Goal: Task Accomplishment & Management: Use online tool/utility

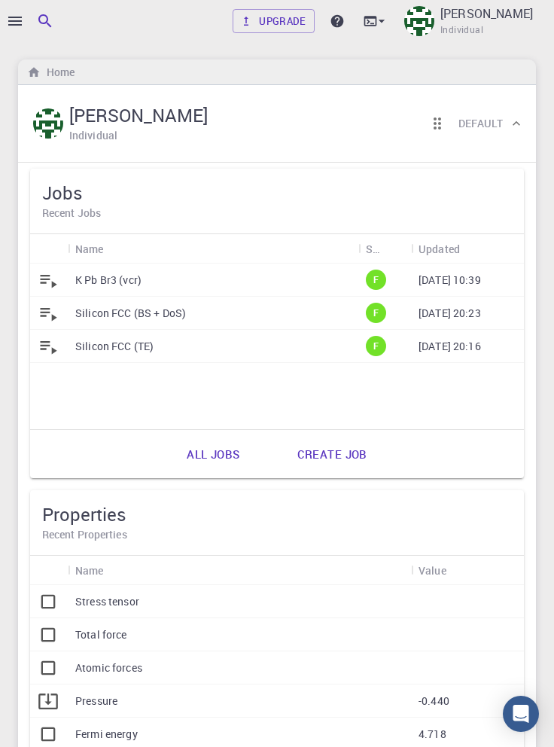
click at [515, 20] on p "[PERSON_NAME]" at bounding box center [486, 14] width 93 height 18
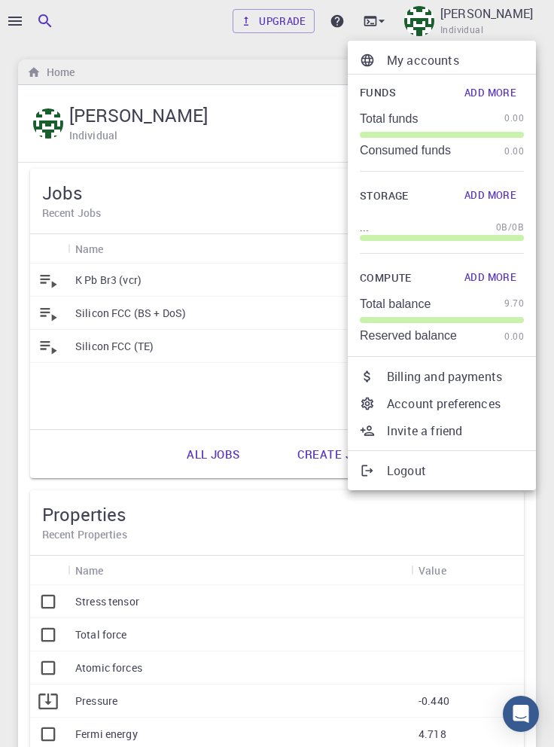
click at [337, 127] on div at bounding box center [277, 373] width 554 height 747
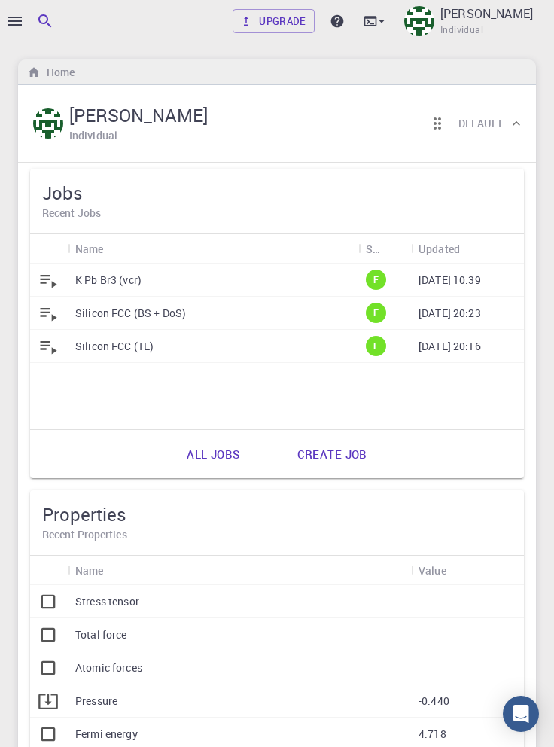
click at [17, 21] on icon "button" at bounding box center [15, 21] width 14 height 9
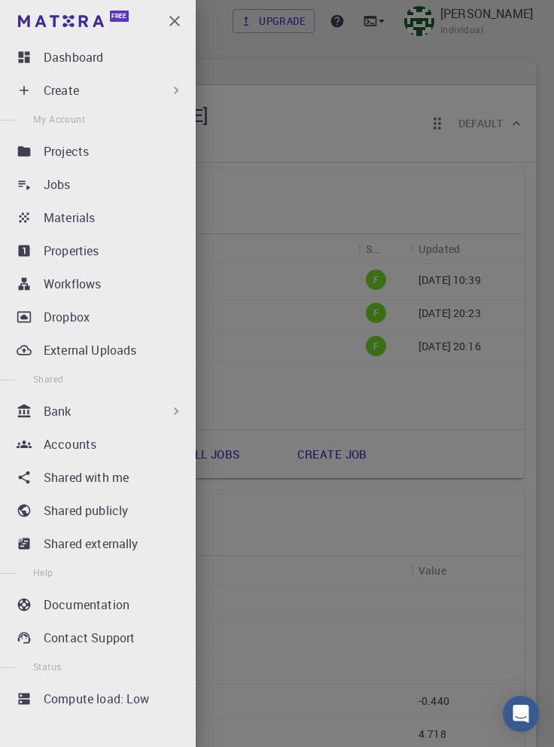
click at [132, 283] on div "Workflows" at bounding box center [117, 284] width 146 height 18
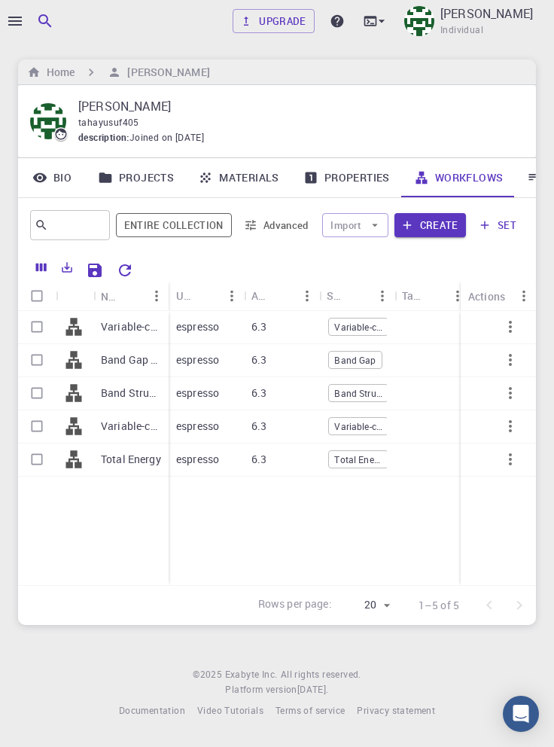
click at [136, 330] on p "Variable-cell Relaxation 2 (GGA PBE) (PW NCON FULLY REL) 5*5*5" at bounding box center [131, 326] width 60 height 15
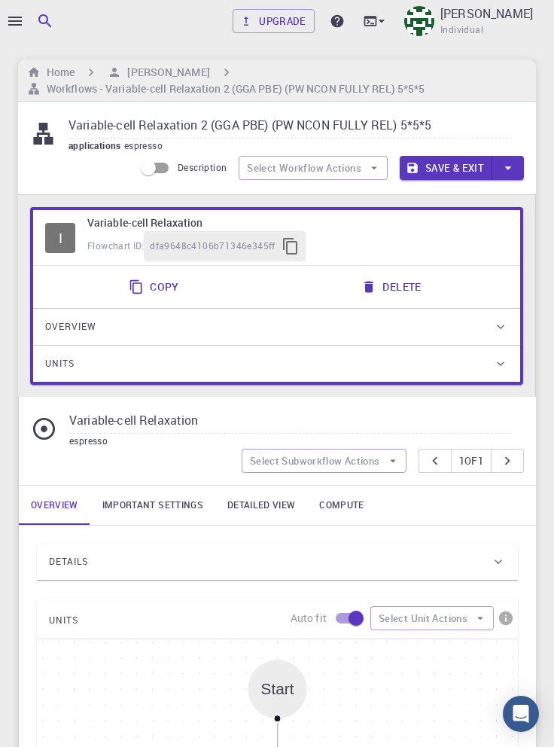
click at [178, 504] on link "Important settings" at bounding box center [152, 505] width 125 height 39
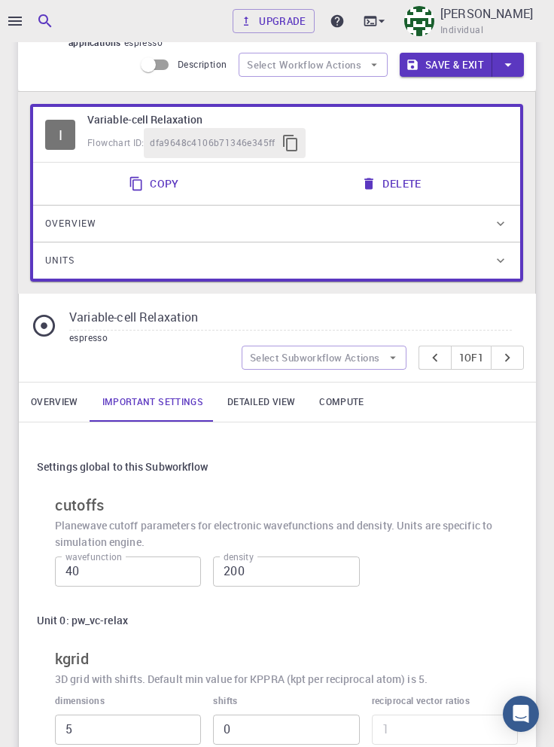
scroll to position [104, 0]
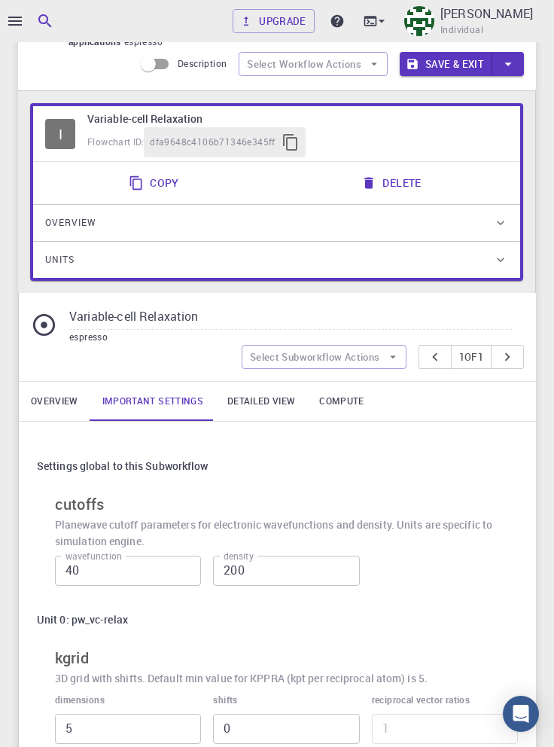
click at [65, 400] on link "Overview" at bounding box center [55, 401] width 72 height 39
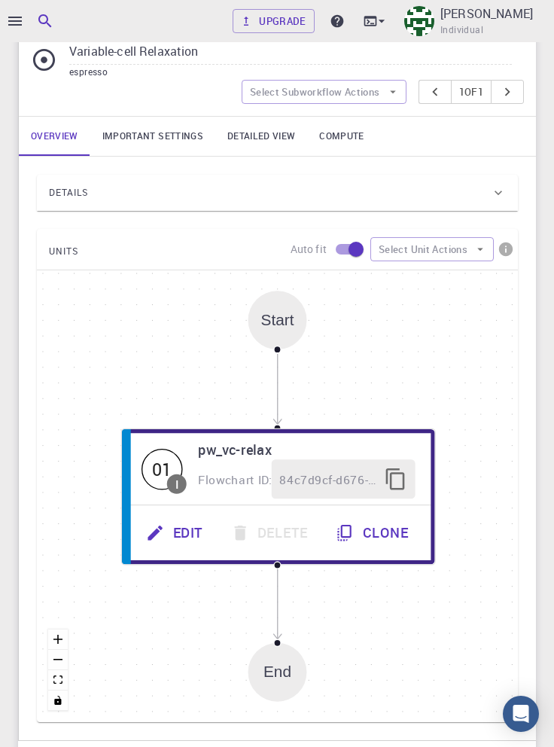
scroll to position [395, 0]
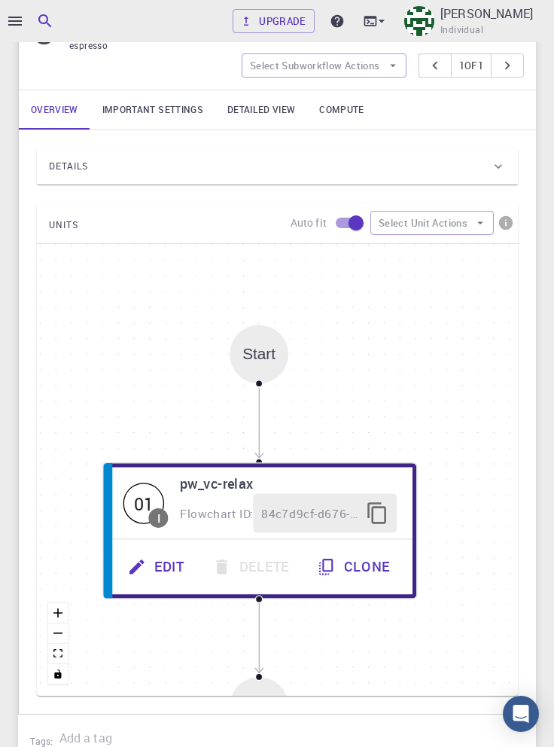
click at [477, 169] on div "Details" at bounding box center [270, 166] width 442 height 24
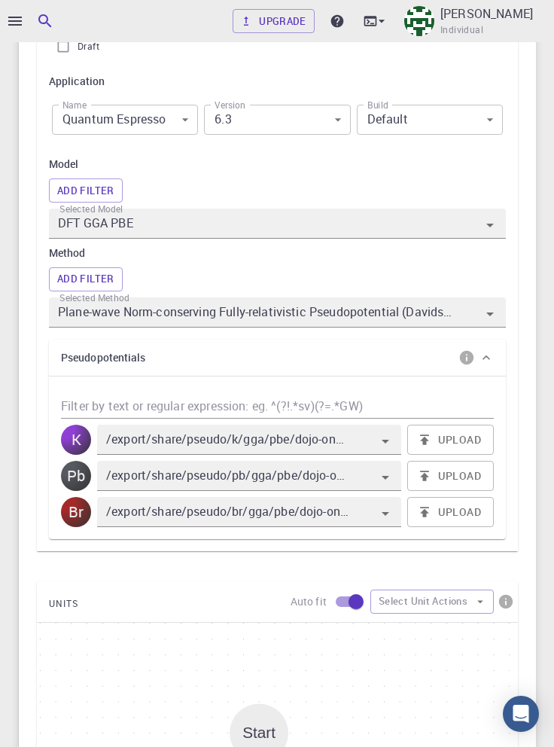
scroll to position [662, 0]
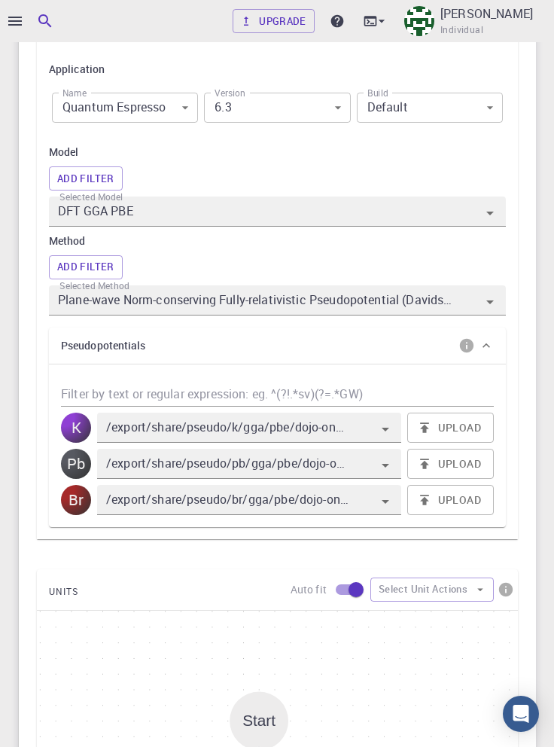
click at [17, 17] on icon "button" at bounding box center [15, 21] width 14 height 9
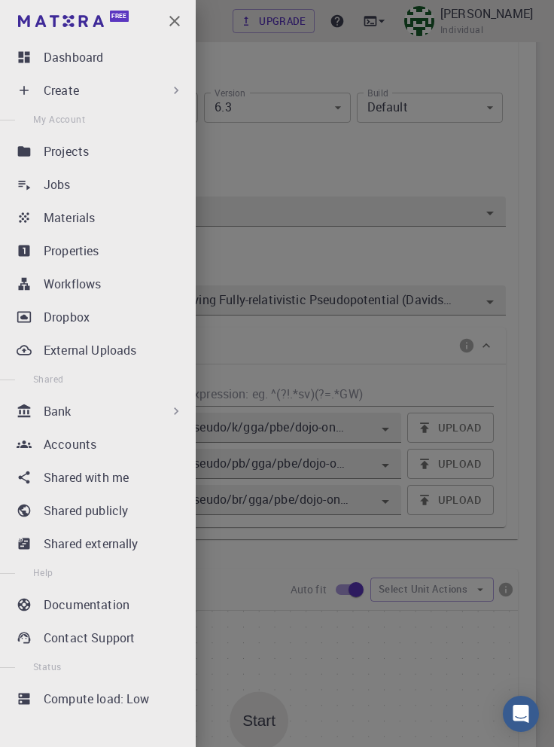
click at [140, 96] on div "Create" at bounding box center [114, 90] width 140 height 18
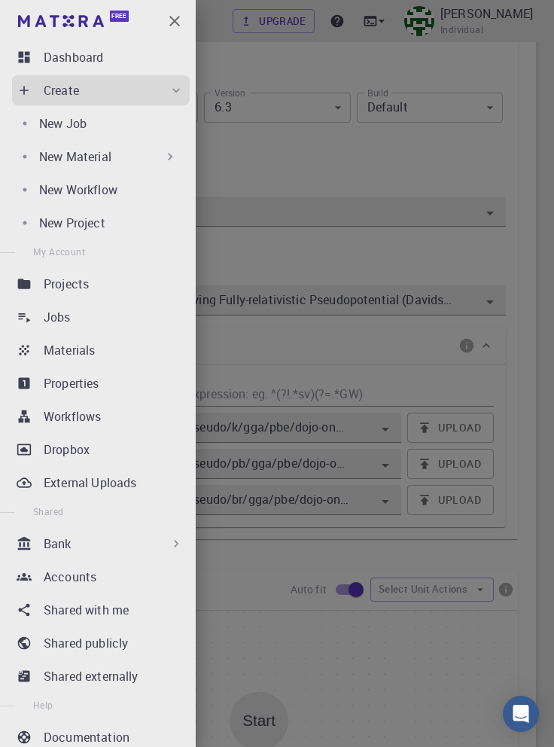
click at [117, 128] on div "New Job" at bounding box center [111, 123] width 145 height 18
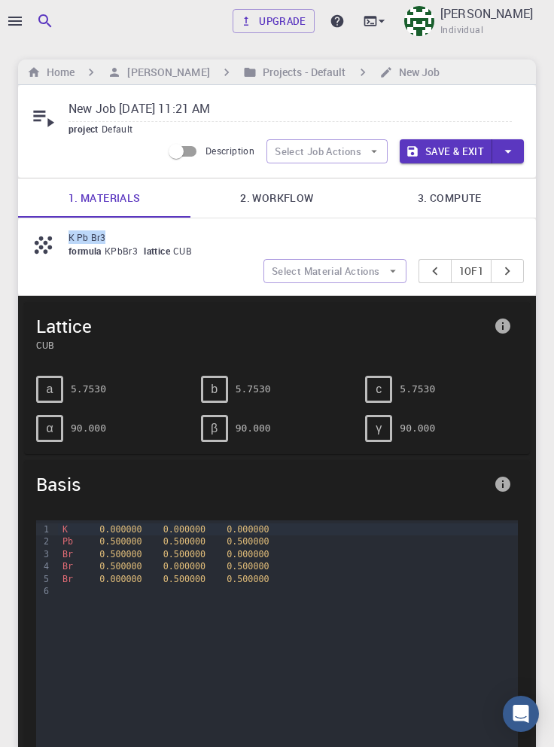
copy p "K Pb Br3"
click at [263, 110] on input "New Job Sep 4, 2025, 11:21 AM" at bounding box center [290, 109] width 443 height 25
type input "New"
paste input "K Pb Br3"
type input "K Pb Br3"
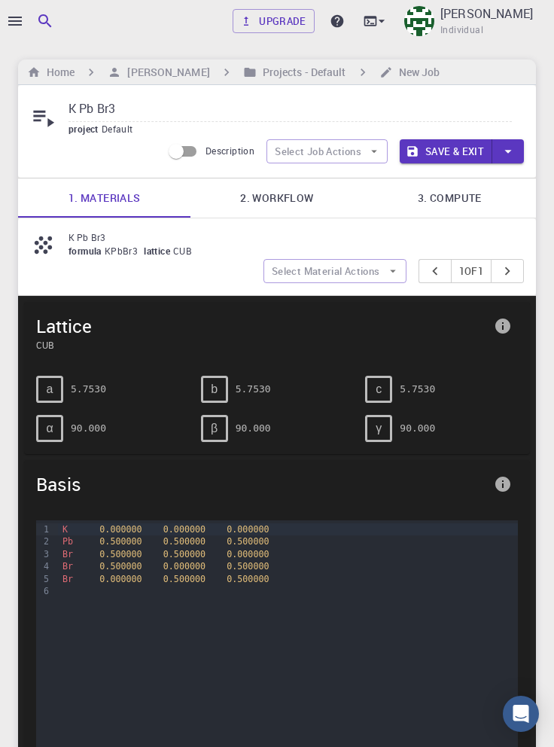
click at [288, 199] on link "2. Workflow" at bounding box center [276, 197] width 172 height 39
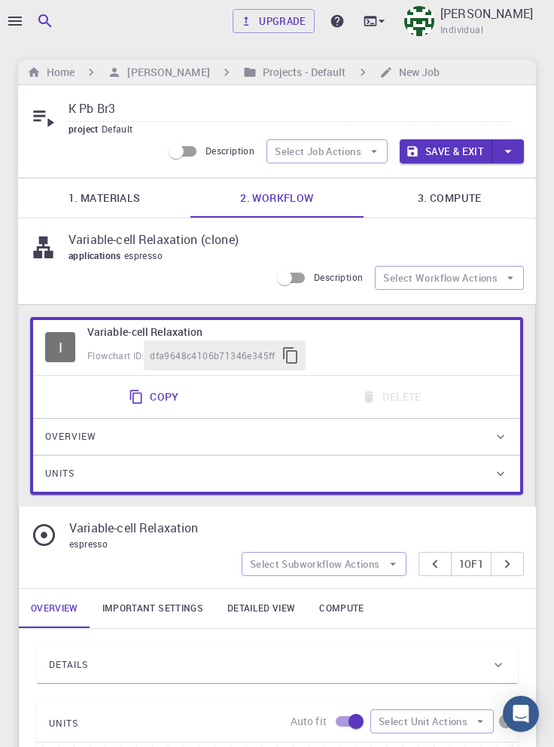
click at [13, 23] on div at bounding box center [277, 373] width 554 height 747
click at [20, 22] on icon "button" at bounding box center [15, 21] width 18 height 18
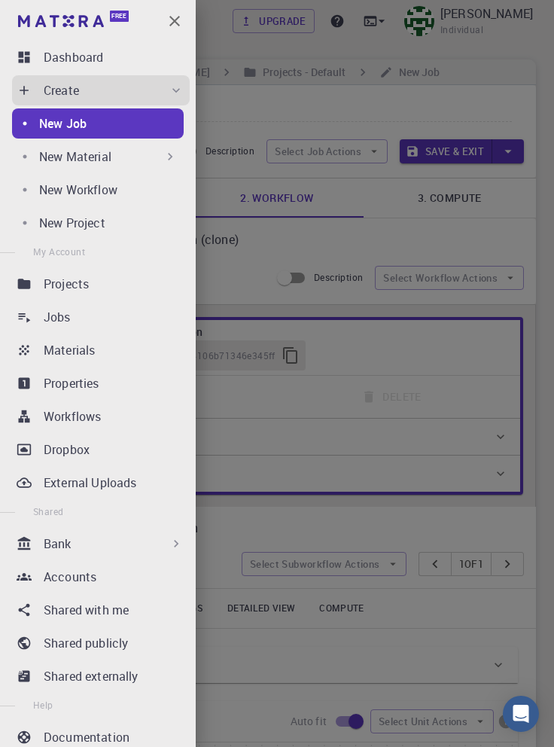
click at [132, 417] on div "Workflows" at bounding box center [117, 416] width 146 height 18
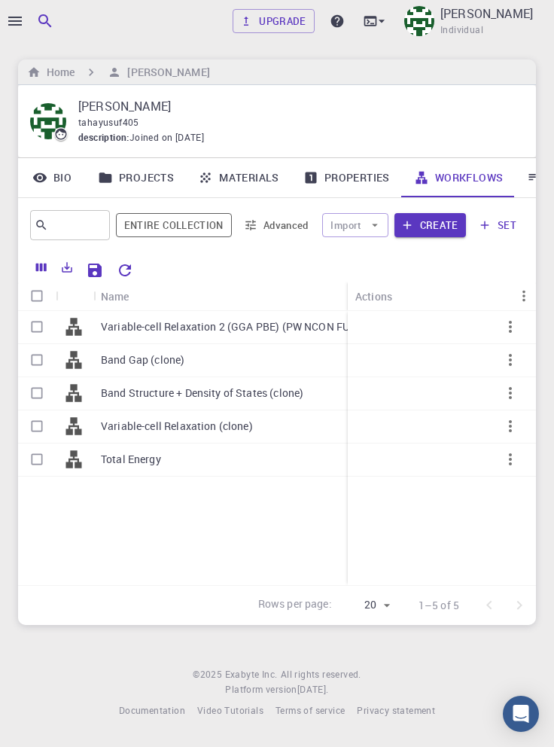
click at [510, 328] on icon "button" at bounding box center [510, 327] width 3 height 12
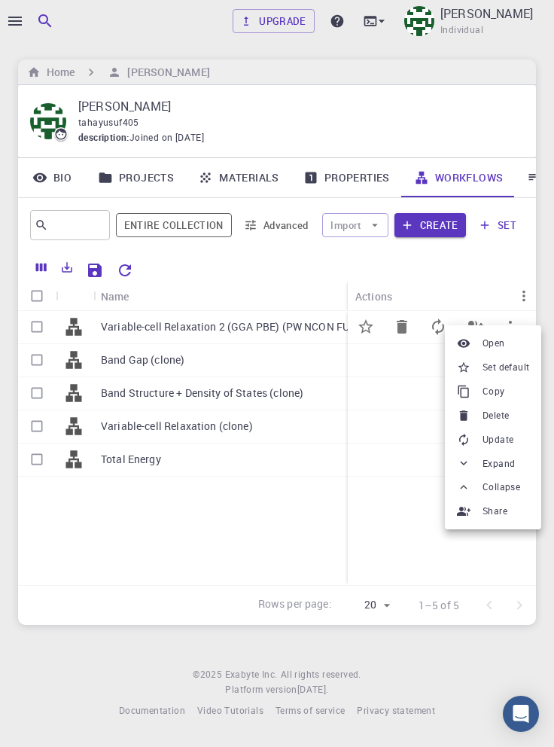
click at [523, 367] on span "Set default" at bounding box center [506, 367] width 47 height 15
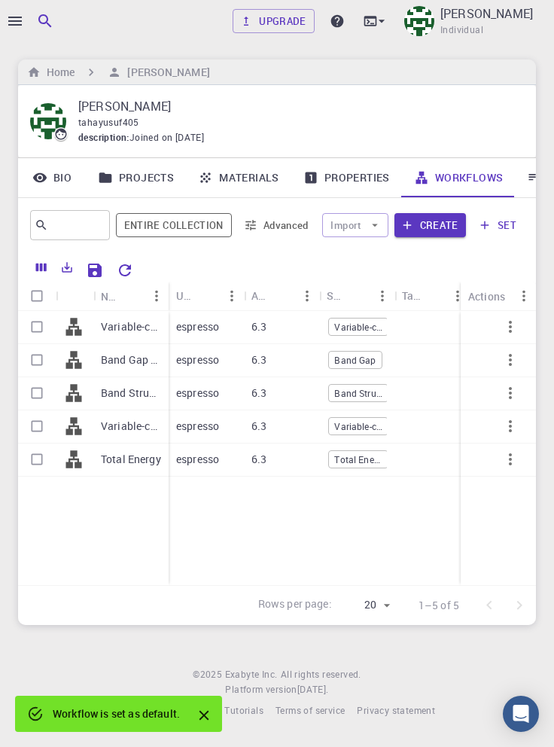
click at [13, 18] on div at bounding box center [277, 373] width 554 height 747
click at [20, 20] on icon "button" at bounding box center [15, 21] width 18 height 18
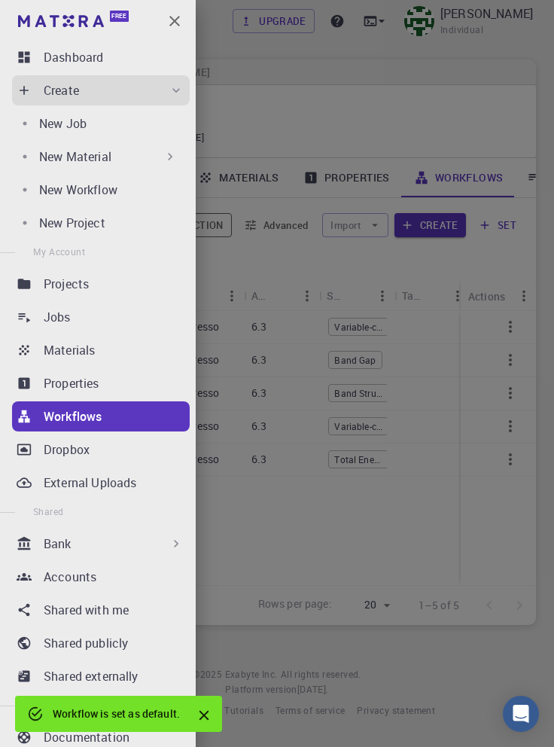
click at [130, 128] on div "New Job" at bounding box center [111, 123] width 145 height 18
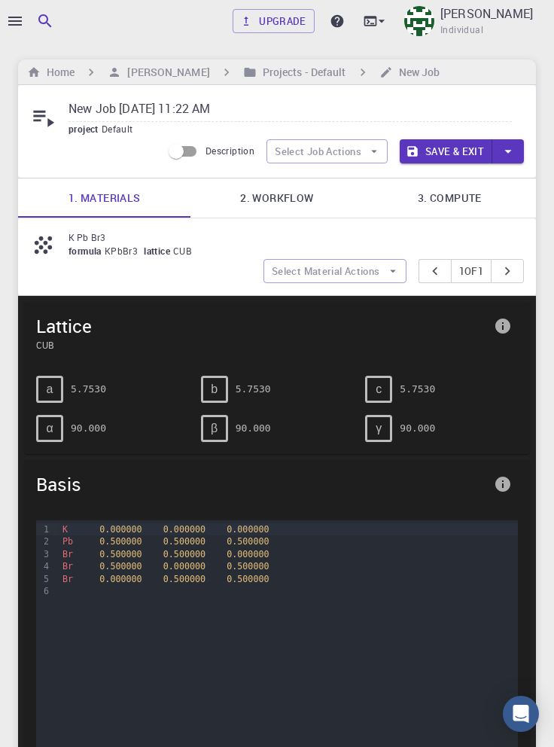
click at [258, 107] on input "New Job Sep 4, 2025, 11:22 AM" at bounding box center [290, 109] width 443 height 25
type input "Ne"
click at [100, 108] on input "text" at bounding box center [290, 109] width 443 height 25
paste input "K Pb Br3"
click at [291, 203] on link "2. Workflow" at bounding box center [276, 197] width 172 height 39
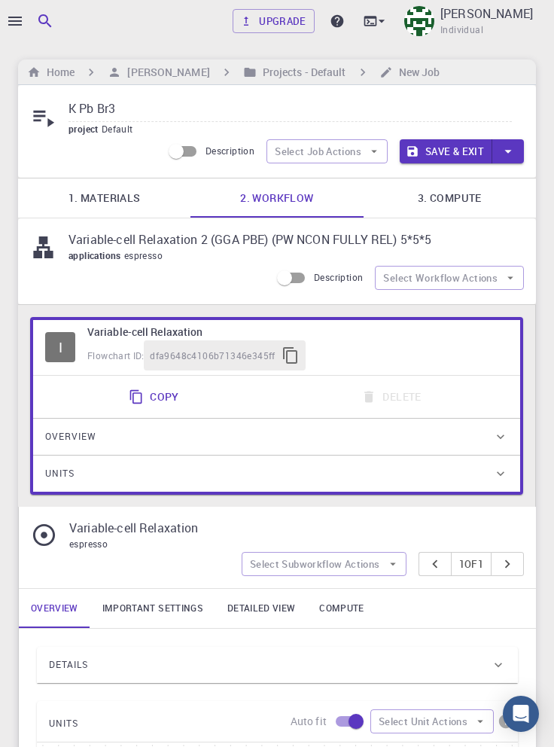
click at [185, 108] on input "K Pb Br3" at bounding box center [290, 109] width 443 height 25
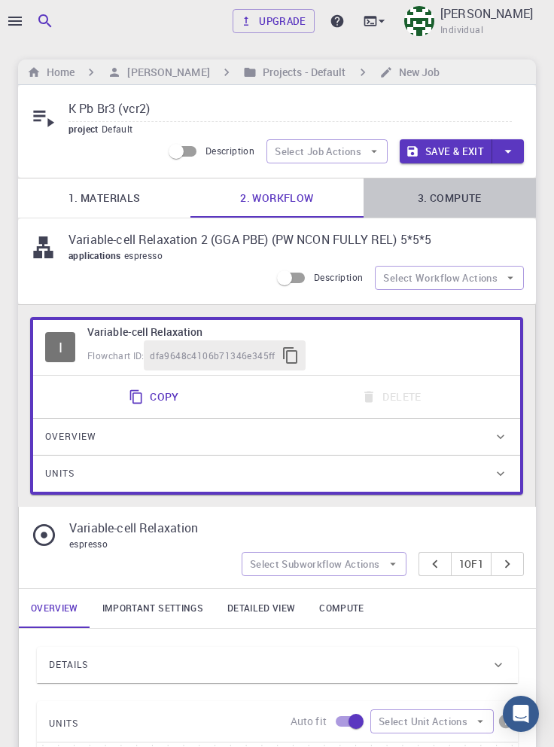
type input "K Pb Br3 (vcr2)"
click at [474, 204] on link "3. Compute" at bounding box center [450, 197] width 172 height 39
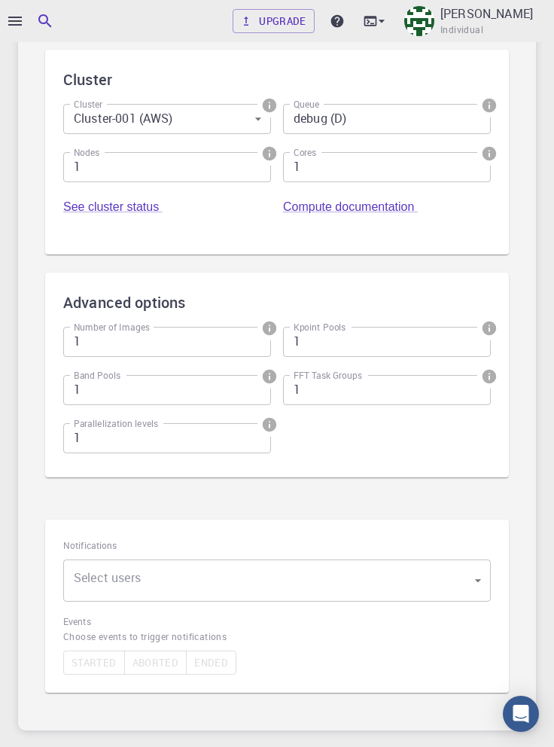
scroll to position [404, 0]
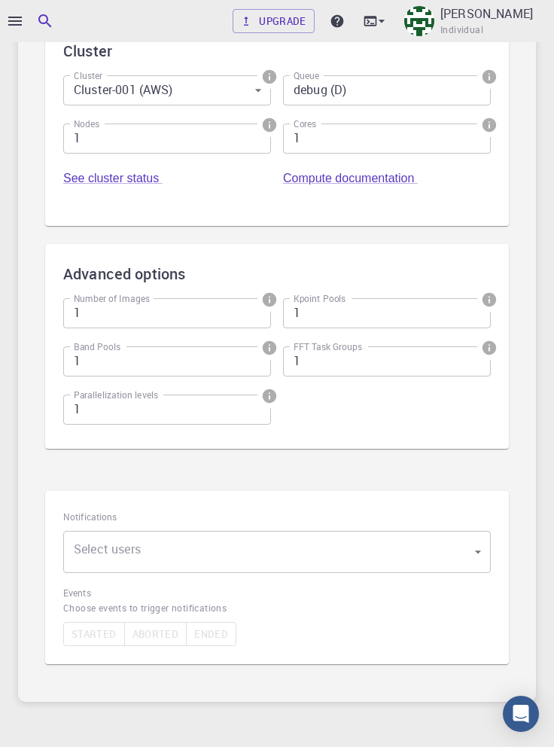
click at [461, 553] on body "Upgrade Taha Yusuf Individual Home Taha Yusuf Projects - Default New Job K Pb B…" at bounding box center [277, 207] width 554 height 1223
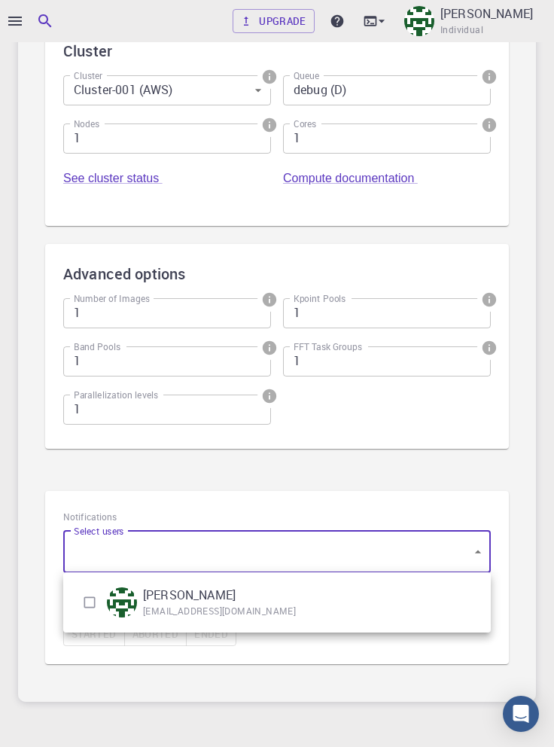
click at [84, 603] on input "checkbox" at bounding box center [89, 602] width 29 height 29
checkbox input "true"
type input "[object Object]"
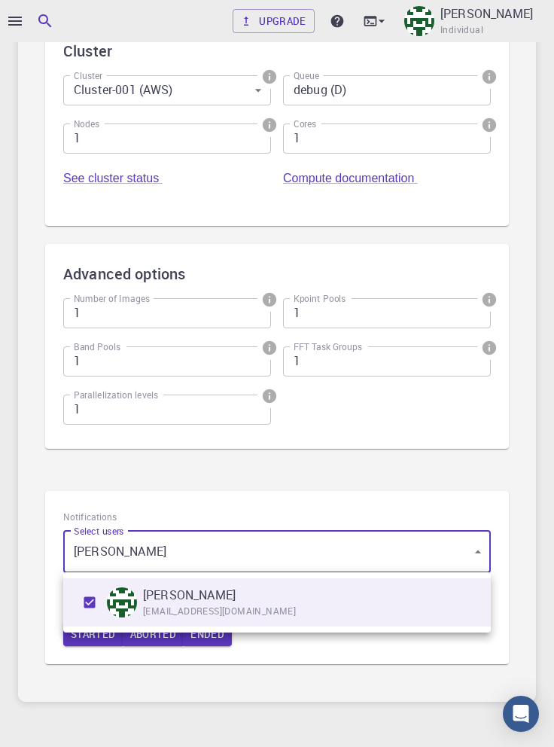
click at [358, 666] on div at bounding box center [277, 373] width 554 height 747
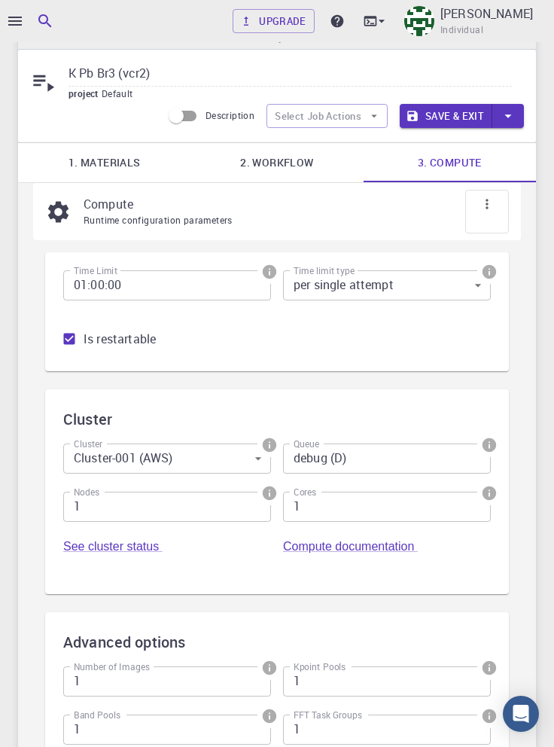
scroll to position [0, 0]
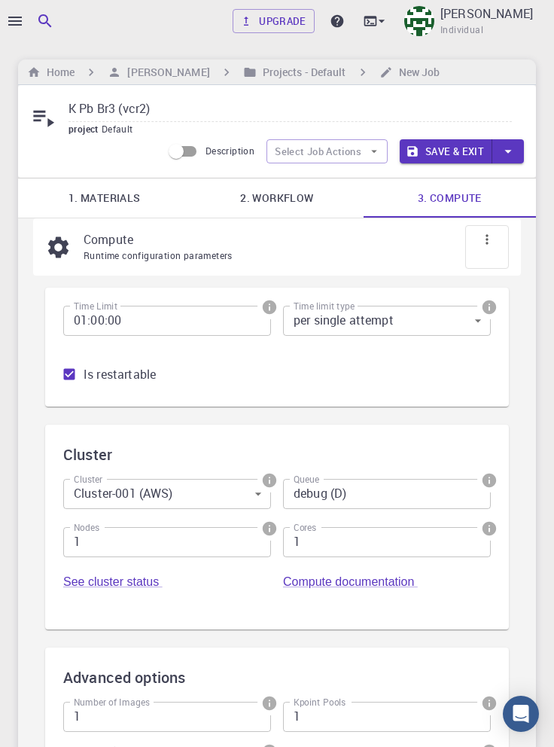
click at [451, 154] on button "Save & Exit" at bounding box center [446, 151] width 93 height 24
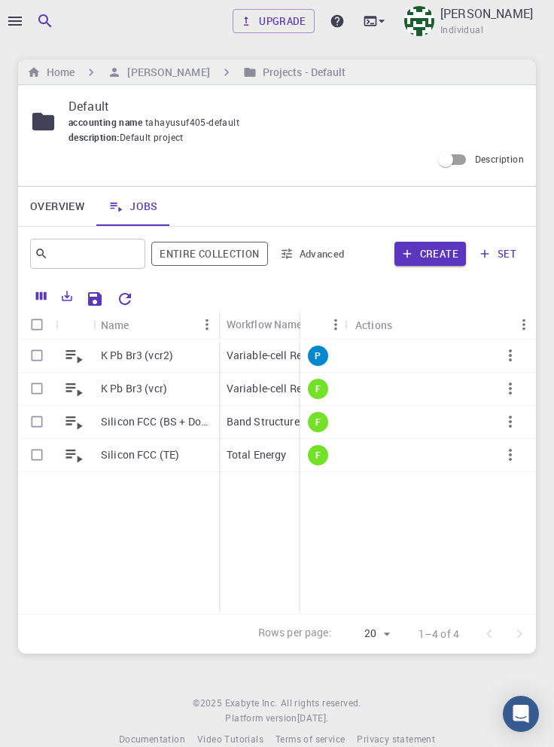
click at [516, 358] on icon "button" at bounding box center [510, 355] width 18 height 18
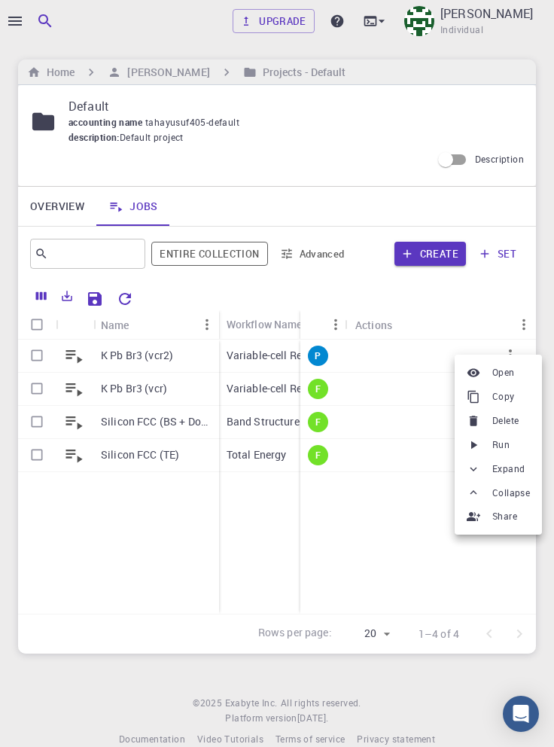
click at [497, 444] on span "Run" at bounding box center [500, 444] width 17 height 15
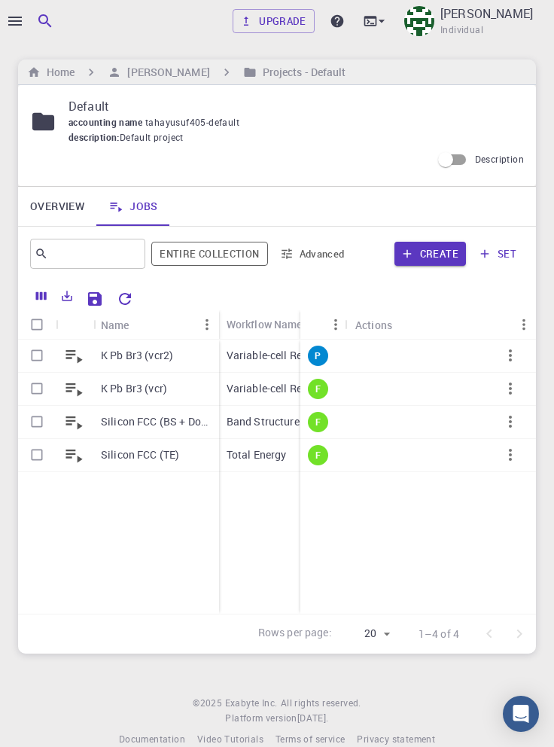
click at [15, 22] on icon "button" at bounding box center [15, 21] width 18 height 18
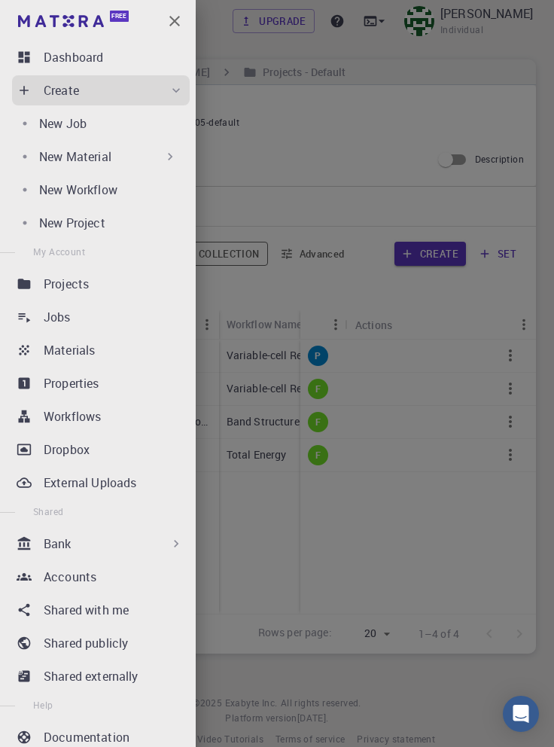
click at [66, 56] on p "Dashboard" at bounding box center [73, 57] width 59 height 18
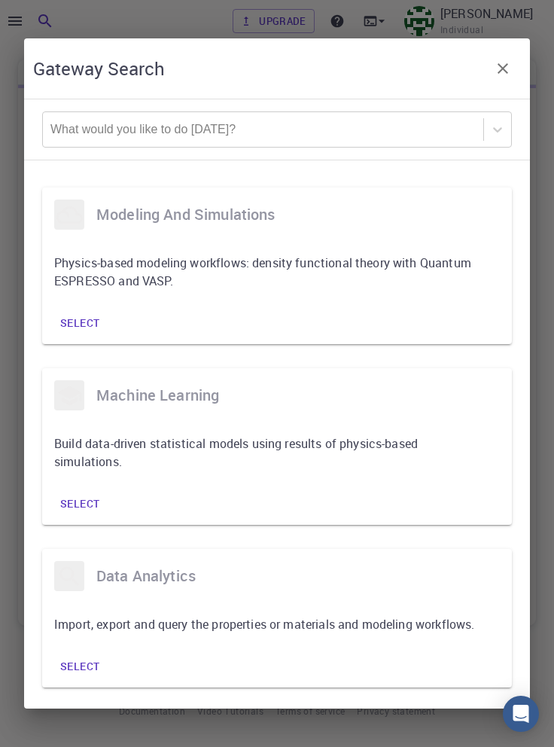
click at [506, 59] on icon "button" at bounding box center [503, 68] width 18 height 18
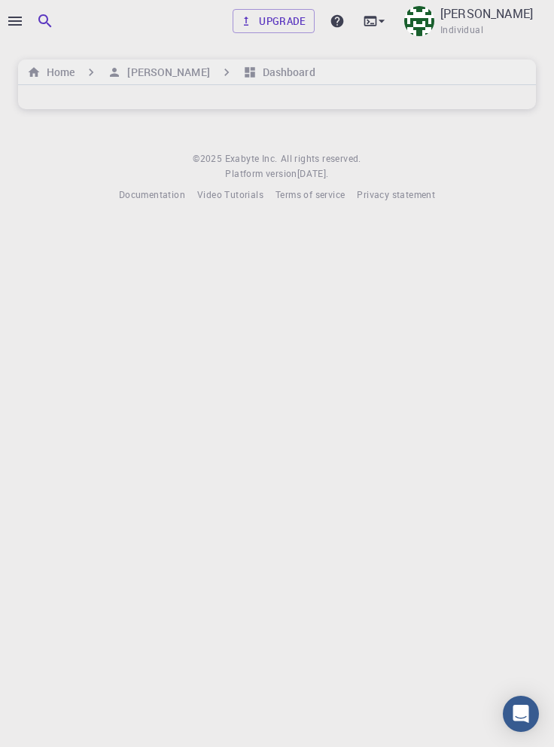
click at [18, 20] on icon "button" at bounding box center [15, 21] width 14 height 9
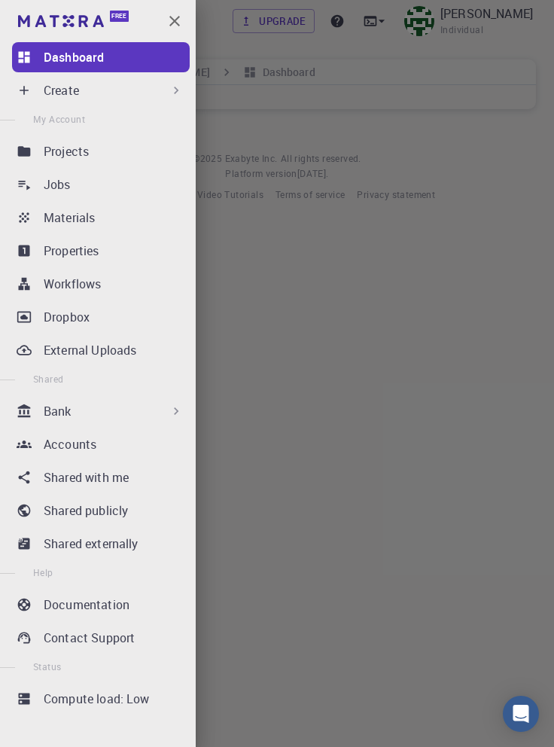
click at [129, 190] on div "Jobs" at bounding box center [117, 184] width 146 height 18
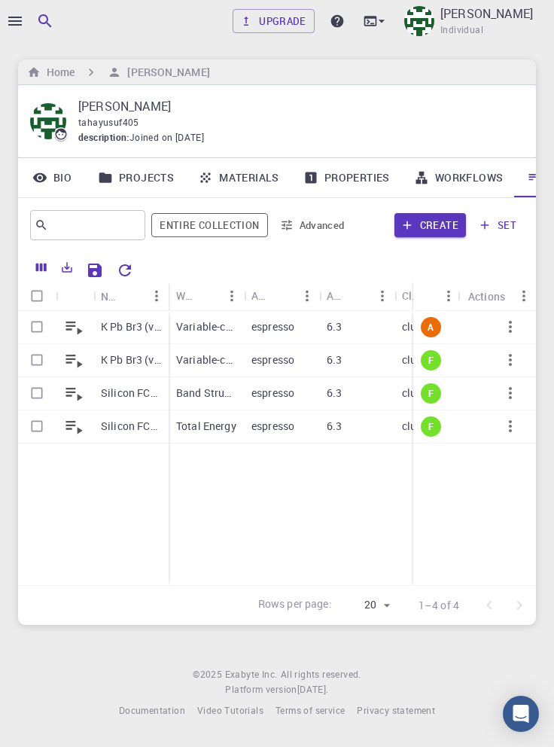
scroll to position [0, 51]
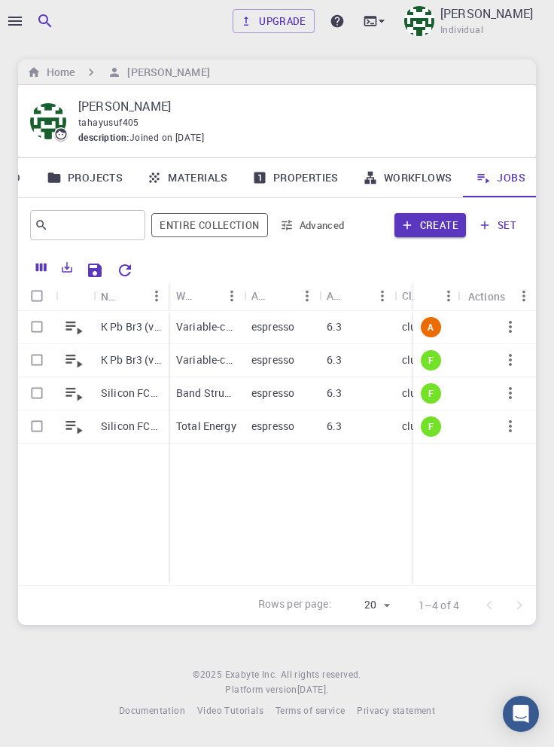
click at [128, 358] on p "K Pb Br3 (vcr)" at bounding box center [131, 359] width 60 height 15
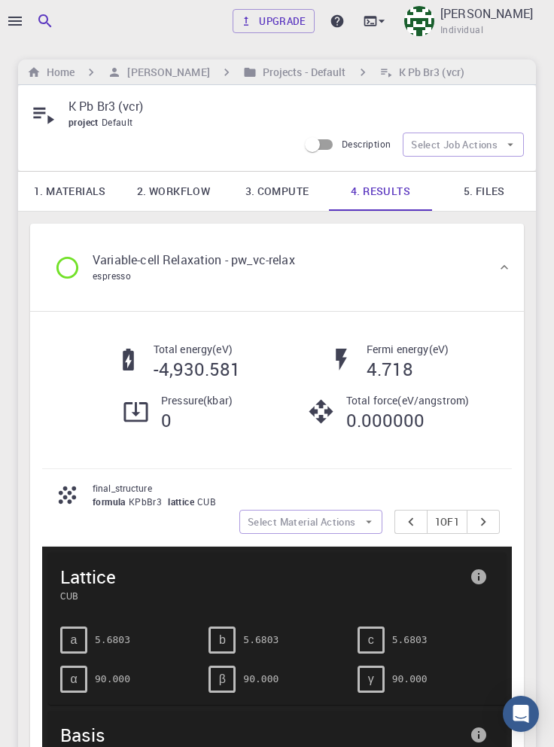
click at [72, 191] on link "1. Materials" at bounding box center [70, 191] width 104 height 39
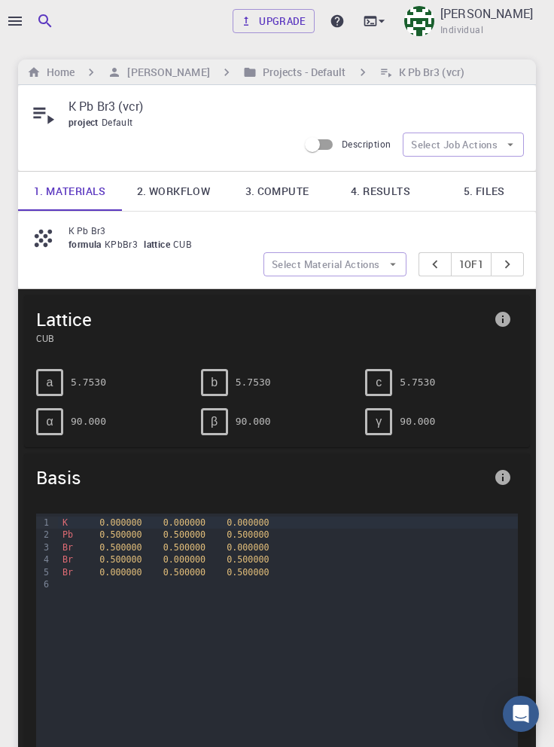
click at [376, 196] on link "4. Results" at bounding box center [381, 191] width 104 height 39
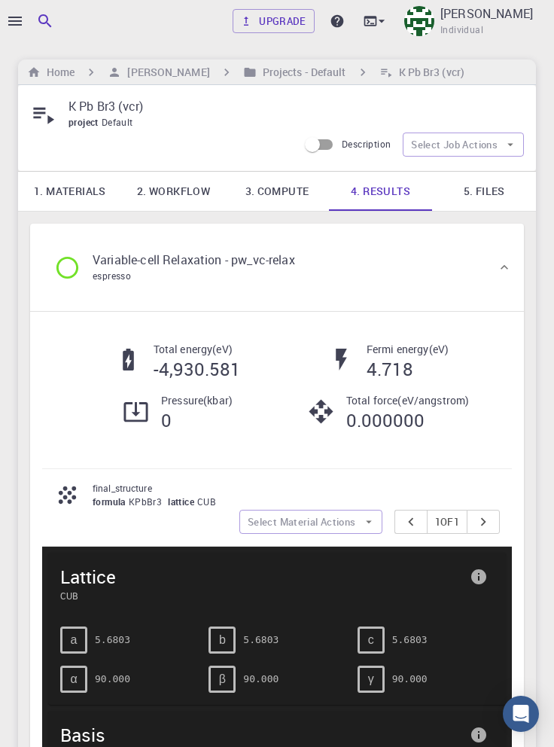
click at [62, 72] on h6 "Home" at bounding box center [58, 72] width 34 height 17
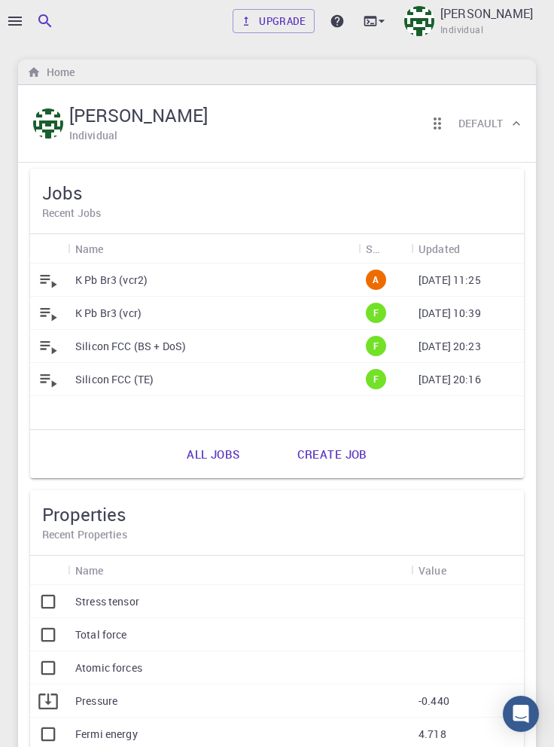
click at [219, 452] on link "All jobs" at bounding box center [213, 454] width 86 height 36
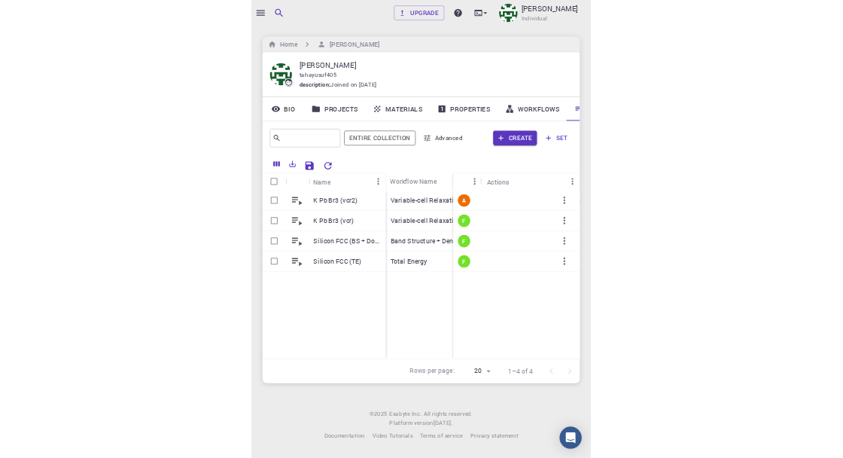
scroll to position [0, 51]
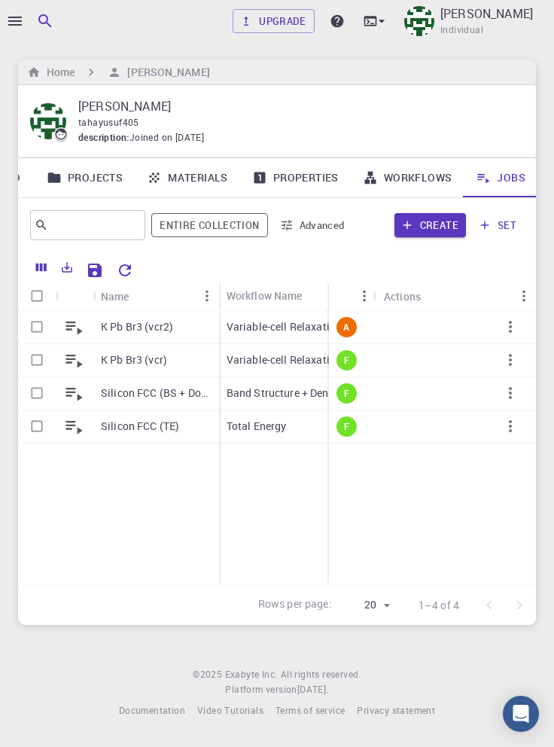
click at [16, 25] on icon "button" at bounding box center [15, 21] width 14 height 9
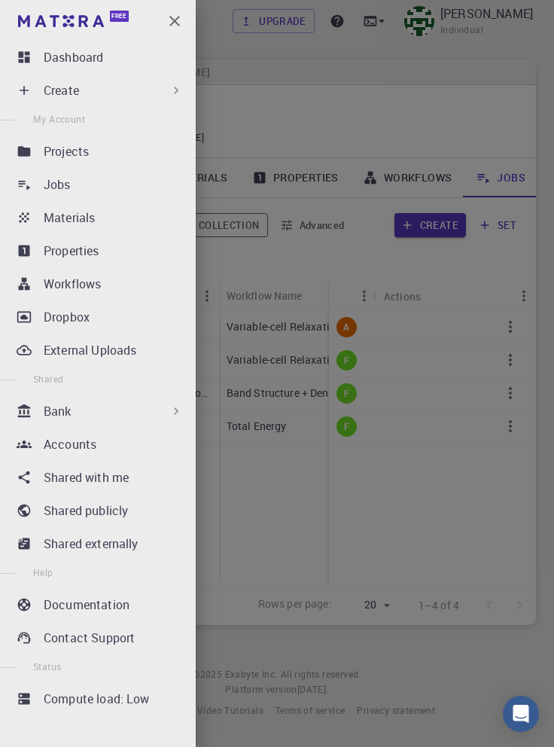
click at [138, 289] on div "Workflows" at bounding box center [117, 284] width 146 height 18
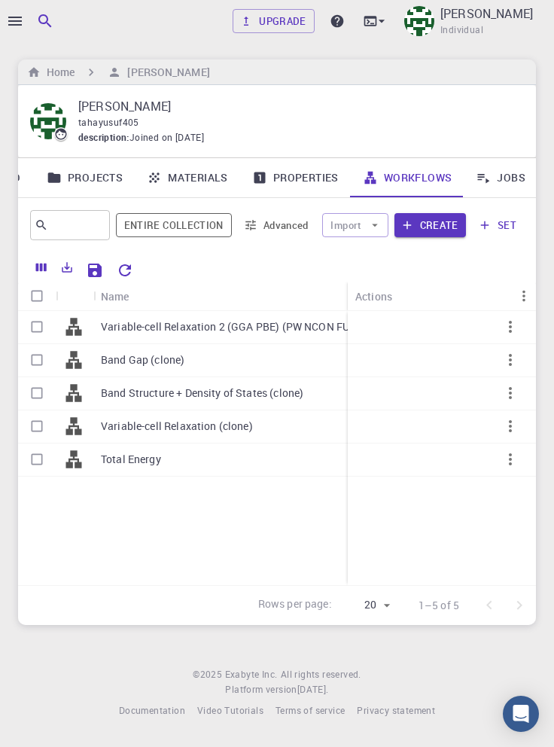
click at [10, 34] on div at bounding box center [277, 373] width 554 height 747
click at [500, 181] on link "Jobs" at bounding box center [501, 177] width 74 height 39
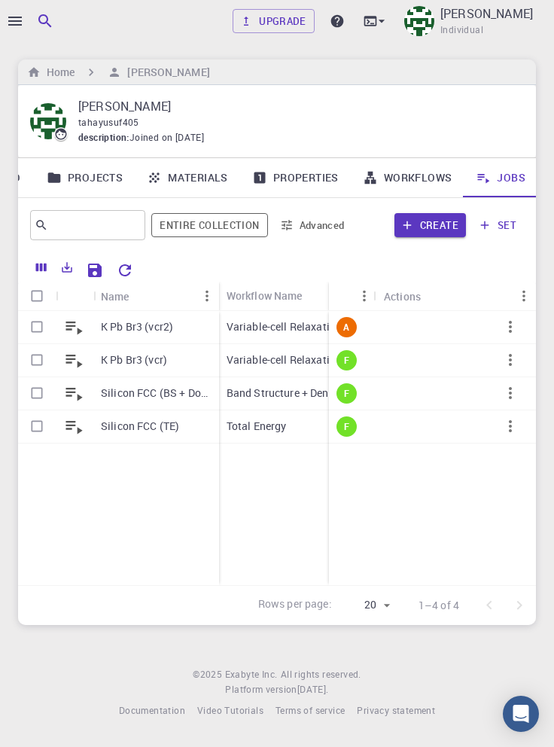
click at [267, 367] on p "Variable-cell Relaxation (clone)" at bounding box center [303, 359] width 152 height 15
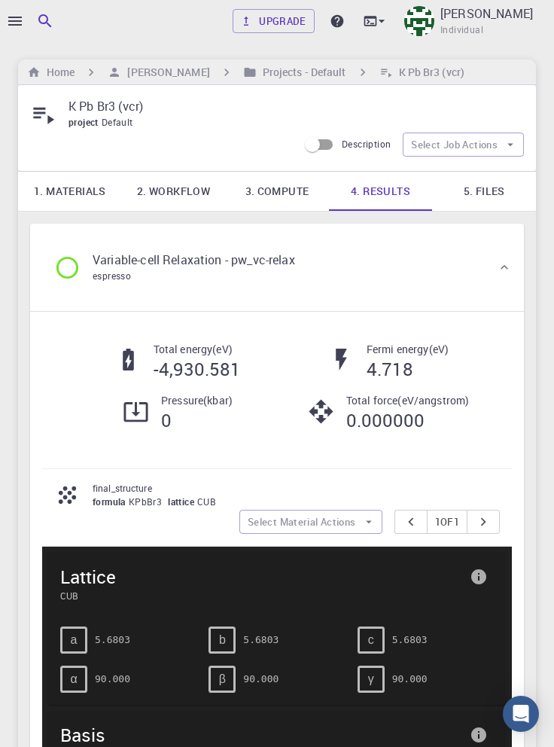
click at [275, 77] on h6 "Projects - Default" at bounding box center [302, 72] width 90 height 17
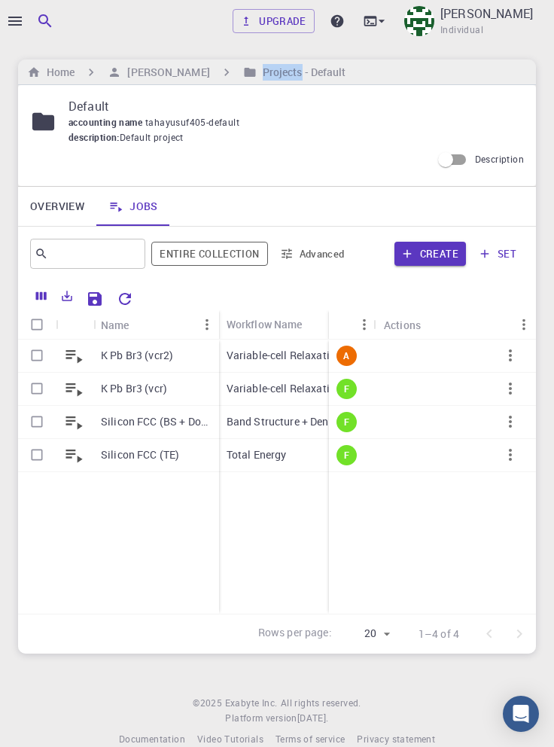
click at [524, 324] on icon "Menu" at bounding box center [523, 324] width 3 height 11
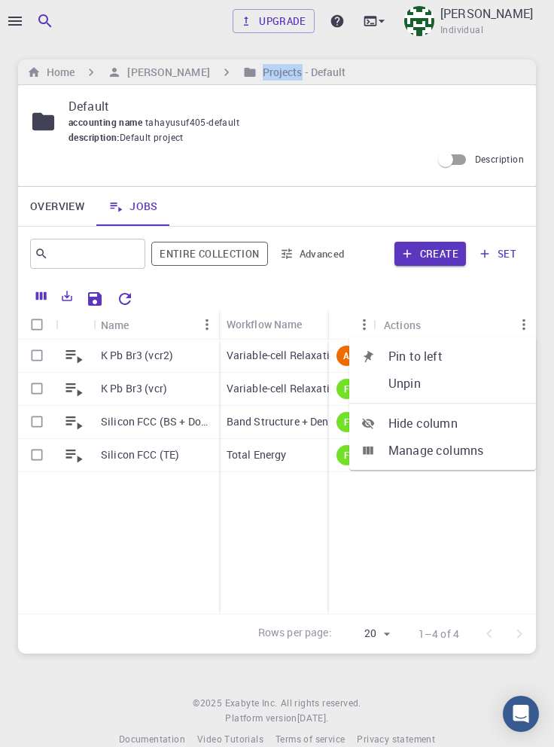
click at [431, 557] on div "A F F F" at bounding box center [432, 477] width 207 height 274
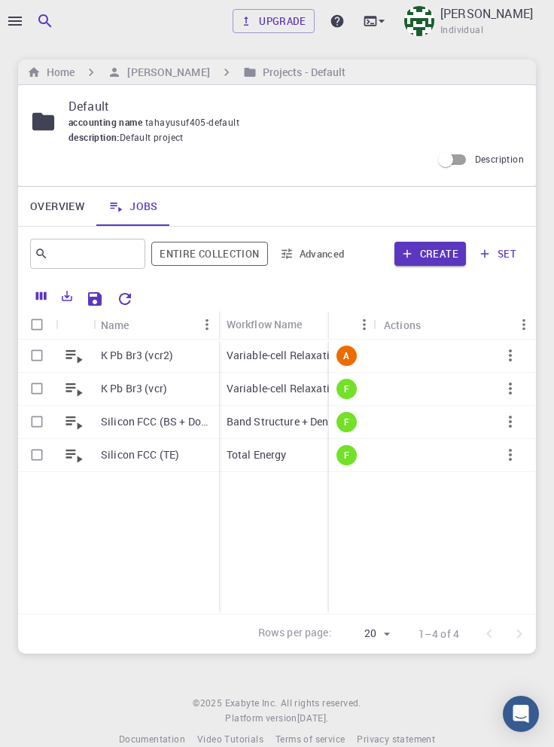
click at [364, 323] on icon "Menu" at bounding box center [364, 324] width 17 height 17
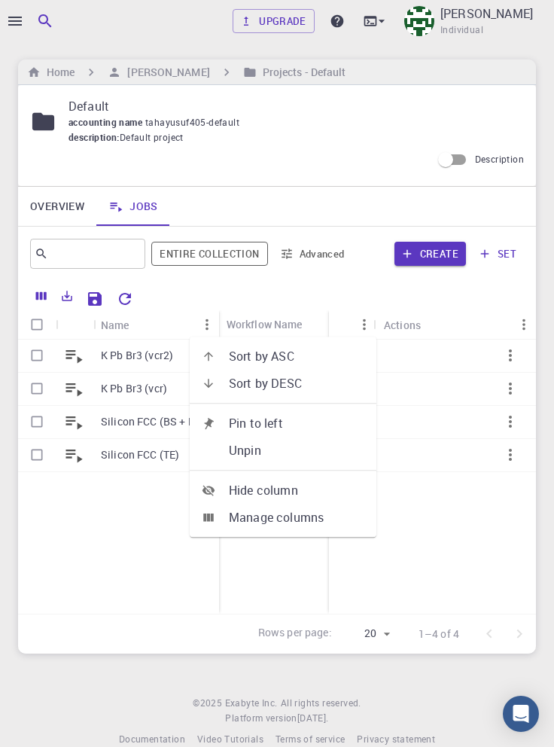
click at [447, 599] on div "A F F F" at bounding box center [432, 477] width 207 height 274
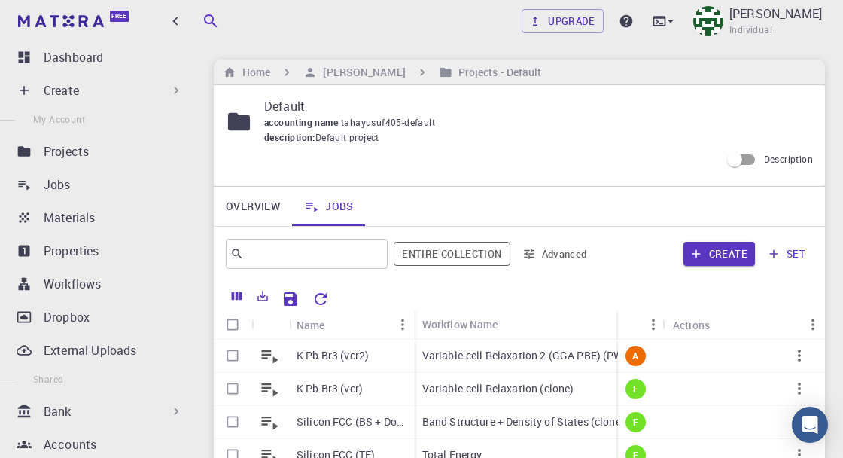
click at [74, 57] on p "Dashboard" at bounding box center [73, 57] width 59 height 18
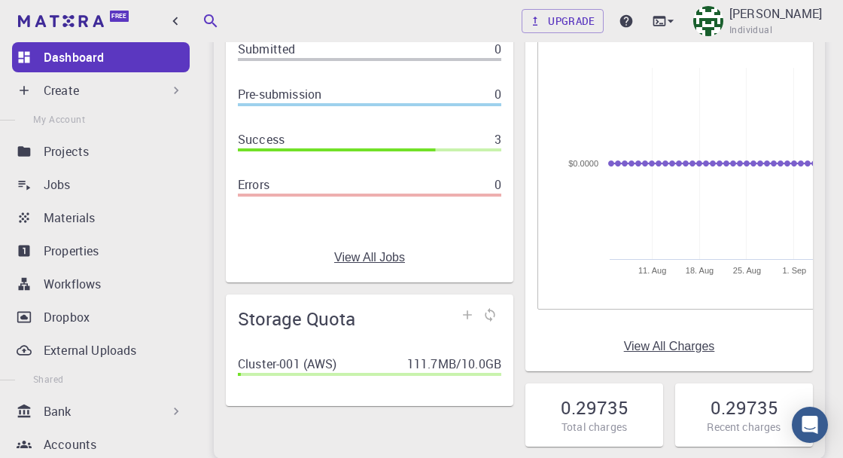
scroll to position [190, 0]
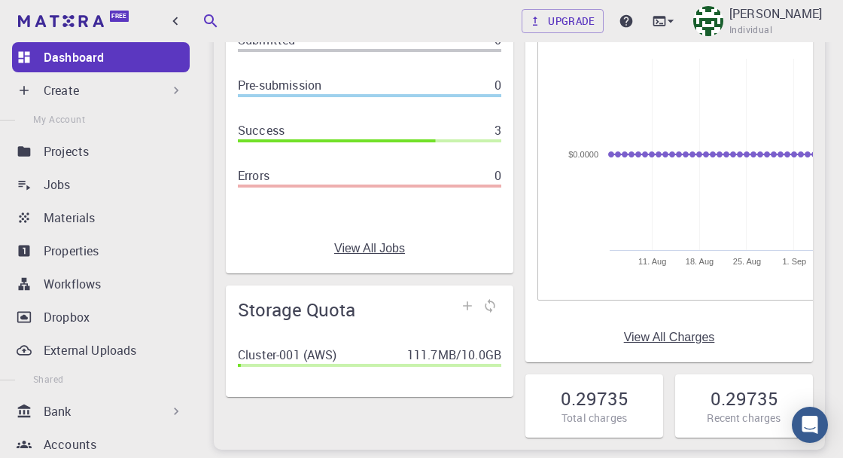
click at [553, 343] on link "View All Charges" at bounding box center [669, 337] width 91 height 14
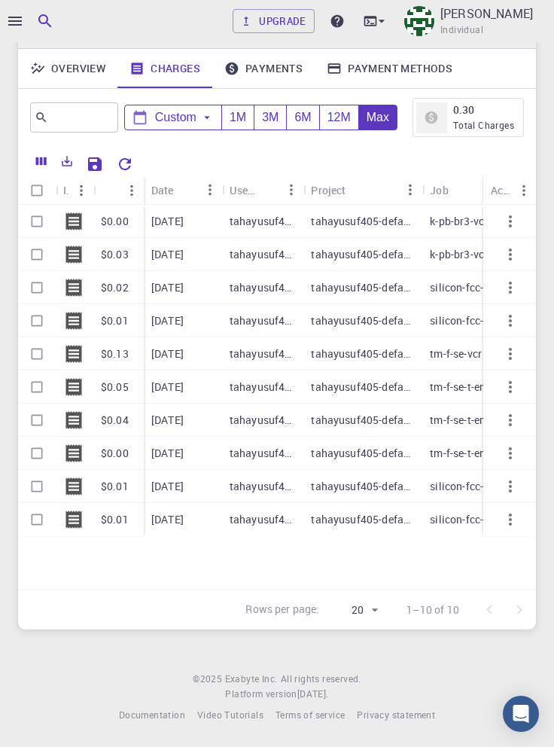
click at [509, 20] on p "[PERSON_NAME]" at bounding box center [486, 14] width 93 height 18
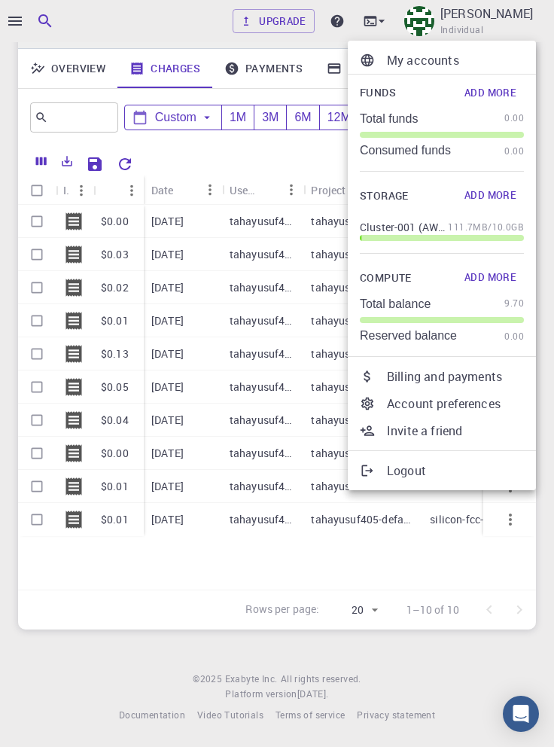
click at [483, 383] on p "Billing and payments" at bounding box center [455, 376] width 137 height 18
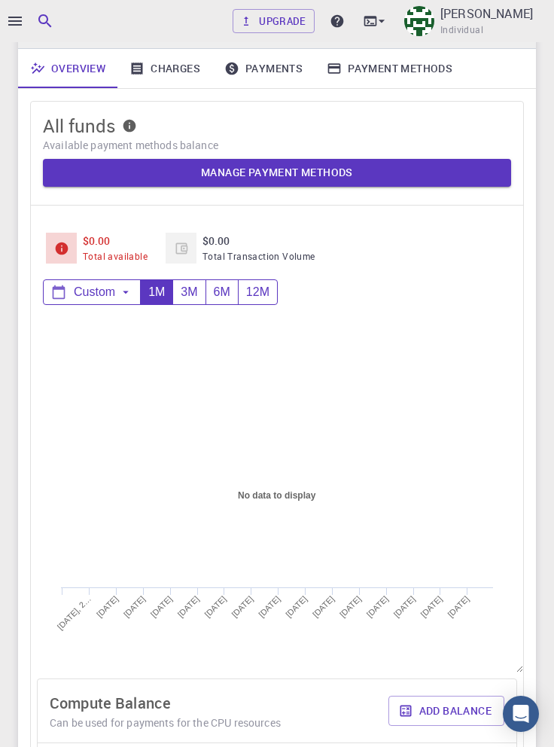
click at [169, 70] on link "Charges" at bounding box center [164, 68] width 95 height 39
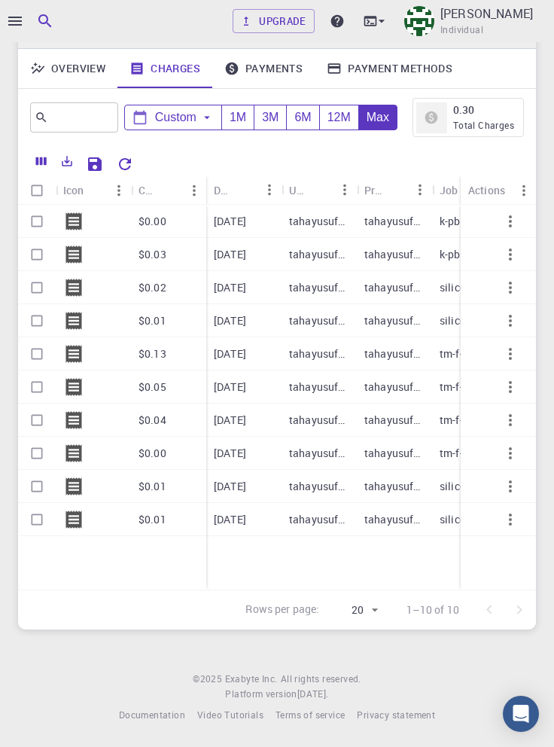
click at [394, 72] on link "Payment Methods" at bounding box center [390, 68] width 150 height 39
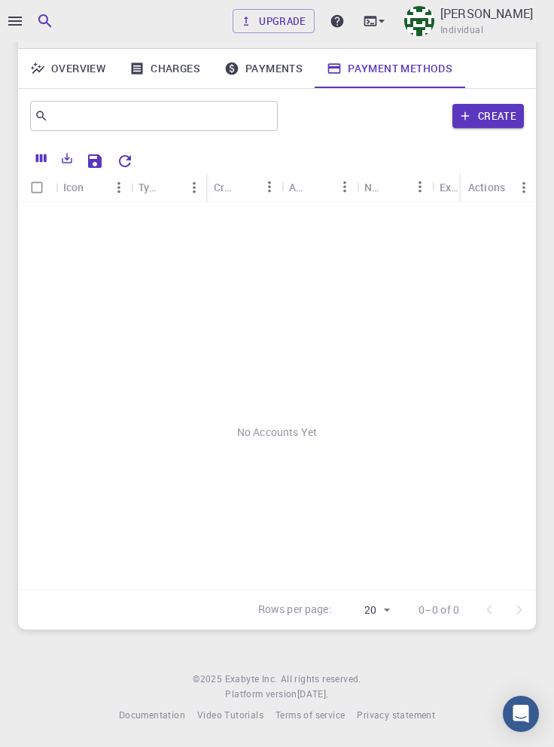
click at [281, 75] on link "Payments" at bounding box center [263, 68] width 102 height 39
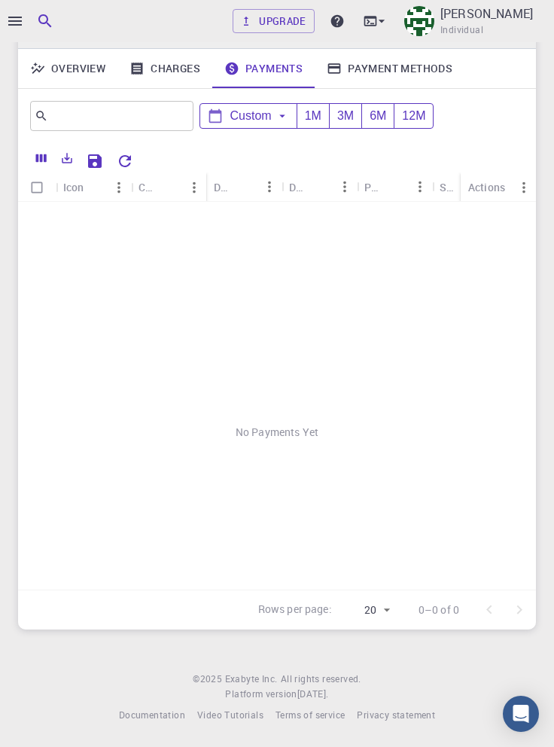
click at [81, 73] on link "Overview" at bounding box center [67, 68] width 99 height 39
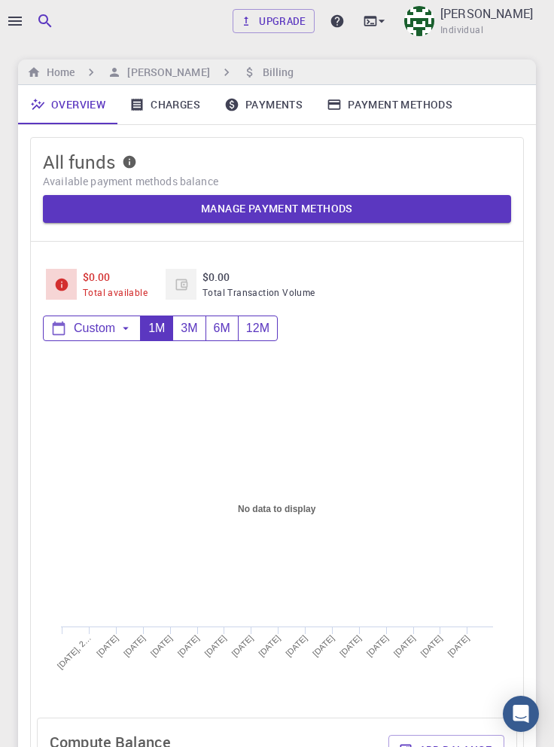
click at [59, 74] on h6 "Home" at bounding box center [58, 72] width 34 height 17
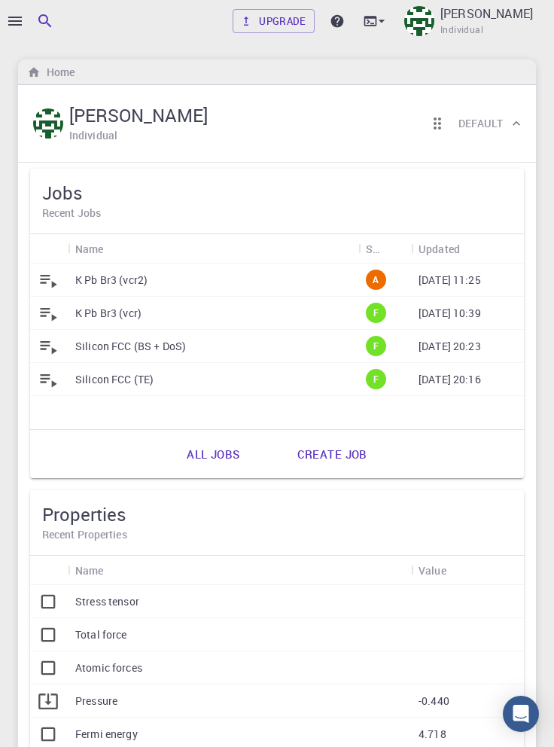
click at [126, 283] on p "K Pb Br3 (vcr2)" at bounding box center [111, 280] width 72 height 15
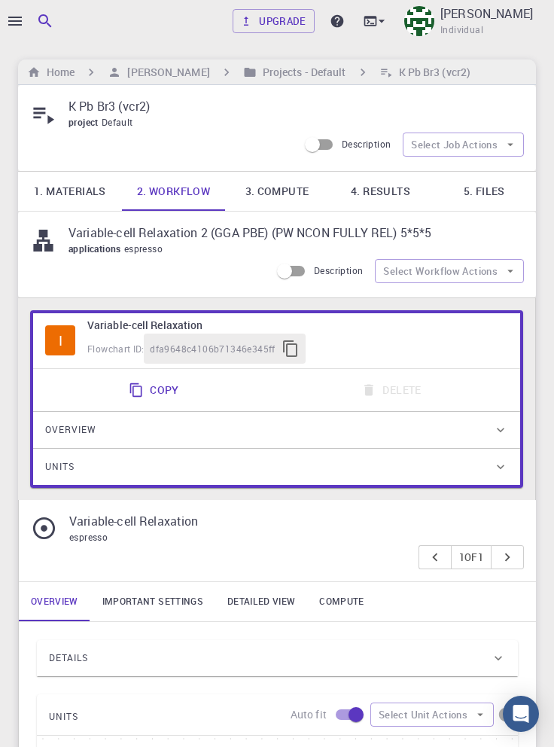
click at [477, 196] on link "5. Files" at bounding box center [484, 191] width 104 height 39
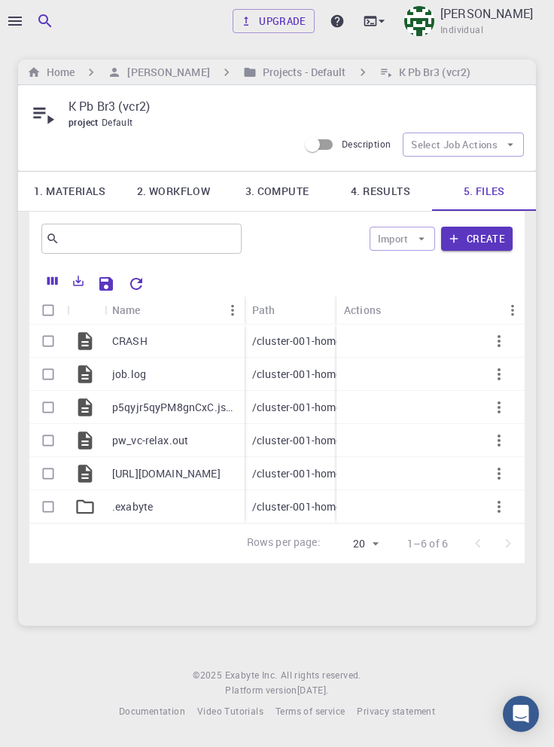
click at [386, 185] on link "4. Results" at bounding box center [381, 191] width 104 height 39
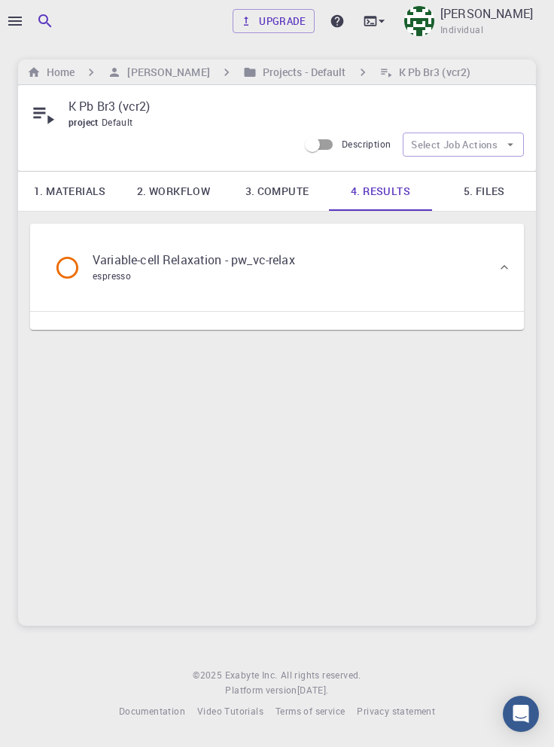
click at [459, 275] on div "Variable-cell Relaxation - pw_vc-relax espresso" at bounding box center [269, 267] width 455 height 57
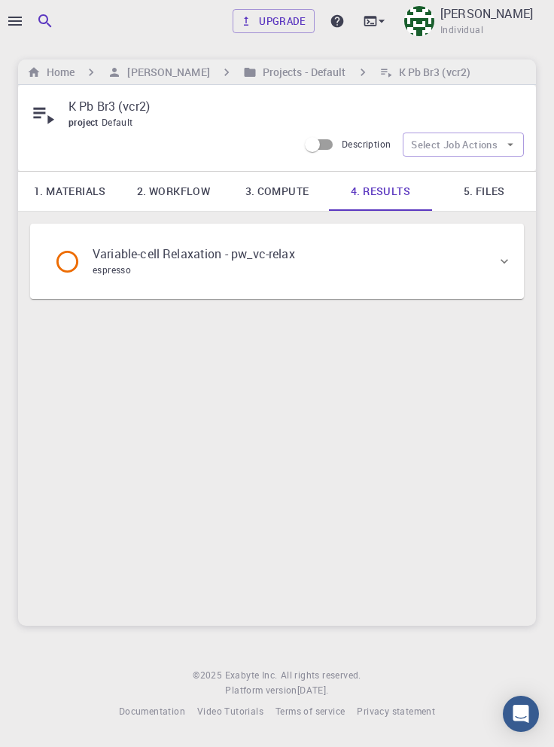
click at [471, 270] on div "Variable-cell Relaxation - pw_vc-relax espresso" at bounding box center [269, 261] width 455 height 57
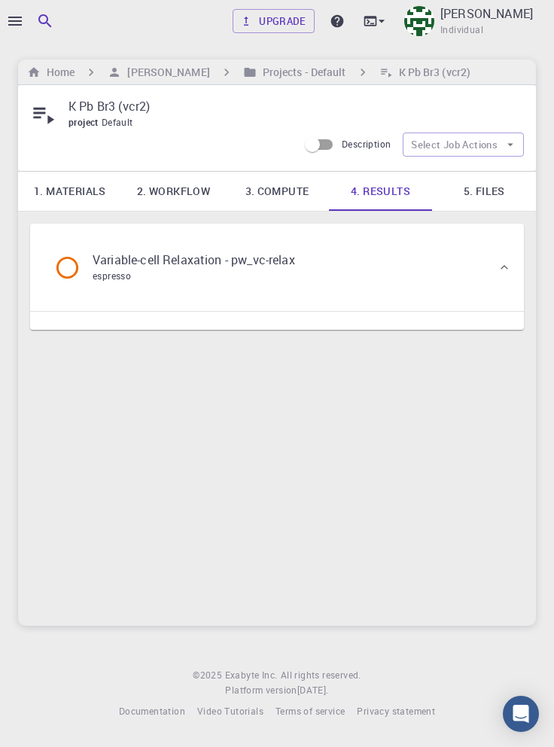
click at [271, 191] on link "3. Compute" at bounding box center [277, 191] width 104 height 39
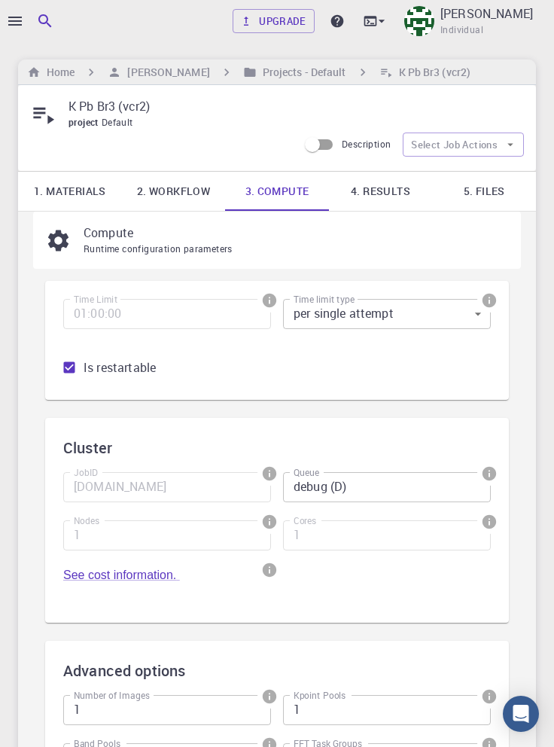
click at [173, 192] on link "2. Workflow" at bounding box center [174, 191] width 104 height 39
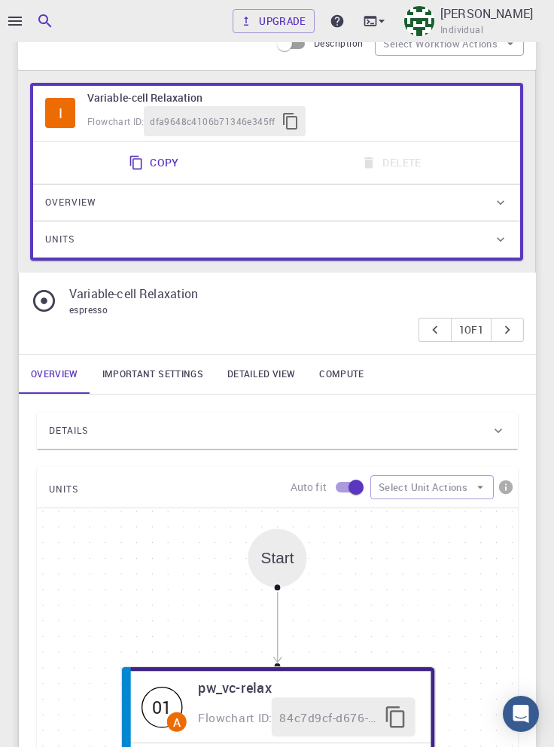
scroll to position [236, 0]
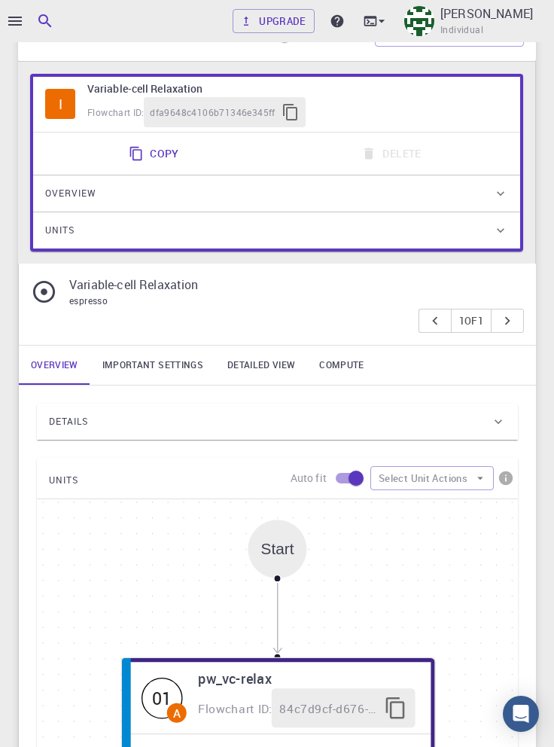
click at [178, 367] on link "Important settings" at bounding box center [152, 365] width 125 height 39
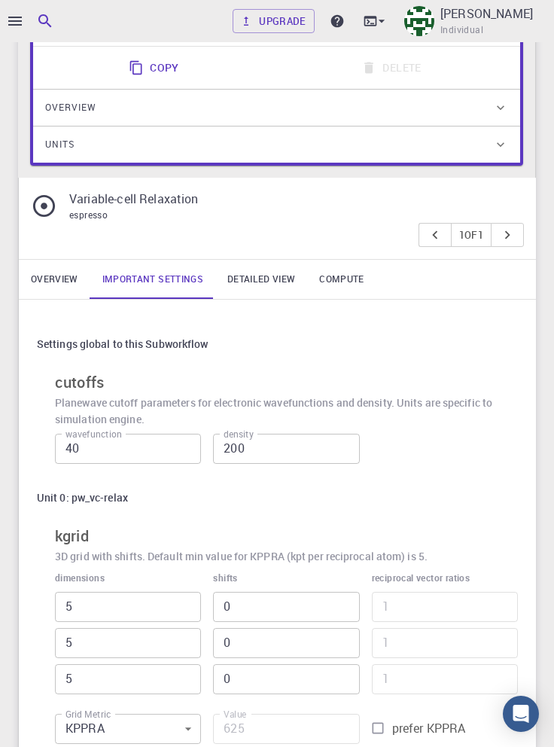
scroll to position [302, 0]
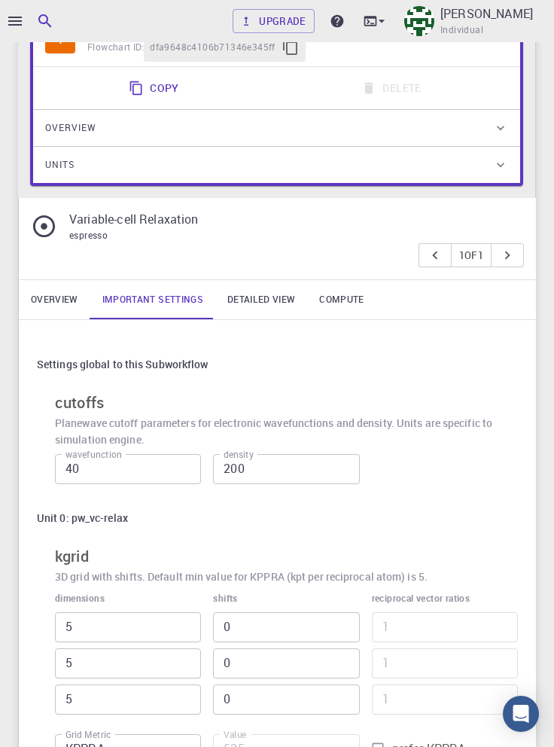
click at [279, 298] on link "Detailed view" at bounding box center [261, 299] width 92 height 39
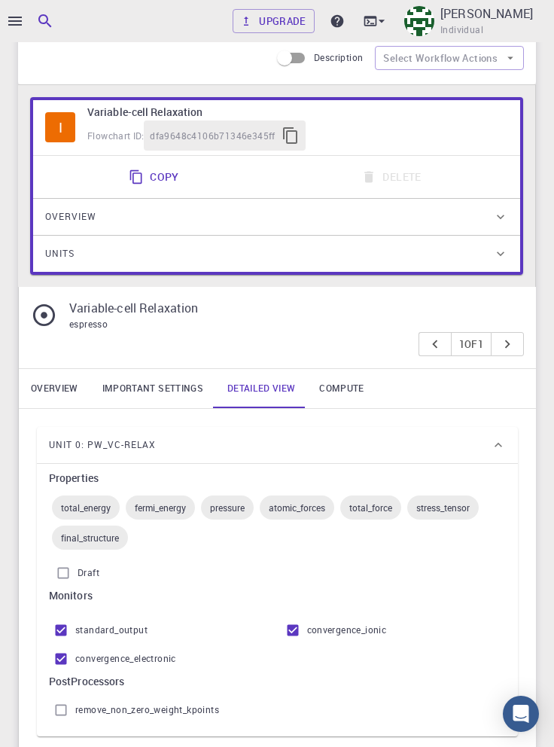
scroll to position [213, 0]
click at [51, 393] on link "Overview" at bounding box center [55, 388] width 72 height 39
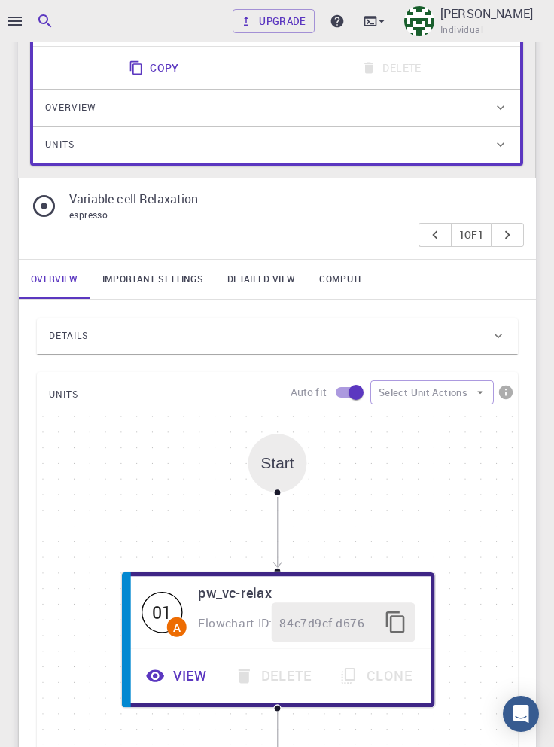
scroll to position [325, 0]
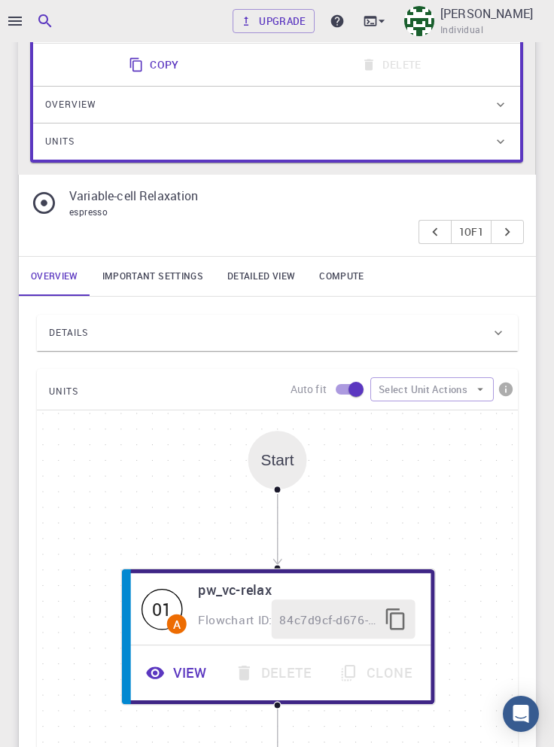
click at [398, 337] on div "Details" at bounding box center [270, 333] width 442 height 24
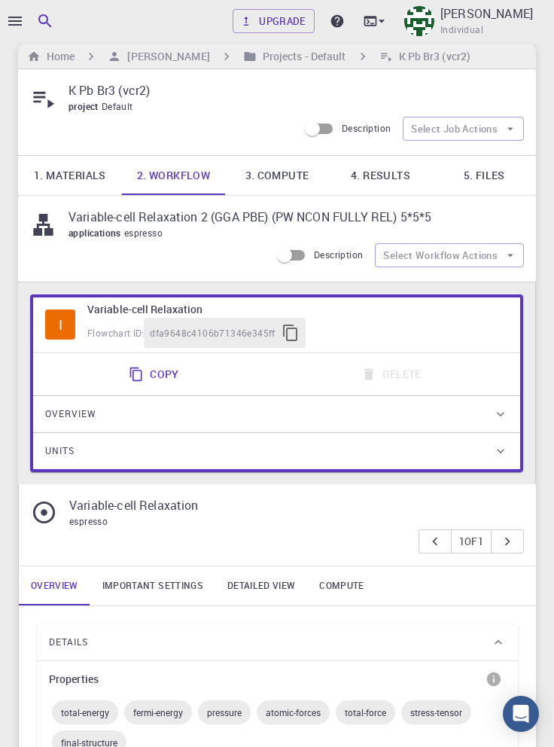
scroll to position [0, 0]
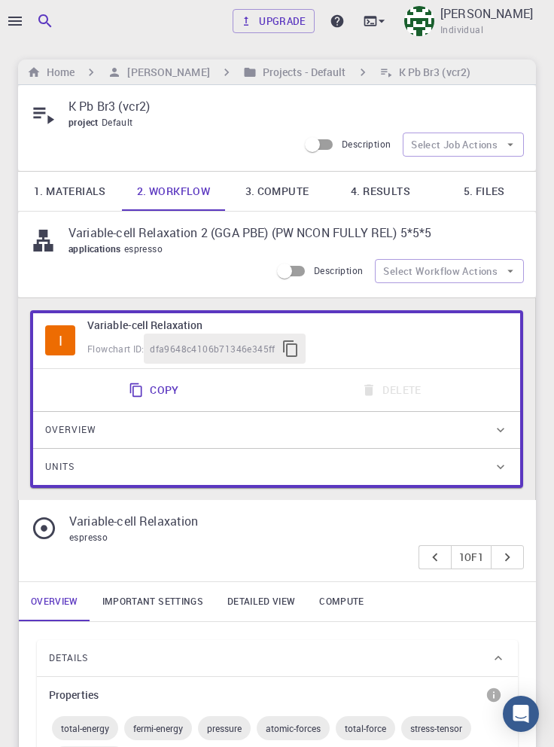
click at [3, 35] on div at bounding box center [277, 373] width 554 height 747
click at [14, 31] on div at bounding box center [7, 373] width 15 height 747
click at [17, 25] on icon "button" at bounding box center [15, 21] width 14 height 9
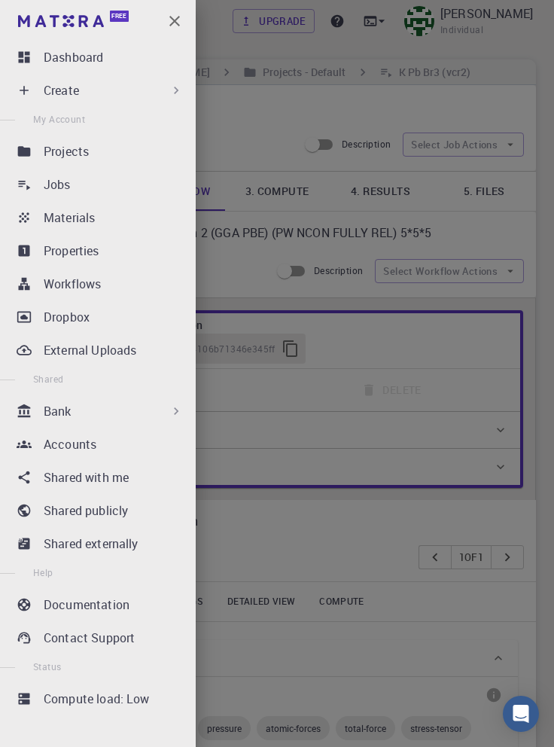
click at [110, 180] on div "Jobs" at bounding box center [117, 184] width 146 height 18
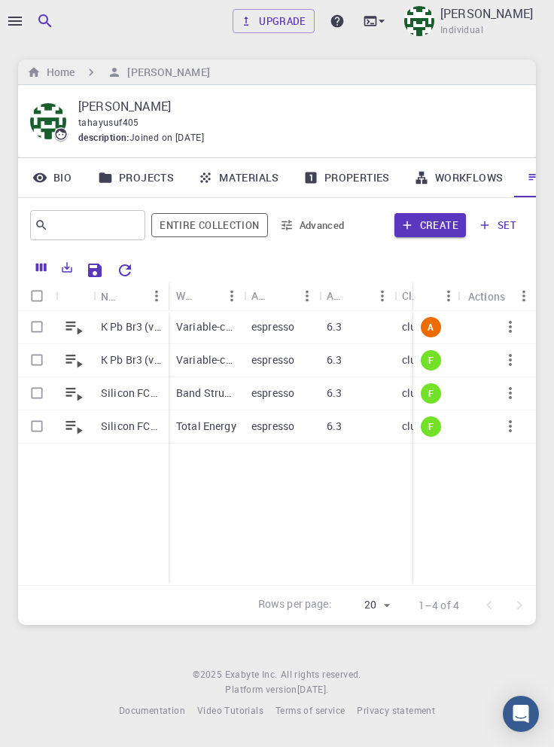
scroll to position [0, 51]
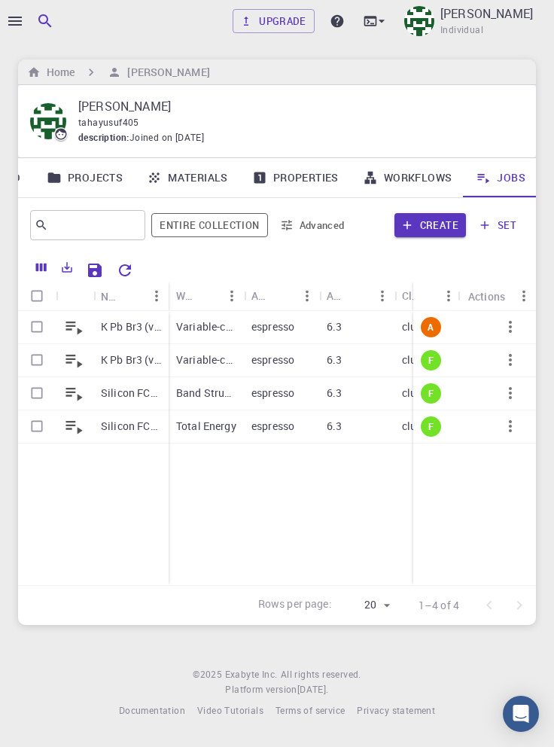
click at [129, 330] on p "K Pb Br3 (vcr2)" at bounding box center [131, 326] width 60 height 15
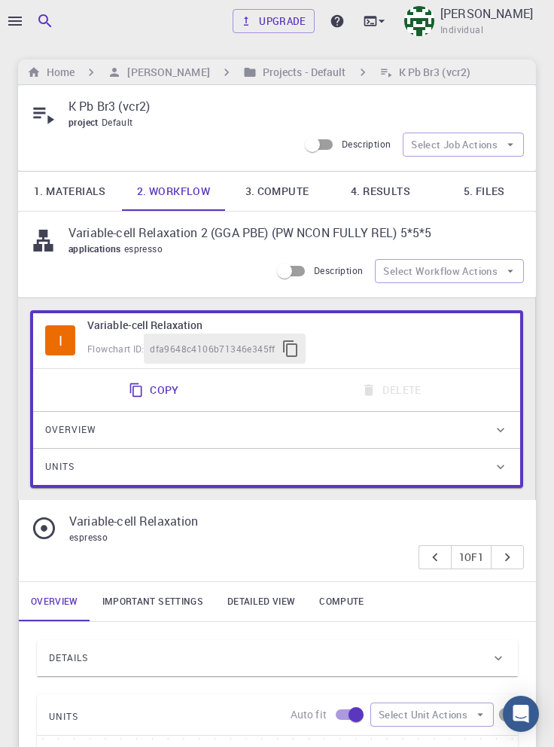
click at [391, 199] on link "4. Results" at bounding box center [381, 191] width 104 height 39
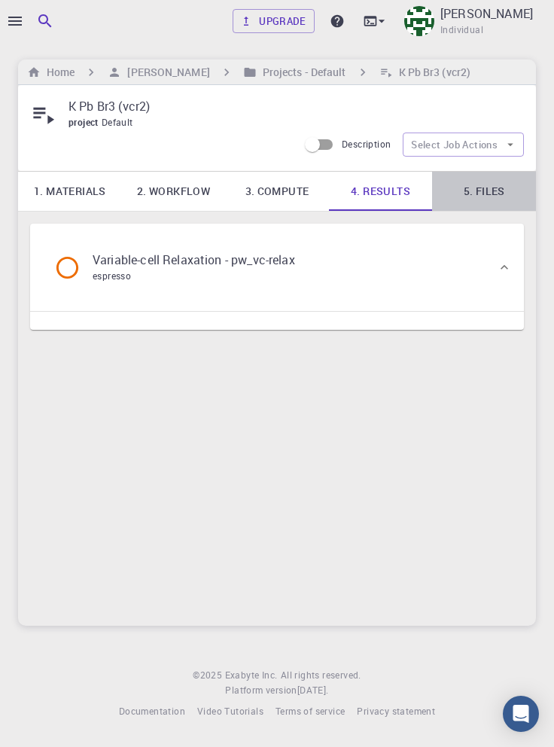
click at [489, 192] on link "5. Files" at bounding box center [484, 191] width 104 height 39
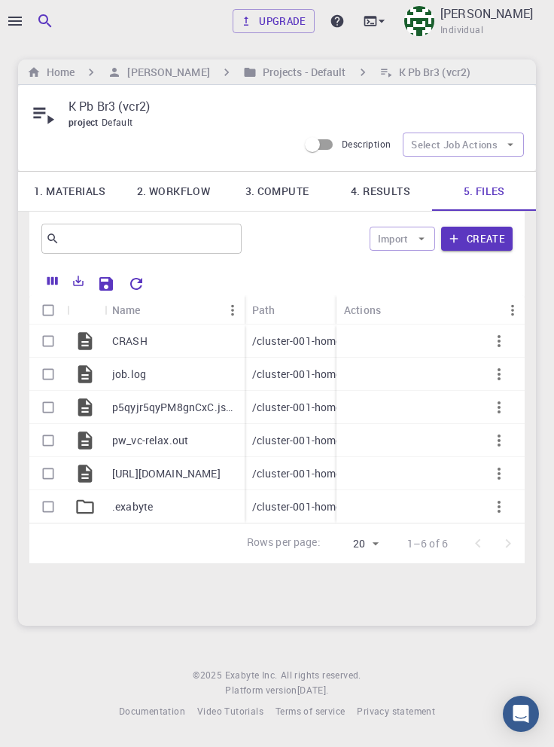
click at [130, 344] on p "CRASH" at bounding box center [129, 341] width 35 height 15
click at [499, 344] on icon "button" at bounding box center [499, 341] width 3 height 12
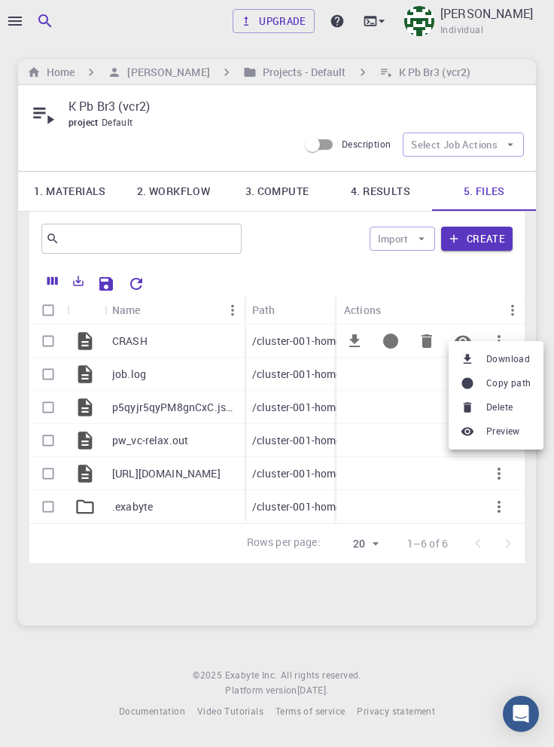
click at [548, 305] on div at bounding box center [277, 373] width 554 height 747
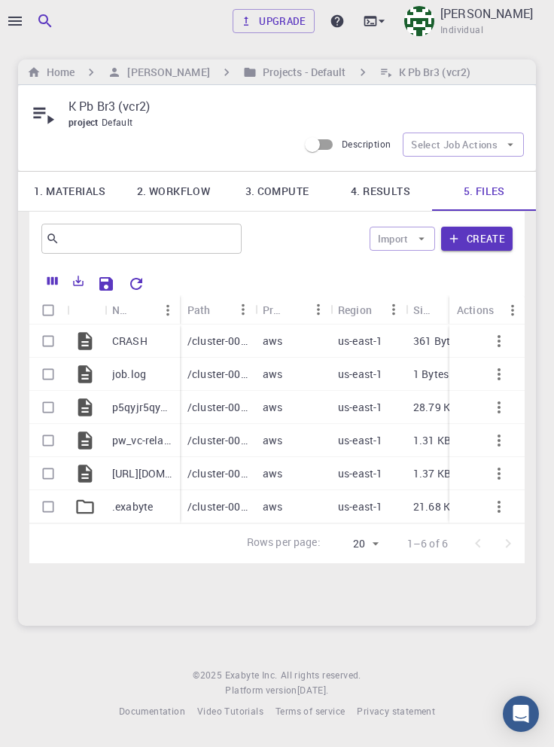
click at [148, 499] on p ".exabyte" at bounding box center [132, 506] width 41 height 15
click at [378, 188] on link "4. Results" at bounding box center [381, 191] width 104 height 39
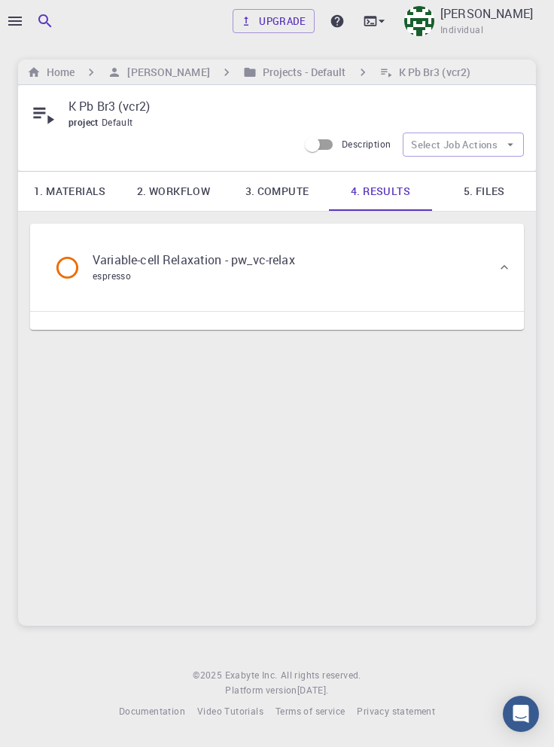
click at [420, 276] on div "Variable-cell Relaxation - pw_vc-relax espresso" at bounding box center [269, 267] width 455 height 57
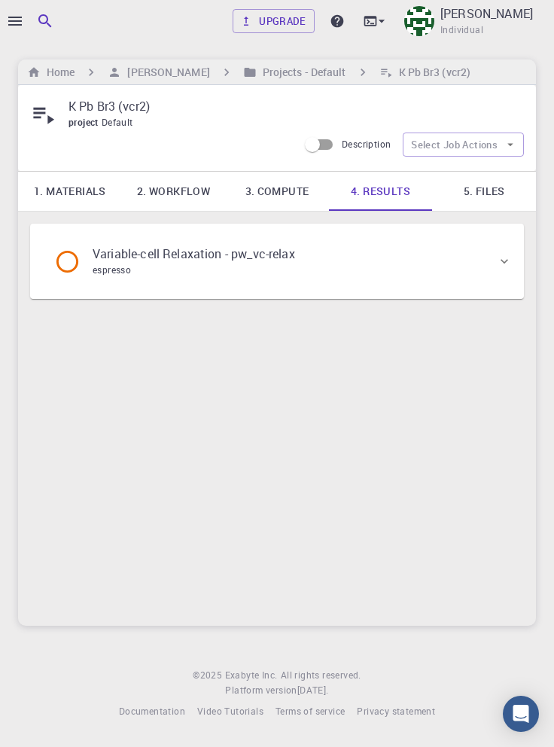
click at [443, 263] on div "Variable-cell Relaxation - pw_vc-relax espresso" at bounding box center [269, 261] width 455 height 57
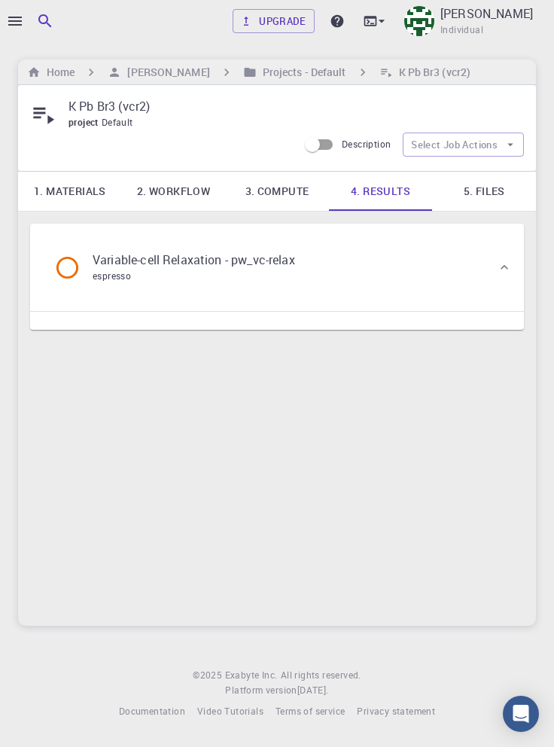
click at [279, 186] on link "3. Compute" at bounding box center [277, 191] width 104 height 39
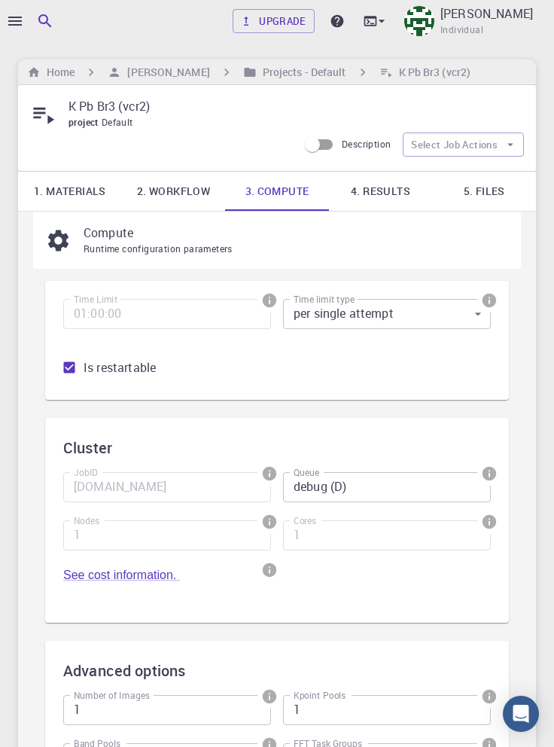
click at [73, 196] on link "1. Materials" at bounding box center [70, 191] width 104 height 39
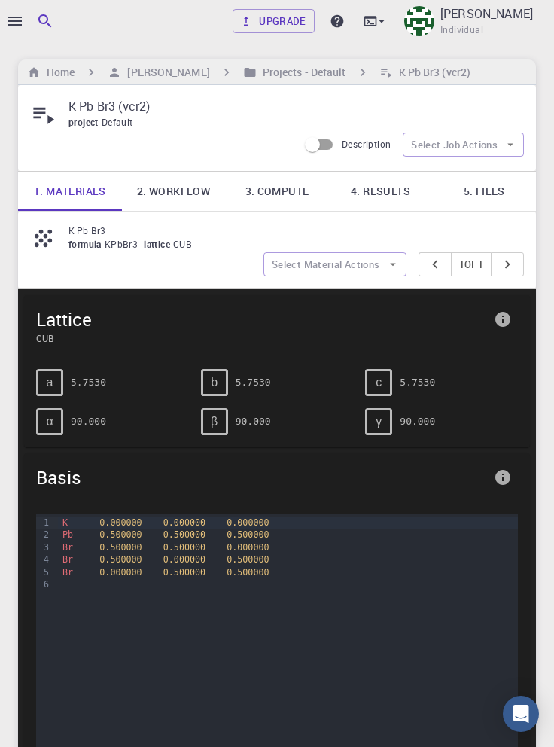
click at [14, 17] on div at bounding box center [277, 373] width 554 height 747
click at [16, 20] on icon "button" at bounding box center [15, 21] width 18 height 18
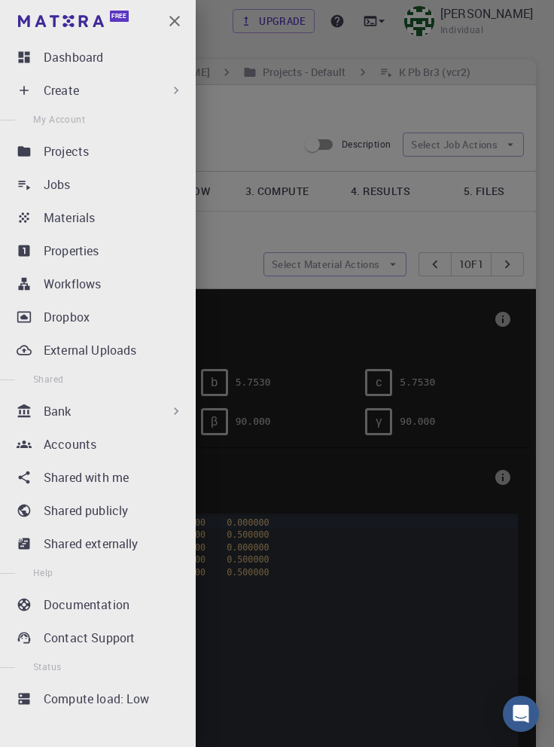
click at [171, 18] on icon "button" at bounding box center [174, 21] width 11 height 11
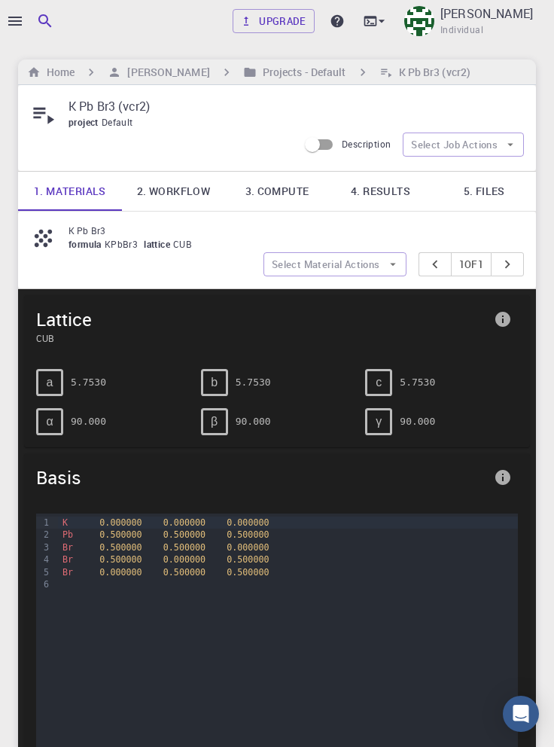
click at [14, 17] on div at bounding box center [277, 373] width 554 height 747
click at [10, 18] on div at bounding box center [277, 373] width 554 height 747
click at [20, 21] on icon "button" at bounding box center [15, 21] width 14 height 9
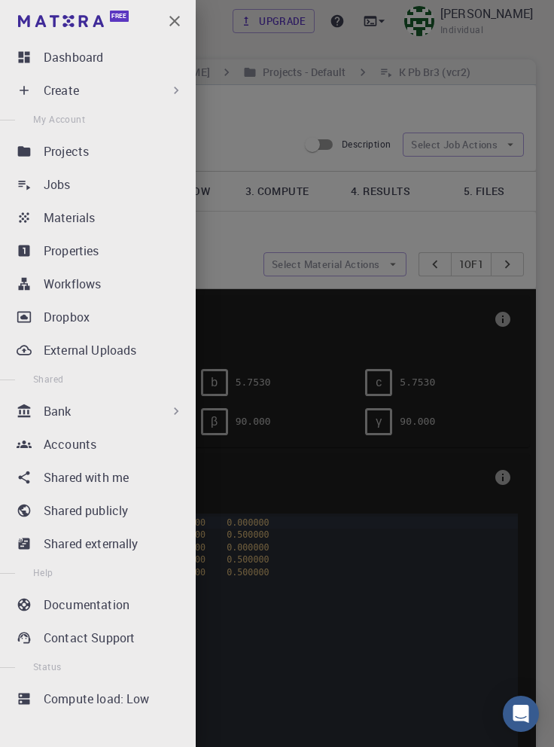
click at [123, 285] on div "Workflows" at bounding box center [117, 284] width 146 height 18
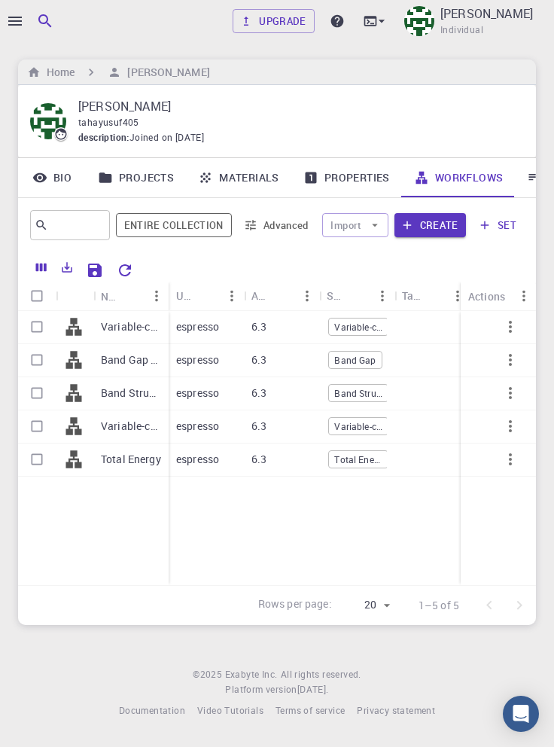
click at [121, 331] on p "Variable-cell Relaxation 2 (GGA PBE) (PW NCON FULLY REL) 5*5*5" at bounding box center [131, 326] width 60 height 15
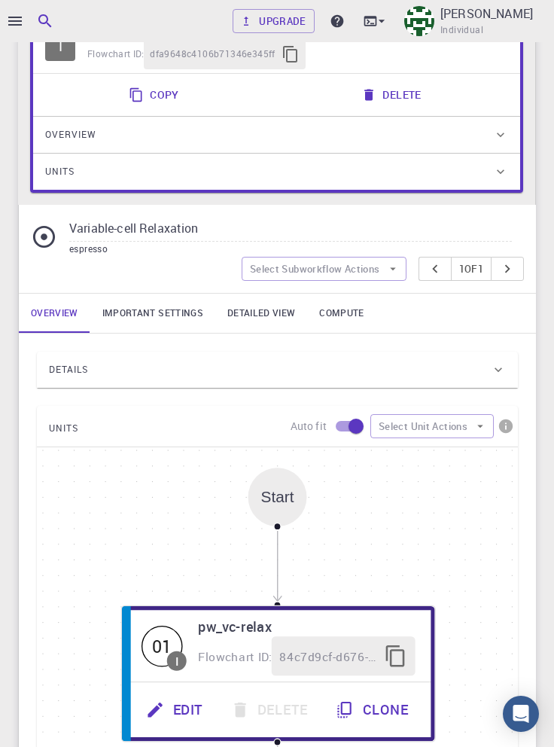
scroll to position [192, 0]
click at [406, 370] on div "Details" at bounding box center [270, 370] width 442 height 24
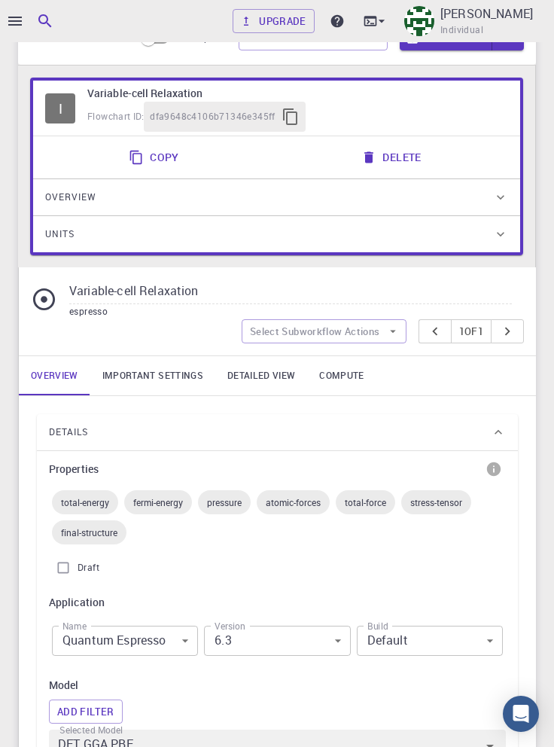
scroll to position [0, 0]
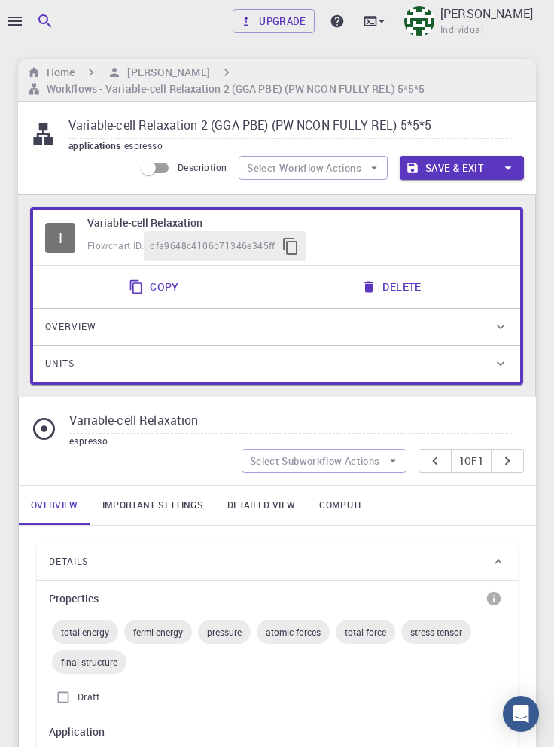
click at [164, 511] on link "Important settings" at bounding box center [152, 505] width 125 height 39
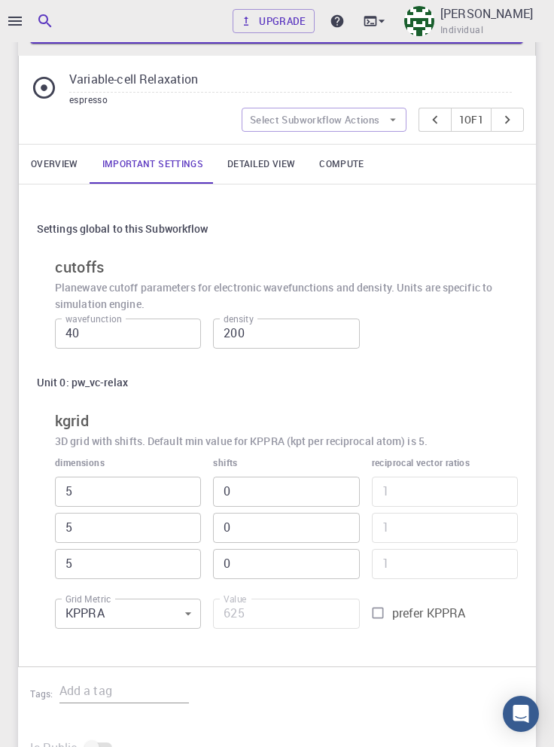
scroll to position [346, 0]
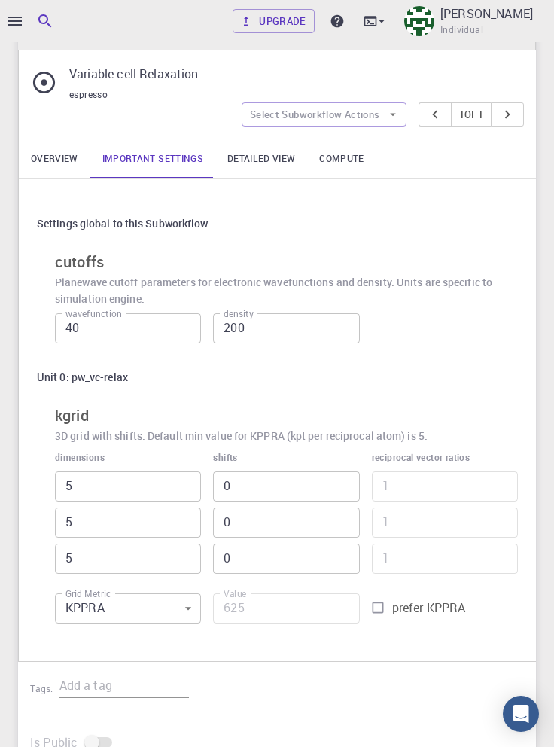
click at [381, 608] on input "prefer KPPRA" at bounding box center [378, 607] width 29 height 29
click at [380, 608] on input "prefer KPPRA" at bounding box center [378, 607] width 29 height 29
checkbox input "false"
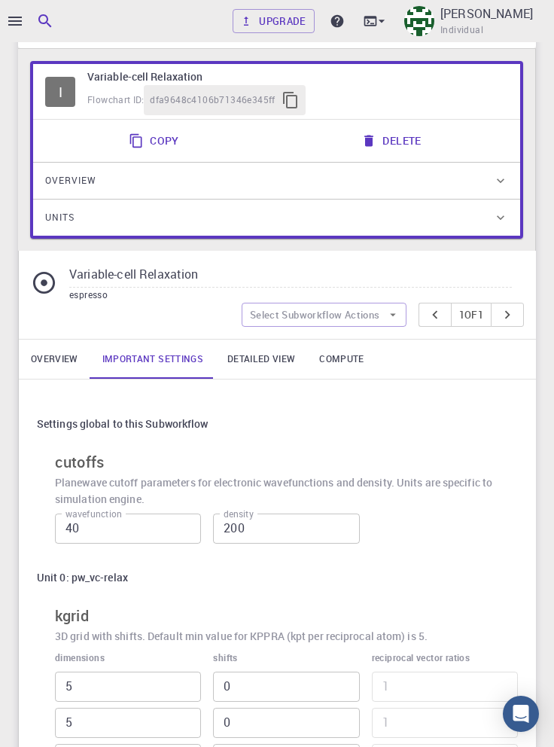
scroll to position [0, 0]
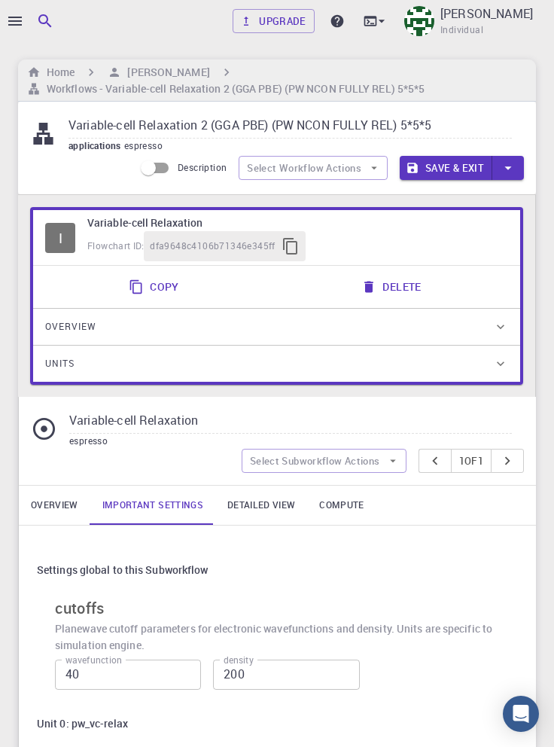
click at [11, 31] on div at bounding box center [277, 373] width 554 height 747
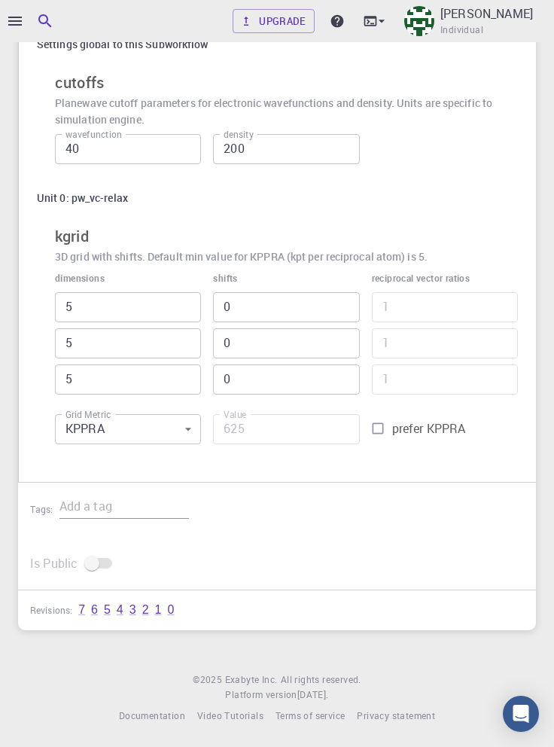
click at [15, 22] on icon "button" at bounding box center [15, 21] width 18 height 18
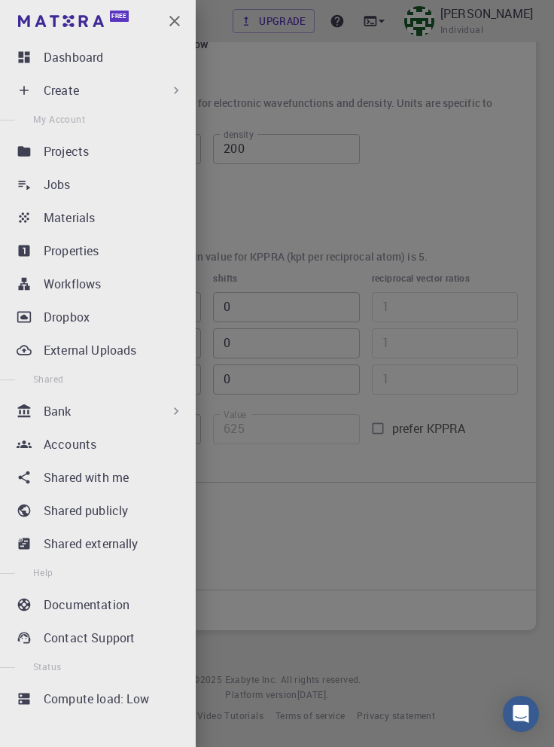
click at [56, 179] on p "Jobs" at bounding box center [57, 184] width 27 height 18
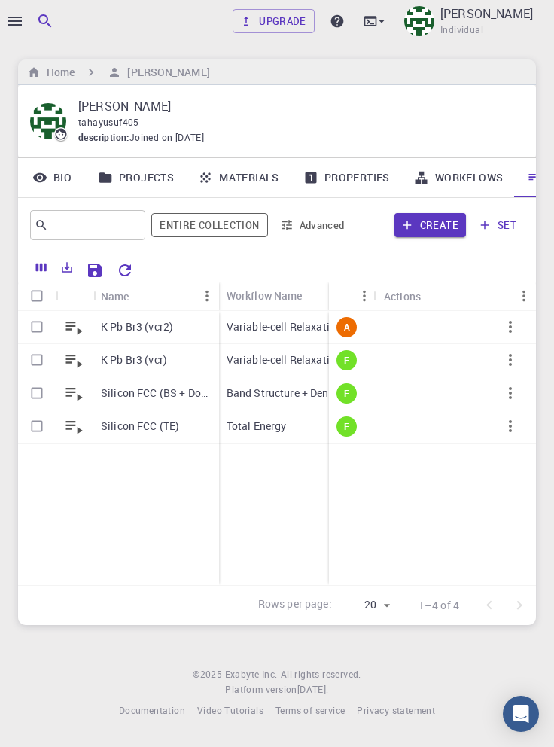
scroll to position [0, 51]
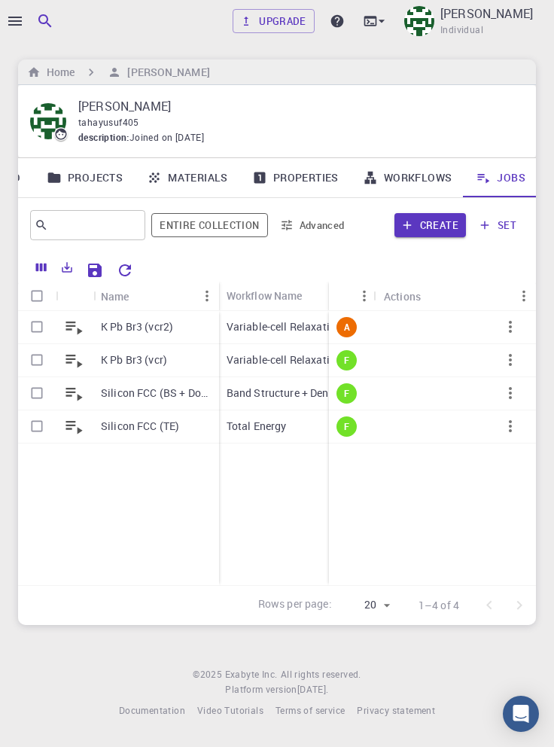
click at [297, 319] on p "Variable-cell Relaxation 2 (GGA PBE) (PW NCON FULLY REL) 5*5*5" at bounding box center [387, 326] width 320 height 15
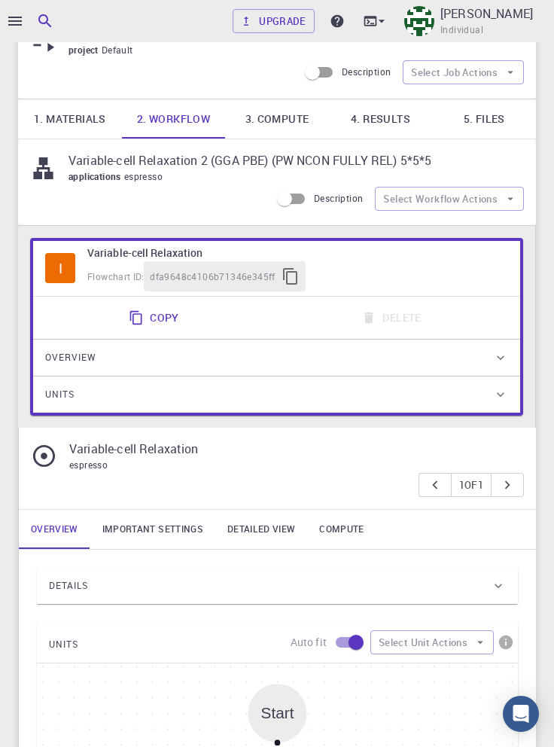
click at [390, 112] on link "4. Results" at bounding box center [381, 118] width 104 height 39
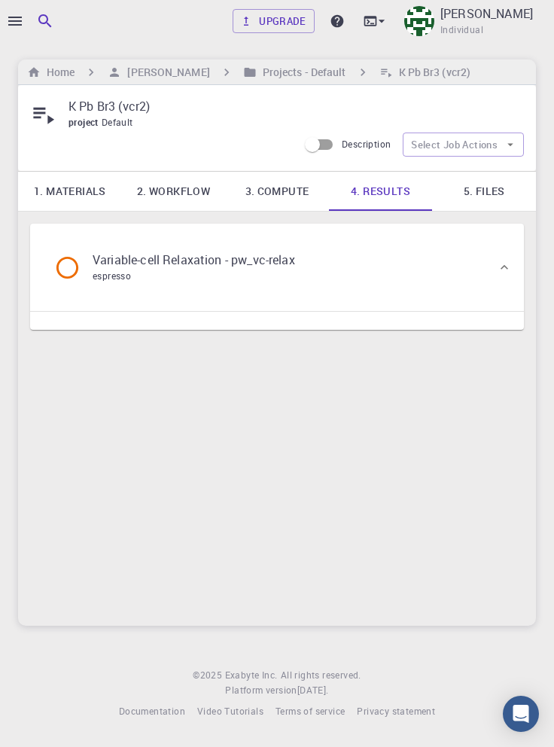
click at [428, 239] on div "Variable-cell Relaxation - pw_vc-relax espresso" at bounding box center [269, 267] width 455 height 57
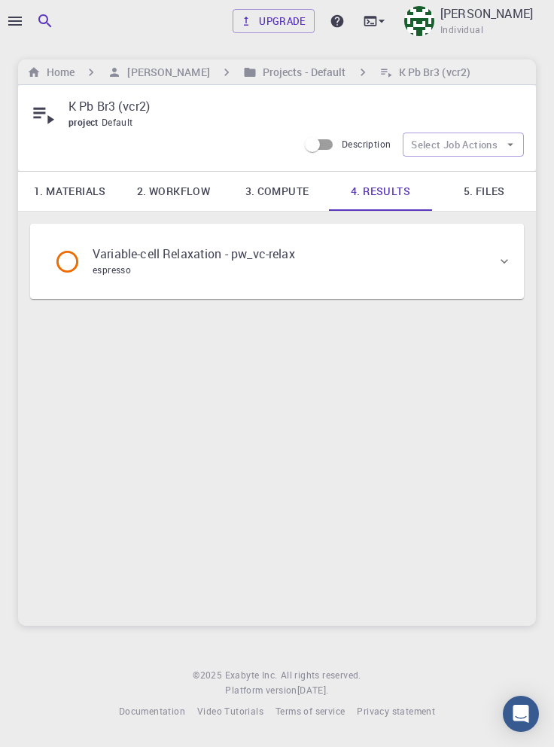
click at [438, 233] on div "Variable-cell Relaxation - pw_vc-relax espresso" at bounding box center [269, 261] width 455 height 57
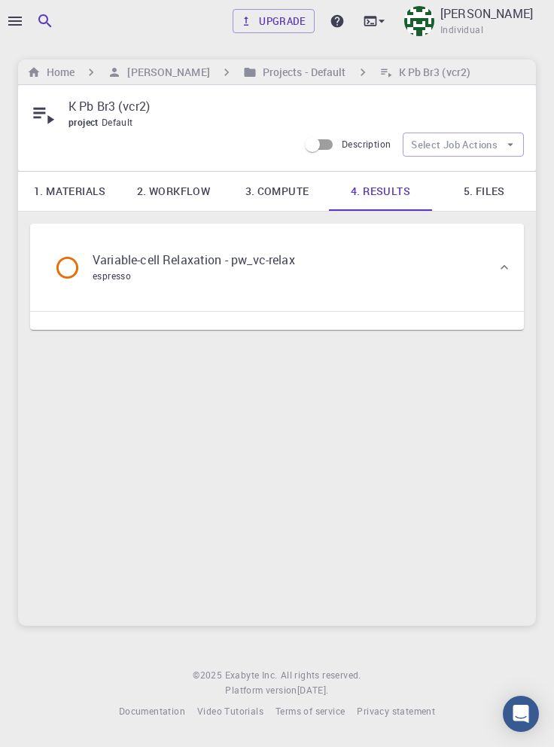
click at [496, 172] on link "5. Files" at bounding box center [484, 191] width 104 height 39
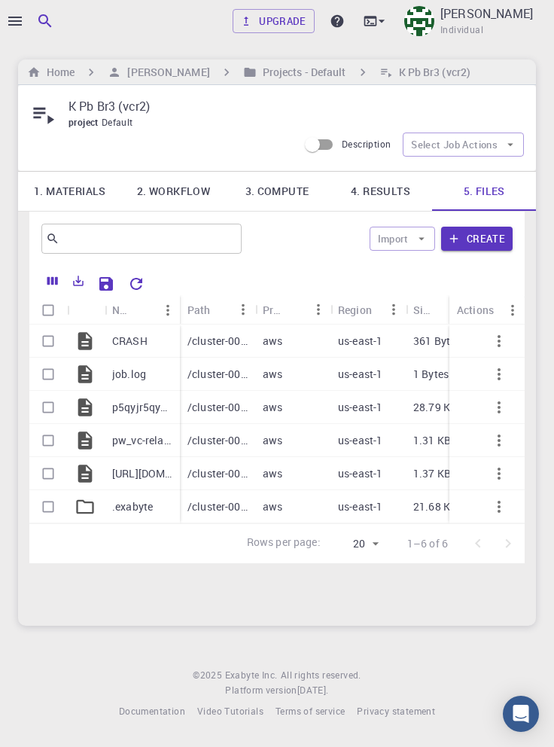
click at [264, 78] on h6 "Projects - Default" at bounding box center [302, 72] width 90 height 17
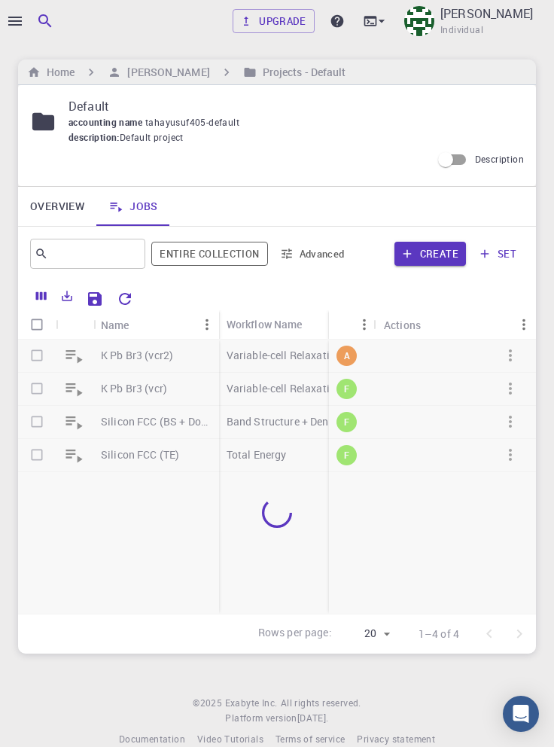
click at [425, 391] on div at bounding box center [277, 513] width 518 height 346
click at [2, 738] on div at bounding box center [277, 373] width 554 height 747
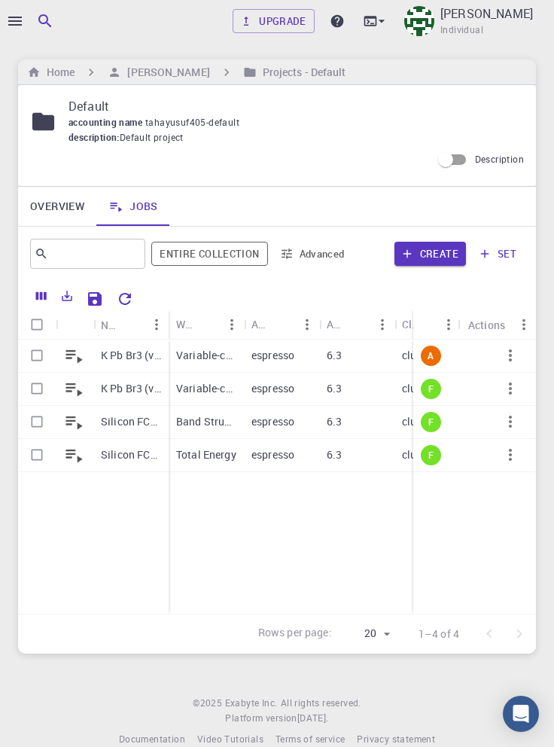
click at [126, 391] on p "K Pb Br3 (vcr)" at bounding box center [131, 388] width 60 height 15
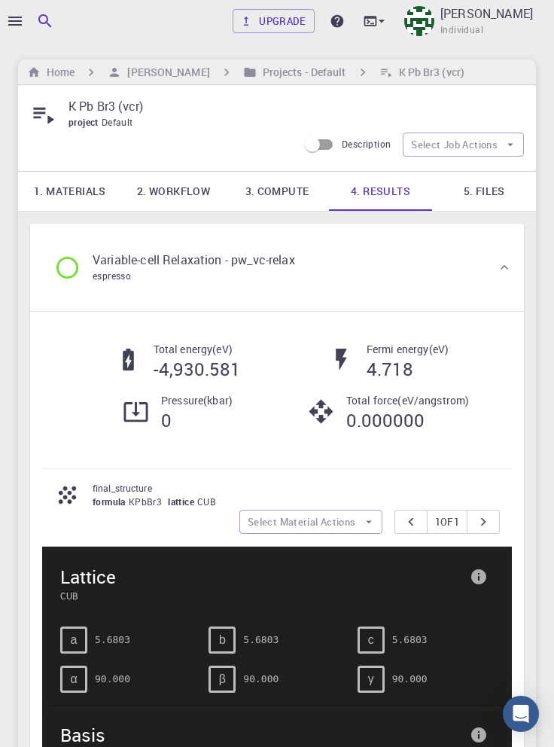
click at [492, 191] on link "5. Files" at bounding box center [484, 191] width 104 height 39
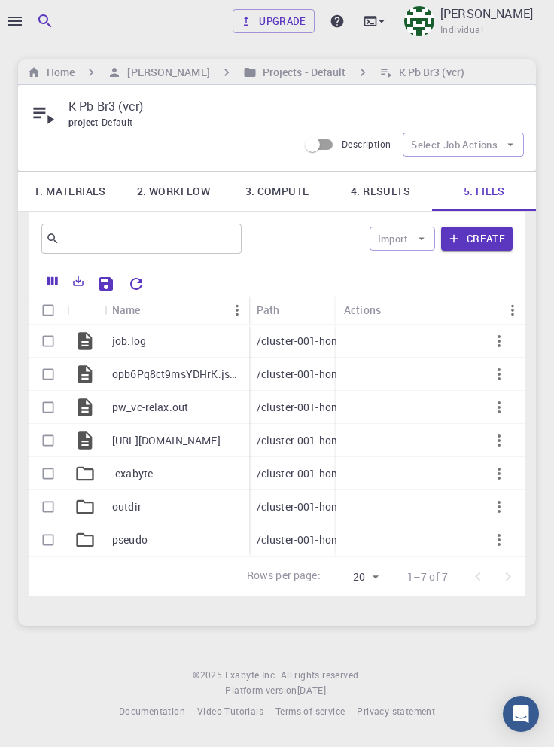
click at [282, 71] on h6 "Projects - Default" at bounding box center [302, 72] width 90 height 17
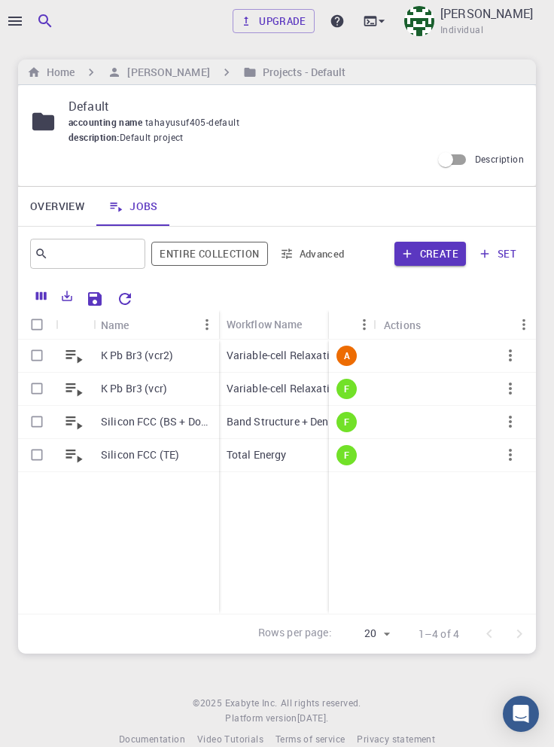
click at [163, 426] on p "Silicon FCC (BS + DoS)" at bounding box center [156, 421] width 111 height 15
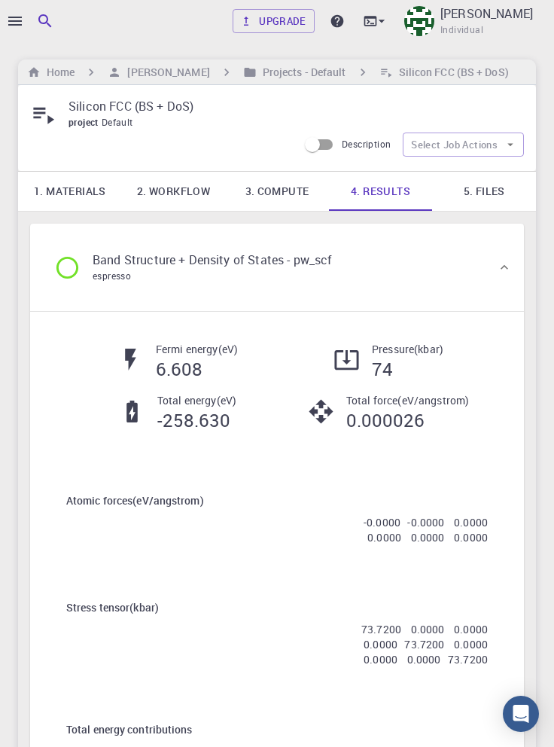
click at [482, 191] on link "5. Files" at bounding box center [484, 191] width 104 height 39
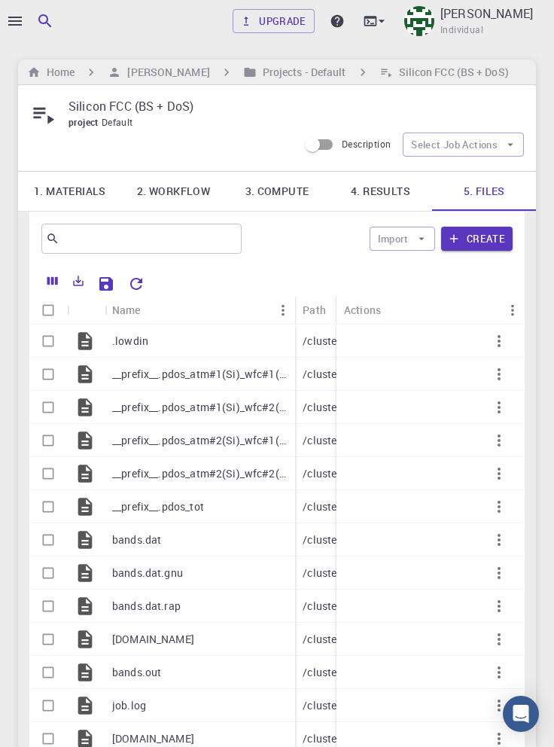
click at [17, 17] on icon "button" at bounding box center [15, 21] width 14 height 9
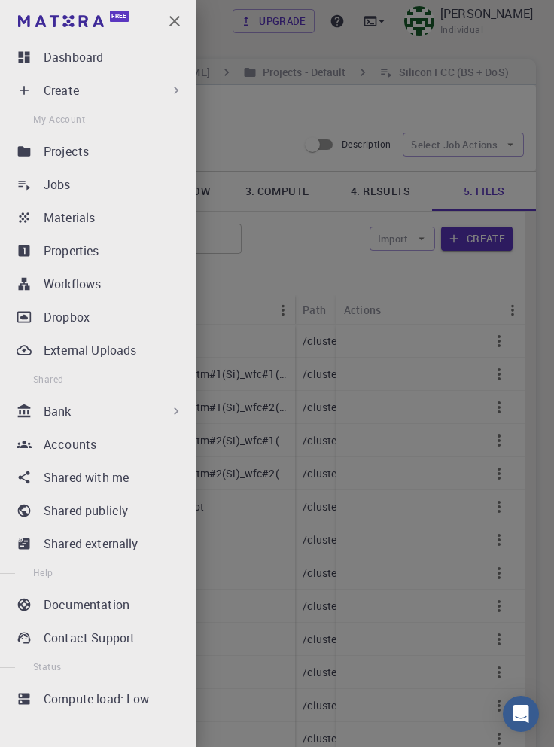
click at [126, 284] on div "Workflows" at bounding box center [117, 284] width 146 height 18
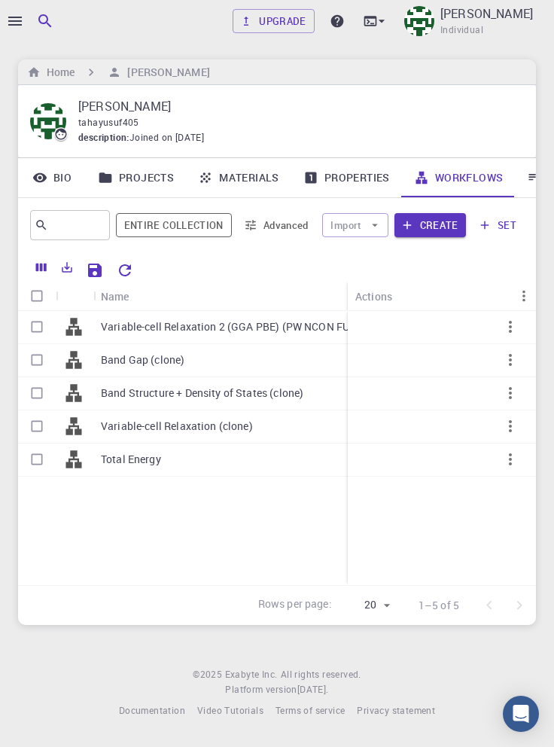
click at [300, 326] on p "Variable-cell Relaxation 2 (GGA PBE) (PW NCON FULLY REL) 5*5*5" at bounding box center [261, 326] width 320 height 15
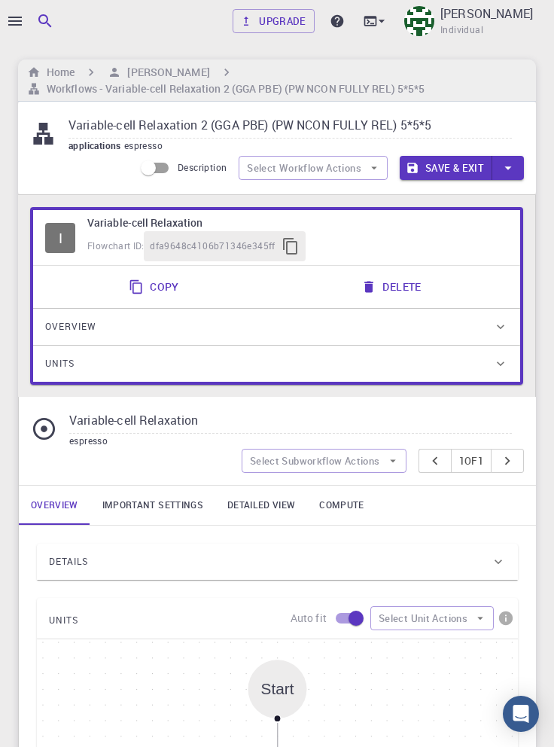
scroll to position [56, 0]
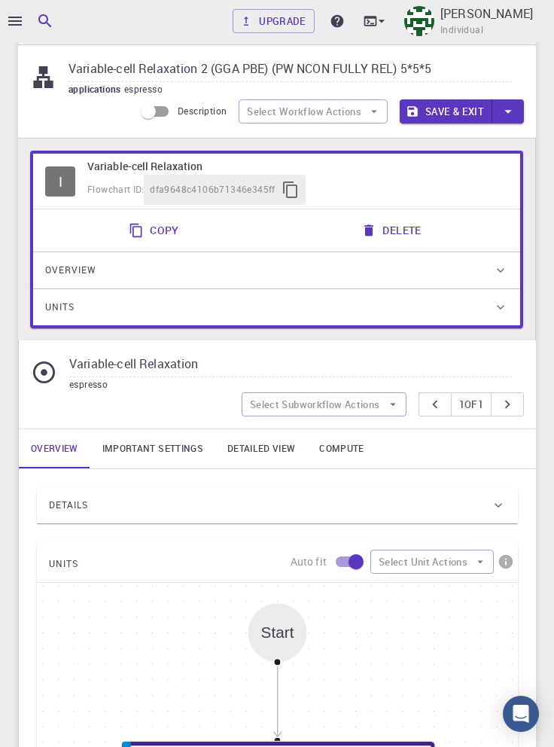
click at [155, 457] on link "Important settings" at bounding box center [152, 448] width 125 height 39
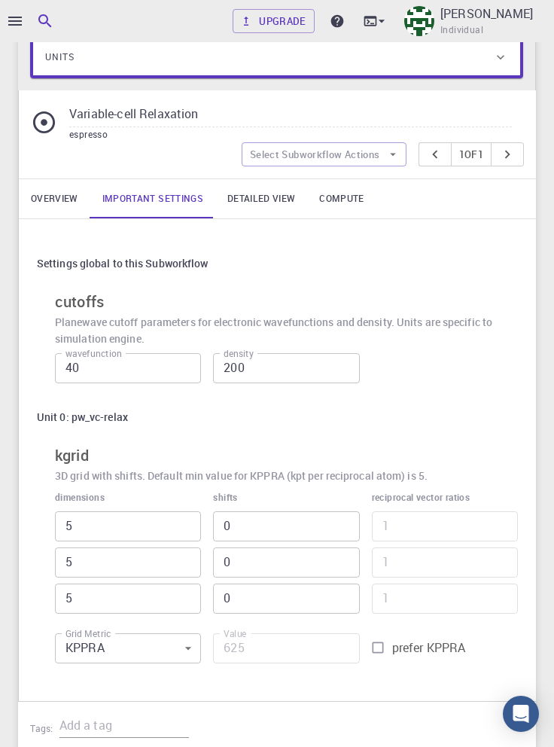
scroll to position [314, 0]
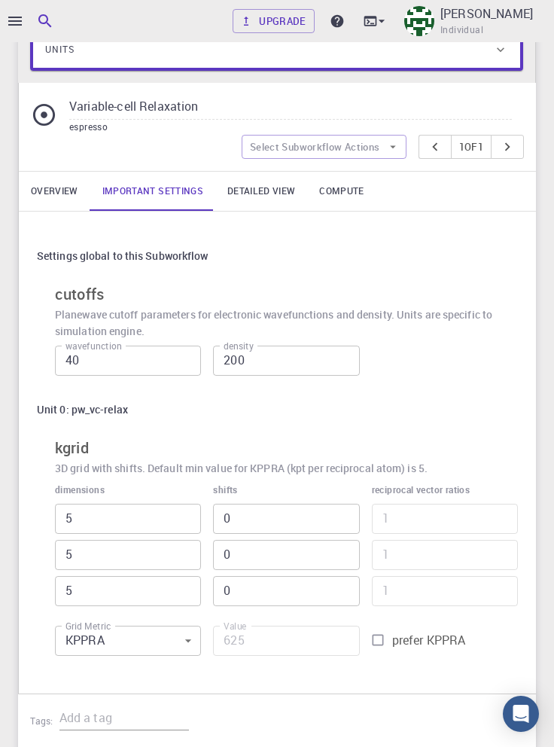
click at [379, 643] on input "prefer KPPRA" at bounding box center [378, 640] width 29 height 29
checkbox input "true"
click at [267, 641] on input "625" at bounding box center [286, 641] width 146 height 30
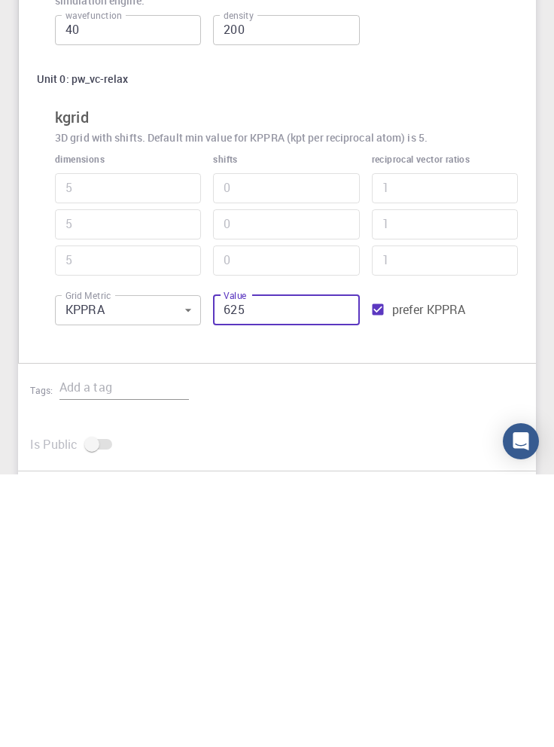
scroll to position [407, 0]
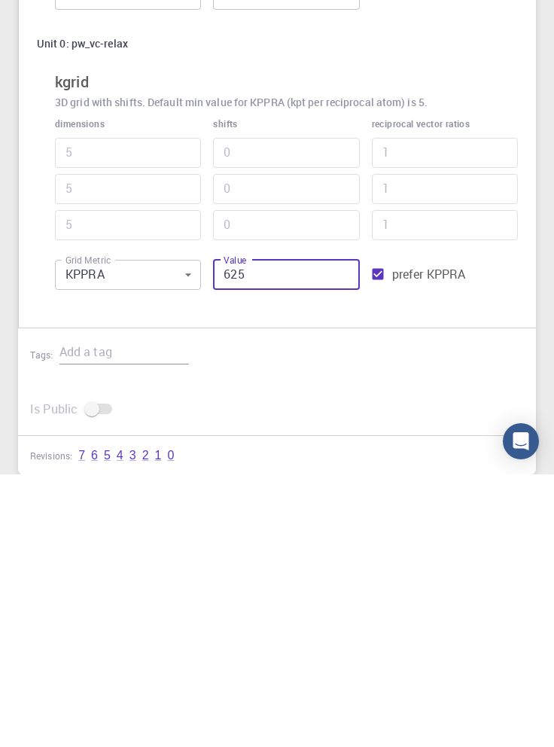
type input "62"
type input "3"
type input "6"
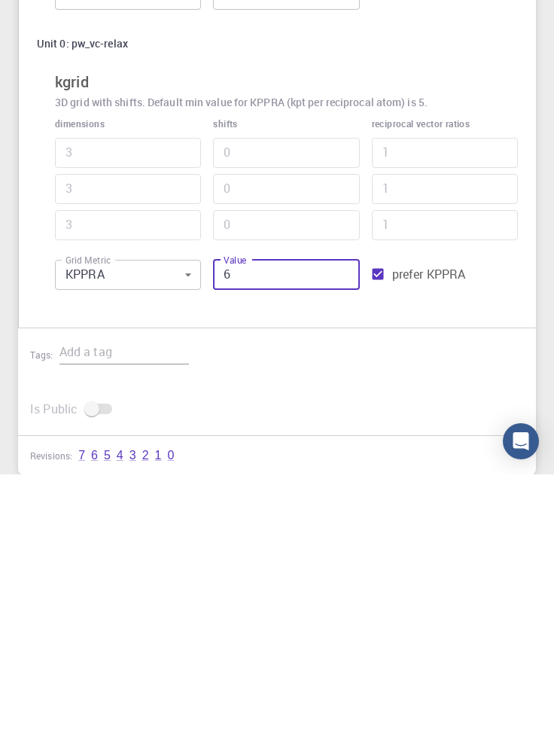
type input "2"
type input "126"
type input "3"
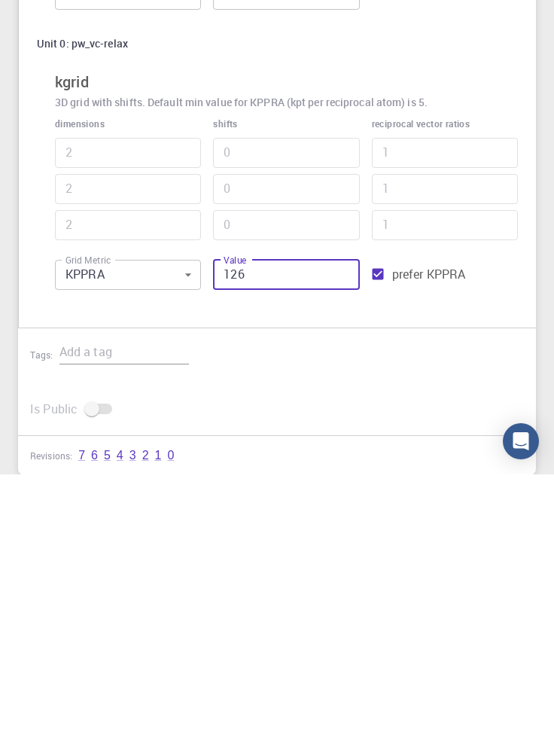
type input "3"
type input "1256"
type input "7"
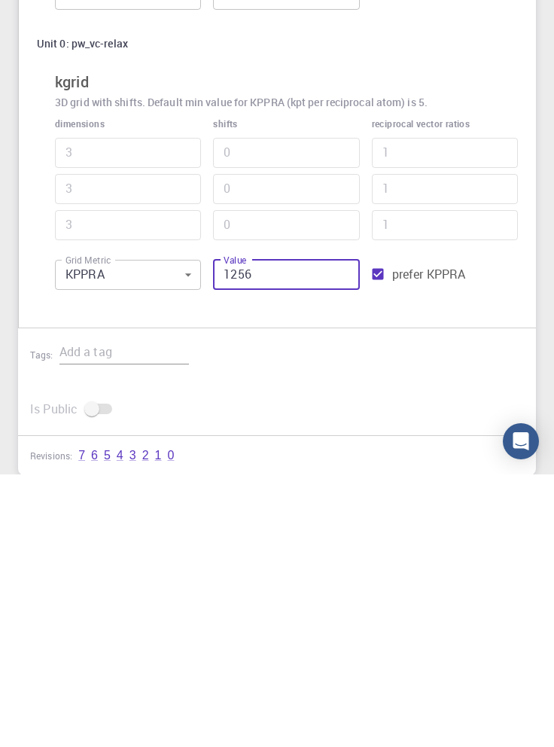
type input "7"
click at [281, 551] on input "1256" at bounding box center [286, 547] width 146 height 30
type input "125"
type input "3"
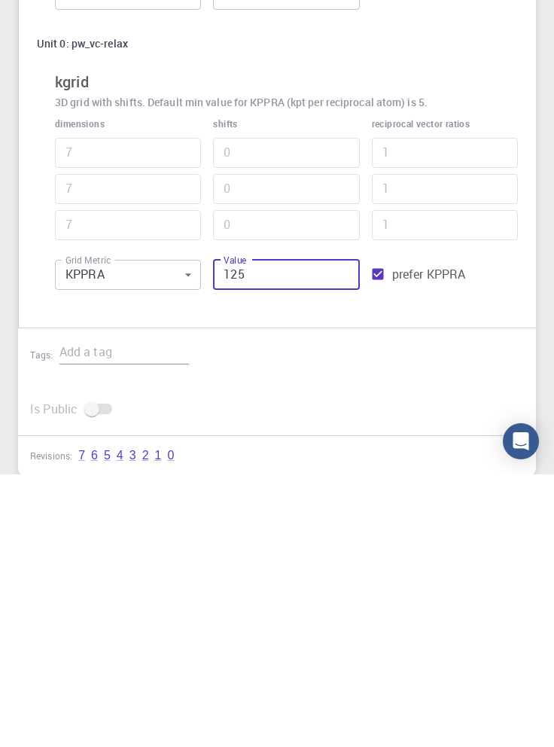
type input "3"
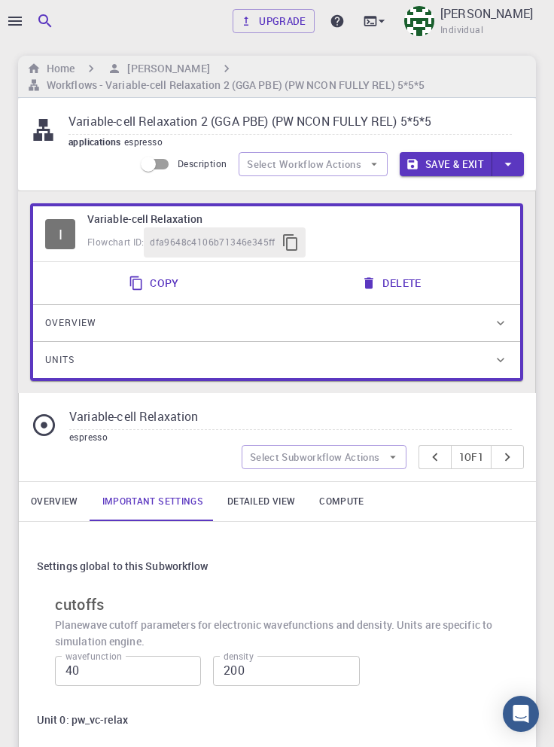
scroll to position [0, 0]
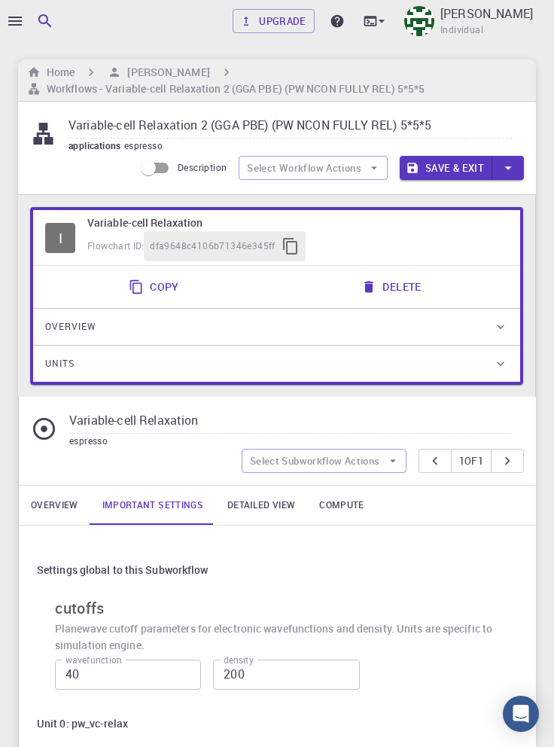
type input "125"
click at [452, 166] on button "Save & Exit" at bounding box center [446, 168] width 93 height 24
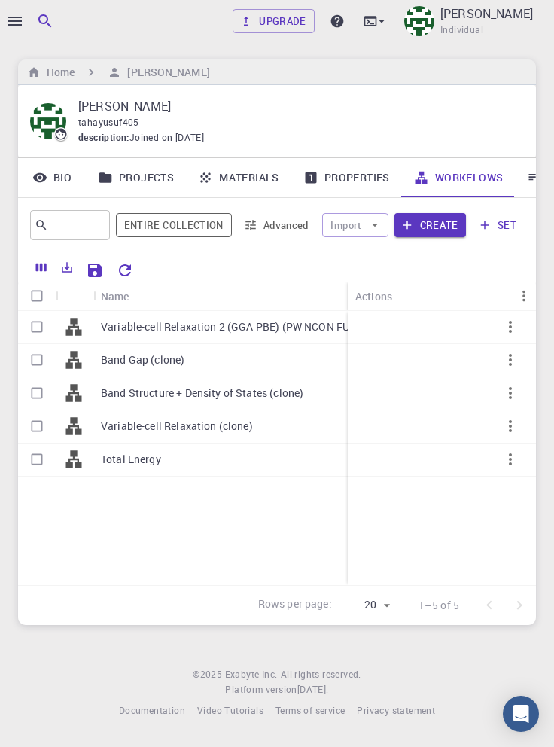
click at [305, 330] on p "Variable-cell Relaxation 2 (GGA PBE) (PW NCON FULLY REL) 5*5*5" at bounding box center [261, 326] width 320 height 15
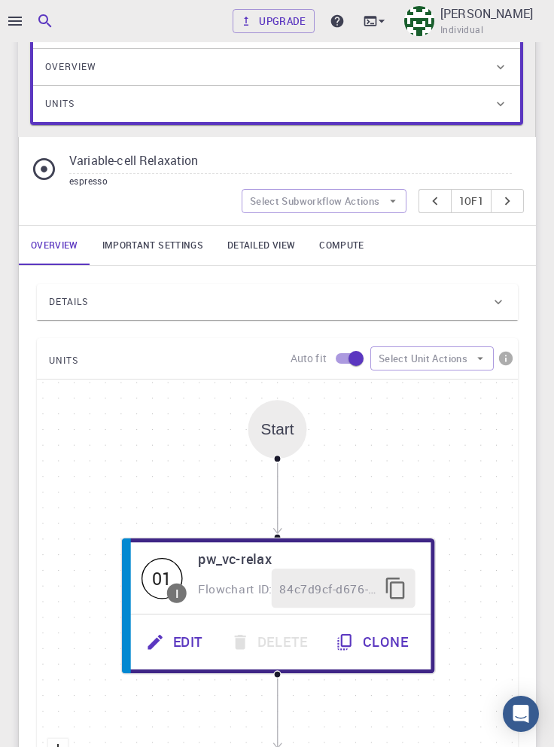
scroll to position [260, 0]
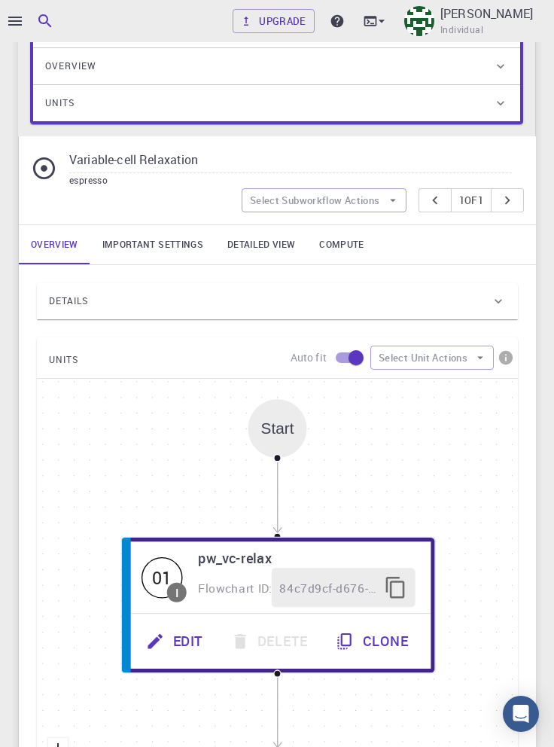
click at [270, 242] on link "Detailed view" at bounding box center [261, 244] width 92 height 39
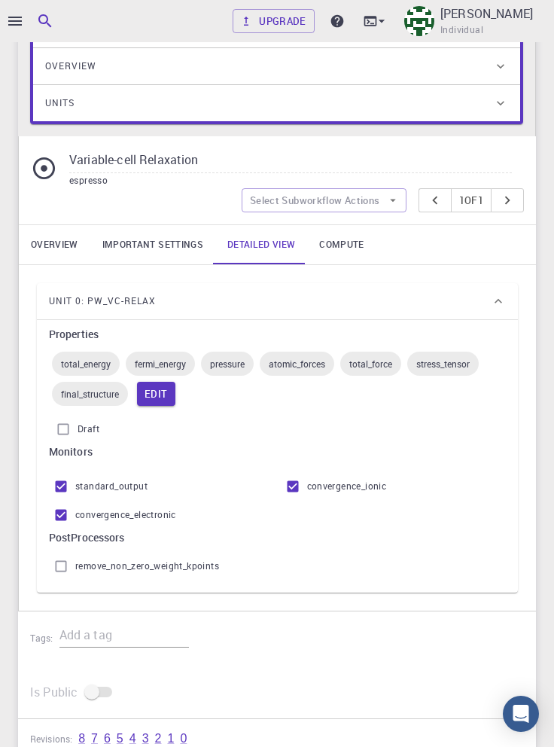
click at [157, 241] on link "Important settings" at bounding box center [152, 244] width 125 height 39
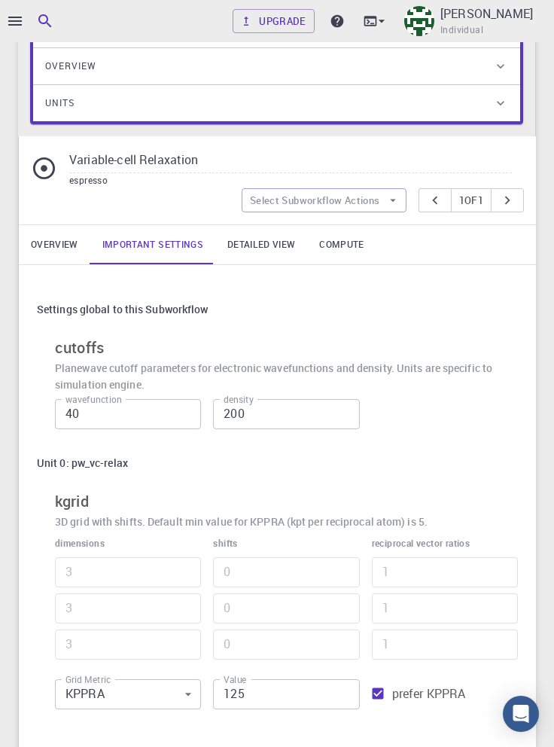
click at [373, 690] on input "prefer KPPRA" at bounding box center [378, 693] width 29 height 29
checkbox input "false"
type input "135"
click at [127, 574] on input "3" at bounding box center [128, 572] width 146 height 30
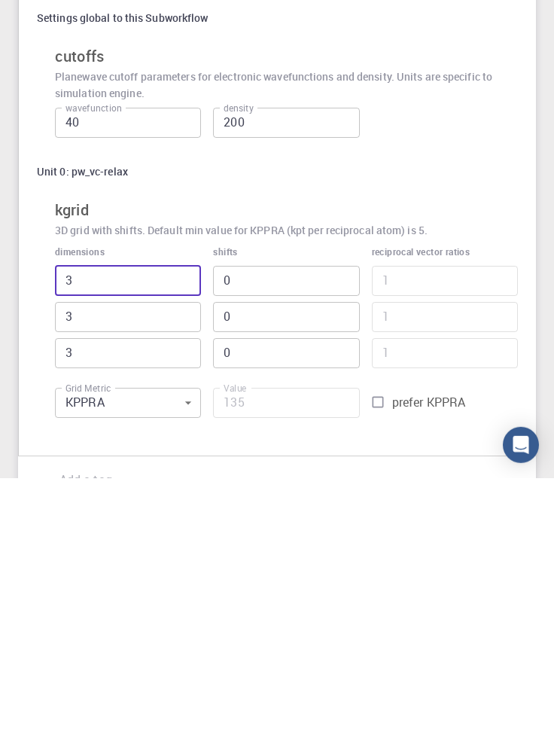
scroll to position [285, 0]
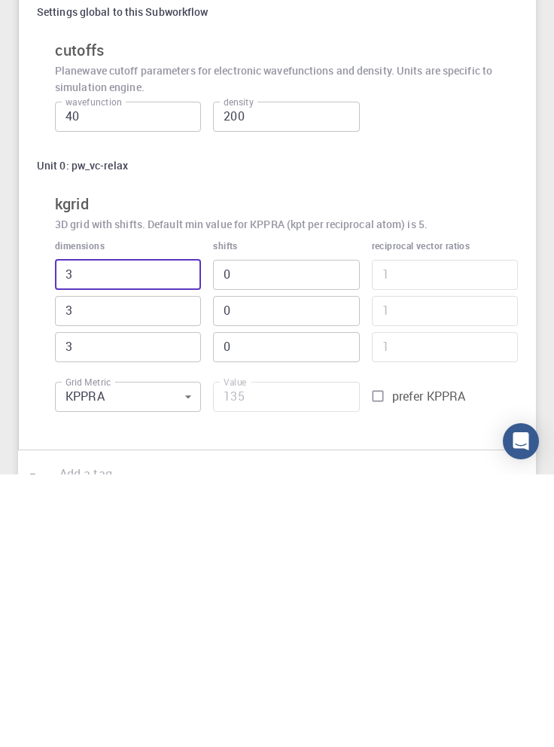
type input "1"
type input "45"
type input "11"
type input "495"
type input "11"
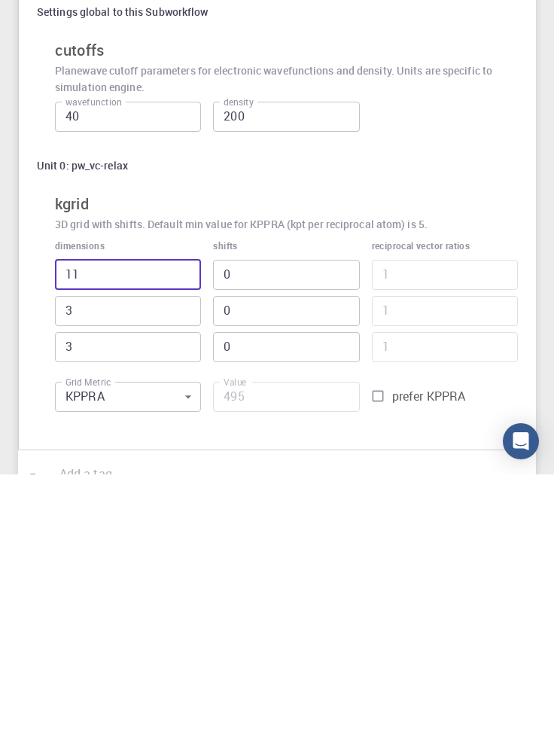
click at [136, 581] on input "3" at bounding box center [128, 583] width 146 height 30
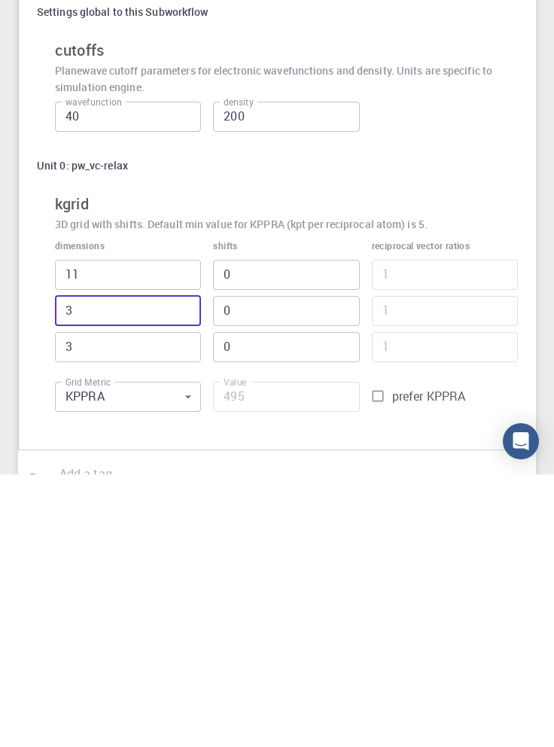
type input "1"
type input "165"
type input "11"
type input "1815"
type input "1"
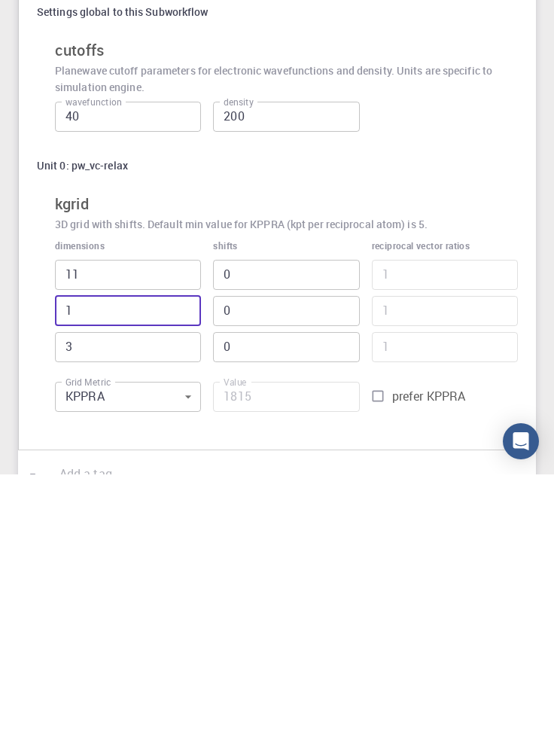
type input "165"
type input "1"
click at [126, 617] on input "3" at bounding box center [128, 620] width 146 height 30
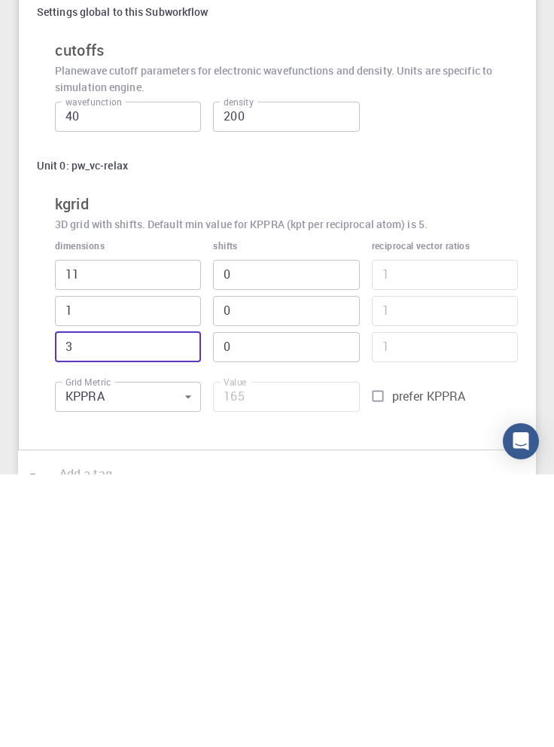
type input "1"
type input "55"
type input "11"
type input "605"
type input "11"
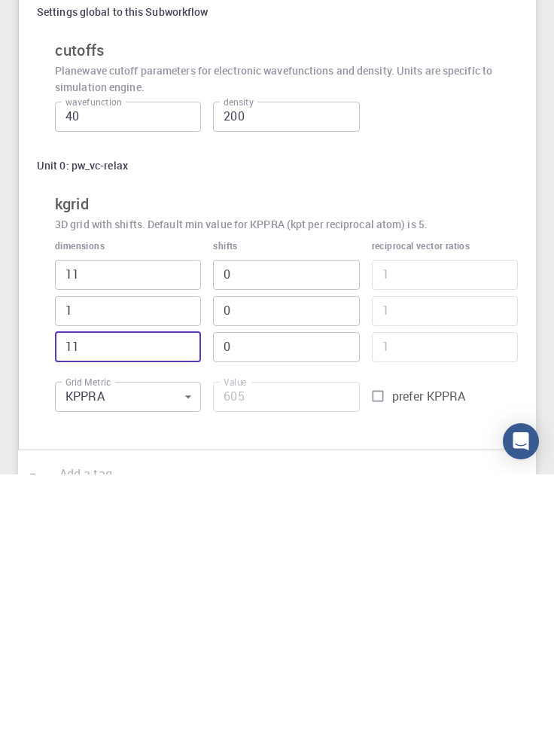
click at [111, 552] on input "11" at bounding box center [128, 547] width 146 height 30
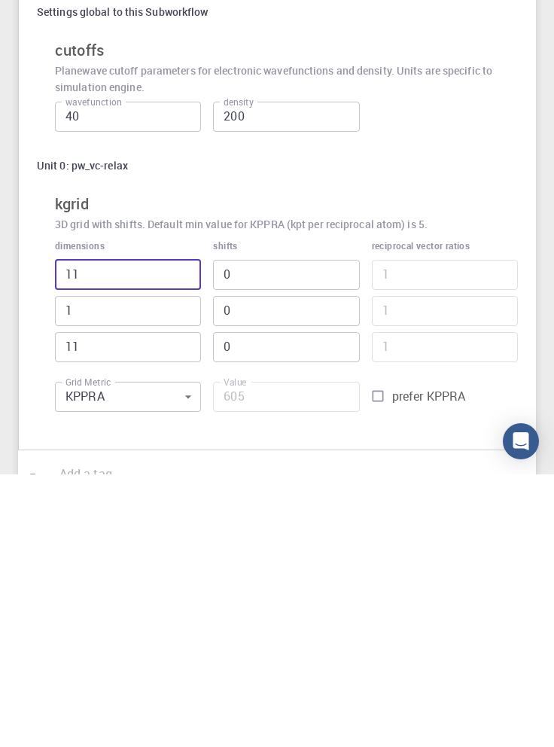
type input "1"
type input "55"
type input "1"
click at [132, 610] on input "11" at bounding box center [128, 620] width 146 height 30
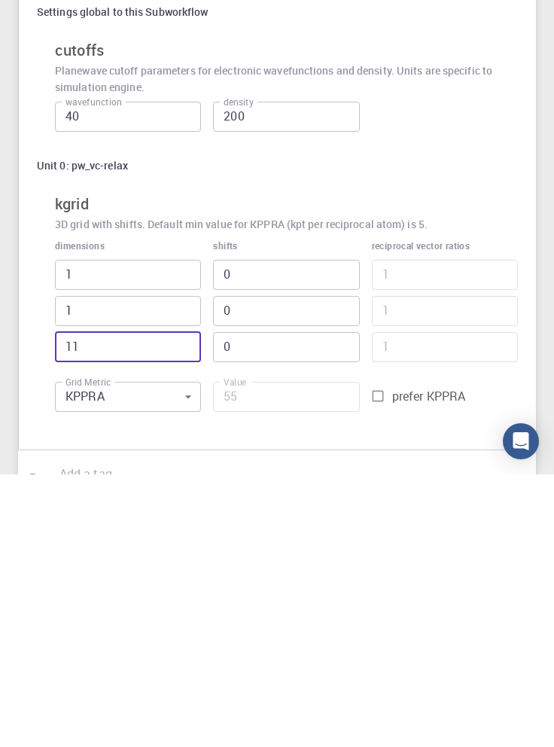
type input "1"
type input "5"
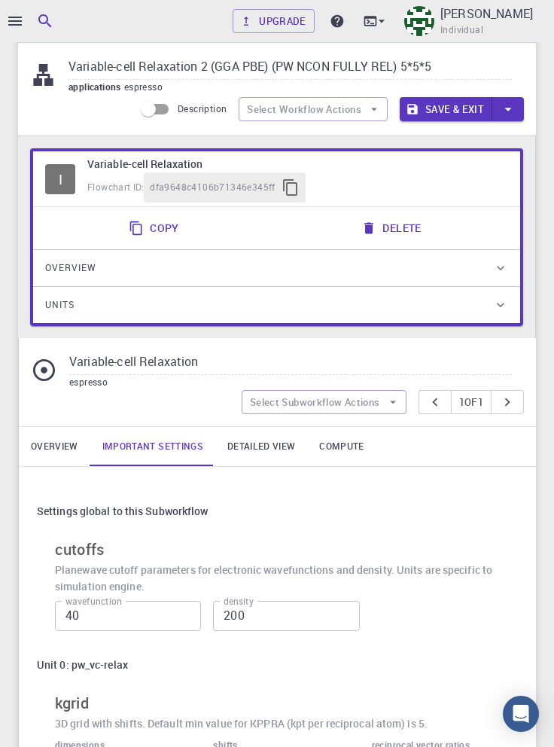
scroll to position [0, 0]
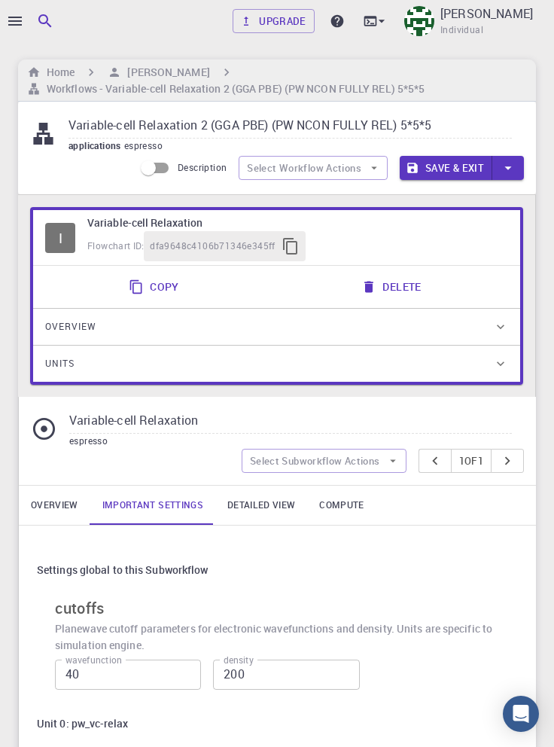
type input "1"
click at [444, 123] on input "Variable-cell Relaxation 2 (GGA PBE) (PW NCON FULLY REL) 5*5*5" at bounding box center [290, 126] width 443 height 25
type input "Variable-cell Relaxation 2 (GGA PBE) (PW NCON FULLY REL)"
click at [455, 169] on button "Save & Exit" at bounding box center [446, 168] width 93 height 24
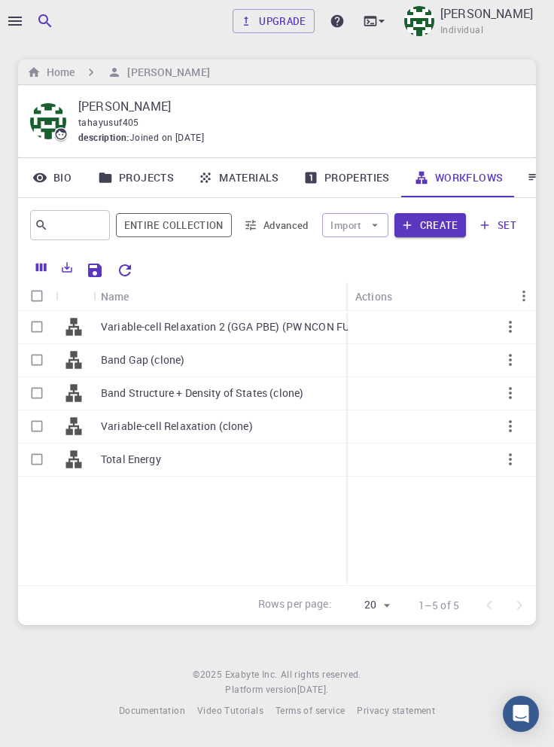
click at [291, 327] on p "Variable-cell Relaxation 2 (GGA PBE) (PW NCON FULLY REL)" at bounding box center [246, 326] width 290 height 15
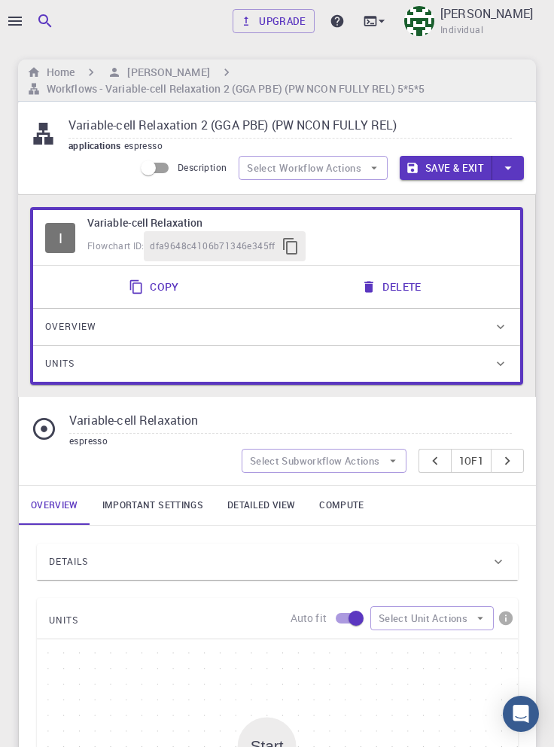
click at [23, 28] on icon "button" at bounding box center [15, 21] width 18 height 18
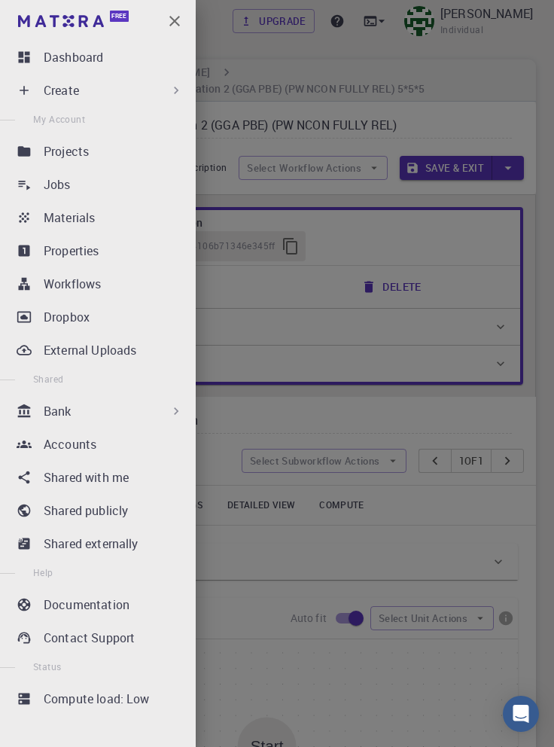
click at [132, 292] on div "Workflows" at bounding box center [117, 284] width 146 height 18
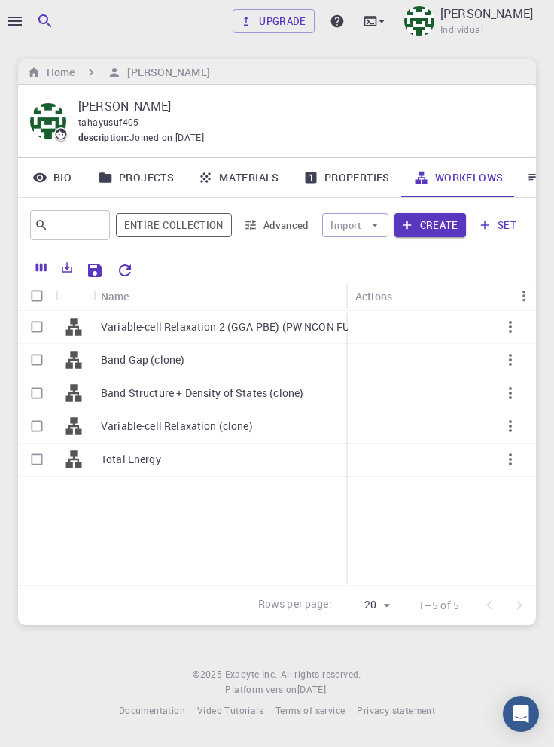
click at [145, 325] on p "Variable-cell Relaxation 2 (GGA PBE) (PW NCON FULLY REL)" at bounding box center [246, 326] width 290 height 15
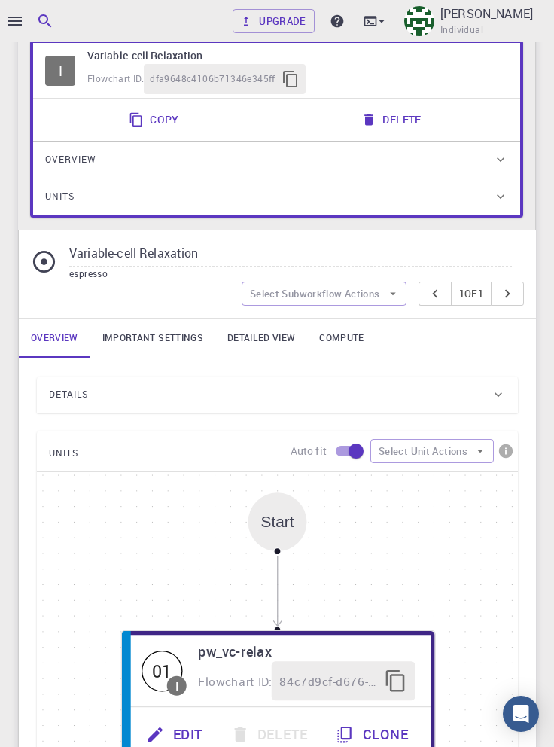
scroll to position [169, 0]
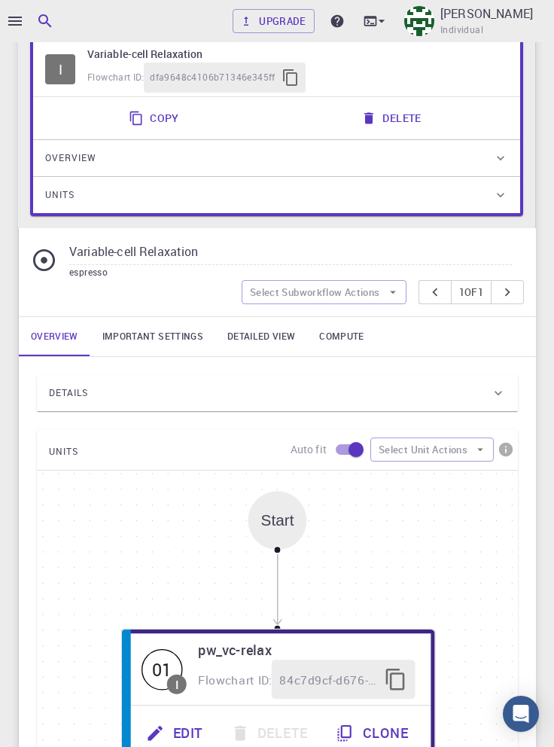
click at [145, 334] on link "Important settings" at bounding box center [152, 336] width 125 height 39
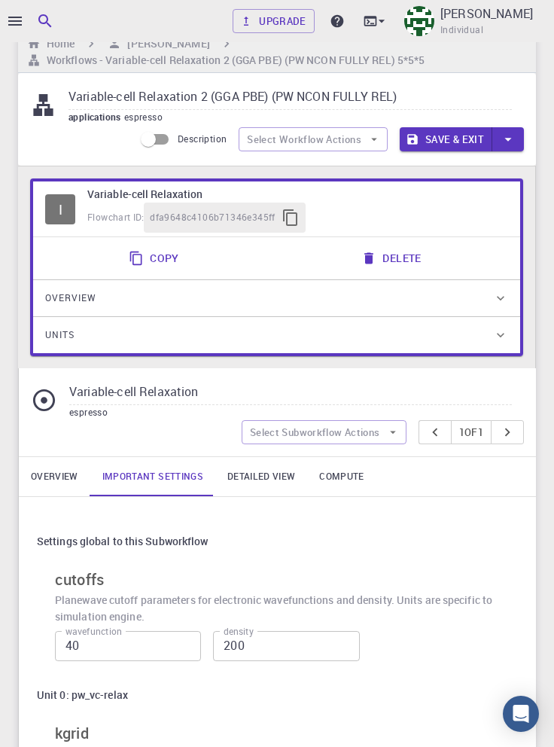
scroll to position [0, 0]
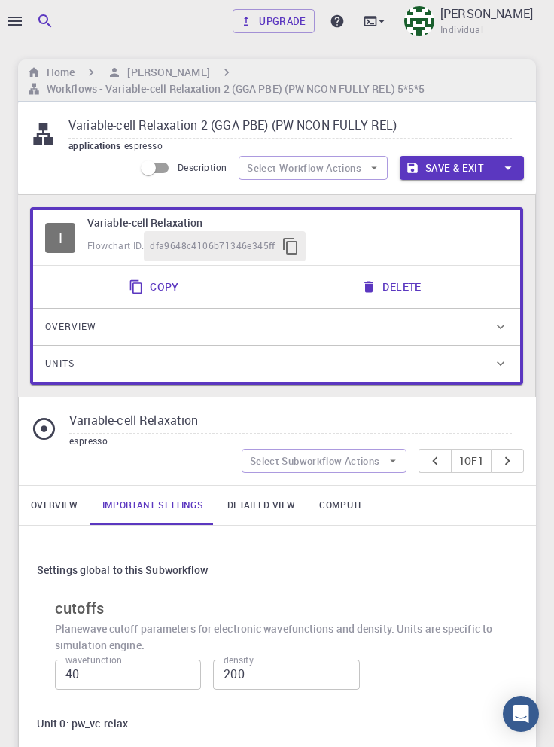
click at [446, 169] on button "Save & Exit" at bounding box center [446, 168] width 93 height 24
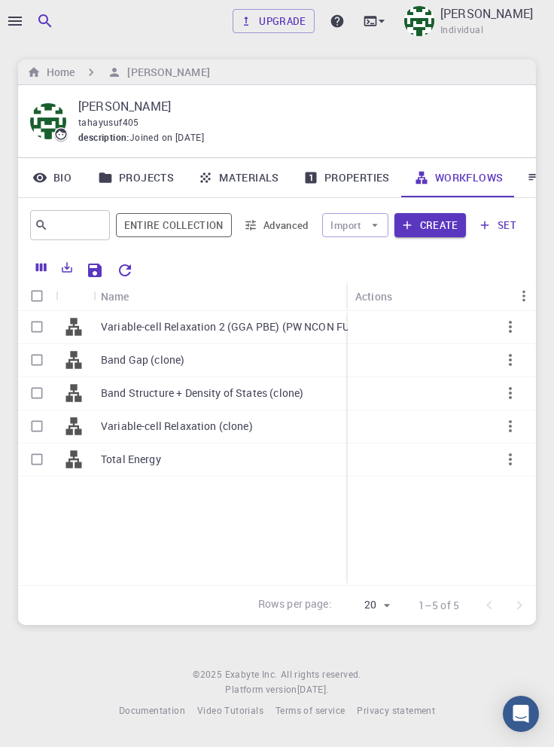
click at [17, 23] on icon "button" at bounding box center [15, 21] width 18 height 18
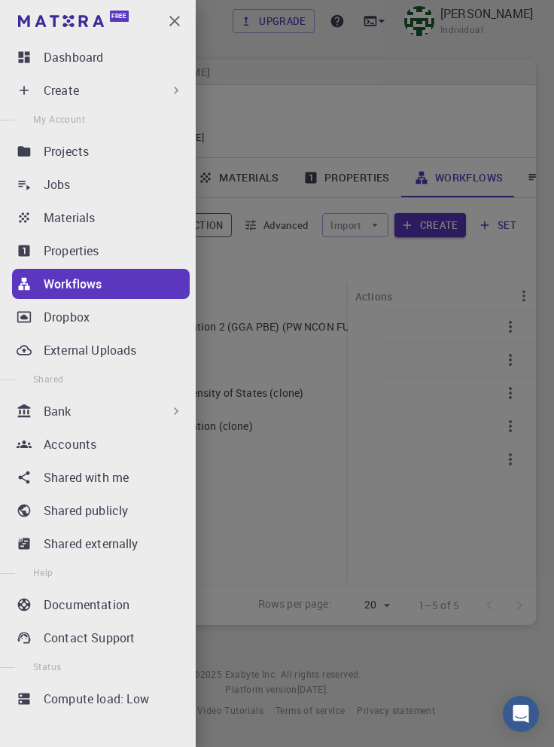
click at [122, 191] on div "Jobs" at bounding box center [117, 184] width 146 height 18
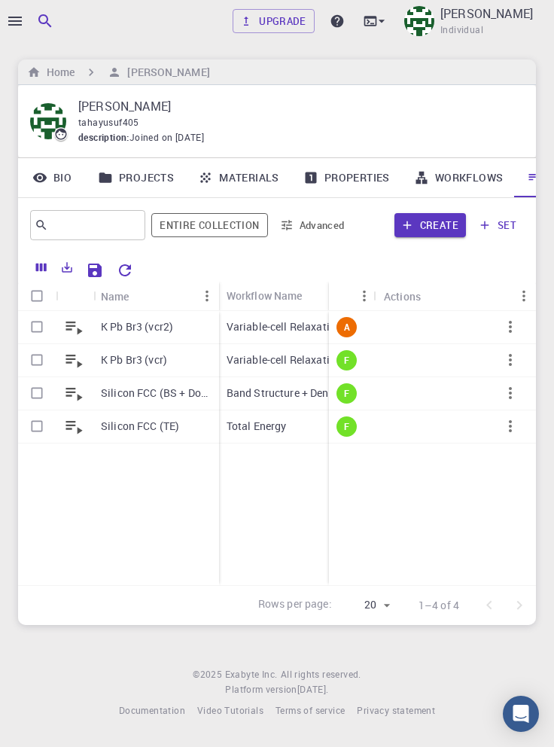
scroll to position [0, 51]
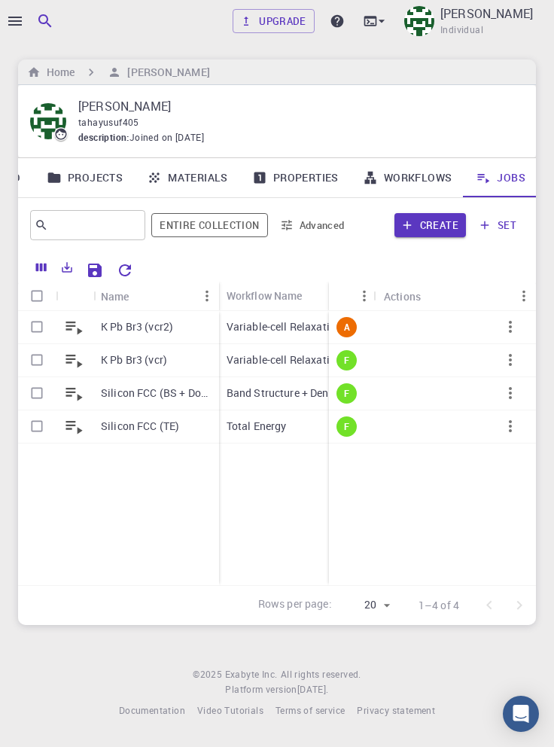
click at [510, 327] on icon "button" at bounding box center [510, 327] width 3 height 12
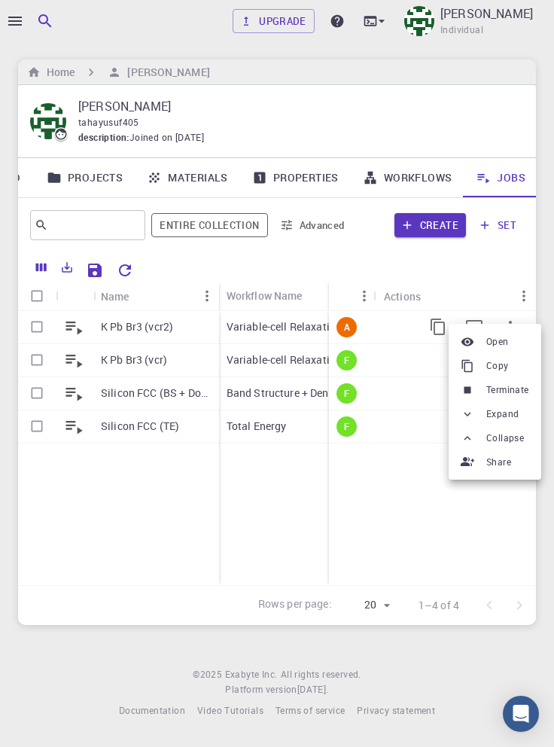
click at [518, 391] on span "Terminate" at bounding box center [507, 389] width 43 height 15
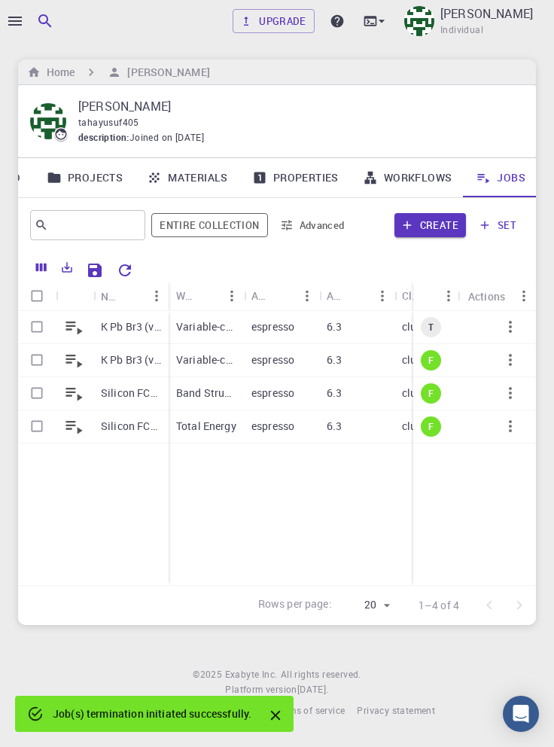
click at [29, 325] on input "Select row" at bounding box center [37, 326] width 29 height 29
checkbox input "true"
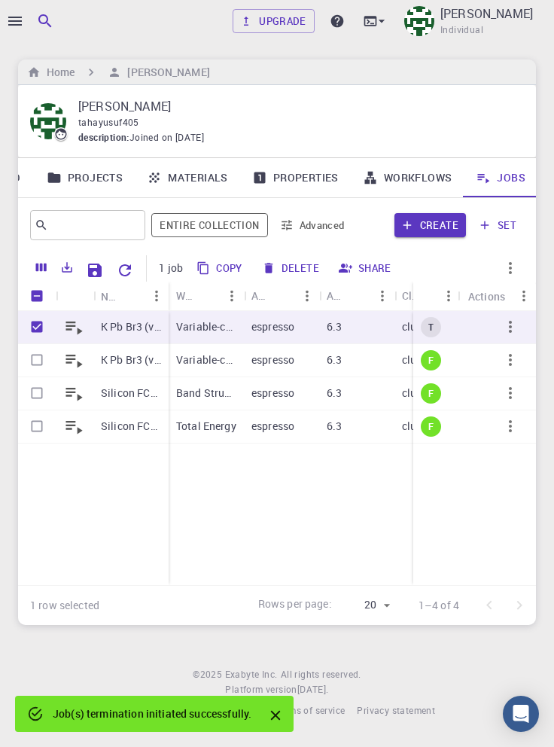
click at [289, 259] on button "Delete" at bounding box center [291, 268] width 68 height 24
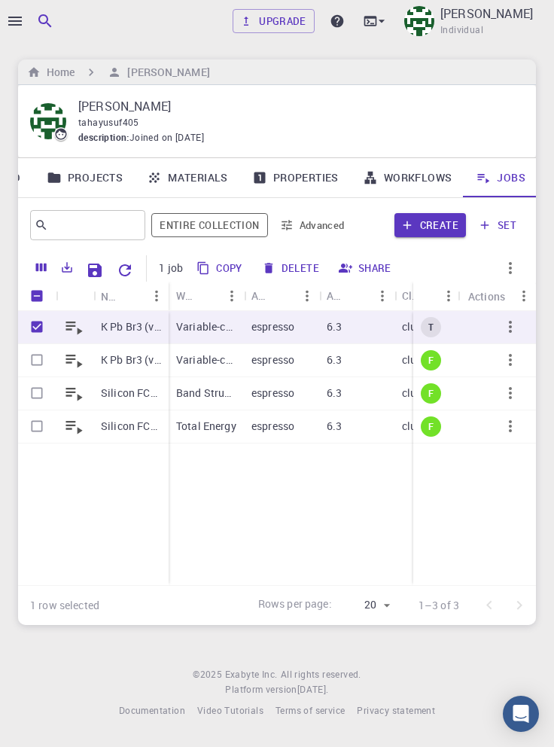
checkbox input "false"
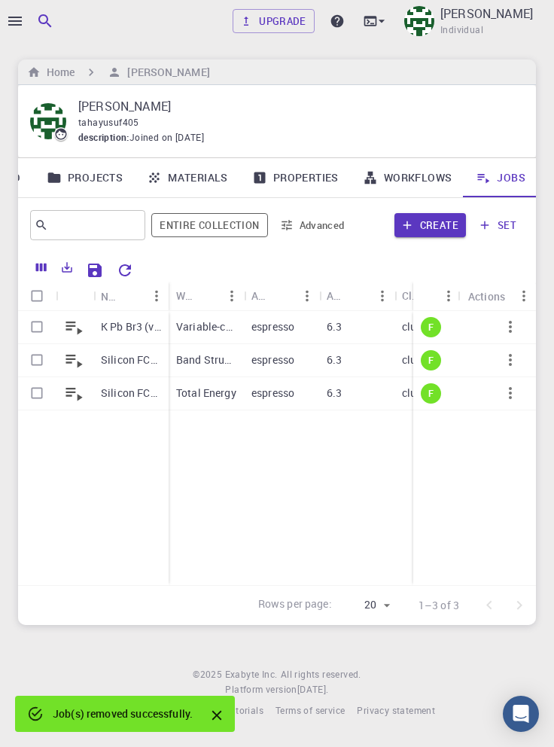
click at [18, 22] on icon "button" at bounding box center [15, 21] width 18 height 18
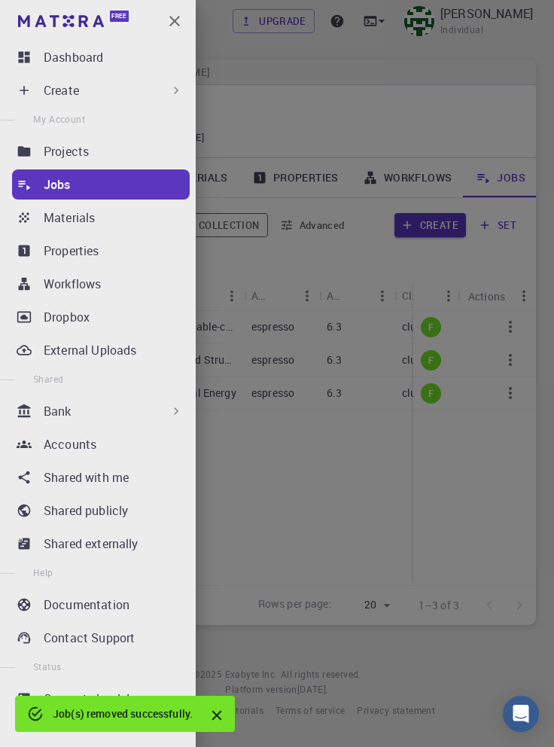
click at [157, 93] on div "Create" at bounding box center [114, 90] width 140 height 18
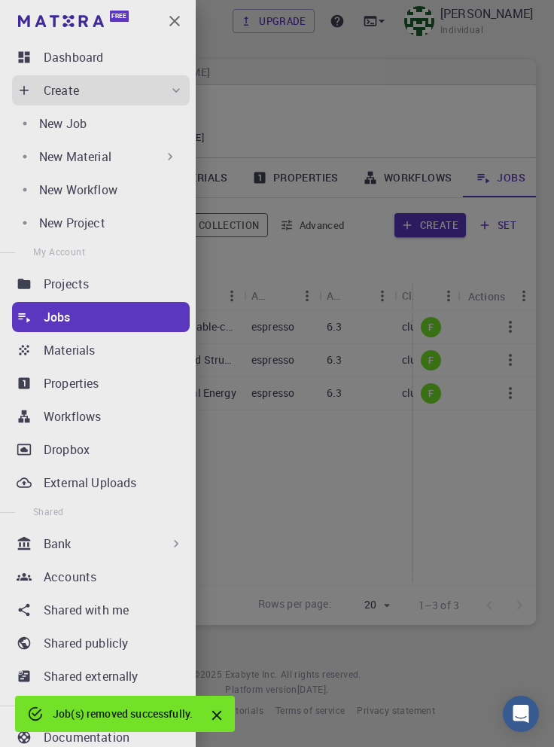
click at [137, 128] on div "New Job" at bounding box center [111, 123] width 145 height 18
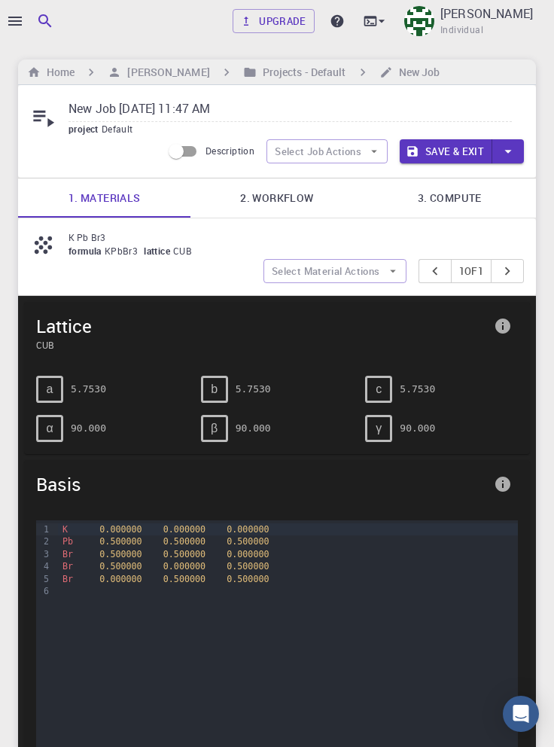
click at [83, 239] on p "K Pb Br3" at bounding box center [290, 237] width 443 height 14
copy p "K Pb Br3"
click at [263, 111] on input "New Job Sep 4, 2025, 11:47 AM" at bounding box center [290, 109] width 443 height 25
type input "Ne"
paste input "K Pb Br3"
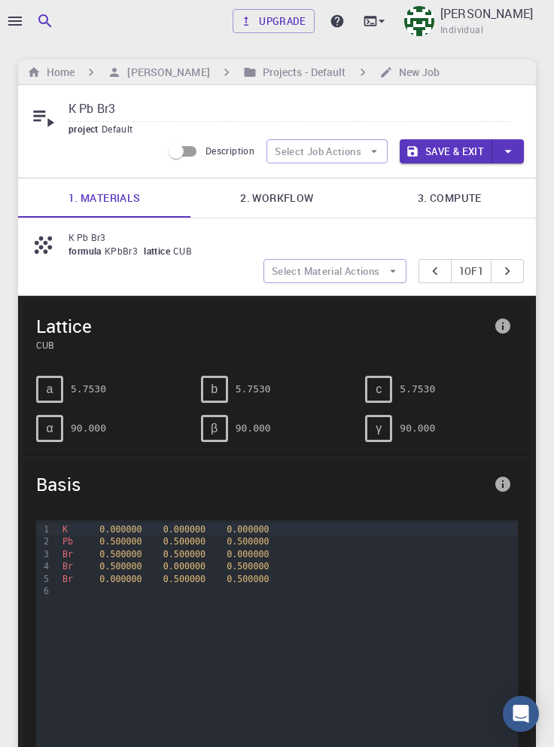
click at [280, 196] on link "2. Workflow" at bounding box center [276, 197] width 172 height 39
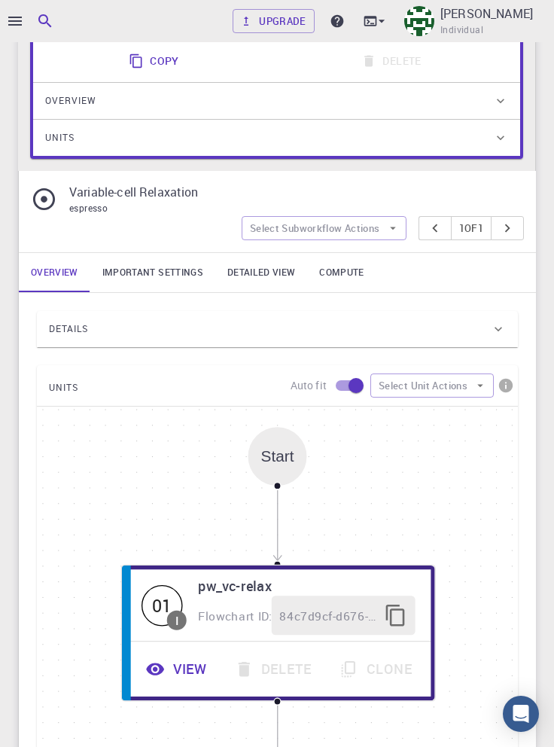
scroll to position [335, 0]
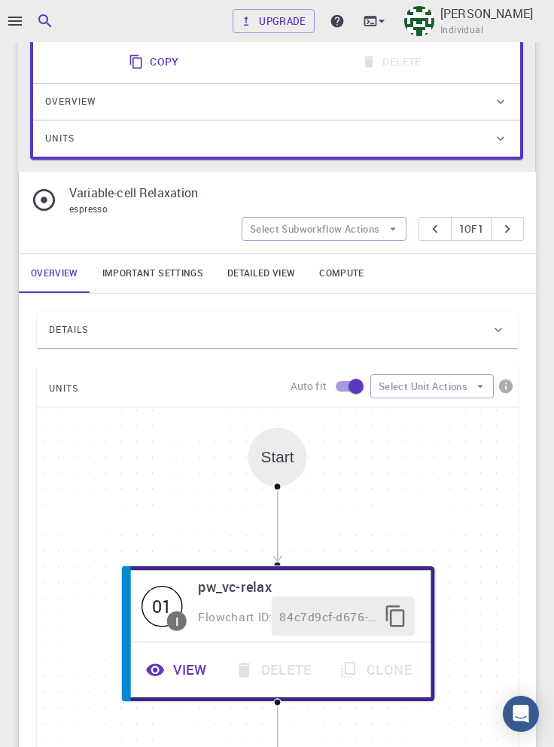
click at [154, 280] on link "Important settings" at bounding box center [152, 273] width 125 height 39
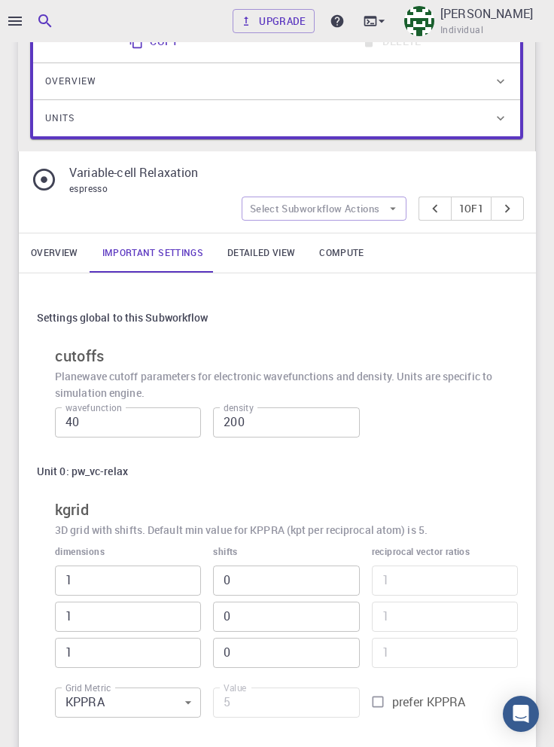
scroll to position [353, 0]
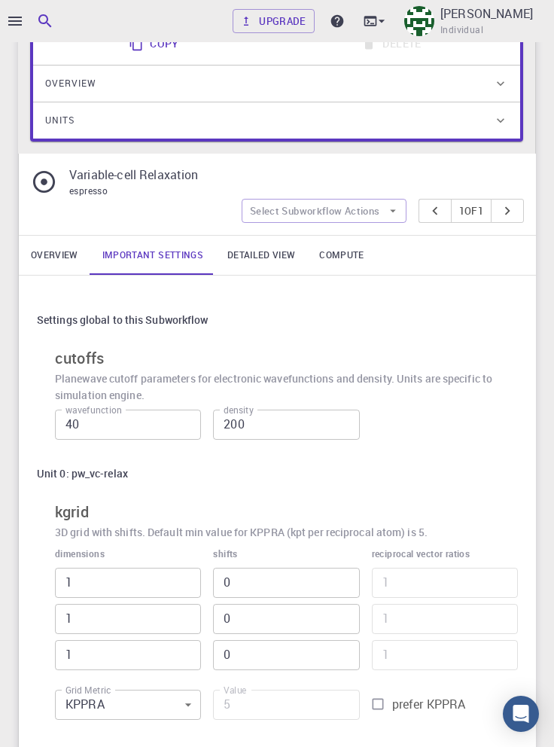
click at [53, 250] on link "Overview" at bounding box center [55, 255] width 72 height 39
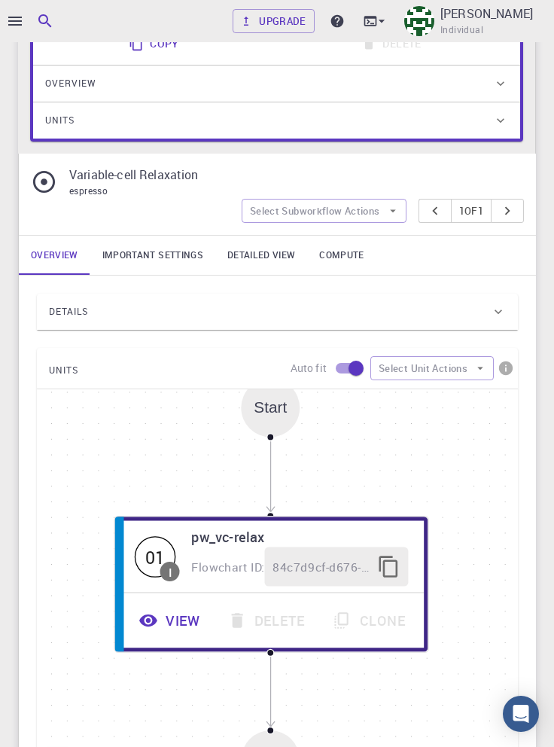
click at [292, 306] on div "Details" at bounding box center [270, 312] width 442 height 24
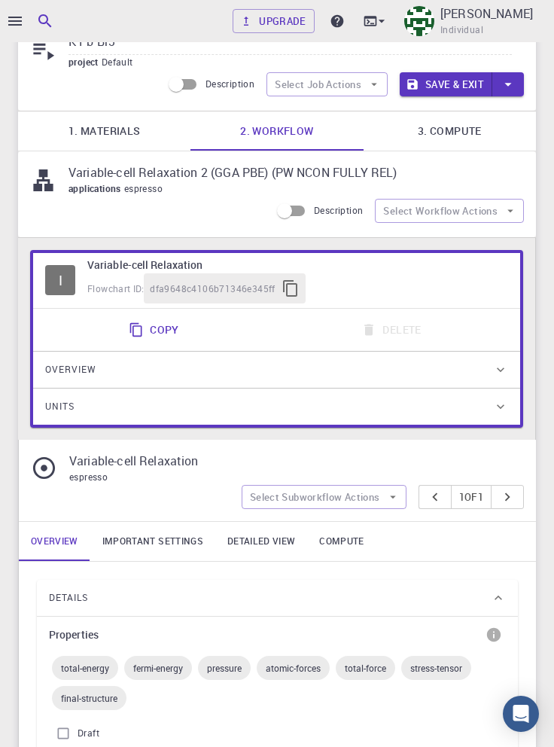
scroll to position [0, 0]
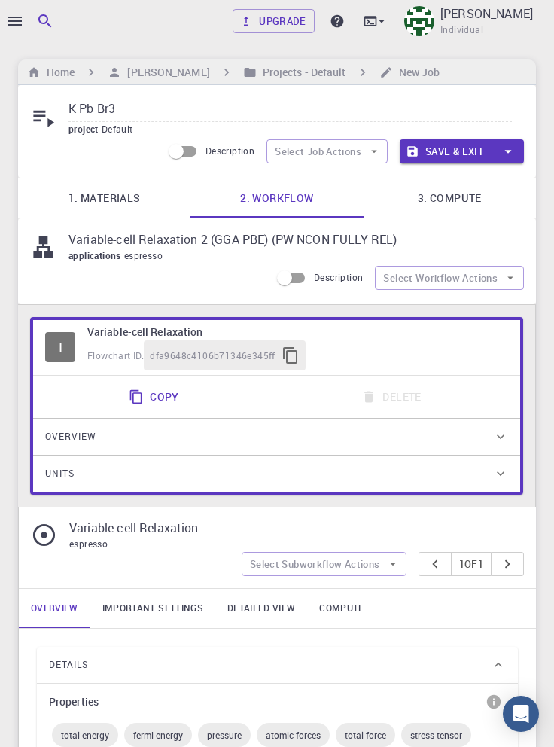
click at [169, 105] on input "K Pb Br3" at bounding box center [290, 109] width 443 height 25
type input "K Pb Br3 (vcr2)"
click at [468, 209] on link "3. Compute" at bounding box center [450, 197] width 172 height 39
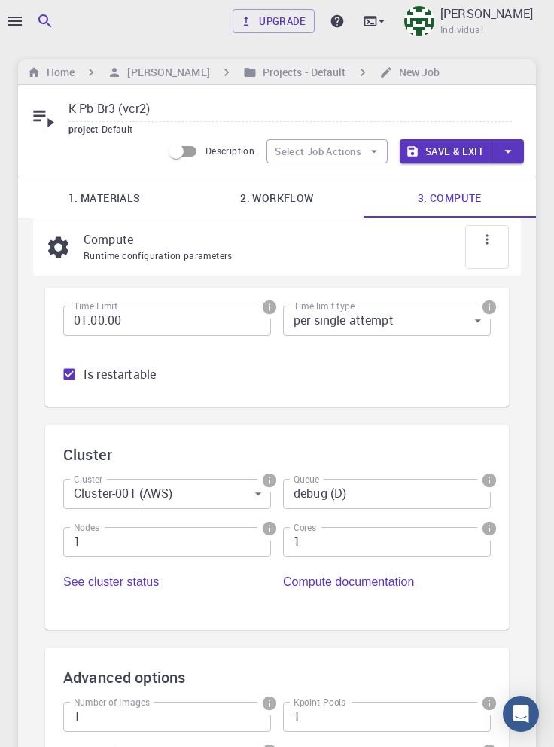
click at [462, 192] on link "3. Compute" at bounding box center [450, 197] width 172 height 39
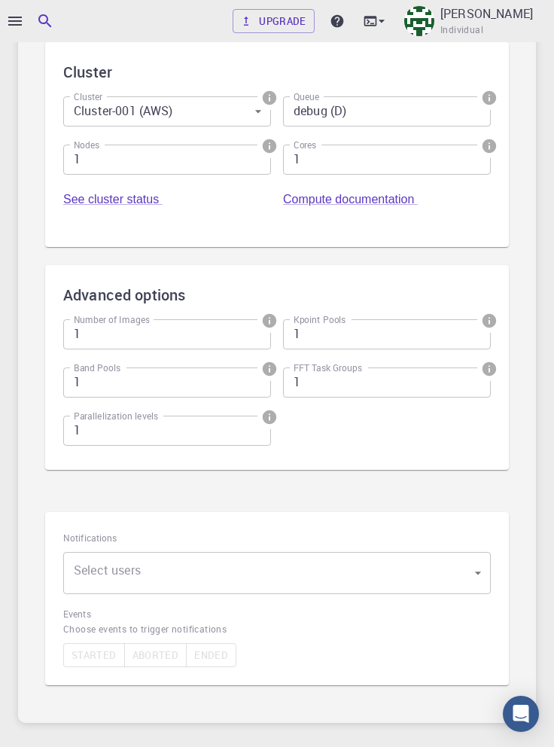
scroll to position [404, 0]
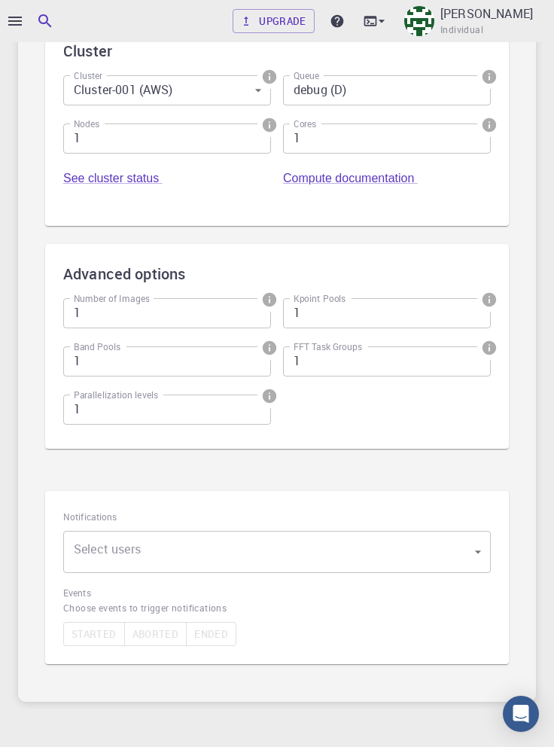
click at [339, 550] on body "Upgrade Taha Yusuf Individual Home Taha Yusuf Projects - Default New Job K Pb B…" at bounding box center [277, 207] width 554 height 1223
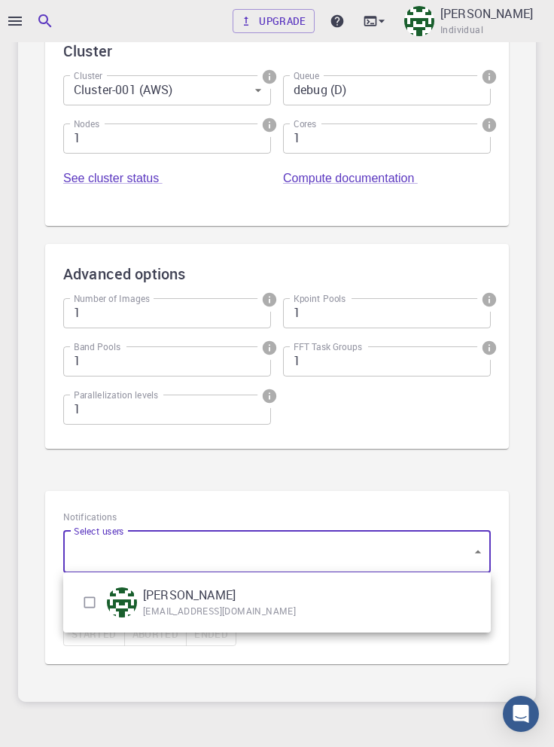
click at [85, 602] on input "checkbox" at bounding box center [89, 602] width 29 height 29
checkbox input "true"
type input "[object Object]"
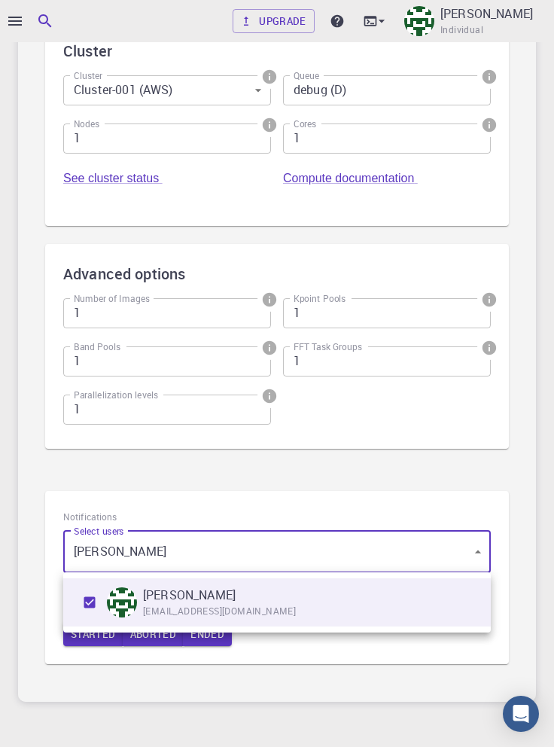
click at [534, 544] on div at bounding box center [277, 373] width 554 height 747
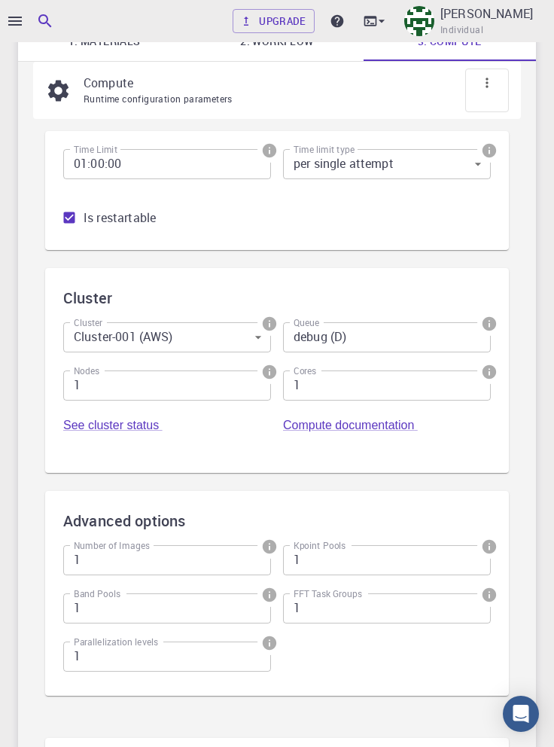
scroll to position [0, 0]
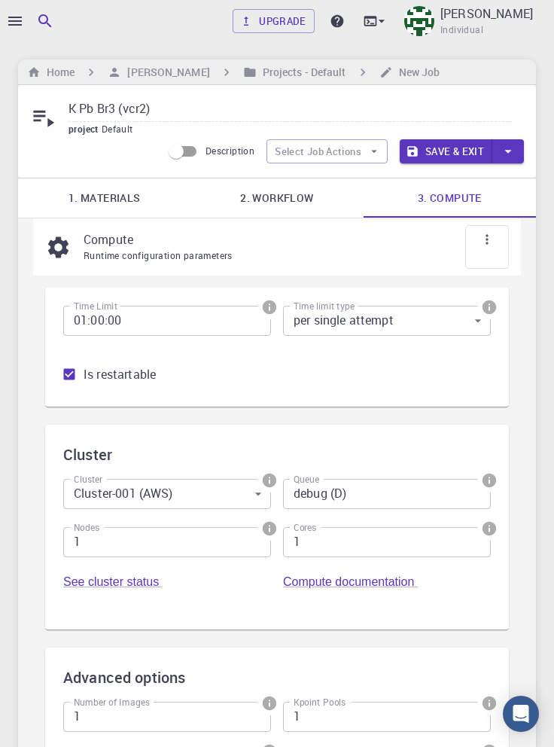
click at [464, 154] on button "Save & Exit" at bounding box center [446, 151] width 93 height 24
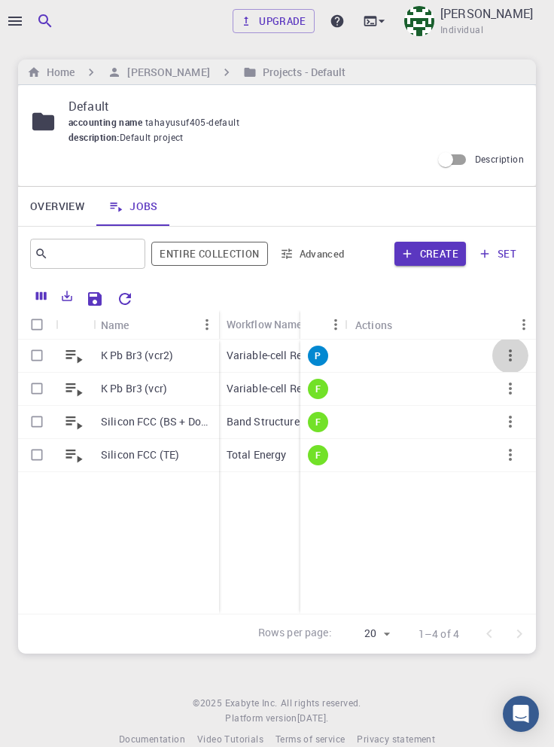
click at [510, 356] on icon "button" at bounding box center [510, 355] width 3 height 12
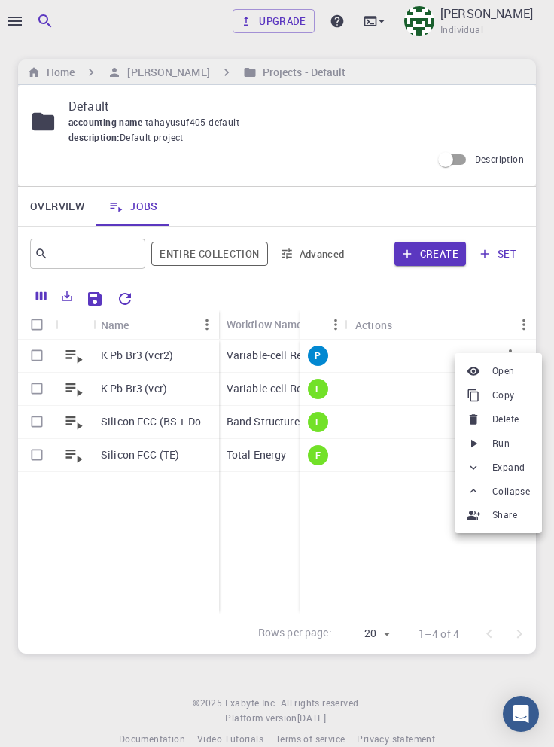
click at [506, 443] on span "Run" at bounding box center [500, 443] width 17 height 15
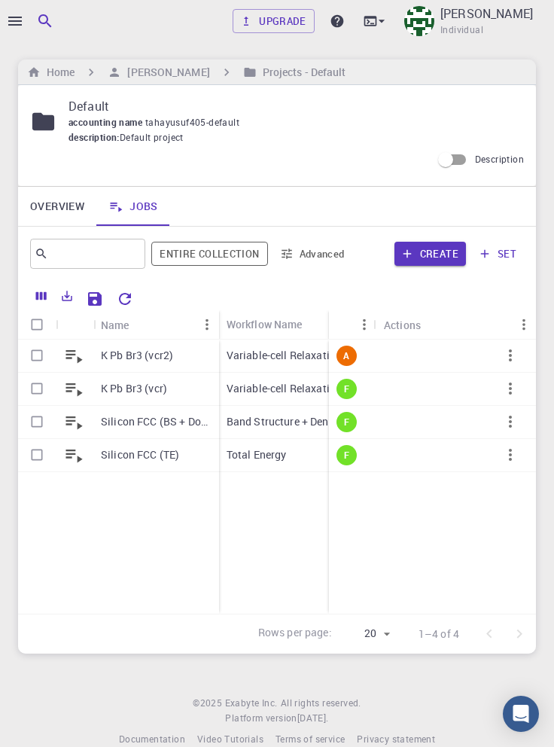
click at [291, 358] on p "Variable-cell Relaxation 2 (GGA PBE) (PW NCON FULLY REL)" at bounding box center [372, 355] width 290 height 15
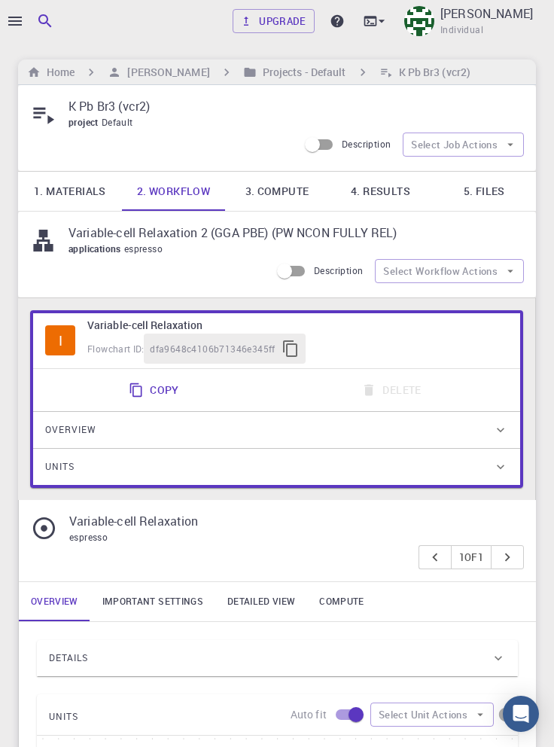
type input "/export/share/pseudo/k/gga/pbe/dojo-oncv/0.4/nc-fr/k_pbe_dojo-oncv_0.4.upf"
type input "/export/share/pseudo/pb/gga/pbe/dojo-oncv/0.4/nc-fr/pb_pbe_dojo-oncv_0.4.upf"
type input "/export/share/pseudo/br/gga/pbe/dojo-oncv/0.4/nc-fr/br_pbe_dojo-oncv_0.4.upf"
click at [489, 187] on link "5. Files" at bounding box center [484, 191] width 104 height 39
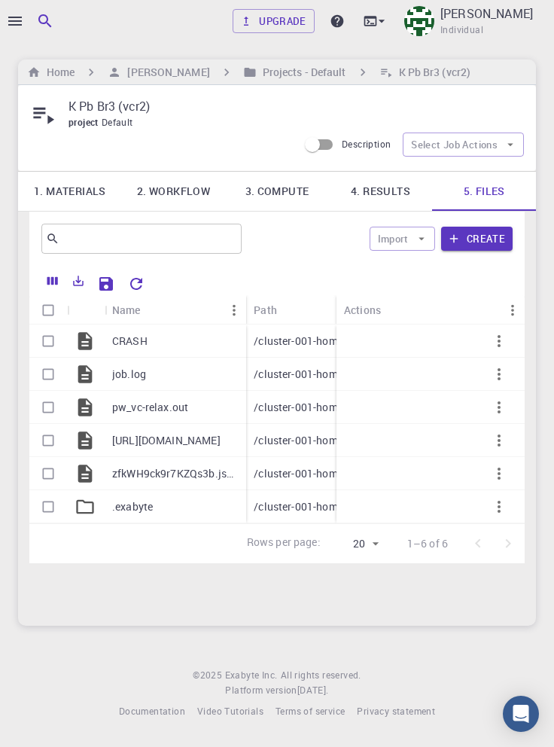
click at [381, 193] on link "4. Results" at bounding box center [381, 191] width 104 height 39
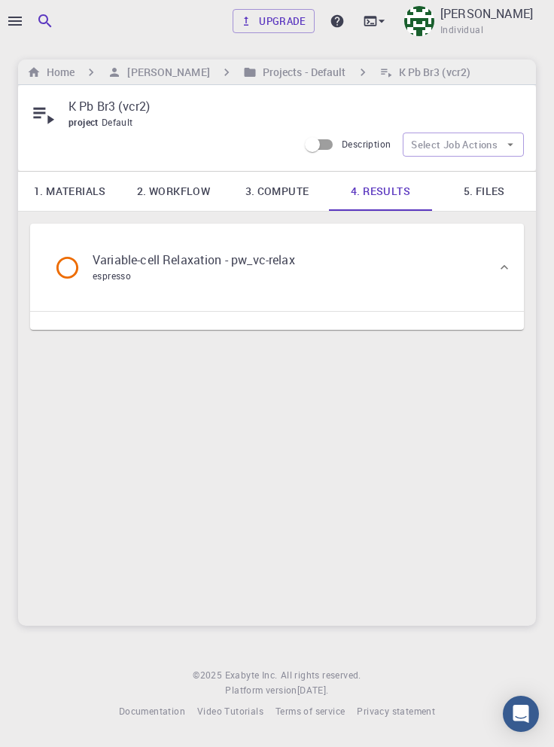
click at [424, 280] on div "Variable-cell Relaxation - pw_vc-relax espresso" at bounding box center [269, 267] width 455 height 57
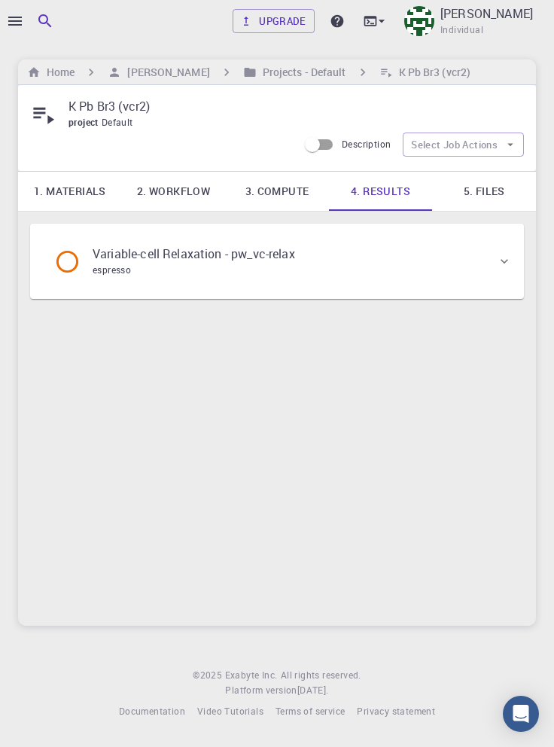
click at [434, 265] on div "Variable-cell Relaxation - pw_vc-relax espresso" at bounding box center [269, 261] width 455 height 57
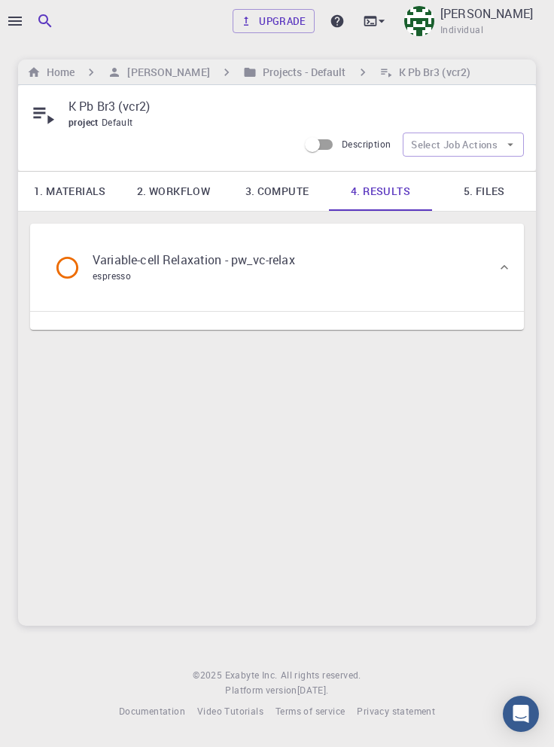
click at [297, 178] on link "3. Compute" at bounding box center [277, 191] width 104 height 39
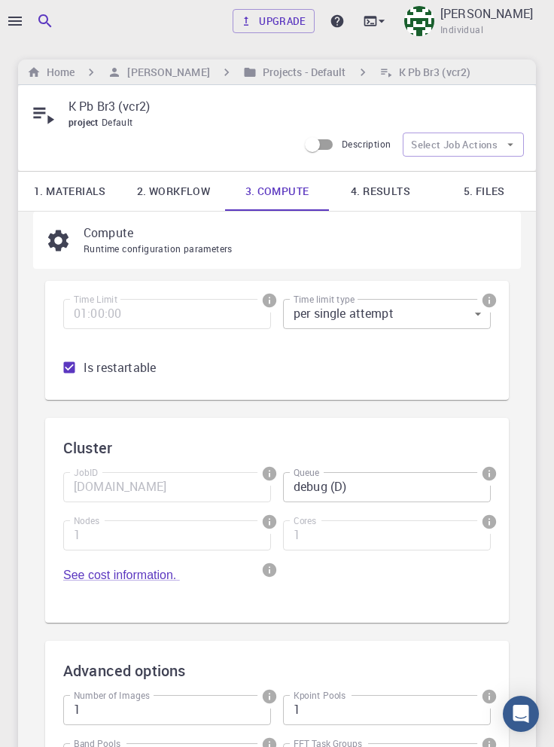
click at [177, 192] on link "2. Workflow" at bounding box center [174, 191] width 104 height 39
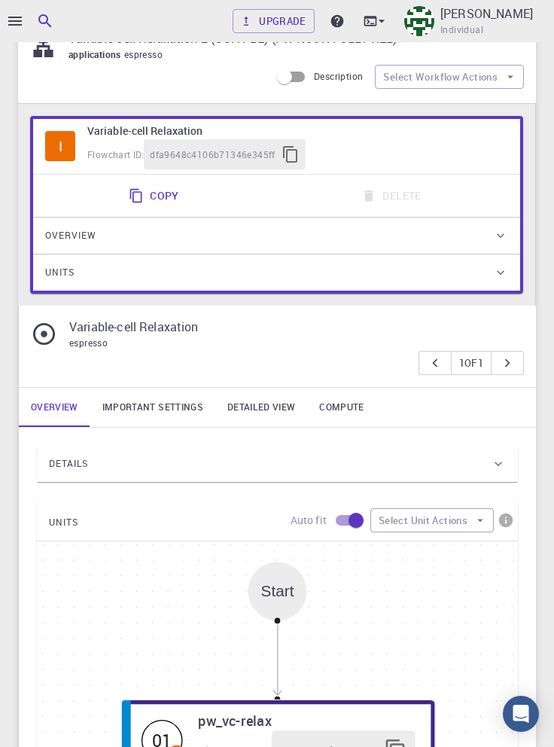
scroll to position [195, 0]
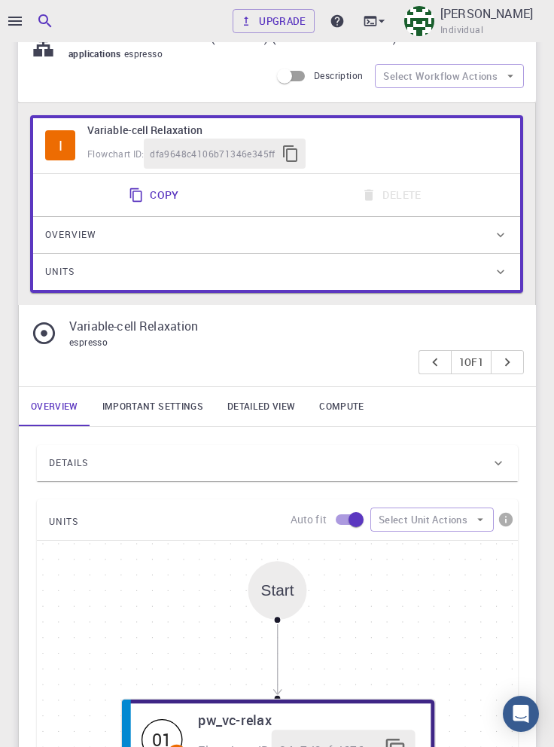
click at [158, 401] on link "Important settings" at bounding box center [152, 406] width 125 height 39
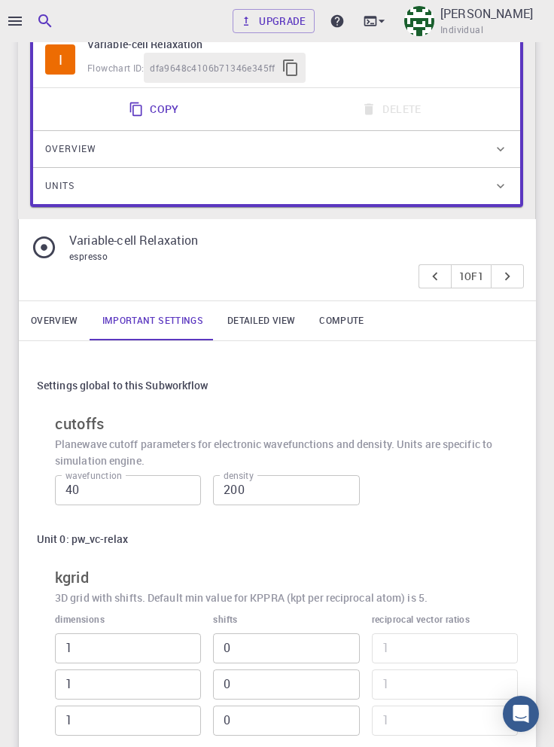
scroll to position [279, 0]
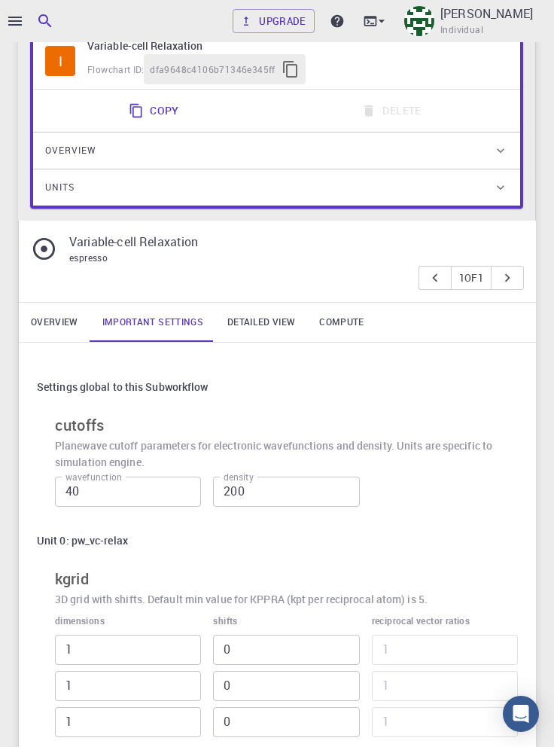
click at [67, 318] on link "Overview" at bounding box center [55, 322] width 72 height 39
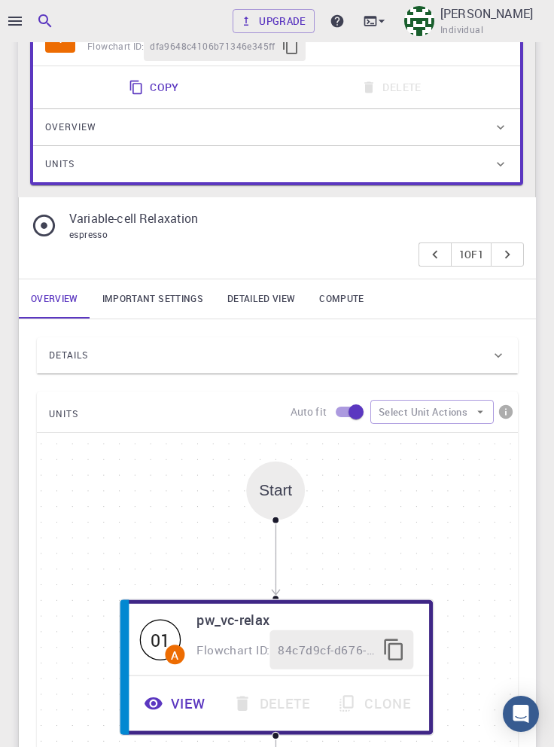
scroll to position [300, 0]
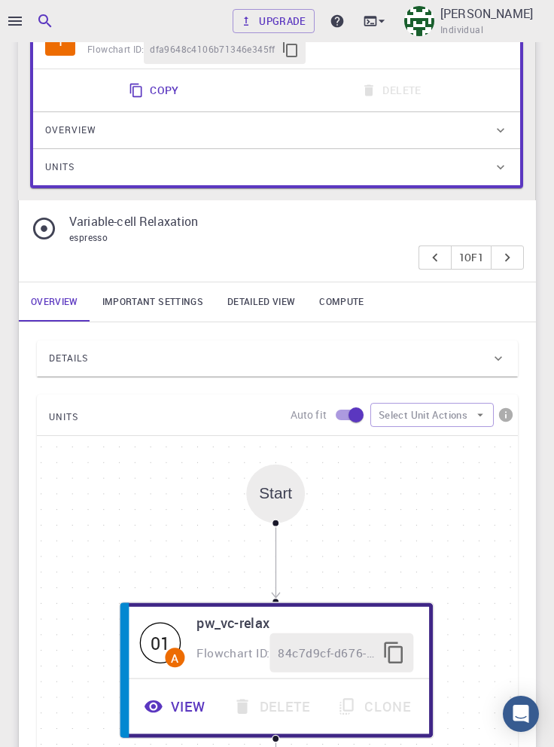
click at [495, 358] on icon at bounding box center [498, 358] width 15 height 15
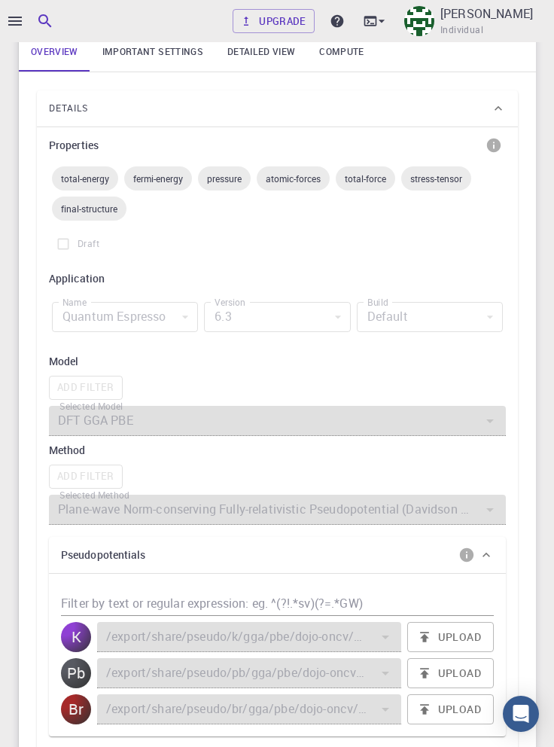
scroll to position [559, 0]
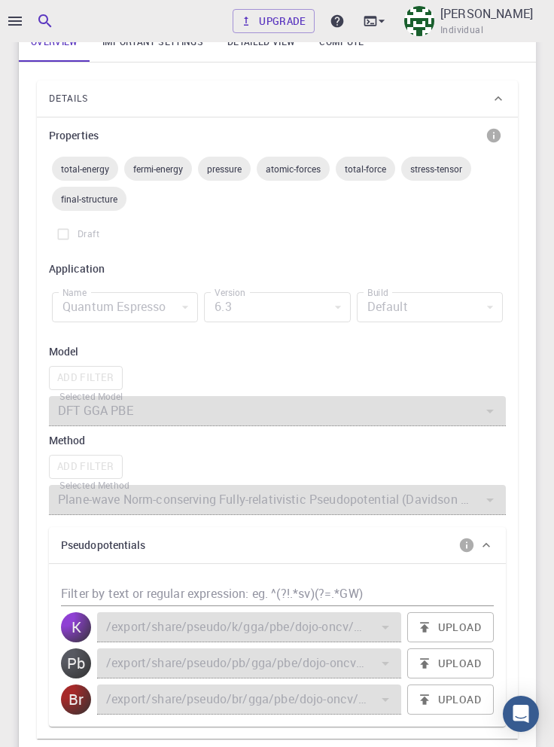
click at [489, 504] on div at bounding box center [490, 499] width 20 height 21
click at [532, 444] on div "Details Properties total-energy fermi-energy pressure atomic-forces total-force…" at bounding box center [277, 670] width 517 height 1217
click at [470, 548] on icon "info" at bounding box center [467, 545] width 14 height 14
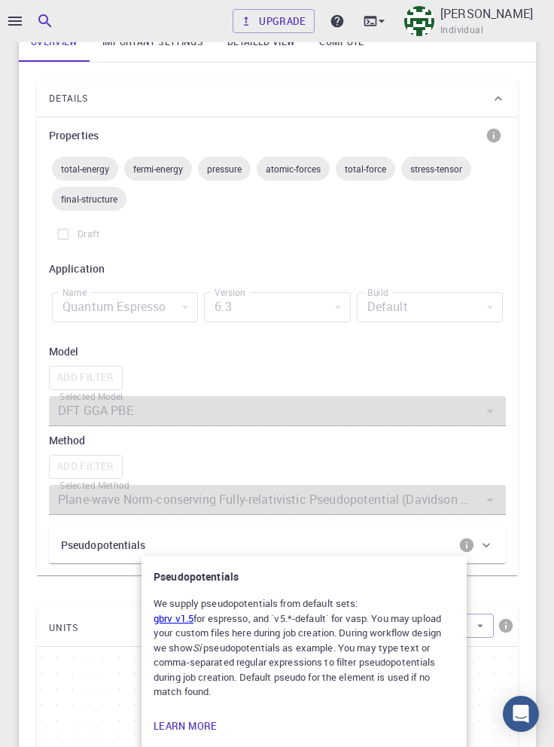
click at [526, 528] on div at bounding box center [277, 373] width 554 height 747
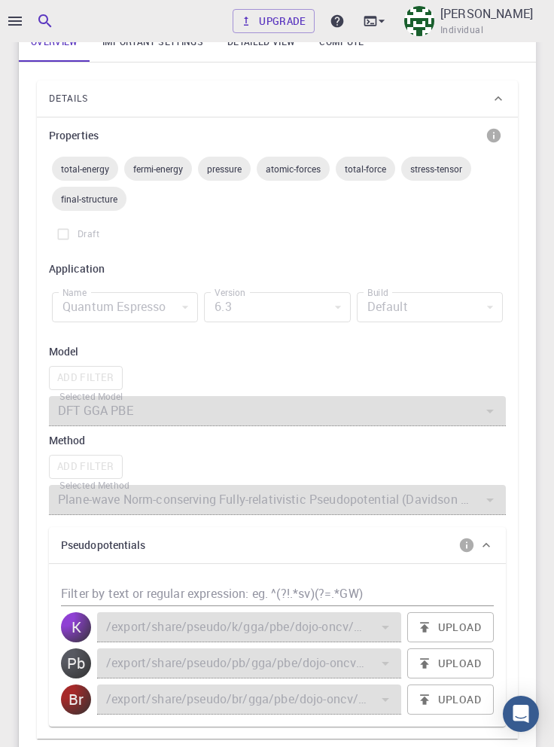
click at [490, 499] on div at bounding box center [490, 499] width 20 height 21
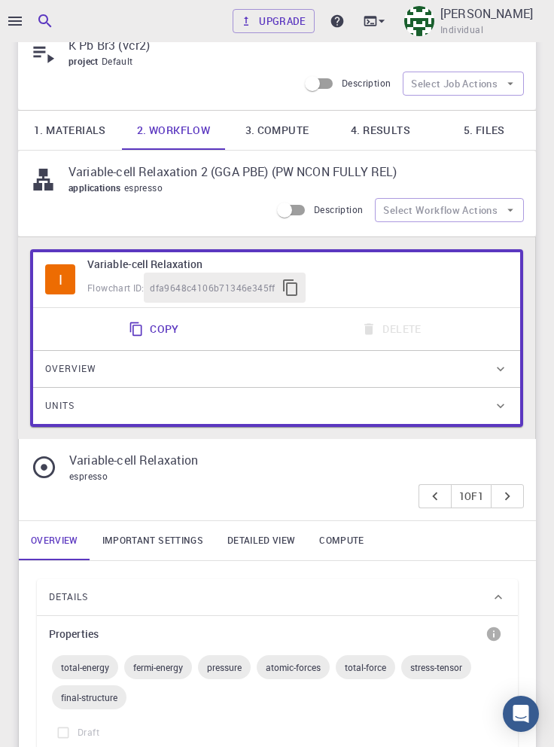
scroll to position [0, 0]
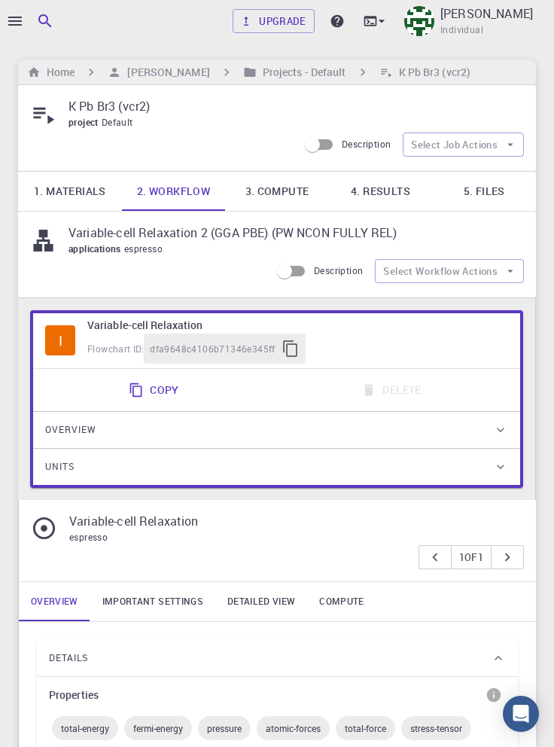
click at [14, 17] on div at bounding box center [277, 373] width 554 height 747
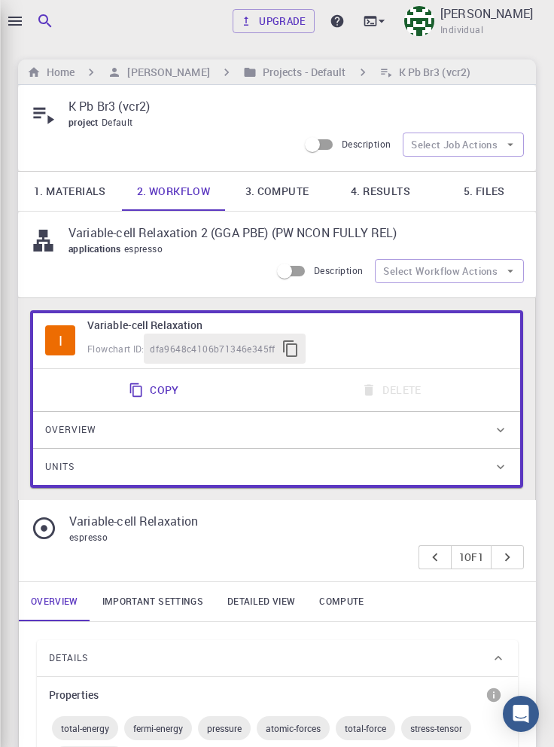
scroll to position [730, 0]
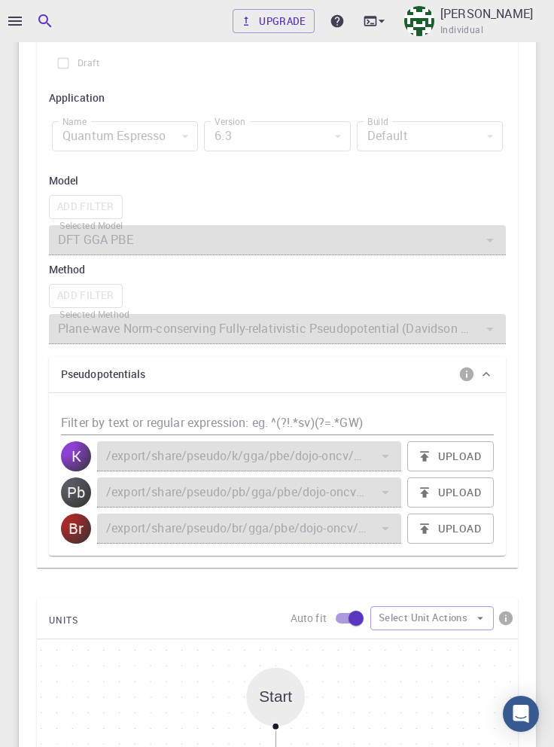
click at [16, 24] on icon "button" at bounding box center [15, 21] width 14 height 9
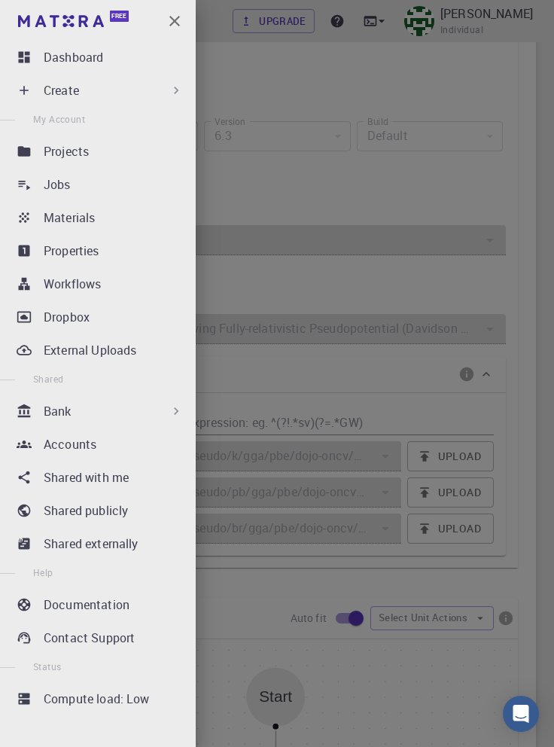
click at [170, 92] on icon at bounding box center [176, 90] width 15 height 15
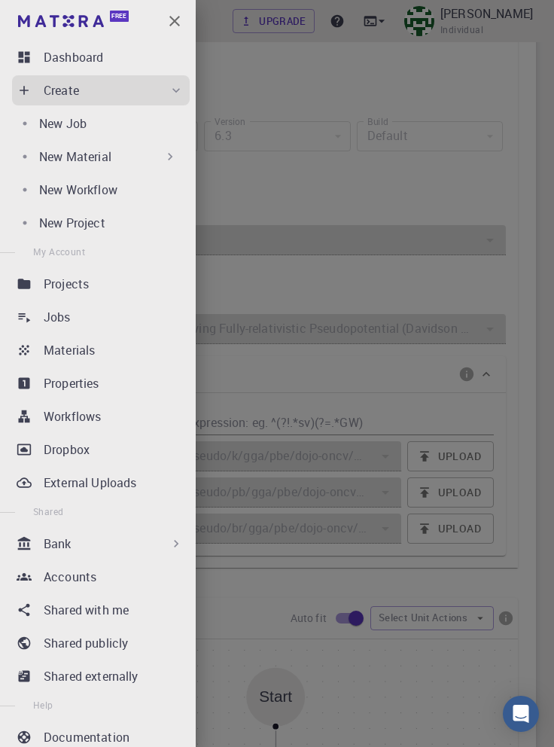
click at [136, 194] on div "New Workflow" at bounding box center [111, 190] width 145 height 18
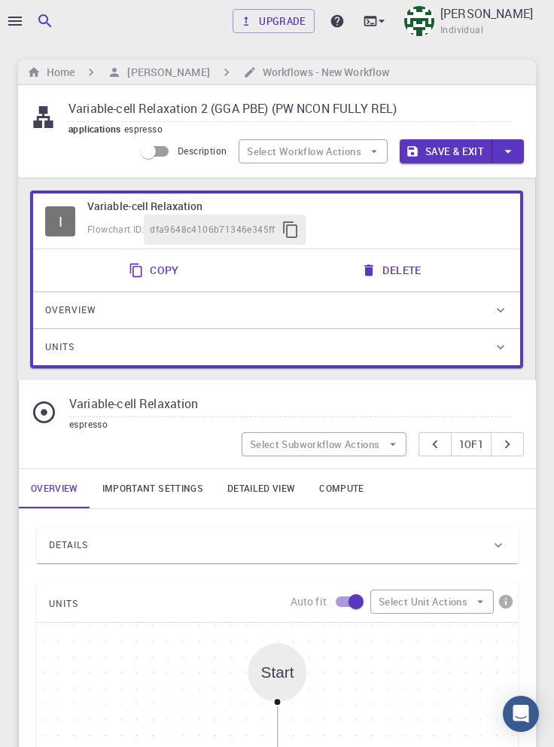
click at [303, 533] on div "Details" at bounding box center [270, 545] width 442 height 24
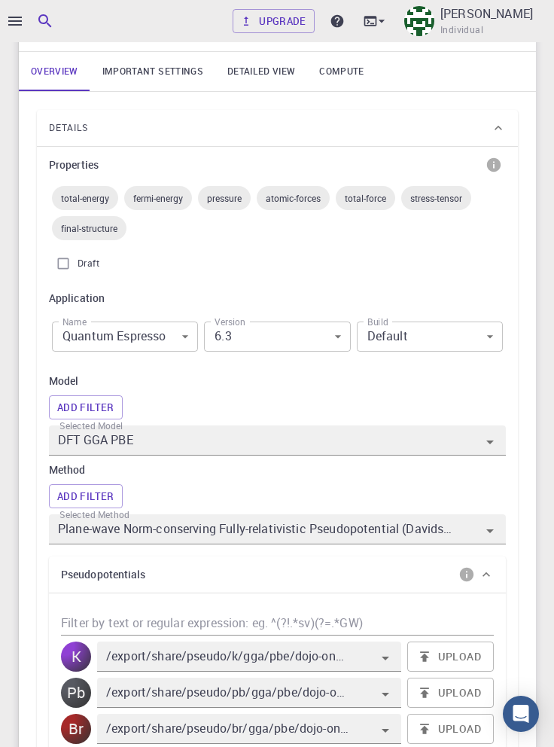
scroll to position [419, 0]
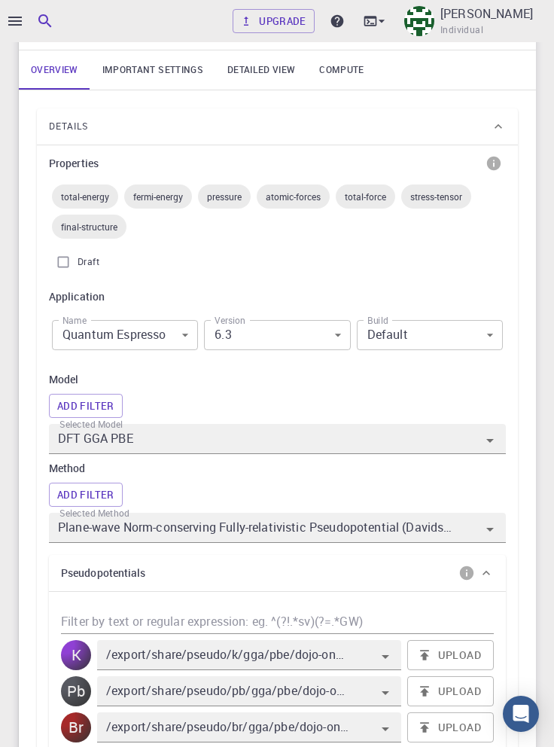
click at [488, 439] on icon "Open" at bounding box center [490, 441] width 8 height 4
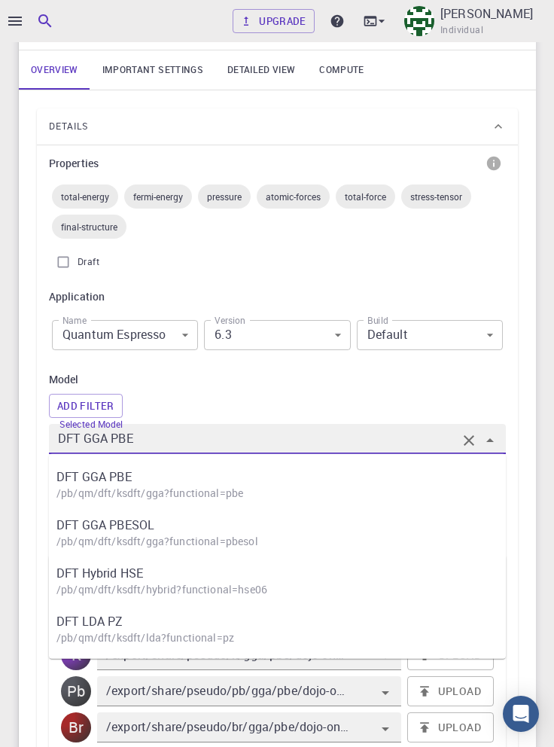
scroll to position [449, 0]
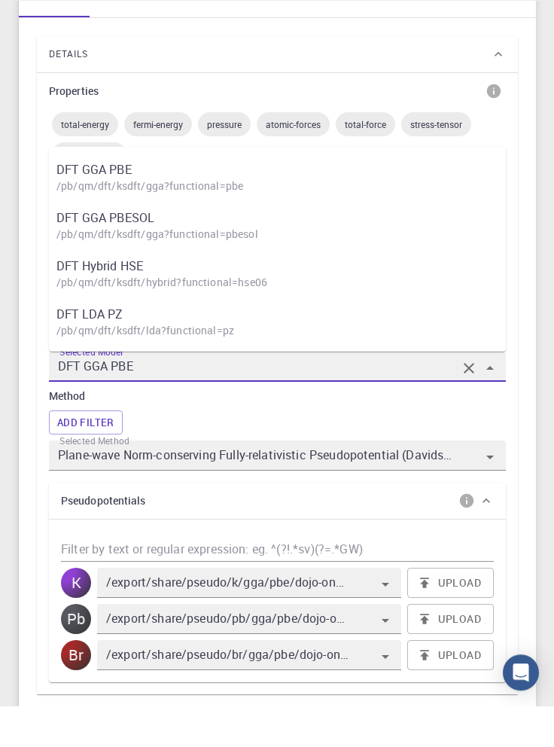
click at [546, 346] on div "Upgrade Taha Yusuf Individual Home Taha Yusuf Workflows - New Workflow Variable…" at bounding box center [277, 547] width 554 height 1992
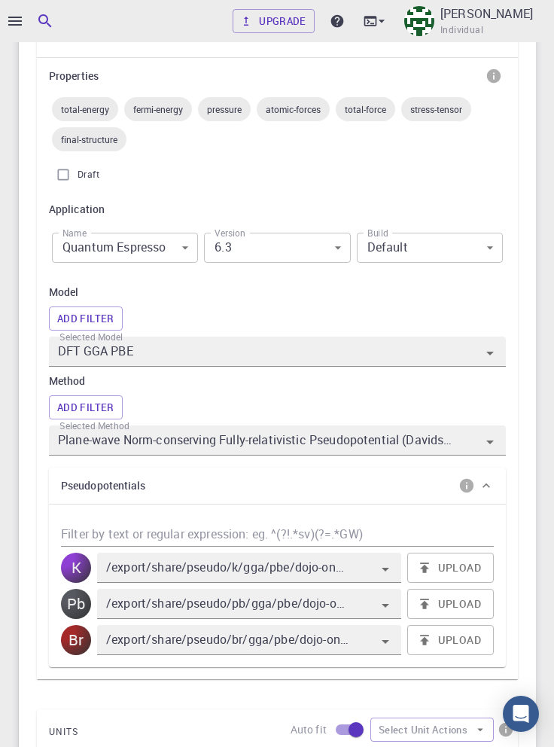
scroll to position [508, 0]
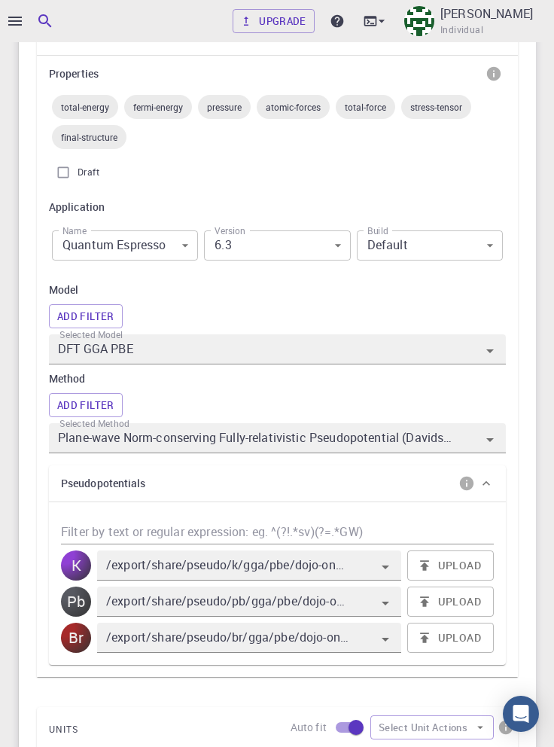
click at [481, 441] on icon "Open" at bounding box center [490, 440] width 18 height 18
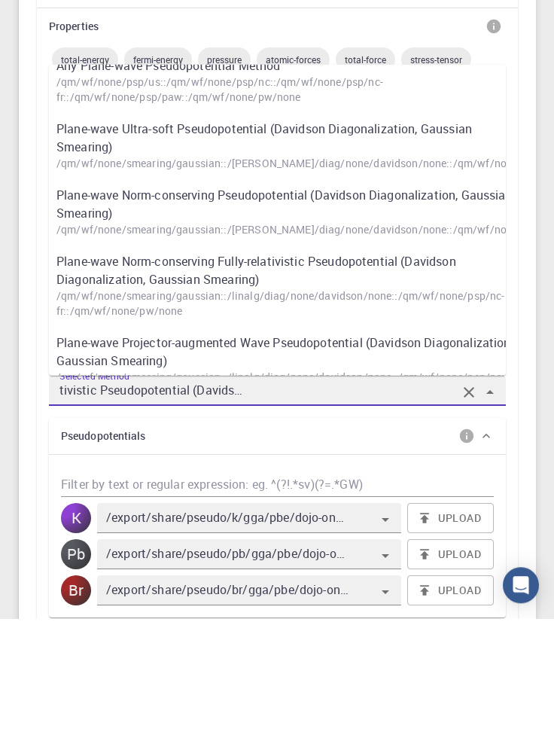
scroll to position [0, 0]
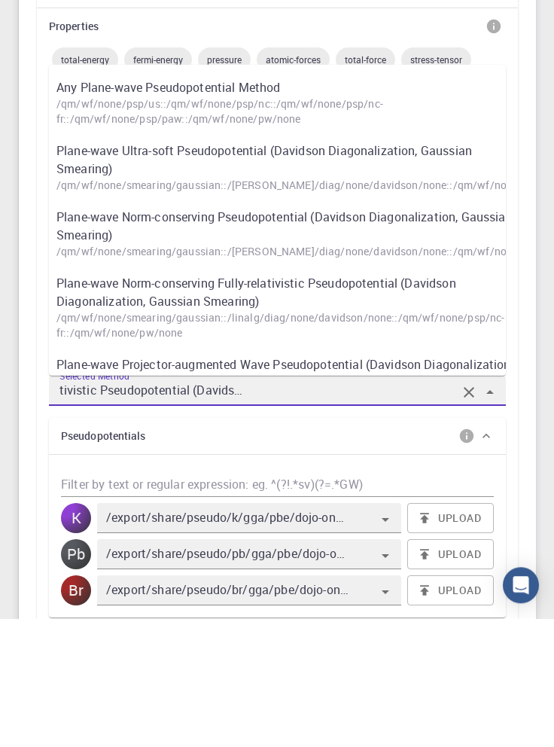
click at [79, 225] on p "/qm/wf/none/psp/us::/qm/wf/none/psp/nc::/qm/wf/none/psp/nc-fr::/qm/wf/none/psp/…" at bounding box center [284, 240] width 457 height 30
type input "Any Plane-wave Pseudopotential Method"
type input "/export/share/pseudo/k/gga/pbe/gbrv/1.4/us/k_pbe_gbrv_1.4.upf"
type input "/export/share/pseudo/pb/gga/pbe/gbrv/1.0/us/pb_pbe_gbrv_1.0.upf"
type input "/export/share/pseudo/br/gga/pbe/gbrv/1.4/us/br_pbe_gbrv_1.4.upf"
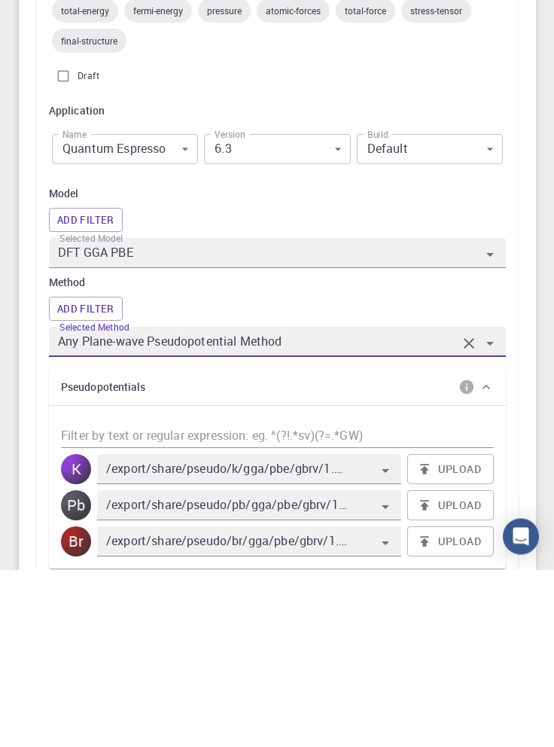
scroll to position [427, 0]
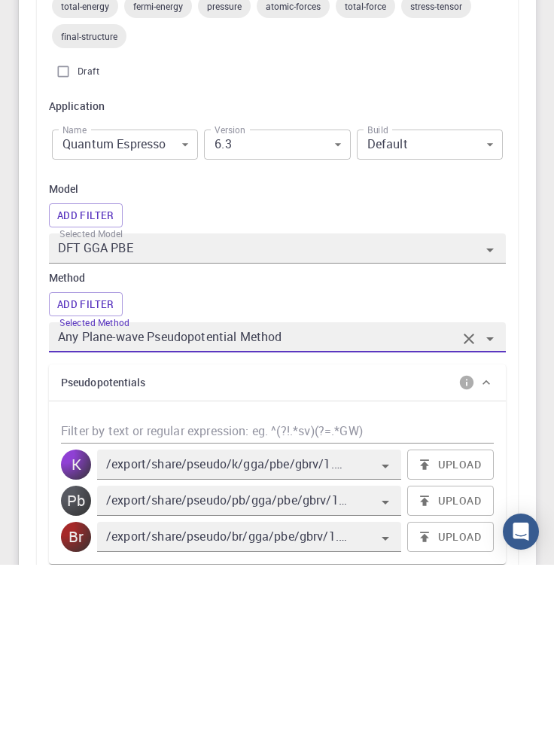
click at [83, 485] on button "Add Filter" at bounding box center [86, 486] width 74 height 24
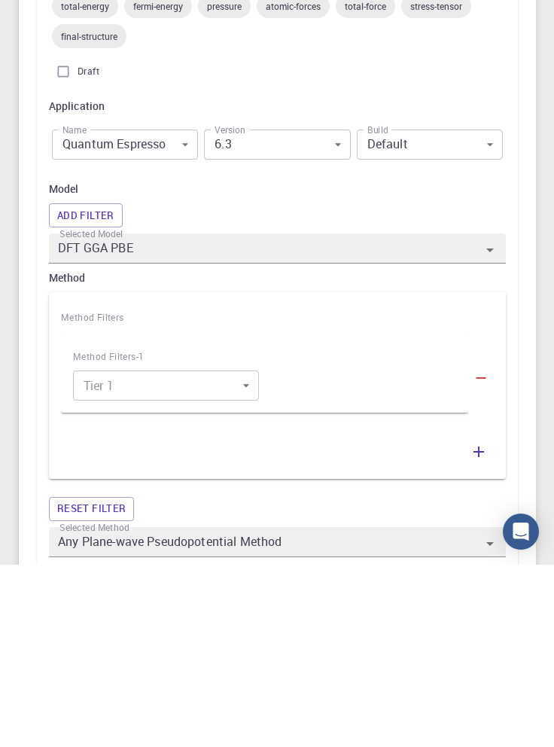
scroll to position [632, 0]
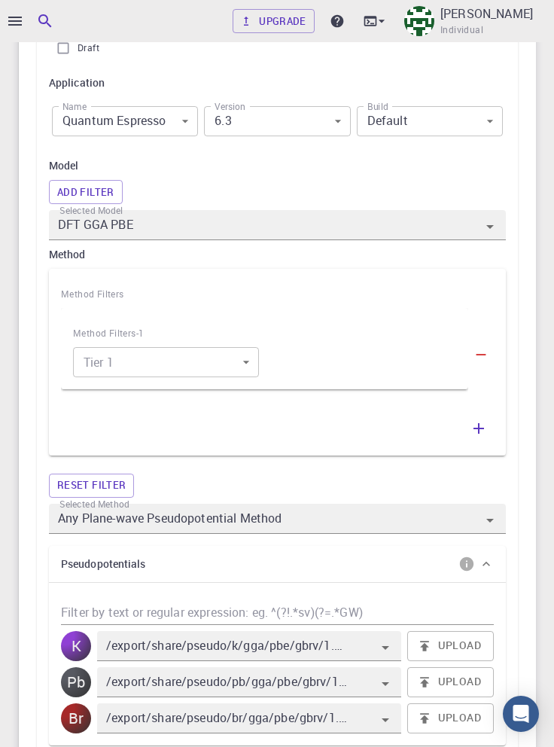
click at [117, 363] on body "Upgrade Taha Yusuf Individual Home Taha Yusuf Workflows - New Workflow Variable…" at bounding box center [277, 466] width 554 height 2196
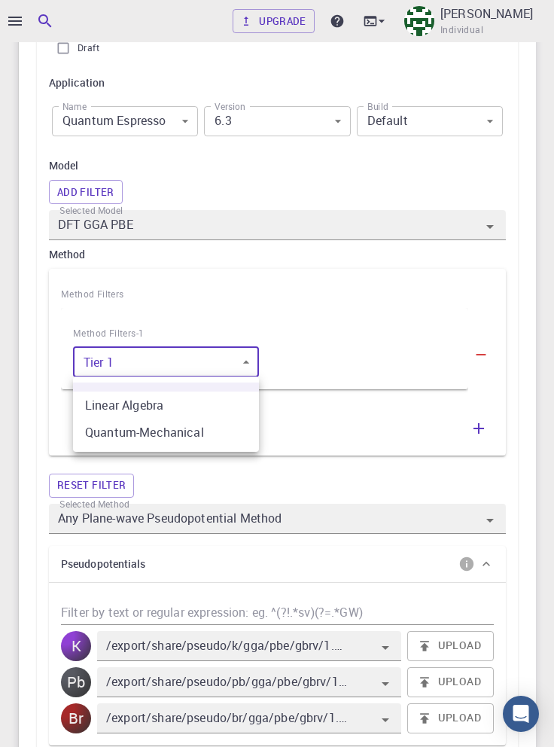
click at [520, 303] on div at bounding box center [277, 373] width 554 height 747
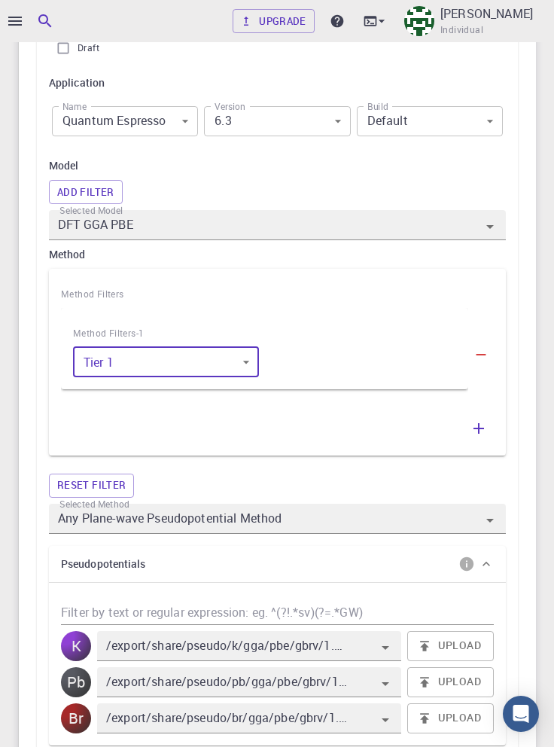
click at [128, 358] on body "Upgrade Taha Yusuf Individual Home Taha Yusuf Workflows - New Workflow Variable…" at bounding box center [277, 466] width 554 height 2196
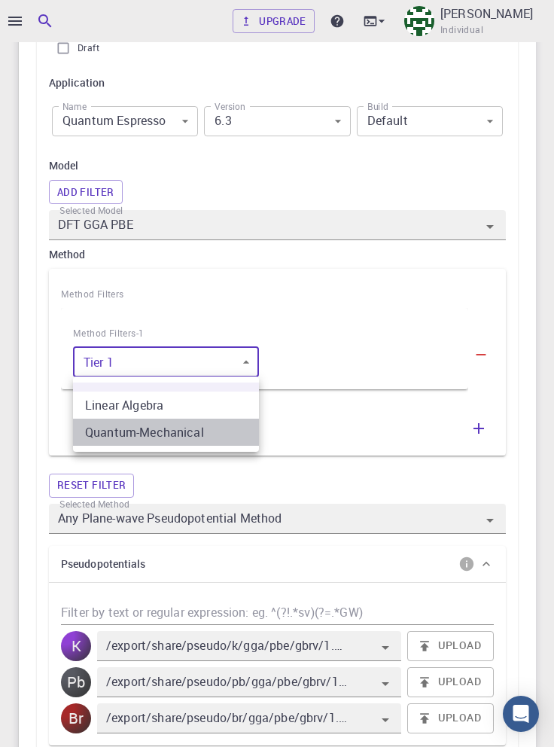
click at [126, 426] on li "Quantum-Mechanical" at bounding box center [166, 432] width 186 height 27
type input "1"
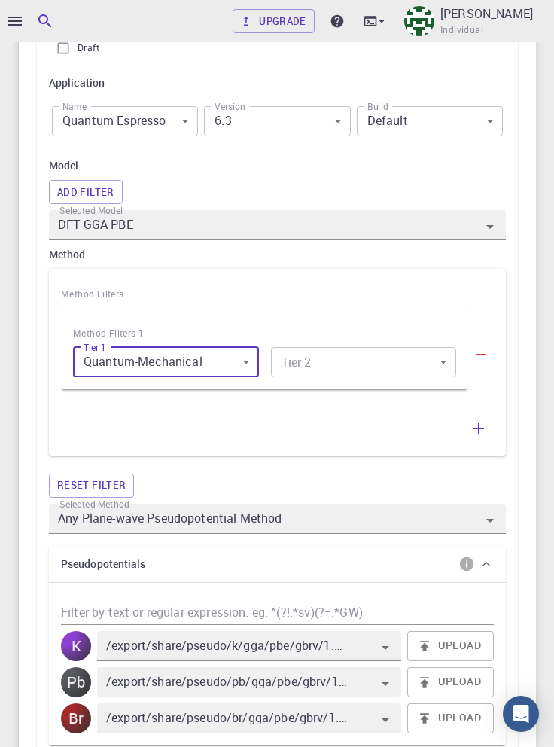
click at [426, 373] on body "Upgrade Taha Yusuf Individual Home Taha Yusuf Workflows - New Workflow Variable…" at bounding box center [277, 466] width 554 height 2196
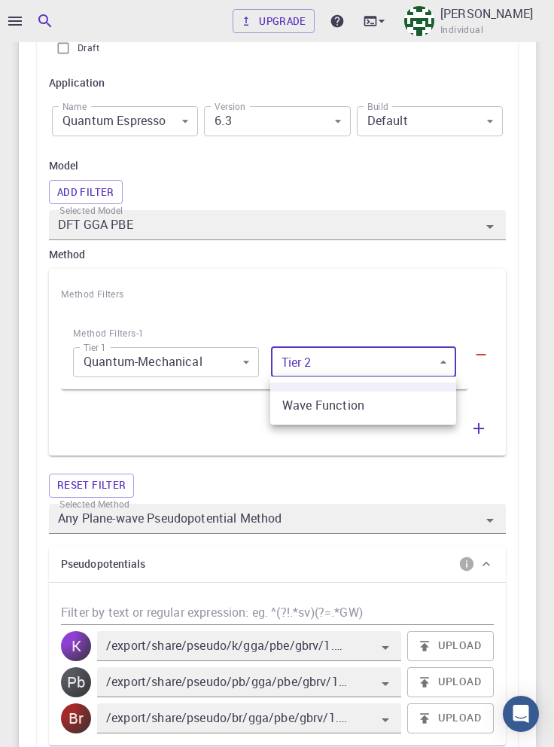
click at [407, 407] on li "Wave Function" at bounding box center [363, 404] width 186 height 27
type input "0"
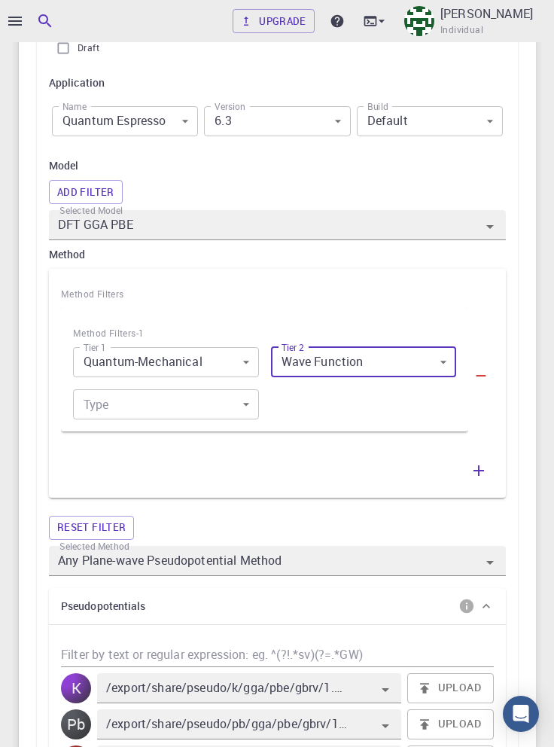
click at [120, 412] on body "Upgrade Taha Yusuf Individual Home Taha Yusuf Workflows - New Workflow Variable…" at bounding box center [277, 487] width 554 height 2238
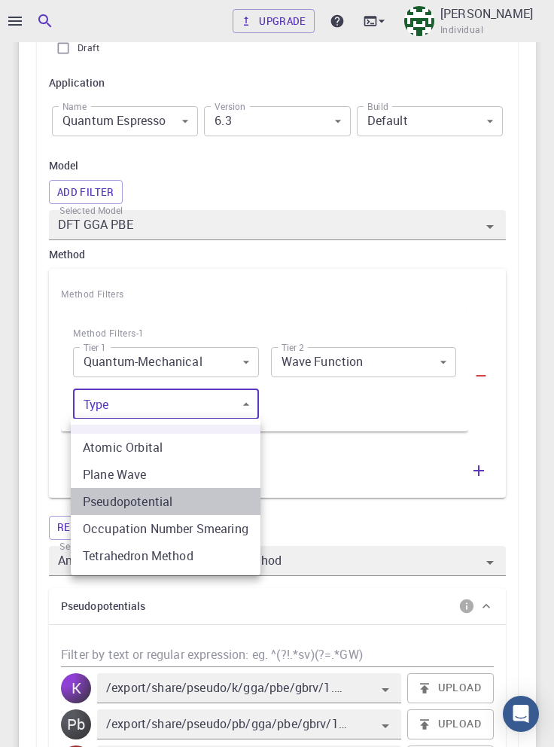
click at [113, 504] on li "Pseudopotential" at bounding box center [166, 501] width 190 height 27
type input "2"
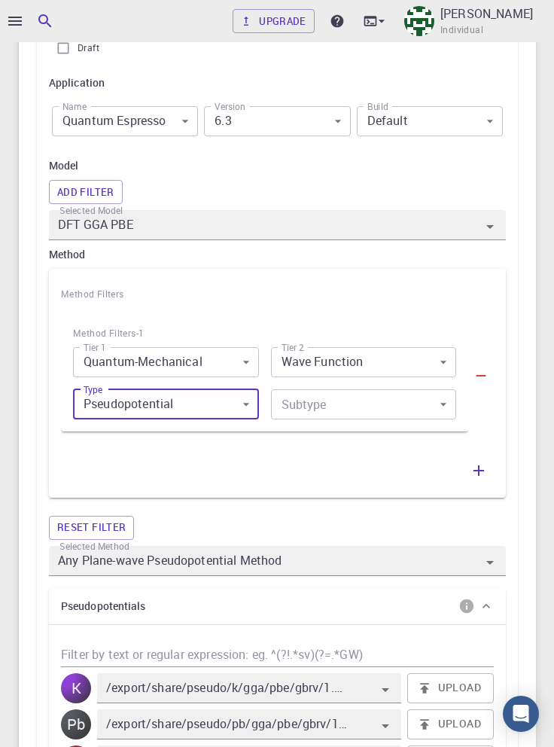
click at [420, 405] on body "Upgrade Taha Yusuf Individual Home Taha Yusuf Workflows - New Workflow Variable…" at bounding box center [277, 487] width 554 height 2238
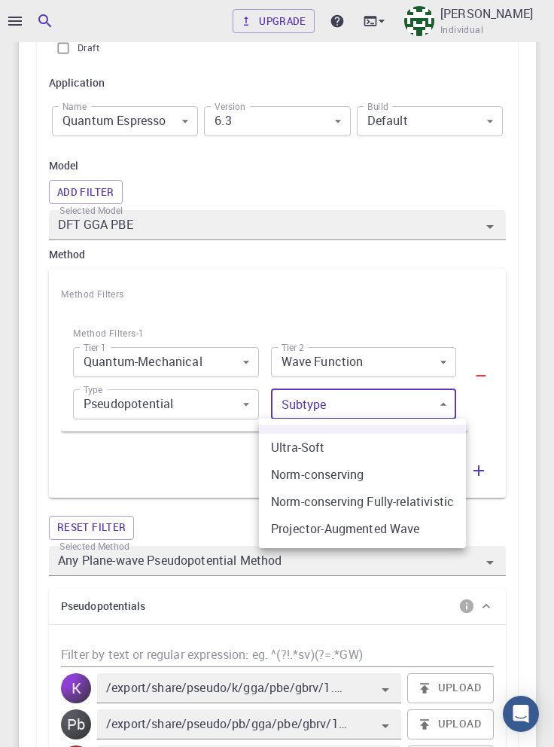
click at [413, 443] on li "Ultra-Soft" at bounding box center [362, 447] width 207 height 27
type input "0"
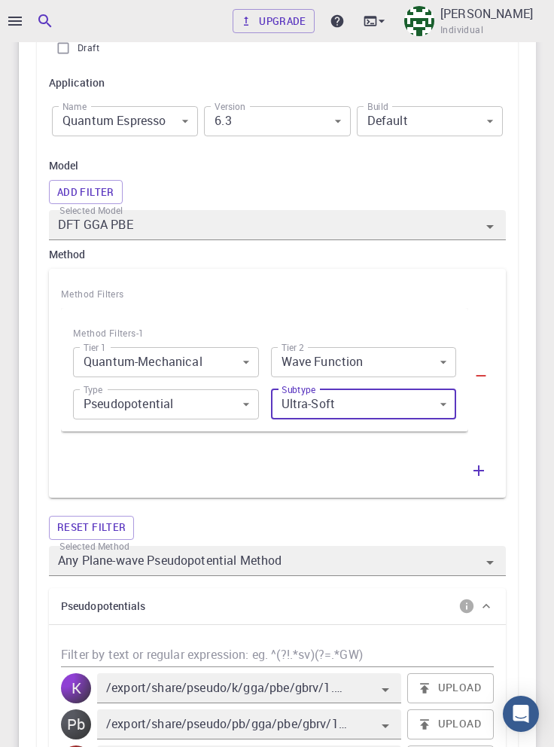
click at [136, 359] on body "Upgrade Taha Yusuf Individual Home Taha Yusuf Workflows - New Workflow Variable…" at bounding box center [277, 487] width 554 height 2238
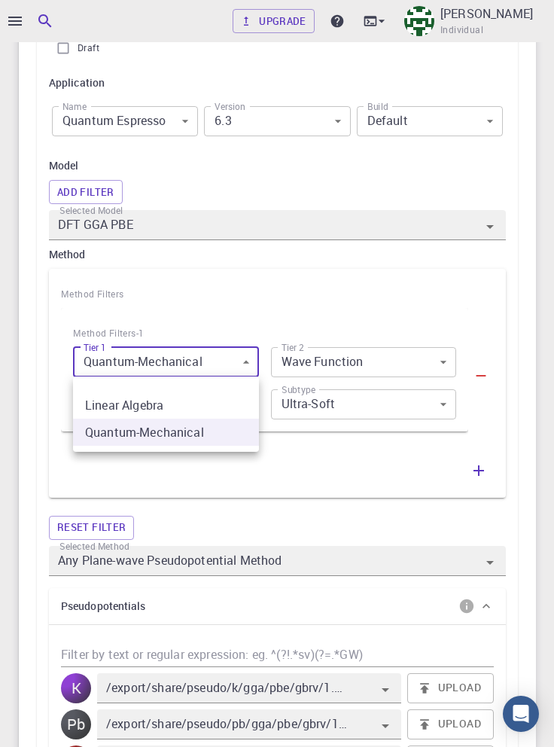
click at [114, 413] on li "Linear Algebra" at bounding box center [166, 404] width 186 height 27
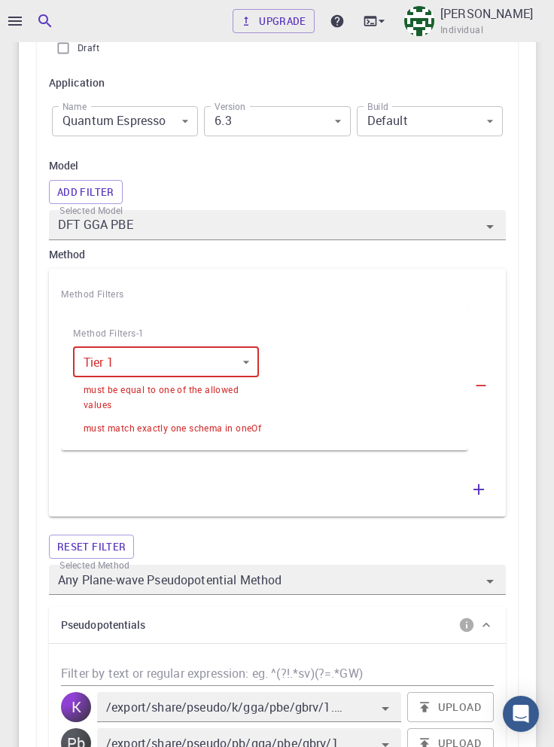
click at [120, 363] on body "Upgrade Taha Yusuf Individual Home Taha Yusuf Workflows - New Workflow Variable…" at bounding box center [277, 497] width 554 height 2258
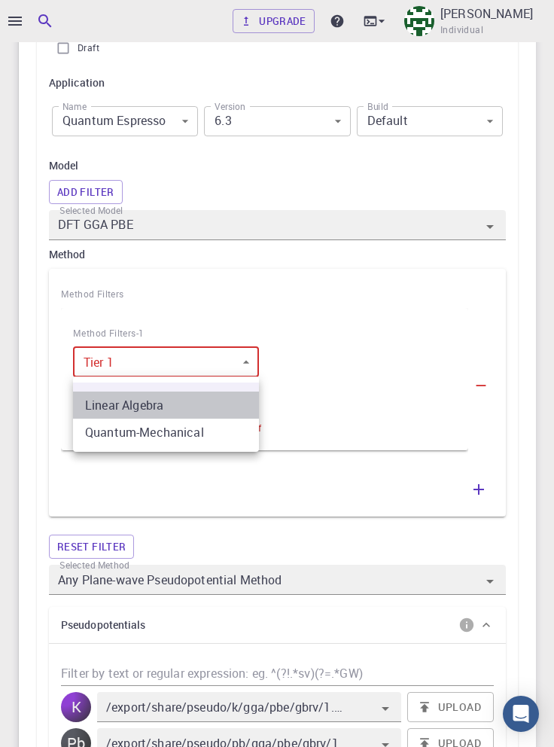
click at [113, 408] on li "Linear Algebra" at bounding box center [166, 404] width 186 height 27
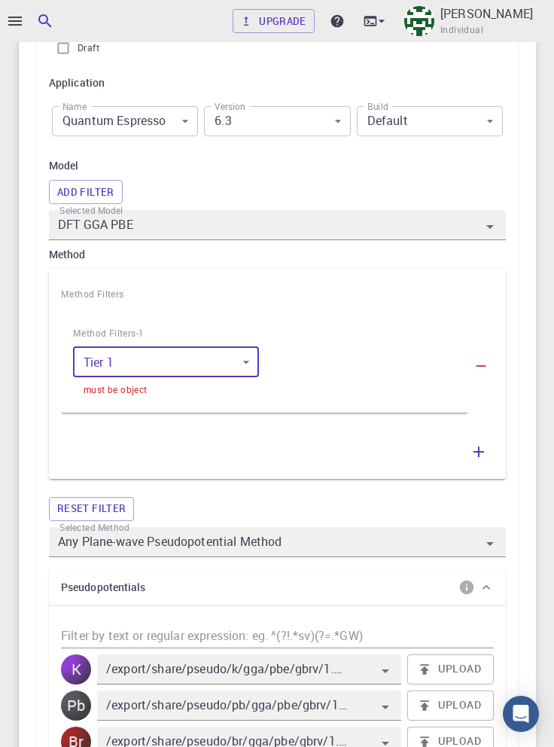
click at [126, 361] on body "Upgrade Taha Yusuf Individual Home Taha Yusuf Workflows - New Workflow Variable…" at bounding box center [277, 477] width 554 height 2219
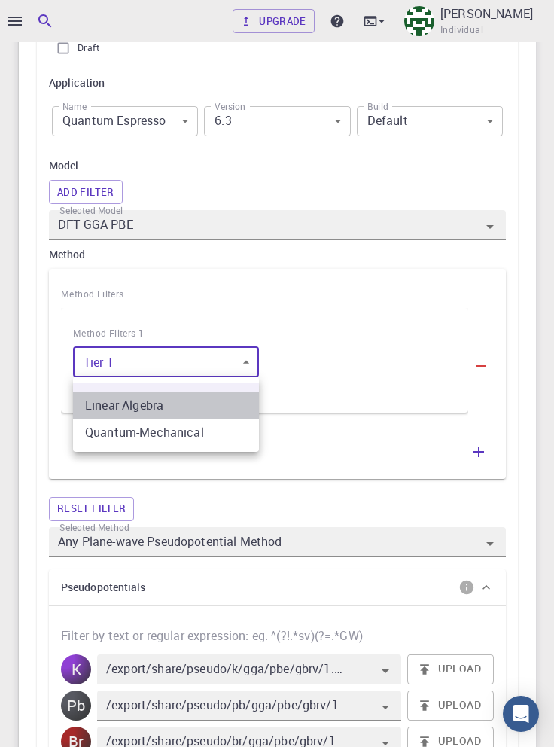
click at [122, 406] on li "Linear Algebra" at bounding box center [166, 404] width 186 height 27
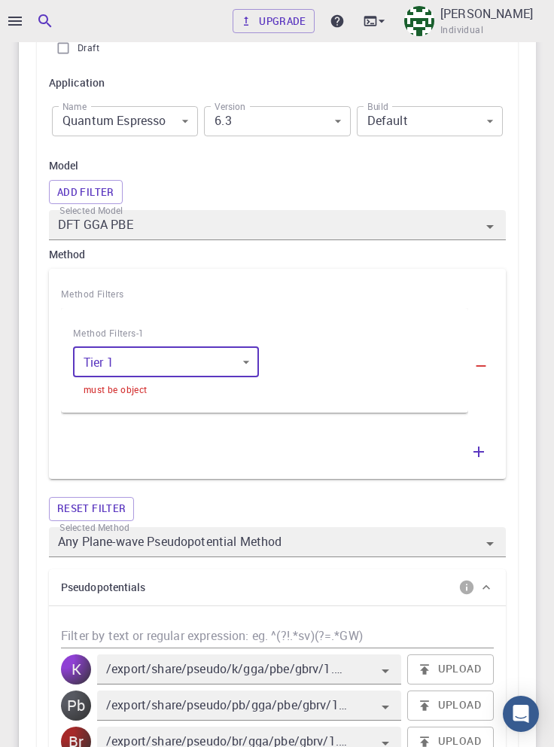
click at [99, 353] on body "Upgrade Taha Yusuf Individual Home Taha Yusuf Workflows - New Workflow Variable…" at bounding box center [277, 477] width 554 height 2219
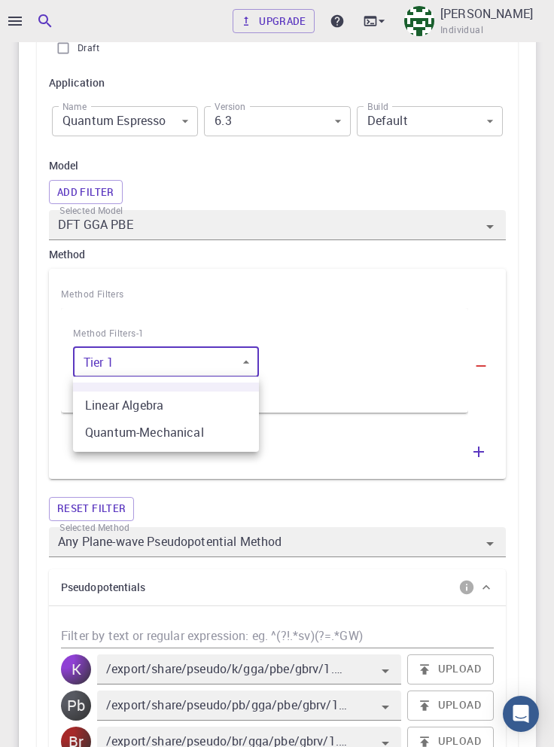
click at [111, 435] on li "Quantum-Mechanical" at bounding box center [166, 432] width 186 height 27
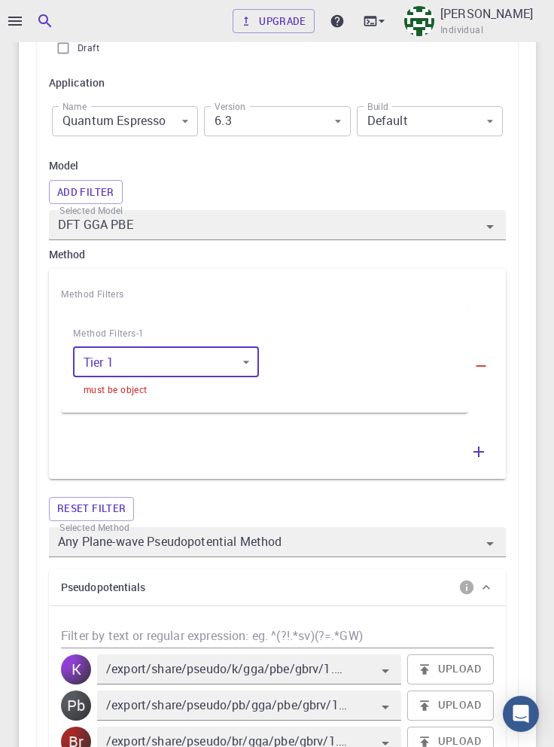
click at [209, 375] on body "Upgrade Taha Yusuf Individual Home Taha Yusuf Workflows - New Workflow Variable…" at bounding box center [277, 477] width 554 height 2219
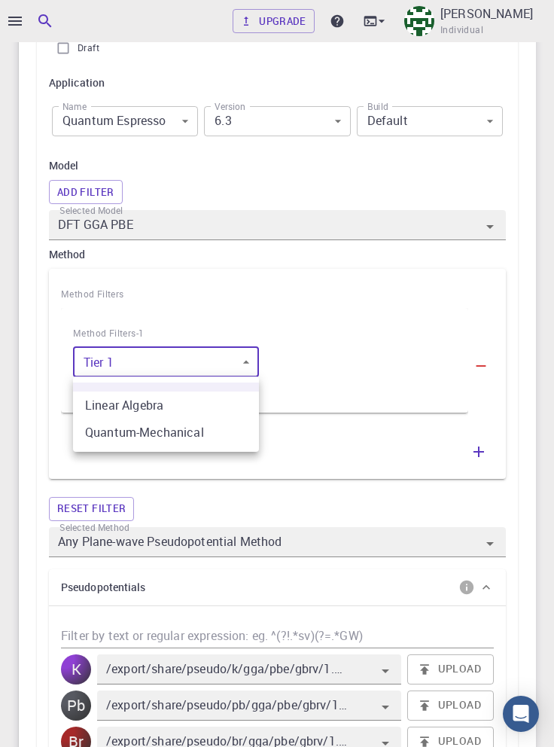
click at [187, 438] on li "Quantum-Mechanical" at bounding box center [166, 432] width 186 height 27
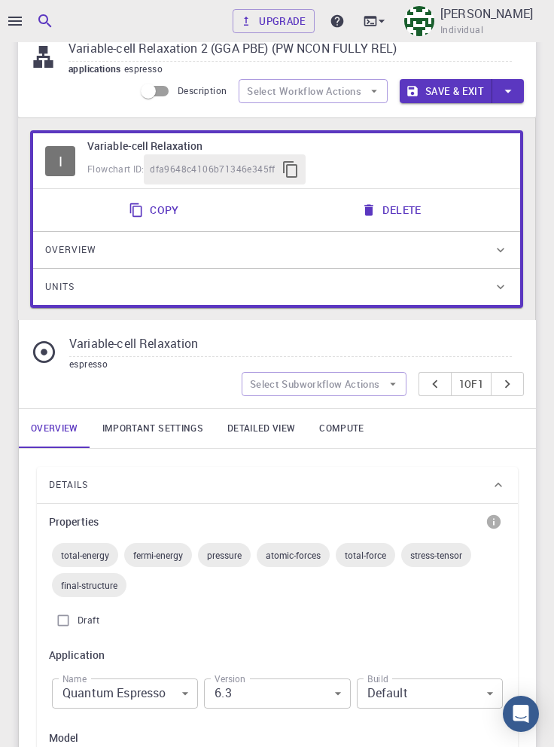
scroll to position [0, 0]
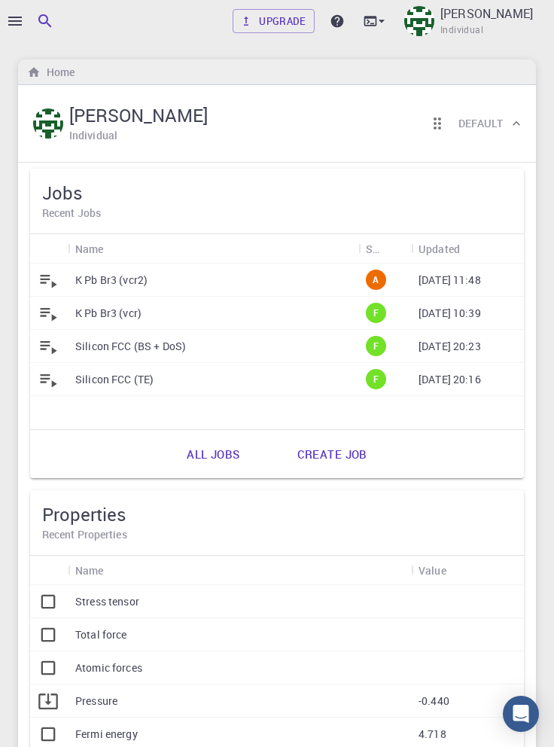
click at [117, 285] on p "K Pb Br3 (vcr2)" at bounding box center [111, 280] width 72 height 15
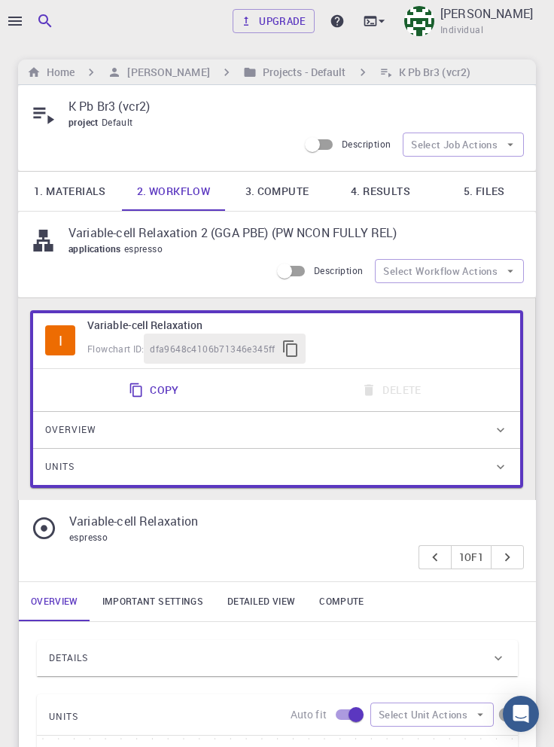
type input "/export/share/pseudo/k/gga/pbe/dojo-oncv/0.4/nc-fr/k_pbe_dojo-oncv_0.4.upf"
type input "/export/share/pseudo/pb/gga/pbe/dojo-oncv/0.4/nc-fr/pb_pbe_dojo-oncv_0.4.upf"
type input "/export/share/pseudo/br/gga/pbe/dojo-oncv/0.4/nc-fr/br_pbe_dojo-oncv_0.4.upf"
click at [14, 22] on div at bounding box center [277, 373] width 554 height 747
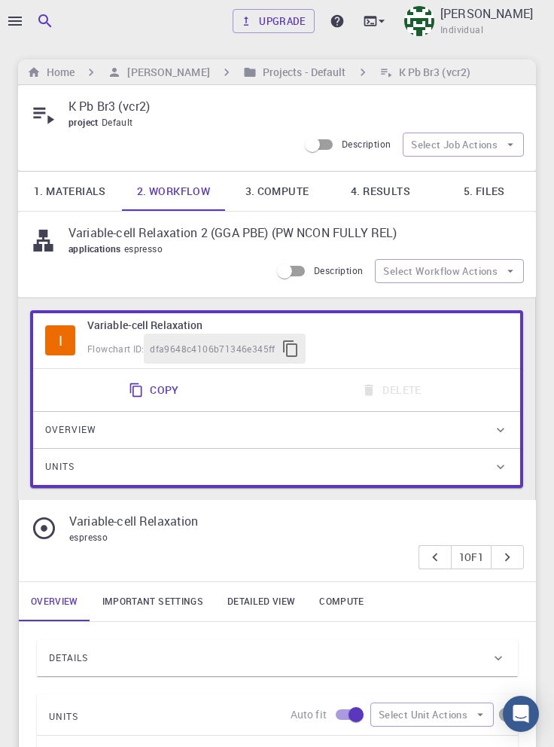
click at [13, 16] on div at bounding box center [277, 373] width 554 height 747
click at [21, 24] on icon "button" at bounding box center [15, 21] width 14 height 9
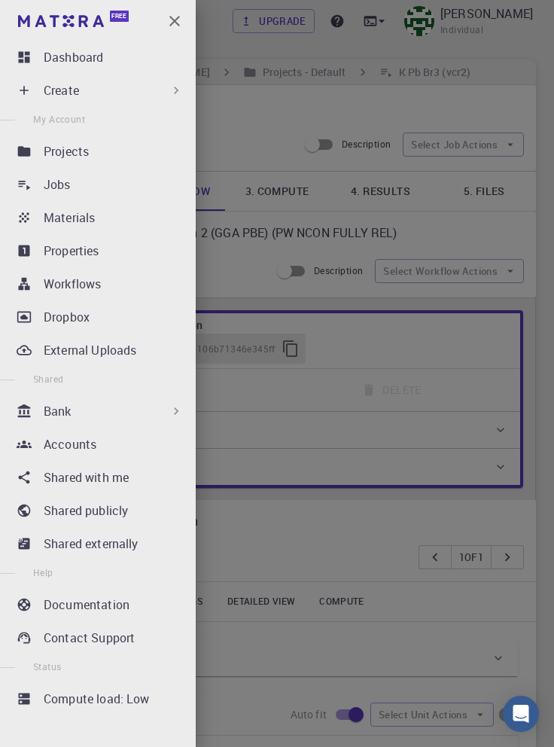
click at [69, 187] on p "Jobs" at bounding box center [57, 184] width 27 height 18
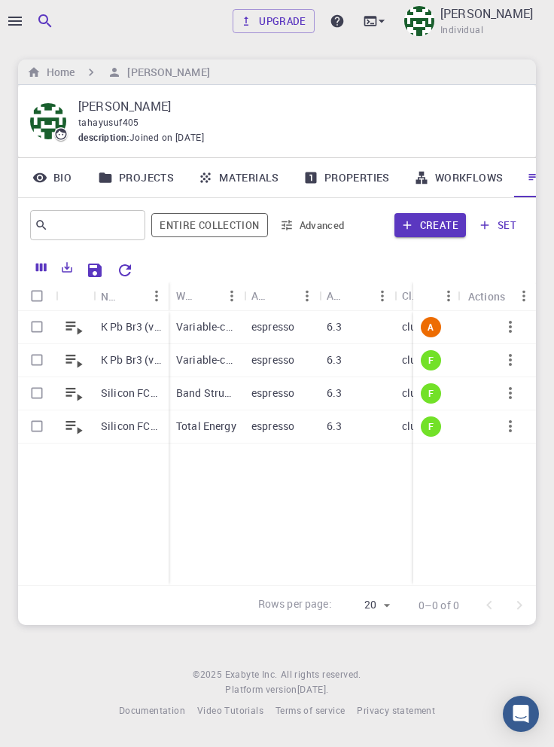
scroll to position [0, 51]
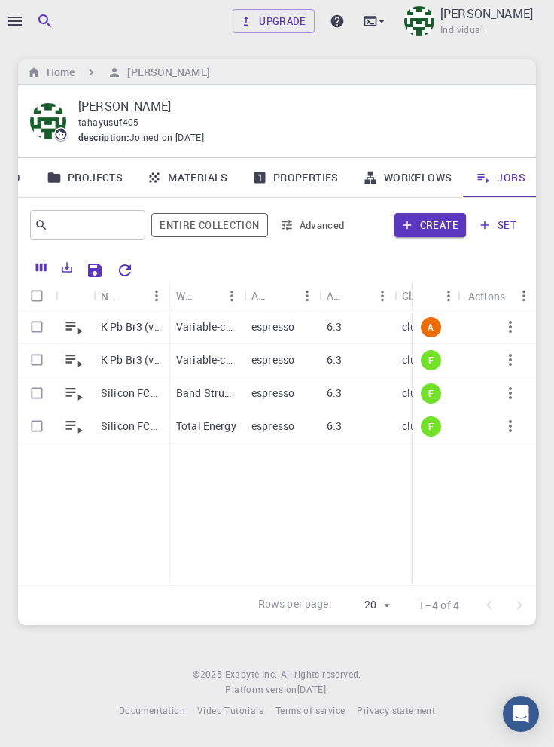
click at [510, 328] on icon "button" at bounding box center [510, 327] width 3 height 12
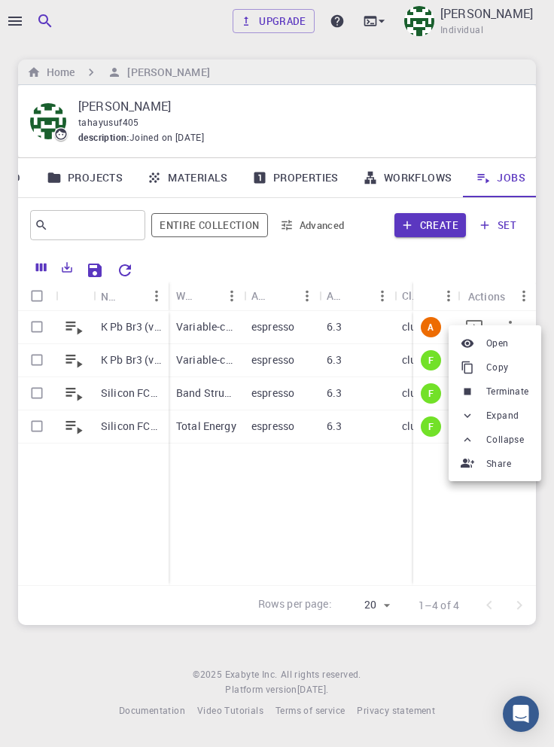
click at [510, 392] on span "Terminate" at bounding box center [507, 391] width 43 height 15
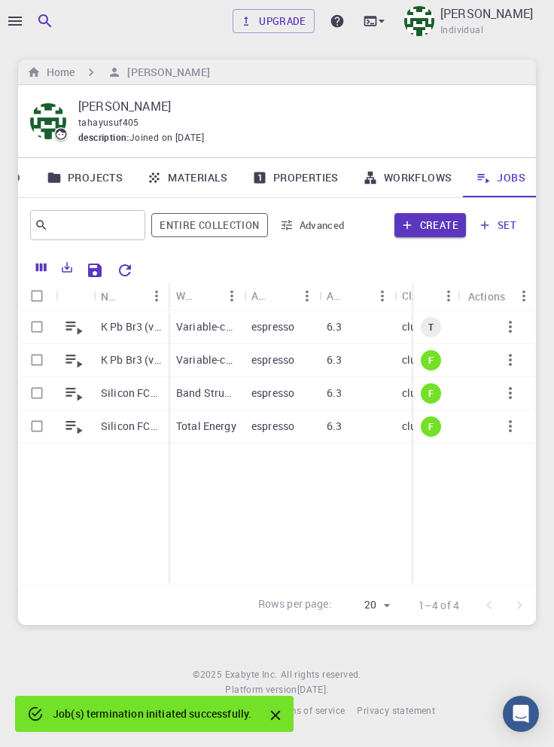
click at [32, 322] on input "Select row" at bounding box center [37, 326] width 29 height 29
checkbox input "true"
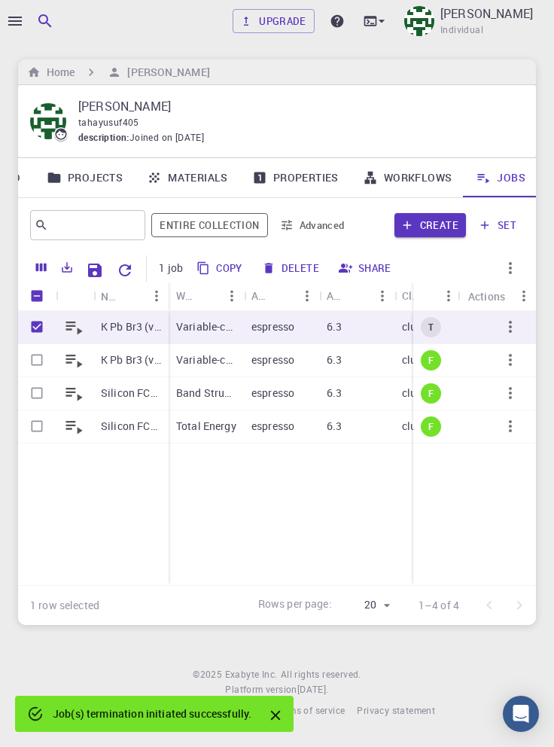
click at [295, 263] on button "Delete" at bounding box center [291, 268] width 68 height 24
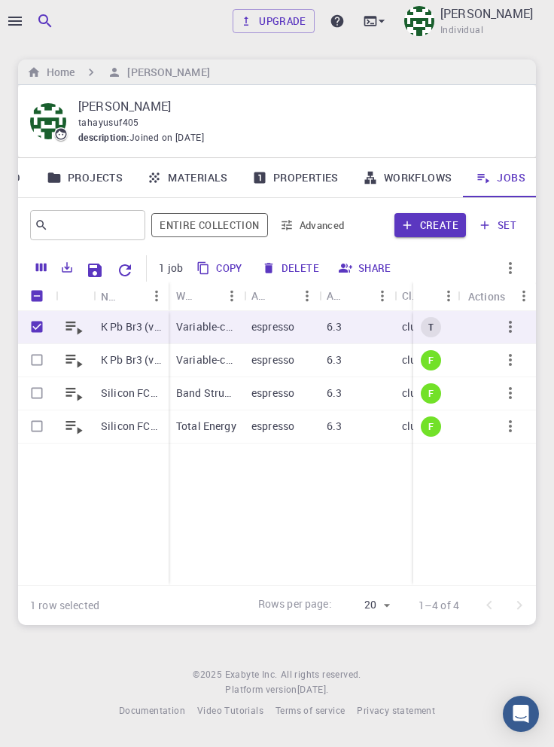
checkbox input "false"
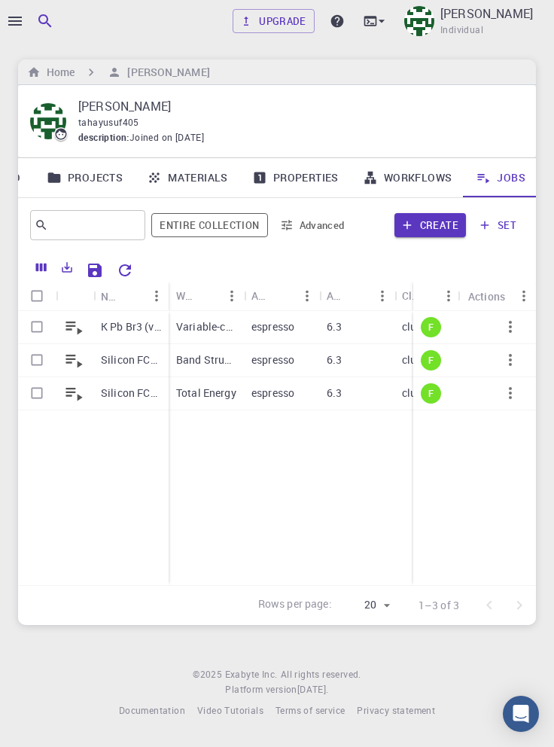
click at [12, 32] on div at bounding box center [277, 373] width 554 height 747
click at [13, 23] on div at bounding box center [277, 373] width 554 height 747
click at [18, 20] on icon "button" at bounding box center [15, 21] width 14 height 9
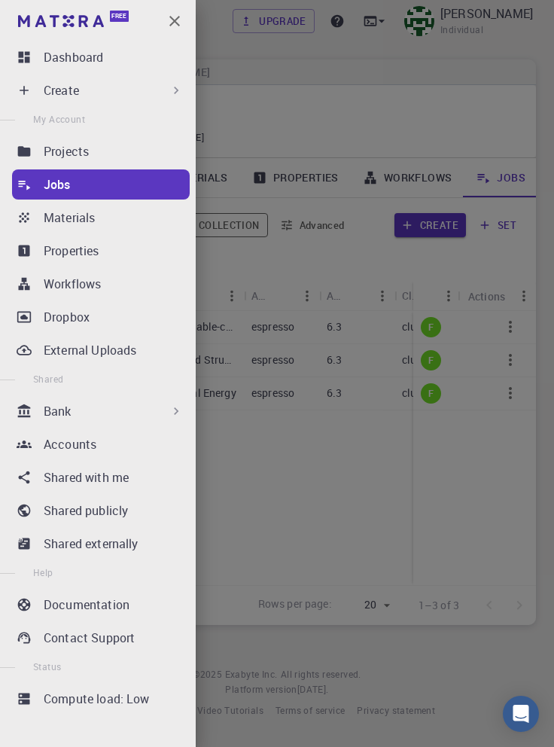
click at [69, 288] on p "Workflows" at bounding box center [72, 284] width 57 height 18
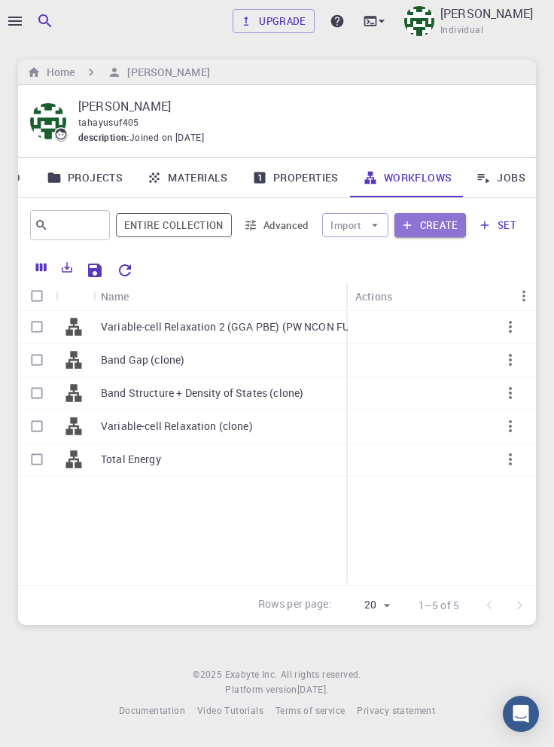
click at [426, 226] on button "Create" at bounding box center [430, 225] width 72 height 24
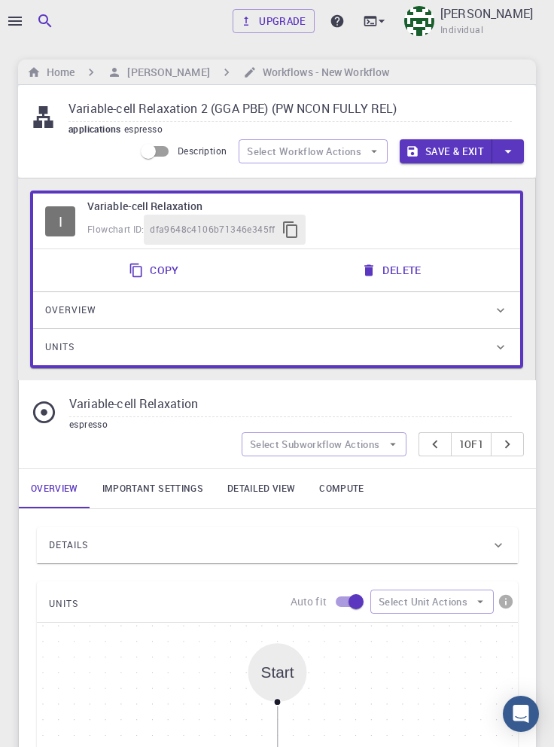
click at [417, 113] on input "Variable-cell Relaxation 2 (GGA PBE) (PW NCON FULLY REL)" at bounding box center [290, 109] width 443 height 25
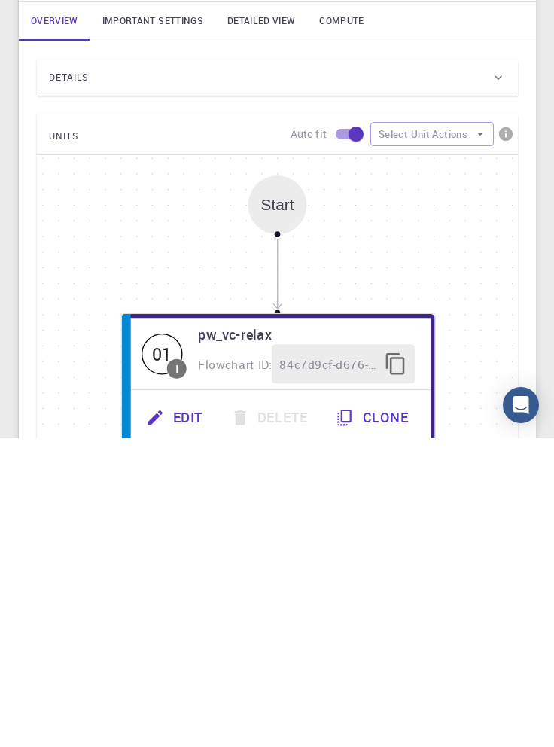
scroll to position [164, 0]
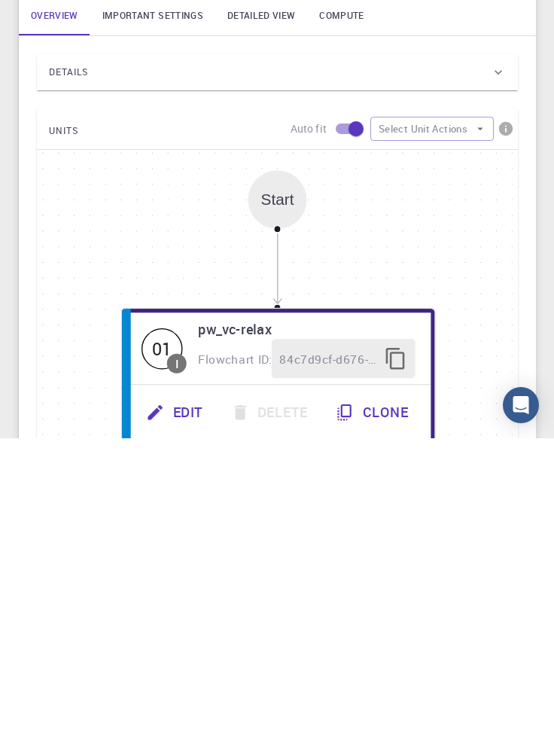
type input "Variable-cell Relaxation 2"
click at [467, 385] on div "Details" at bounding box center [270, 381] width 442 height 24
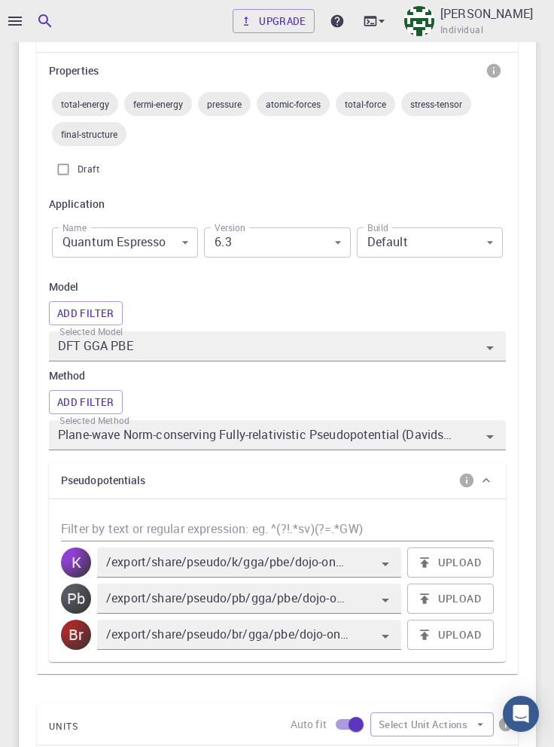
scroll to position [523, 0]
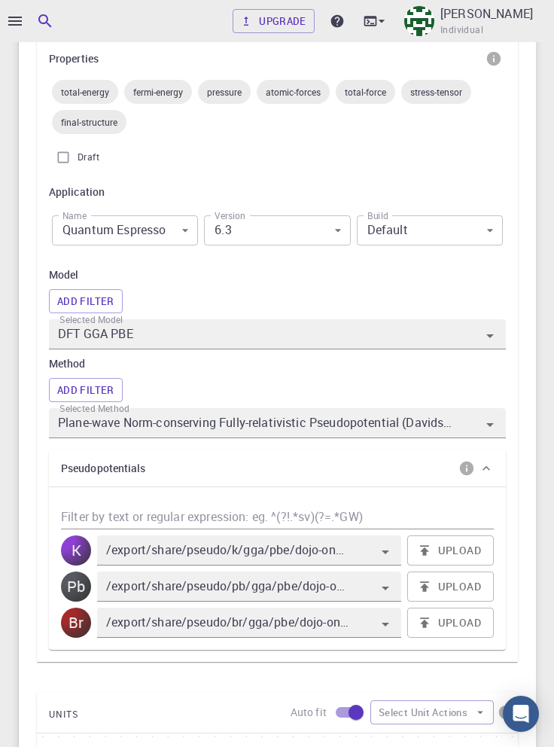
click at [170, 228] on body "Upgrade Taha Yusuf Individual Home Taha Yusuf Workflows - New Workflow Variable…" at bounding box center [277, 473] width 554 height 1992
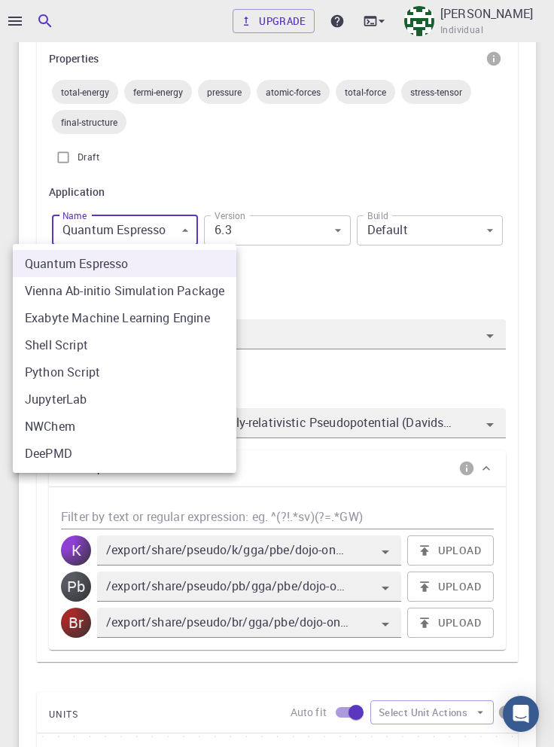
click at [528, 181] on div at bounding box center [277, 373] width 554 height 747
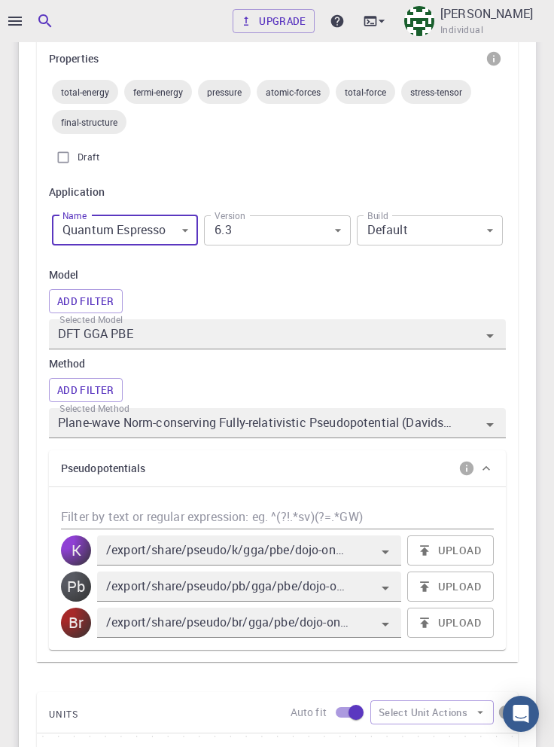
click at [330, 230] on body "Upgrade Taha Yusuf Individual Home Taha Yusuf Workflows - New Workflow Variable…" at bounding box center [277, 473] width 554 height 1992
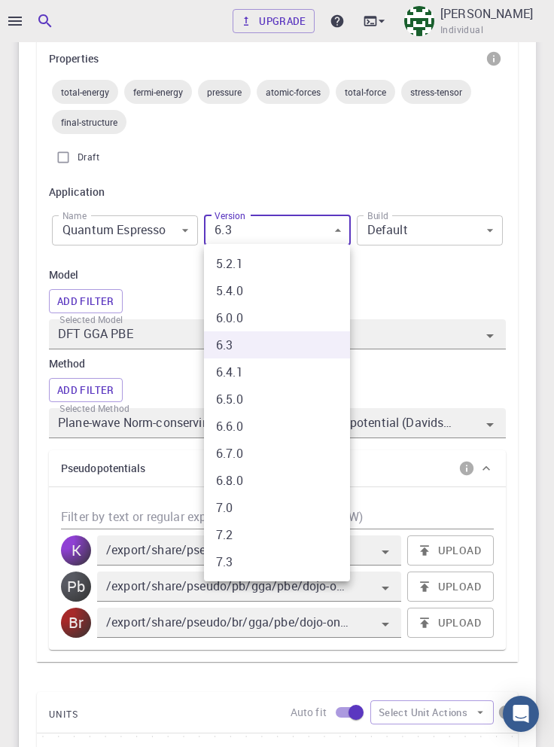
click at [536, 179] on div at bounding box center [277, 373] width 554 height 747
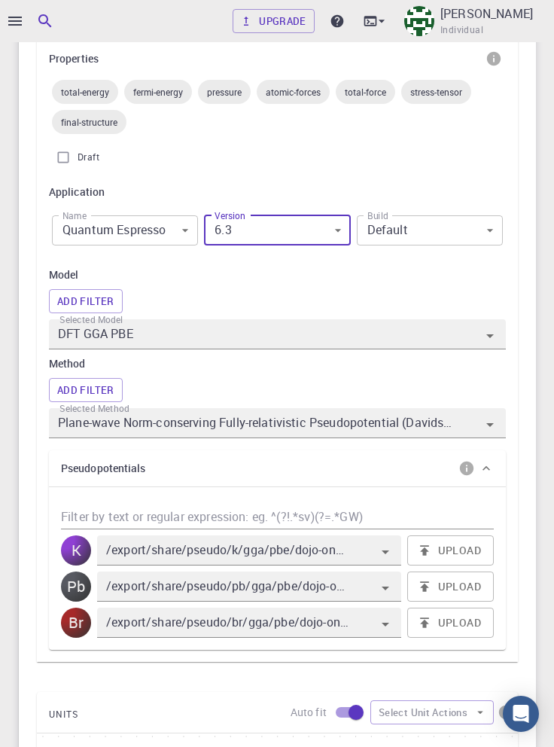
click at [477, 232] on body "Upgrade Taha Yusuf Individual Home Taha Yusuf Workflows - New Workflow Variable…" at bounding box center [277, 473] width 554 height 1992
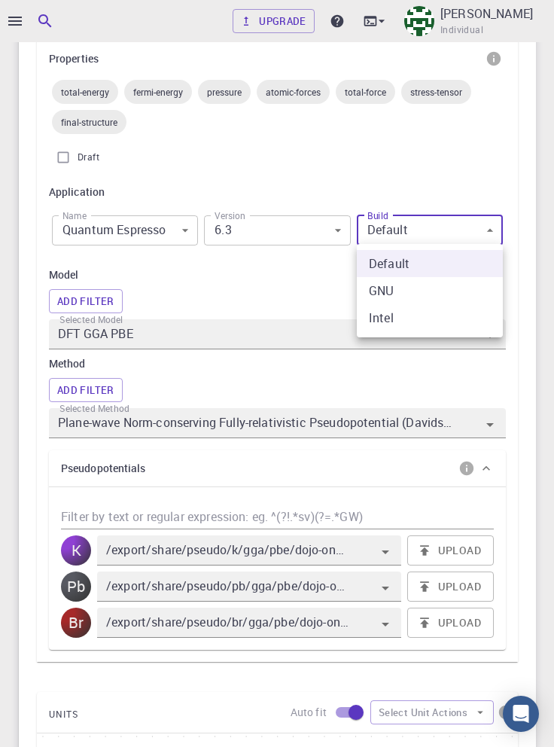
click at [528, 183] on div at bounding box center [277, 373] width 554 height 747
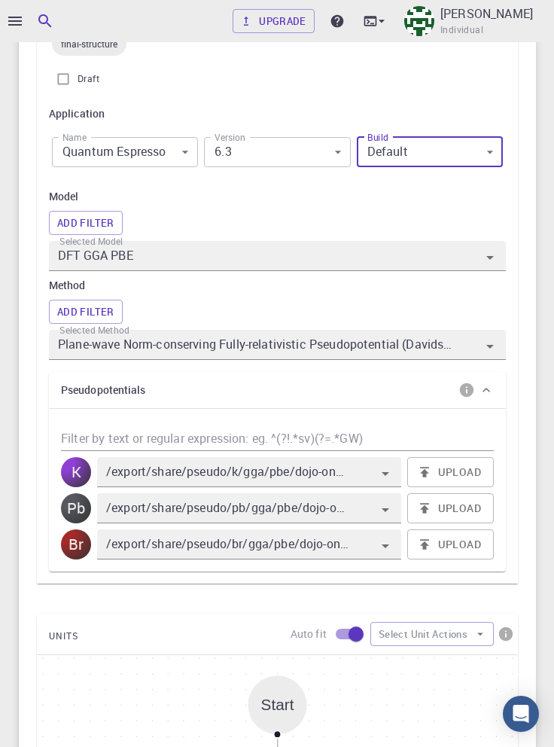
scroll to position [600, 0]
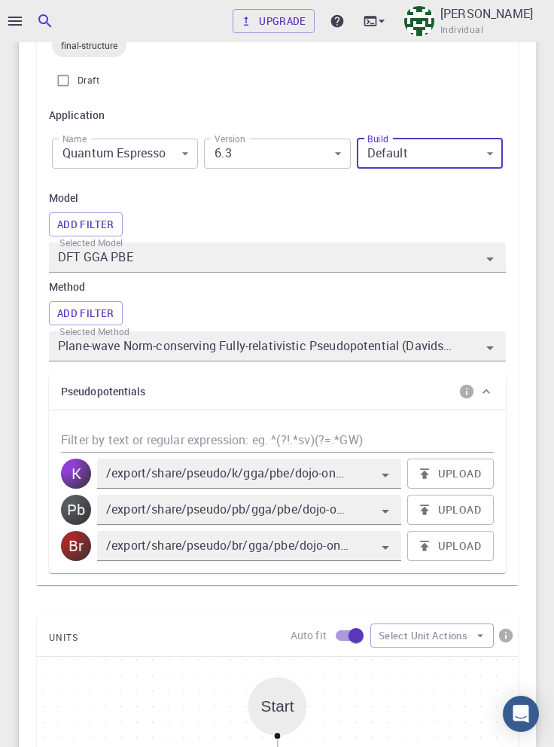
click at [464, 257] on div at bounding box center [478, 259] width 42 height 24
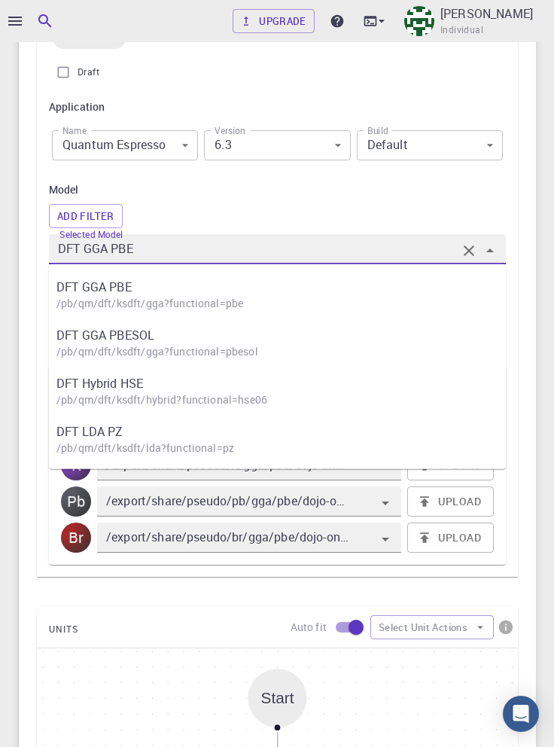
scroll to position [623, 0]
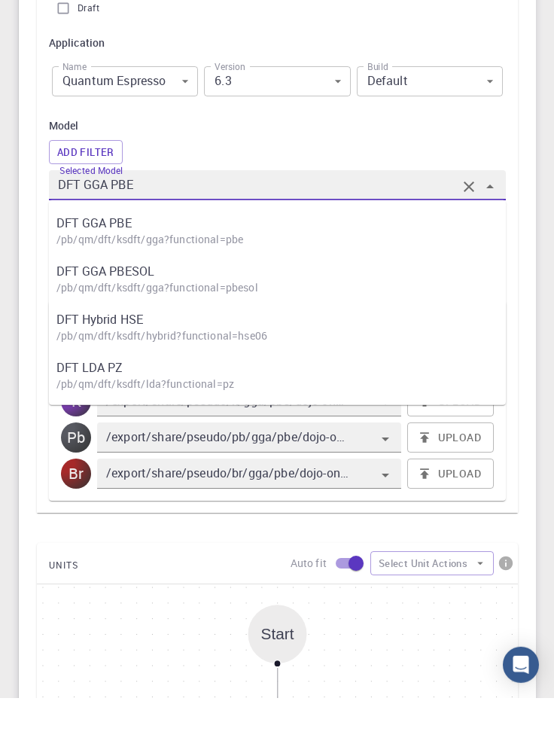
click at [550, 189] on div "Upgrade Taha Yusuf Individual Home Taha Yusuf Workflows - New Workflow Variable…" at bounding box center [277, 373] width 554 height 1992
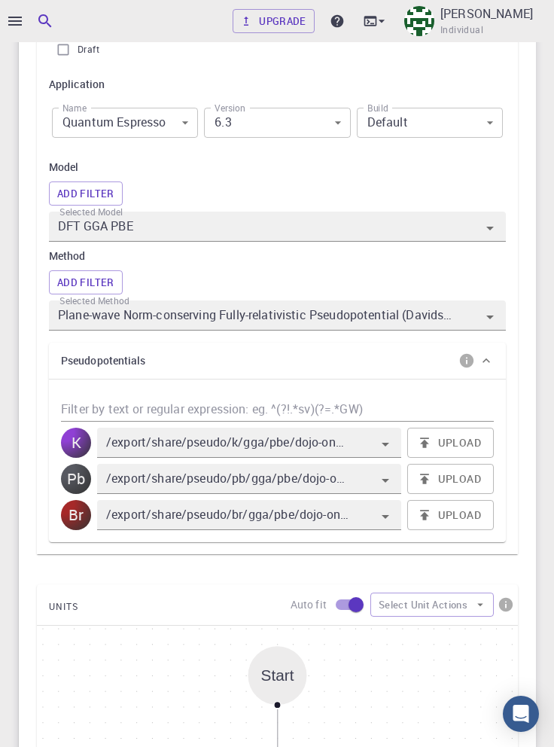
scroll to position [632, 0]
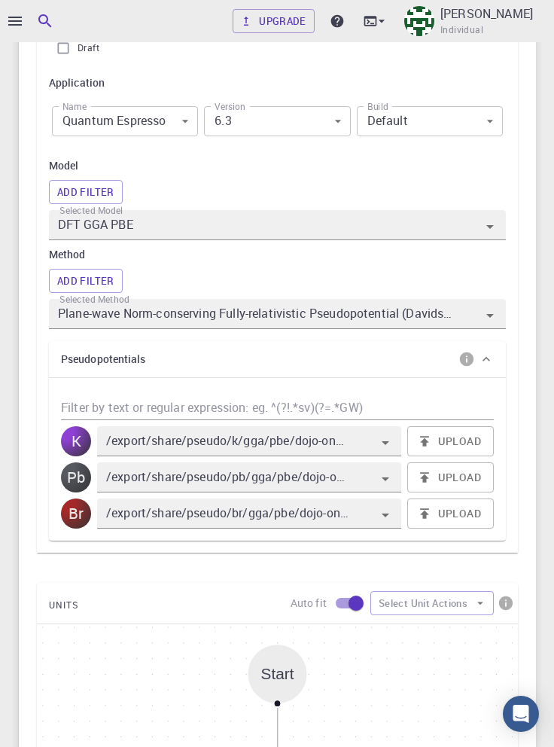
click at [484, 320] on icon "Open" at bounding box center [490, 315] width 18 height 18
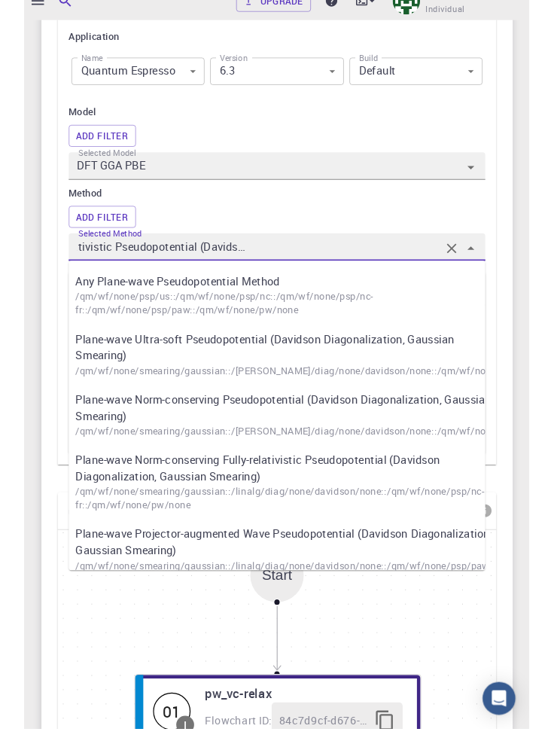
scroll to position [655, 0]
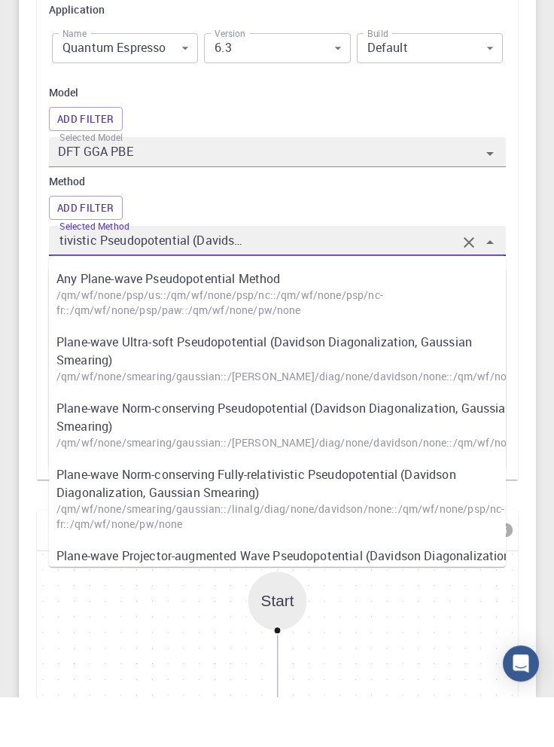
click at [535, 263] on div "Details Properties total-energy fermi-energy pressure atomic-forces total-force…" at bounding box center [277, 462] width 517 height 1217
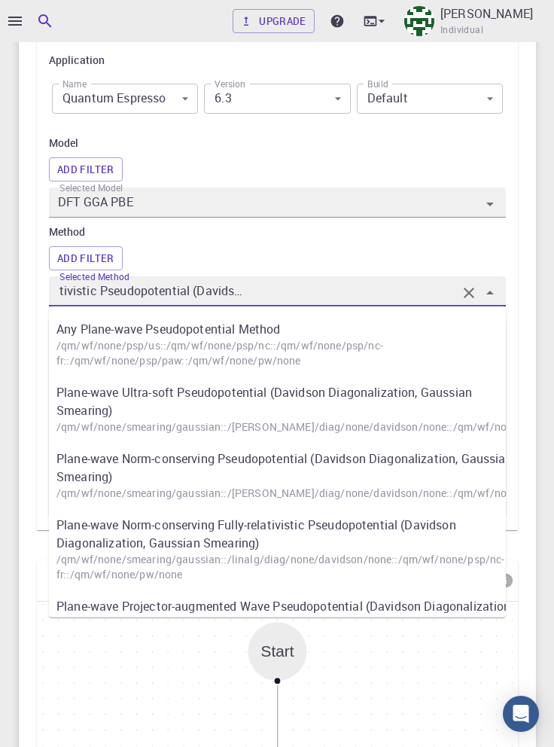
scroll to position [0, 0]
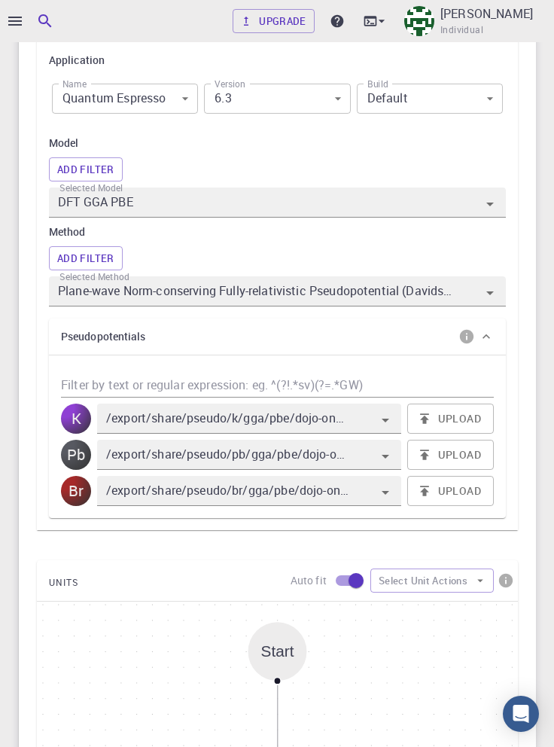
click at [99, 252] on button "Add Filter" at bounding box center [86, 258] width 74 height 24
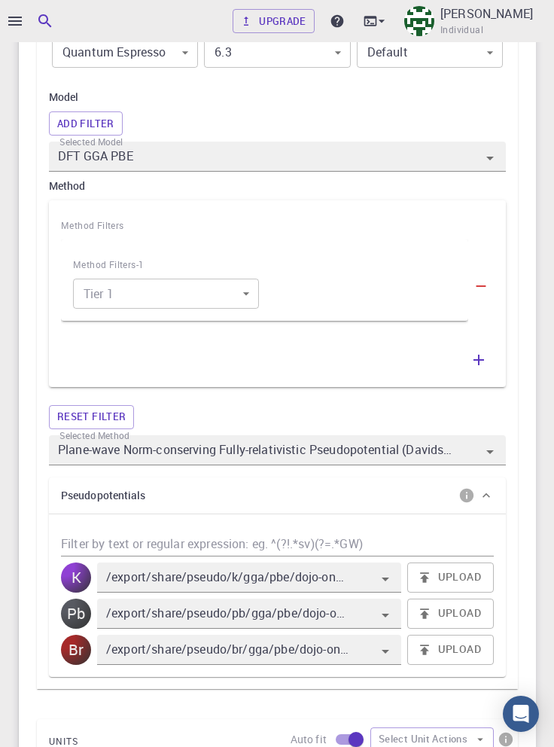
scroll to position [705, 0]
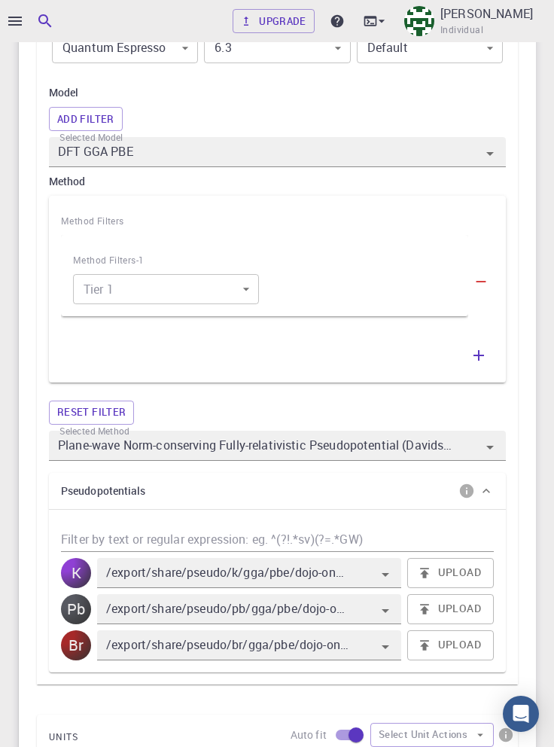
click at [232, 297] on body "Upgrade Taha Yusuf Individual Home Taha Yusuf Workflows - New Workflow Variable…" at bounding box center [277, 393] width 554 height 2196
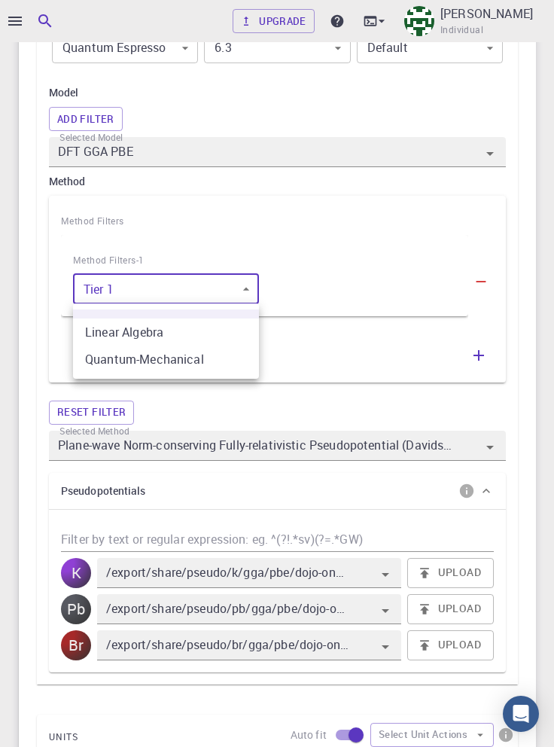
click at [202, 360] on li "Quantum-Mechanical" at bounding box center [166, 359] width 186 height 27
type input "1"
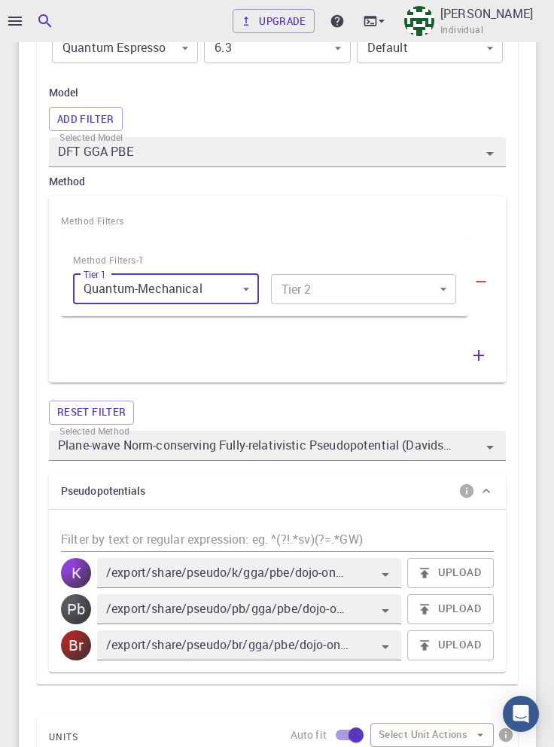
click at [404, 291] on body "Upgrade Taha Yusuf Individual Home Taha Yusuf Workflows - New Workflow Variable…" at bounding box center [277, 393] width 554 height 2196
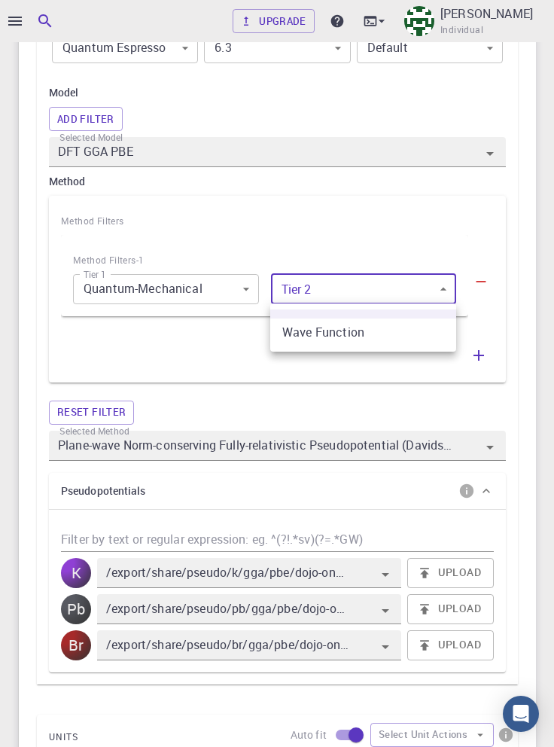
click at [394, 334] on li "Wave Function" at bounding box center [363, 331] width 186 height 27
type input "0"
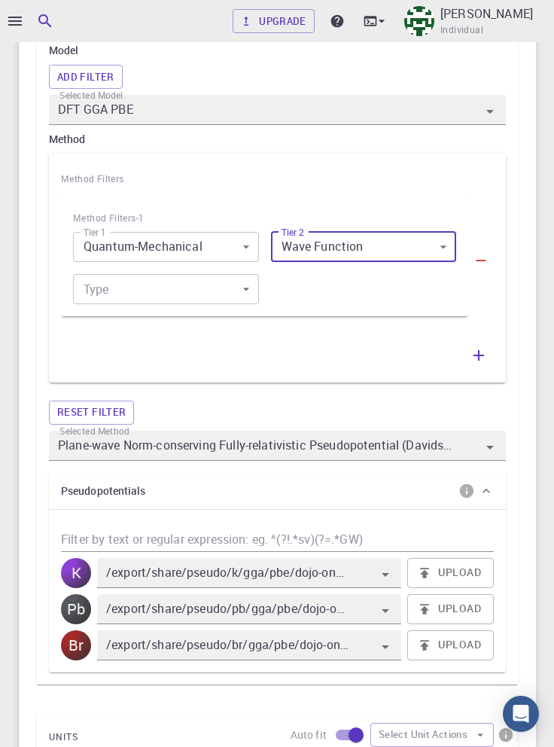
click at [230, 288] on body "Upgrade Taha Yusuf Individual Home Taha Yusuf Workflows - New Workflow Variable…" at bounding box center [277, 371] width 554 height 2238
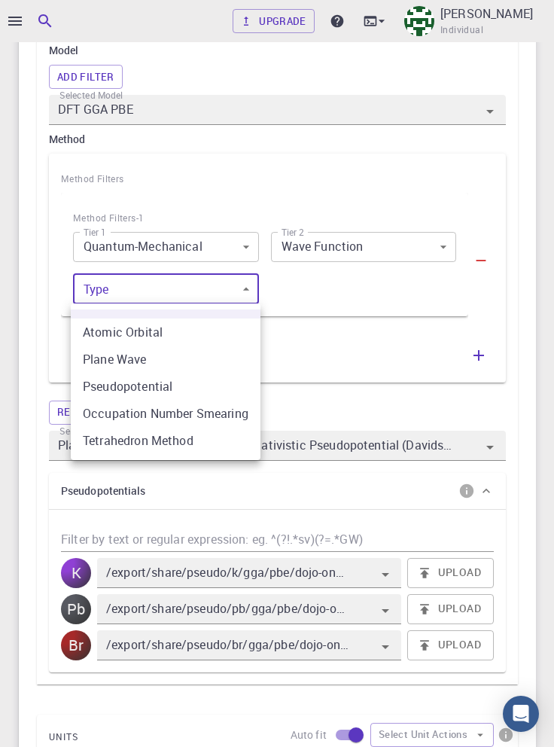
click at [163, 358] on li "Plane Wave" at bounding box center [166, 359] width 190 height 27
type input "1"
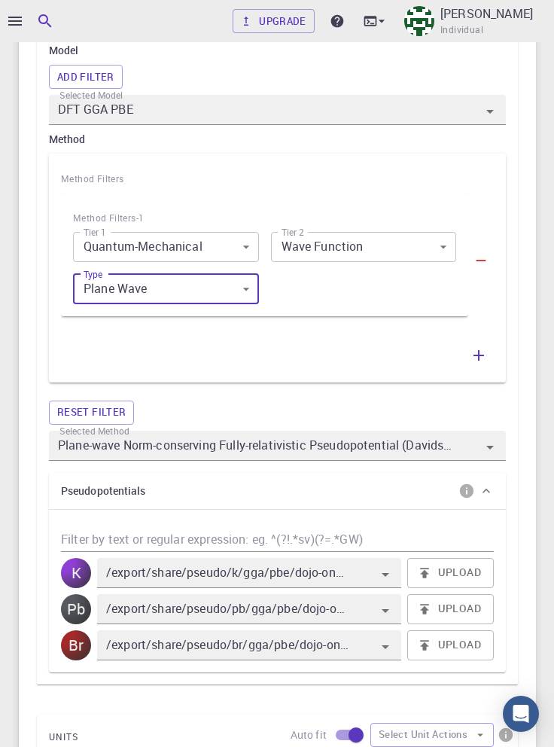
click at [221, 290] on body "Upgrade Taha Yusuf Individual Home Taha Yusuf Workflows - New Workflow Variable…" at bounding box center [277, 371] width 554 height 2238
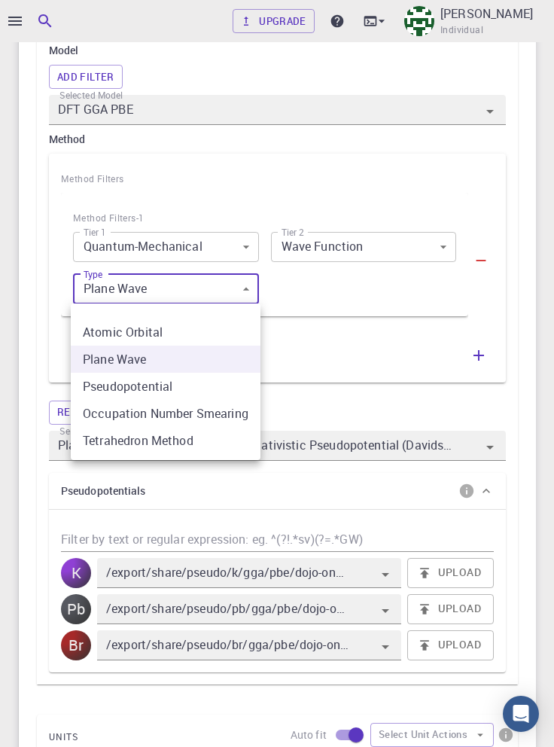
click at [507, 304] on div at bounding box center [277, 373] width 554 height 747
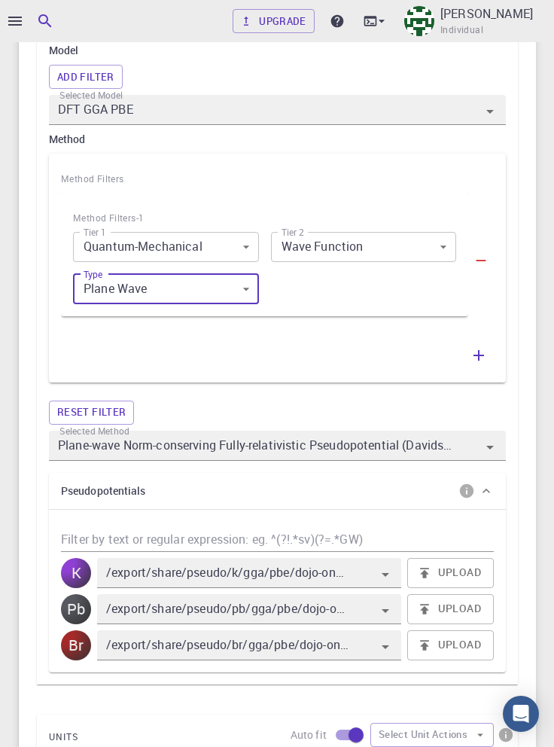
click at [474, 358] on icon "button" at bounding box center [479, 355] width 18 height 18
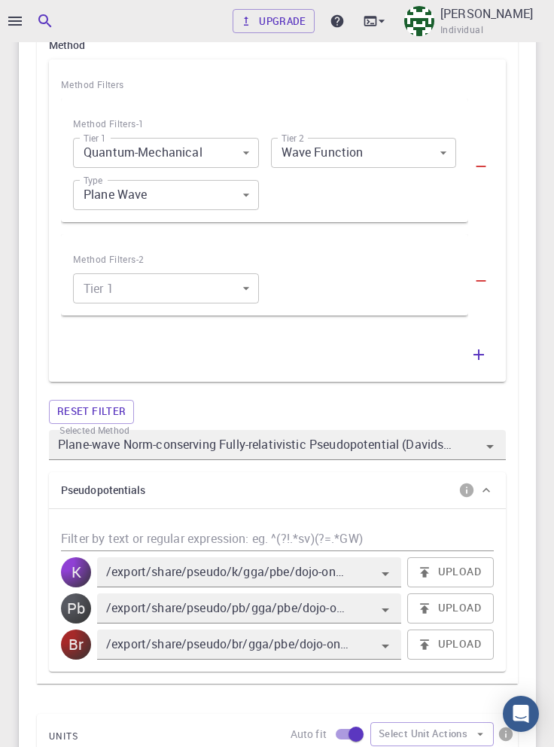
click at [236, 290] on body "Upgrade Taha Yusuf Individual Home Taha Yusuf Workflows - New Workflow Variable…" at bounding box center [277, 324] width 554 height 2332
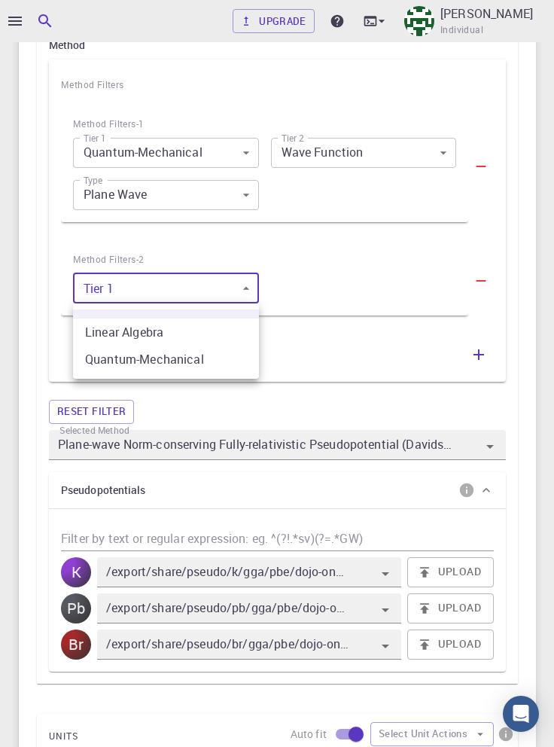
click at [221, 362] on li "Quantum-Mechanical" at bounding box center [166, 359] width 186 height 27
type input "1"
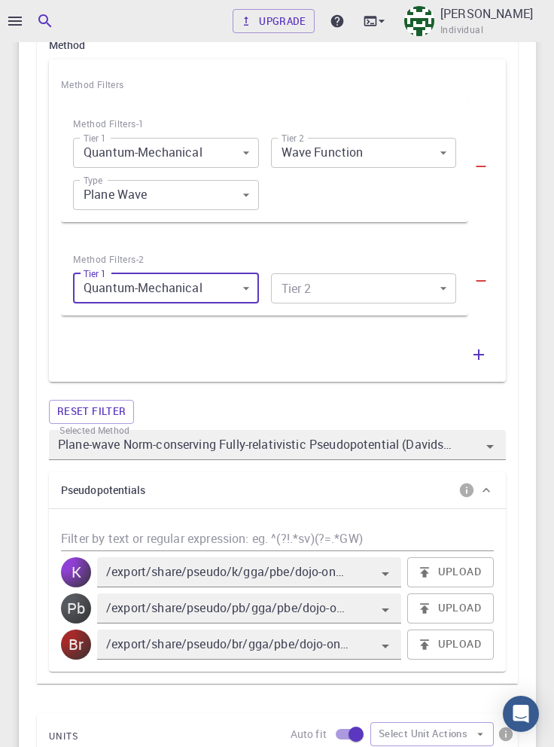
click at [395, 288] on body "Upgrade Taha Yusuf Individual Home Taha Yusuf Workflows - New Workflow Variable…" at bounding box center [277, 324] width 554 height 2332
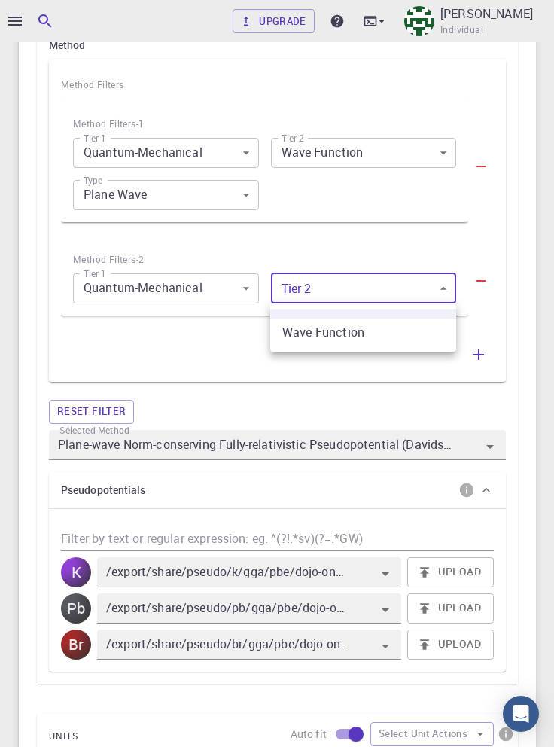
click at [394, 333] on li "Wave Function" at bounding box center [363, 331] width 186 height 27
type input "0"
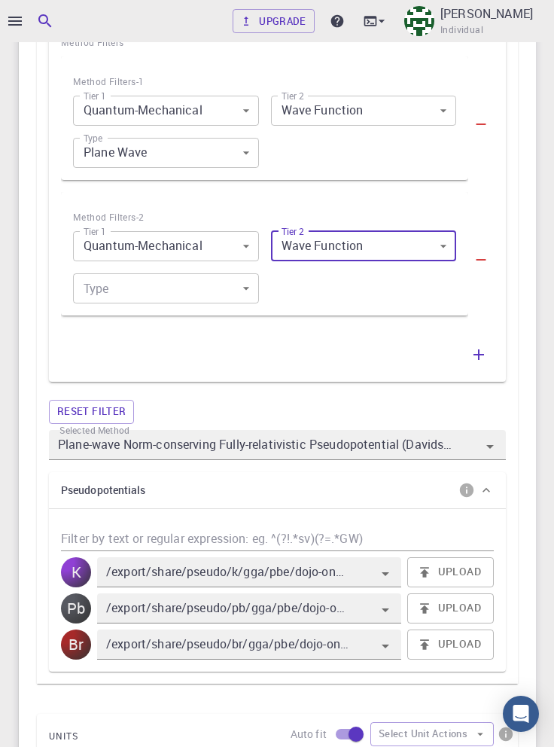
click at [217, 287] on body "Upgrade Taha Yusuf Individual Home Taha Yusuf Workflows - New Workflow Variable…" at bounding box center [277, 303] width 554 height 2374
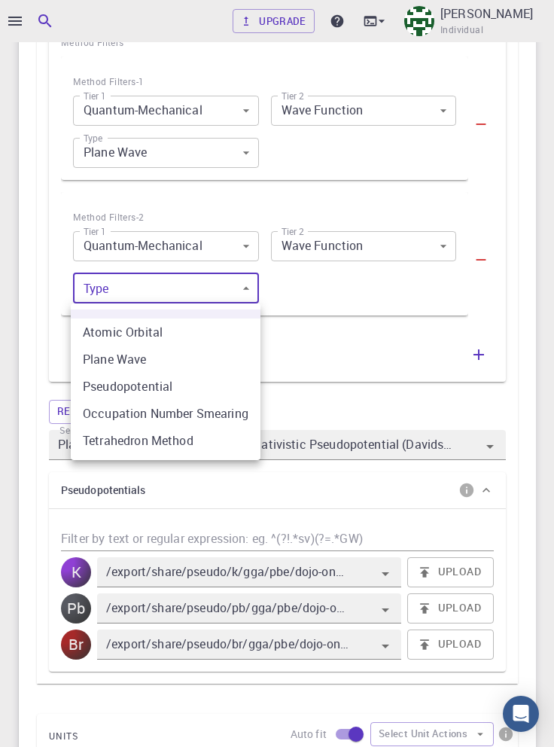
click at [227, 386] on li "Pseudopotential" at bounding box center [166, 386] width 190 height 27
type input "2"
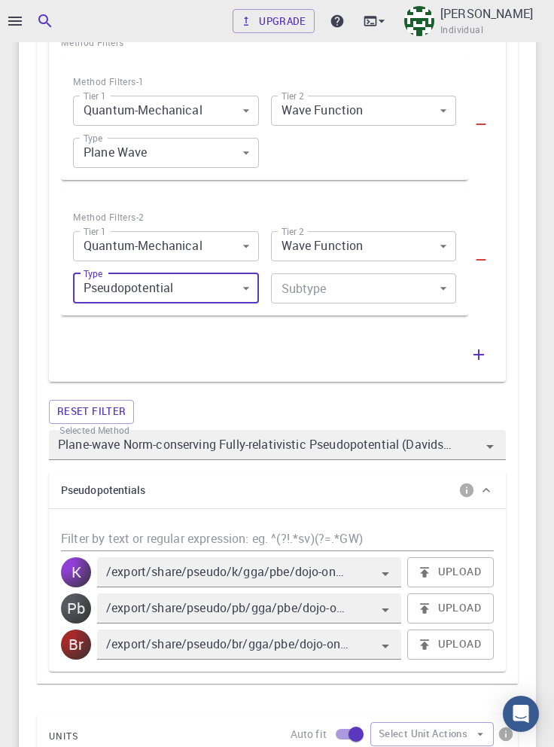
click at [400, 294] on body "Upgrade Taha Yusuf Individual Home Taha Yusuf Workflows - New Workflow Variable…" at bounding box center [277, 303] width 554 height 2374
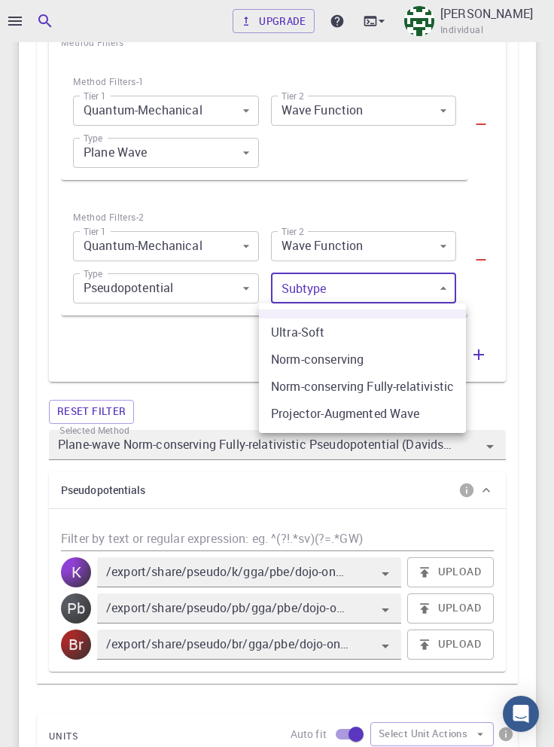
click at [413, 330] on li "Ultra-Soft" at bounding box center [362, 331] width 207 height 27
type input "Any Plane-wave Pseudopotential Method"
type input "/export/share/pseudo/k/gga/pbe/gbrv/1.4/us/k_pbe_gbrv_1.4.upf"
type input "/export/share/pseudo/pb/gga/pbe/gbrv/1.0/us/pb_pbe_gbrv_1.0.upf"
type input "/export/share/pseudo/br/gga/pbe/gbrv/1.4/us/br_pbe_gbrv_1.4.upf"
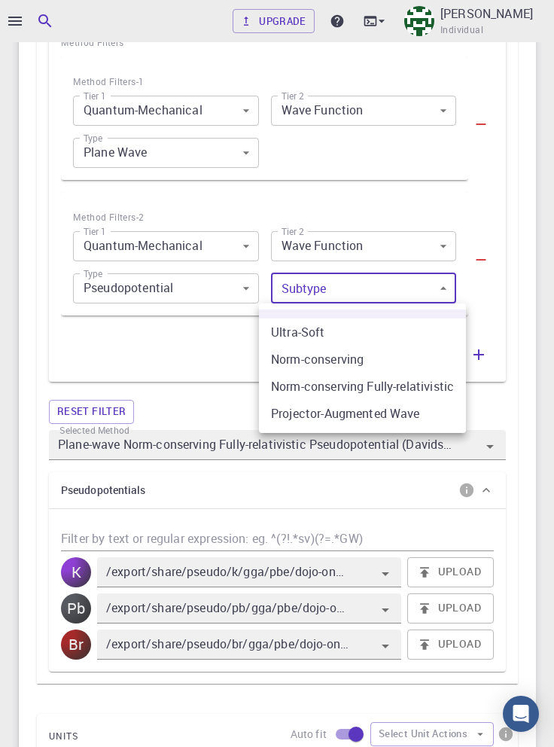
type input "0"
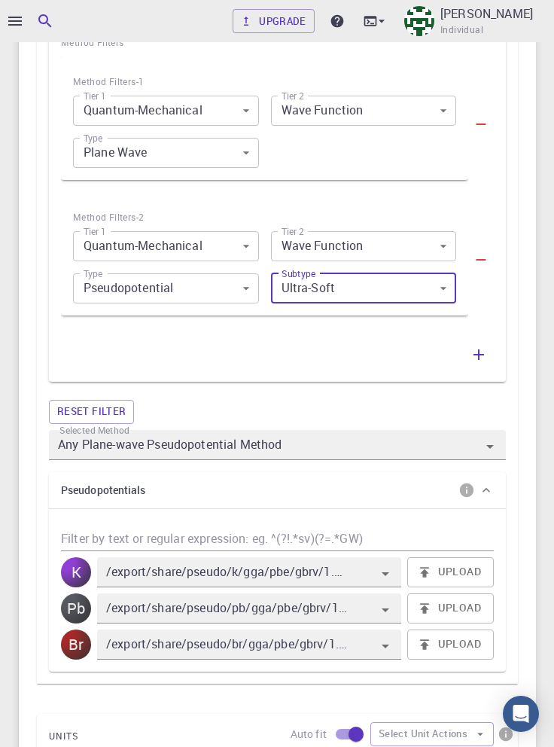
click at [477, 358] on icon "button" at bounding box center [479, 355] width 18 height 18
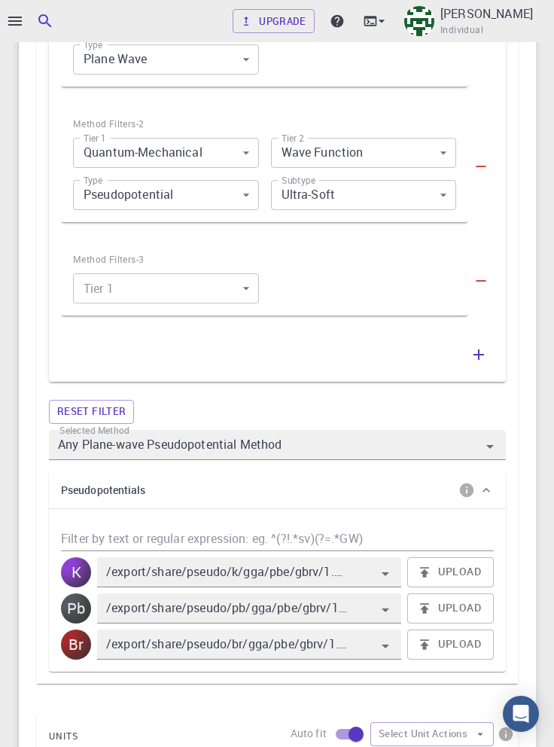
click at [221, 283] on body "Upgrade Taha Yusuf Individual Home Taha Yusuf Workflows - New Workflow Variable…" at bounding box center [277, 256] width 554 height 2467
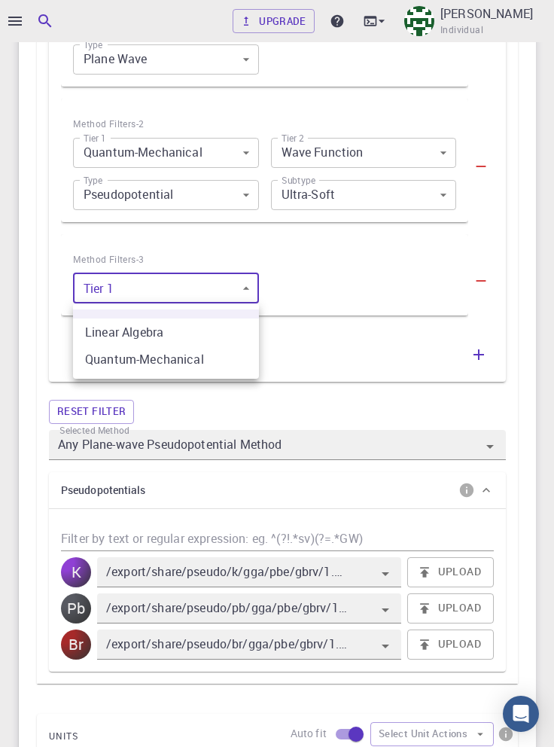
click at [217, 360] on li "Quantum-Mechanical" at bounding box center [166, 359] width 186 height 27
type input "1"
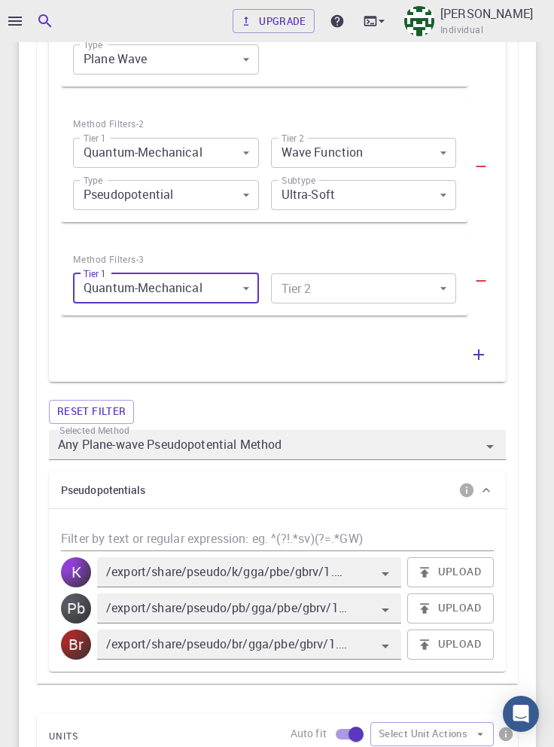
click at [370, 291] on body "Upgrade Taha Yusuf Individual Home Taha Yusuf Workflows - New Workflow Variable…" at bounding box center [277, 256] width 554 height 2467
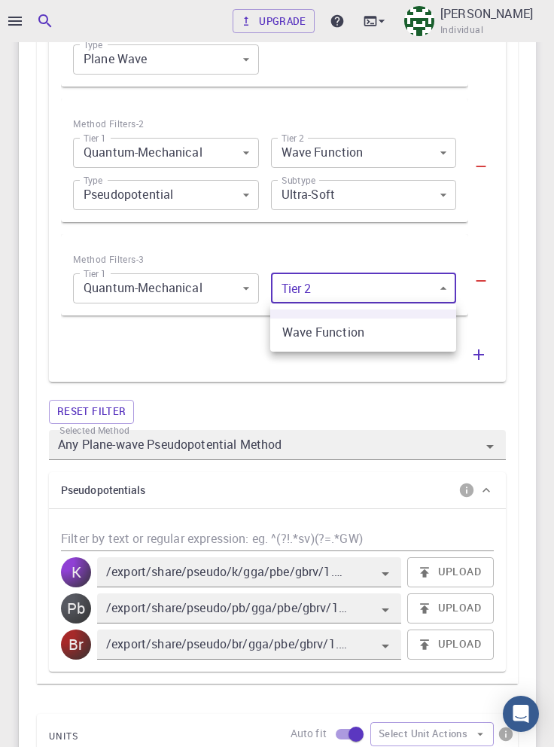
click at [382, 336] on li "Wave Function" at bounding box center [363, 331] width 186 height 27
type input "0"
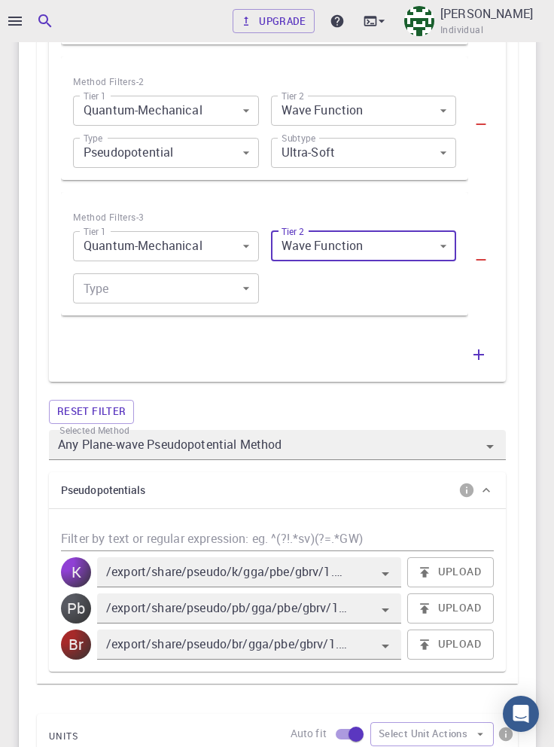
click at [214, 291] on body "Upgrade Taha Yusuf Individual Home Taha Yusuf Workflows - New Workflow Variable…" at bounding box center [277, 235] width 554 height 2509
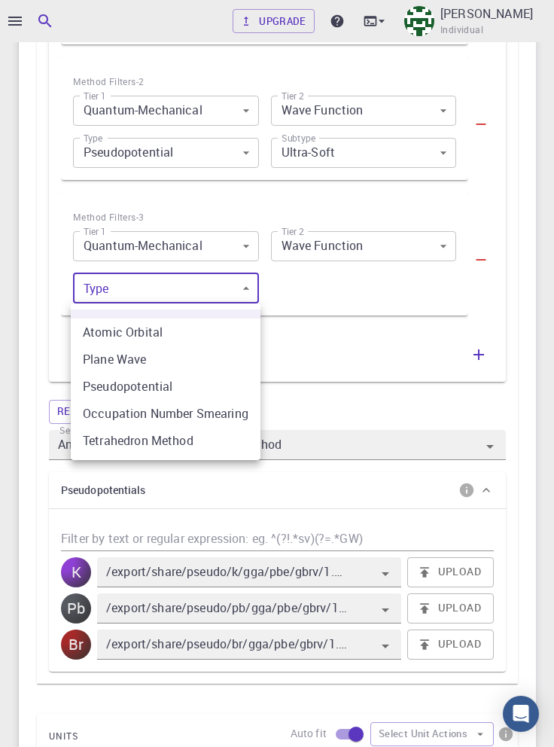
click at [218, 391] on li "Pseudopotential" at bounding box center [166, 386] width 190 height 27
type input "2"
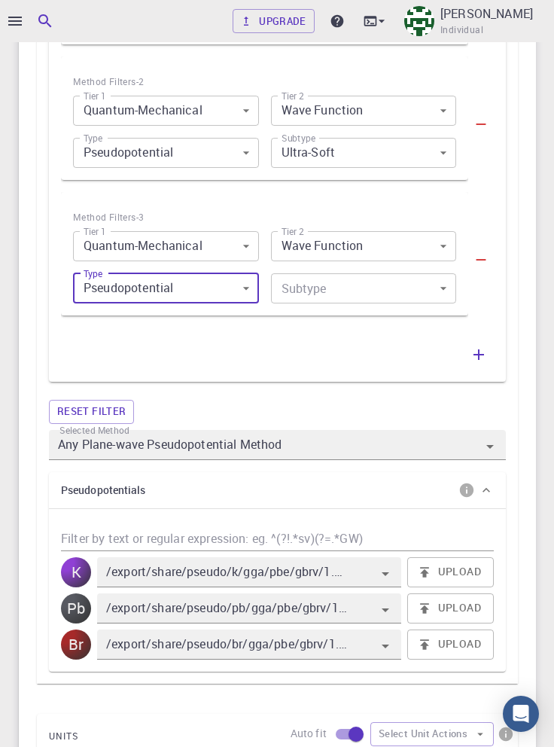
click at [390, 294] on body "Upgrade Taha Yusuf Individual Home Taha Yusuf Workflows - New Workflow Variable…" at bounding box center [277, 235] width 554 height 2509
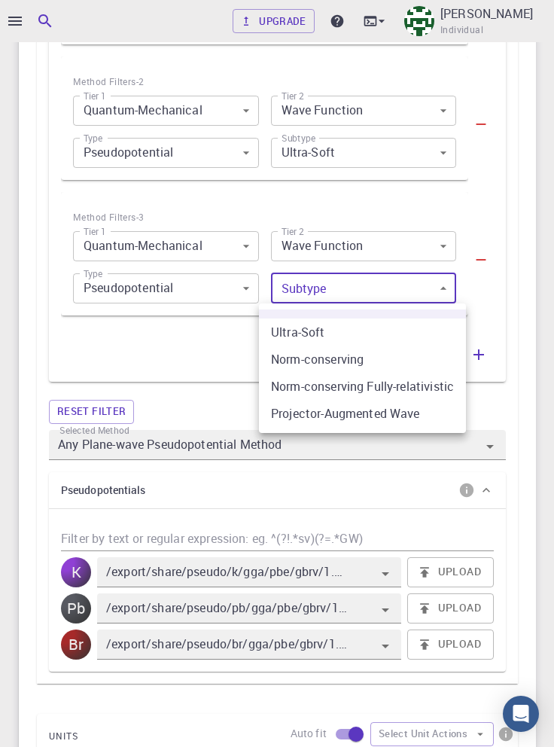
click at [431, 391] on li "Norm-conserving Fully-relativistic" at bounding box center [362, 386] width 207 height 27
type input "2"
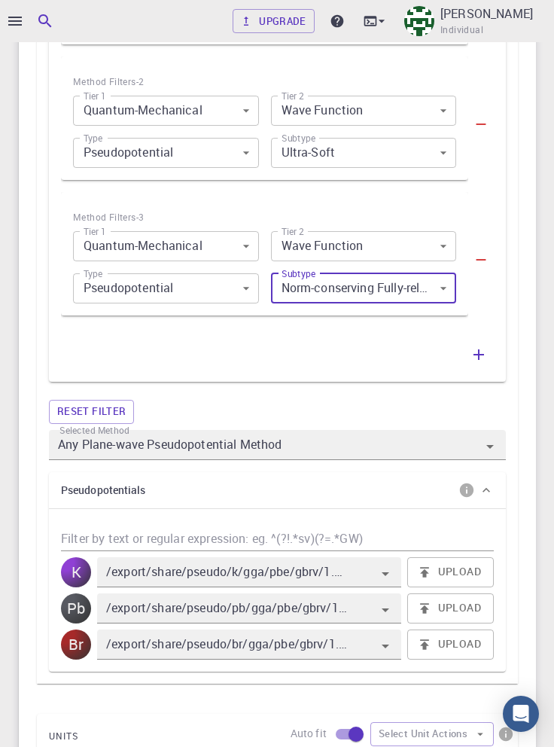
scroll to position [1001, 0]
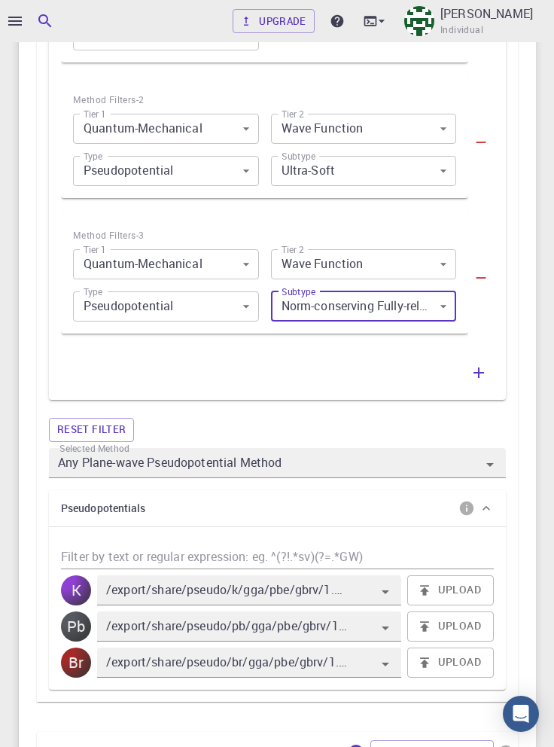
click at [489, 466] on icon "Open" at bounding box center [490, 465] width 8 height 4
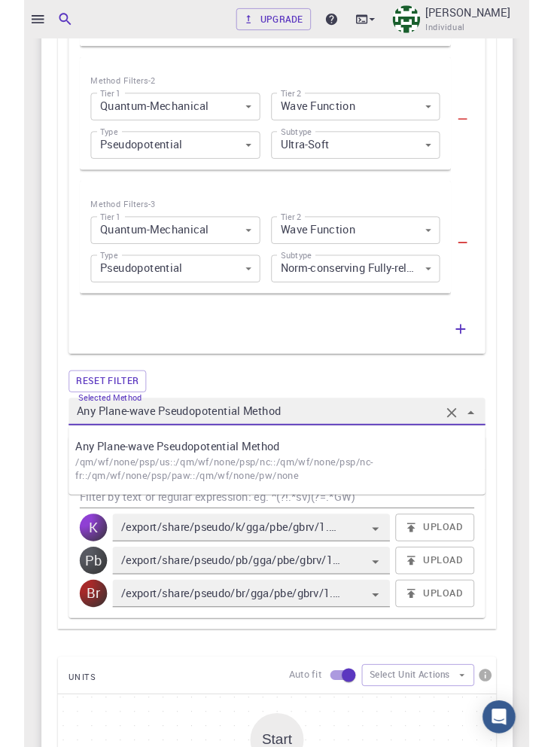
scroll to position [1029, 0]
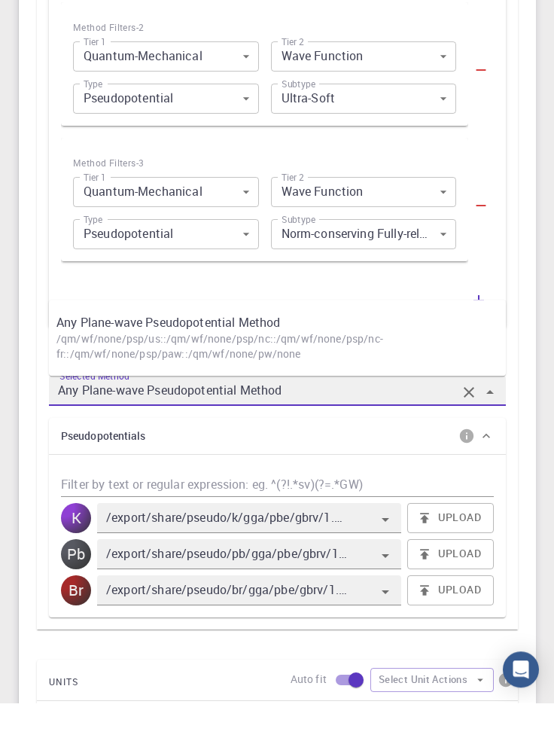
click at [544, 370] on div "Upgrade Taha Yusuf Individual Home Taha Yusuf Workflows - New Workflow Variable…" at bounding box center [277, 225] width 554 height 2509
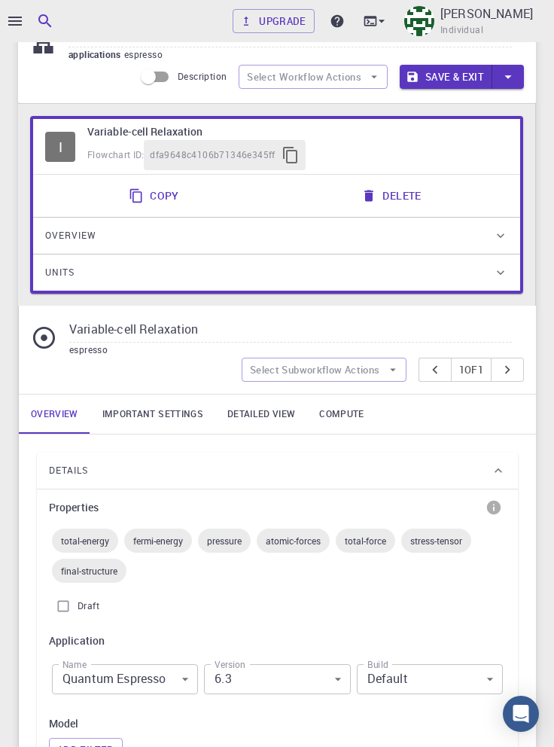
scroll to position [76, 0]
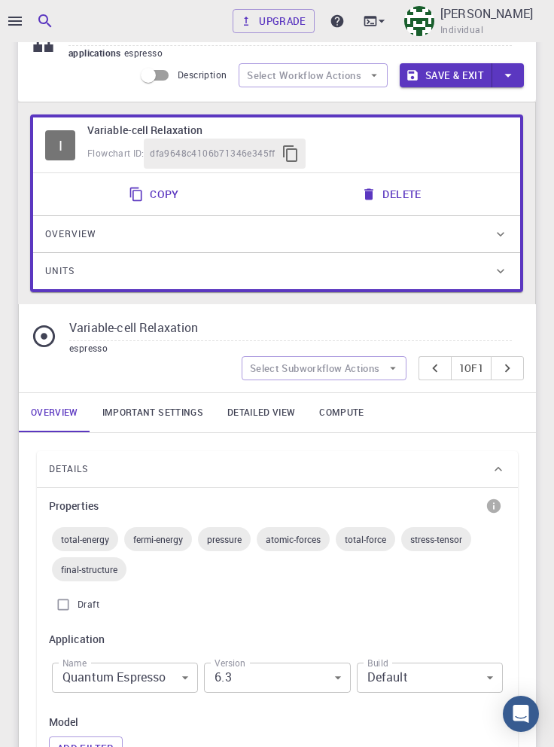
click at [151, 407] on link "Important settings" at bounding box center [152, 412] width 125 height 39
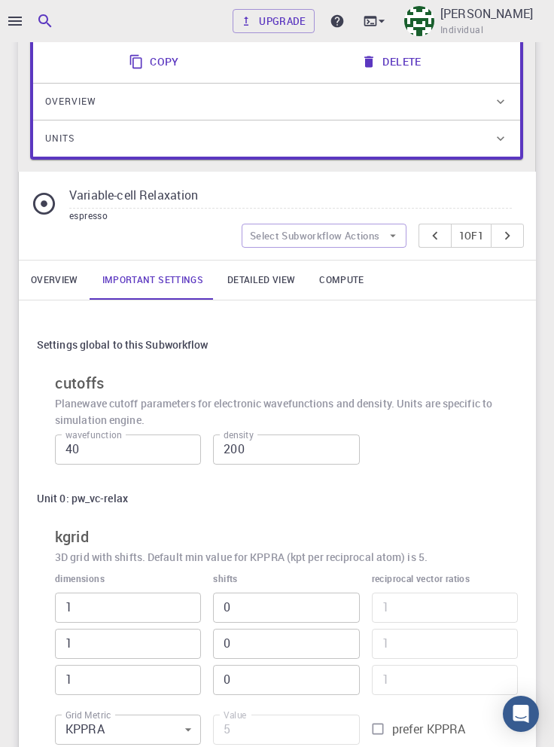
scroll to position [0, 0]
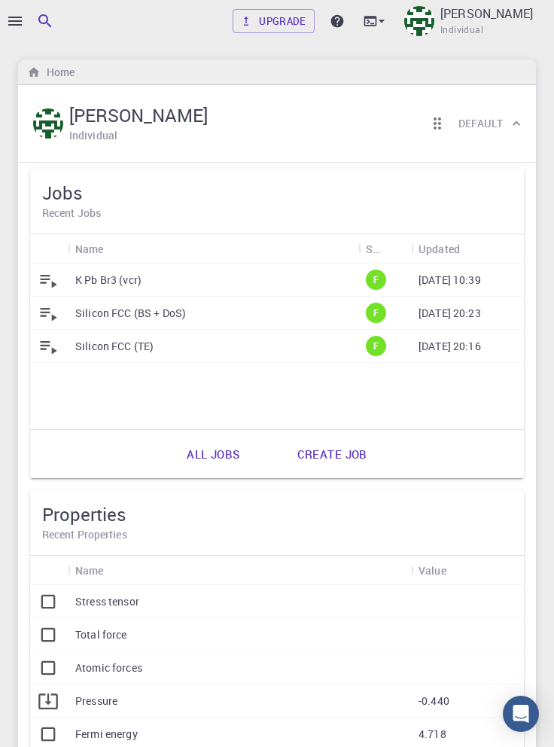
click at [17, 18] on icon "button" at bounding box center [15, 21] width 18 height 18
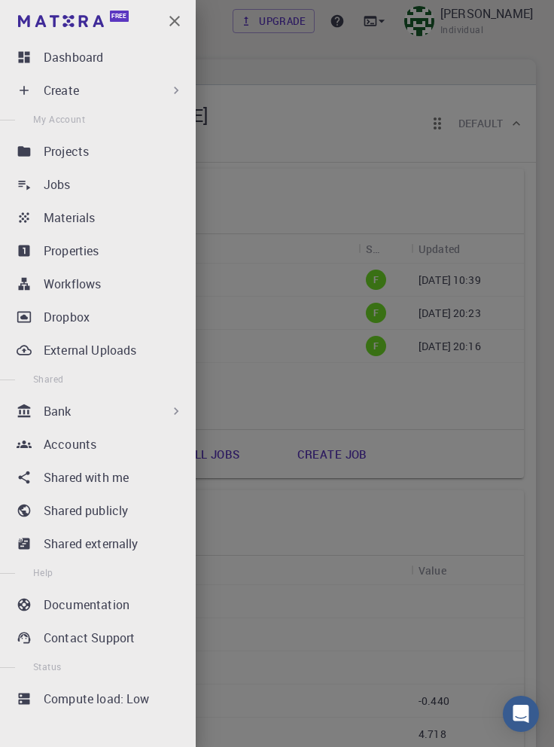
click at [139, 289] on div "Workflows" at bounding box center [117, 284] width 146 height 18
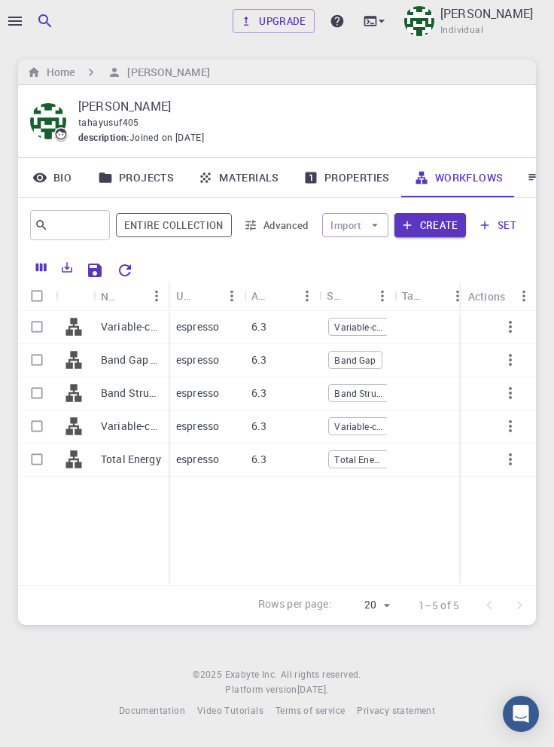
click at [440, 226] on button "Create" at bounding box center [430, 225] width 72 height 24
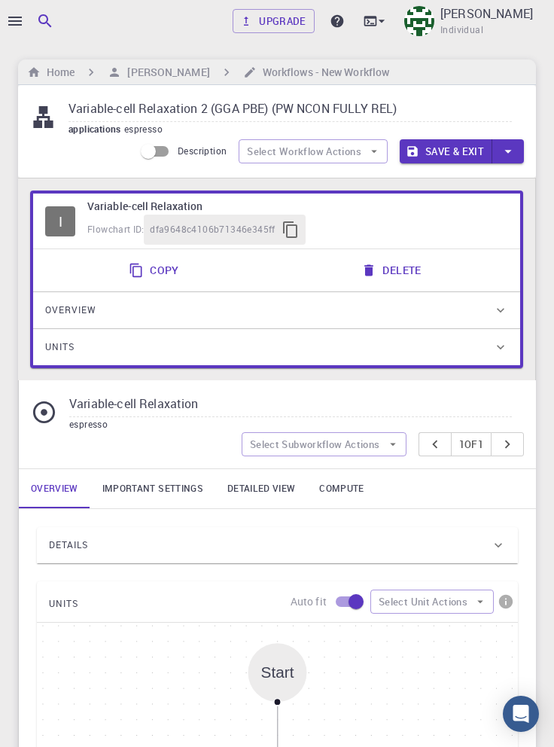
click at [413, 112] on input "Variable-cell Relaxation 2 (GGA PBE) (PW NCON FULLY REL)" at bounding box center [290, 109] width 443 height 25
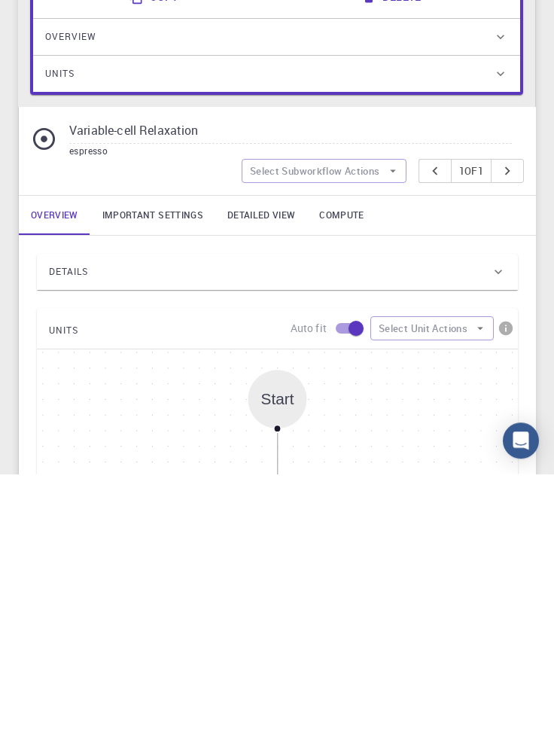
type input "Variable-cell Relaxation (trial)"
click at [220, 542] on div "Details" at bounding box center [270, 545] width 442 height 24
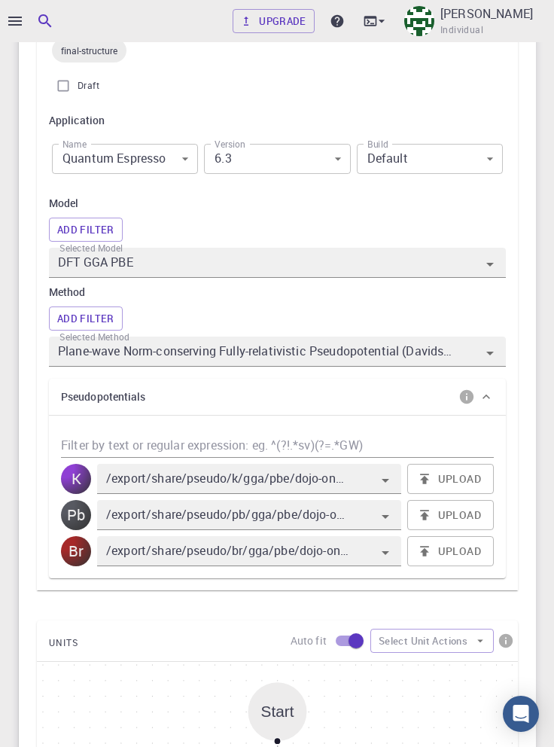
scroll to position [603, 0]
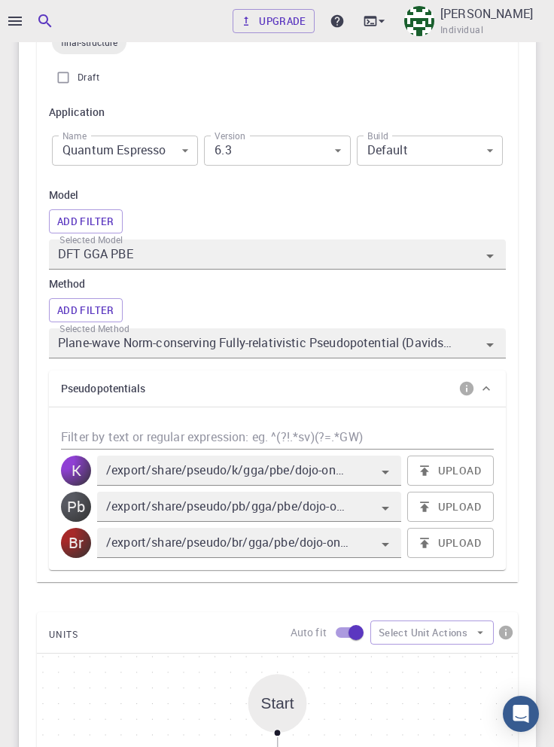
click at [96, 307] on button "Add Filter" at bounding box center [86, 310] width 74 height 24
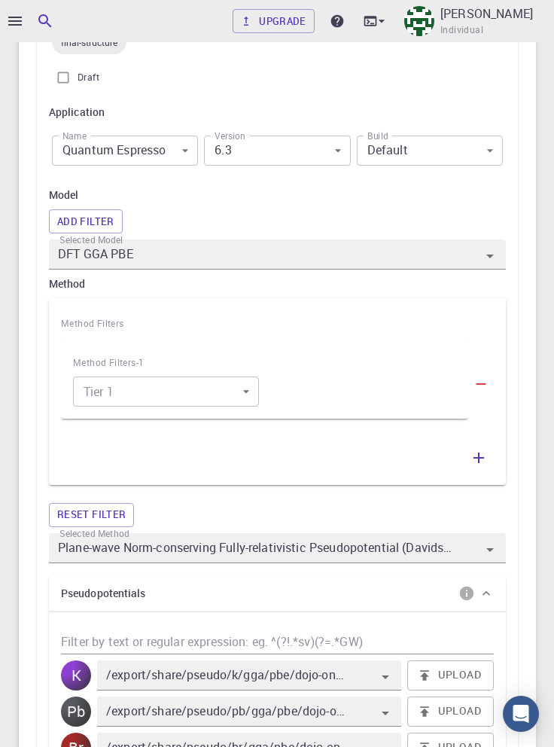
scroll to position [809, 0]
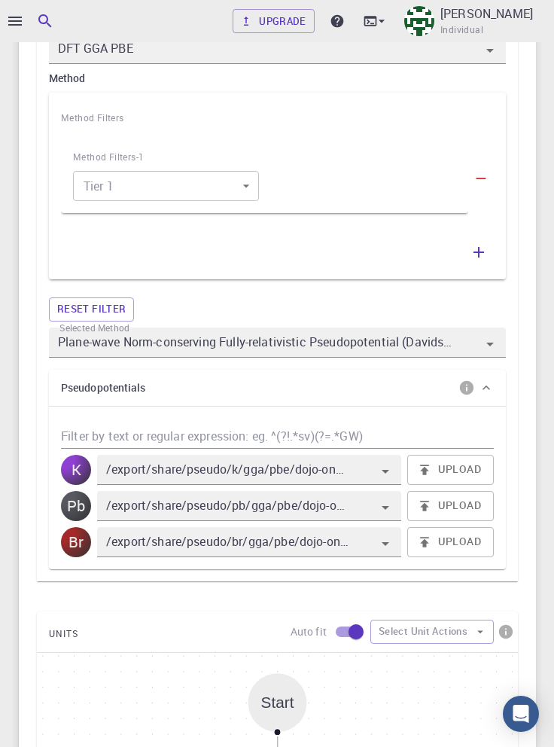
click at [233, 190] on body "Upgrade [PERSON_NAME] Individual Home [PERSON_NAME] Workflows - New Workflow Va…" at bounding box center [277, 289] width 554 height 2196
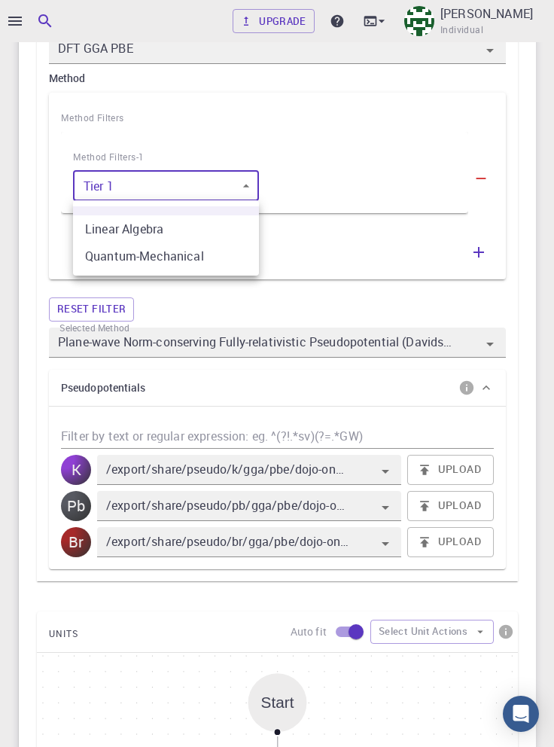
click at [204, 254] on li "Quantum-Mechanical" at bounding box center [166, 255] width 186 height 27
type input "1"
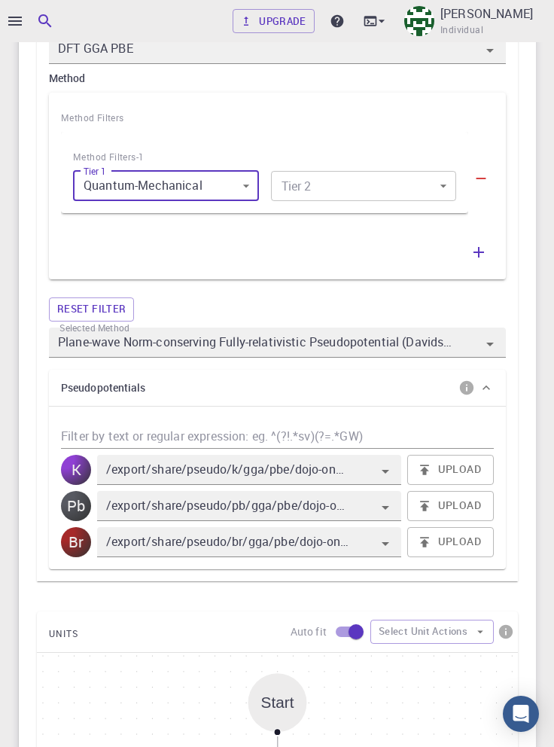
click at [426, 193] on body "Upgrade [PERSON_NAME] Individual Home [PERSON_NAME] Workflows - New Workflow Va…" at bounding box center [277, 289] width 554 height 2196
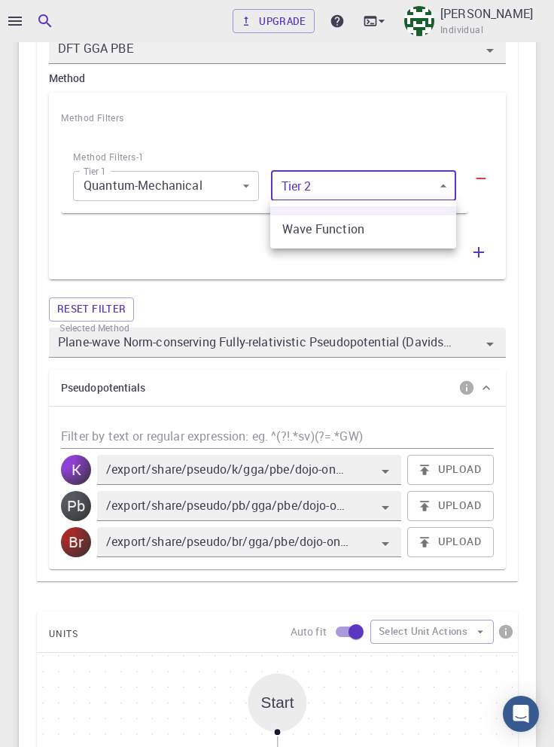
click at [394, 228] on li "Wave Function" at bounding box center [363, 228] width 186 height 27
type input "0"
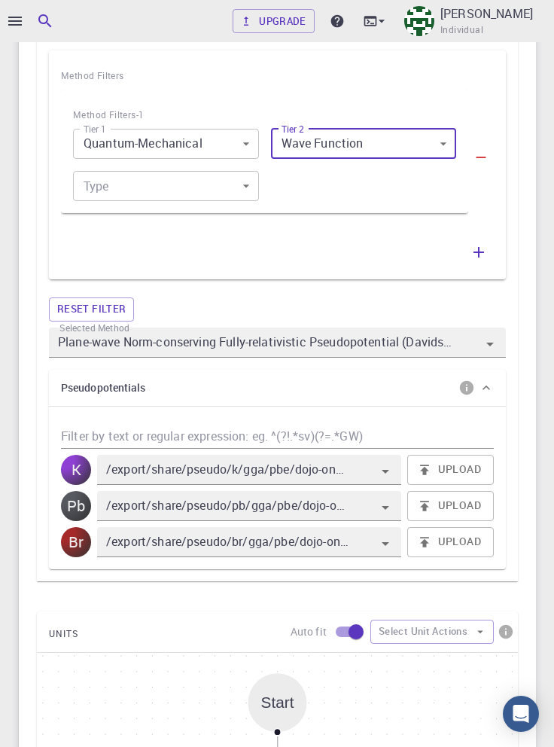
click at [211, 187] on body "Upgrade [PERSON_NAME] Individual Home [PERSON_NAME] Workflows - New Workflow Va…" at bounding box center [277, 268] width 554 height 2238
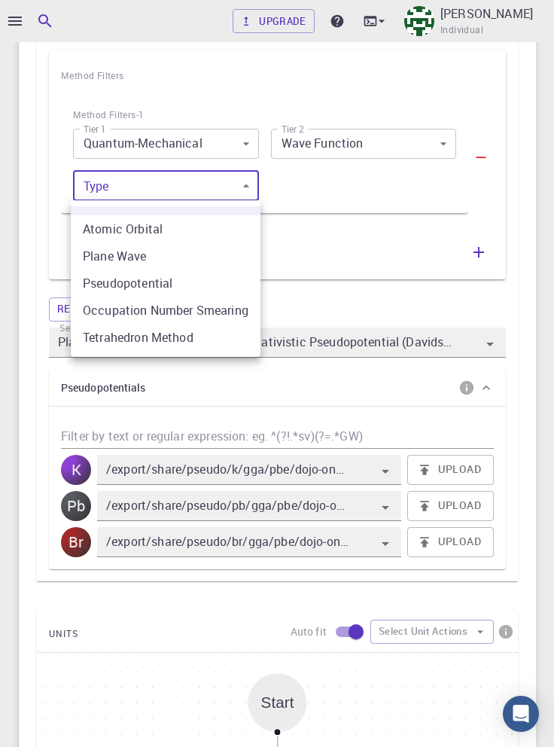
click at [208, 256] on li "Plane Wave" at bounding box center [166, 255] width 190 height 27
type input "1"
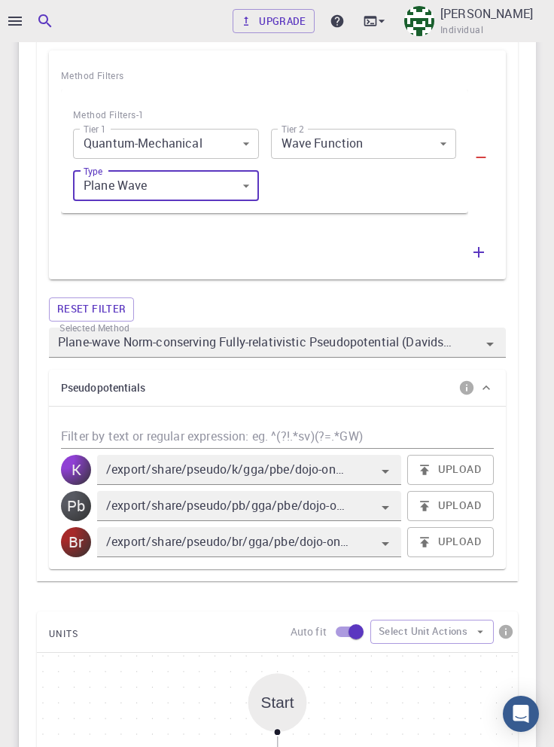
click at [474, 252] on icon "button" at bounding box center [479, 252] width 18 height 18
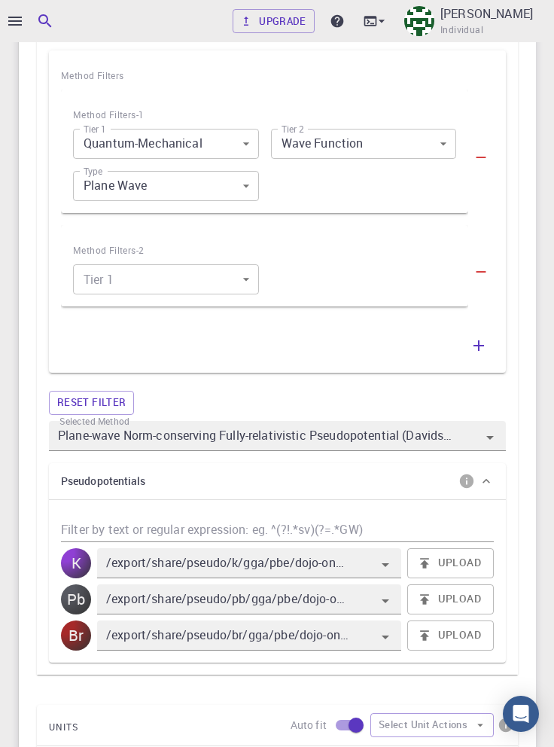
scroll to position [944, 0]
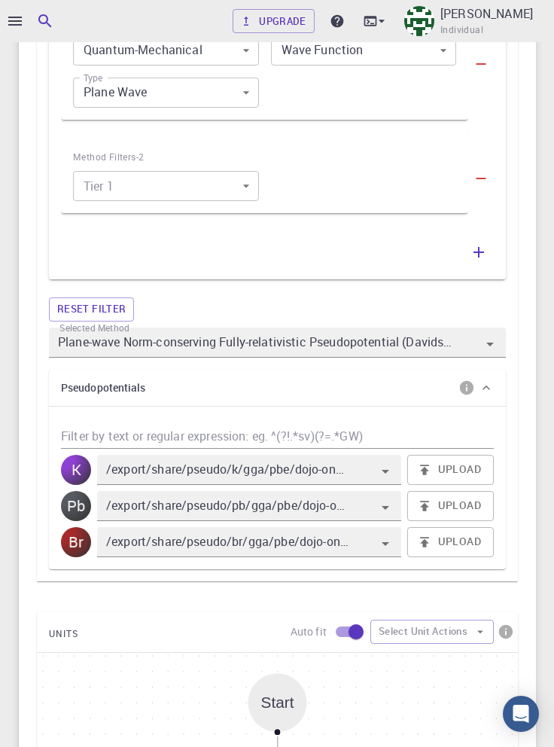
click at [220, 188] on body "Upgrade [PERSON_NAME] Individual Home [PERSON_NAME] Workflows - New Workflow Va…" at bounding box center [277, 222] width 554 height 2332
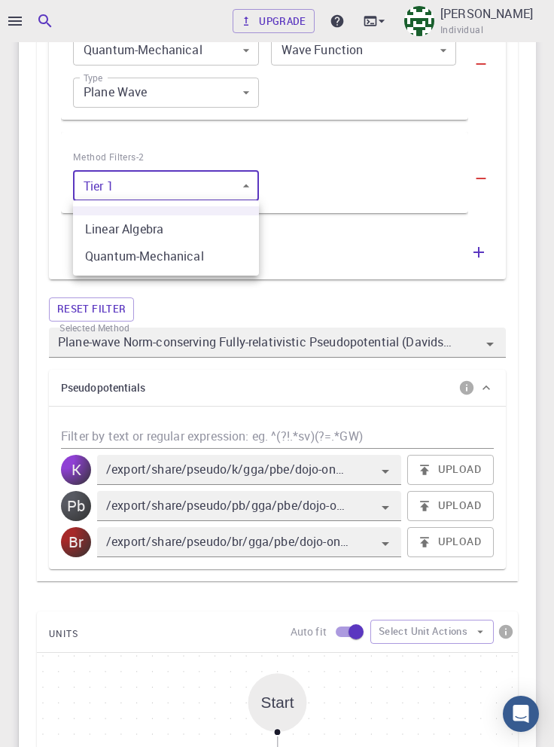
click at [206, 254] on li "Quantum-Mechanical" at bounding box center [166, 255] width 186 height 27
type input "1"
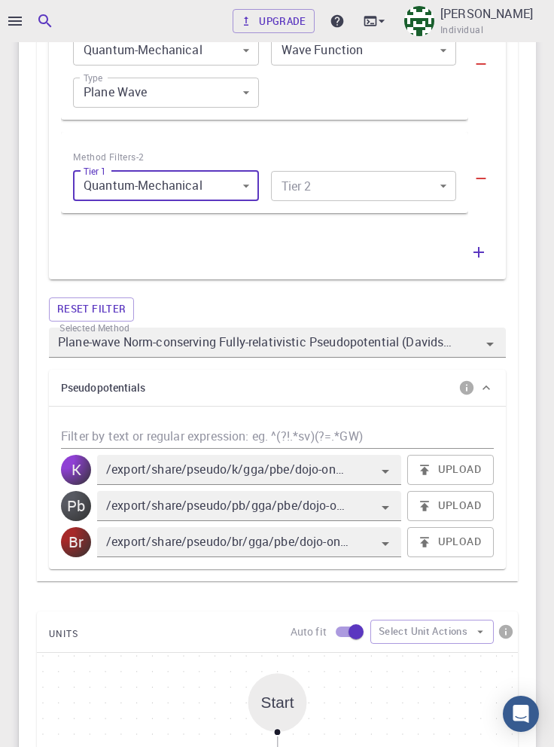
click at [430, 187] on body "Upgrade [PERSON_NAME] Individual Home [PERSON_NAME] Workflows - New Workflow Va…" at bounding box center [277, 222] width 554 height 2332
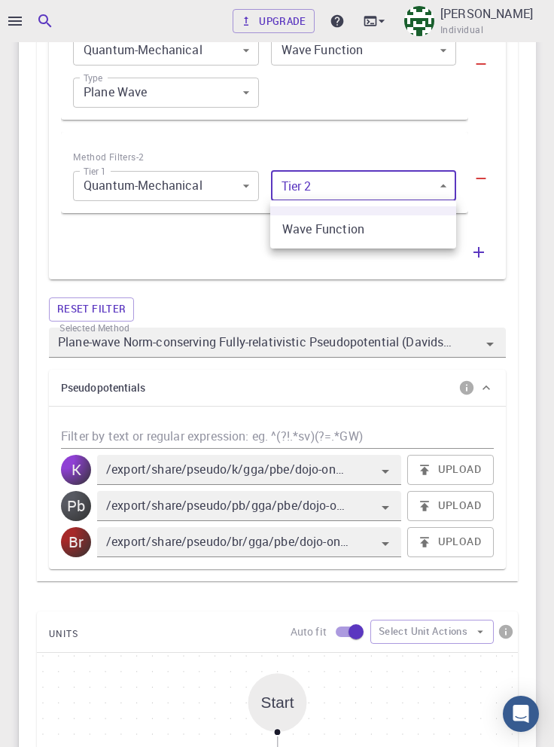
click at [397, 230] on li "Wave Function" at bounding box center [363, 228] width 186 height 27
type input "0"
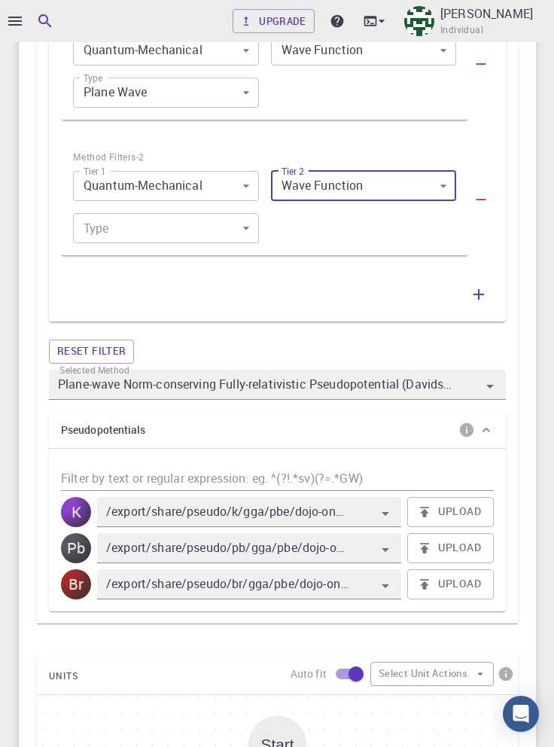
scroll to position [986, 0]
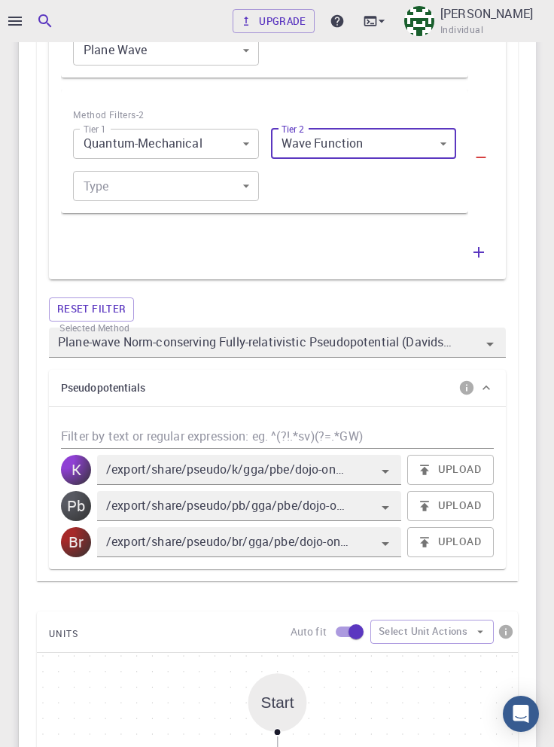
click at [231, 186] on body "Upgrade [PERSON_NAME] Individual Home [PERSON_NAME] Workflows - New Workflow Va…" at bounding box center [277, 201] width 554 height 2374
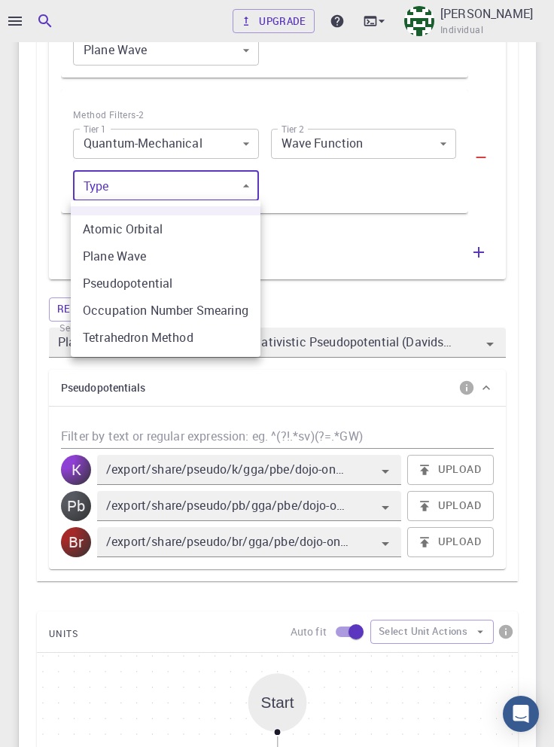
click at [226, 279] on li "Pseudopotential" at bounding box center [166, 283] width 190 height 27
type input "2"
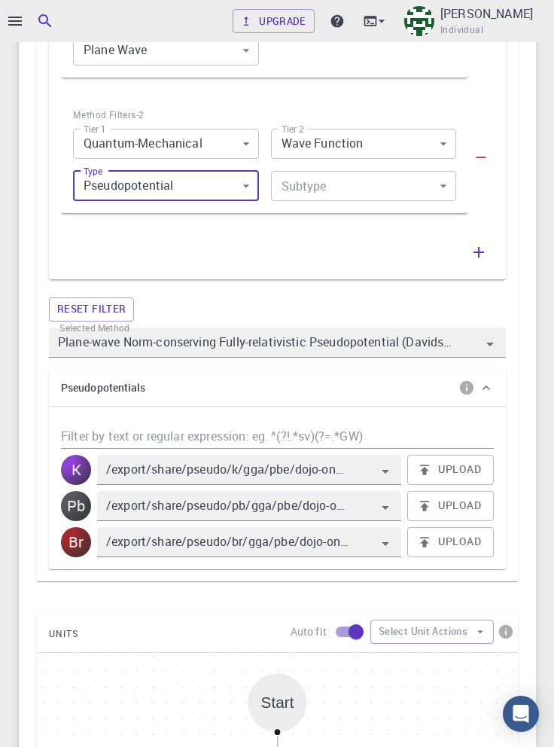
click at [407, 187] on body "Upgrade [PERSON_NAME] Individual Home [PERSON_NAME] Workflows - New Workflow Va…" at bounding box center [277, 201] width 554 height 2374
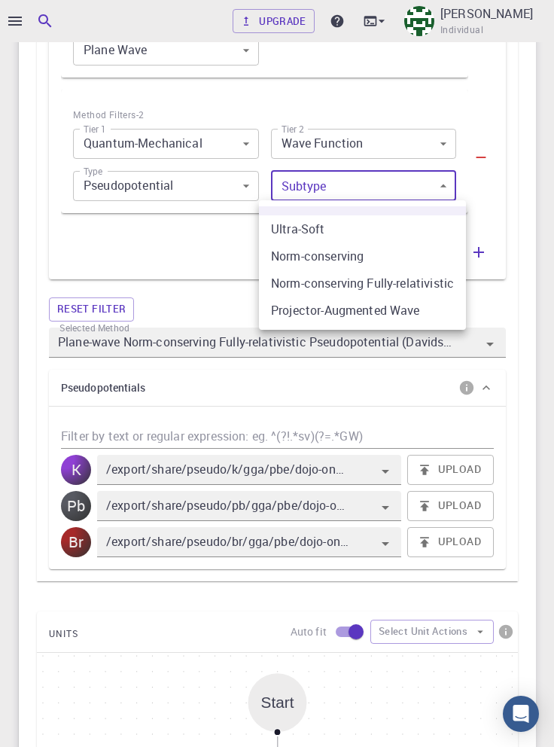
click at [402, 231] on li "Ultra-Soft" at bounding box center [362, 228] width 207 height 27
type input "Any Plane-wave Pseudopotential Method"
type input "/export/share/pseudo/k/gga/pbe/gbrv/1.4/us/k_pbe_gbrv_1.4.upf"
type input "/export/share/pseudo/pb/gga/pbe/gbrv/1.0/us/pb_pbe_gbrv_1.0.upf"
type input "/export/share/pseudo/br/gga/pbe/gbrv/1.4/us/br_pbe_gbrv_1.4.upf"
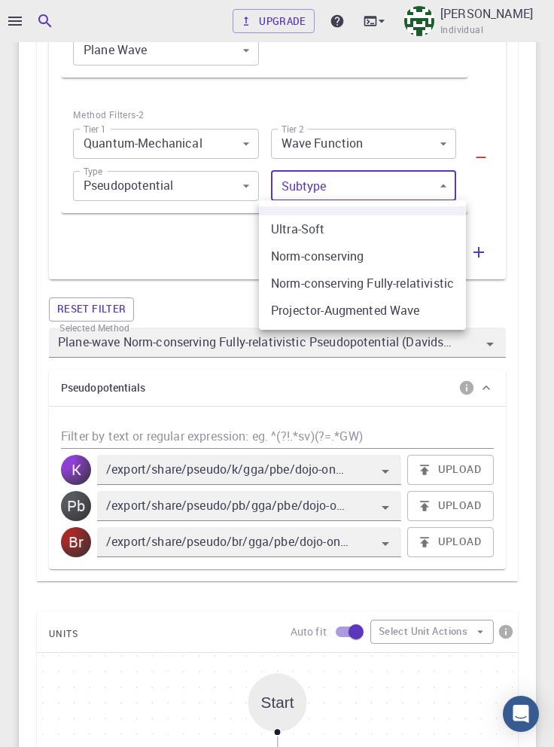
type input "0"
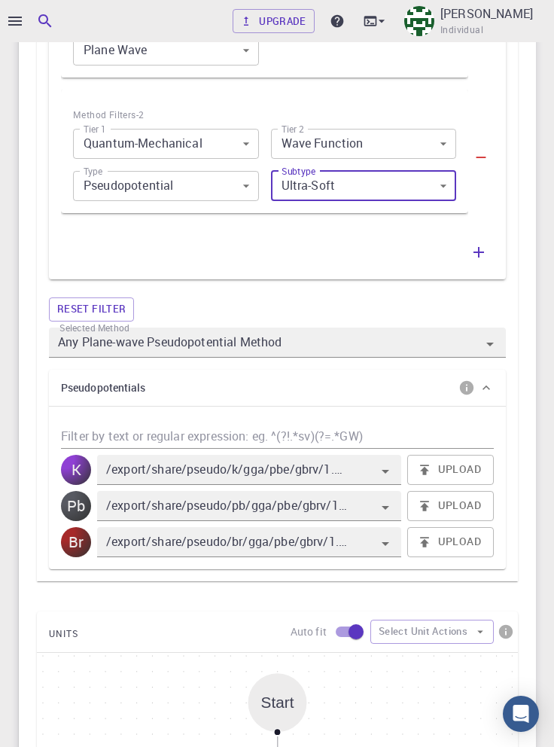
click at [481, 258] on icon "button" at bounding box center [479, 252] width 18 height 18
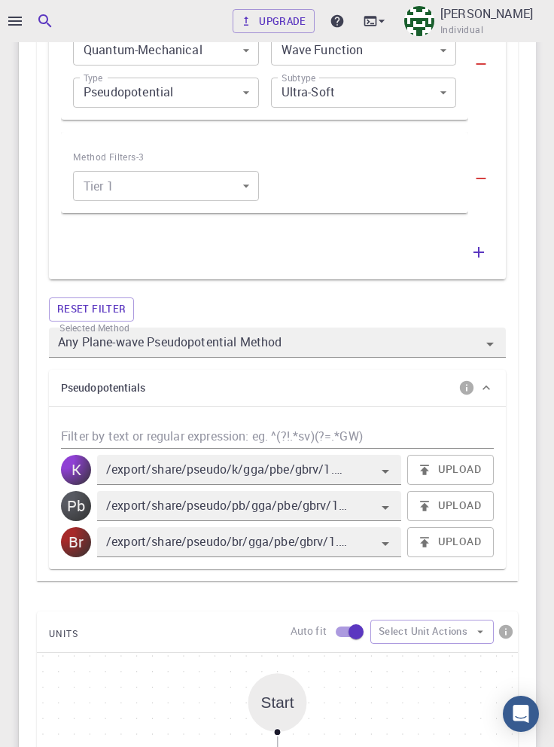
click at [215, 190] on body "Upgrade [PERSON_NAME] Individual Home [PERSON_NAME] Workflows - New Workflow Va…" at bounding box center [277, 153] width 554 height 2467
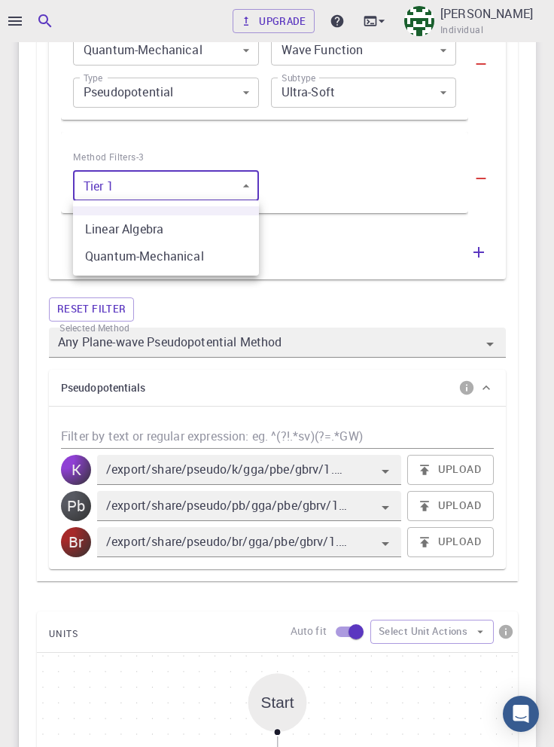
click at [227, 259] on li "Quantum-Mechanical" at bounding box center [166, 255] width 186 height 27
type input "1"
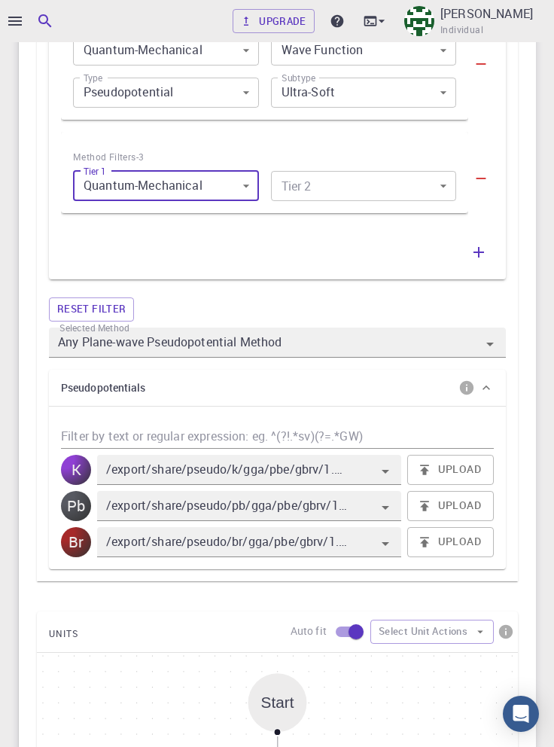
click at [406, 189] on body "Upgrade [PERSON_NAME] Individual Home [PERSON_NAME] Workflows - New Workflow Va…" at bounding box center [277, 153] width 554 height 2467
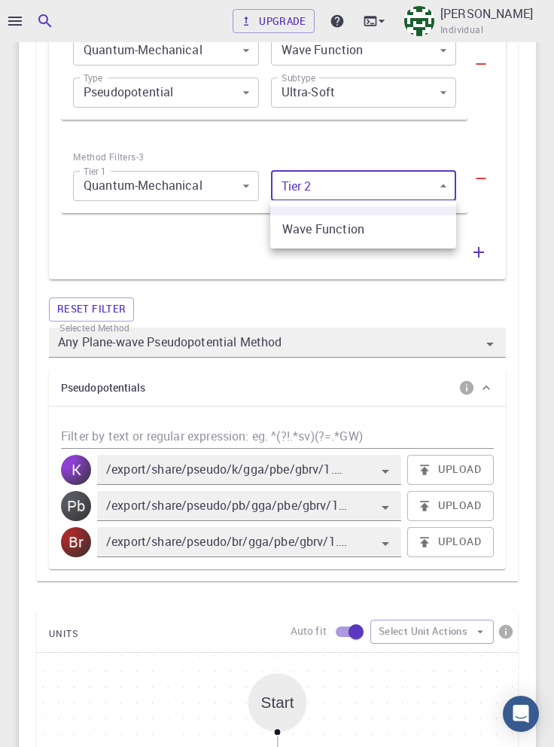
click at [396, 231] on li "Wave Function" at bounding box center [363, 228] width 186 height 27
type input "0"
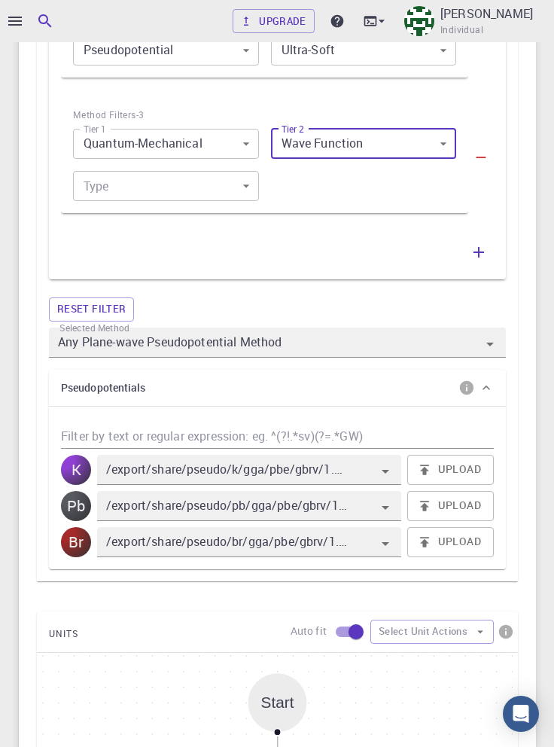
click at [211, 183] on body "Upgrade [PERSON_NAME] Individual Home [PERSON_NAME] Workflows - New Workflow Va…" at bounding box center [277, 132] width 554 height 2509
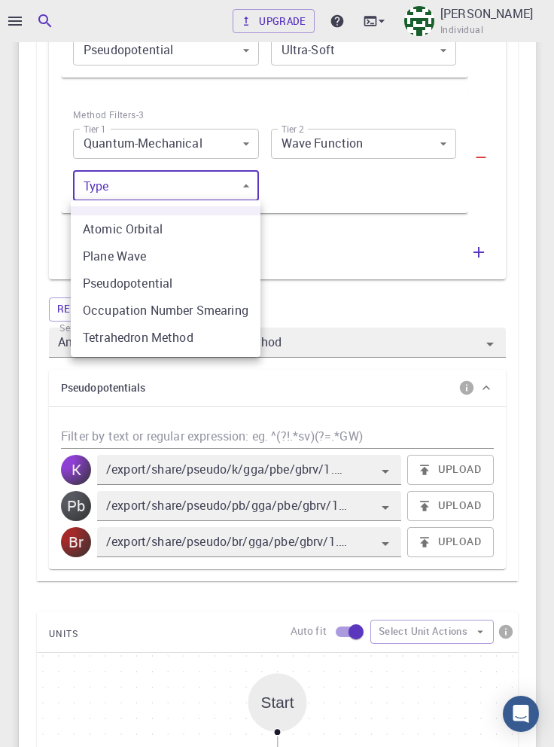
click at [215, 284] on li "Pseudopotential" at bounding box center [166, 283] width 190 height 27
type input "2"
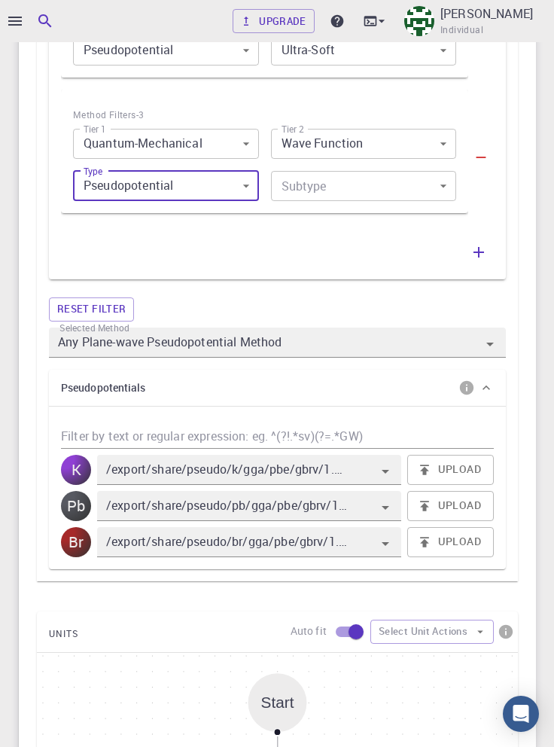
click at [414, 184] on body "Upgrade [PERSON_NAME] Individual Home [PERSON_NAME] Workflows - New Workflow Va…" at bounding box center [277, 132] width 554 height 2509
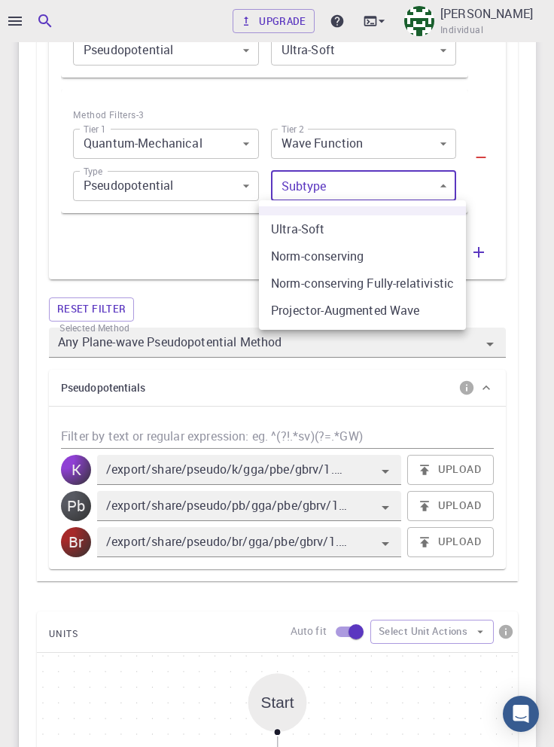
click at [431, 286] on li "Norm-conserving Fully-relativistic" at bounding box center [362, 283] width 207 height 27
type input "2"
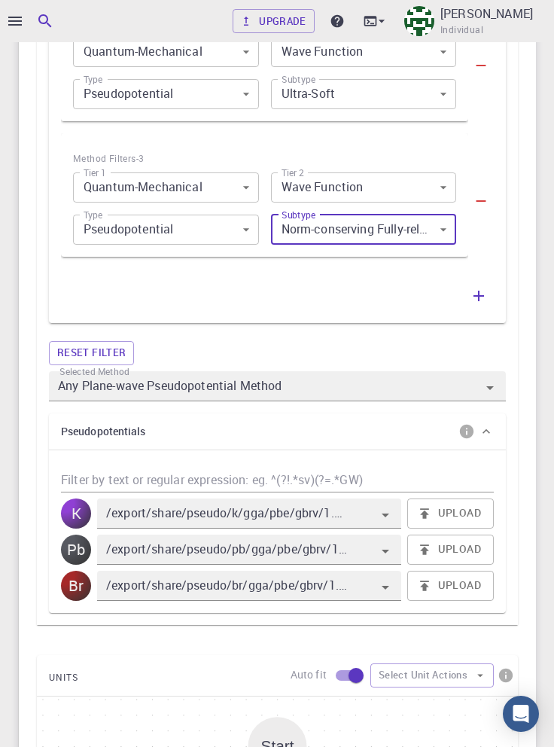
scroll to position [1062, 0]
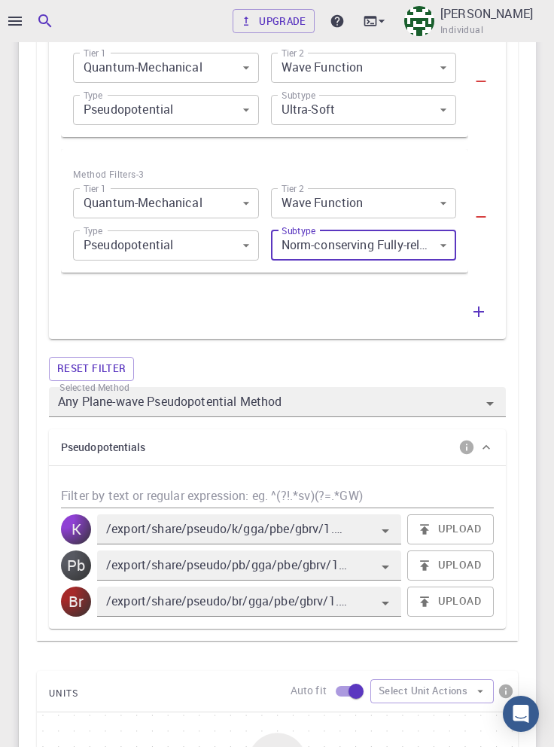
click at [479, 315] on icon "button" at bounding box center [479, 311] width 11 height 11
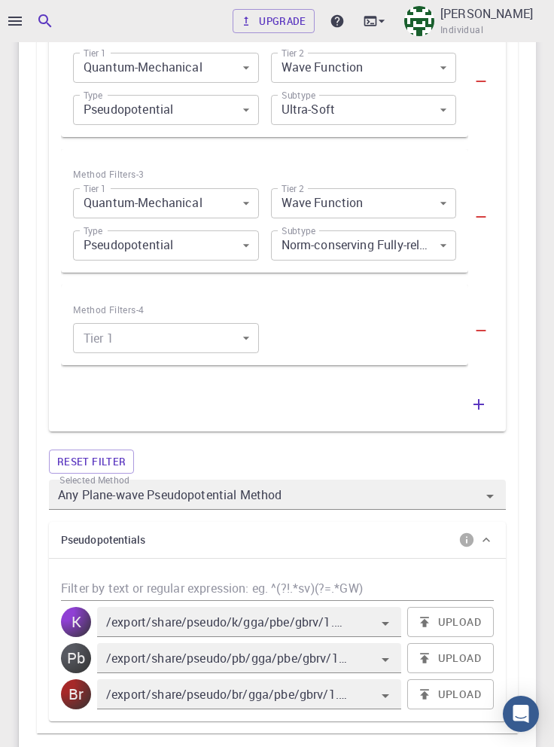
scroll to position [1156, 0]
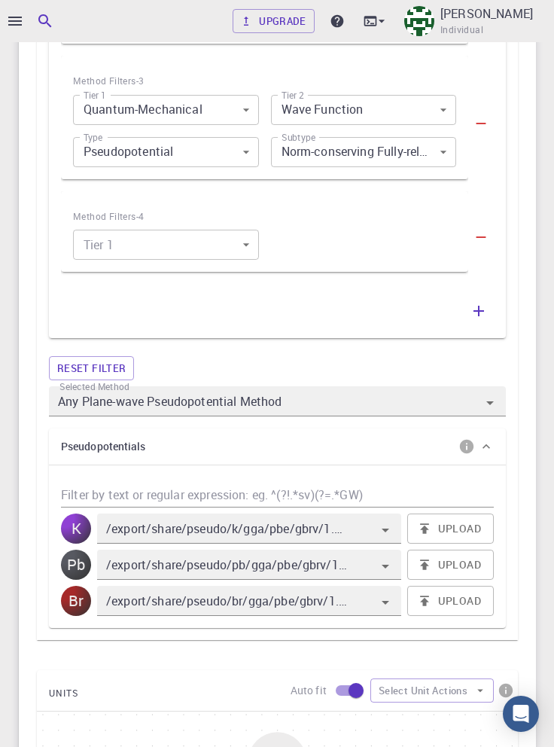
click at [480, 237] on icon "button" at bounding box center [482, 238] width 10 height 2
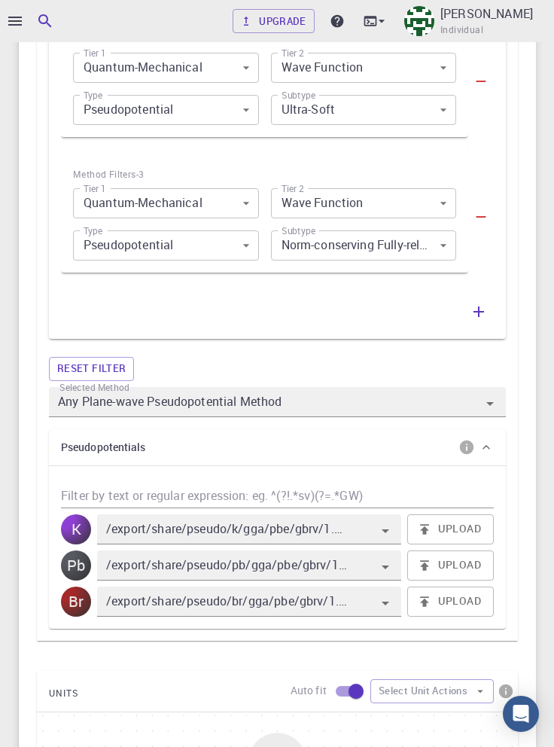
click at [482, 312] on icon "button" at bounding box center [479, 311] width 11 height 11
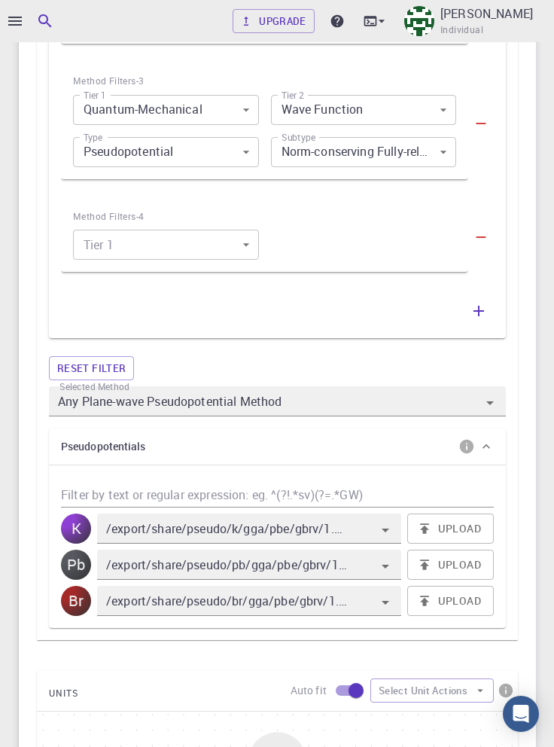
click at [203, 247] on body "Upgrade [PERSON_NAME] Individual Home [PERSON_NAME] Workflows - New Workflow Va…" at bounding box center [277, 145] width 554 height 2603
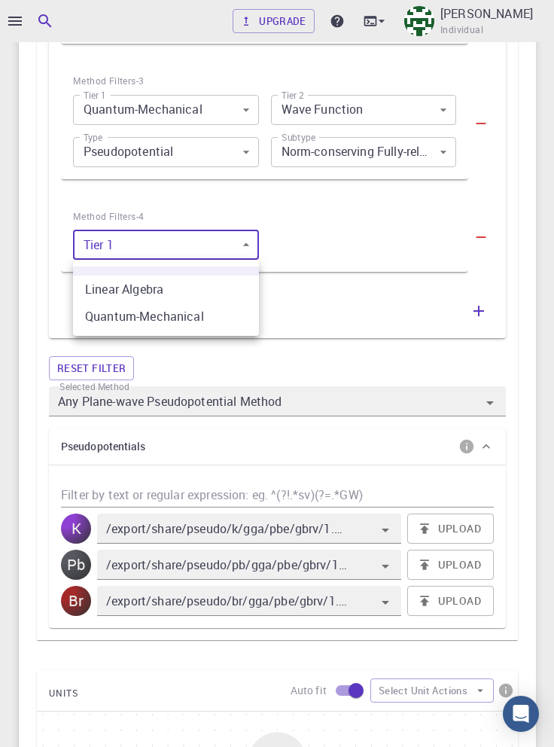
click at [218, 315] on li "Quantum-Mechanical" at bounding box center [166, 316] width 186 height 27
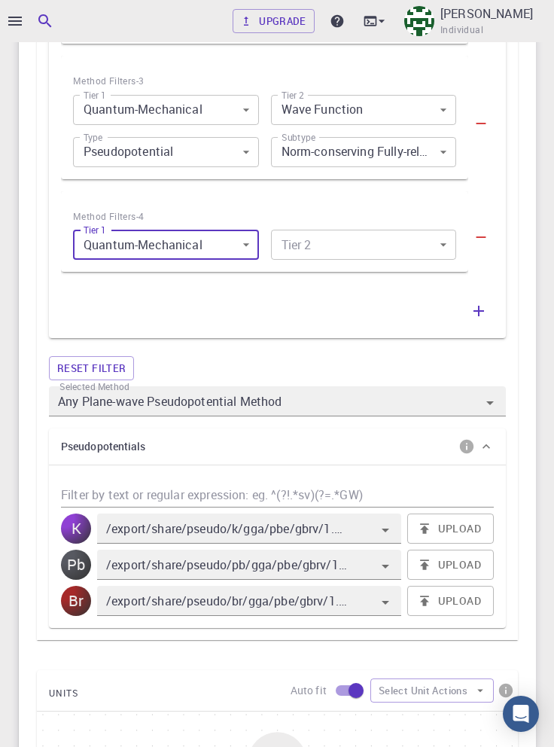
type input "1"
click at [413, 249] on body "Upgrade [PERSON_NAME] Individual Home [PERSON_NAME] Workflows - New Workflow Va…" at bounding box center [277, 145] width 554 height 2603
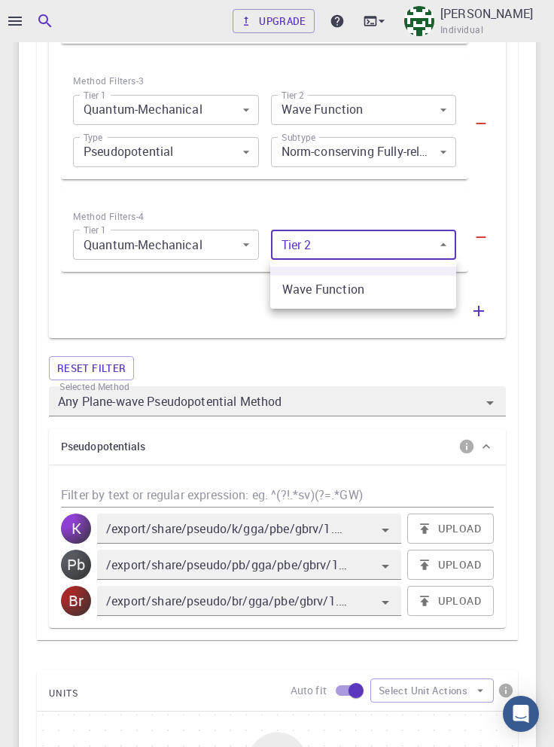
click at [397, 292] on li "Wave Function" at bounding box center [363, 289] width 186 height 27
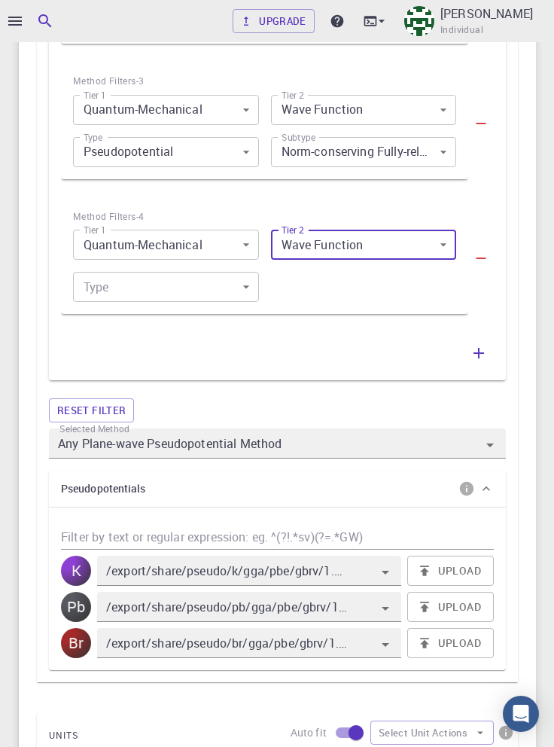
type input "0"
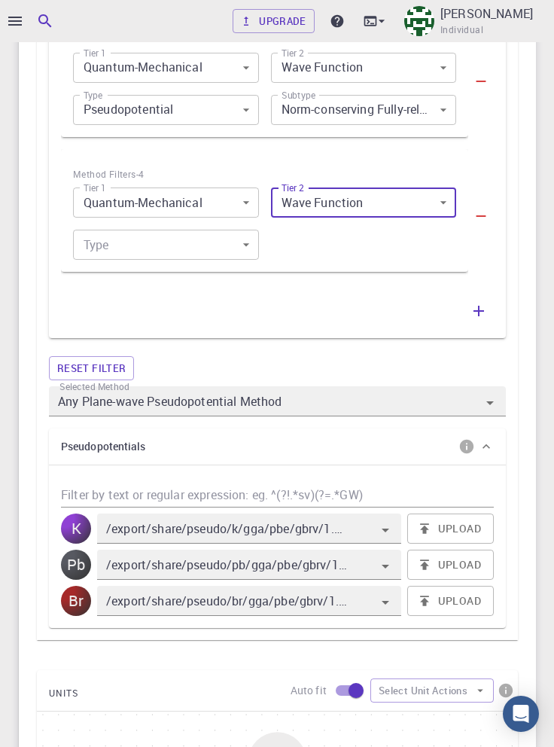
click at [212, 245] on body "Upgrade [PERSON_NAME] Individual Home [PERSON_NAME] Workflows - New Workflow Va…" at bounding box center [277, 124] width 554 height 2645
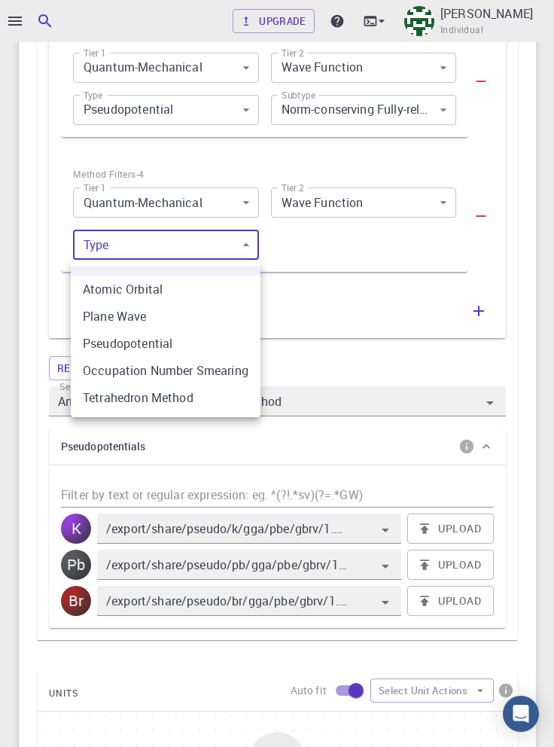
click at [220, 291] on li "Atomic Orbital" at bounding box center [166, 289] width 190 height 27
type input "0"
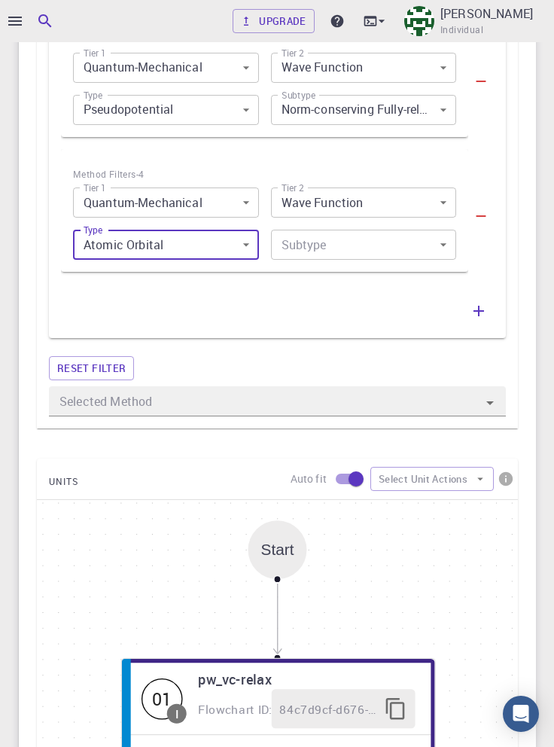
scroll to position [986, 0]
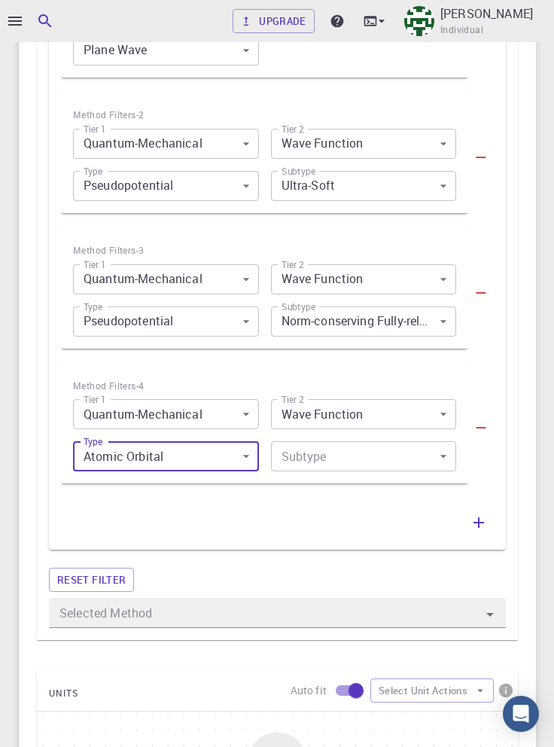
click at [439, 461] on body "Upgrade [PERSON_NAME] Individual Home [PERSON_NAME] Workflows - New Workflow Va…" at bounding box center [277, 230] width 554 height 2433
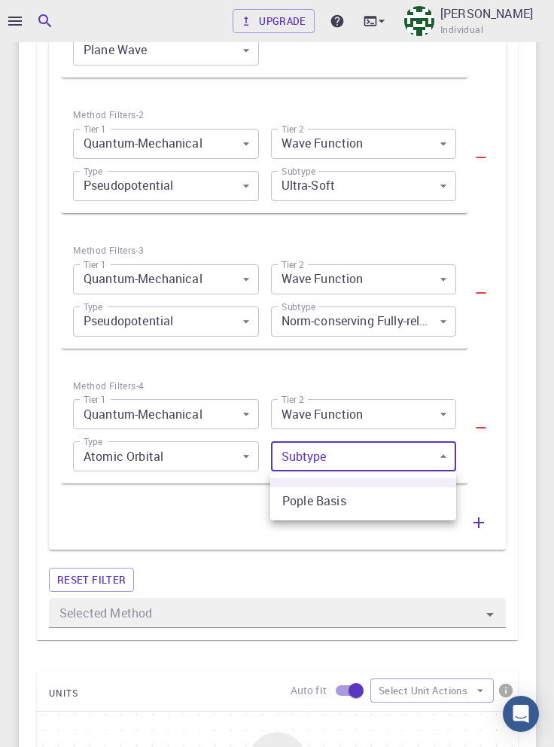
click at [386, 499] on li "Pople Basis" at bounding box center [363, 500] width 186 height 27
type input "0"
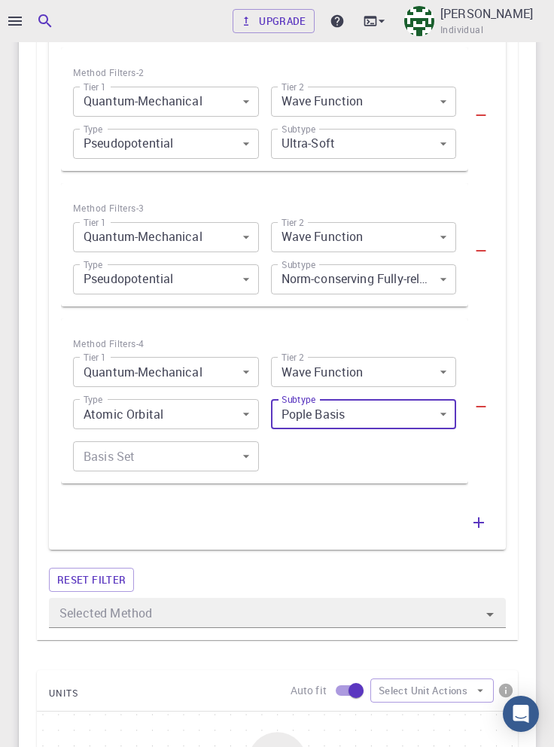
click at [246, 465] on body "Upgrade [PERSON_NAME] Individual Home [PERSON_NAME] Workflows - New Workflow Va…" at bounding box center [277, 209] width 554 height 2475
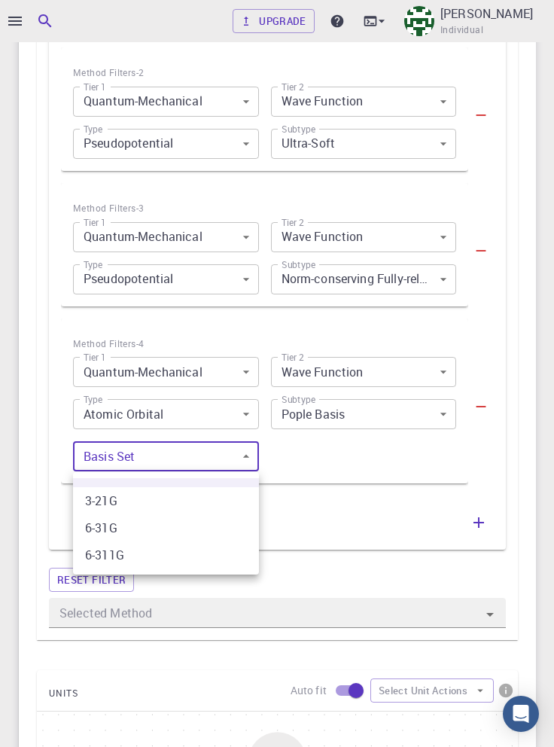
click at [535, 464] on div at bounding box center [277, 373] width 554 height 747
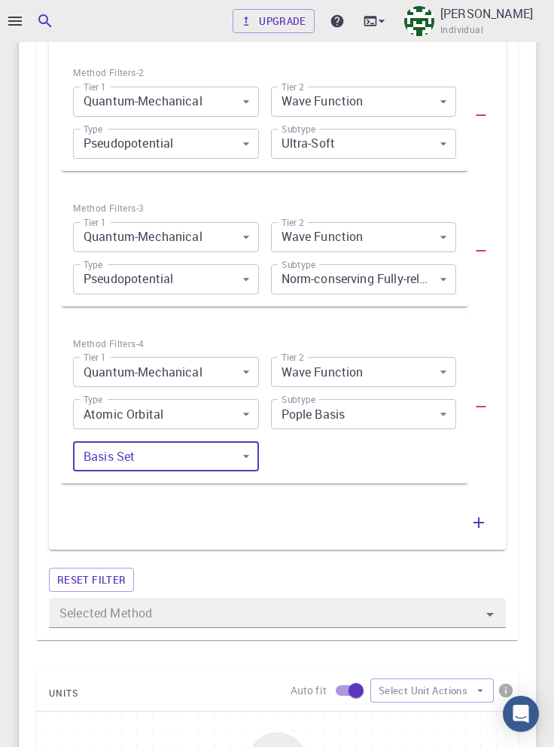
click at [480, 407] on icon "button" at bounding box center [482, 408] width 10 height 2
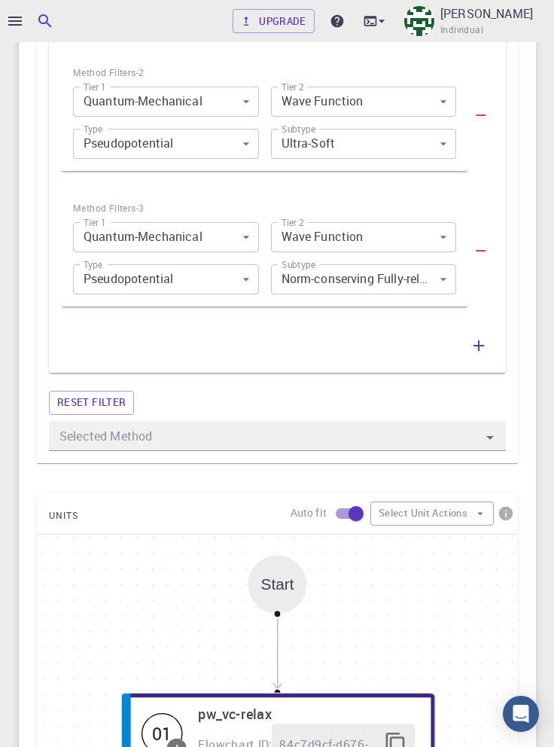
scroll to position [851, 0]
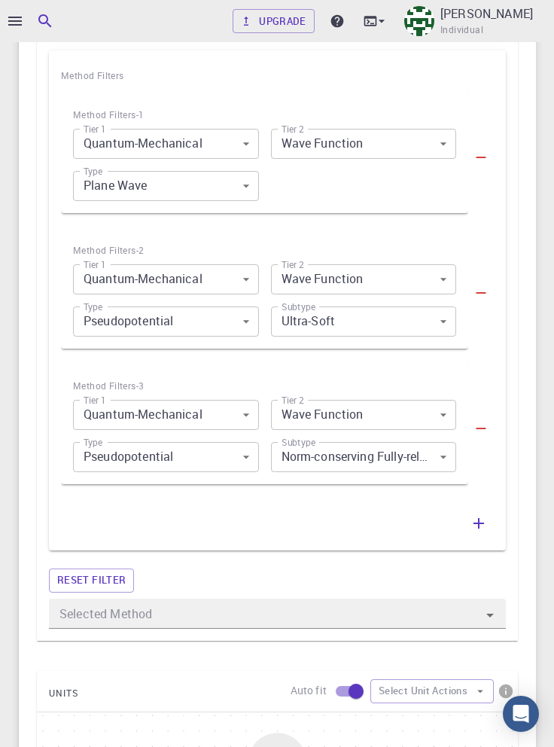
click at [475, 525] on icon "button" at bounding box center [479, 523] width 18 height 18
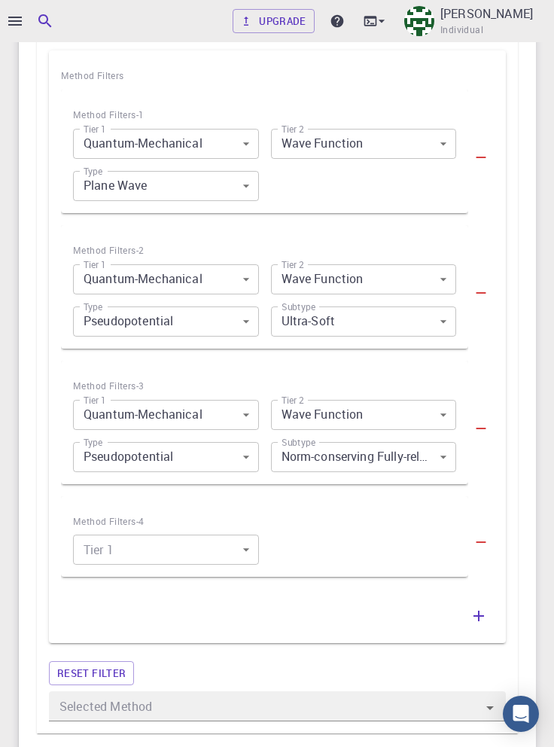
scroll to position [944, 0]
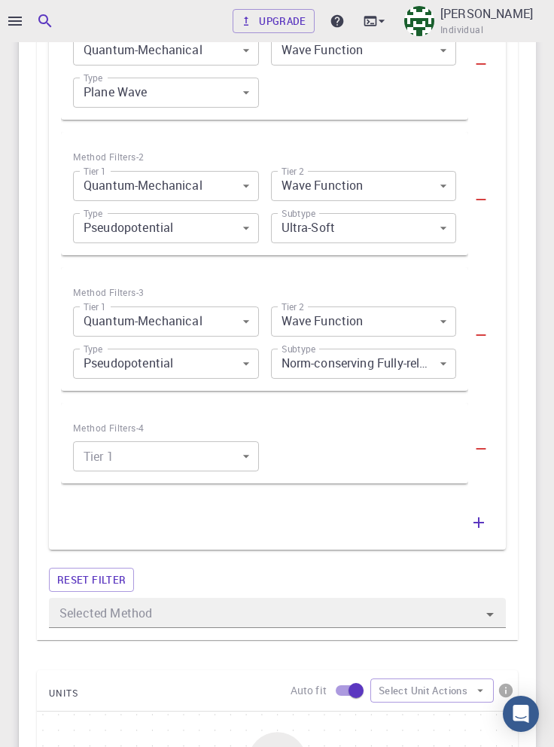
click at [227, 458] on body "Upgrade [PERSON_NAME] Individual Home [PERSON_NAME] Workflows - New Workflow Va…" at bounding box center [277, 251] width 554 height 2391
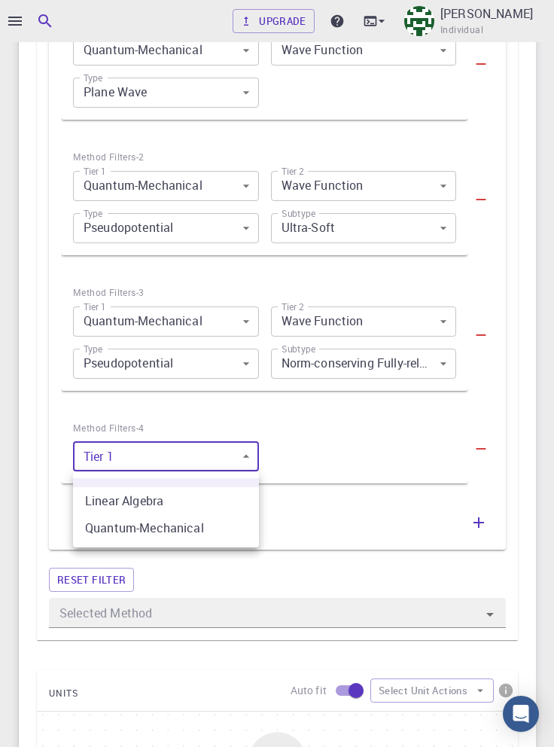
click at [211, 528] on li "Quantum-Mechanical" at bounding box center [166, 527] width 186 height 27
type input "1"
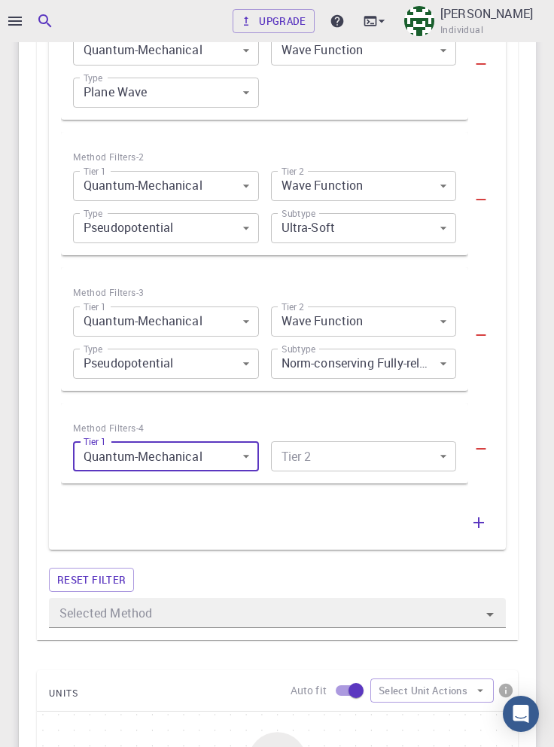
click at [388, 461] on body "Upgrade [PERSON_NAME] Individual Home [PERSON_NAME] Workflows - New Workflow Va…" at bounding box center [277, 251] width 554 height 2391
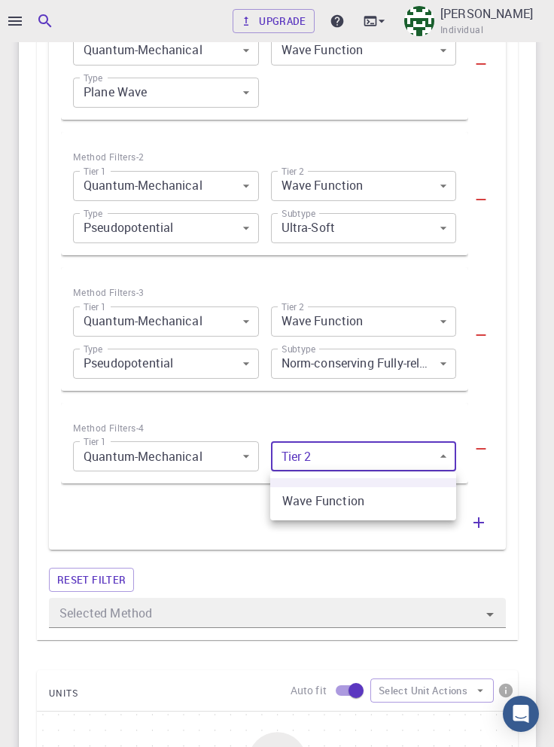
click at [401, 502] on li "Wave Function" at bounding box center [363, 500] width 186 height 27
type input "0"
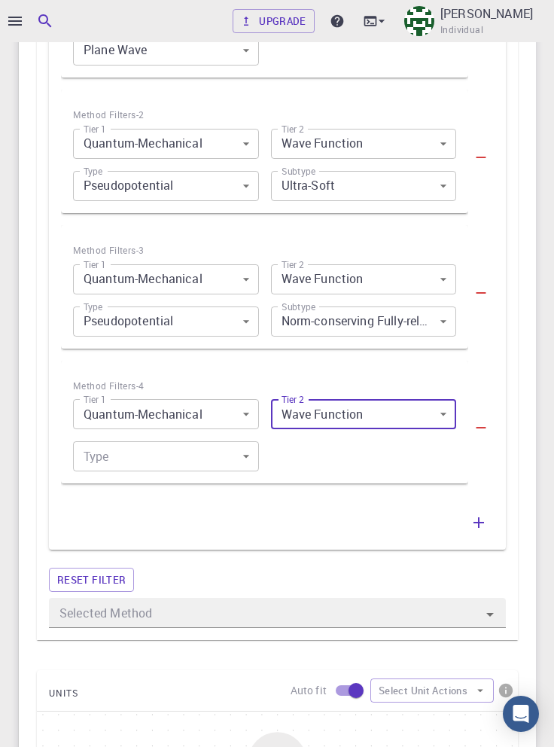
click at [224, 457] on body "Upgrade [PERSON_NAME] Individual Home [PERSON_NAME] Workflows - New Workflow Va…" at bounding box center [277, 230] width 554 height 2433
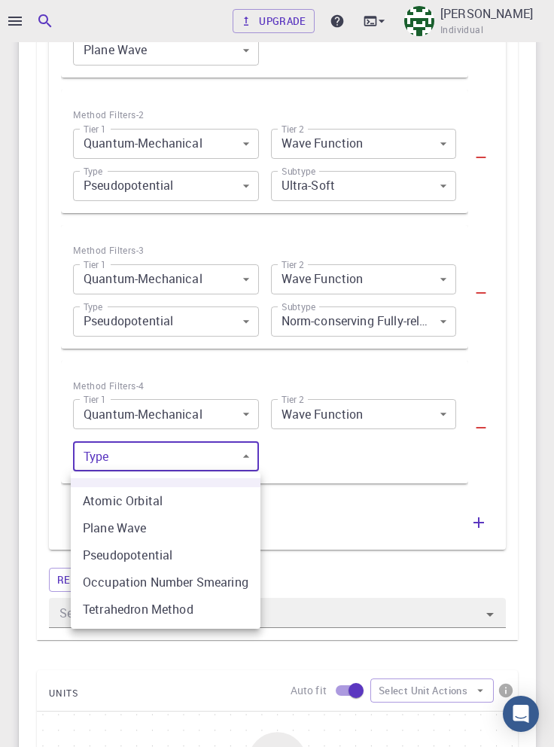
click at [233, 584] on li "Occupation Number Smearing" at bounding box center [166, 581] width 190 height 27
type input "3"
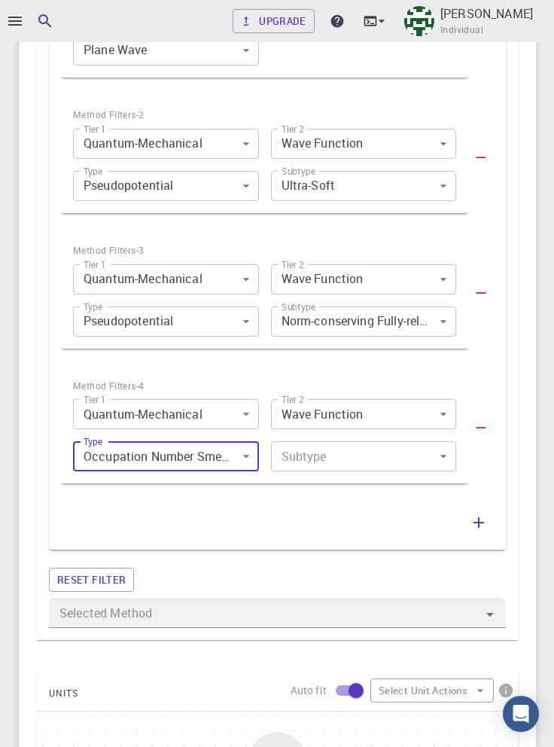
click at [413, 457] on body "Upgrade [PERSON_NAME] Individual Home [PERSON_NAME] Workflows - New Workflow Va…" at bounding box center [277, 230] width 554 height 2433
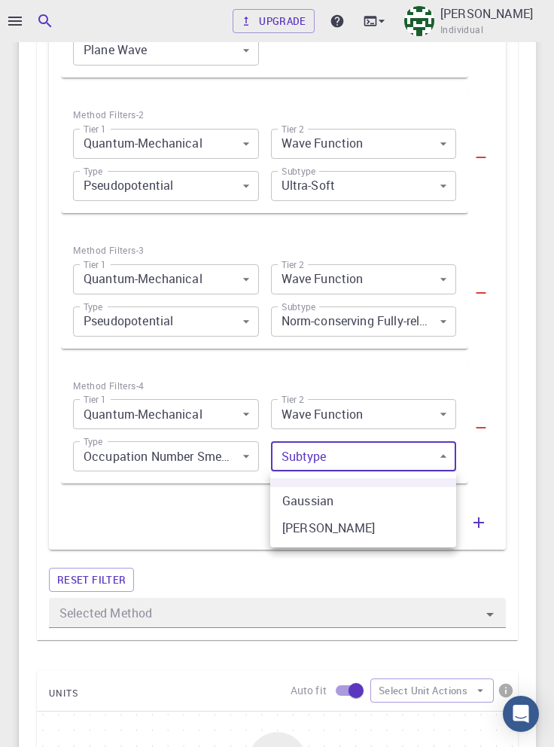
click at [390, 504] on li "Gaussian" at bounding box center [363, 500] width 186 height 27
type input "0"
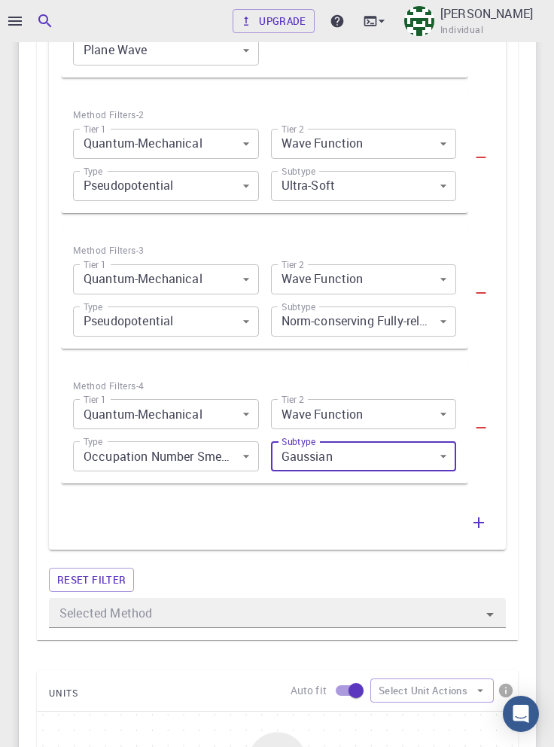
click at [210, 454] on body "Upgrade [PERSON_NAME] Individual Home [PERSON_NAME] Workflows - New Workflow Va…" at bounding box center [277, 230] width 554 height 2433
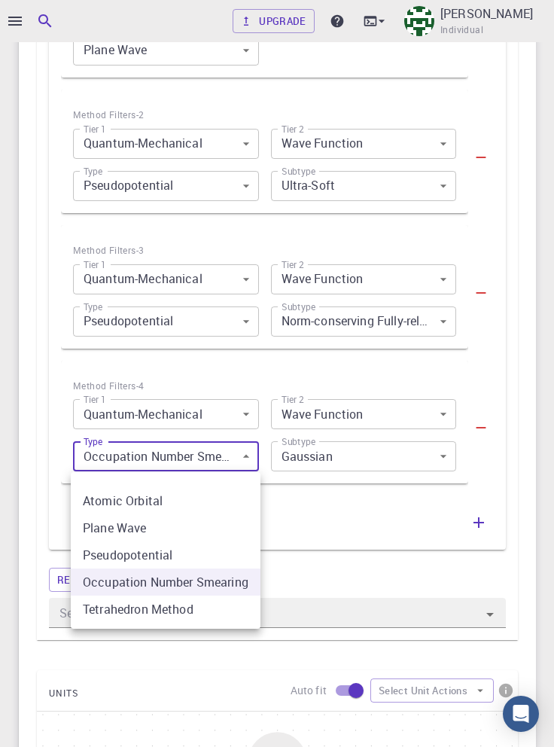
click at [209, 608] on li "Tetrahedron Method" at bounding box center [166, 608] width 190 height 27
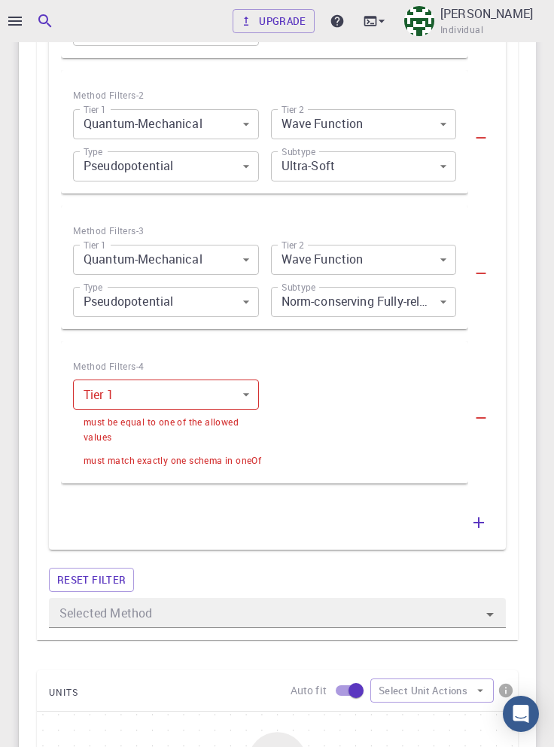
click at [220, 397] on body "Upgrade [PERSON_NAME] Individual Home [PERSON_NAME] Workflows - New Workflow Va…" at bounding box center [277, 220] width 554 height 2453
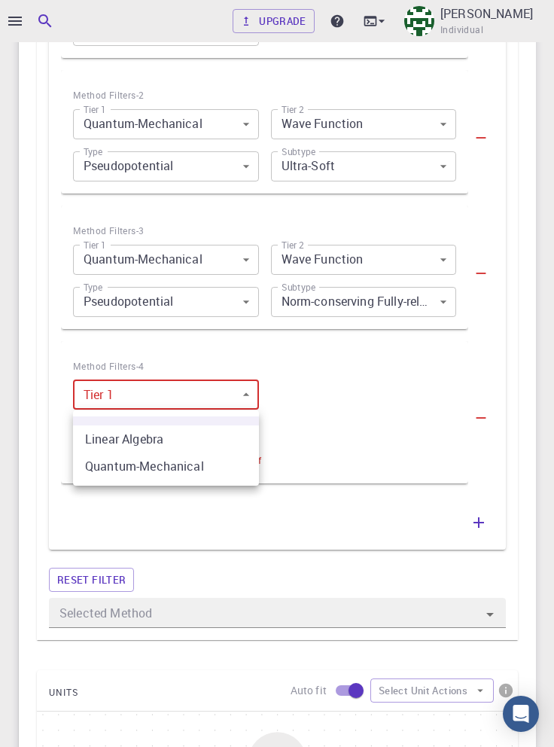
click at [225, 440] on li "Linear Algebra" at bounding box center [166, 438] width 186 height 27
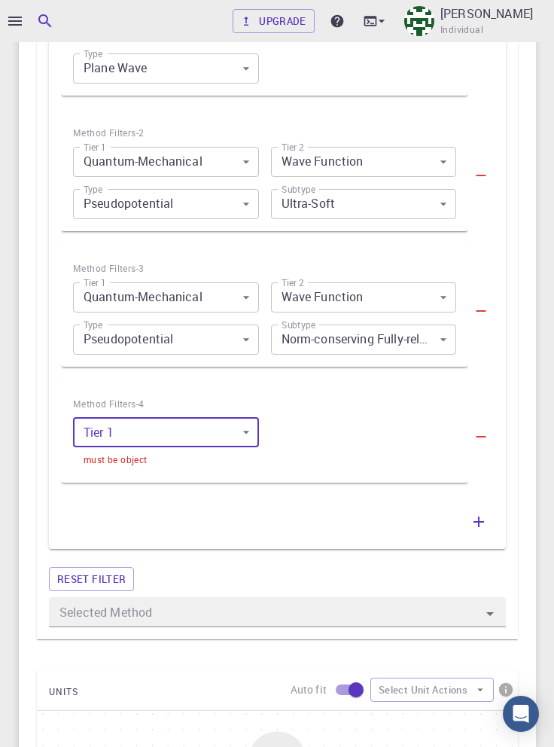
click at [485, 437] on icon "button" at bounding box center [482, 437] width 10 height 2
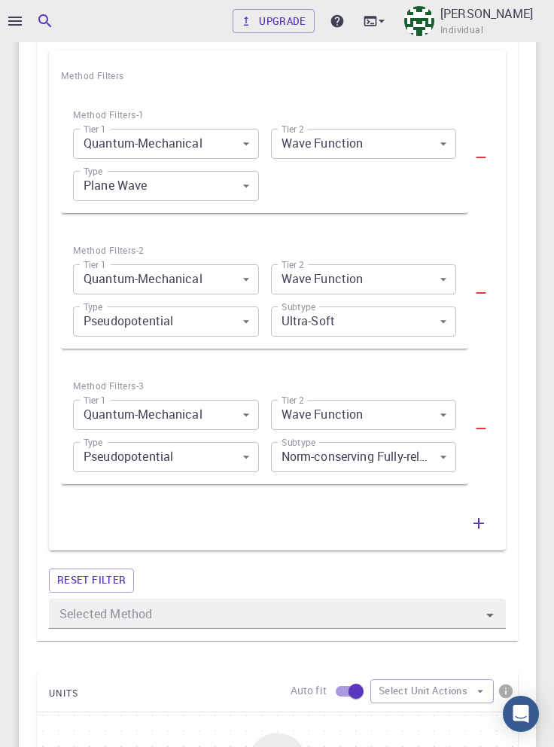
click at [479, 527] on icon "button" at bounding box center [479, 523] width 11 height 11
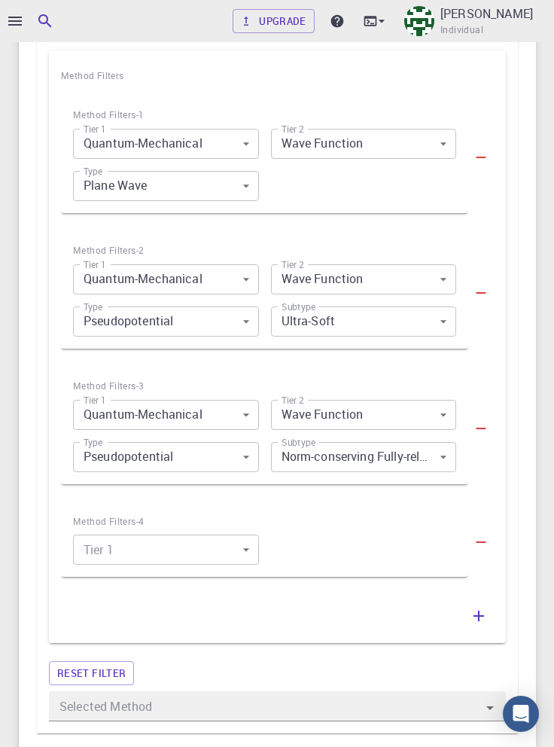
scroll to position [944, 0]
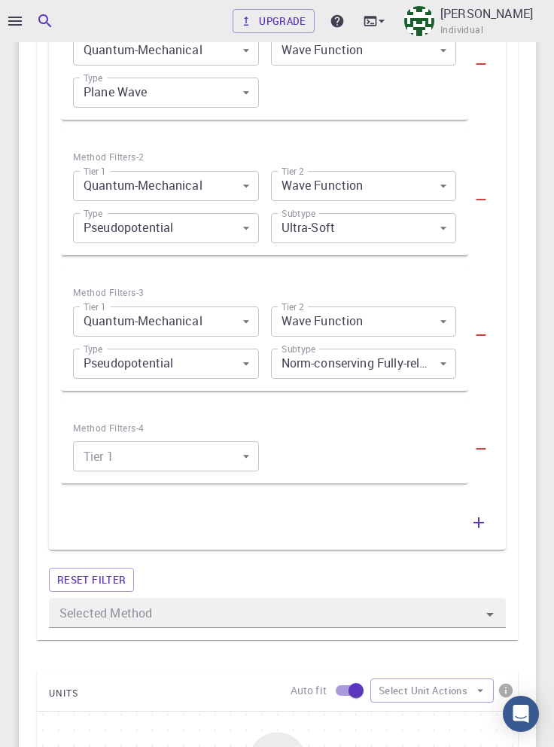
click at [204, 461] on body "Upgrade [PERSON_NAME] Individual Home [PERSON_NAME] Workflows - New Workflow Va…" at bounding box center [277, 251] width 554 height 2391
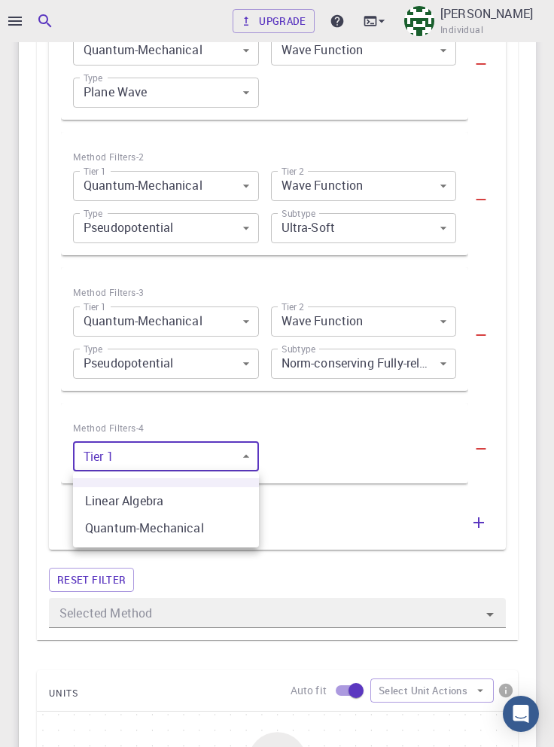
click at [214, 528] on li "Quantum-Mechanical" at bounding box center [166, 527] width 186 height 27
type input "1"
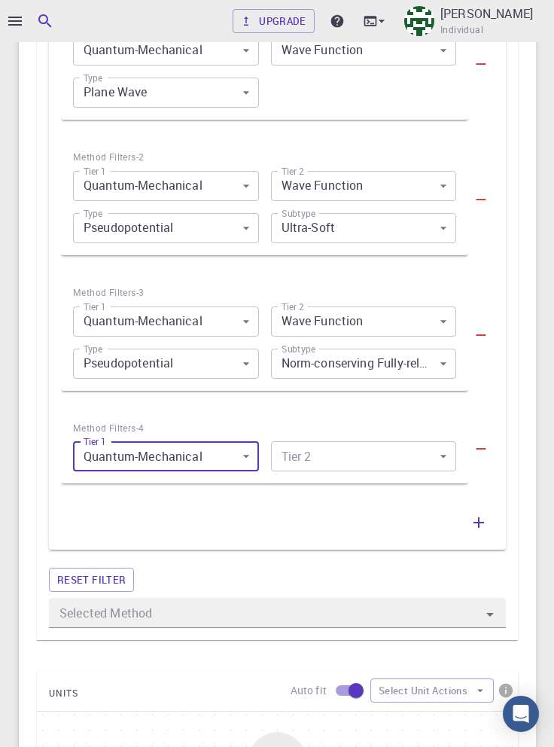
click at [375, 456] on body "Upgrade [PERSON_NAME] Individual Home [PERSON_NAME] Workflows - New Workflow Va…" at bounding box center [277, 251] width 554 height 2391
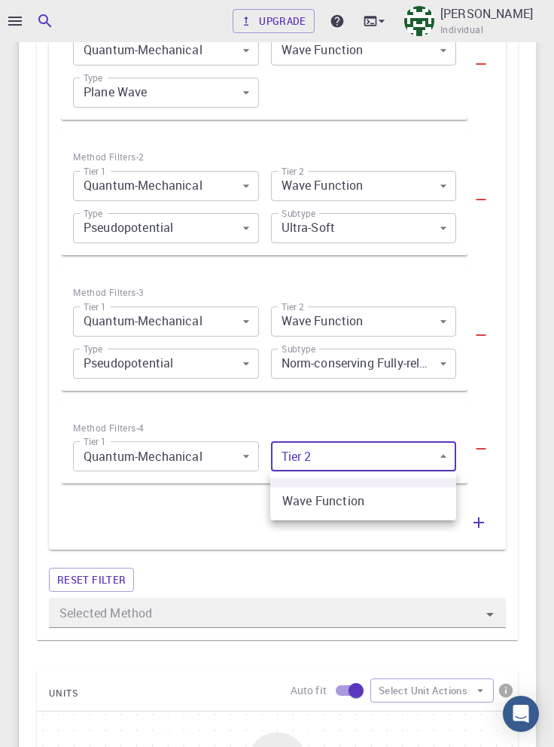
click at [386, 500] on li "Wave Function" at bounding box center [363, 500] width 186 height 27
type input "0"
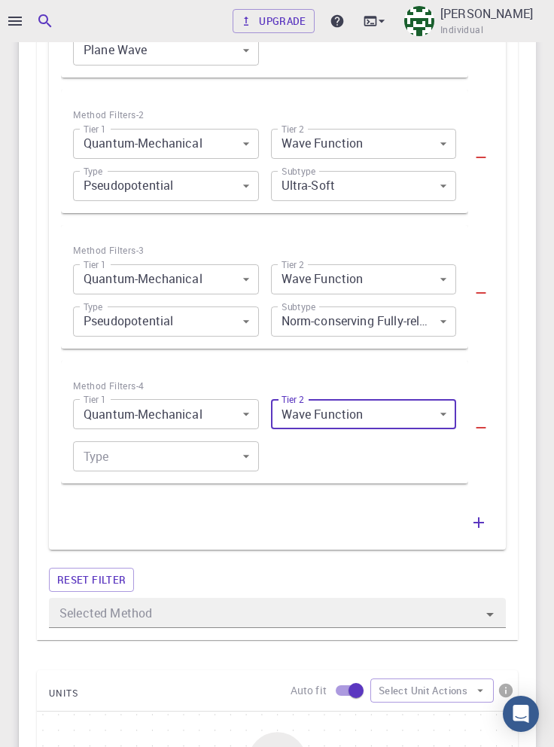
click at [212, 453] on body "Upgrade [PERSON_NAME] Individual Home [PERSON_NAME] Workflows - New Workflow Va…" at bounding box center [277, 230] width 554 height 2433
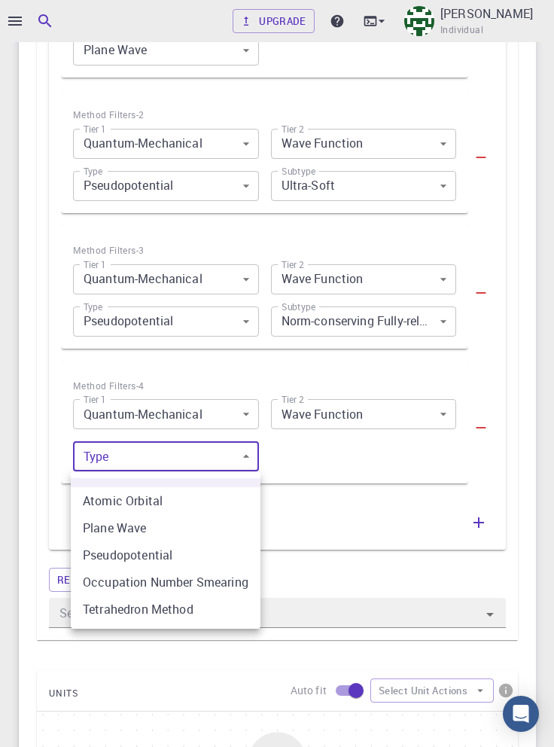
click at [206, 607] on li "Tetrahedron Method" at bounding box center [166, 608] width 190 height 27
type input "4"
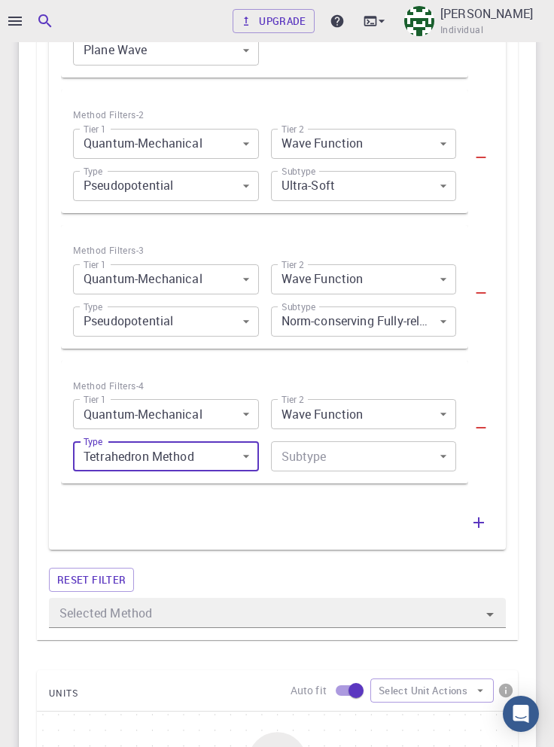
click at [398, 457] on body "Upgrade [PERSON_NAME] Individual Home [PERSON_NAME] Workflows - New Workflow Va…" at bounding box center [277, 230] width 554 height 2433
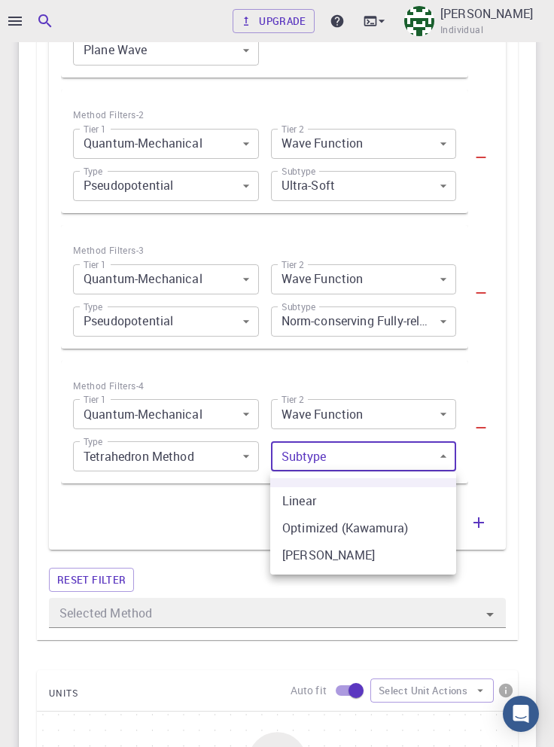
click at [399, 505] on li "Linear" at bounding box center [363, 500] width 186 height 27
type input "0"
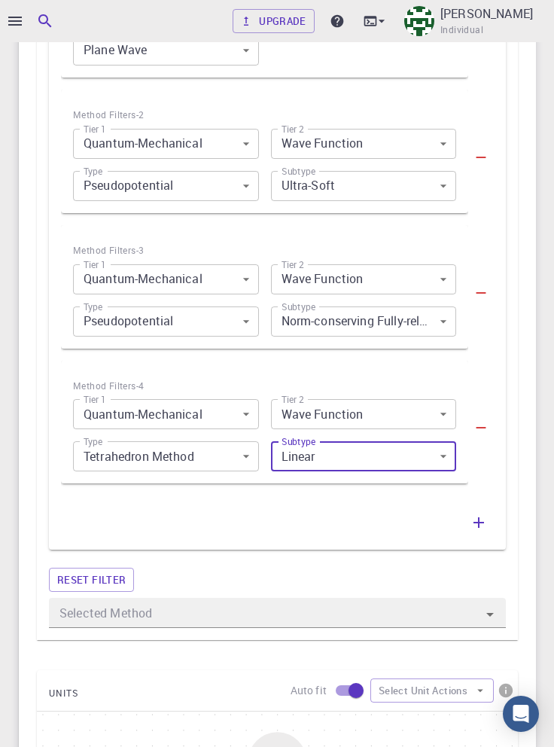
click at [482, 525] on icon "button" at bounding box center [479, 522] width 18 height 18
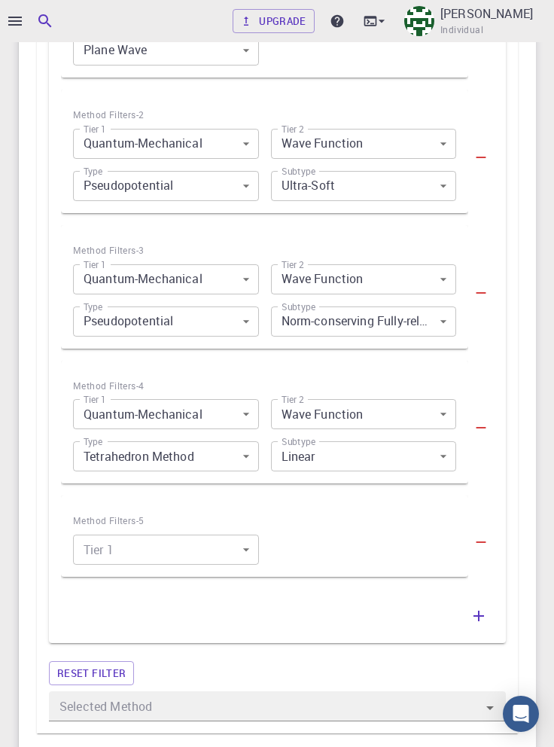
scroll to position [1080, 0]
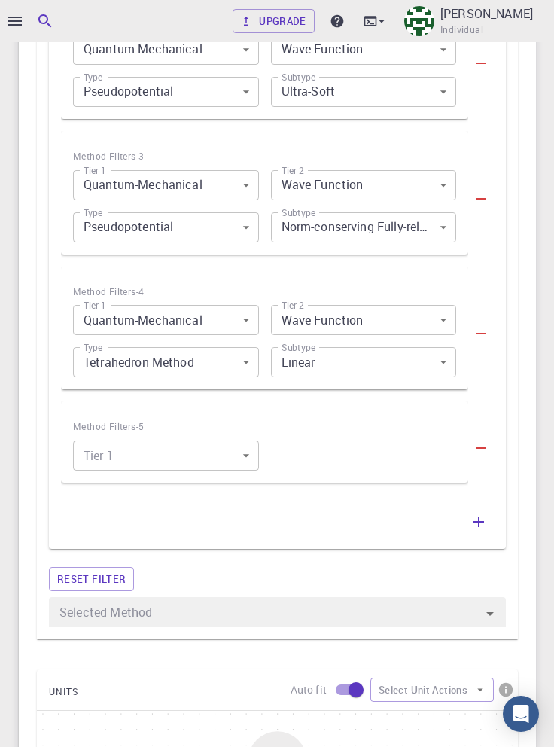
click at [230, 458] on body "Upgrade [PERSON_NAME] Individual Home [PERSON_NAME] Workflows - New Workflow Va…" at bounding box center [277, 183] width 554 height 2527
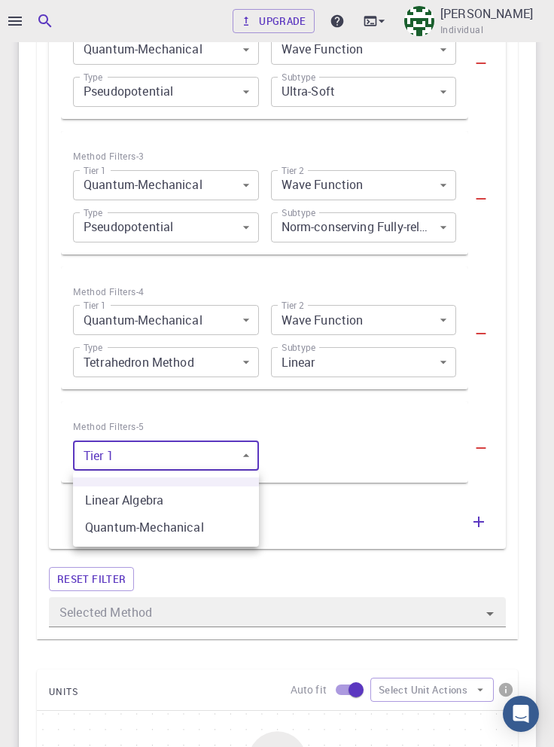
click at [218, 532] on li "Quantum-Mechanical" at bounding box center [166, 526] width 186 height 27
type input "1"
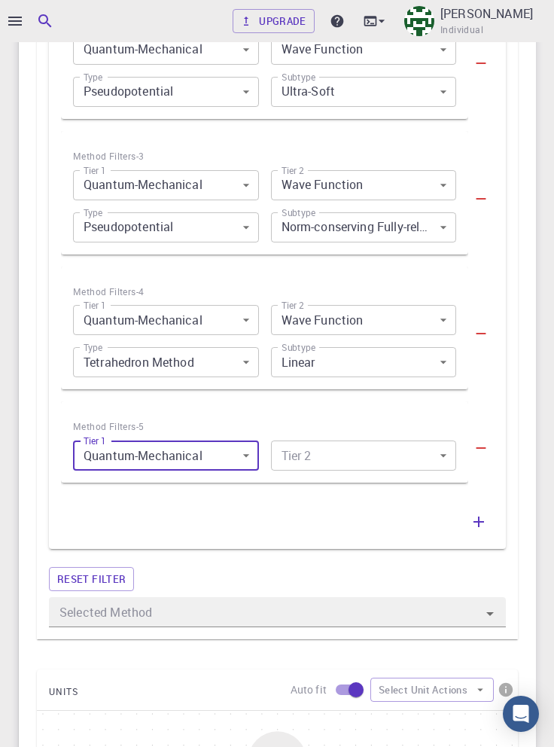
click at [415, 460] on body "Upgrade [PERSON_NAME] Individual Home [PERSON_NAME] Workflows - New Workflow Va…" at bounding box center [277, 183] width 554 height 2527
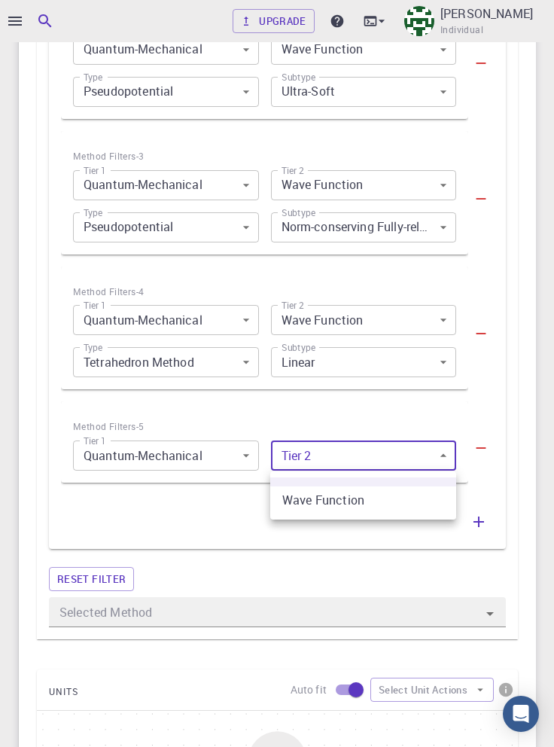
click at [401, 499] on li "Wave Function" at bounding box center [363, 499] width 186 height 27
type input "0"
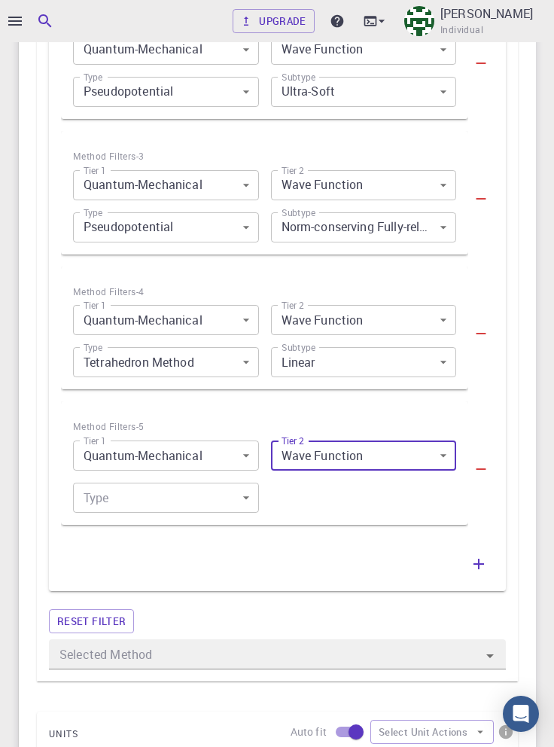
scroll to position [1122, 0]
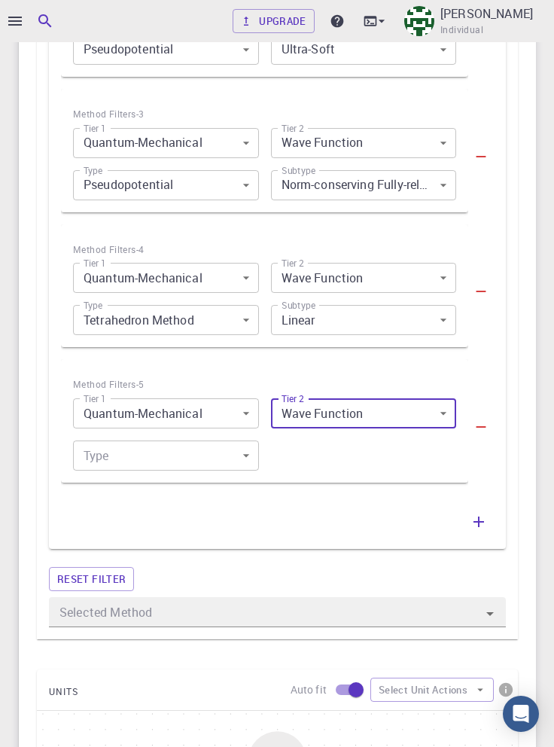
click at [224, 452] on body "Upgrade [PERSON_NAME] Individual Home [PERSON_NAME] Workflows - New Workflow Va…" at bounding box center [277, 162] width 554 height 2569
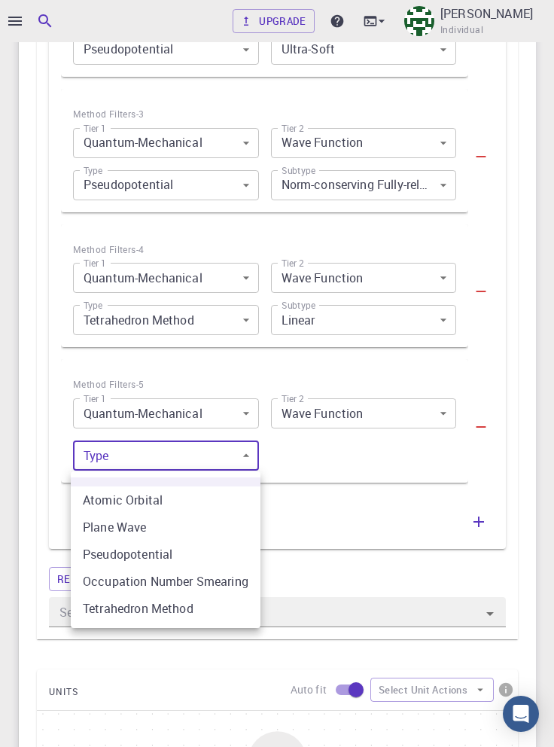
click at [233, 583] on li "Occupation Number Smearing" at bounding box center [166, 581] width 190 height 27
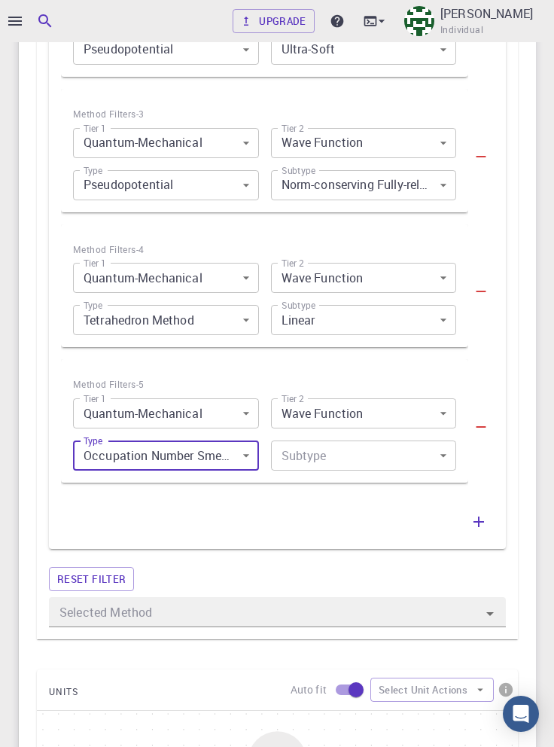
type input "3"
click at [404, 456] on body "Upgrade [PERSON_NAME] Individual Home [PERSON_NAME] Workflows - New Workflow Va…" at bounding box center [277, 162] width 554 height 2569
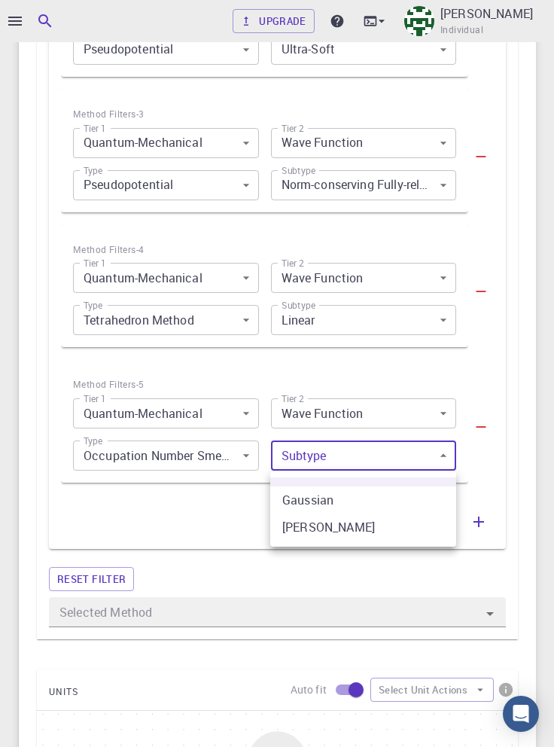
click at [411, 503] on li "Gaussian" at bounding box center [363, 499] width 186 height 27
type input "0"
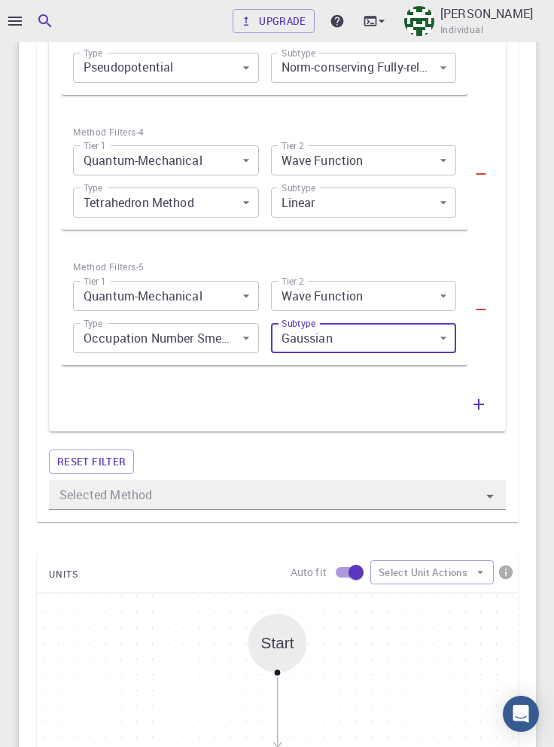
scroll to position [1242, 0]
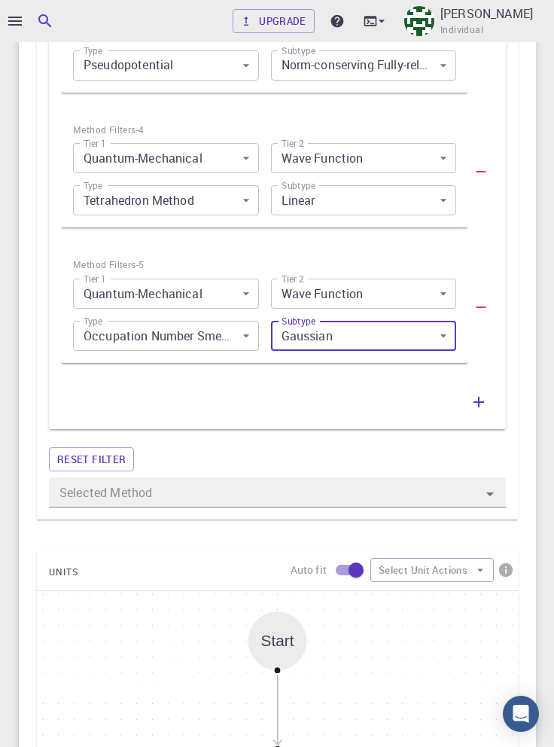
click at [489, 495] on icon "Open" at bounding box center [490, 494] width 8 height 4
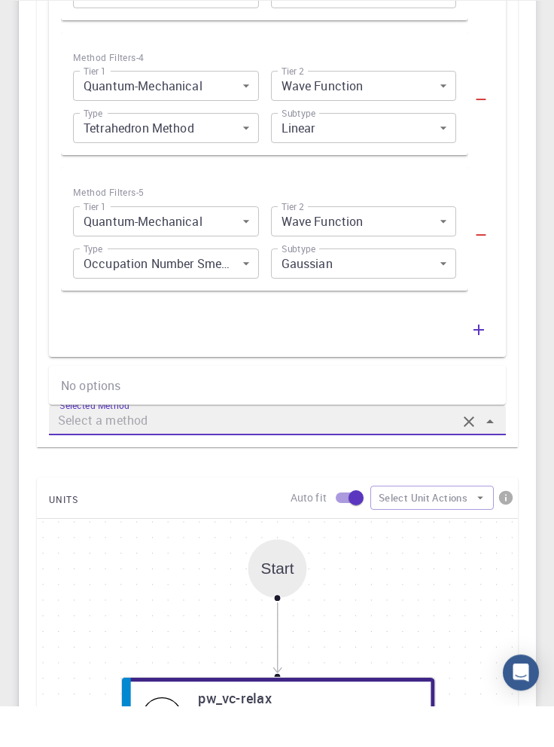
scroll to position [1273, 0]
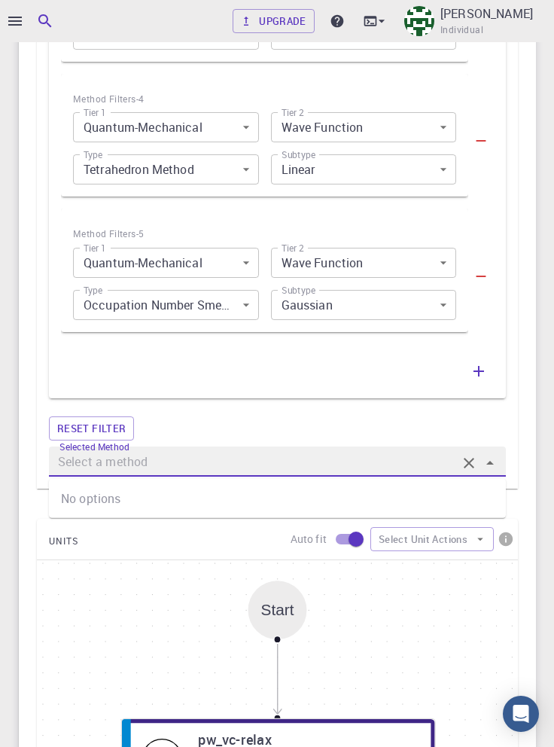
click at [104, 428] on button "Reset filter" at bounding box center [91, 428] width 85 height 24
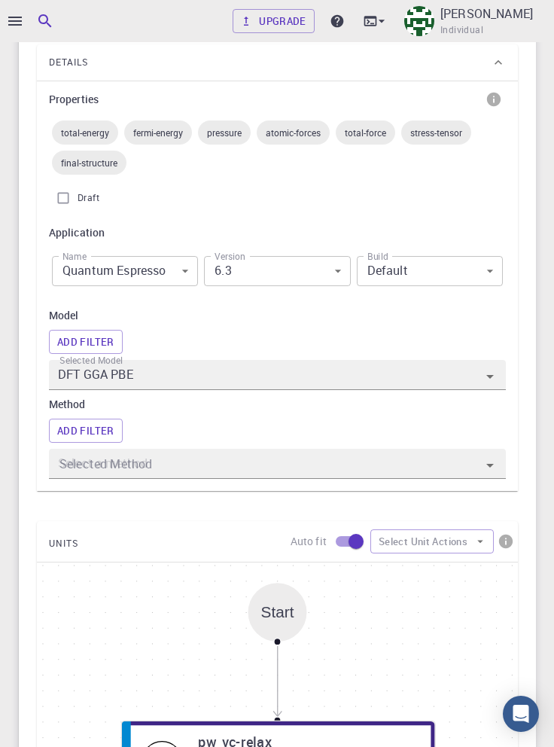
click at [470, 468] on div at bounding box center [478, 465] width 42 height 24
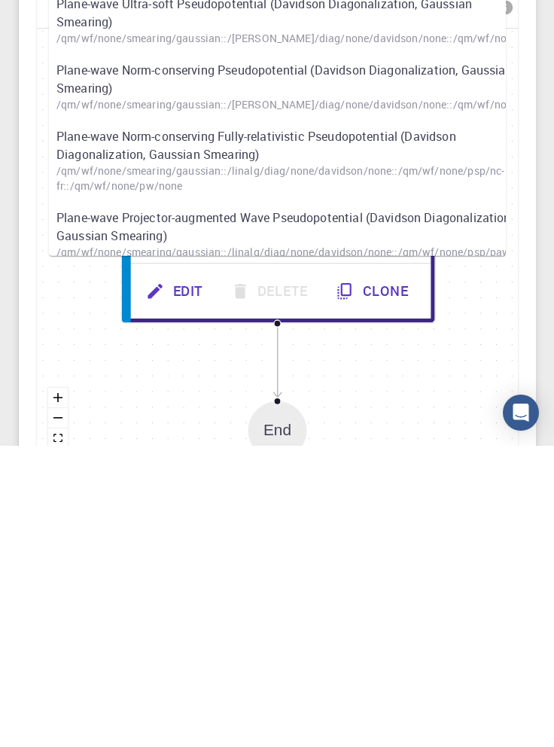
scroll to position [715, 0]
click at [550, 532] on div "Upgrade [PERSON_NAME] Individual Home [PERSON_NAME] Workflows - New Workflow Va…" at bounding box center [277, 175] width 554 height 1780
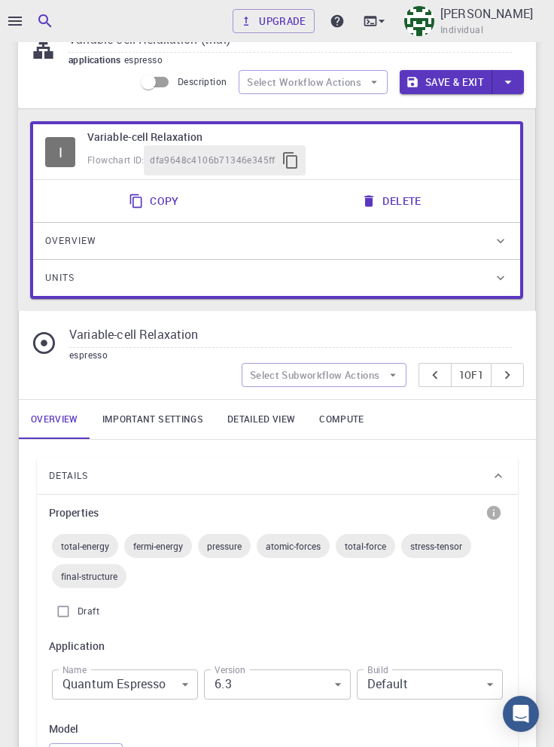
scroll to position [0, 0]
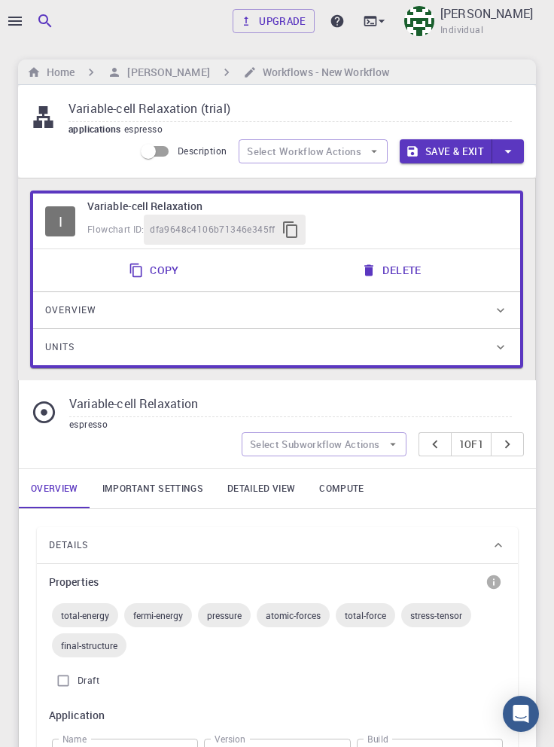
click at [151, 69] on h6 "[PERSON_NAME]" at bounding box center [165, 72] width 88 height 17
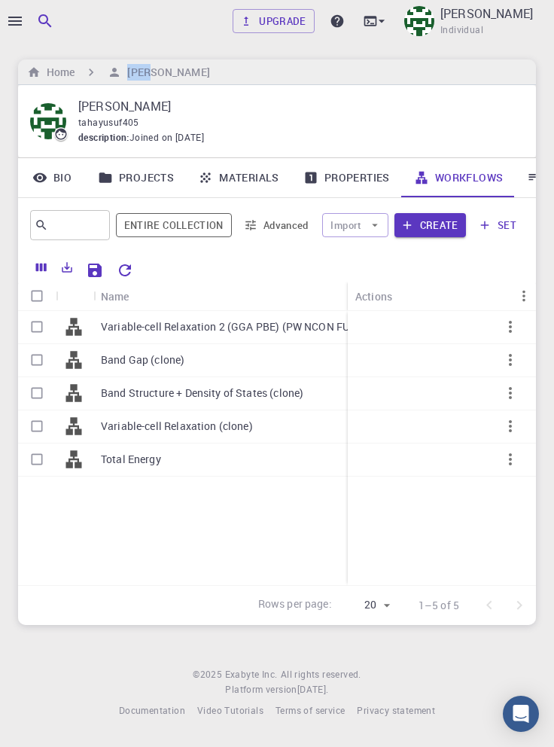
click at [270, 329] on p "Variable-cell Relaxation 2 (GGA PBE) (PW NCON FULLY REL)" at bounding box center [246, 326] width 290 height 15
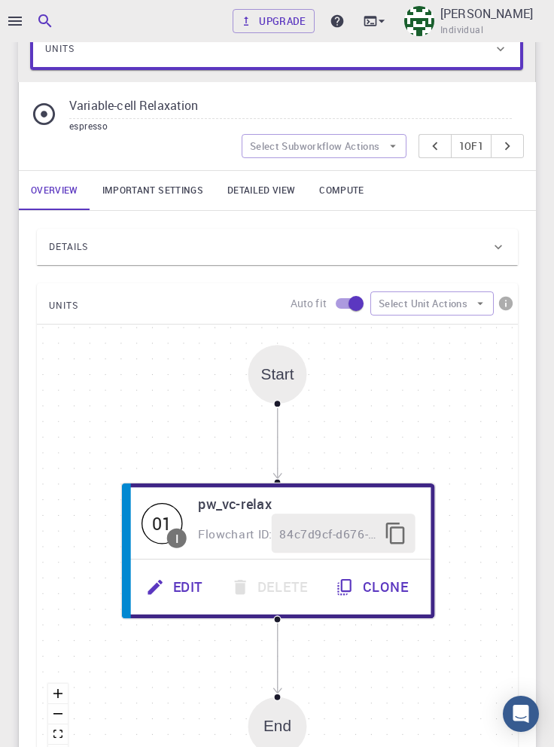
scroll to position [336, 0]
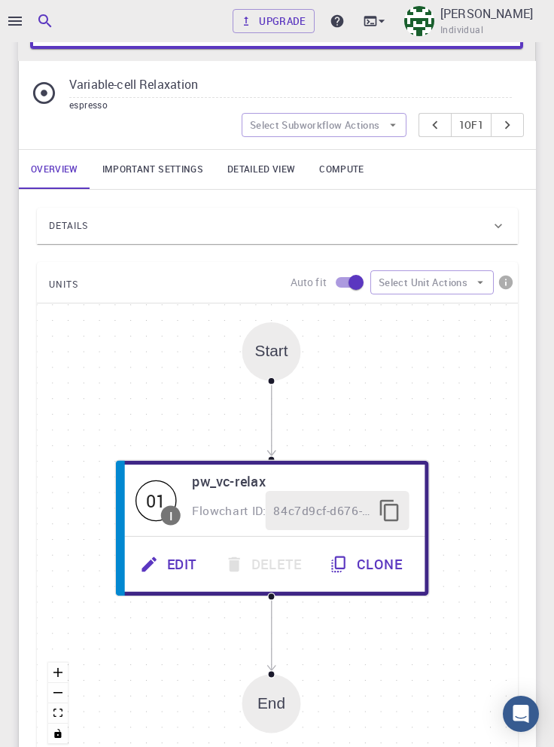
click at [218, 232] on div "Details" at bounding box center [270, 226] width 442 height 24
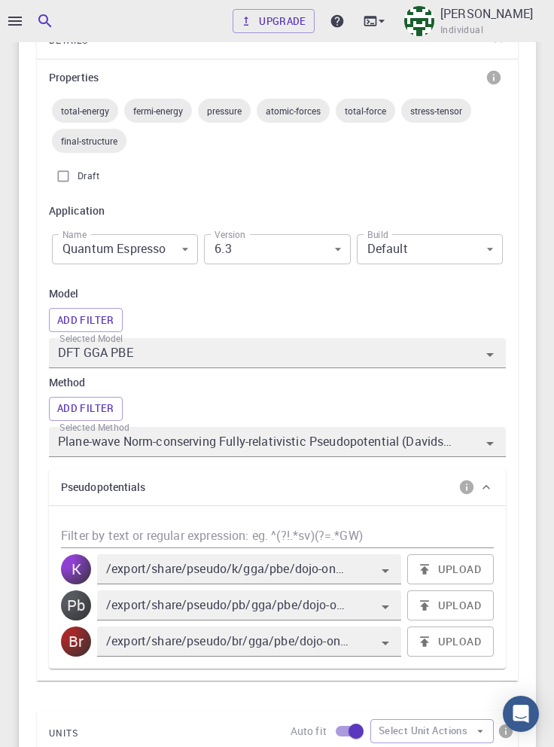
scroll to position [522, 0]
click at [99, 317] on button "Add Filter" at bounding box center [86, 319] width 74 height 24
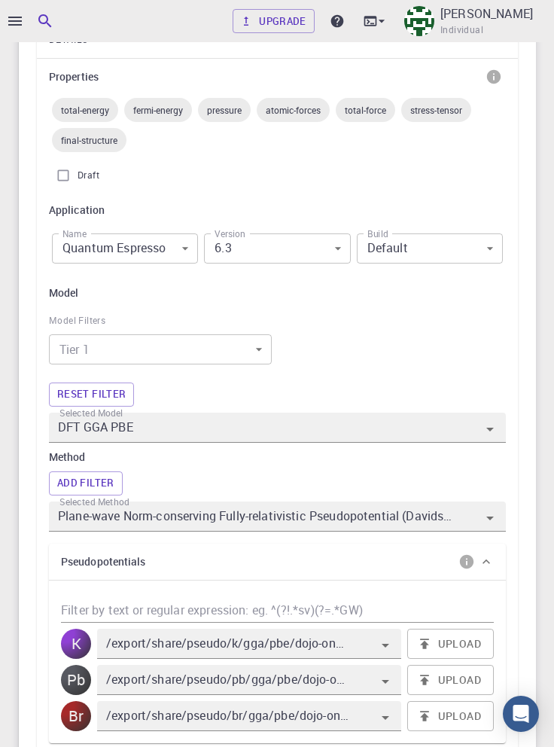
click at [242, 346] on body "Upgrade [PERSON_NAME] Individual Home [PERSON_NAME] Workflows - Variable-cell R…" at bounding box center [277, 519] width 554 height 2083
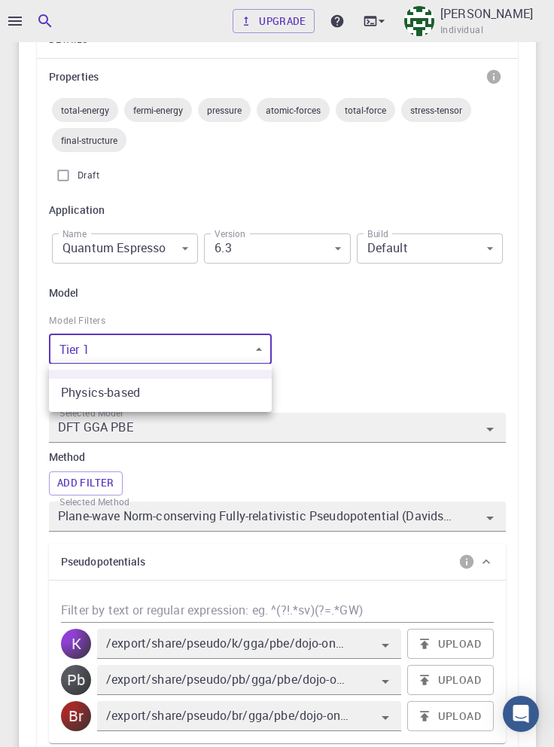
click at [208, 390] on li "Physics-based" at bounding box center [160, 392] width 223 height 27
type input "0"
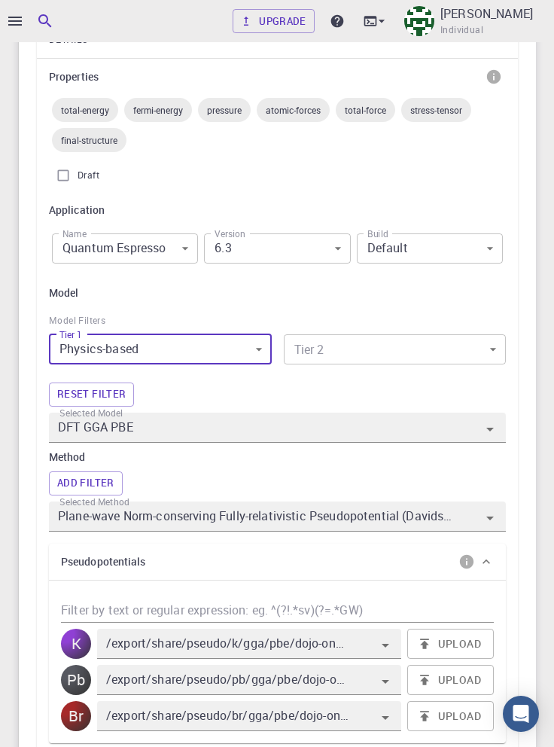
click at [428, 352] on body "Upgrade [PERSON_NAME] Individual Home [PERSON_NAME] Workflows - Variable-cell R…" at bounding box center [277, 519] width 554 height 2083
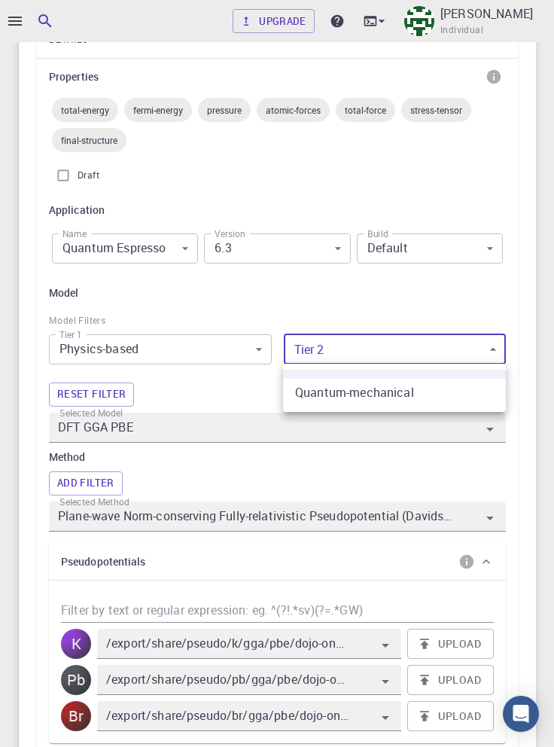
click at [434, 393] on li "Quantum-mechanical" at bounding box center [394, 392] width 223 height 27
type input "0"
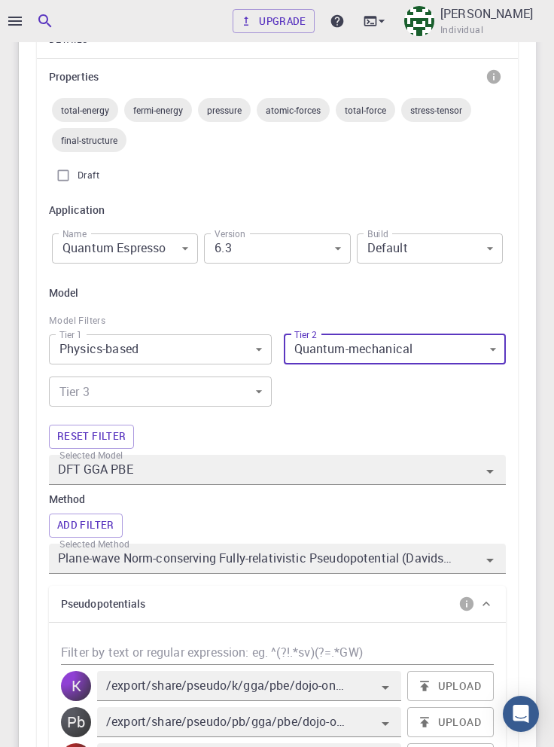
click at [226, 392] on body "Upgrade [PERSON_NAME] Individual Home [PERSON_NAME] Workflows - Variable-cell R…" at bounding box center [277, 540] width 554 height 2125
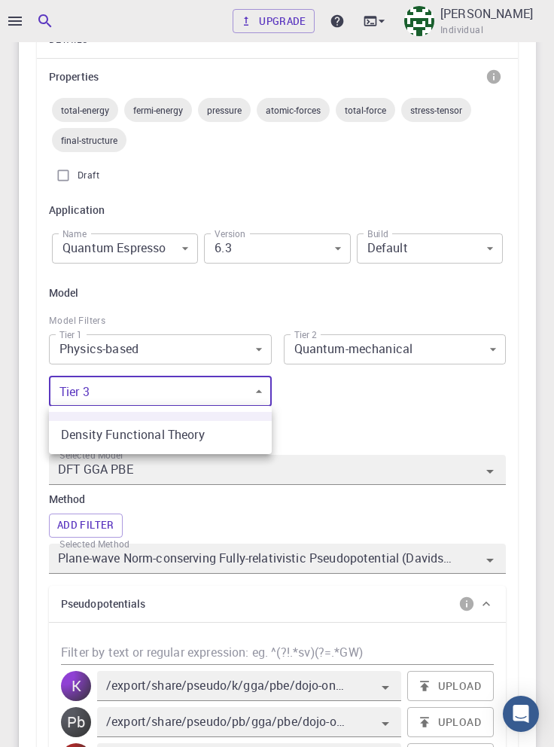
click at [233, 434] on li "Density Functional Theory" at bounding box center [160, 434] width 223 height 27
type input "0"
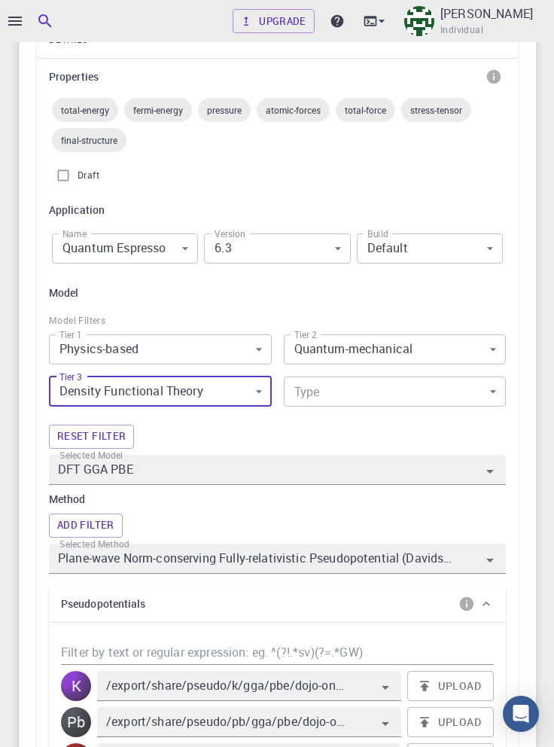
click at [419, 396] on body "Upgrade [PERSON_NAME] Individual Home [PERSON_NAME] Workflows - Variable-cell R…" at bounding box center [277, 540] width 554 height 2125
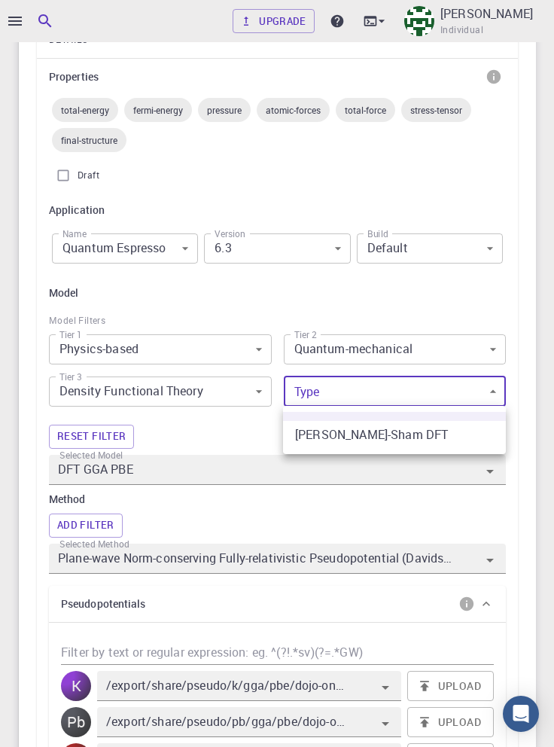
click at [423, 436] on li "[PERSON_NAME]-Sham DFT" at bounding box center [394, 434] width 223 height 27
type input "0"
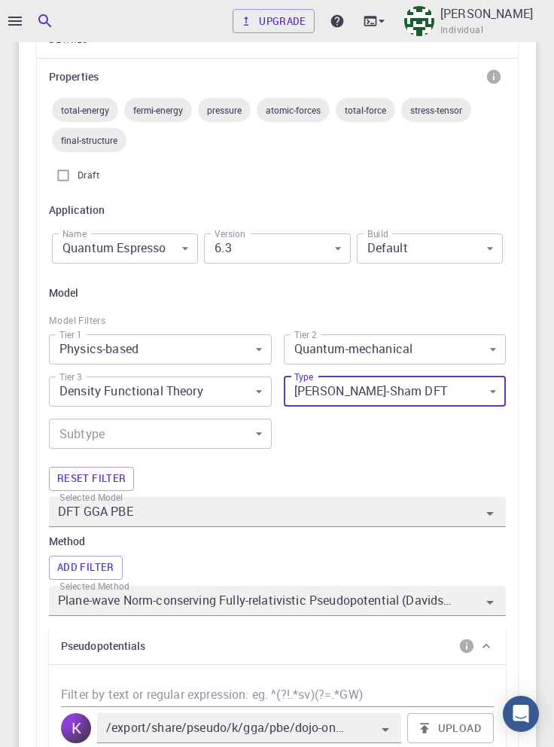
click at [215, 437] on body "Upgrade [PERSON_NAME] Individual Home [PERSON_NAME] Workflows - Variable-cell R…" at bounding box center [277, 561] width 554 height 2167
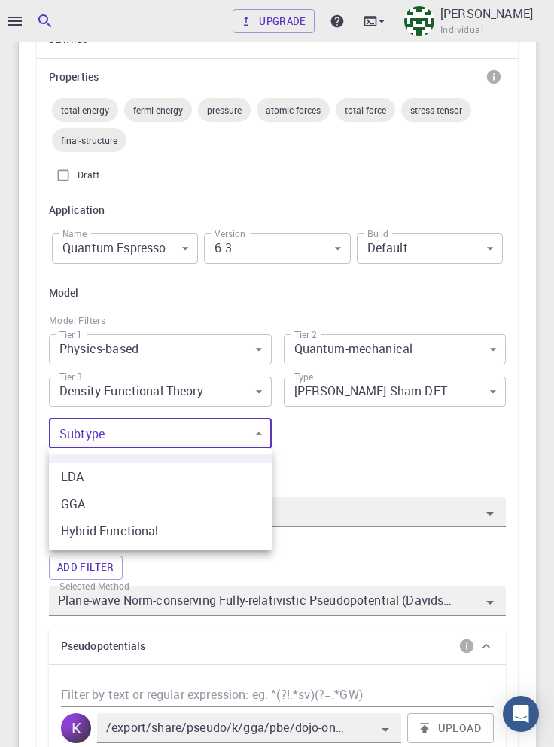
click at [221, 477] on li "LDA" at bounding box center [160, 476] width 223 height 27
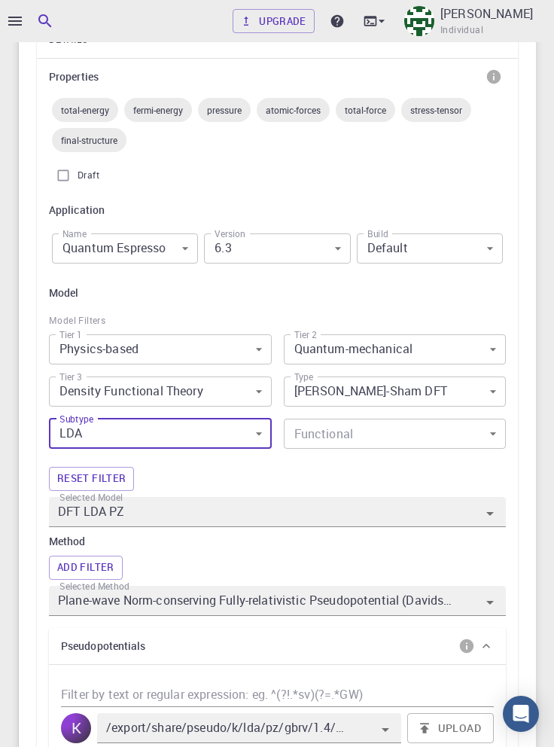
type input "DFT LDA PZ"
type input "Plane-wave Ultra-soft Pseudopotential (Davidson Diagonalization, Gaussian Smear…"
type input "/export/share/pseudo/k/lda/pz/gbrv/1.4/us/k_pz_gbrv_1.4.upf"
type input "/export/share/pseudo/pb/lda/pz/gbrv/1.0/us/pb_pz_gbrv_1.0.upf"
type input "/export/share/pseudo/br/lda/pz/gbrv/1.4/us/br_pz_gbrv_1.4.upf"
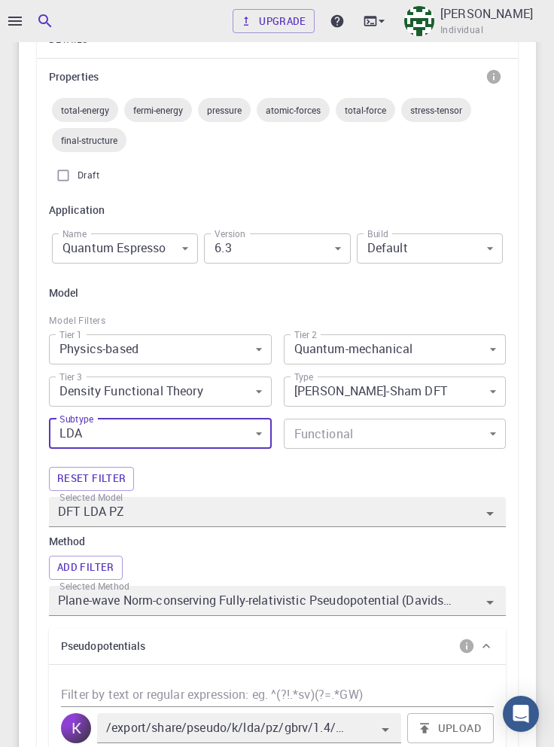
type input "0"
click at [406, 435] on body "Upgrade [PERSON_NAME] Individual Home [PERSON_NAME] Workflows - Variable-cell R…" at bounding box center [277, 561] width 554 height 2167
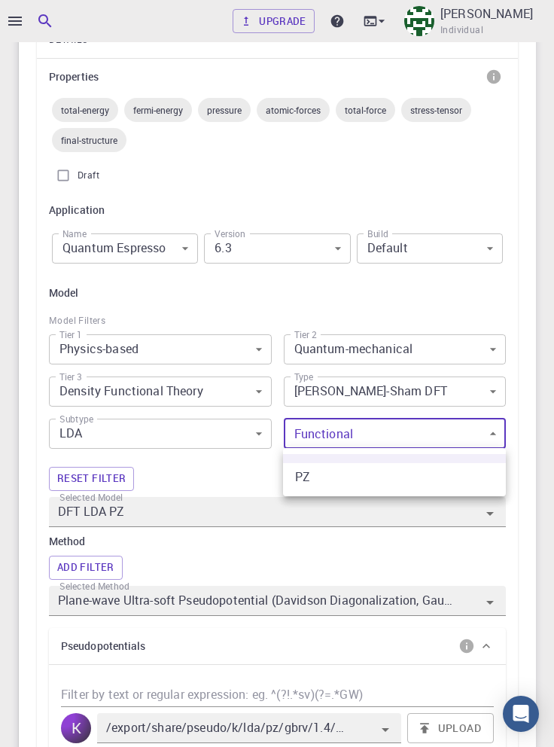
click at [392, 476] on li "PZ" at bounding box center [394, 476] width 223 height 27
type input "0"
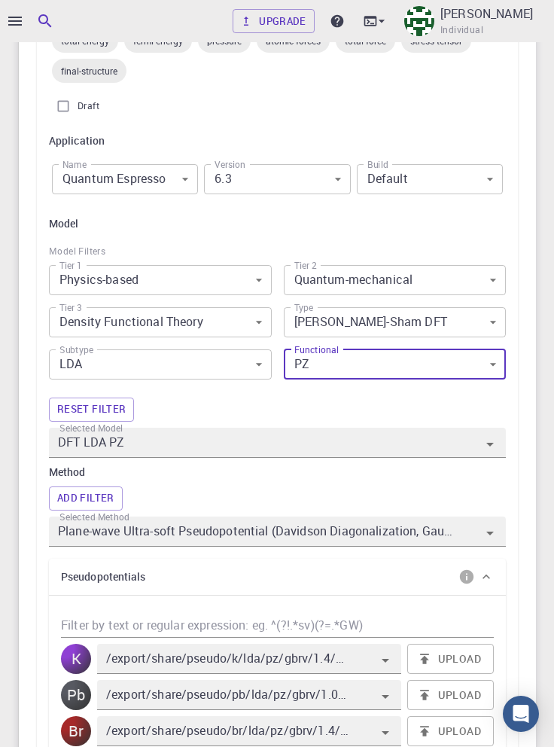
scroll to position [589, 0]
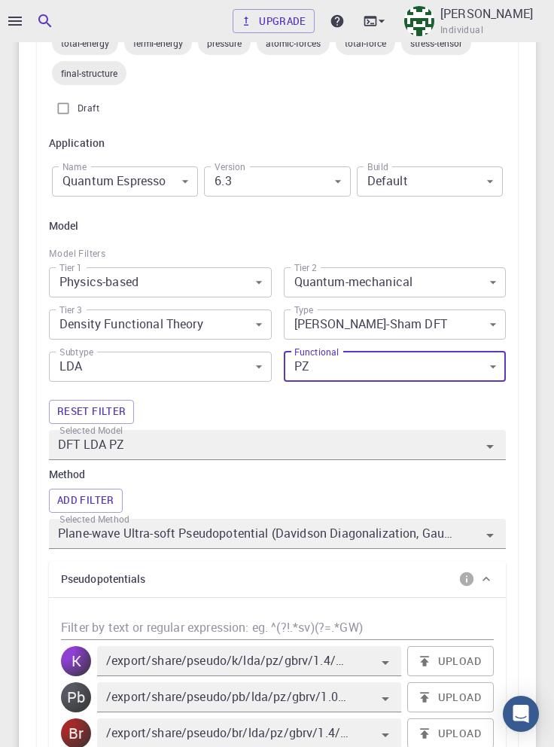
click at [241, 285] on body "Upgrade [PERSON_NAME] Individual Home [PERSON_NAME] Workflows - Variable-cell R…" at bounding box center [277, 494] width 554 height 2167
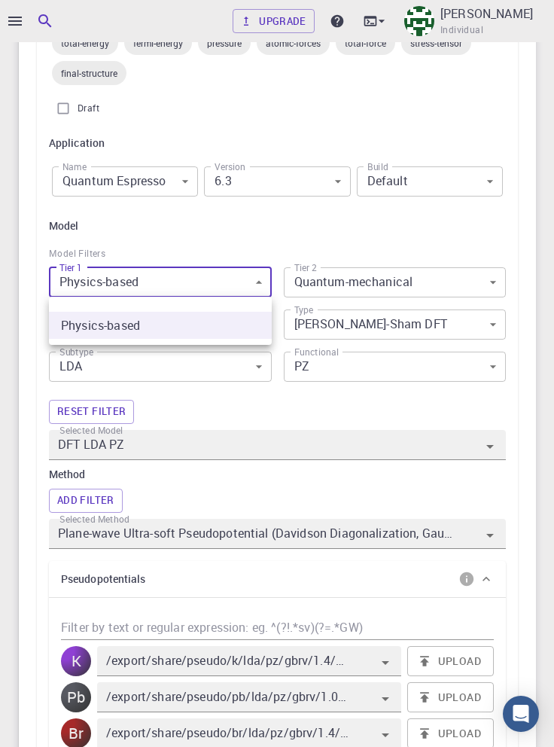
click at [457, 290] on div at bounding box center [277, 373] width 554 height 747
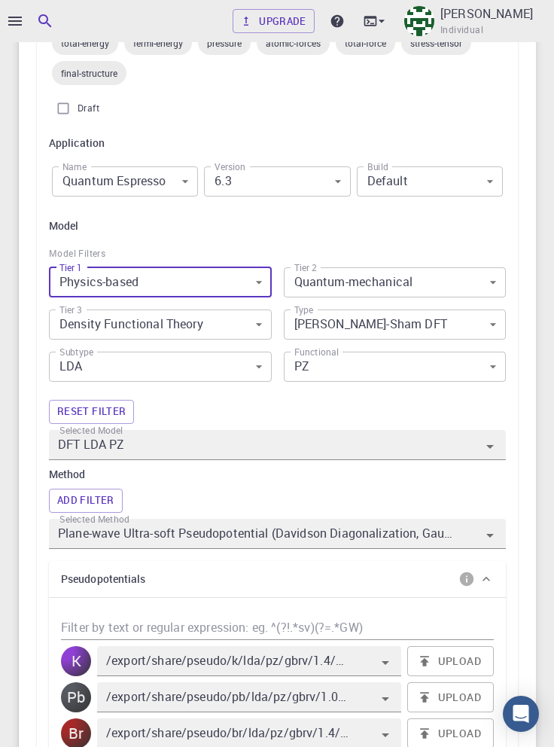
click at [460, 292] on body "Upgrade [PERSON_NAME] Individual Home [PERSON_NAME] Workflows - Variable-cell R…" at bounding box center [277, 494] width 554 height 2167
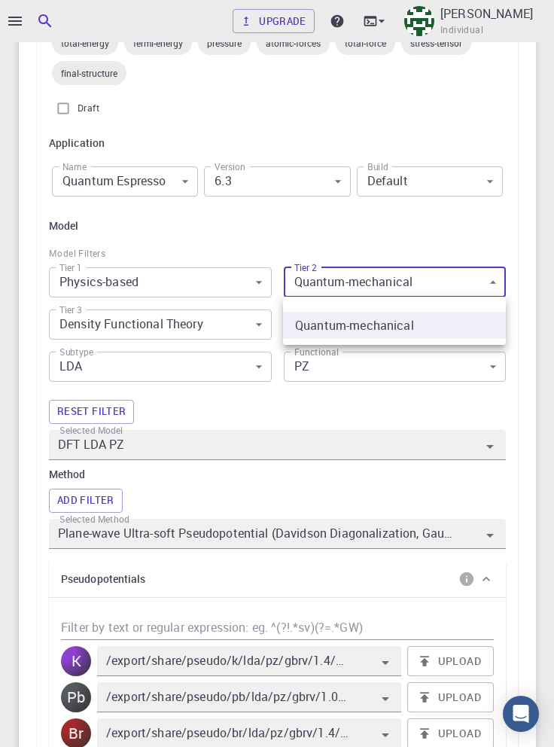
click at [528, 225] on div at bounding box center [277, 373] width 554 height 747
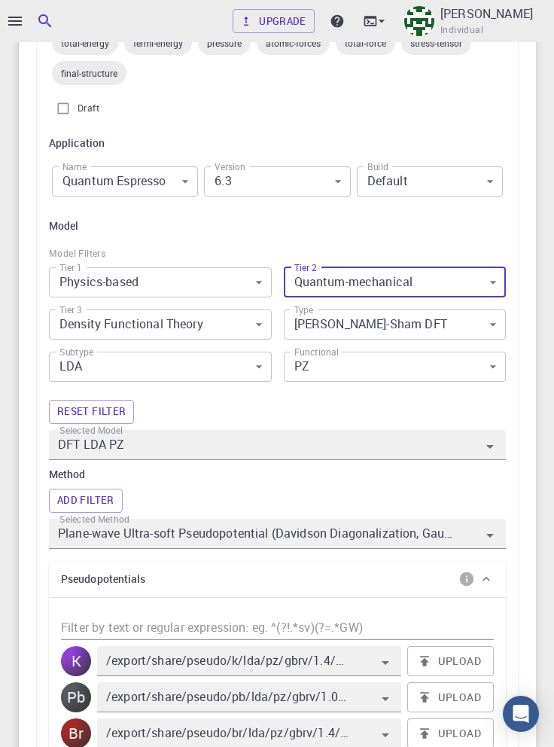
click at [223, 328] on body "Upgrade [PERSON_NAME] Individual Home [PERSON_NAME] Workflows - Variable-cell R…" at bounding box center [277, 494] width 554 height 2167
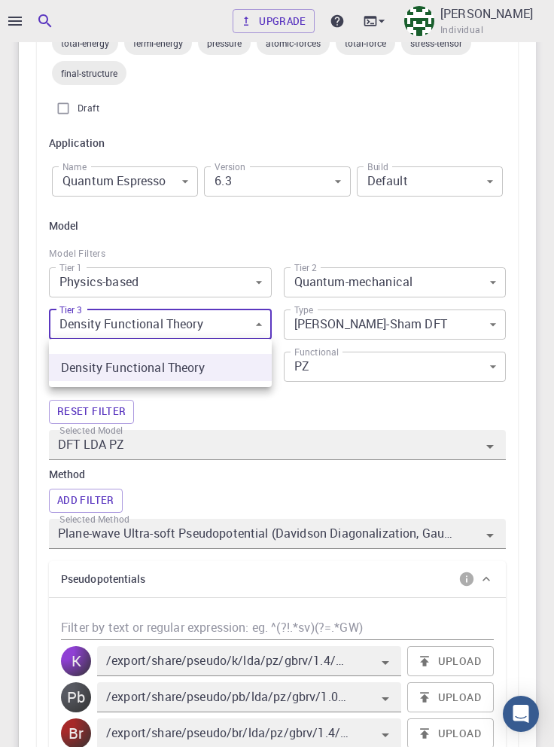
click at [540, 292] on div at bounding box center [277, 373] width 554 height 747
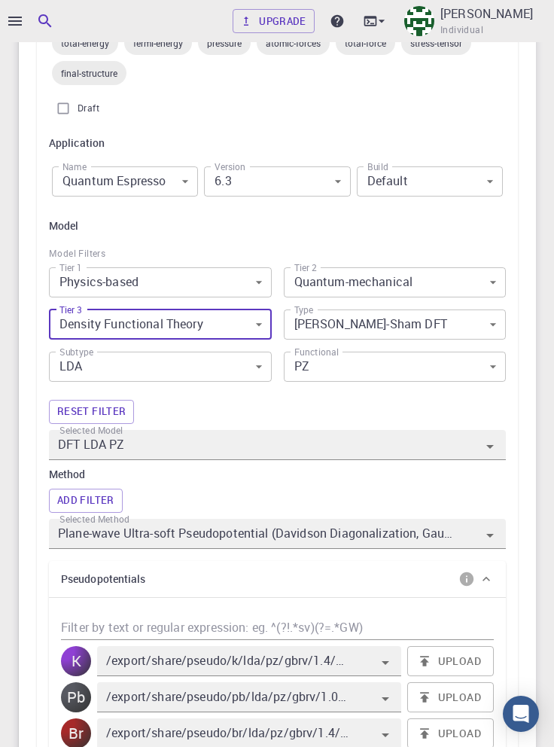
click at [468, 329] on body "Upgrade [PERSON_NAME] Individual Home [PERSON_NAME] Workflows - Variable-cell R…" at bounding box center [277, 494] width 554 height 2167
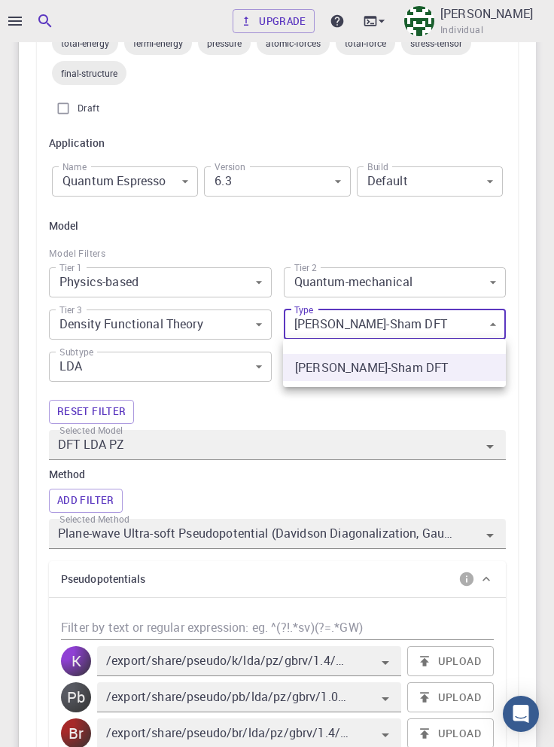
click at [235, 370] on div at bounding box center [277, 373] width 554 height 747
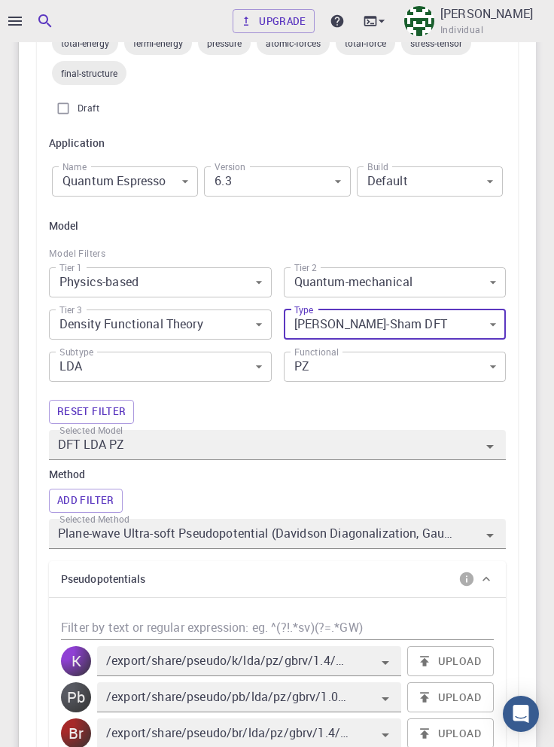
click at [232, 370] on body "Upgrade [PERSON_NAME] Individual Home [PERSON_NAME] Workflows - Variable-cell R…" at bounding box center [277, 494] width 554 height 2167
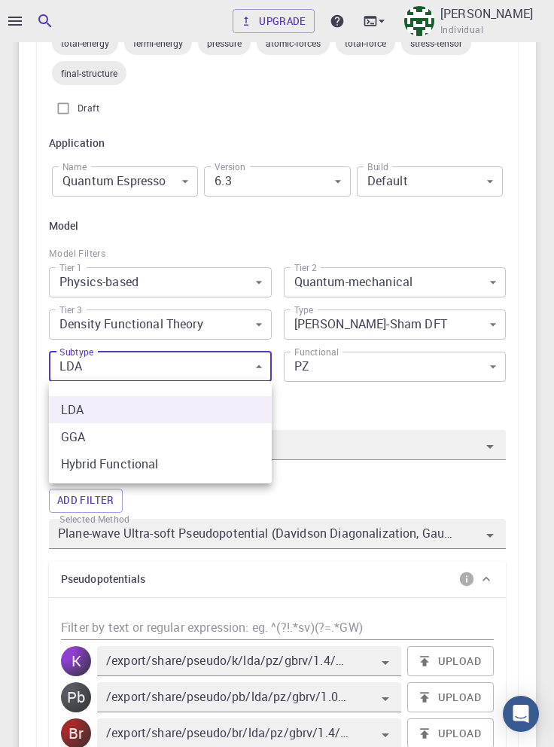
click at [208, 441] on li "GGA" at bounding box center [160, 436] width 223 height 27
type input "DFT GGA PBE"
type input "/export/share/pseudo/k/gga/pbe/gbrv/1.4/us/k_pbe_gbrv_1.4.upf"
type input "/export/share/pseudo/pb/gga/pbe/gbrv/1.0/us/pb_pbe_gbrv_1.0.upf"
type input "/export/share/pseudo/br/gga/pbe/gbrv/1.4/us/br_pbe_gbrv_1.4.upf"
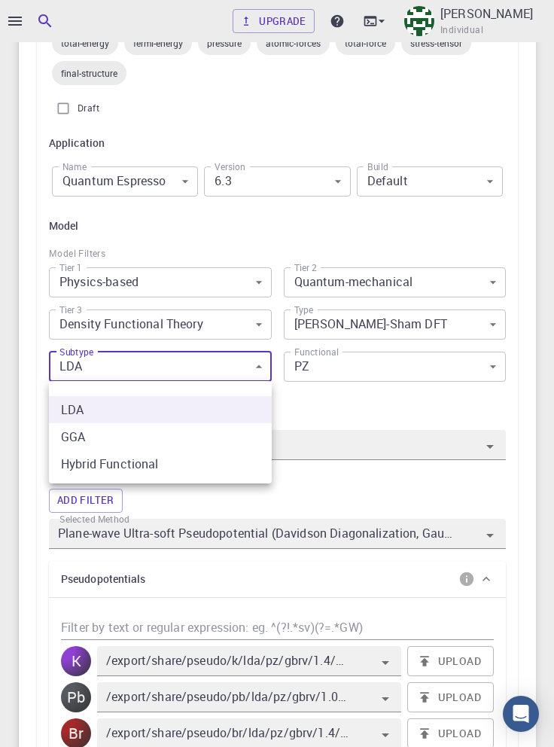
type input "1"
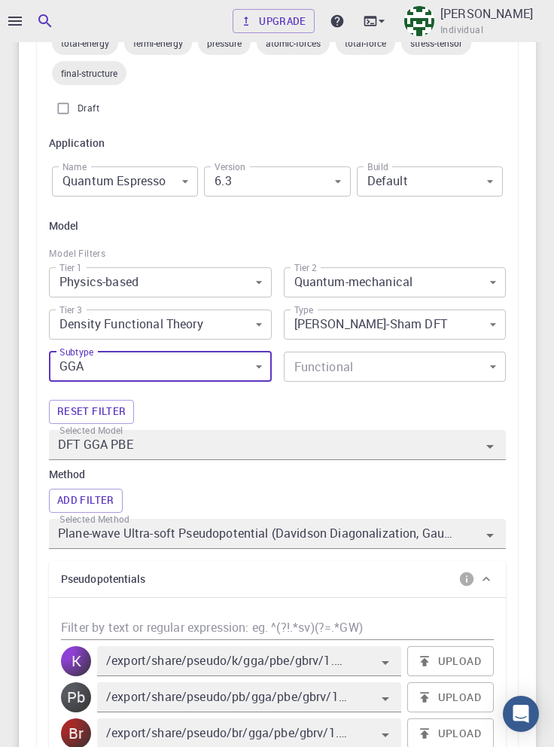
click at [434, 367] on body "Upgrade [PERSON_NAME] Individual Home [PERSON_NAME] Workflows - Variable-cell R…" at bounding box center [277, 494] width 554 height 2167
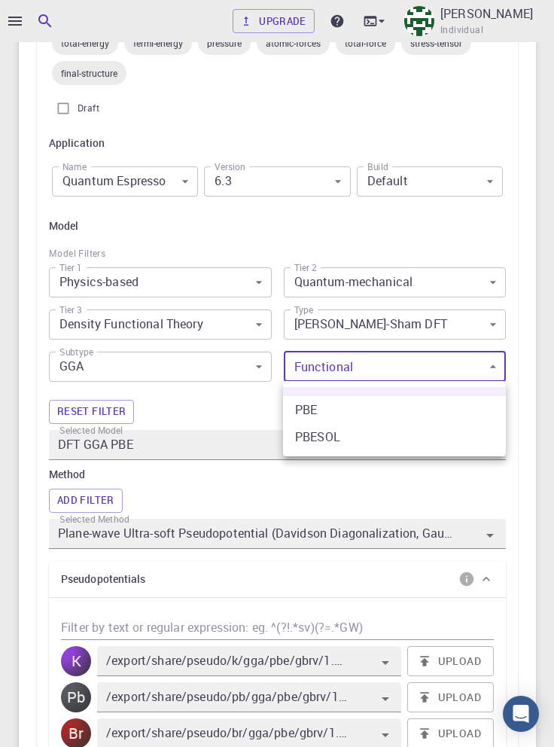
click at [413, 416] on li "PBE" at bounding box center [394, 409] width 223 height 27
type input "0"
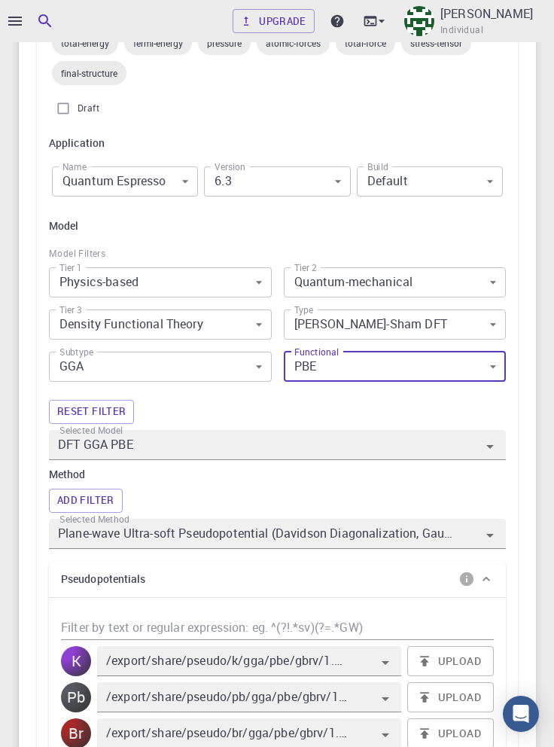
click at [451, 368] on body "Upgrade [PERSON_NAME] Individual Home [PERSON_NAME] Workflows - Variable-cell R…" at bounding box center [277, 494] width 554 height 2167
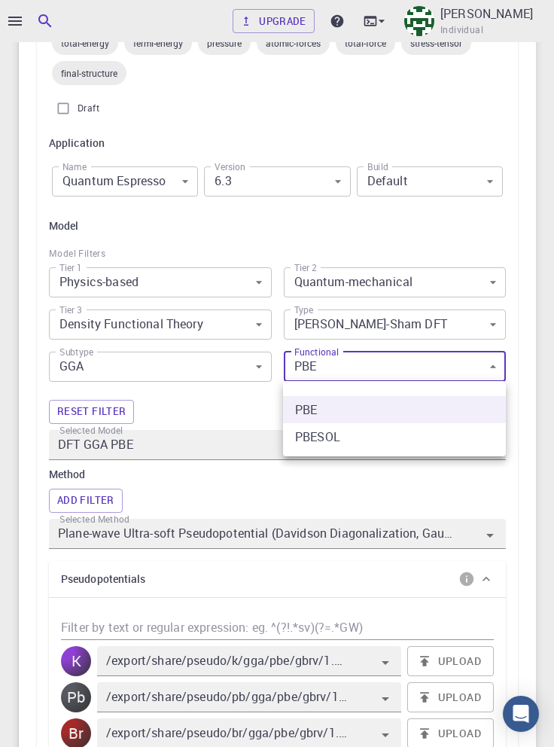
click at [394, 443] on li "PBESOL" at bounding box center [394, 436] width 223 height 27
type input "DFT GGA PBESOL"
type input "/export/share/pseudo/k/gga/pbesol/gbrv/1.4/us/k_pbesol_gbrv_1.4.upf"
type input "/export/share/pseudo/pb/gga/pbesol/gbrv/1.0/us/pb_pbesol_gbrv_1.0.upf"
type input "/export/share/pseudo/br/gga/pbesol/gbrv/1.4/us/br_pbesol_gbrv_1.4.upf"
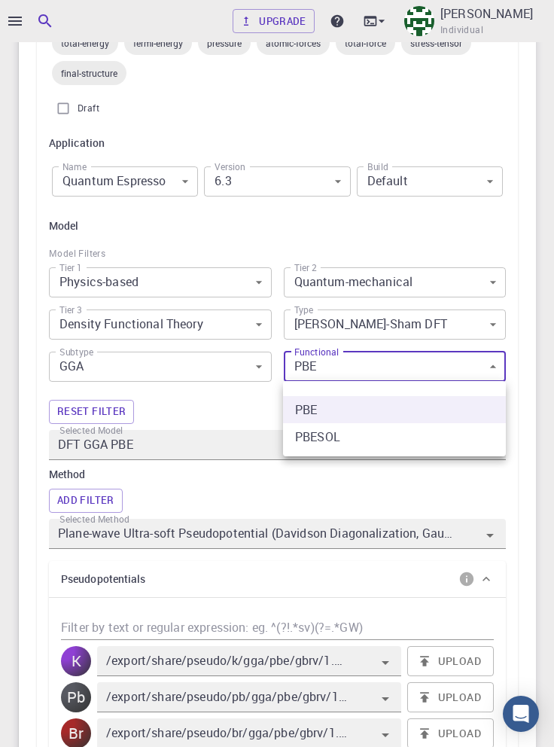
type input "1"
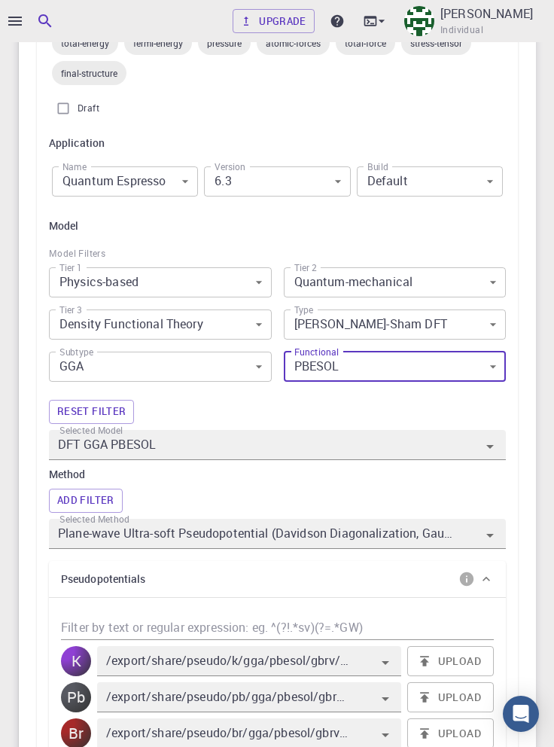
click at [236, 360] on body "Upgrade [PERSON_NAME] Individual Home [PERSON_NAME] Workflows - Variable-cell R…" at bounding box center [277, 494] width 554 height 2167
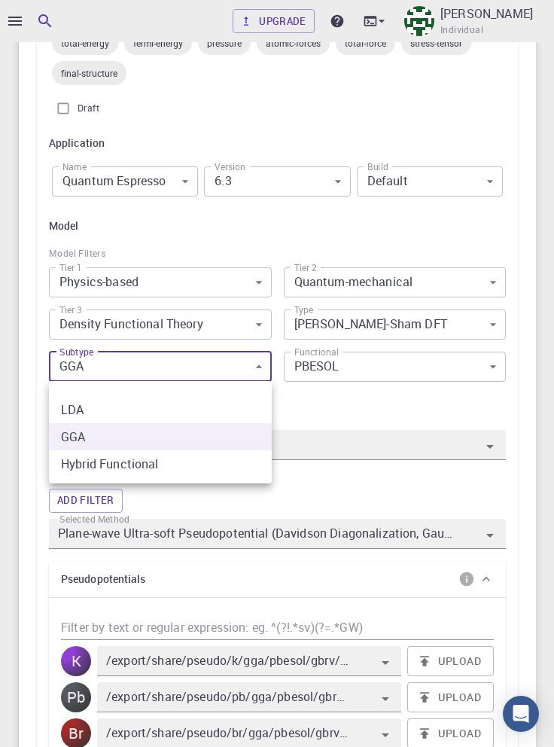
click at [215, 465] on li "Hybrid Functional" at bounding box center [160, 463] width 223 height 27
type input "DFT Hybrid HSE"
type input "Plane-wave Projector-augmented Wave Pseudopotential (Davidson Diagonalization, …"
type input "/export/share/pseudo/k/gga/pbe/dojo-jth/1.1/paw/k_pbe_dojo-jth_1.1.upf"
type input "/export/share/pseudo/pb/gga/pbe/dojo-jth/1.1/paw/pb_pbe_dojo-jth_1.1.upf"
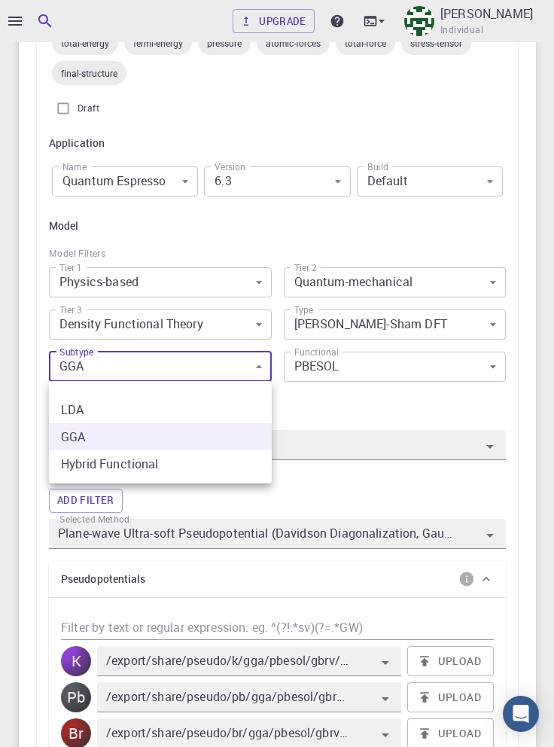
type input "/export/share/pseudo/br/gga/pbe/dojo-jth/1.1/paw/br_pbe_dojo-jth_1.1.upf"
type input "2"
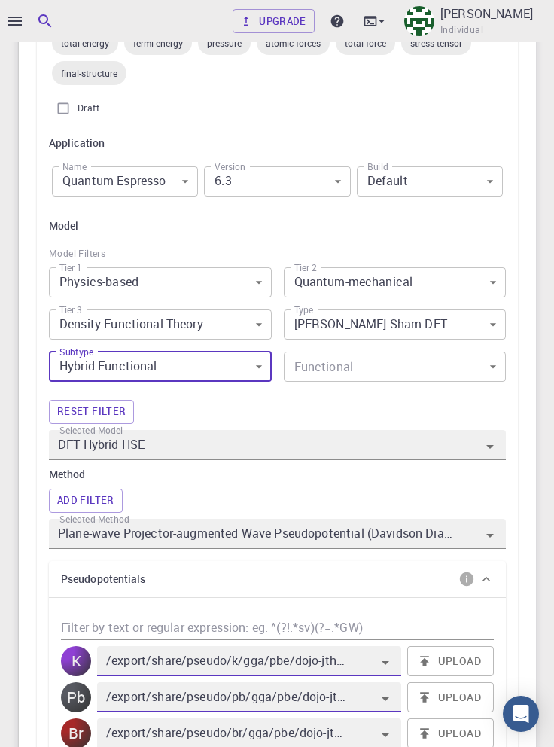
click at [409, 370] on body "Upgrade [PERSON_NAME] Individual Home [PERSON_NAME] Workflows - Variable-cell R…" at bounding box center [277, 494] width 554 height 2167
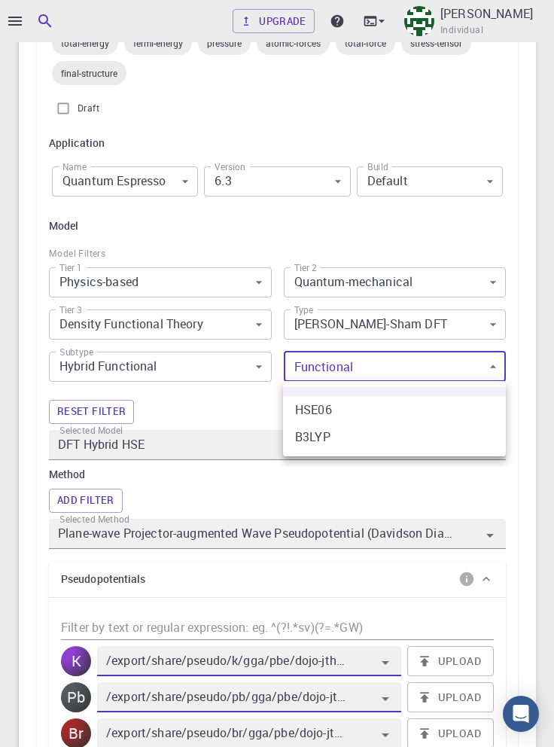
click at [400, 437] on li "B3LYP" at bounding box center [394, 436] width 223 height 27
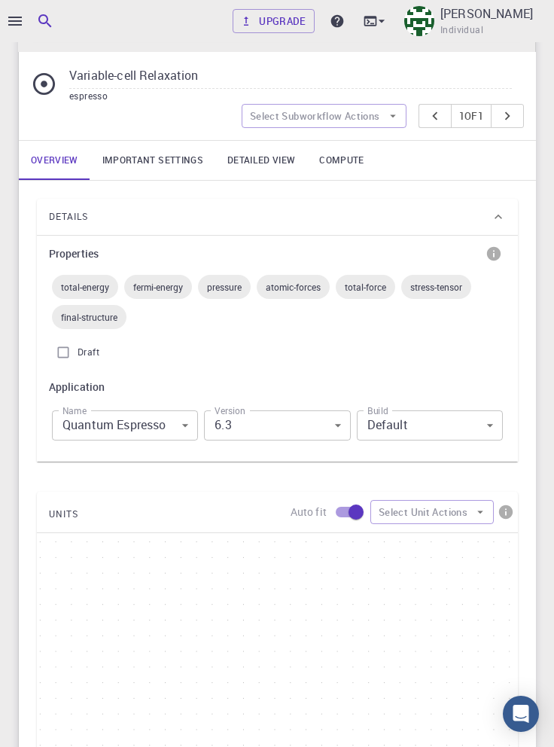
scroll to position [344, 0]
click at [158, 213] on div "Details" at bounding box center [270, 218] width 442 height 24
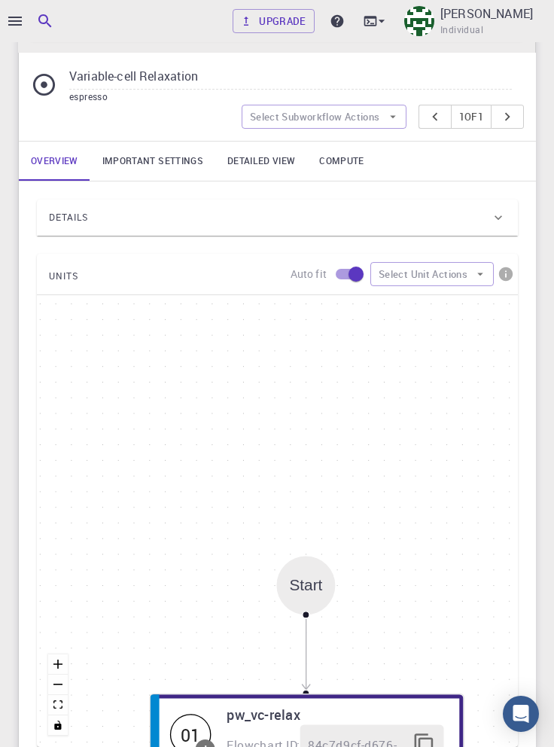
click at [290, 213] on div "Details" at bounding box center [270, 218] width 442 height 24
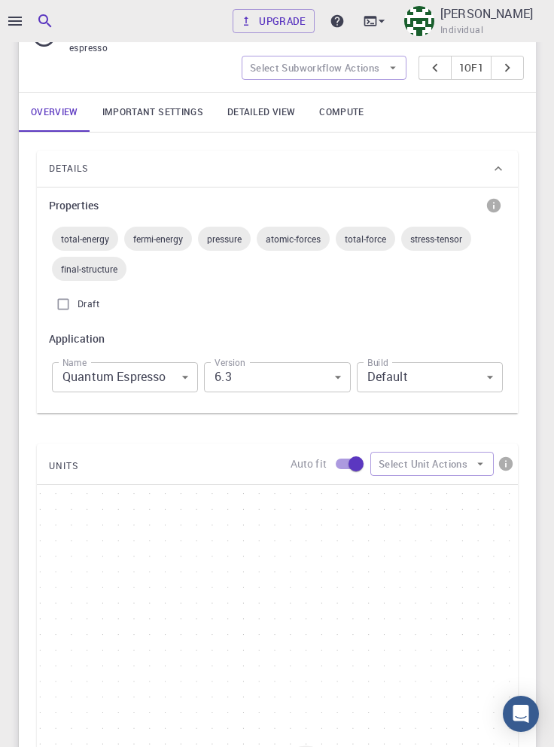
scroll to position [392, 0]
click at [483, 379] on body "Upgrade [PERSON_NAME] Individual Home [PERSON_NAME] Workflows - Variable-cell R…" at bounding box center [277, 414] width 554 height 1613
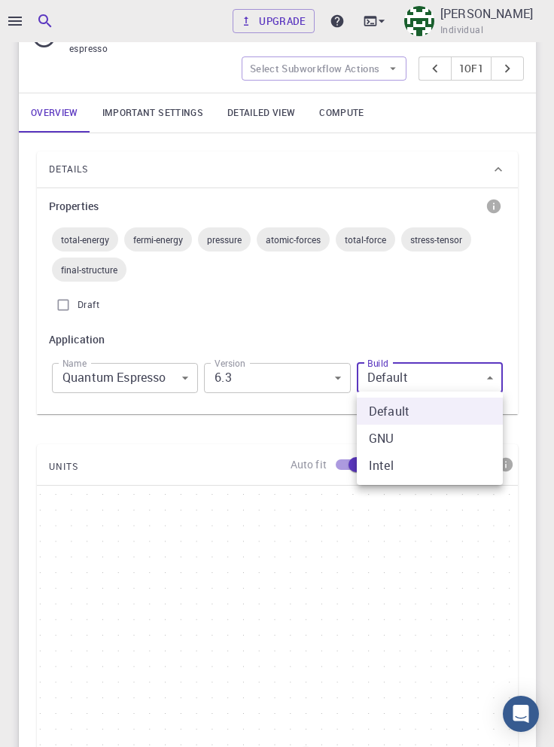
click at [532, 324] on div at bounding box center [277, 373] width 554 height 747
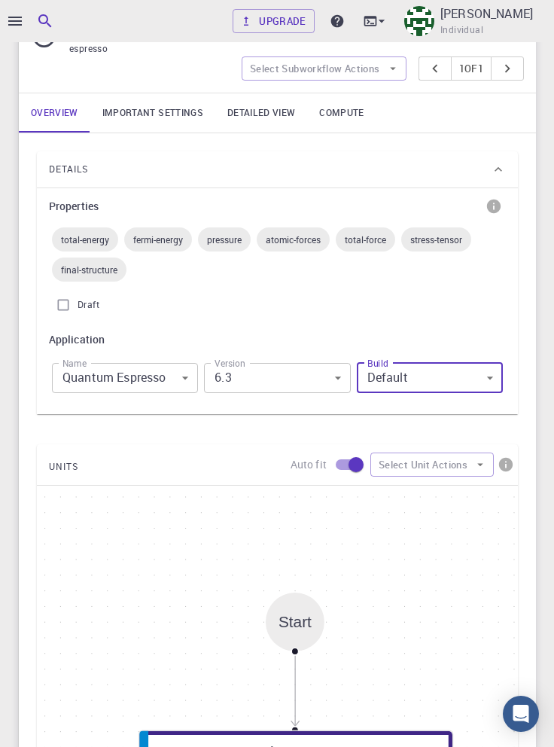
click at [169, 110] on link "Important settings" at bounding box center [152, 112] width 125 height 39
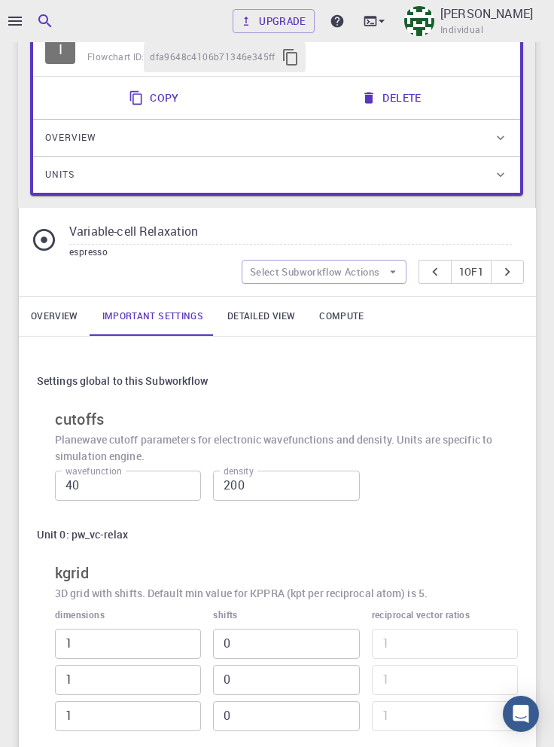
scroll to position [187, 0]
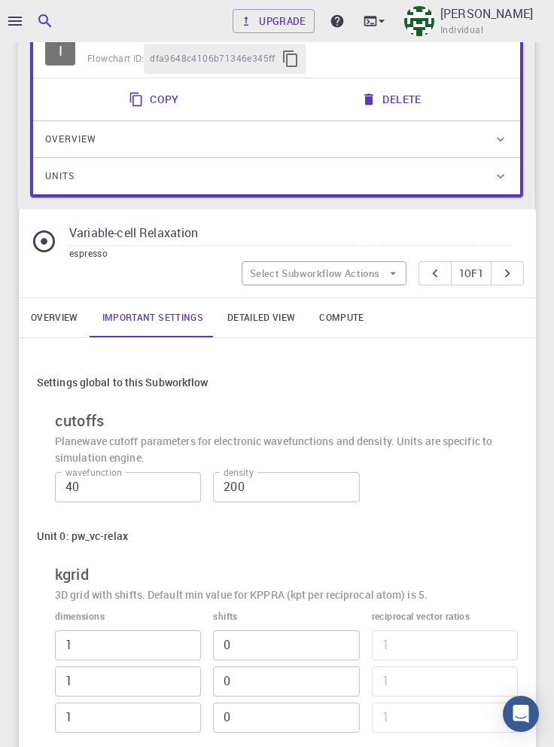
click at [52, 319] on link "Overview" at bounding box center [55, 317] width 72 height 39
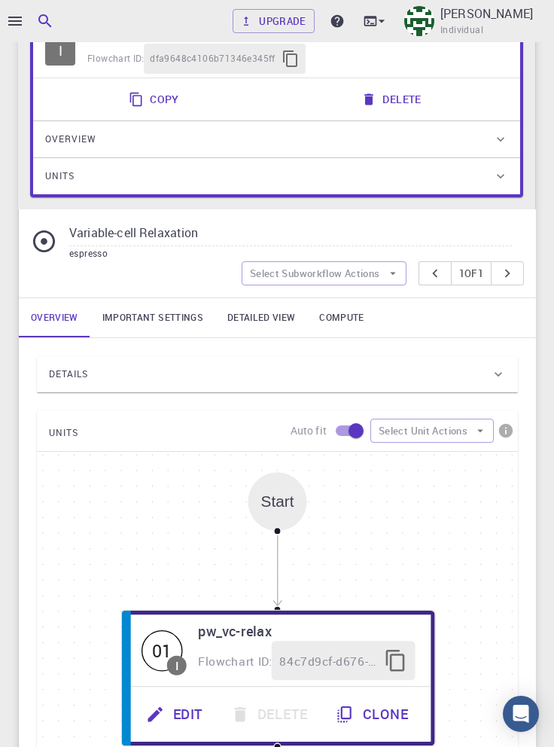
click at [396, 378] on div "Details" at bounding box center [270, 374] width 442 height 24
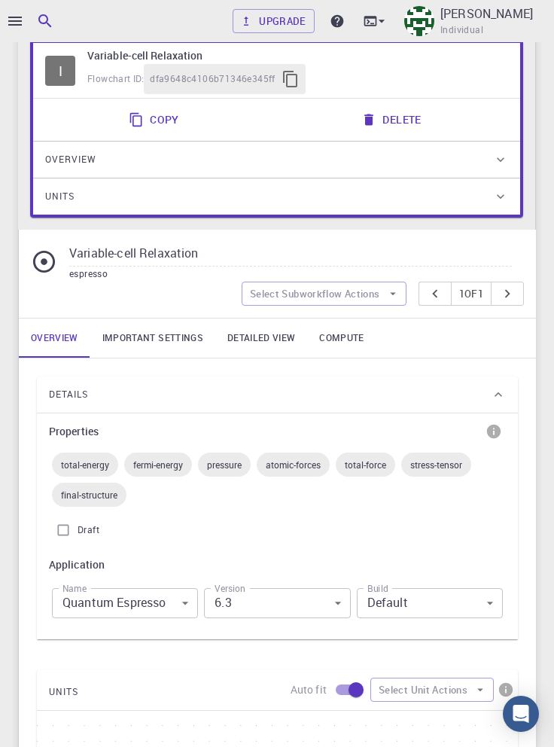
scroll to position [185, 0]
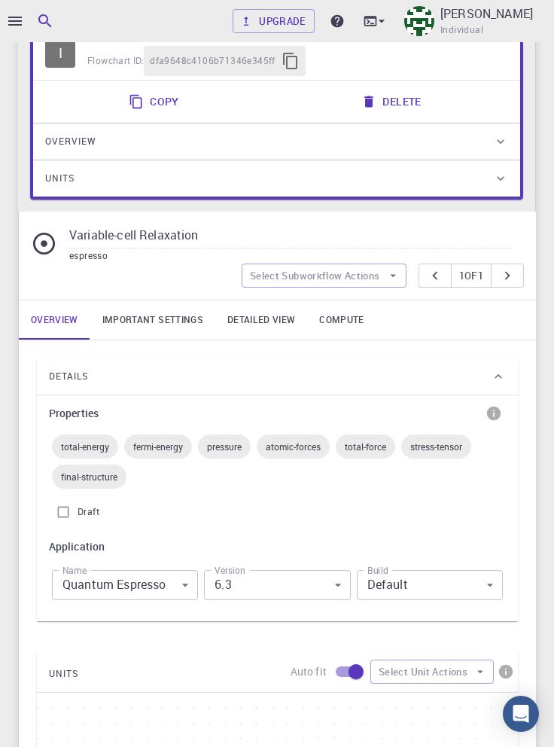
click at [180, 593] on body "Upgrade [PERSON_NAME] Individual Home [PERSON_NAME] Workflows - Variable-cell R…" at bounding box center [277, 621] width 554 height 1613
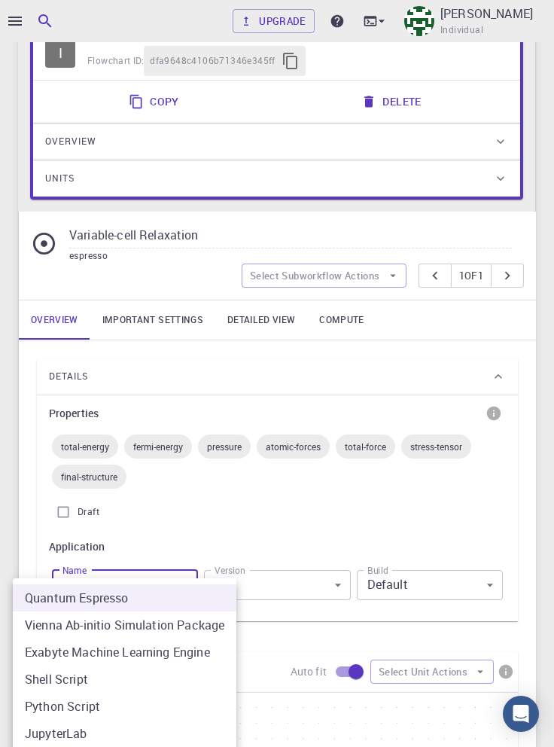
click at [197, 595] on li "Quantum Espresso" at bounding box center [125, 597] width 224 height 27
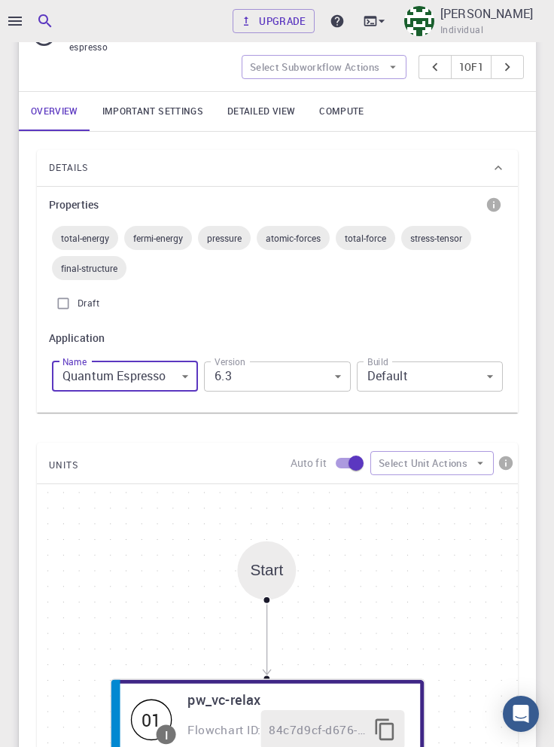
scroll to position [392, 0]
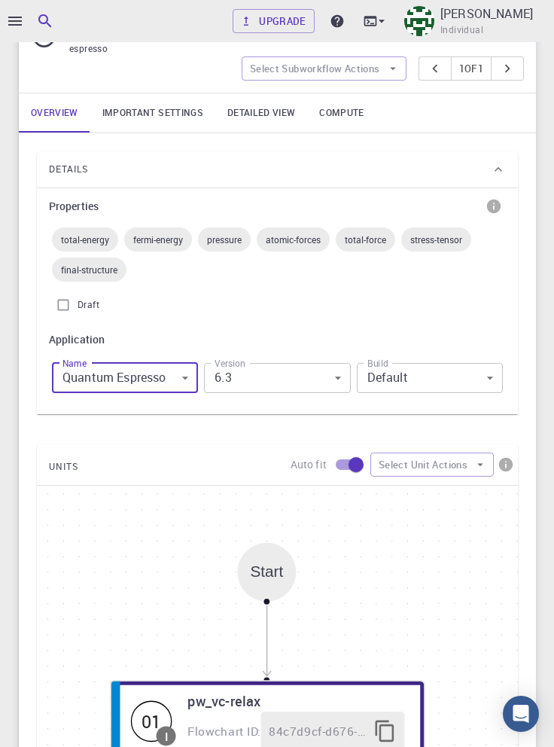
click at [498, 411] on div "Properties total-energy fermi-energy pressure atomic-forces total-force stress-…" at bounding box center [277, 301] width 481 height 226
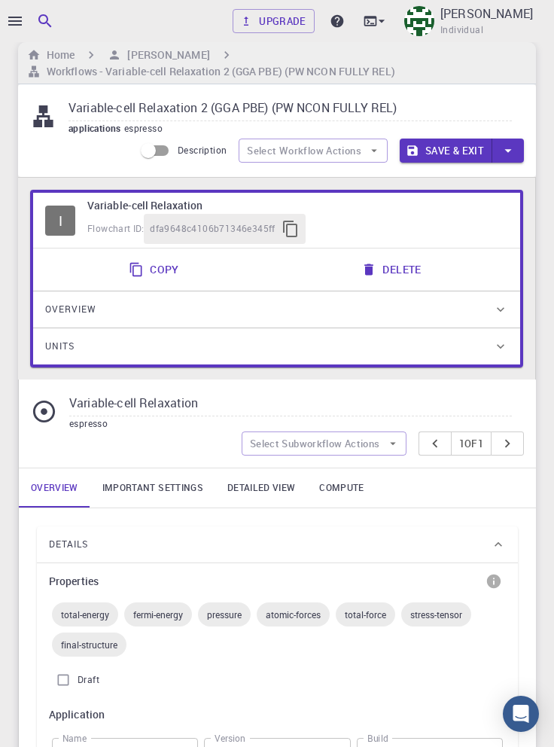
scroll to position [23, 0]
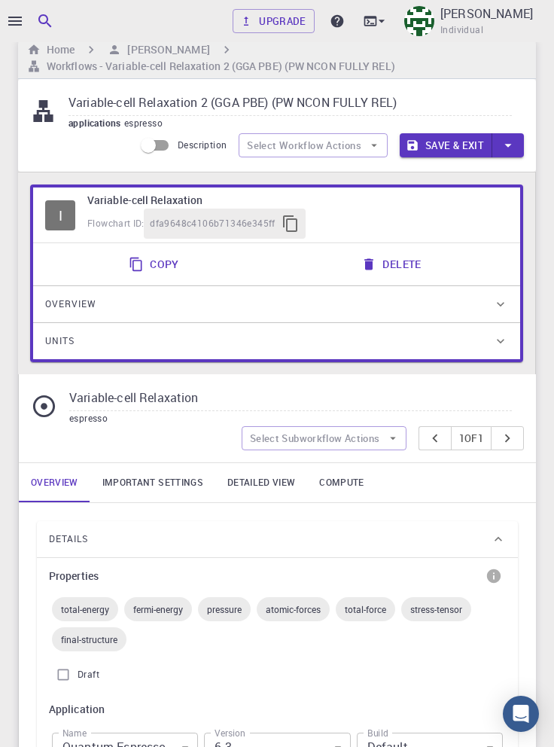
click at [252, 480] on link "Detailed view" at bounding box center [261, 482] width 92 height 39
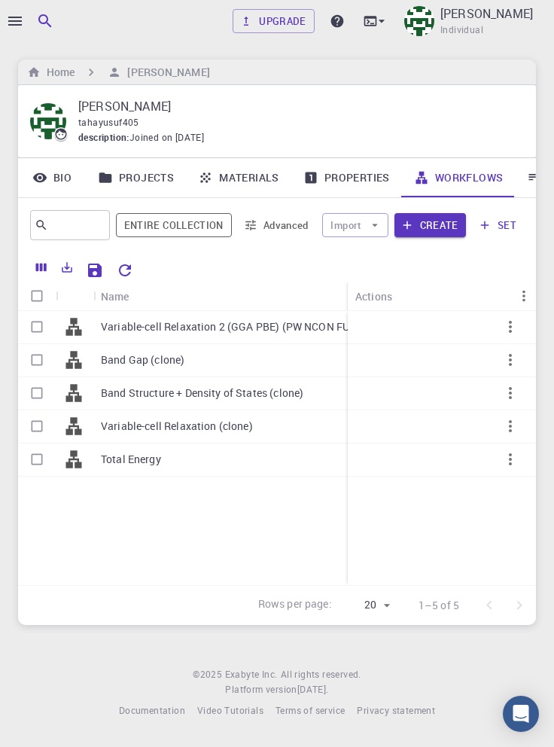
click at [251, 331] on p "Variable-cell Relaxation 2 (GGA PBE) (PW NCON FULLY REL)" at bounding box center [246, 326] width 290 height 15
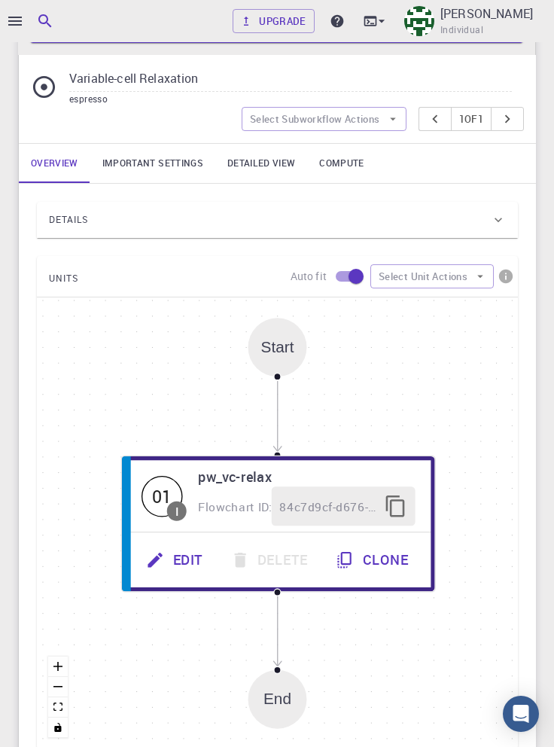
scroll to position [351, 0]
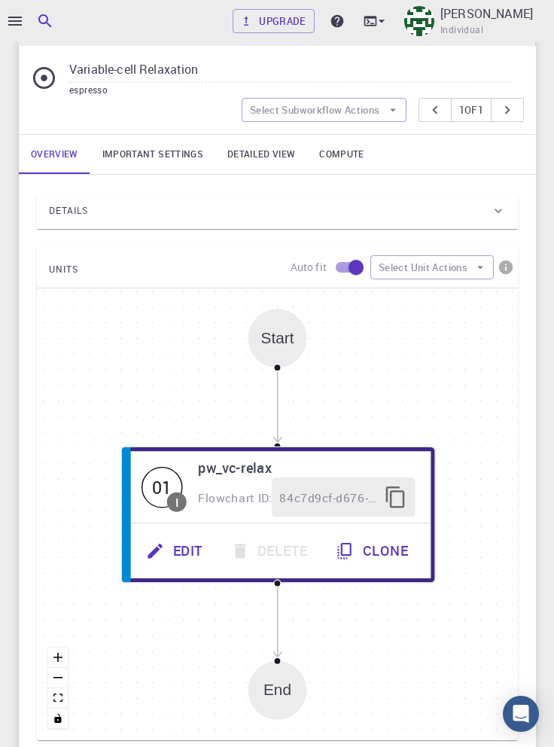
click at [160, 148] on link "Important settings" at bounding box center [152, 154] width 125 height 39
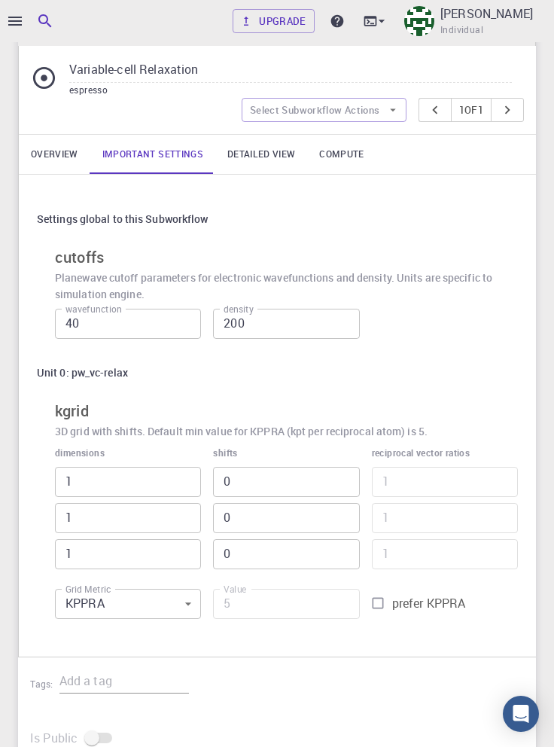
click at [56, 157] on link "Overview" at bounding box center [55, 154] width 72 height 39
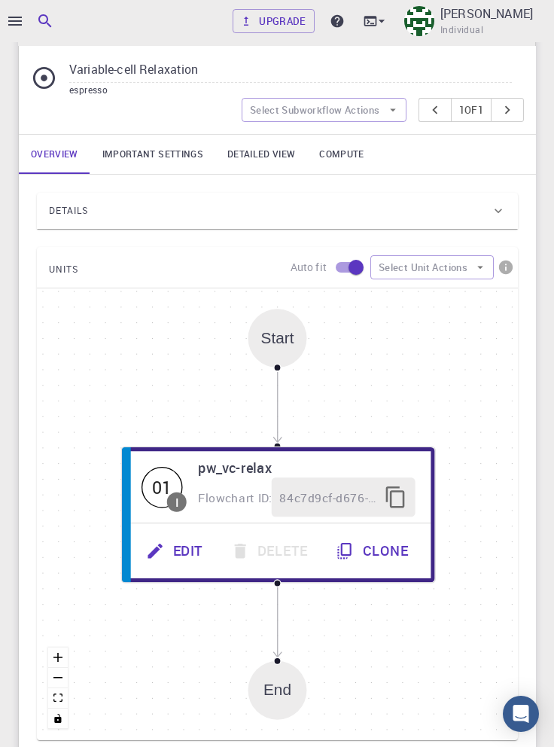
click at [258, 211] on div "Details" at bounding box center [270, 211] width 442 height 24
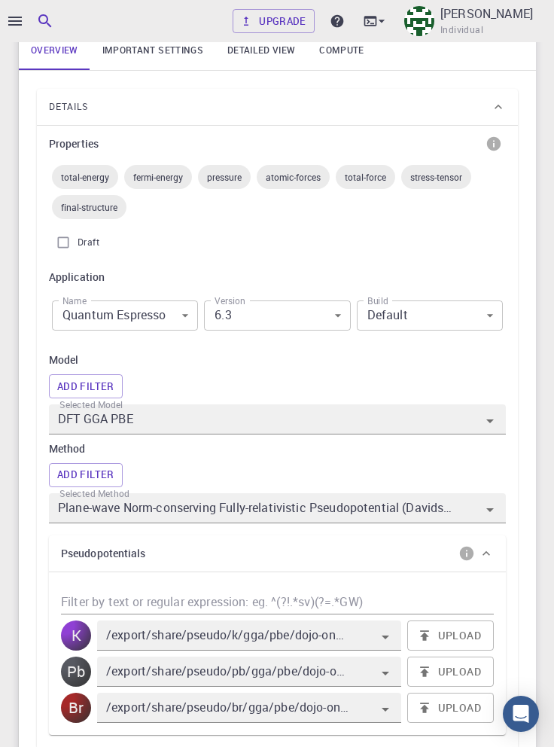
scroll to position [455, 0]
click at [96, 384] on button "Add Filter" at bounding box center [86, 386] width 74 height 24
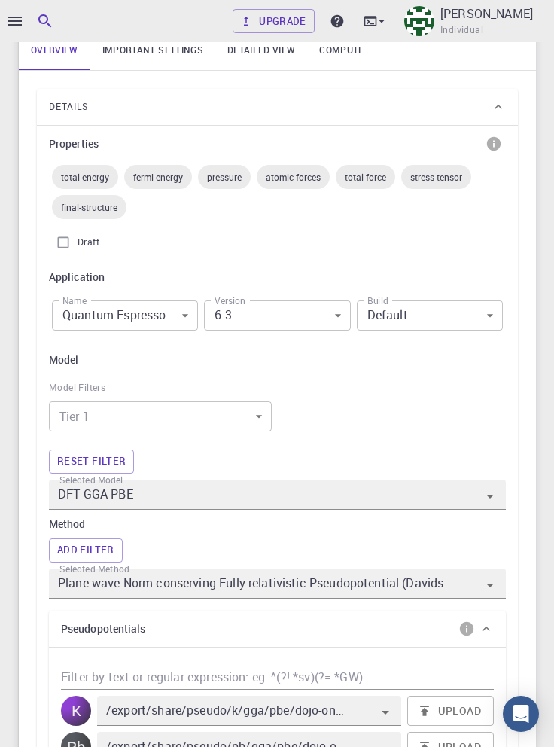
click at [218, 417] on body "Upgrade [PERSON_NAME] Individual Home [PERSON_NAME] Workflows - Variable-cell R…" at bounding box center [277, 586] width 554 height 2083
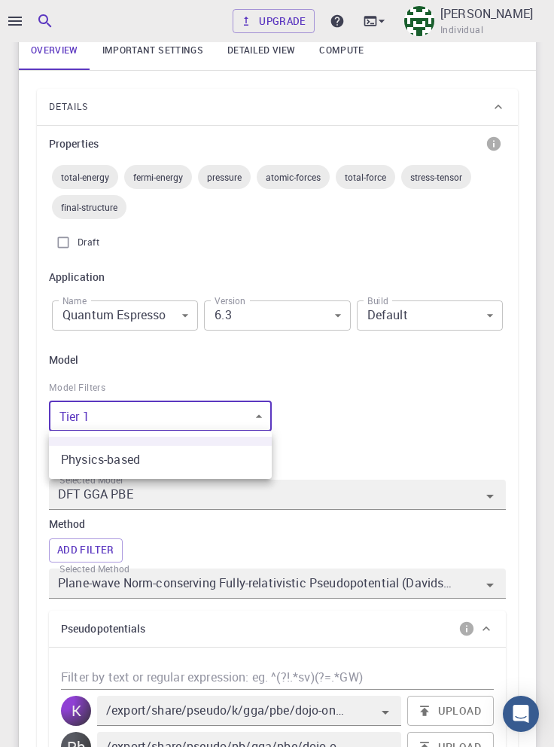
click at [178, 456] on li "Physics-based" at bounding box center [160, 459] width 223 height 27
type input "0"
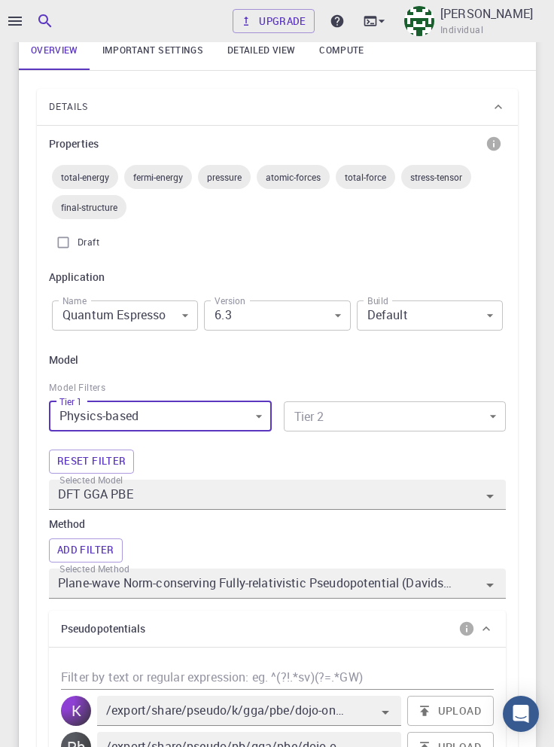
click at [351, 416] on body "Upgrade [PERSON_NAME] Individual Home [PERSON_NAME] Workflows - Variable-cell R…" at bounding box center [277, 586] width 554 height 2083
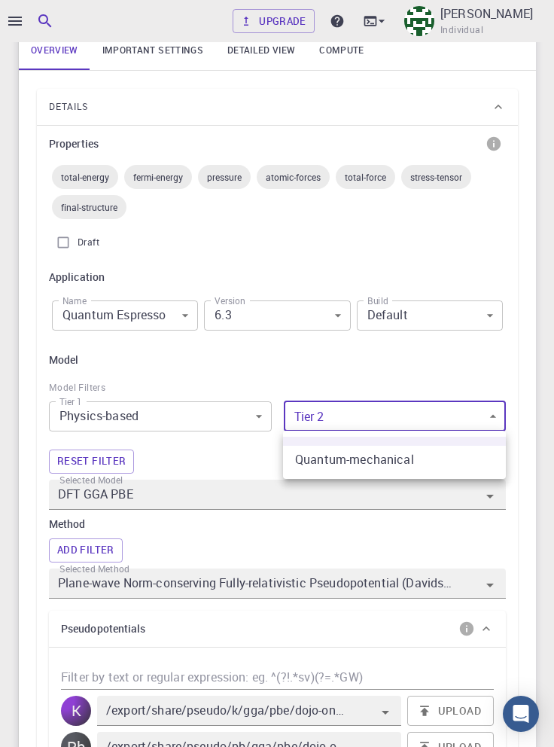
click at [368, 461] on li "Quantum-mechanical" at bounding box center [394, 459] width 223 height 27
type input "0"
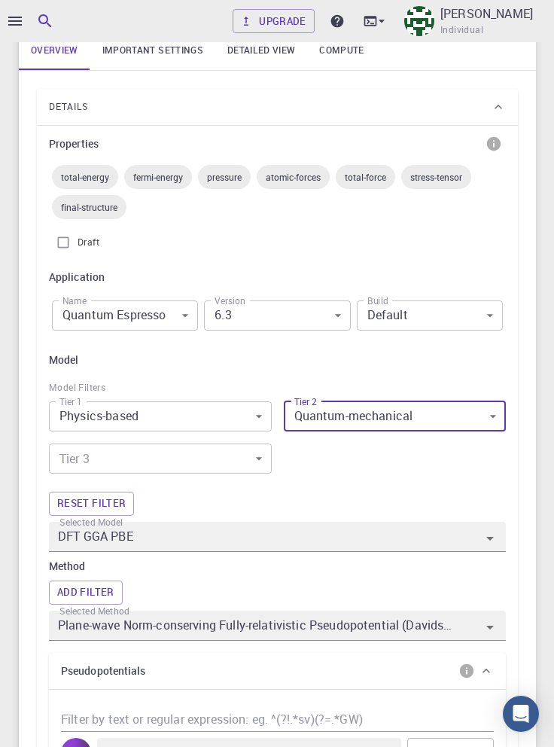
click at [175, 458] on body "Upgrade [PERSON_NAME] Individual Home [PERSON_NAME] Workflows - Variable-cell R…" at bounding box center [277, 607] width 554 height 2125
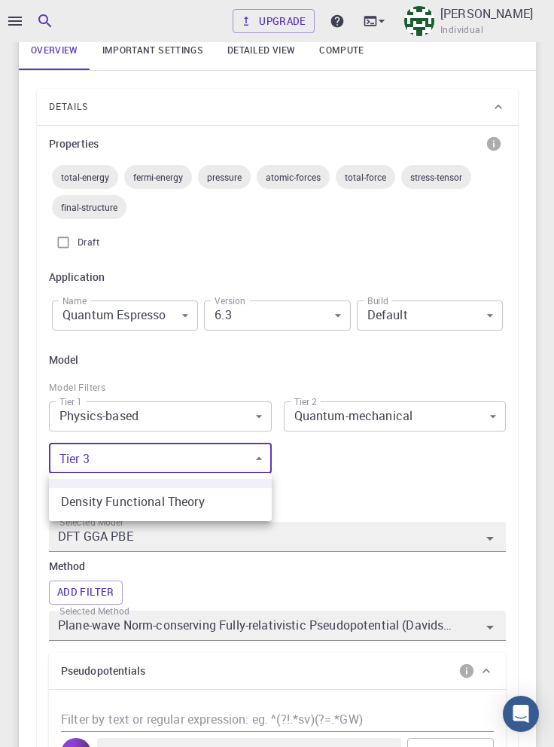
click at [209, 503] on li "Density Functional Theory" at bounding box center [160, 501] width 223 height 27
type input "0"
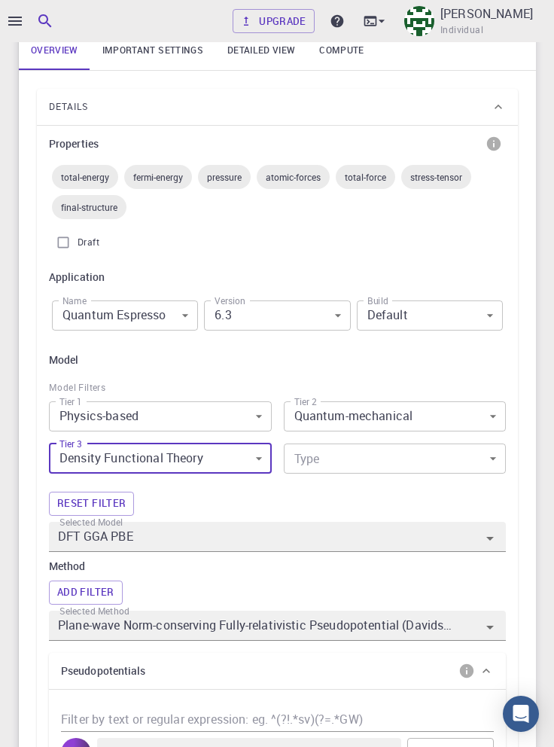
click at [374, 457] on body "Upgrade [PERSON_NAME] Individual Home [PERSON_NAME] Workflows - Variable-cell R…" at bounding box center [277, 607] width 554 height 2125
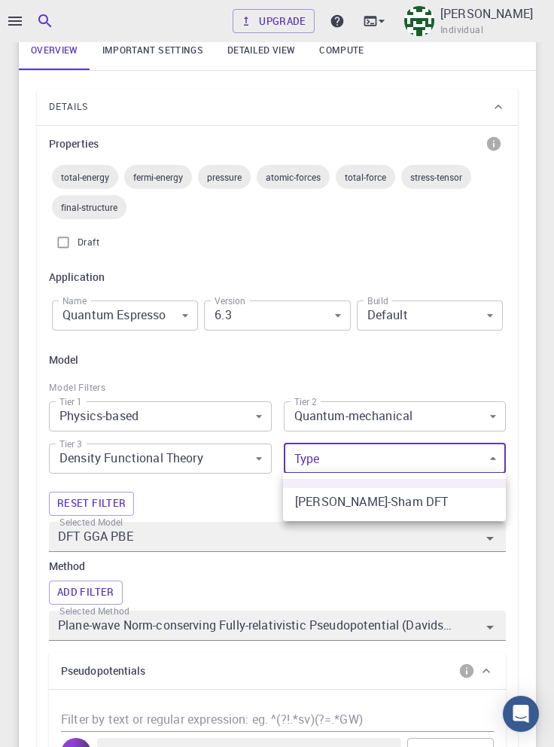
click at [385, 502] on li "[PERSON_NAME]-Sham DFT" at bounding box center [394, 501] width 223 height 27
type input "0"
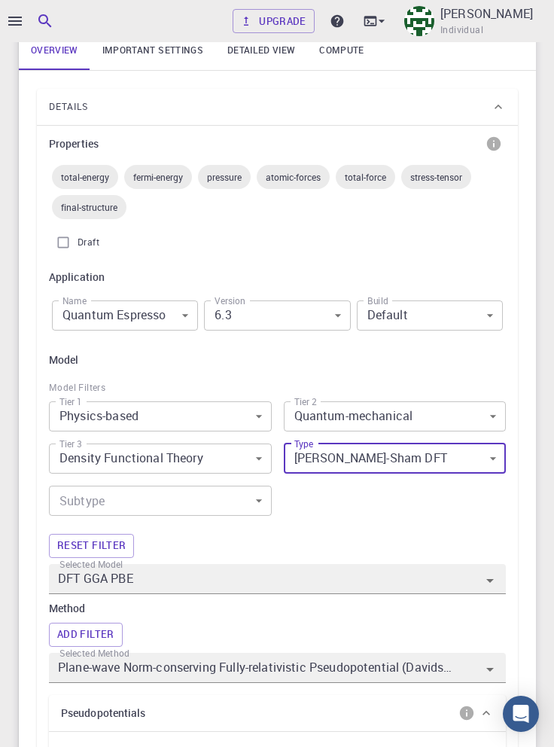
click at [195, 505] on body "Upgrade [PERSON_NAME] Individual Home [PERSON_NAME] Workflows - Variable-cell R…" at bounding box center [277, 628] width 554 height 2167
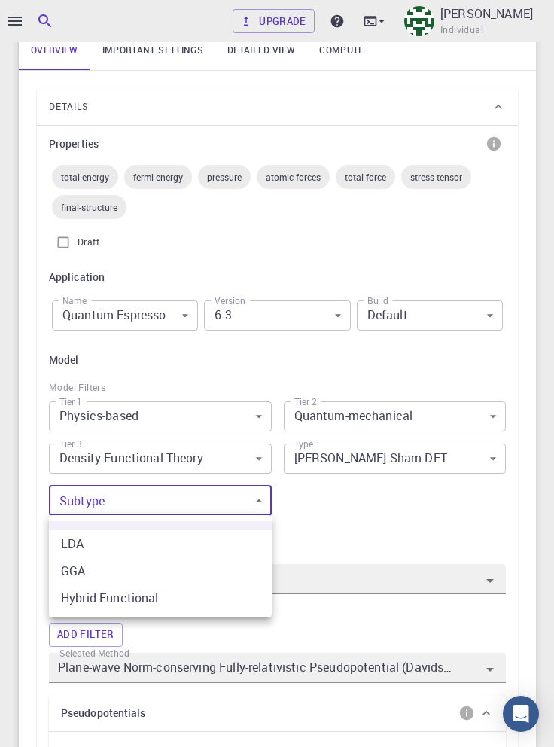
click at [181, 602] on li "Hybrid Functional" at bounding box center [160, 597] width 223 height 27
type input "DFT Hybrid HSE"
type input "/export/share/pseudo/k/gga/pbe/dojo-jth/1.1/paw/k_pbe_dojo-jth_1.1.upf"
type input "/export/share/pseudo/pb/gga/pbe/dojo-jth/1.1/paw/pb_pbe_dojo-jth_1.1.upf"
type input "/export/share/pseudo/br/gga/pbe/dojo-jth/1.1/paw/br_pbe_dojo-jth_1.1.upf"
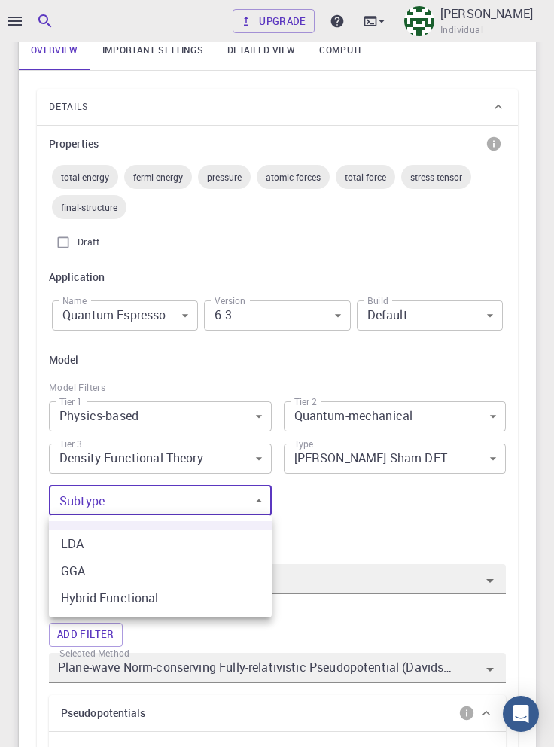
type input "2"
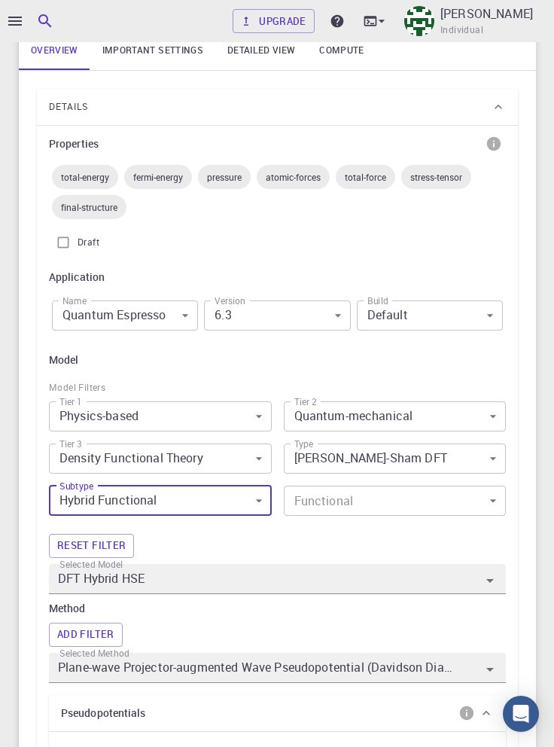
type input "Plane-wave Projector-augmented Wave Pseudopotential (Davidson Diagonalization, …"
click at [371, 500] on body "Upgrade [PERSON_NAME] Individual Home [PERSON_NAME] Workflows - Variable-cell R…" at bounding box center [277, 628] width 554 height 2167
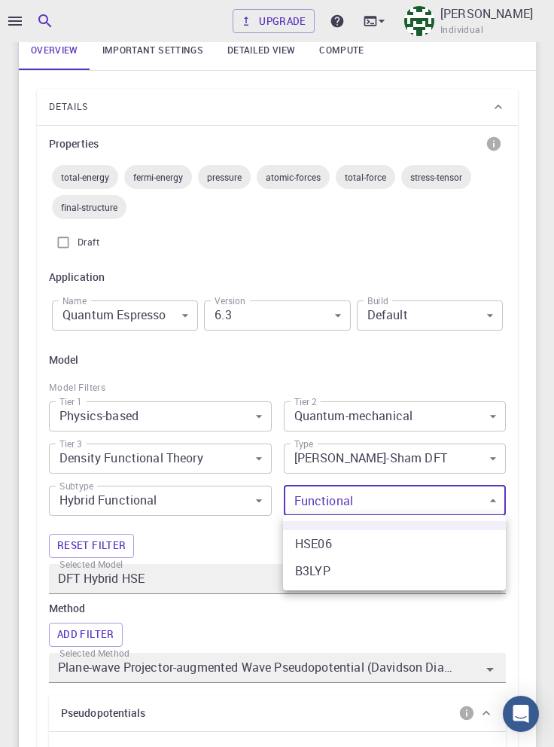
click at [353, 574] on li "B3LYP" at bounding box center [394, 570] width 223 height 27
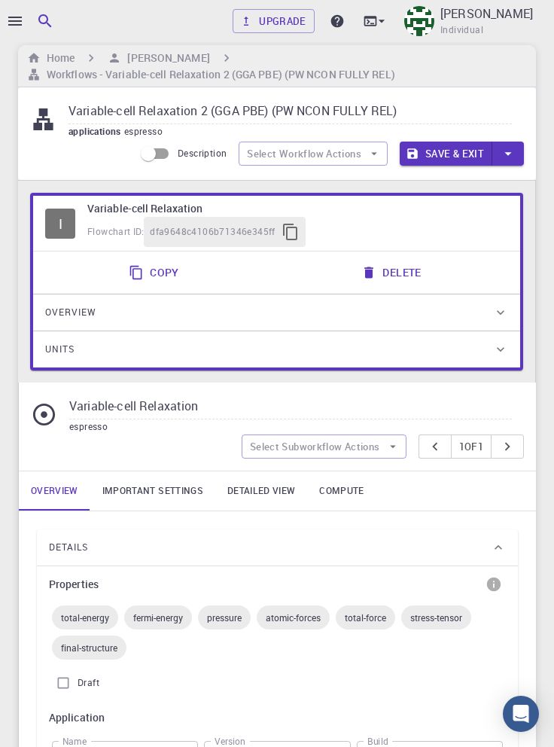
scroll to position [0, 0]
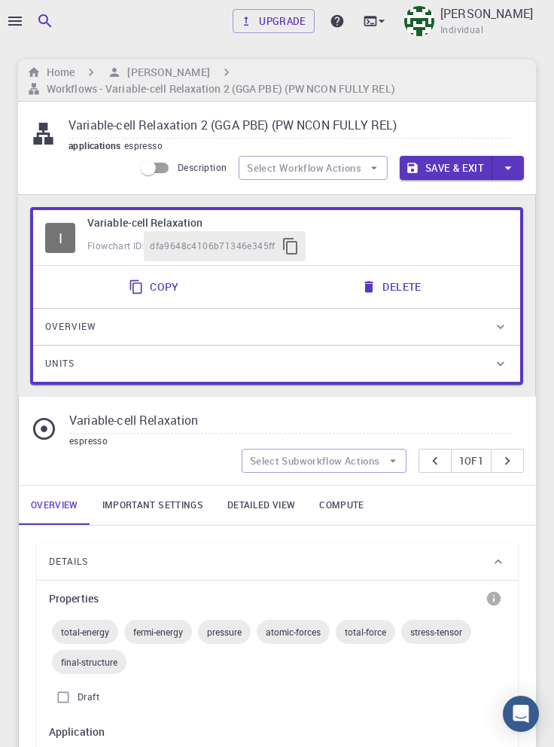
click at [452, 166] on button "Save & Exit" at bounding box center [446, 168] width 93 height 24
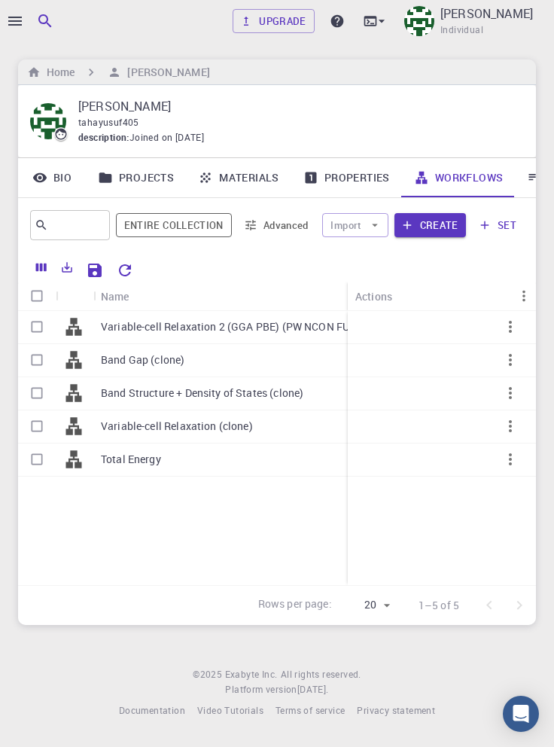
click at [219, 331] on p "Variable-cell Relaxation 2 (GGA PBE) (PW NCON FULLY REL)" at bounding box center [246, 326] width 290 height 15
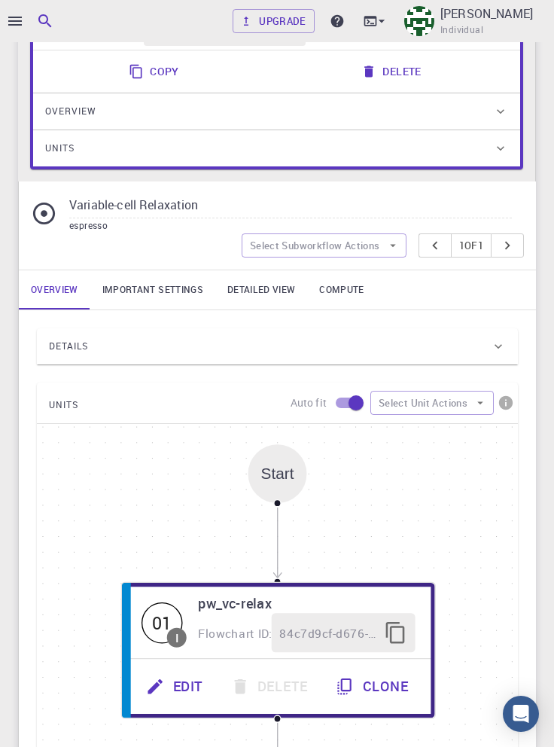
scroll to position [219, 0]
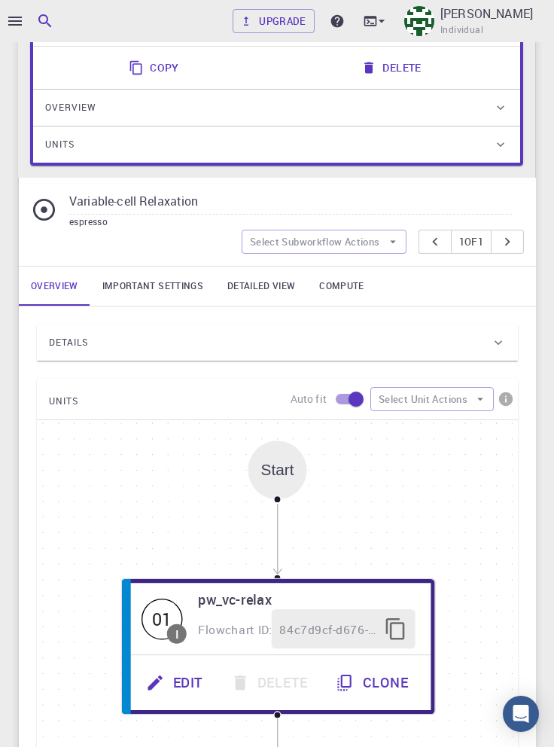
click at [450, 342] on div "Details" at bounding box center [270, 342] width 442 height 24
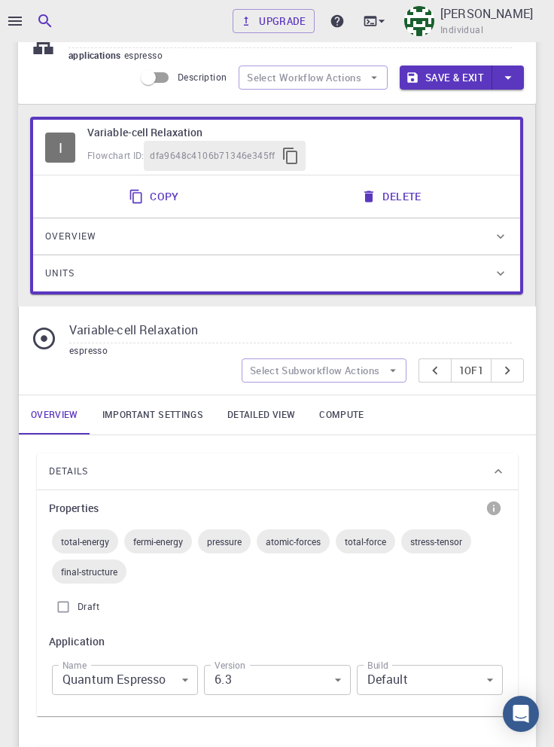
scroll to position [95, 0]
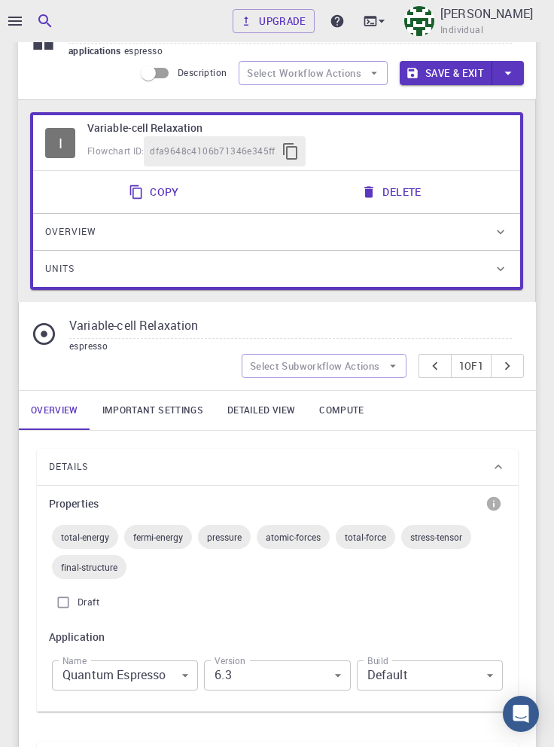
click at [253, 411] on link "Detailed view" at bounding box center [261, 410] width 92 height 39
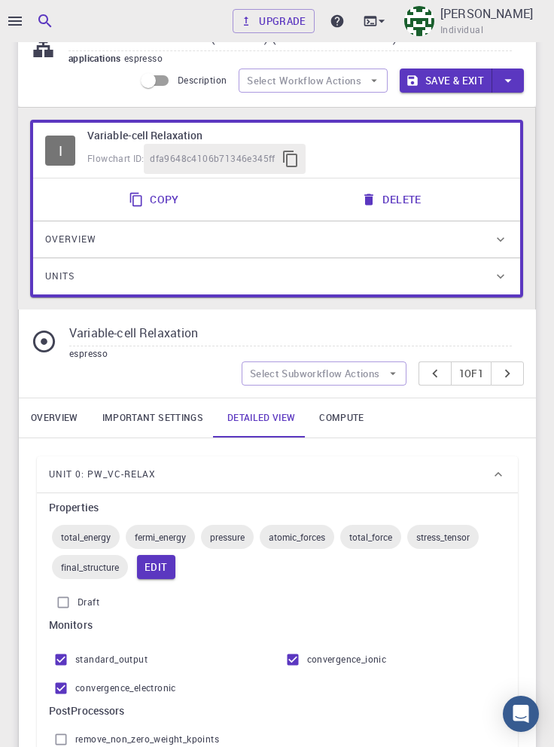
scroll to position [0, 0]
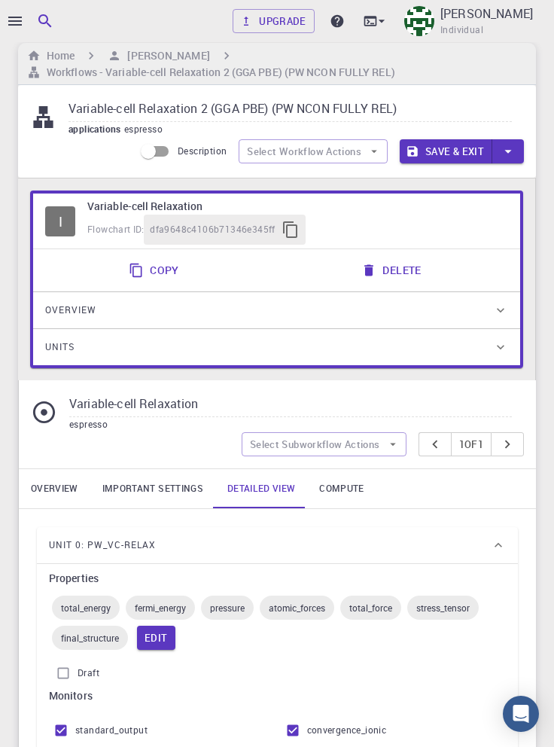
click at [154, 485] on link "Important settings" at bounding box center [152, 488] width 125 height 39
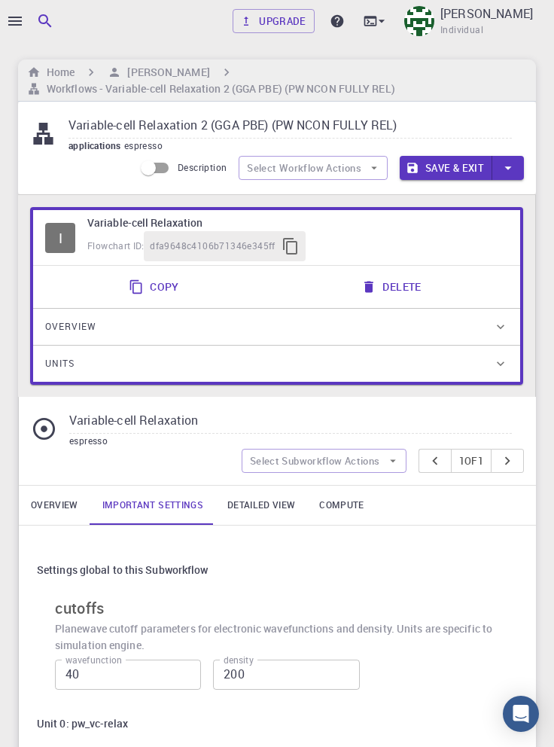
click at [345, 513] on link "Compute" at bounding box center [341, 505] width 69 height 39
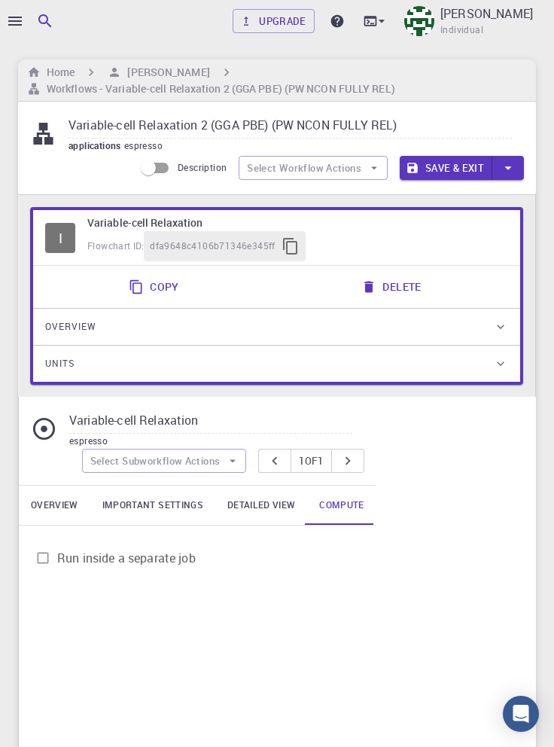
click at [47, 507] on link "Overview" at bounding box center [55, 505] width 72 height 39
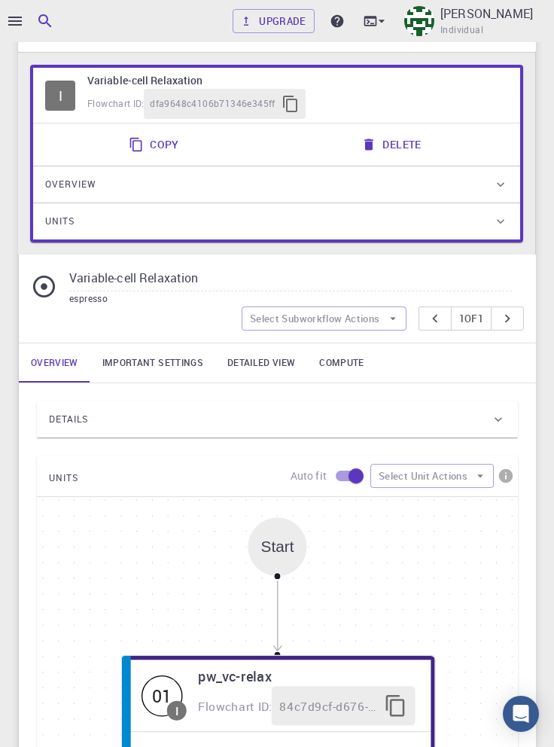
scroll to position [143, 0]
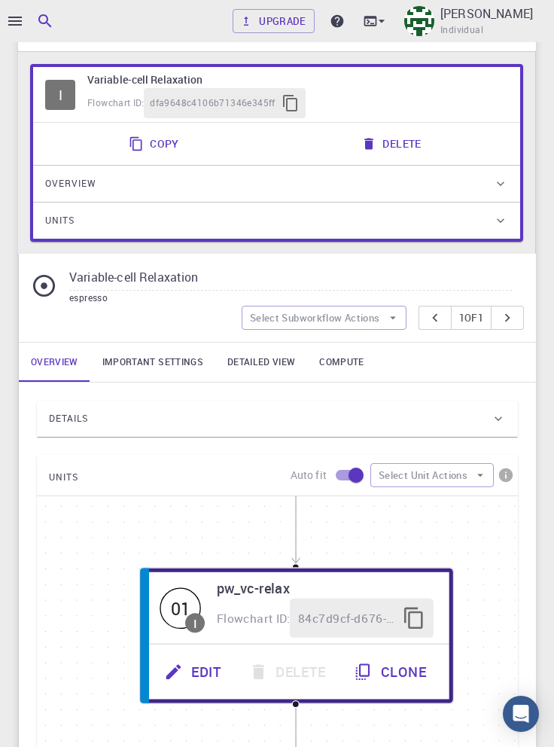
click at [457, 419] on div "Details" at bounding box center [270, 419] width 442 height 24
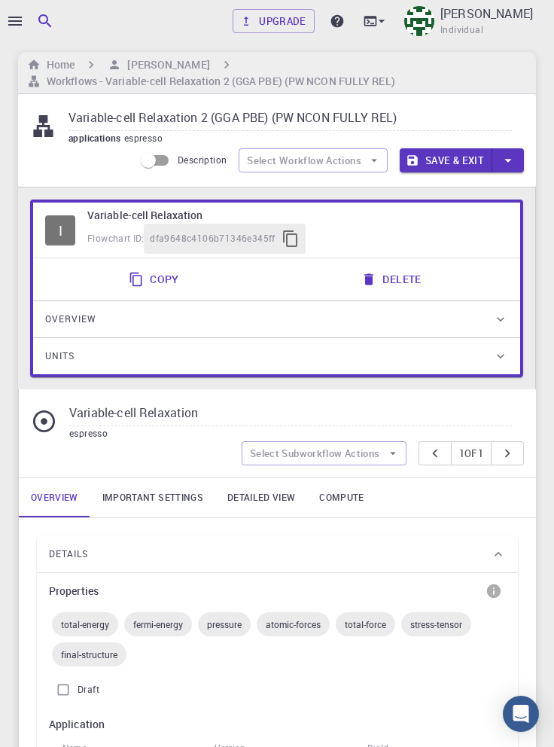
scroll to position [0, 0]
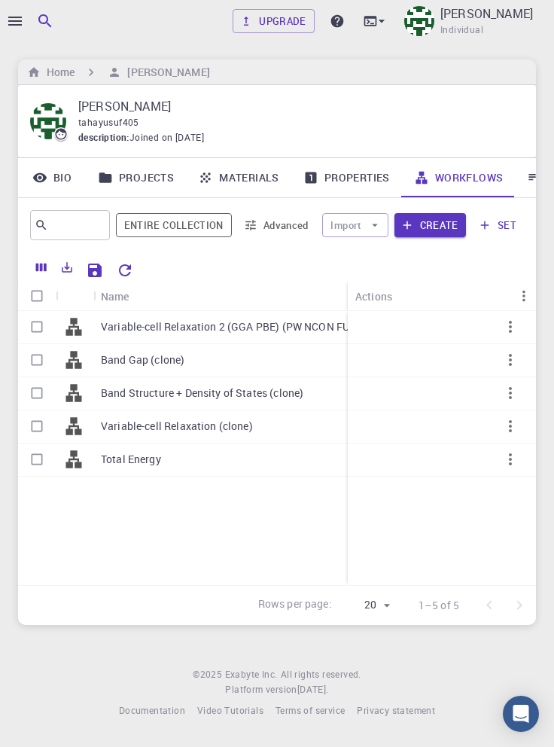
click at [510, 429] on icon "button" at bounding box center [510, 426] width 18 height 18
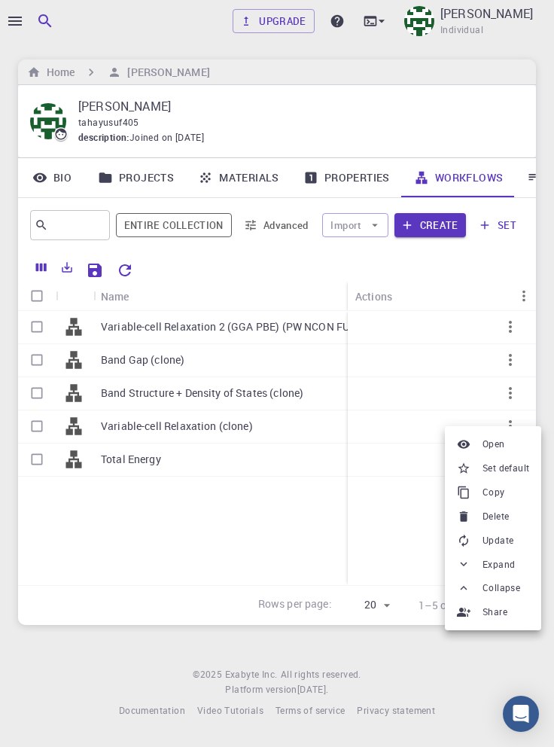
click at [521, 473] on span "Set default" at bounding box center [506, 468] width 47 height 15
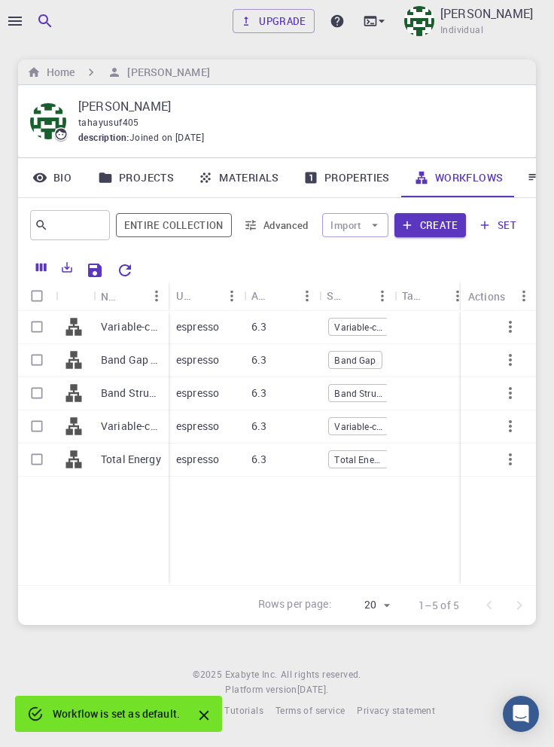
click at [25, 330] on input "Select row" at bounding box center [37, 326] width 29 height 29
checkbox input "true"
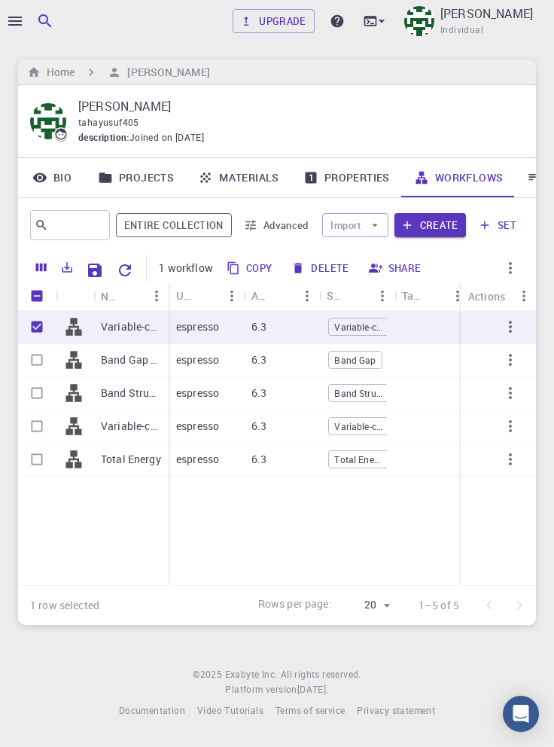
click at [510, 327] on icon "button" at bounding box center [510, 327] width 3 height 12
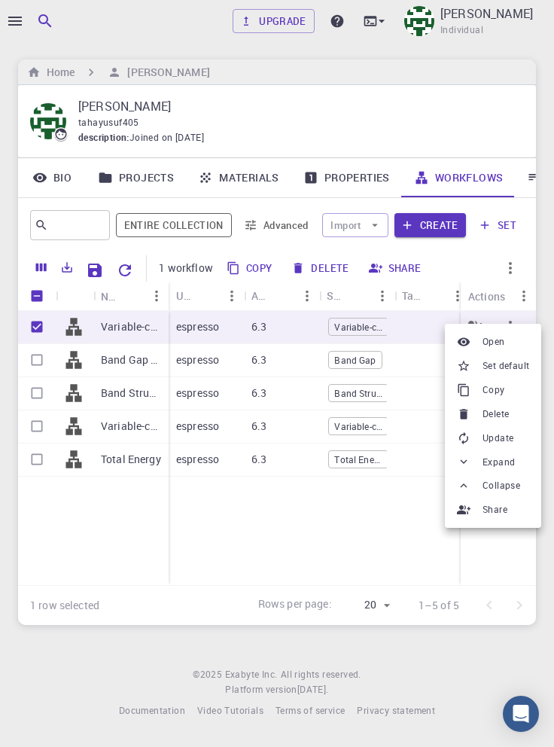
click at [502, 413] on span "Delete" at bounding box center [496, 414] width 26 height 15
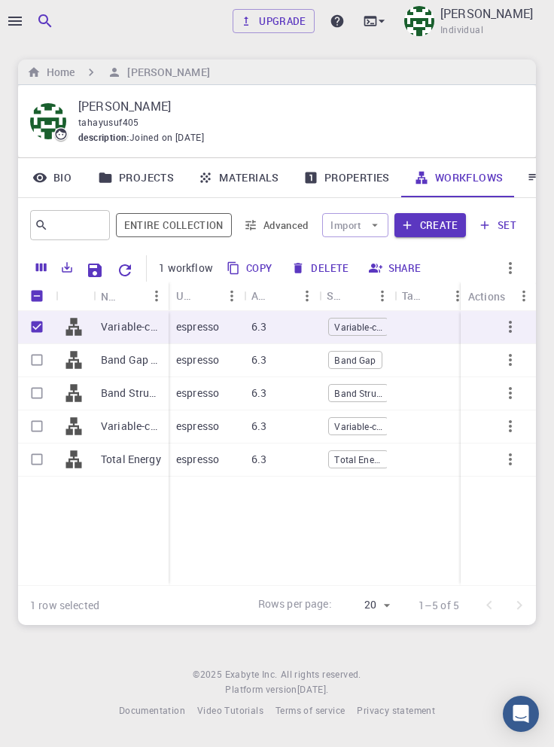
checkbox input "false"
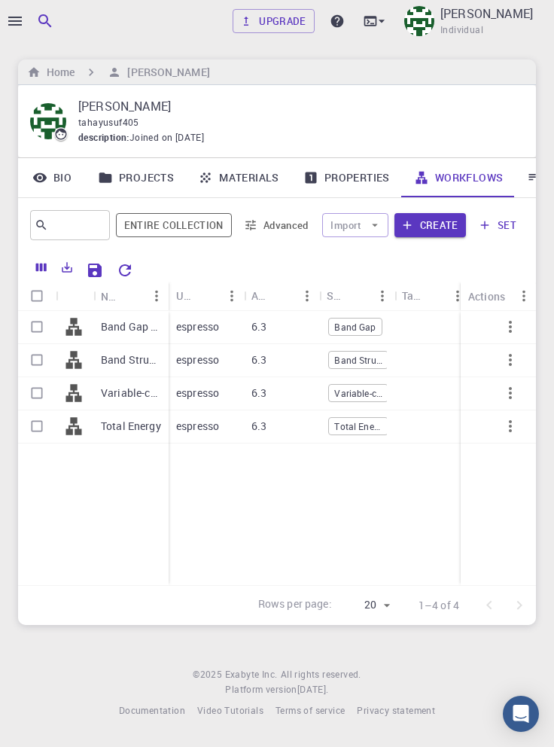
click at [430, 233] on button "Create" at bounding box center [430, 225] width 72 height 24
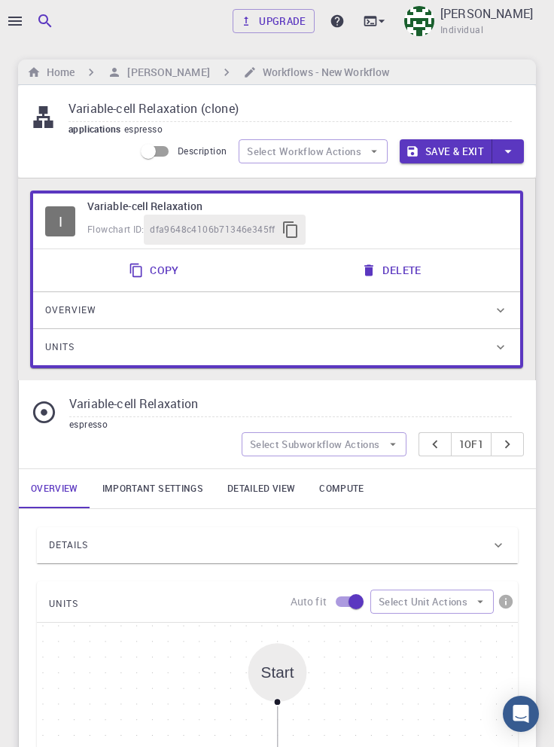
click at [266, 114] on input "Variable-cell Relaxation (clone)" at bounding box center [290, 109] width 443 height 25
type input "Variable-cell Relaxation (clone) 2"
click at [455, 153] on button "Save & Exit" at bounding box center [446, 151] width 93 height 24
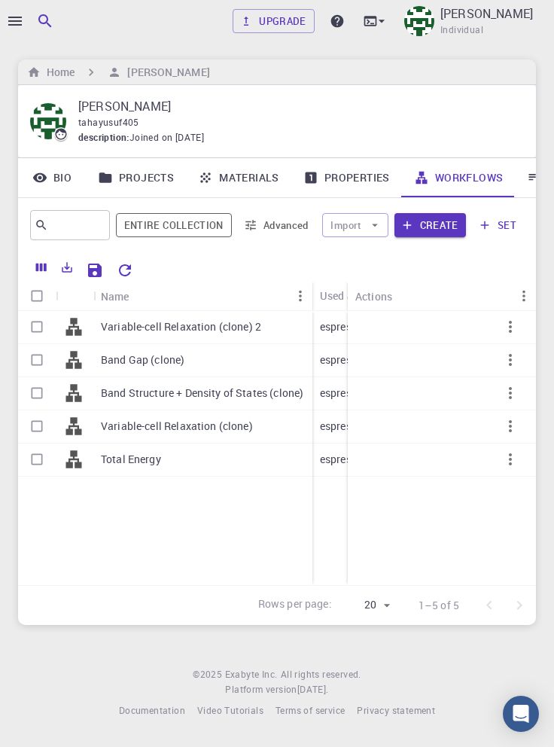
click at [242, 330] on p "Variable-cell Relaxation (clone) 2" at bounding box center [181, 326] width 160 height 15
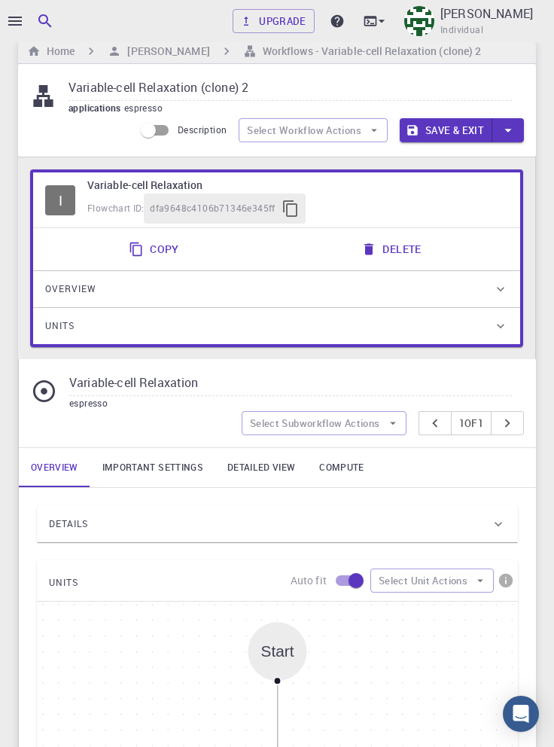
click at [159, 464] on link "Important settings" at bounding box center [152, 467] width 125 height 39
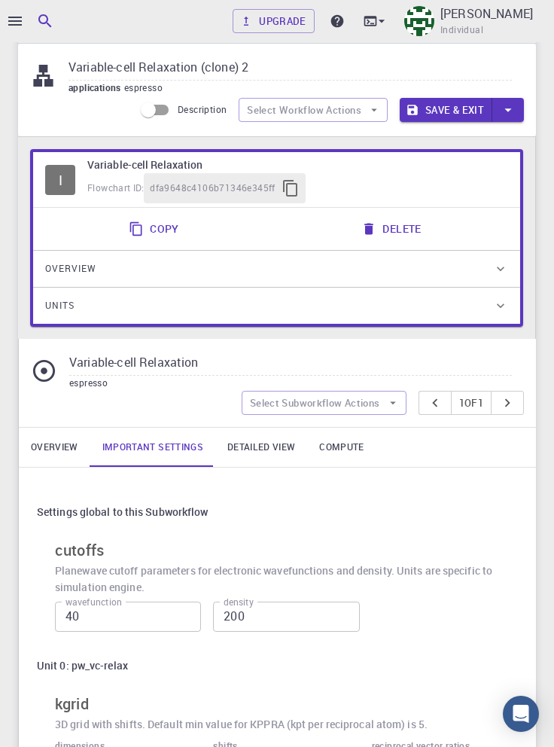
scroll to position [72, 0]
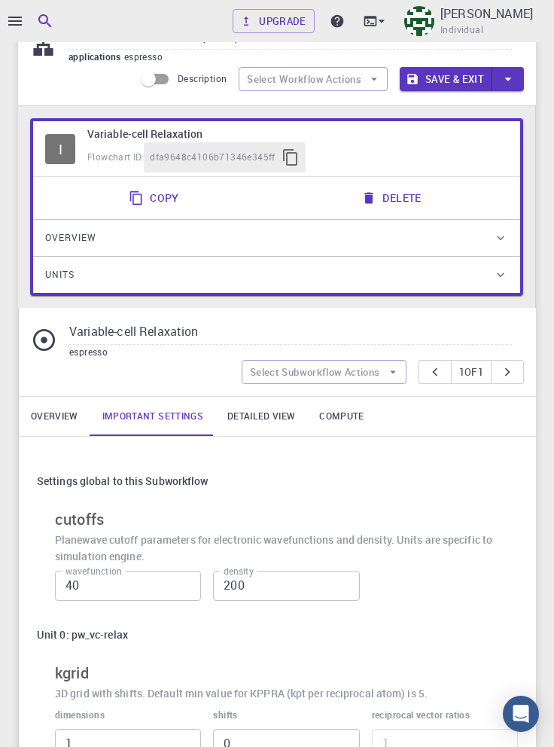
click at [59, 422] on link "Overview" at bounding box center [55, 416] width 72 height 39
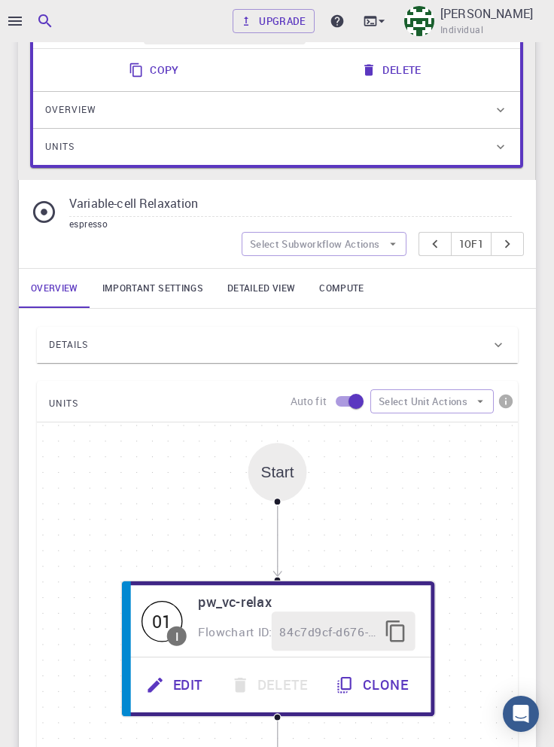
click at [330, 349] on div "Details" at bounding box center [270, 345] width 442 height 24
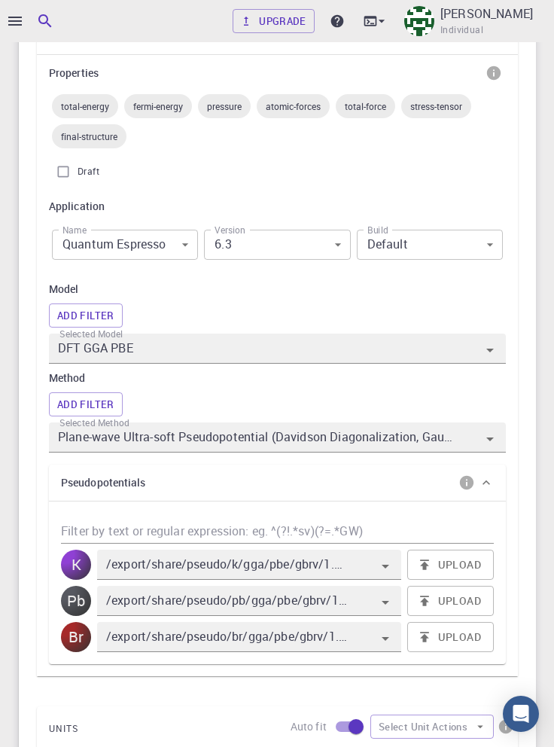
scroll to position [510, 0]
click at [105, 315] on button "Add Filter" at bounding box center [86, 315] width 74 height 24
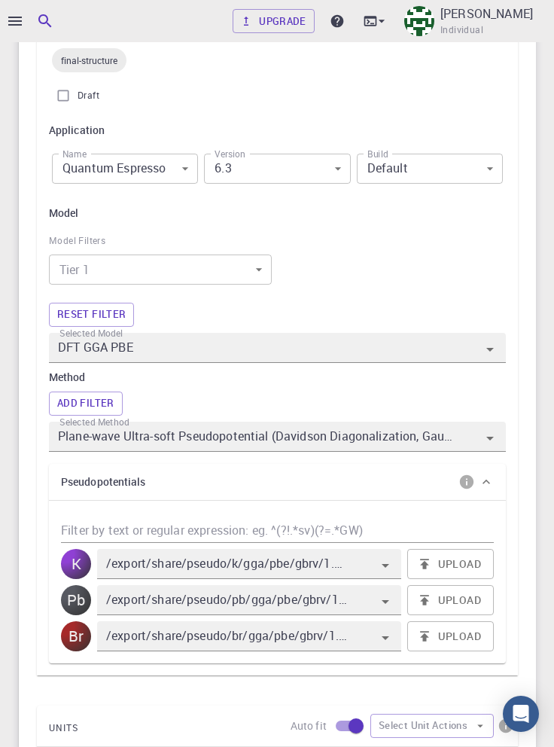
click at [244, 270] on body "Upgrade [PERSON_NAME] Individual Home [PERSON_NAME] Workflows - Variable-cell R…" at bounding box center [277, 448] width 554 height 2067
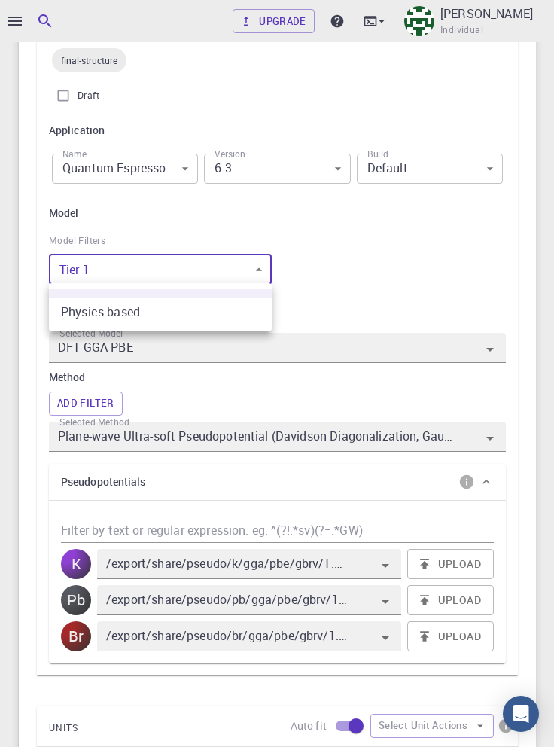
click at [217, 310] on li "Physics-based" at bounding box center [160, 311] width 223 height 27
type input "0"
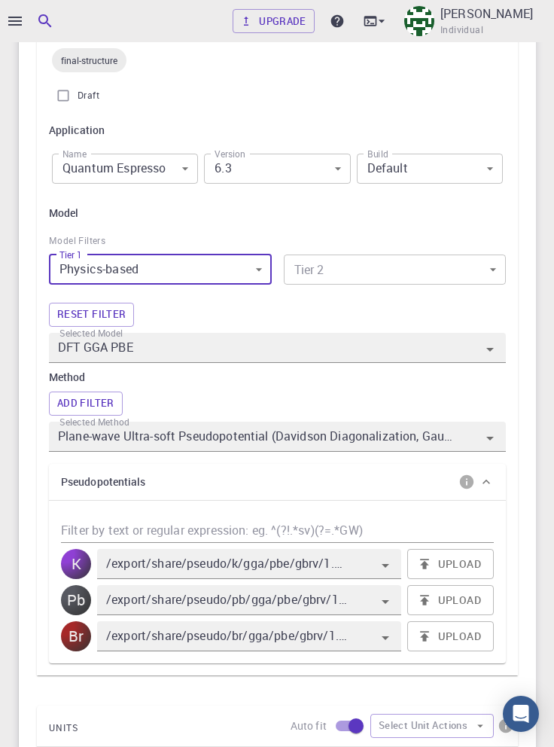
click at [432, 272] on body "Upgrade Taha Yusuf Individual Home Taha Yusuf Workflows - Variable-cell Relaxat…" at bounding box center [277, 448] width 554 height 2067
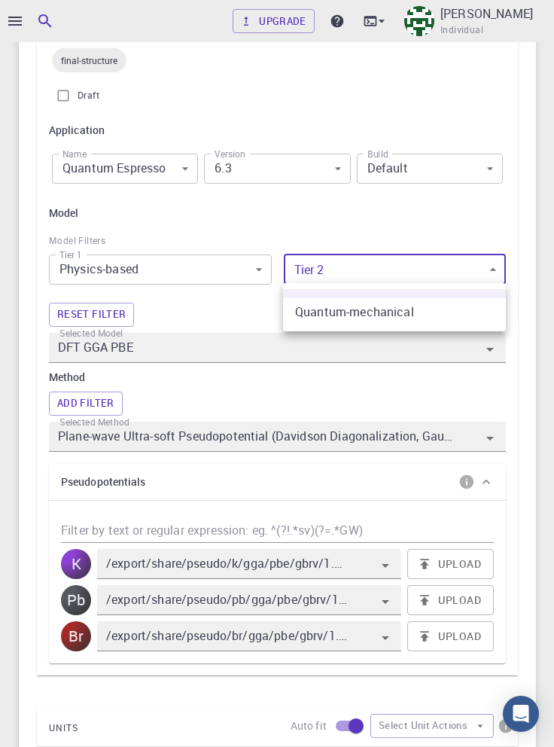
click at [423, 315] on li "Quantum-mechanical" at bounding box center [394, 311] width 223 height 27
type input "0"
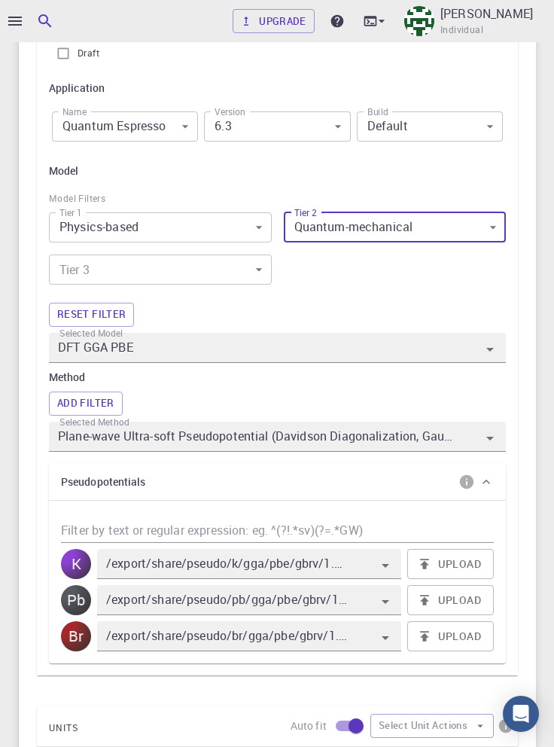
click at [164, 267] on body "Upgrade Taha Yusuf Individual Home Taha Yusuf Workflows - Variable-cell Relaxat…" at bounding box center [277, 427] width 554 height 2109
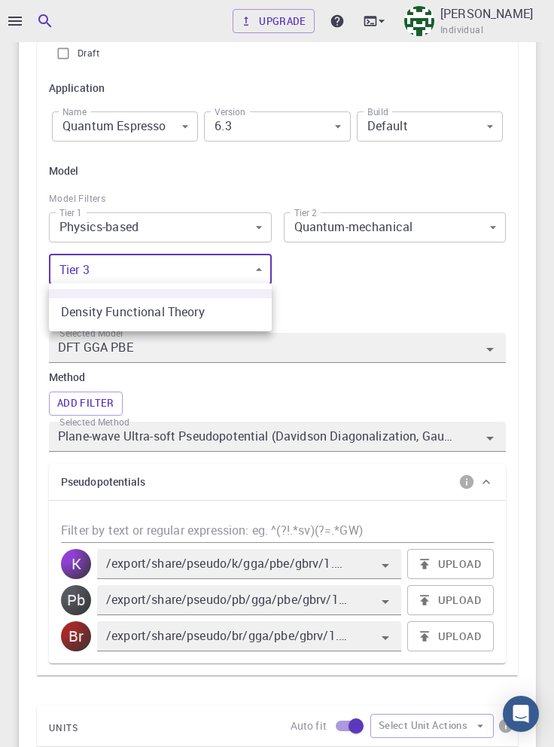
click at [218, 315] on li "Density Functional Theory" at bounding box center [160, 311] width 223 height 27
type input "0"
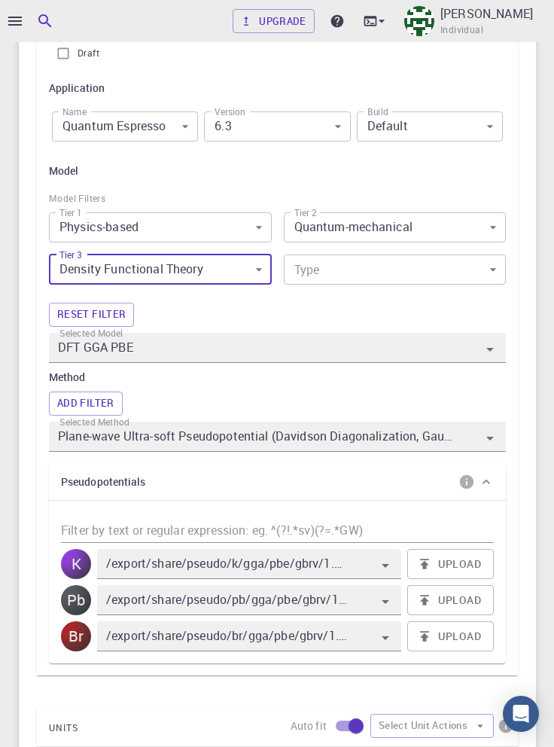
click at [396, 269] on body "Upgrade Taha Yusuf Individual Home Taha Yusuf Workflows - Variable-cell Relaxat…" at bounding box center [277, 427] width 554 height 2109
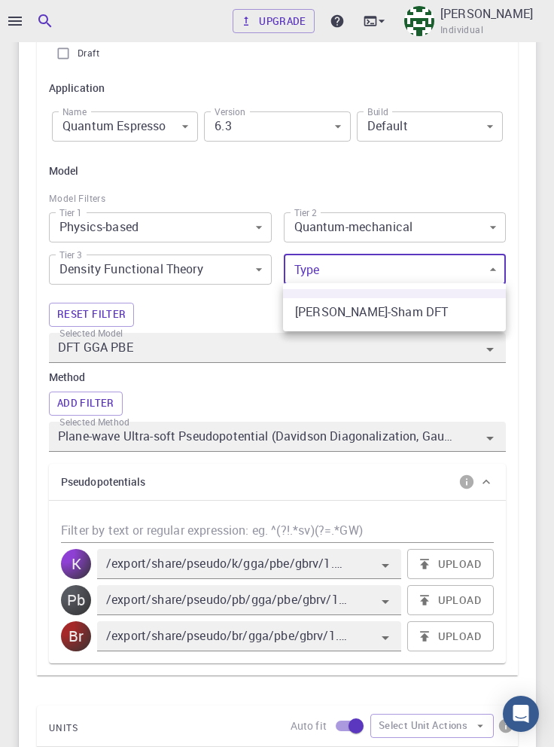
click at [400, 318] on li "Kohn-Sham DFT" at bounding box center [394, 311] width 223 height 27
type input "0"
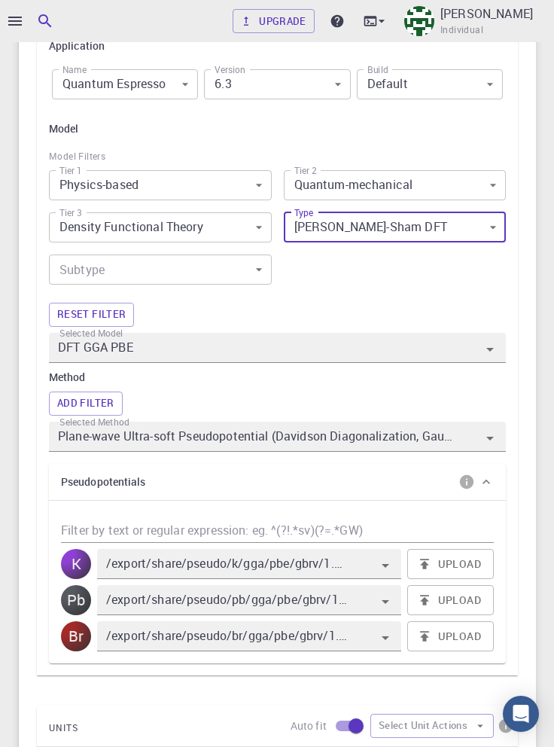
click at [225, 273] on body "Upgrade Taha Yusuf Individual Home Taha Yusuf Workflows - Variable-cell Relaxat…" at bounding box center [277, 407] width 554 height 2152
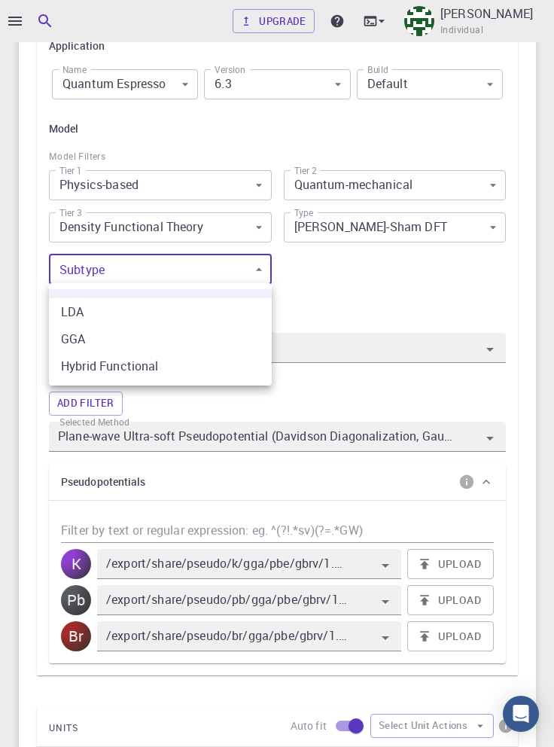
click at [208, 339] on li "GGA" at bounding box center [160, 338] width 223 height 27
type input "1"
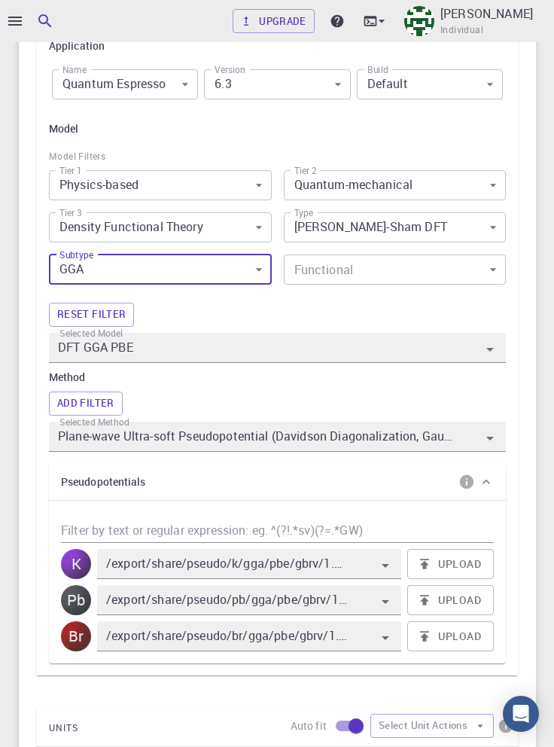
click at [417, 270] on body "Upgrade Taha Yusuf Individual Home Taha Yusuf Workflows - Variable-cell Relaxat…" at bounding box center [277, 407] width 554 height 2152
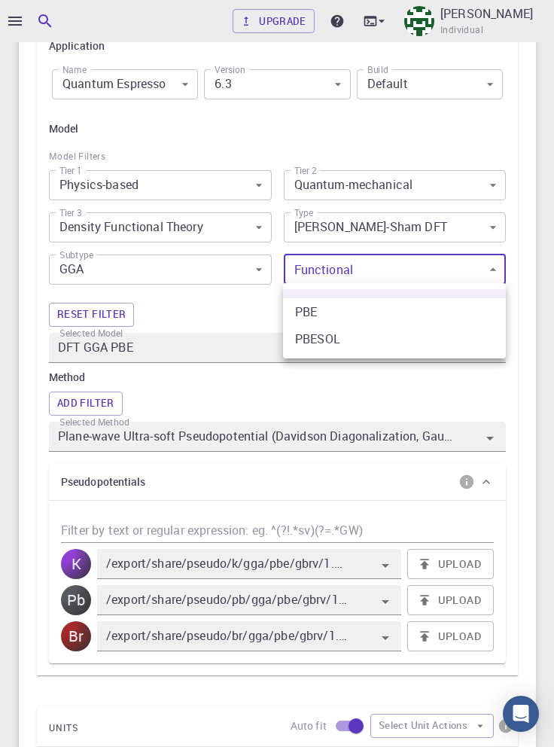
click at [394, 314] on li "PBE" at bounding box center [394, 311] width 223 height 27
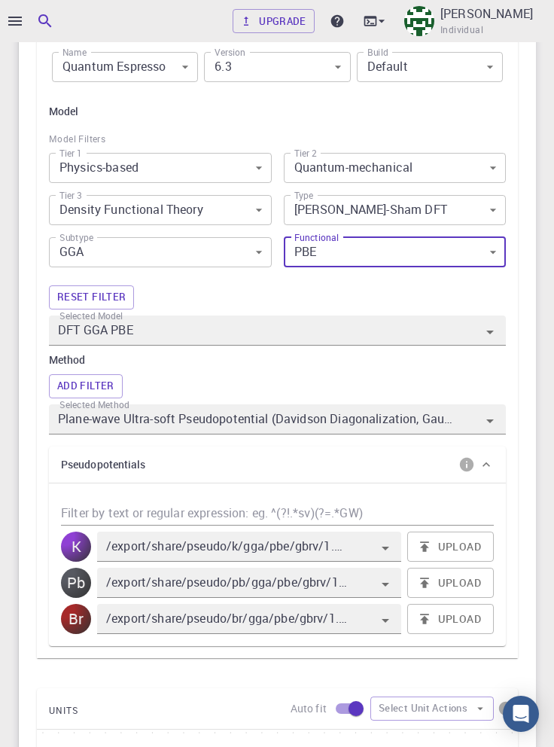
scroll to position [675, 0]
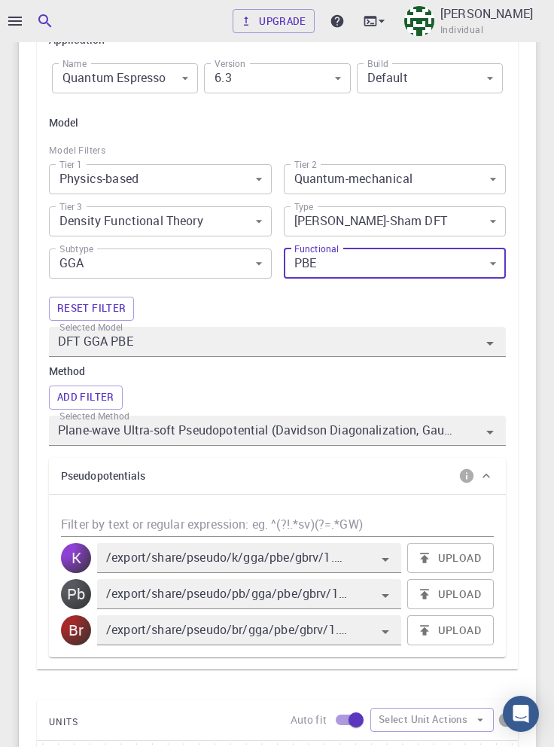
click at [370, 265] on body "Upgrade Taha Yusuf Individual Home Taha Yusuf Workflows - Variable-cell Relaxat…" at bounding box center [277, 401] width 554 height 2152
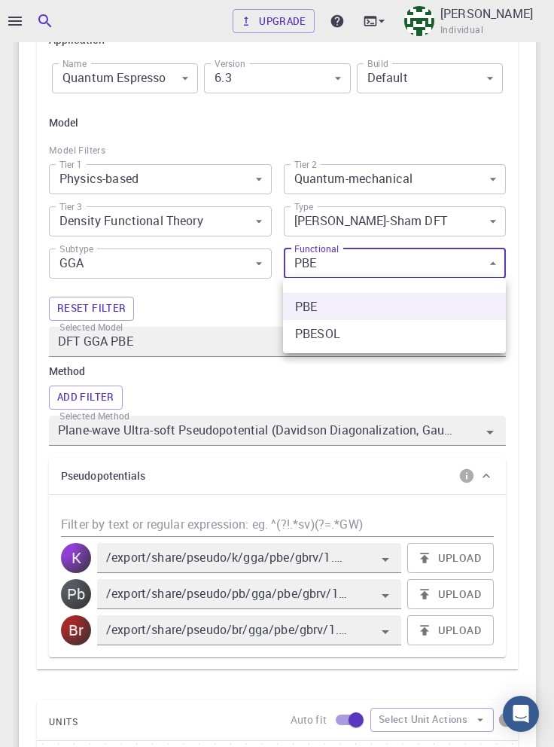
click at [378, 332] on li "PBESOL" at bounding box center [394, 333] width 223 height 27
type input "1"
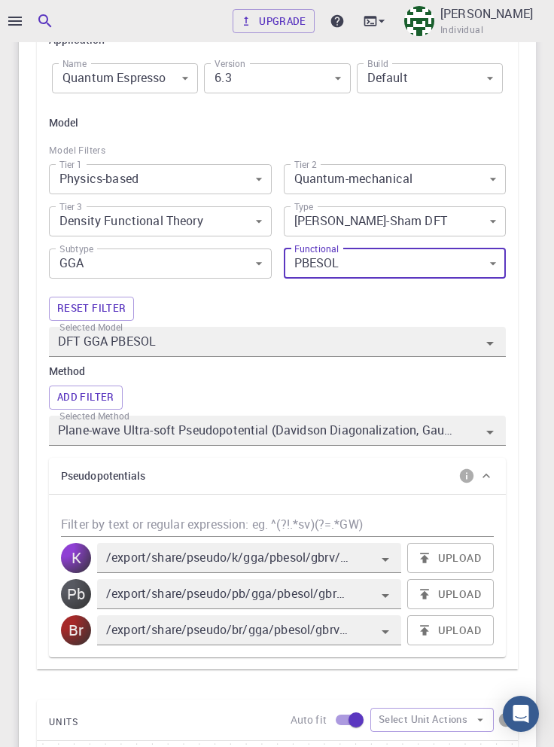
type input "DFT GGA PBESOL"
type input "/export/share/pseudo/k/gga/pbesol/gbrv/1.4/us/k_pbesol_gbrv_1.4.upf"
type input "/export/share/pseudo/pb/gga/pbesol/gbrv/1.0/us/pb_pbesol_gbrv_1.0.upf"
type input "/export/share/pseudo/br/gga/pbesol/gbrv/1.4/us/br_pbesol_gbrv_1.4.upf"
click at [247, 264] on body "Upgrade Taha Yusuf Individual Home Taha Yusuf Workflows - Variable-cell Relaxat…" at bounding box center [277, 401] width 554 height 2152
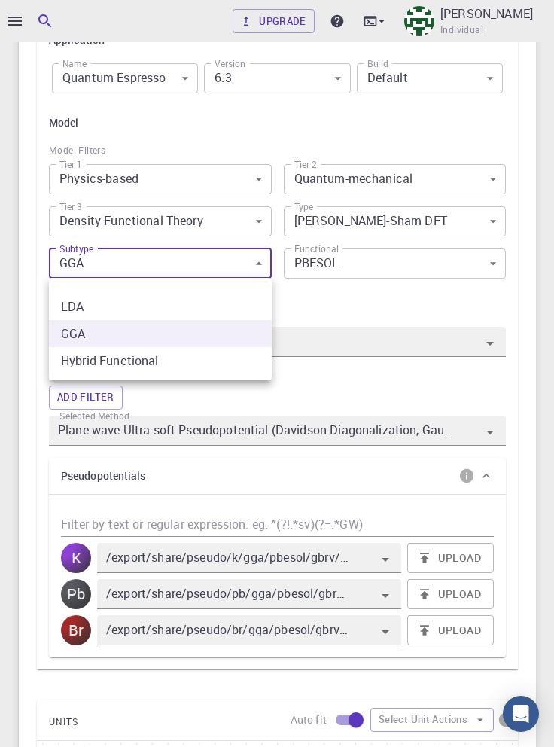
click at [211, 303] on li "LDA" at bounding box center [160, 306] width 223 height 27
type input "DFT LDA PZ"
type input "/export/share/pseudo/k/lda/pz/gbrv/1.4/us/k_pz_gbrv_1.4.upf"
type input "/export/share/pseudo/pb/lda/pz/gbrv/1.0/us/pb_pz_gbrv_1.0.upf"
type input "/export/share/pseudo/br/lda/pz/gbrv/1.4/us/br_pz_gbrv_1.4.upf"
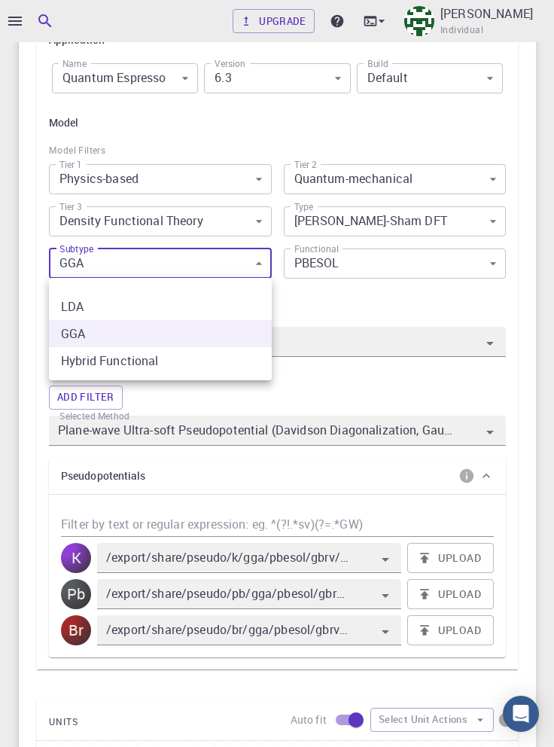
type input "0"
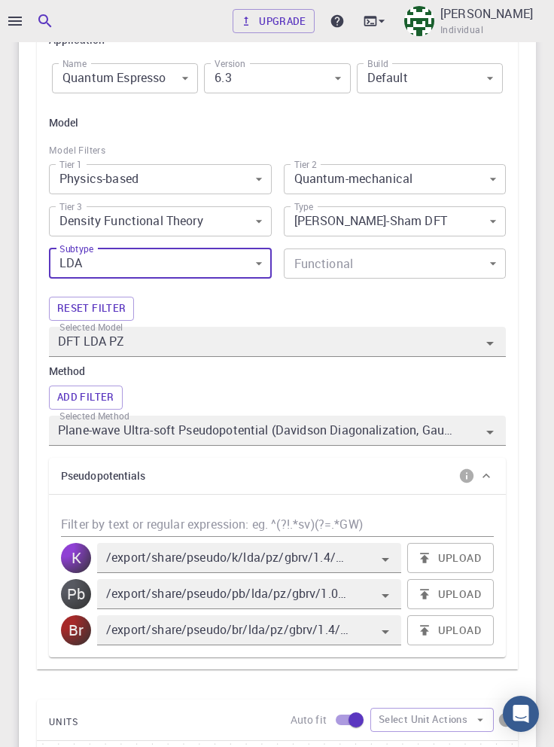
click at [399, 264] on body "Upgrade Taha Yusuf Individual Home Taha Yusuf Workflows - Variable-cell Relaxat…" at bounding box center [277, 401] width 554 height 2152
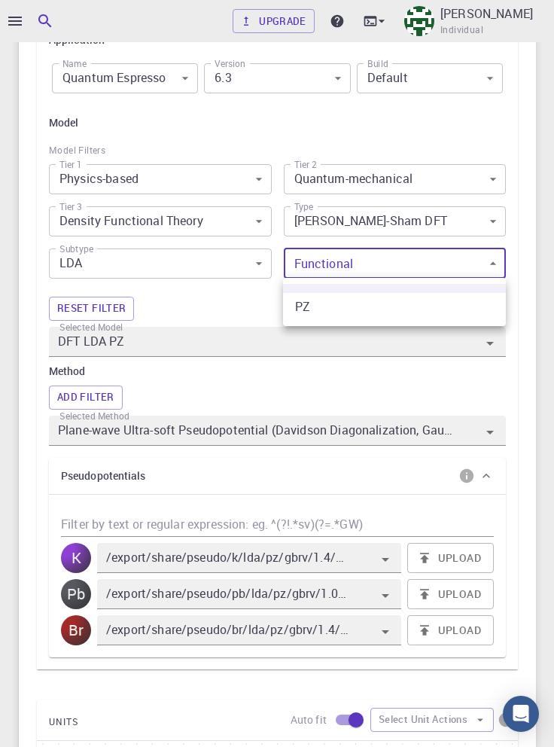
click at [387, 307] on li "PZ" at bounding box center [394, 306] width 223 height 27
type input "0"
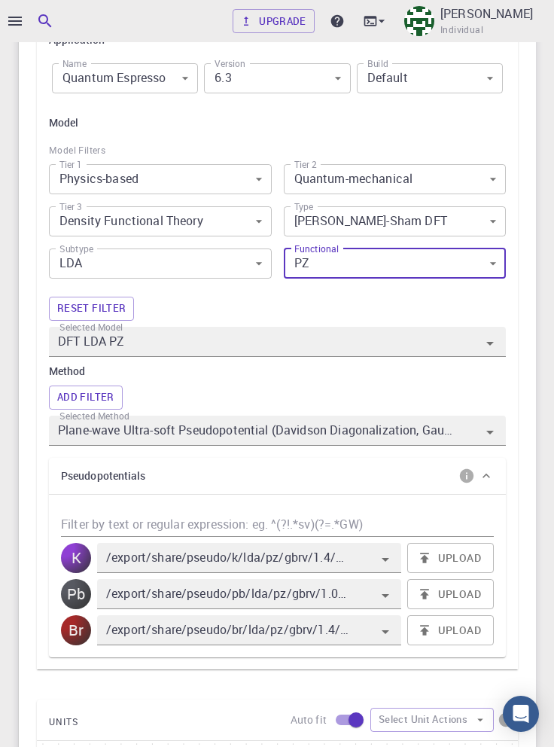
click at [253, 266] on body "Upgrade Taha Yusuf Individual Home Taha Yusuf Workflows - Variable-cell Relaxat…" at bounding box center [277, 401] width 554 height 2152
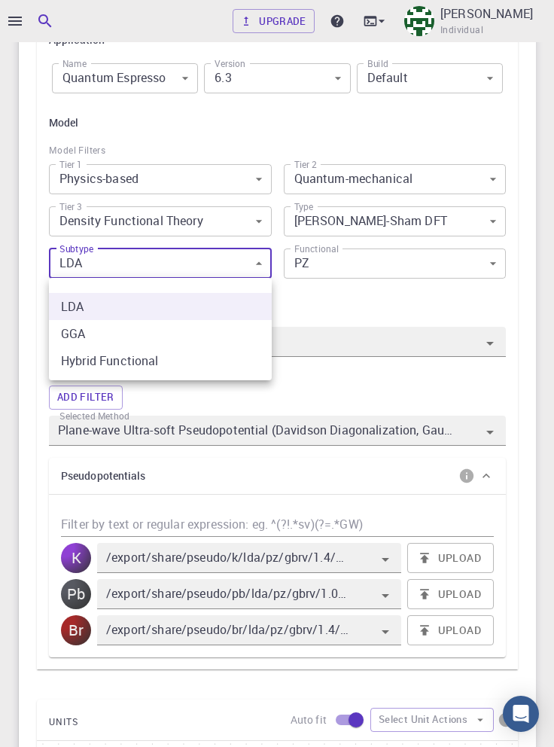
click at [231, 357] on li "Hybrid Functional" at bounding box center [160, 360] width 223 height 27
type input "DFT Hybrid HSE"
type input "Plane-wave Projector-augmented Wave Pseudopotential (Davidson Diagonalization, …"
type input "/export/share/pseudo/k/gga/pbe/dojo-jth/1.1/paw/k_pbe_dojo-jth_1.1.upf"
type input "/export/share/pseudo/pb/gga/pbe/dojo-jth/1.1/paw/pb_pbe_dojo-jth_1.1.upf"
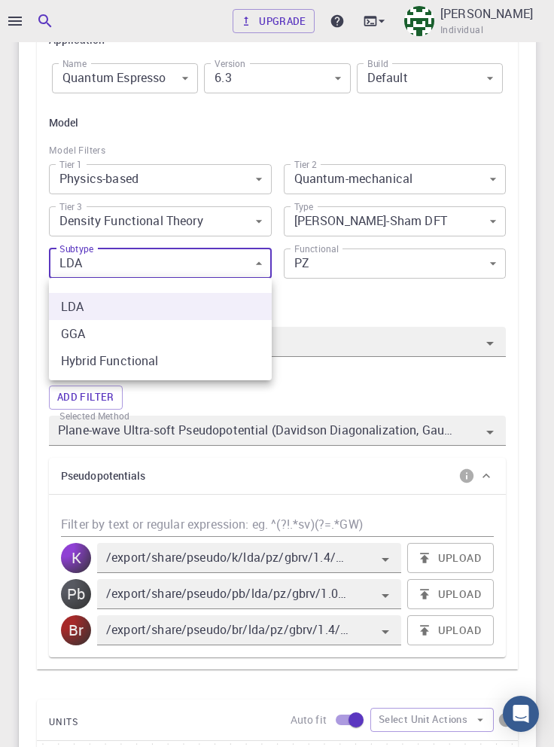
type input "/export/share/pseudo/br/gga/pbe/dojo-jth/1.1/paw/br_pbe_dojo-jth_1.1.upf"
type input "2"
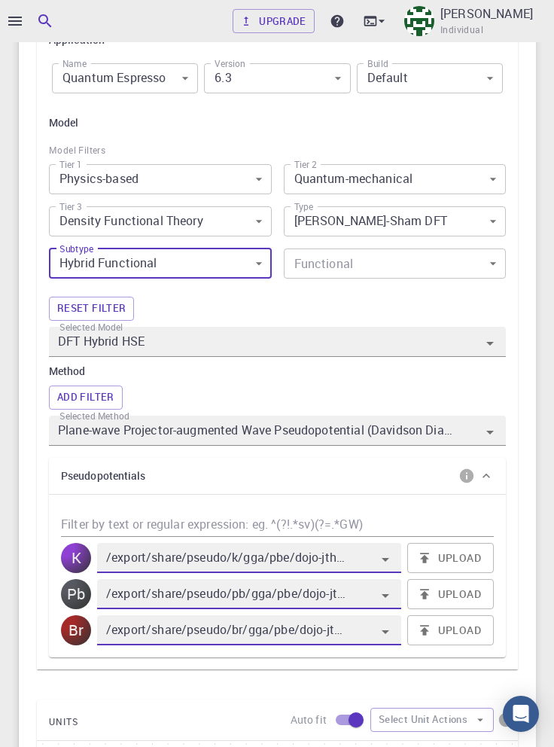
click at [385, 259] on body "Upgrade Taha Yusuf Individual Home Taha Yusuf Workflows - Variable-cell Relaxat…" at bounding box center [277, 401] width 554 height 2152
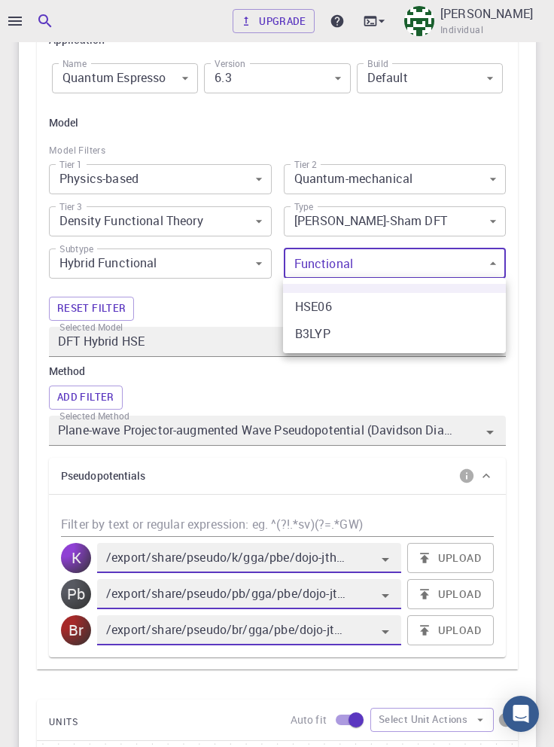
click at [388, 311] on li "HSE06" at bounding box center [394, 306] width 223 height 27
type input "0"
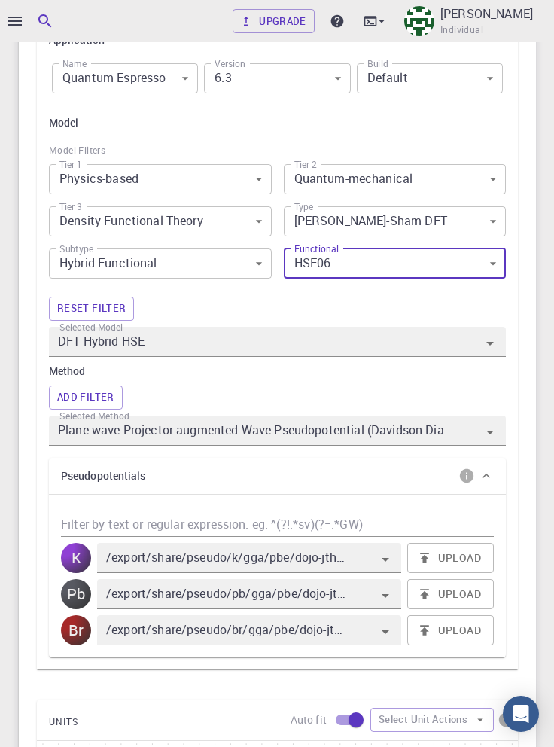
click at [413, 266] on body "Upgrade Taha Yusuf Individual Home Taha Yusuf Workflows - Variable-cell Relaxat…" at bounding box center [277, 401] width 554 height 2152
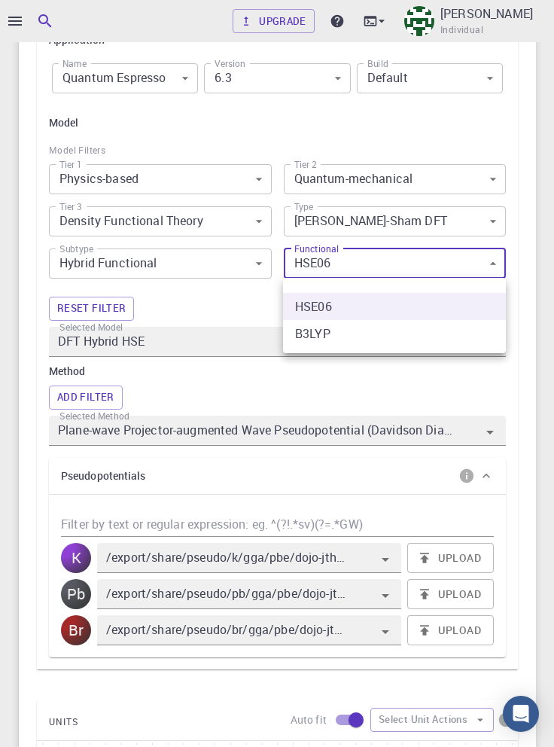
click at [384, 331] on li "B3LYP" at bounding box center [394, 333] width 223 height 27
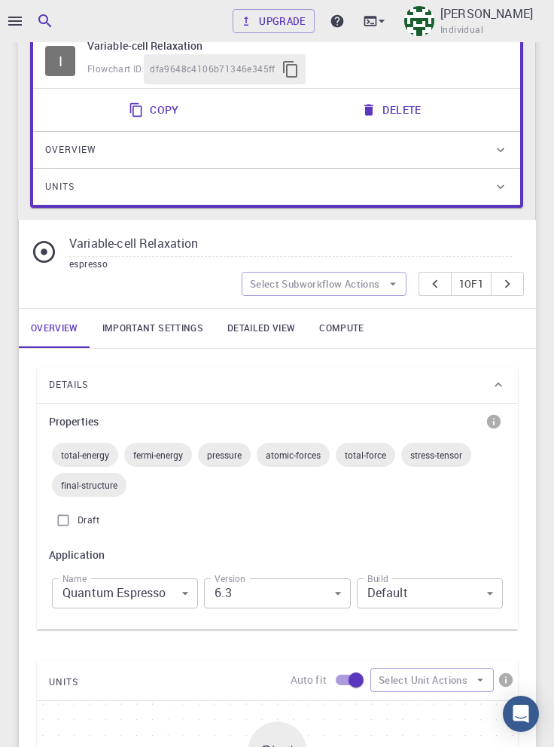
scroll to position [161, 0]
click at [487, 393] on div "Details" at bounding box center [270, 384] width 442 height 24
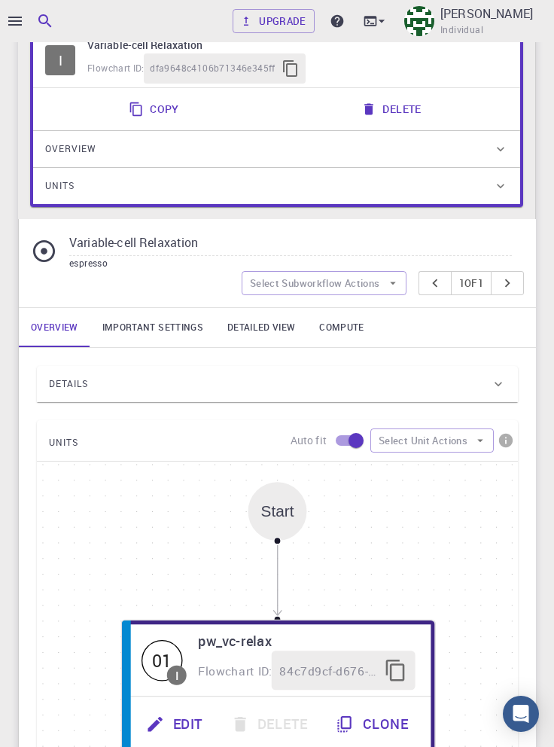
click at [498, 382] on icon at bounding box center [498, 383] width 15 height 15
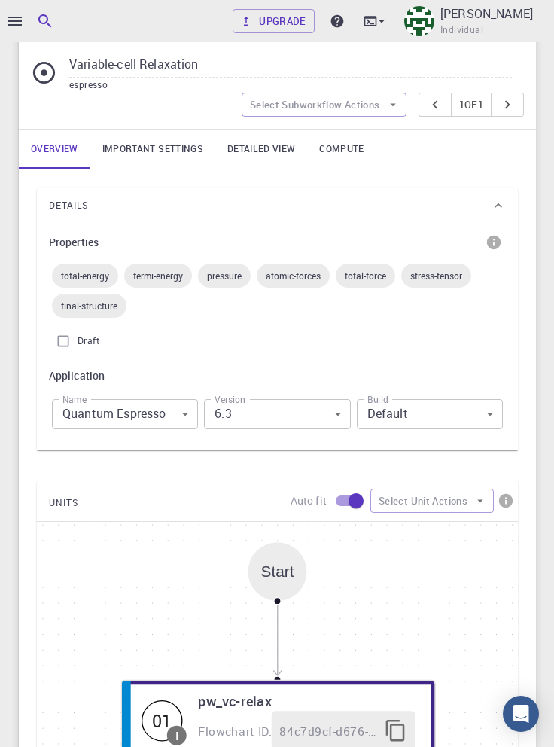
scroll to position [341, 0]
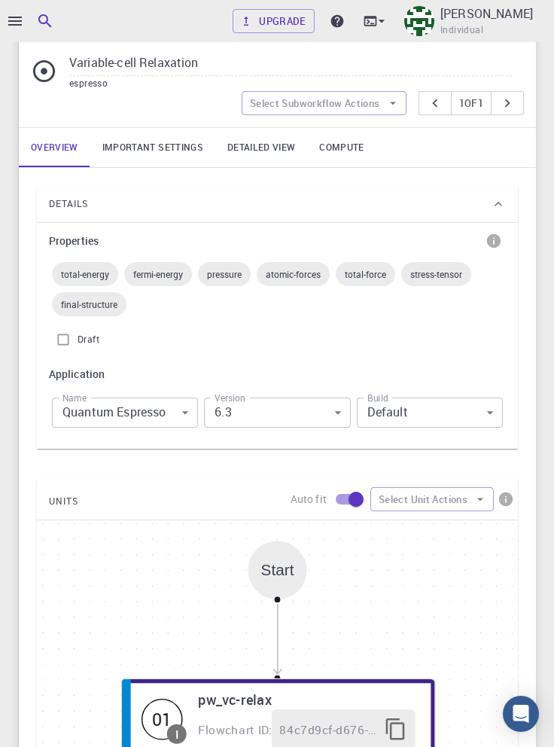
click at [489, 446] on div "Properties total-energy fermi-energy pressure atomic-forces total-force stress-…" at bounding box center [277, 336] width 481 height 226
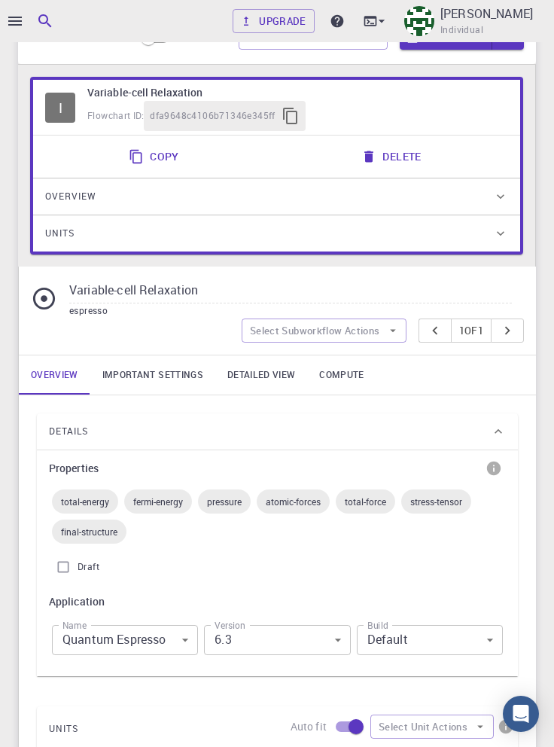
scroll to position [126, 0]
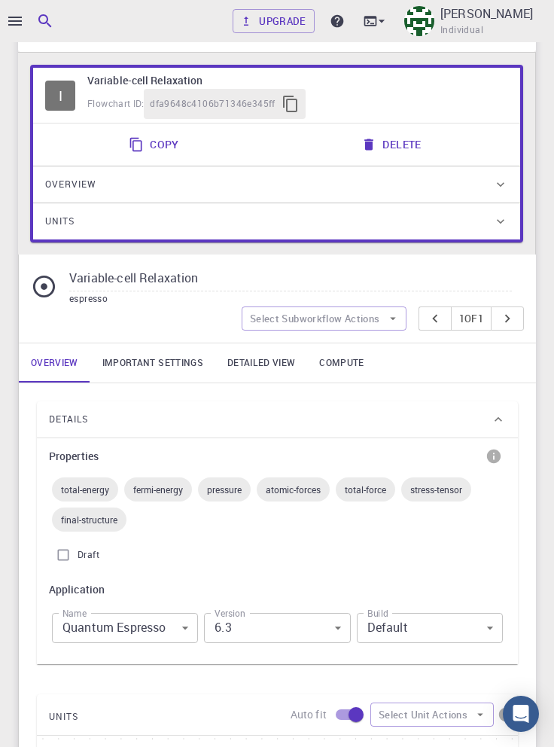
click at [467, 421] on div "Details" at bounding box center [270, 419] width 442 height 24
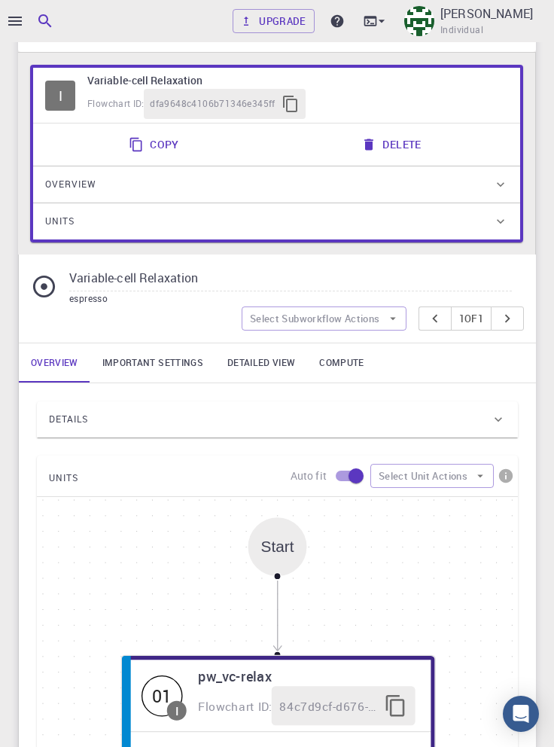
click at [486, 421] on div "Details" at bounding box center [270, 419] width 442 height 24
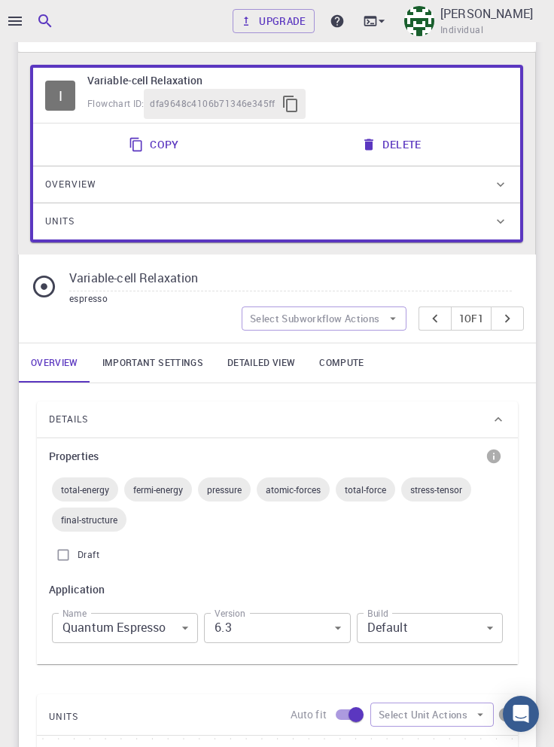
click at [498, 454] on icon "info" at bounding box center [494, 456] width 14 height 14
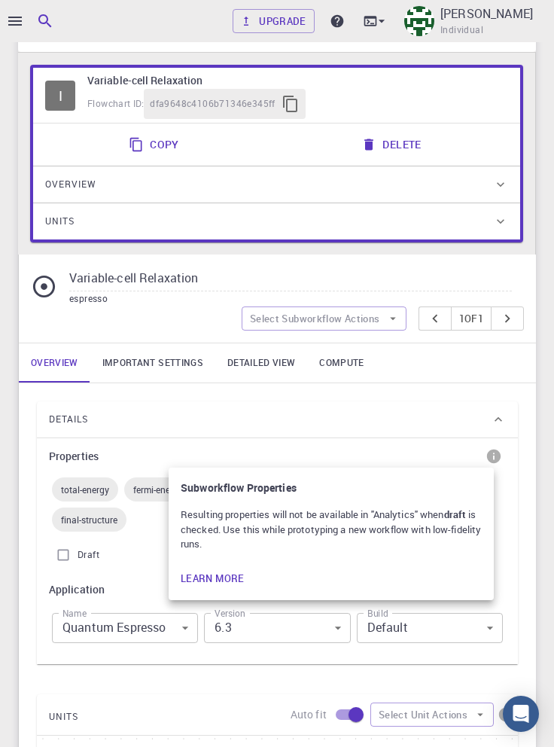
click at [537, 461] on div at bounding box center [277, 373] width 554 height 747
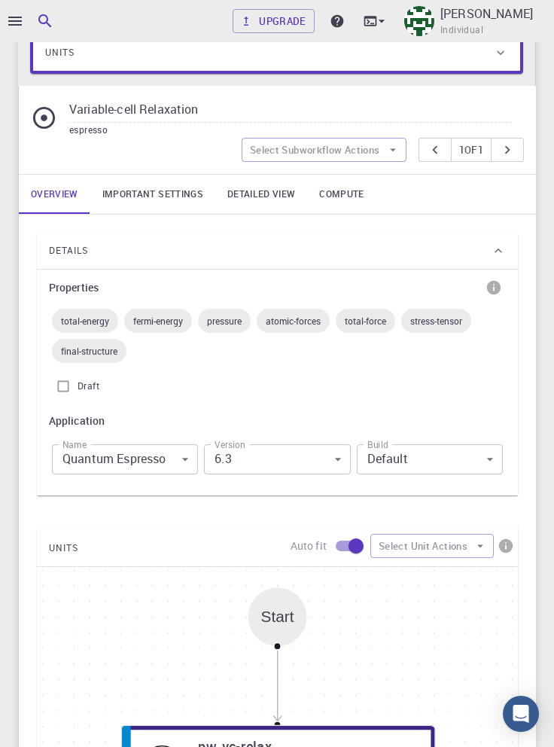
scroll to position [299, 0]
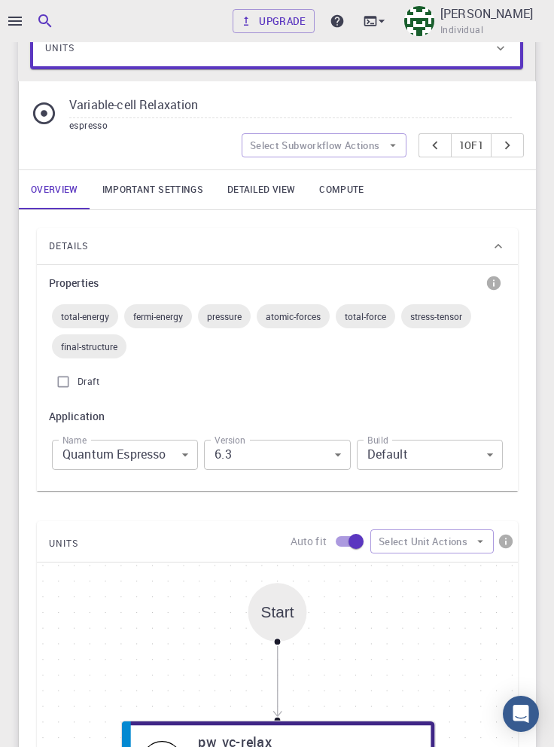
click at [474, 446] on body "Upgrade Taha Yusuf Individual Home Taha Yusuf Workflows - Variable-cell Relaxat…" at bounding box center [277, 499] width 554 height 1597
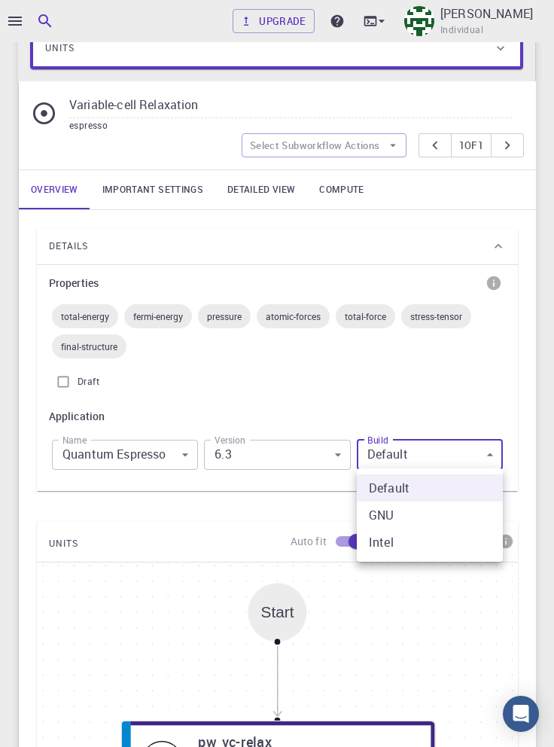
click at [530, 410] on div at bounding box center [277, 373] width 554 height 747
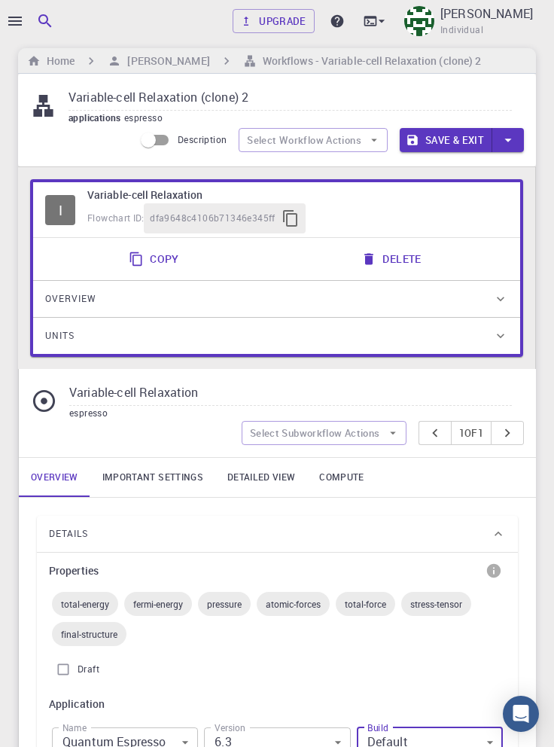
scroll to position [0, 0]
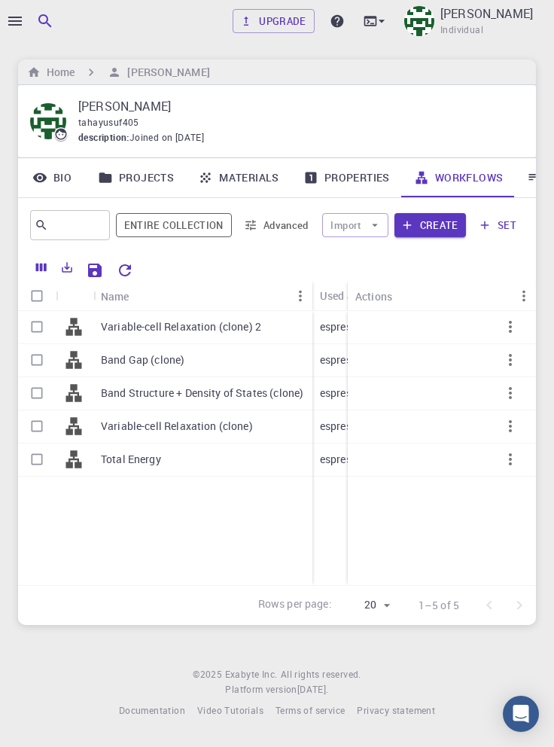
click at [206, 333] on p "Variable-cell Relaxation (clone) 2" at bounding box center [181, 326] width 160 height 15
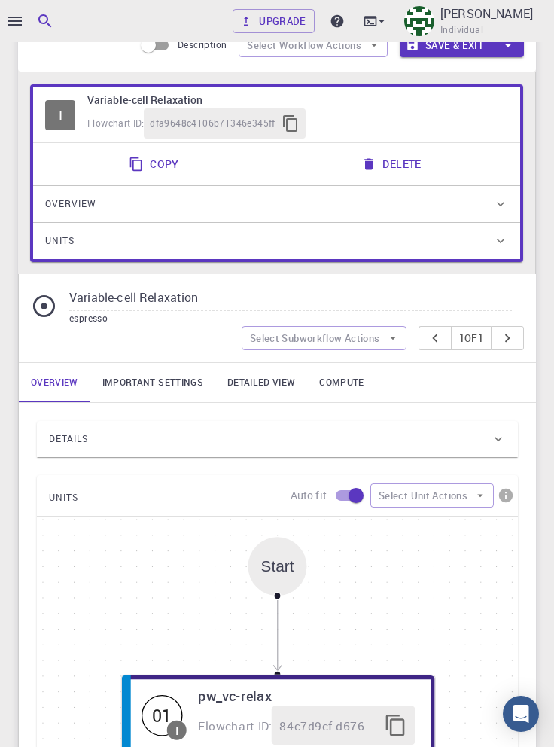
click at [367, 437] on div "Details" at bounding box center [270, 439] width 442 height 24
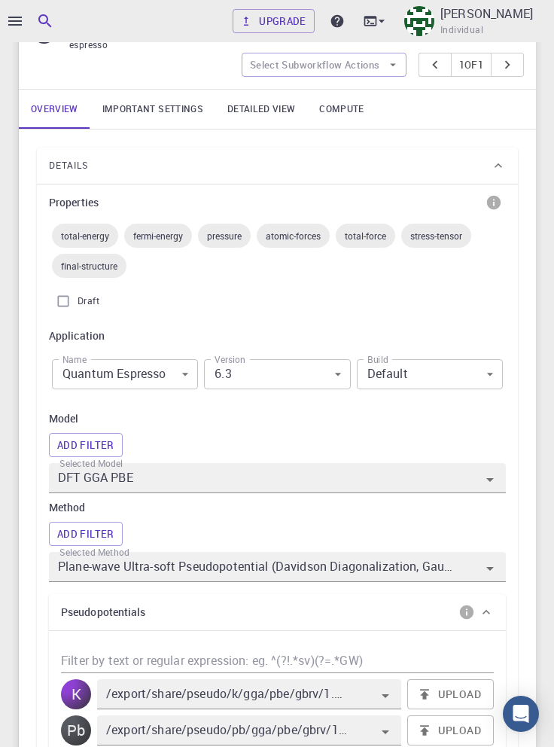
scroll to position [404, 0]
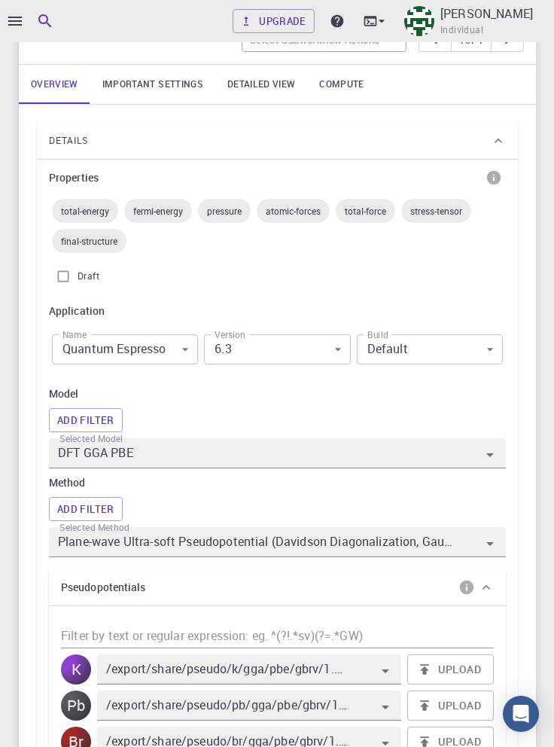
click at [163, 350] on body "Upgrade Taha Yusuf Individual Home Taha Yusuf Workflows - Variable-cell Relaxat…" at bounding box center [277, 592] width 554 height 1992
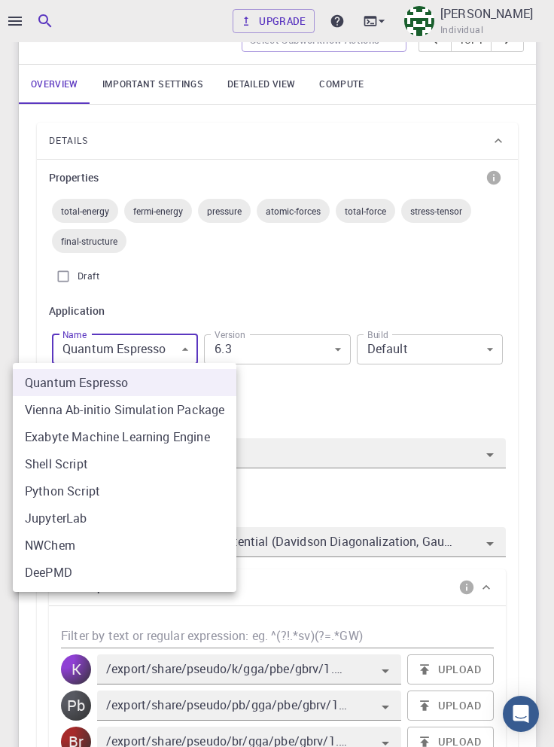
click at [367, 419] on div at bounding box center [277, 373] width 554 height 747
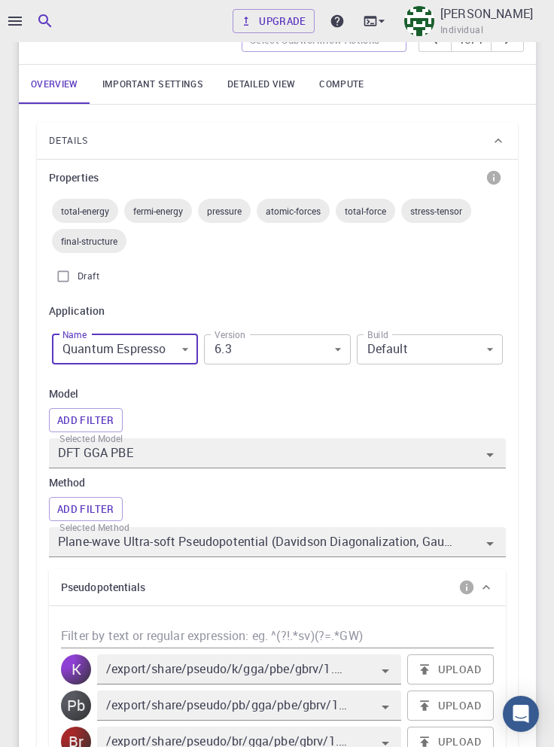
click at [247, 456] on input "DFT GGA PBE" at bounding box center [256, 453] width 402 height 21
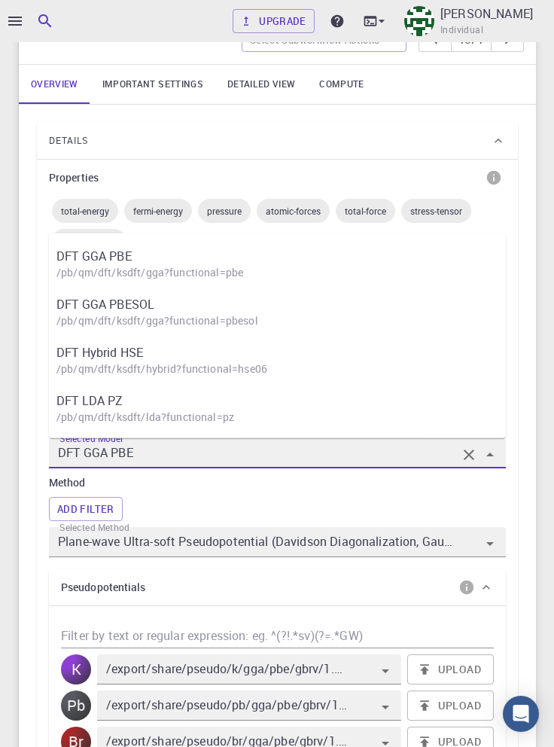
scroll to position [431, 0]
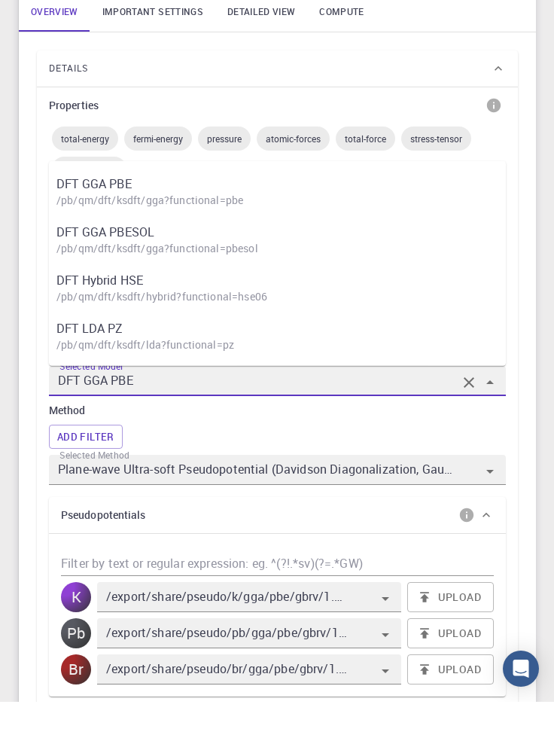
click at [535, 434] on div "Details Properties total-energy fermi-energy pressure atomic-forces total-force…" at bounding box center [277, 686] width 517 height 1217
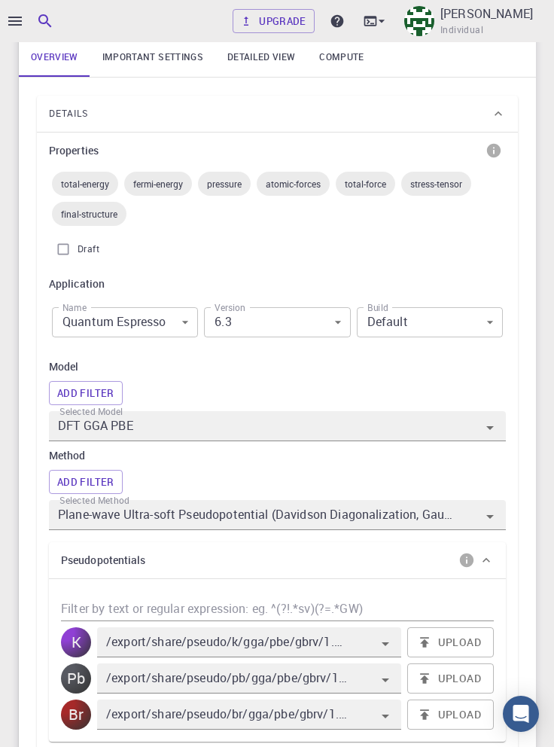
click at [99, 391] on button "Add Filter" at bounding box center [86, 393] width 74 height 24
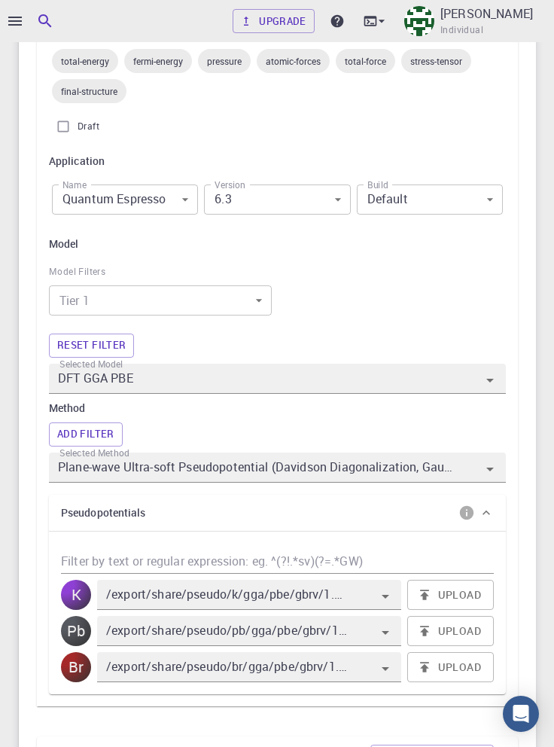
scroll to position [555, 0]
click at [245, 309] on body "Upgrade Taha Yusuf Individual Home Taha Yusuf Workflows - Variable-cell Relaxat…" at bounding box center [277, 478] width 554 height 2067
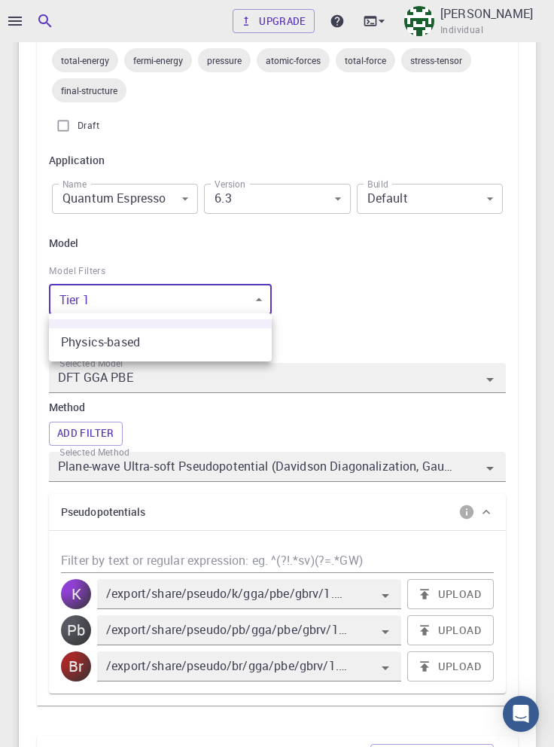
click at [222, 339] on li "Physics-based" at bounding box center [160, 341] width 223 height 27
type input "0"
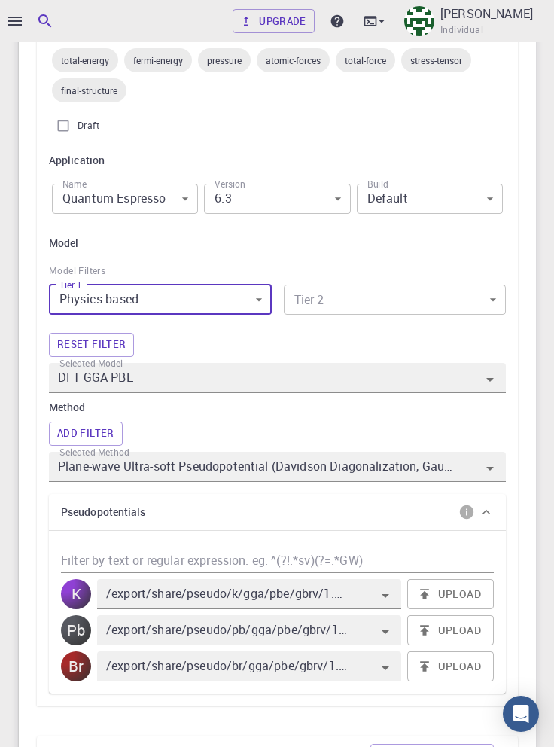
click at [402, 301] on body "Upgrade Taha Yusuf Individual Home Taha Yusuf Workflows - Variable-cell Relaxat…" at bounding box center [277, 478] width 554 height 2067
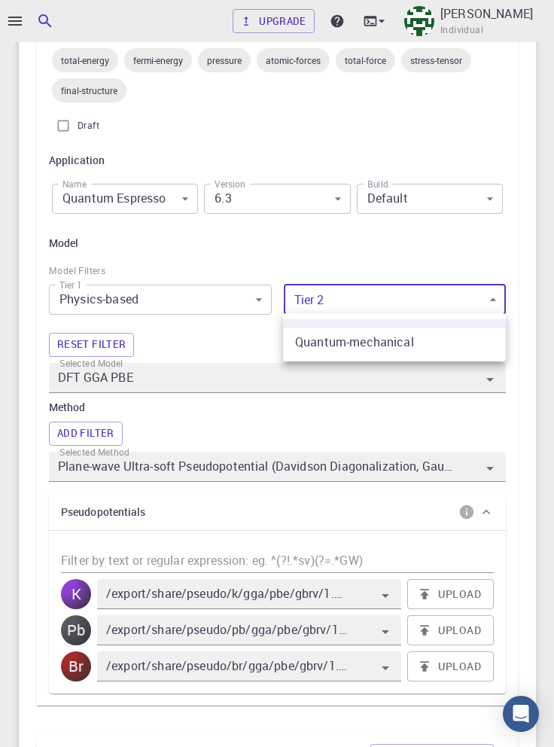
click at [401, 343] on li "Quantum-mechanical" at bounding box center [394, 341] width 223 height 27
type input "0"
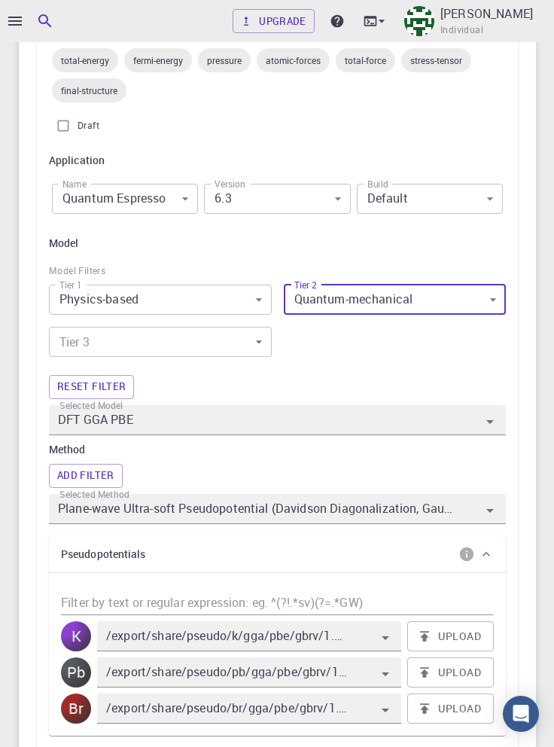
scroll to position [597, 0]
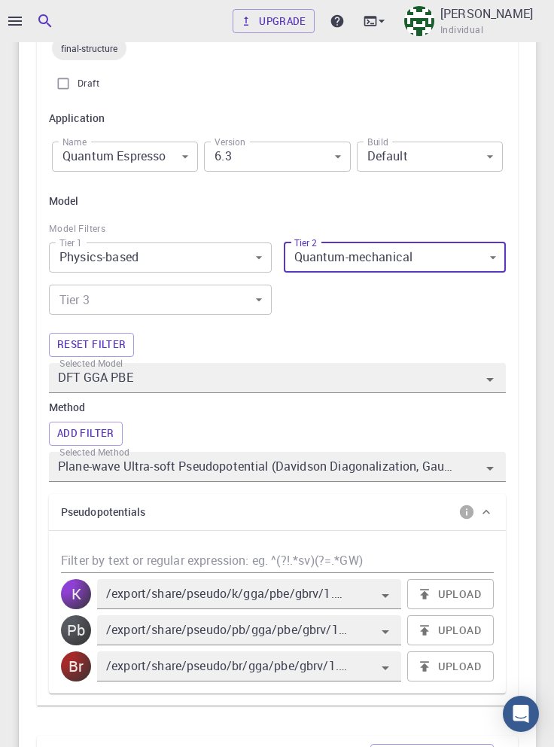
click at [206, 298] on body "Upgrade Taha Yusuf Individual Home Taha Yusuf Workflows - Variable-cell Relaxat…" at bounding box center [277, 457] width 554 height 2109
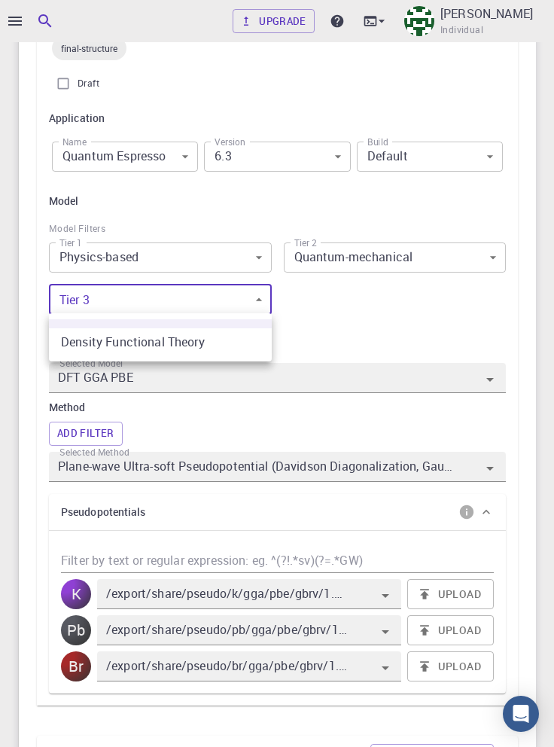
click at [224, 346] on li "Density Functional Theory" at bounding box center [160, 341] width 223 height 27
type input "0"
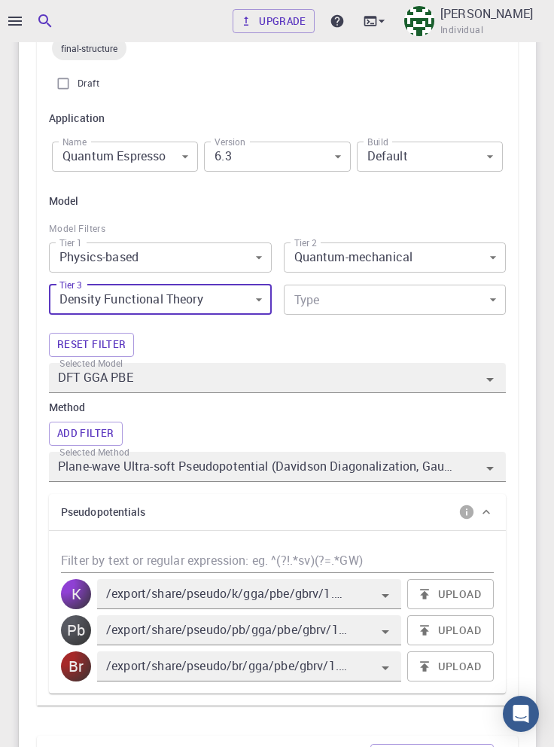
click at [378, 303] on body "Upgrade Taha Yusuf Individual Home Taha Yusuf Workflows - Variable-cell Relaxat…" at bounding box center [277, 457] width 554 height 2109
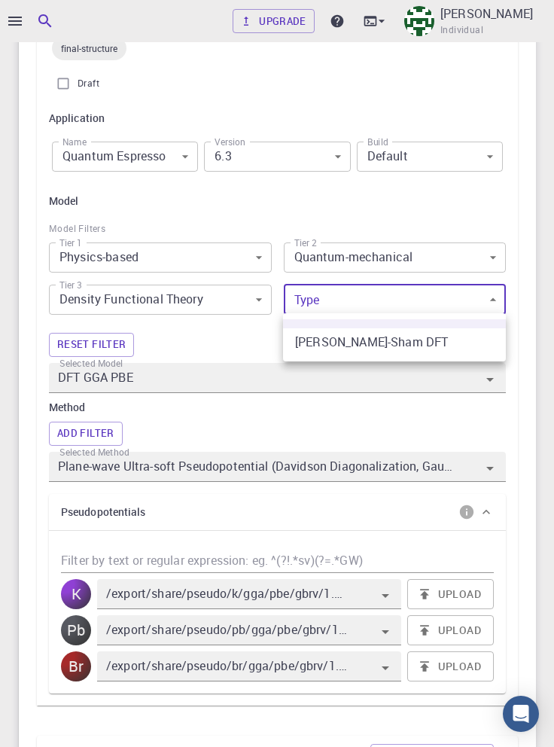
click at [387, 350] on li "Kohn-Sham DFT" at bounding box center [394, 341] width 223 height 27
type input "0"
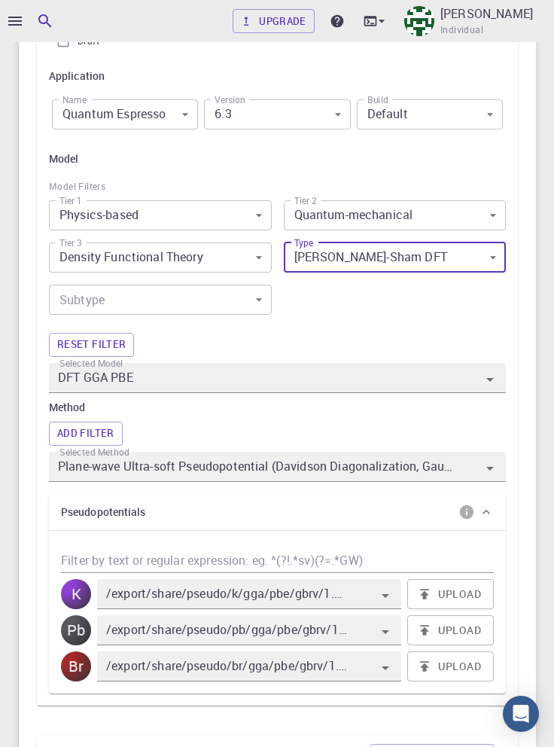
click at [212, 300] on body "Upgrade Taha Yusuf Individual Home Taha Yusuf Workflows - Variable-cell Relaxat…" at bounding box center [277, 437] width 554 height 2152
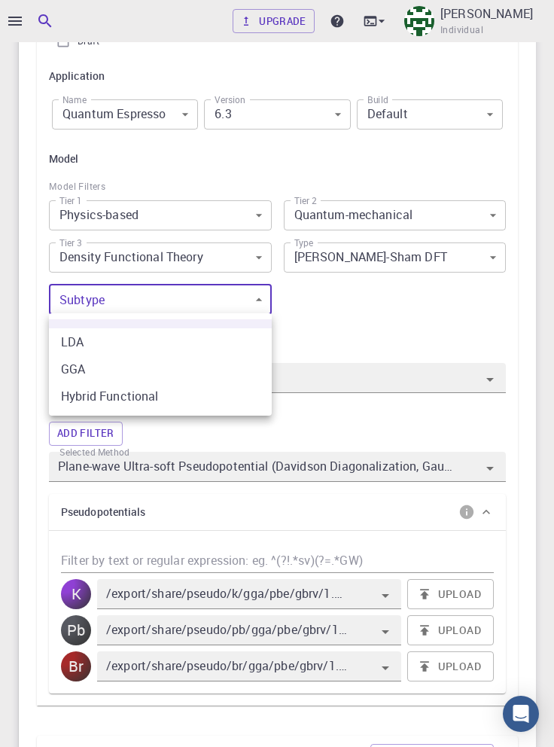
click at [204, 373] on li "GGA" at bounding box center [160, 368] width 223 height 27
type input "1"
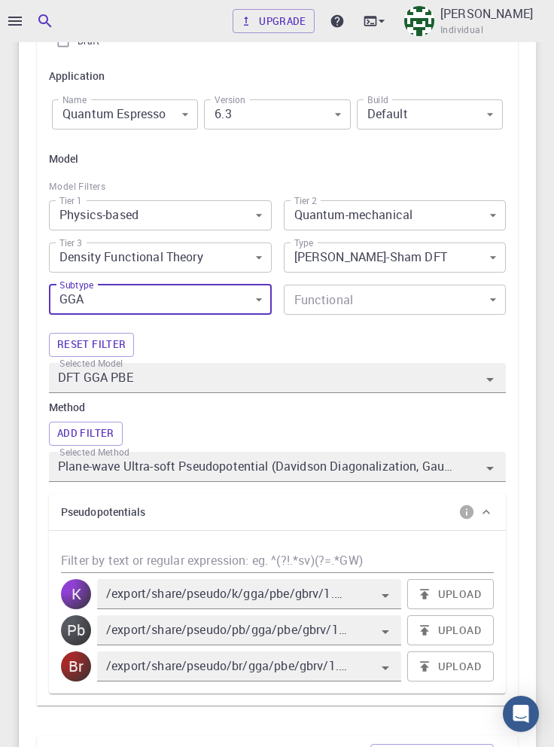
click at [372, 298] on body "Upgrade Taha Yusuf Individual Home Taha Yusuf Workflows - Variable-cell Relaxat…" at bounding box center [277, 437] width 554 height 2152
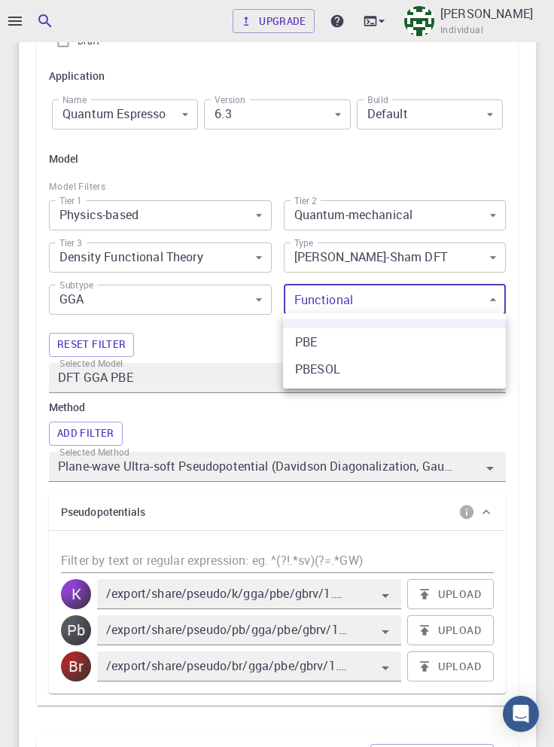
click at [385, 372] on li "PBESOL" at bounding box center [394, 368] width 223 height 27
type input "DFT GGA PBESOL"
type input "/export/share/pseudo/k/gga/pbesol/gbrv/1.4/us/k_pbesol_gbrv_1.4.upf"
type input "/export/share/pseudo/pb/gga/pbesol/gbrv/1.0/us/pb_pbesol_gbrv_1.0.upf"
type input "/export/share/pseudo/br/gga/pbesol/gbrv/1.4/us/br_pbesol_gbrv_1.4.upf"
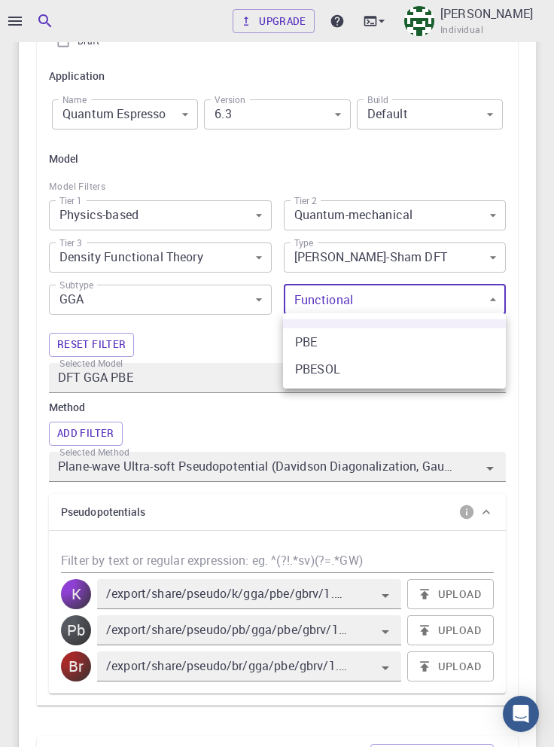
type input "1"
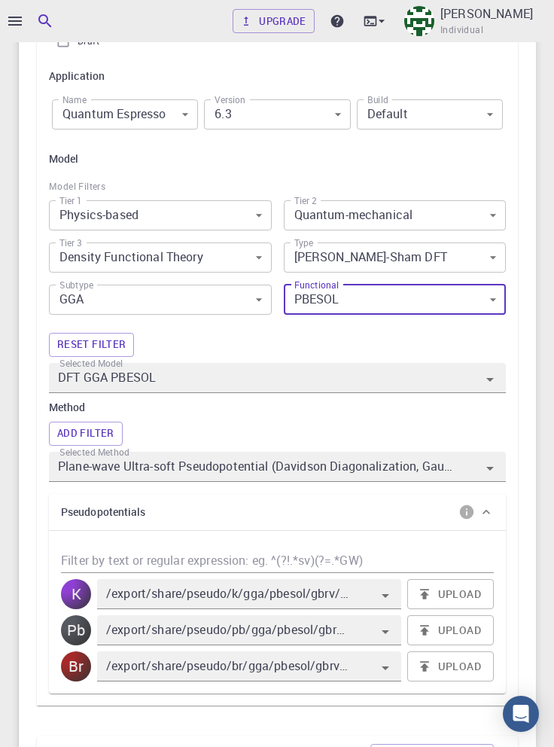
click at [96, 433] on button "Add Filter" at bounding box center [86, 434] width 74 height 24
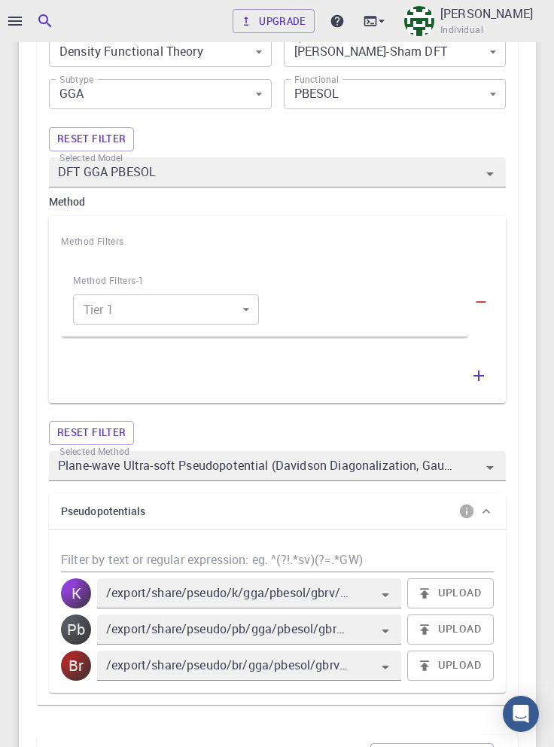
click at [221, 312] on body "Upgrade Taha Yusuf Individual Home Taha Yusuf Workflows - Variable-cell Relaxat…" at bounding box center [277, 333] width 554 height 2356
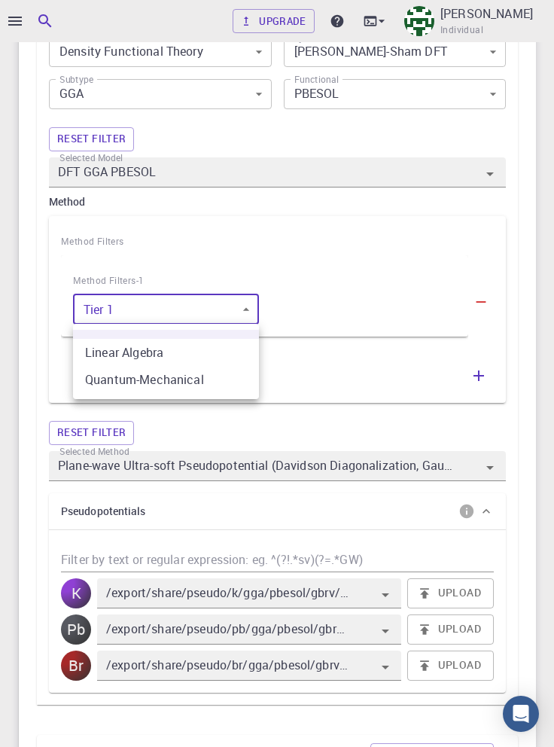
click at [211, 381] on li "Quantum-Mechanical" at bounding box center [166, 379] width 186 height 27
type input "1"
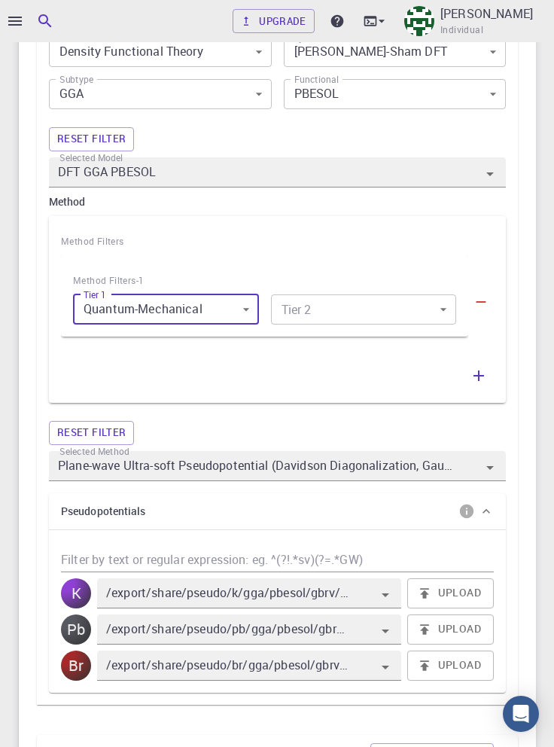
click at [395, 312] on body "Upgrade Taha Yusuf Individual Home Taha Yusuf Workflows - Variable-cell Relaxat…" at bounding box center [277, 333] width 554 height 2356
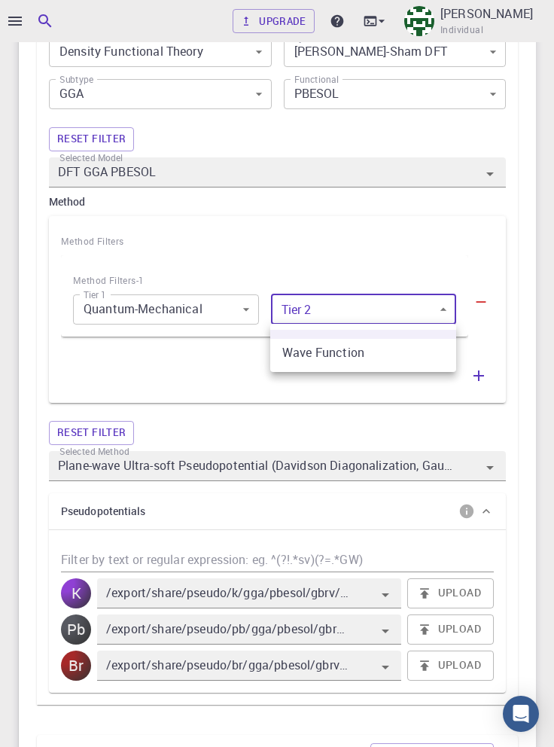
click at [391, 359] on li "Wave Function" at bounding box center [363, 352] width 186 height 27
type input "0"
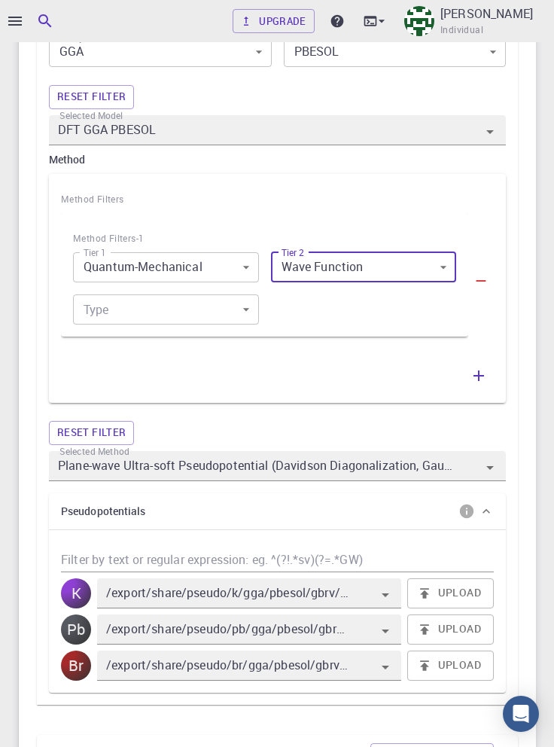
click at [208, 312] on body "Upgrade Taha Yusuf Individual Home Taha Yusuf Workflows - Variable-cell Relaxat…" at bounding box center [277, 312] width 554 height 2398
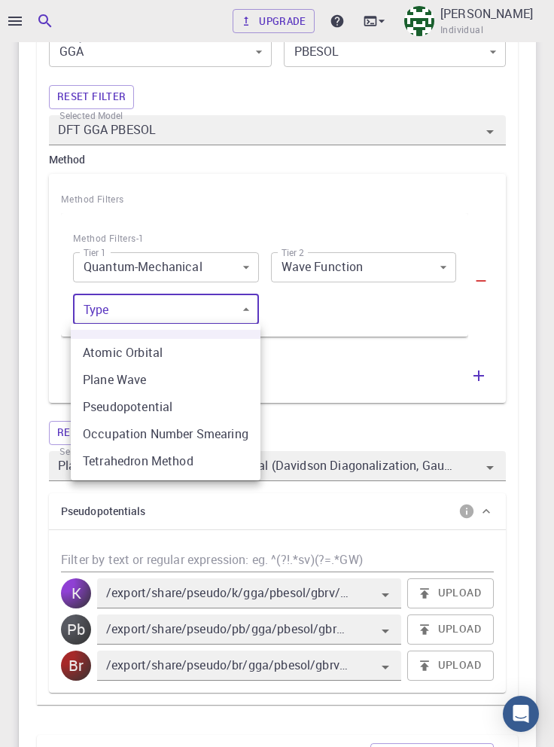
click at [222, 363] on li "Atomic Orbital" at bounding box center [166, 352] width 190 height 27
type input "0"
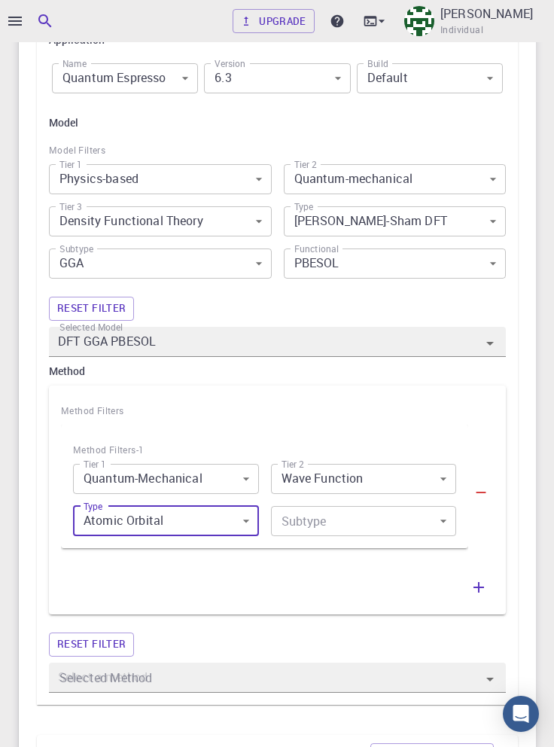
click at [429, 525] on body "Upgrade Taha Yusuf Individual Home Taha Yusuf Workflows - Variable-cell Relaxat…" at bounding box center [277, 418] width 554 height 2186
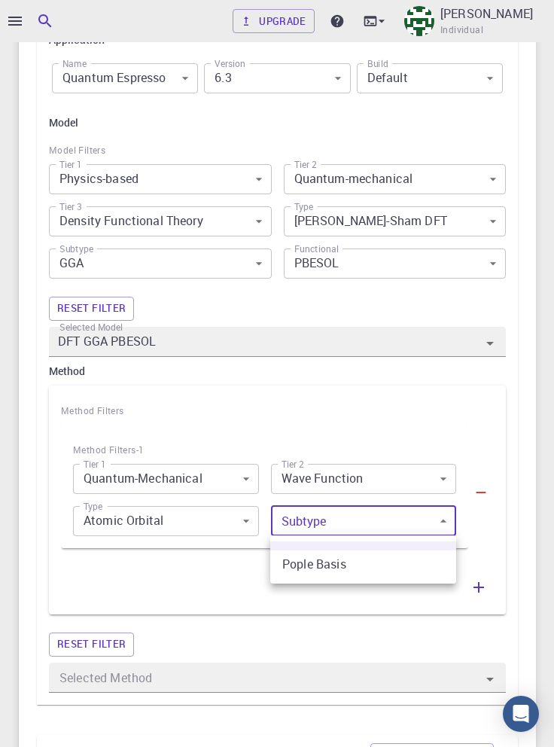
click at [528, 528] on div at bounding box center [277, 373] width 554 height 747
click at [425, 522] on body "Upgrade Taha Yusuf Individual Home Taha Yusuf Workflows - Variable-cell Relaxat…" at bounding box center [277, 418] width 554 height 2186
click at [398, 557] on li "Pople Basis" at bounding box center [363, 563] width 186 height 27
type input "0"
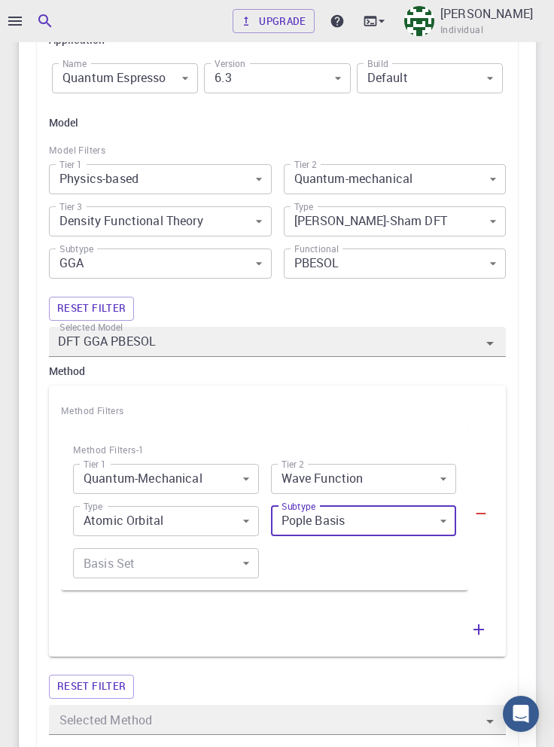
scroll to position [717, 0]
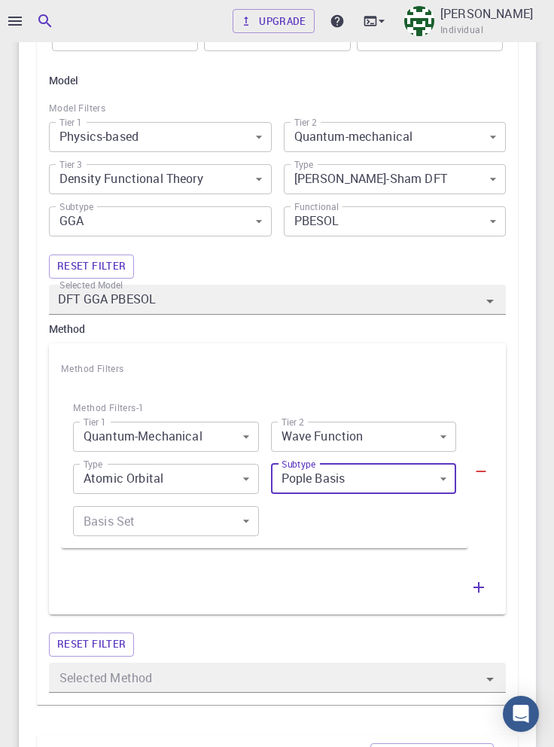
click at [221, 516] on body "Upgrade Taha Yusuf Individual Home Taha Yusuf Workflows - Variable-cell Relaxat…" at bounding box center [277, 397] width 554 height 2228
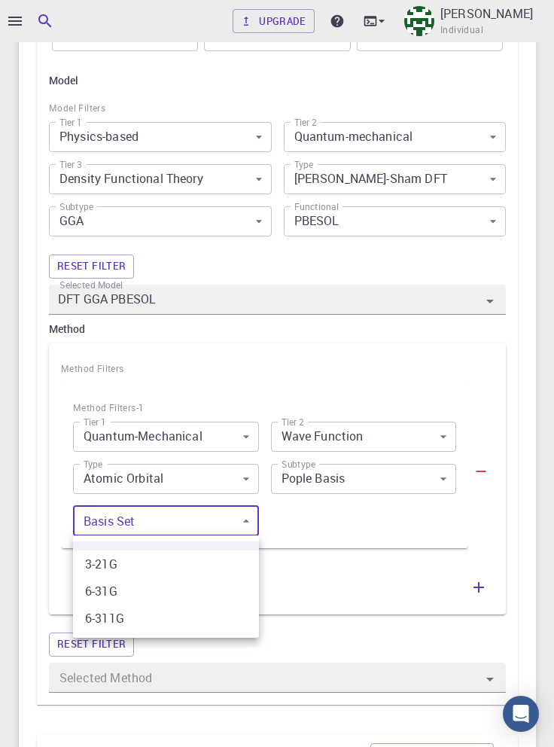
click at [196, 613] on li "6-311G" at bounding box center [166, 618] width 186 height 27
type input "2"
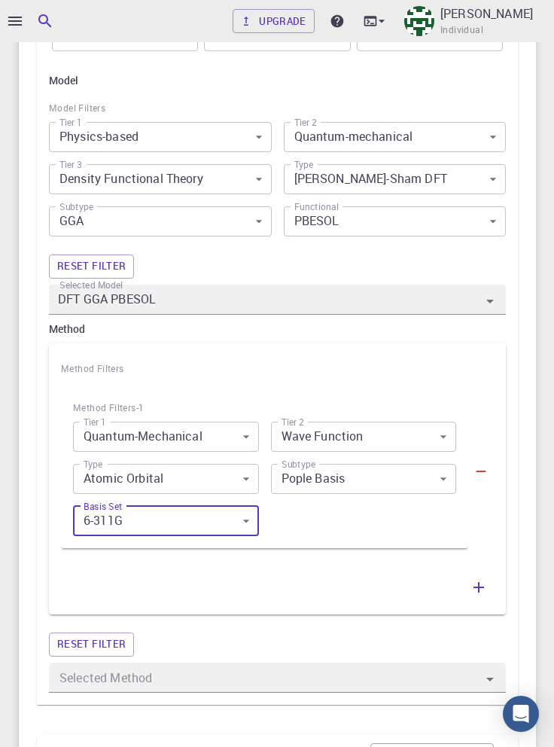
click at [480, 588] on icon "button" at bounding box center [479, 587] width 18 height 18
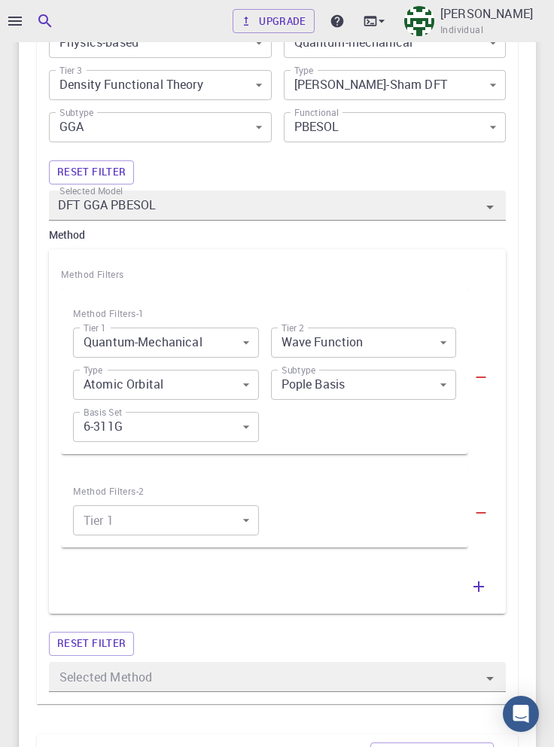
click at [225, 527] on body "Upgrade Taha Yusuf Individual Home Taha Yusuf Workflows - Variable-cell Relaxat…" at bounding box center [277, 349] width 554 height 2322
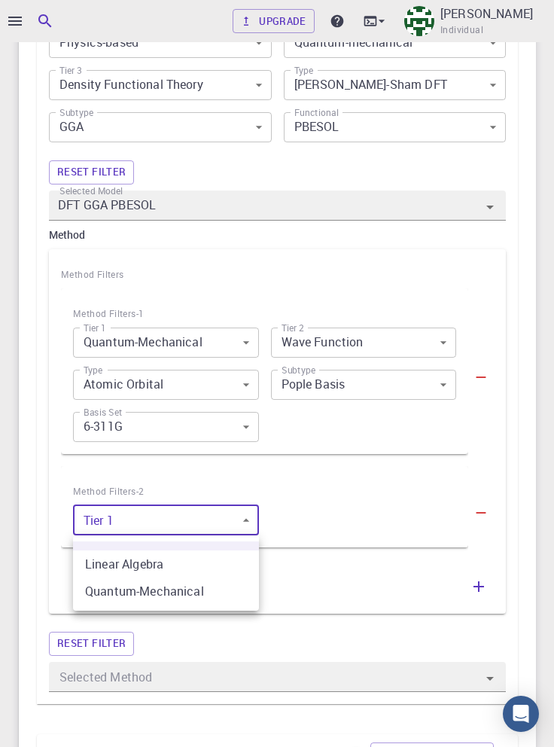
click at [218, 592] on li "Quantum-Mechanical" at bounding box center [166, 590] width 186 height 27
type input "1"
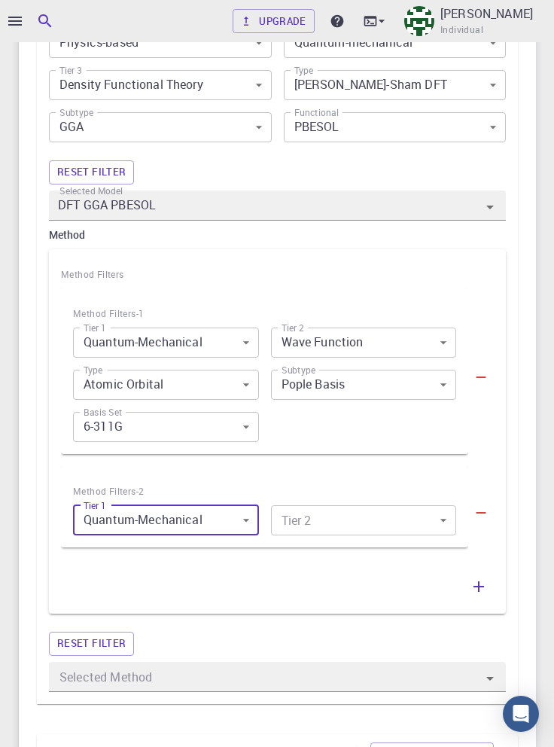
click at [330, 519] on body "Upgrade Taha Yusuf Individual Home Taha Yusuf Workflows - Variable-cell Relaxat…" at bounding box center [277, 349] width 554 height 2322
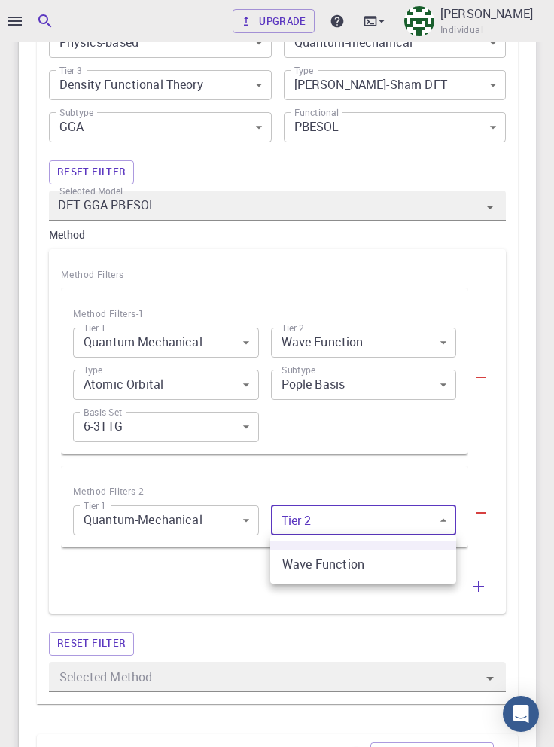
click at [353, 564] on li "Wave Function" at bounding box center [363, 563] width 186 height 27
type input "0"
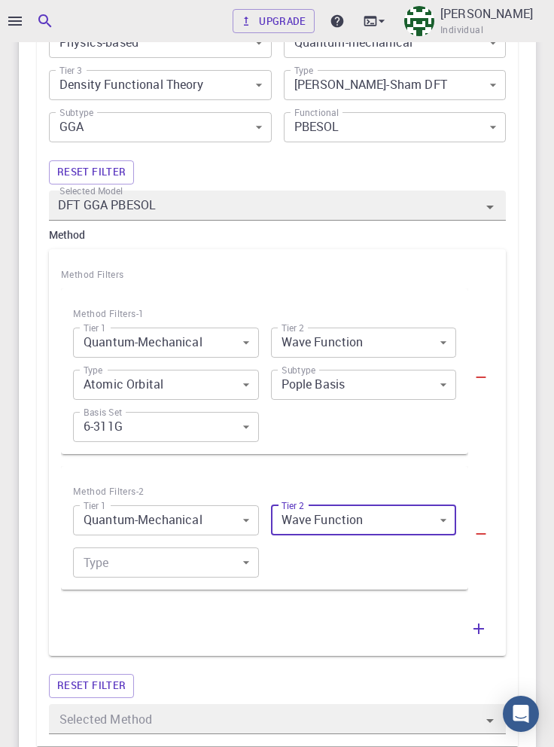
scroll to position [854, 0]
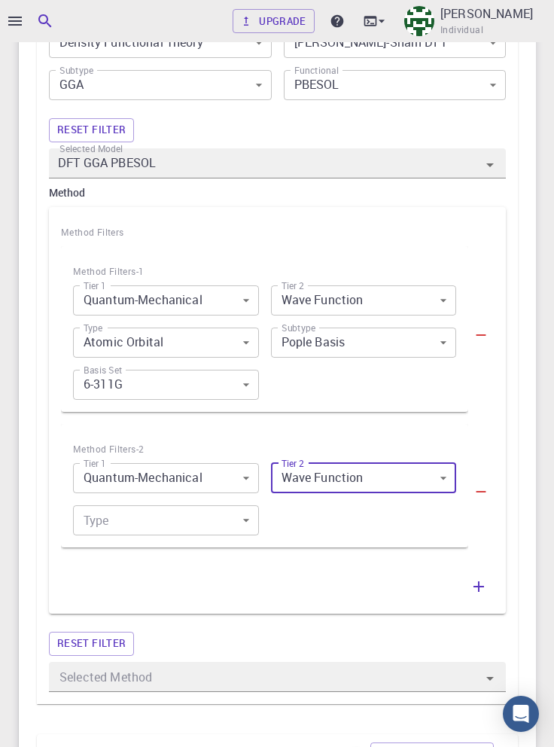
click at [220, 527] on body "Upgrade Taha Yusuf Individual Home Taha Yusuf Workflows - Variable-cell Relaxat…" at bounding box center [277, 328] width 554 height 2364
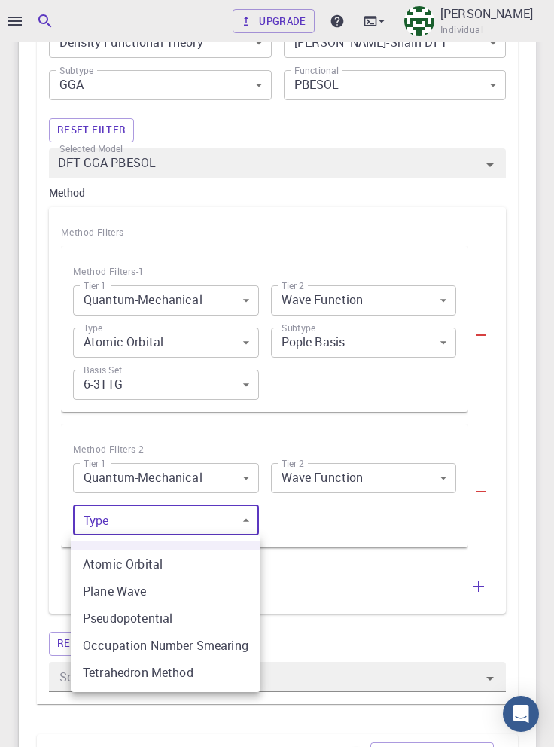
click at [221, 589] on li "Plane Wave" at bounding box center [166, 590] width 190 height 27
type input "1"
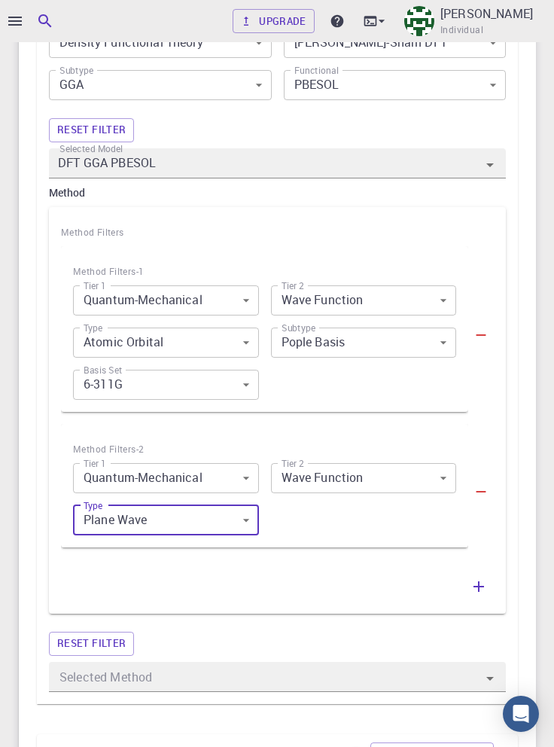
click at [373, 528] on div "Tier 1 Quantum-Mechanical 1 Tier 1 Tier 2 Wave Function 0 Tier 2 Type Plane Wav…" at bounding box center [258, 493] width 395 height 84
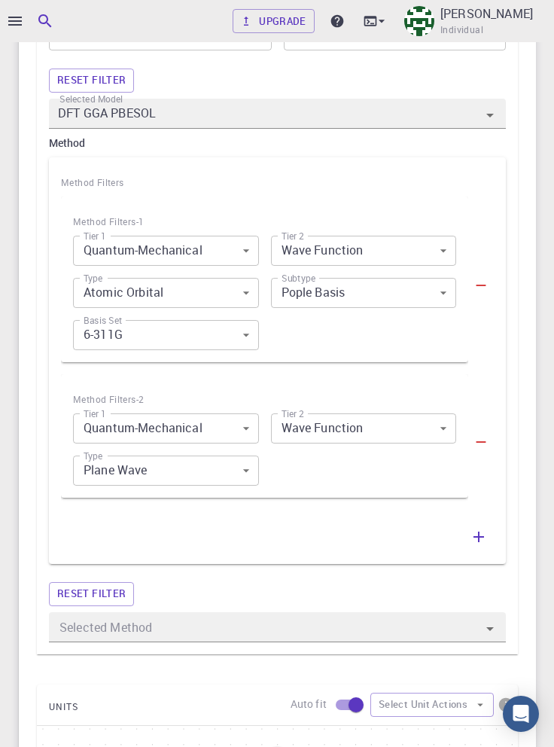
click at [478, 538] on icon "button" at bounding box center [479, 537] width 11 height 11
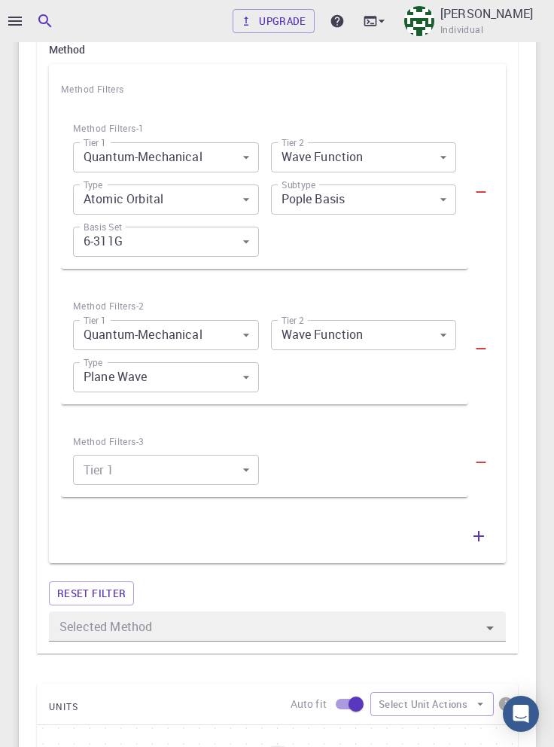
click at [215, 460] on body "Upgrade Taha Yusuf Individual Home Taha Yusuf Workflows - Variable-cell Relaxat…" at bounding box center [277, 231] width 554 height 2457
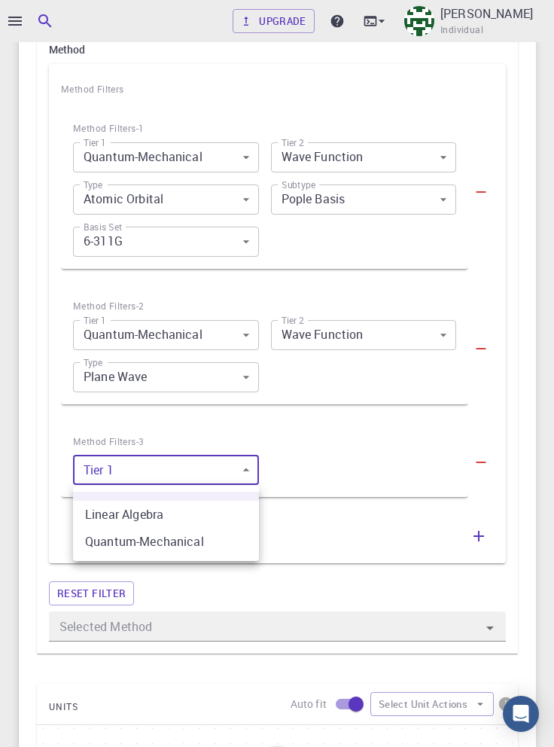
click at [220, 521] on li "Linear Algebra" at bounding box center [166, 514] width 186 height 27
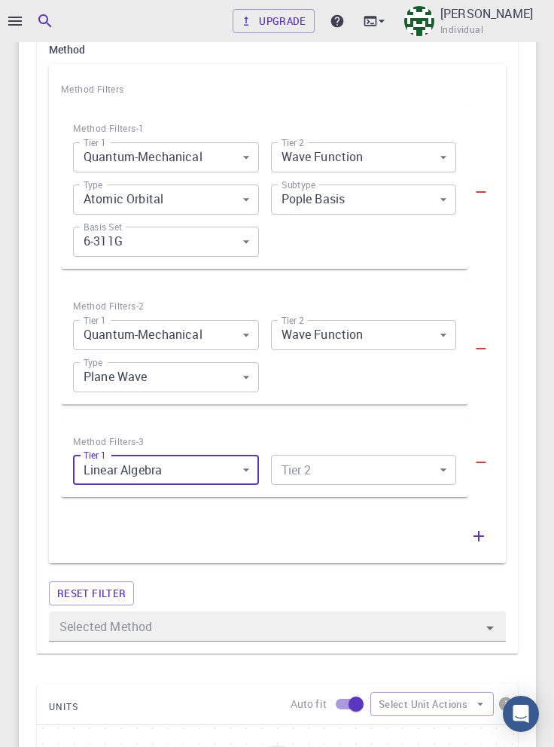
click at [225, 471] on body "Upgrade Taha Yusuf Individual Home Taha Yusuf Workflows - Variable-cell Relaxat…" at bounding box center [277, 231] width 554 height 2457
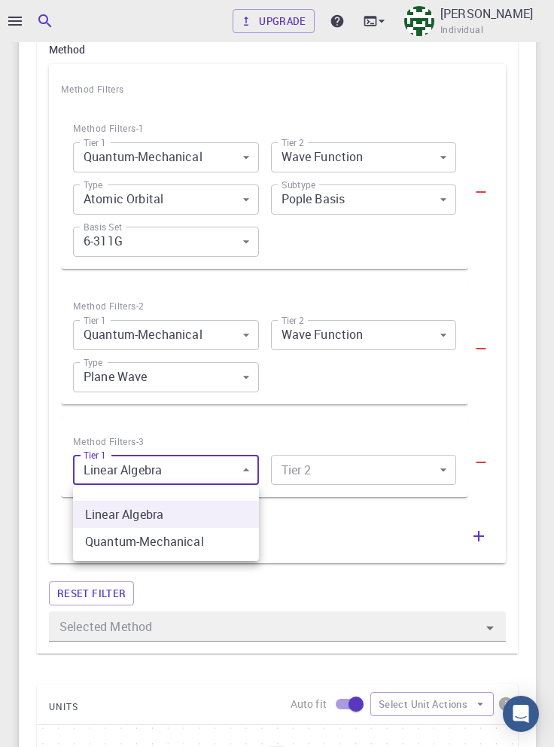
click at [226, 544] on li "Quantum-Mechanical" at bounding box center [166, 541] width 186 height 27
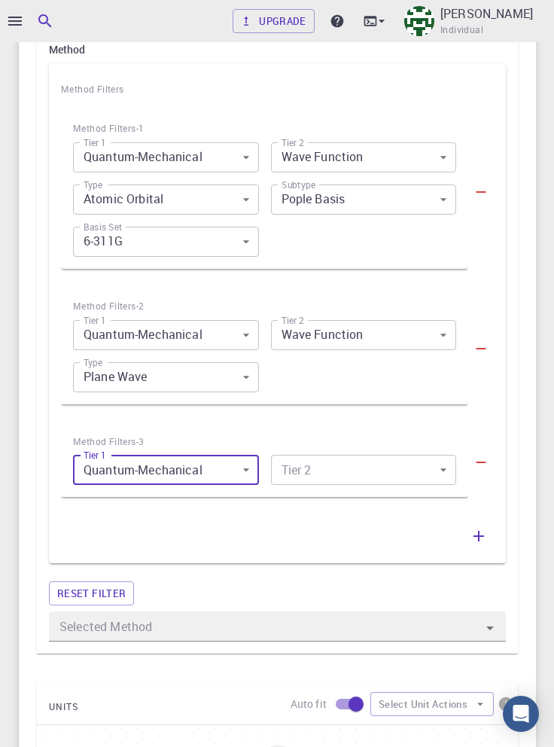
click at [223, 472] on body "Upgrade Taha Yusuf Individual Home Taha Yusuf Workflows - Variable-cell Relaxat…" at bounding box center [277, 231] width 554 height 2457
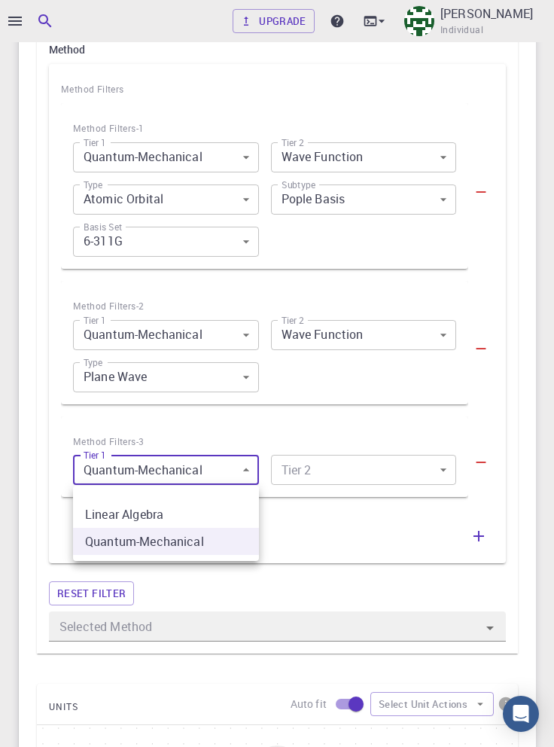
click at [215, 514] on li "Linear Algebra" at bounding box center [166, 514] width 186 height 27
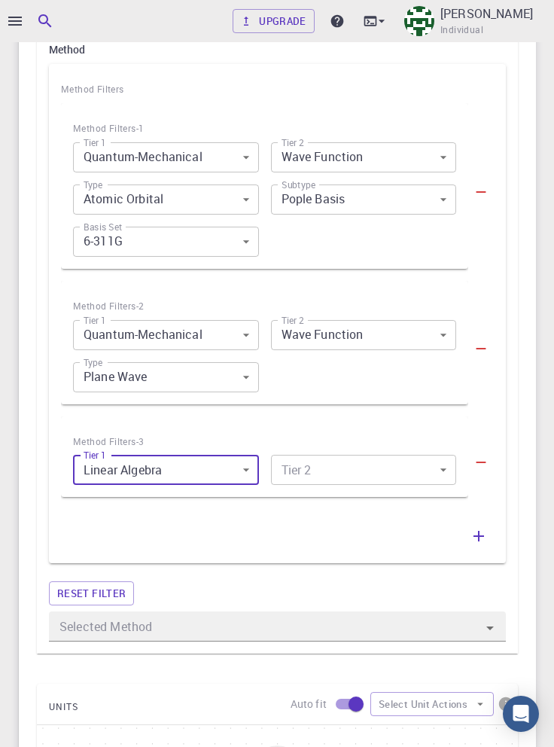
click at [351, 471] on body "Upgrade Taha Yusuf Individual Home Taha Yusuf Workflows - Variable-cell Relaxat…" at bounding box center [277, 231] width 554 height 2457
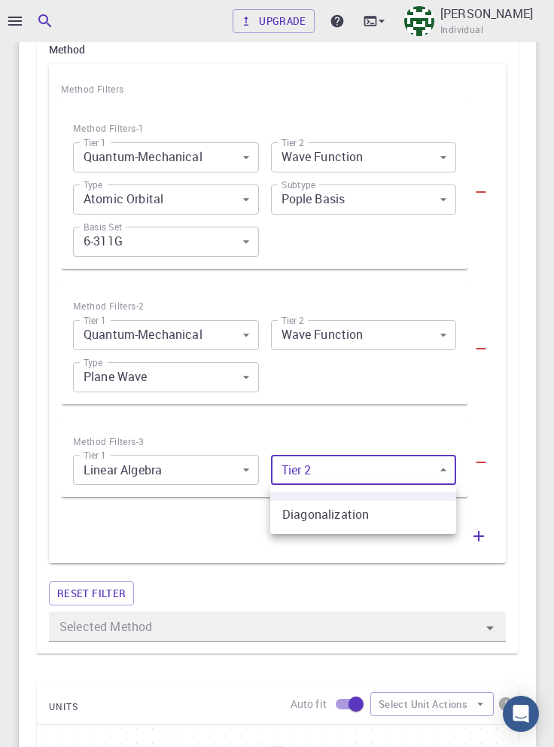
click at [211, 470] on div at bounding box center [277, 373] width 554 height 747
click at [218, 475] on body "Upgrade Taha Yusuf Individual Home Taha Yusuf Workflows - Variable-cell Relaxat…" at bounding box center [277, 231] width 554 height 2457
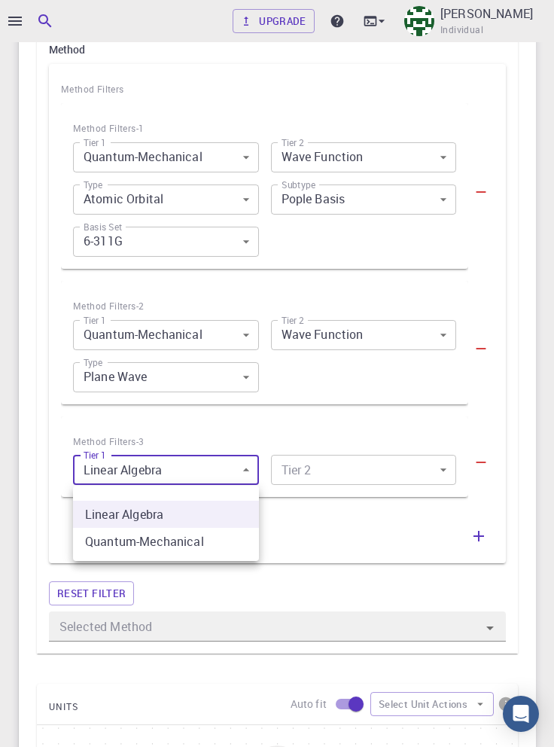
click at [213, 544] on li "Quantum-Mechanical" at bounding box center [166, 541] width 186 height 27
type input "1"
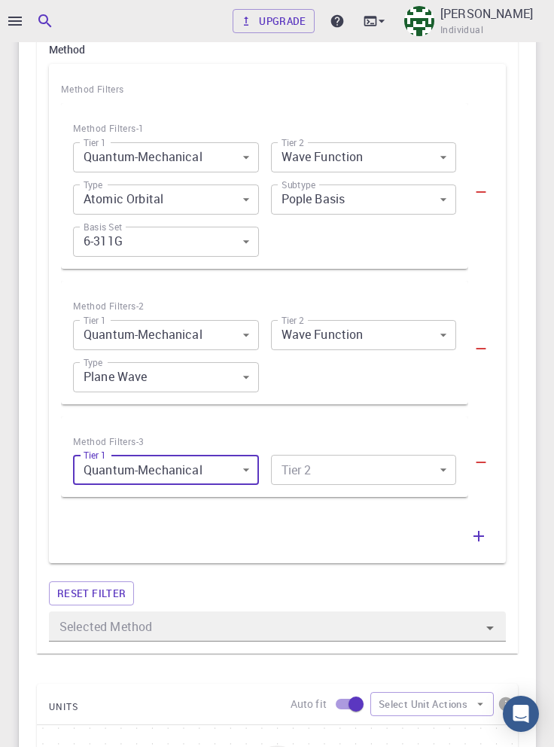
click at [366, 472] on body "Upgrade Taha Yusuf Individual Home Taha Yusuf Workflows - Variable-cell Relaxat…" at bounding box center [277, 231] width 554 height 2457
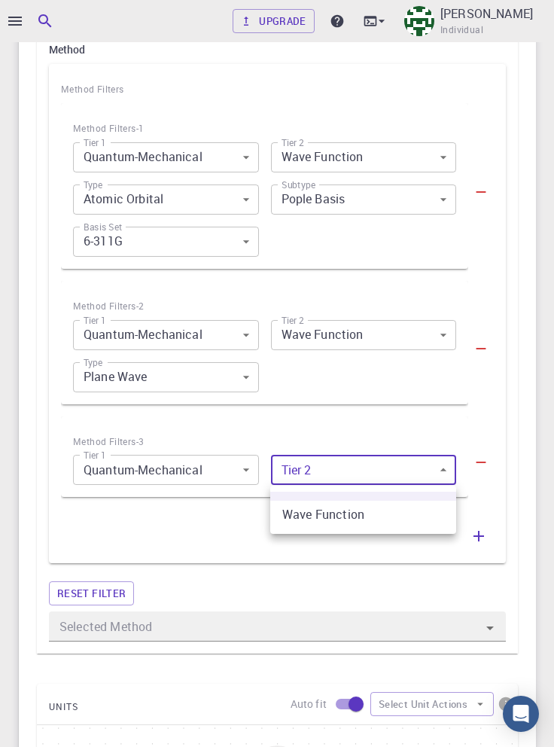
click at [378, 516] on li "Wave Function" at bounding box center [363, 514] width 186 height 27
type input "0"
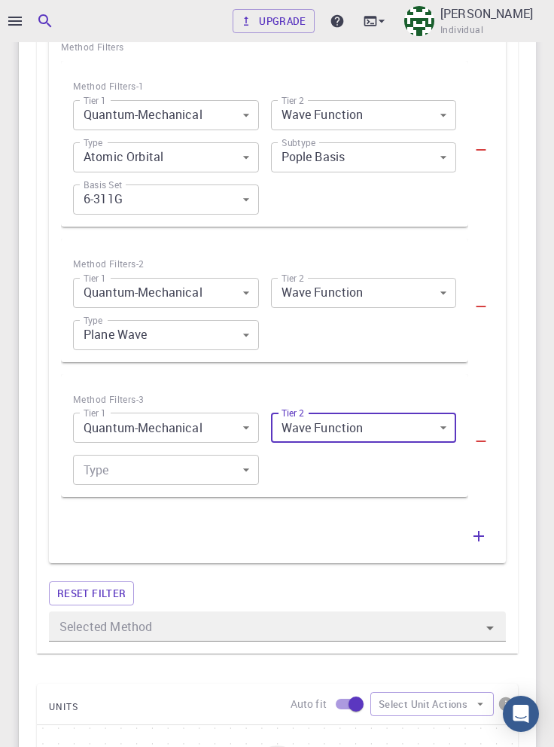
click at [214, 471] on body "Upgrade Taha Yusuf Individual Home Taha Yusuf Workflows - Variable-cell Relaxat…" at bounding box center [277, 210] width 554 height 2499
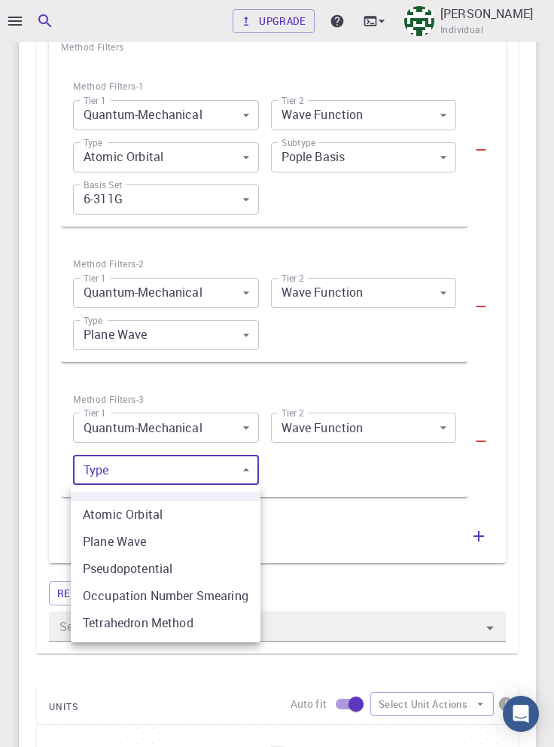
click at [218, 545] on li "Plane Wave" at bounding box center [166, 541] width 190 height 27
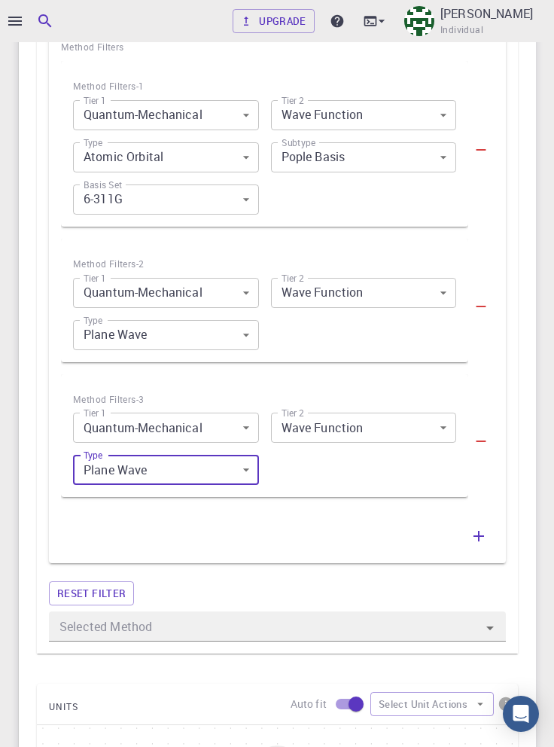
click at [230, 473] on body "Upgrade Taha Yusuf Individual Home Taha Yusuf Workflows - Variable-cell Relaxat…" at bounding box center [277, 210] width 554 height 2499
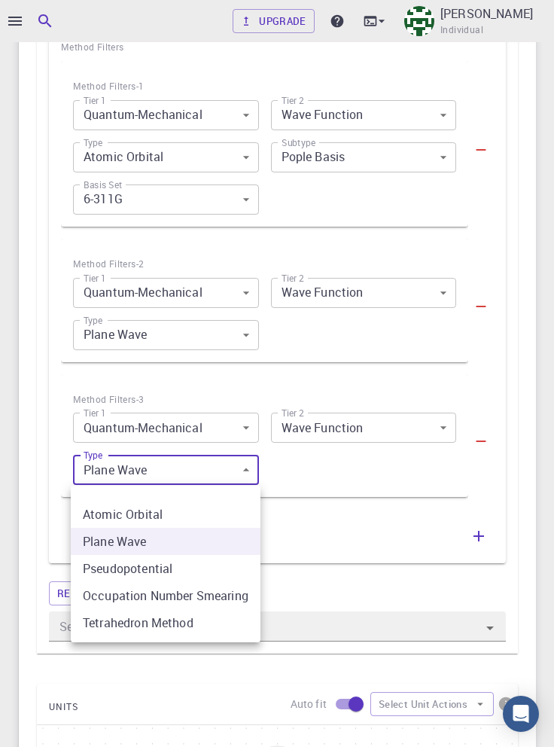
click at [210, 571] on li "Pseudopotential" at bounding box center [166, 568] width 190 height 27
type input "2"
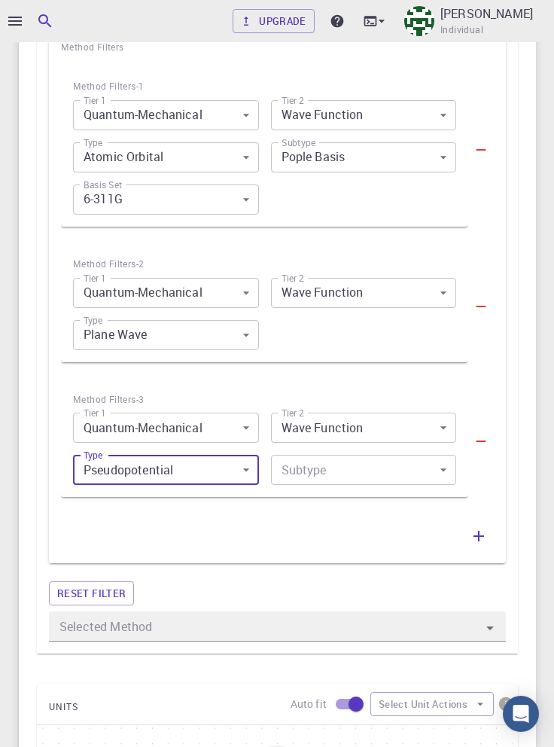
click at [372, 473] on body "Upgrade Taha Yusuf Individual Home Taha Yusuf Workflows - Variable-cell Relaxat…" at bounding box center [277, 210] width 554 height 2499
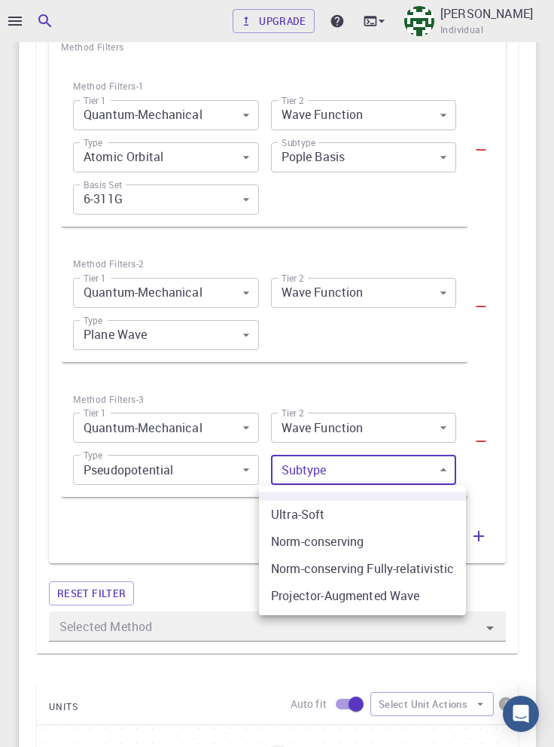
click at [390, 516] on li "Ultra-Soft" at bounding box center [362, 514] width 207 height 27
type input "0"
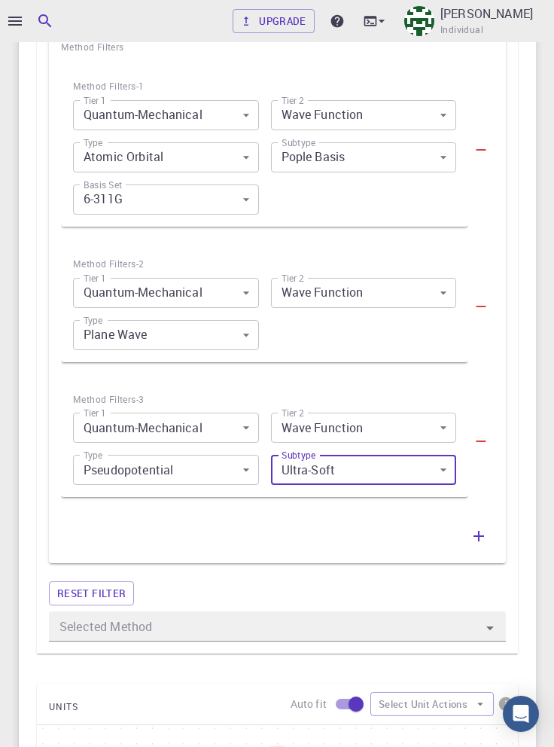
click at [479, 540] on icon "button" at bounding box center [479, 536] width 11 height 11
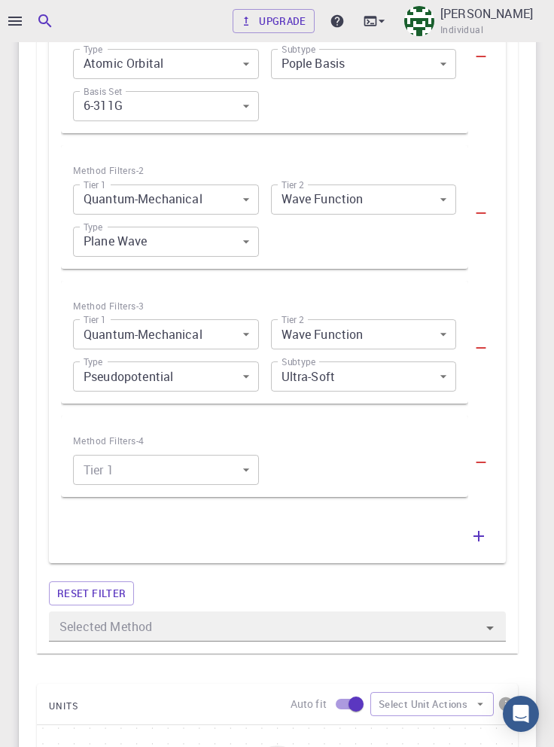
click at [218, 474] on body "Upgrade Taha Yusuf Individual Home Taha Yusuf Workflows - Variable-cell Relaxat…" at bounding box center [277, 164] width 554 height 2593
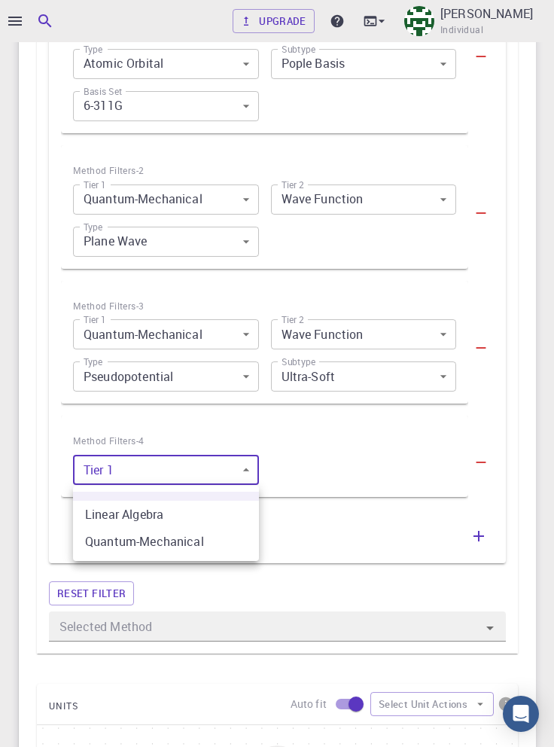
click at [210, 540] on li "Quantum-Mechanical" at bounding box center [166, 541] width 186 height 27
type input "1"
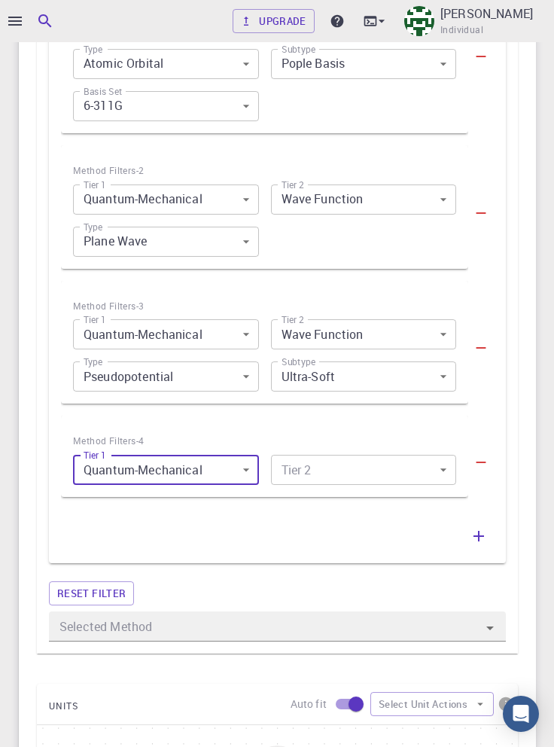
click at [349, 470] on body "Upgrade Taha Yusuf Individual Home Taha Yusuf Workflows - Variable-cell Relaxat…" at bounding box center [277, 164] width 554 height 2593
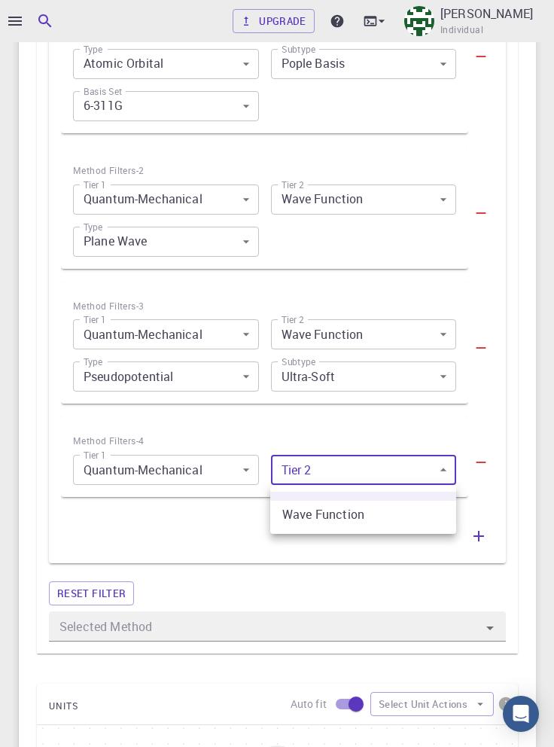
click at [363, 516] on li "Wave Function" at bounding box center [363, 514] width 186 height 27
type input "0"
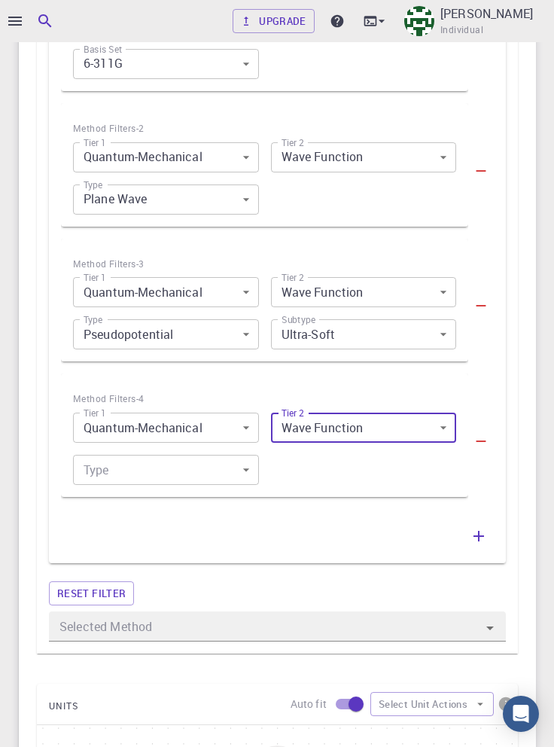
click at [218, 467] on body "Upgrade Taha Yusuf Individual Home Taha Yusuf Workflows - Variable-cell Relaxat…" at bounding box center [277, 143] width 554 height 2635
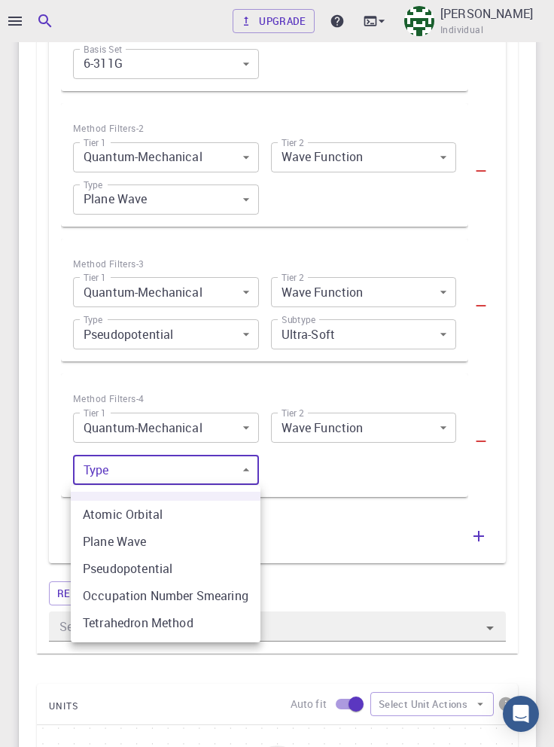
click at [213, 569] on li "Pseudopotential" at bounding box center [166, 568] width 190 height 27
type input "2"
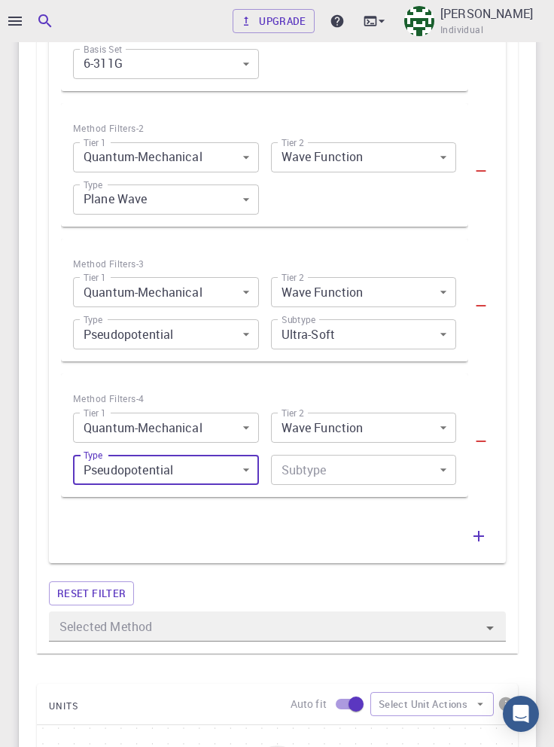
click at [372, 482] on body "Upgrade Taha Yusuf Individual Home Taha Yusuf Workflows - Variable-cell Relaxat…" at bounding box center [277, 143] width 554 height 2635
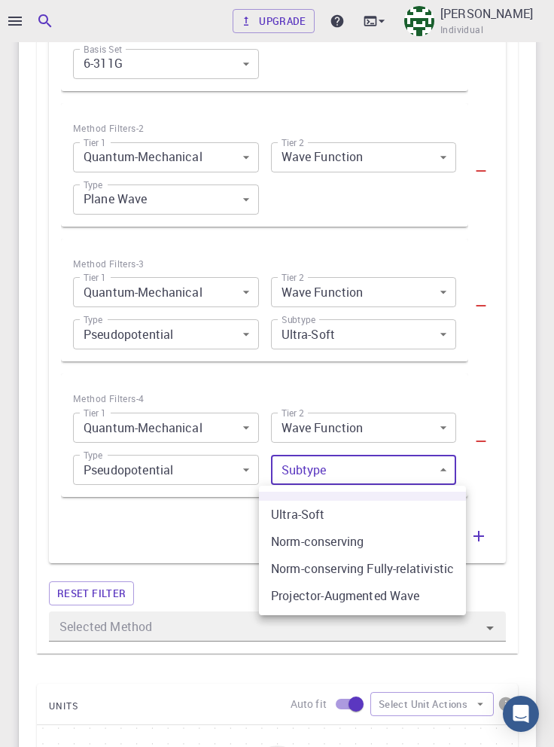
click at [431, 572] on li "Norm-conserving Fully-relativistic" at bounding box center [362, 568] width 207 height 27
type input "2"
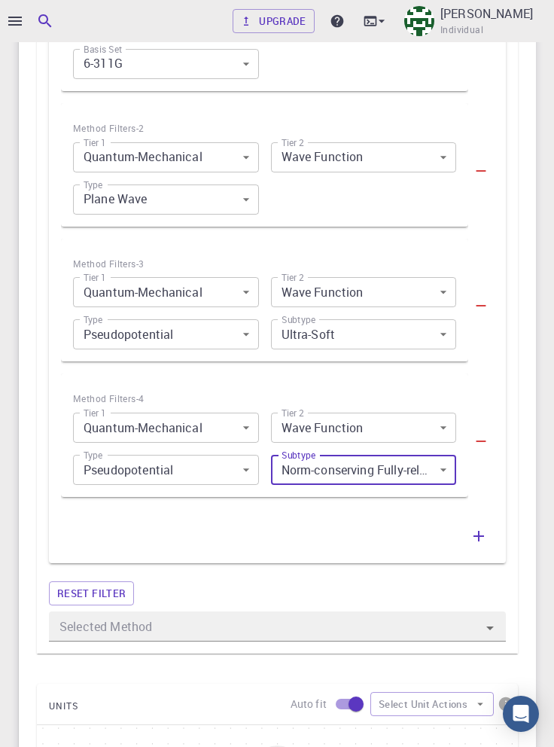
click at [479, 540] on icon "button" at bounding box center [479, 536] width 11 height 11
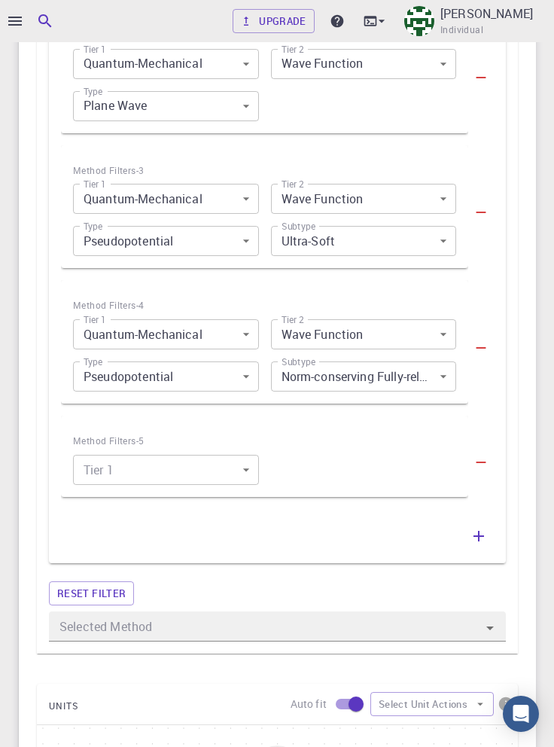
click at [217, 473] on body "Upgrade Taha Yusuf Individual Home Taha Yusuf Workflows - Variable-cell Relaxat…" at bounding box center [277, 96] width 554 height 2728
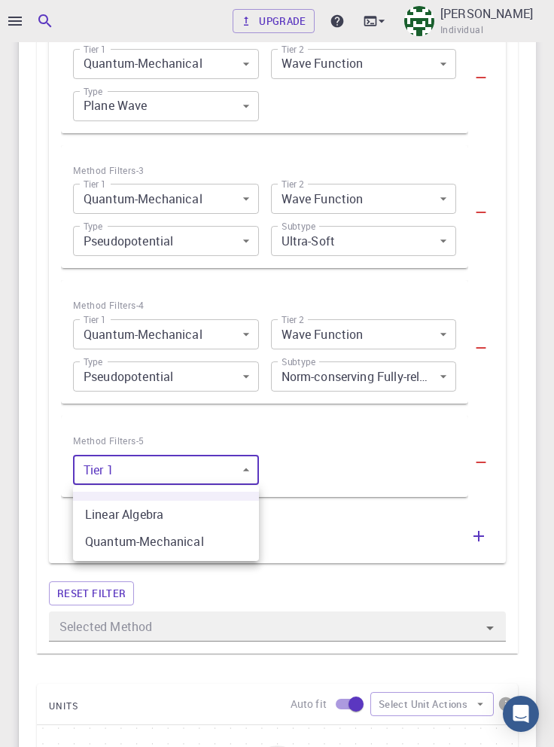
click at [215, 539] on li "Quantum-Mechanical" at bounding box center [166, 541] width 186 height 27
type input "1"
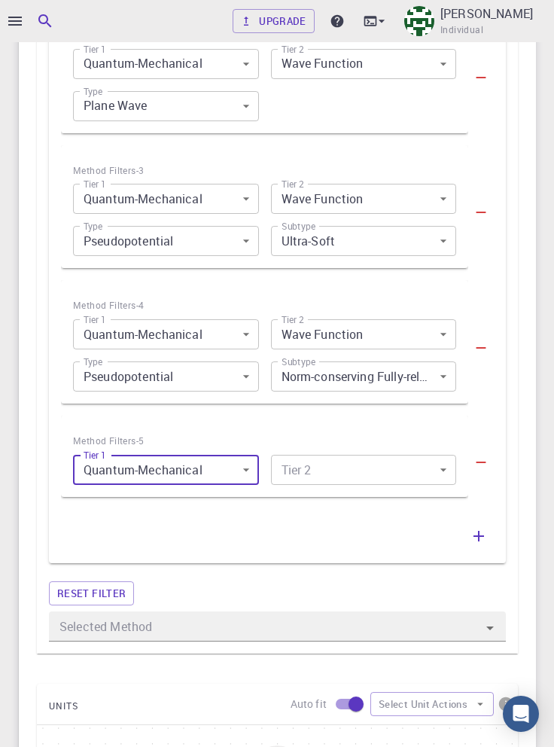
click at [367, 471] on body "Upgrade Taha Yusuf Individual Home Taha Yusuf Workflows - Variable-cell Relaxat…" at bounding box center [277, 96] width 554 height 2728
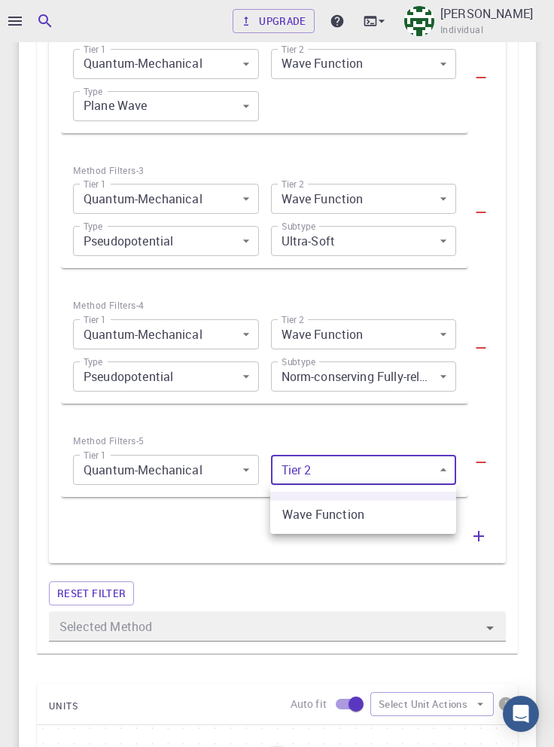
click at [378, 516] on li "Wave Function" at bounding box center [363, 514] width 186 height 27
type input "0"
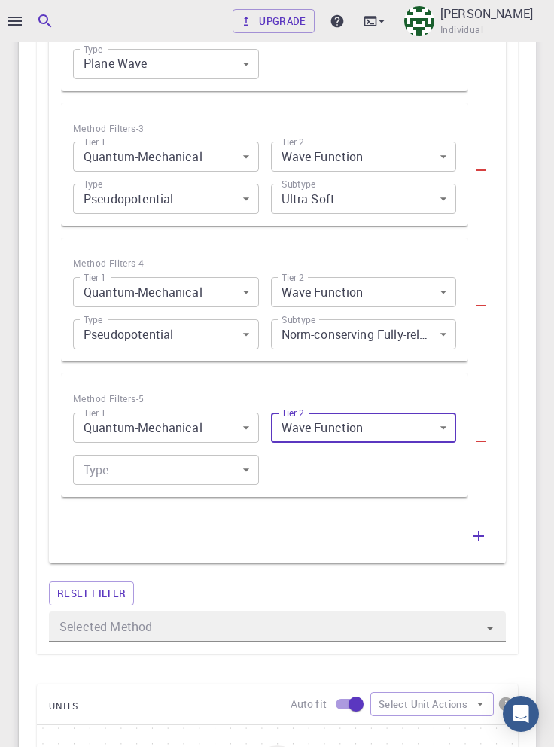
click at [221, 479] on body "Upgrade Taha Yusuf Individual Home Taha Yusuf Workflows - Variable-cell Relaxat…" at bounding box center [277, 75] width 554 height 2770
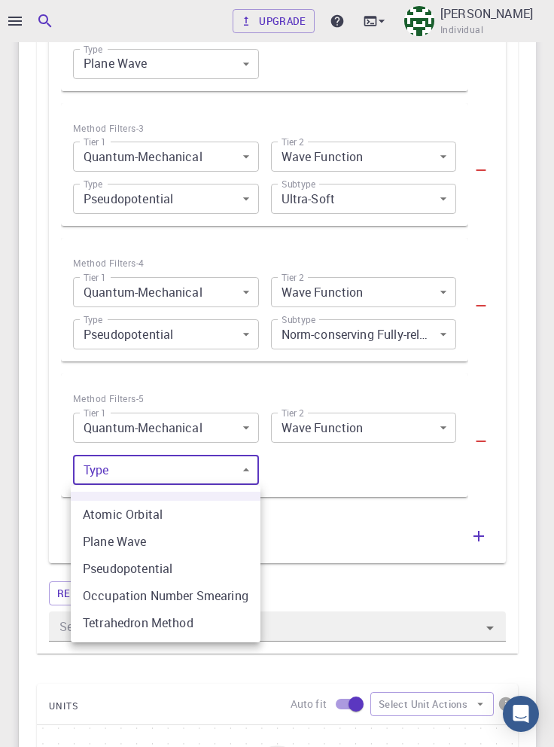
click at [237, 596] on li "Occupation Number Smearing" at bounding box center [166, 595] width 190 height 27
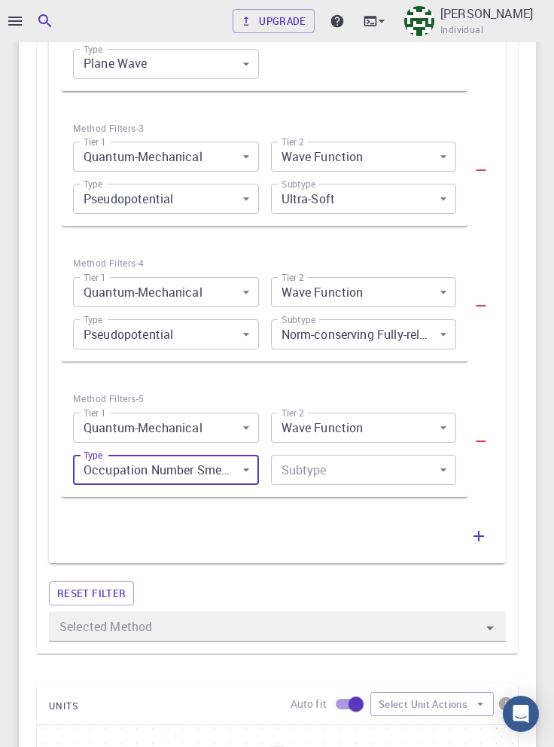
click at [388, 476] on body "Upgrade Taha Yusuf Individual Home Taha Yusuf Workflows - Variable-cell Relaxat…" at bounding box center [277, 75] width 554 height 2770
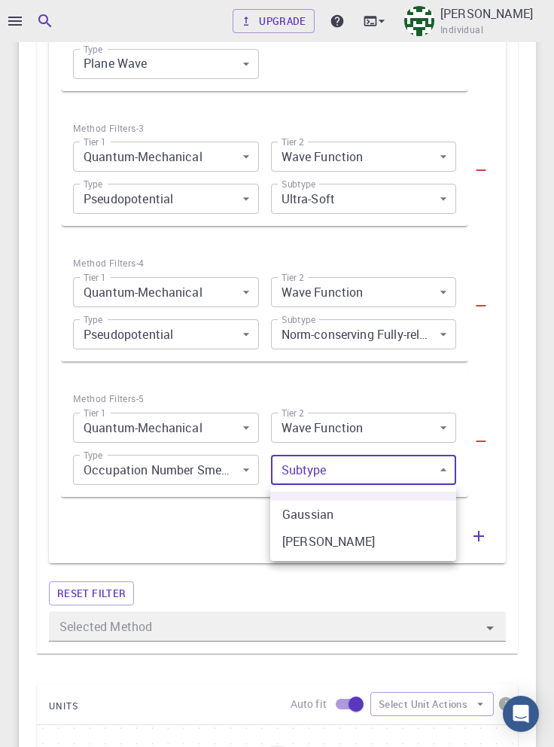
click at [218, 479] on div at bounding box center [277, 373] width 554 height 747
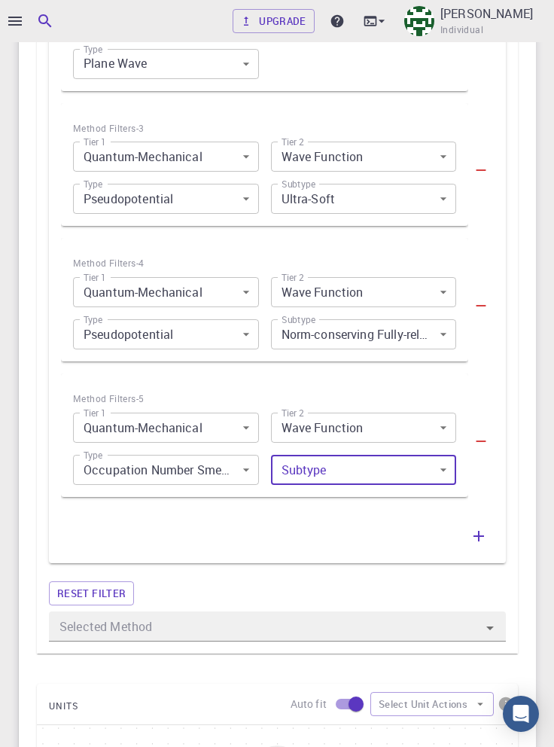
click at [239, 468] on body "Upgrade Taha Yusuf Individual Home Taha Yusuf Workflows - Variable-cell Relaxat…" at bounding box center [277, 75] width 554 height 2770
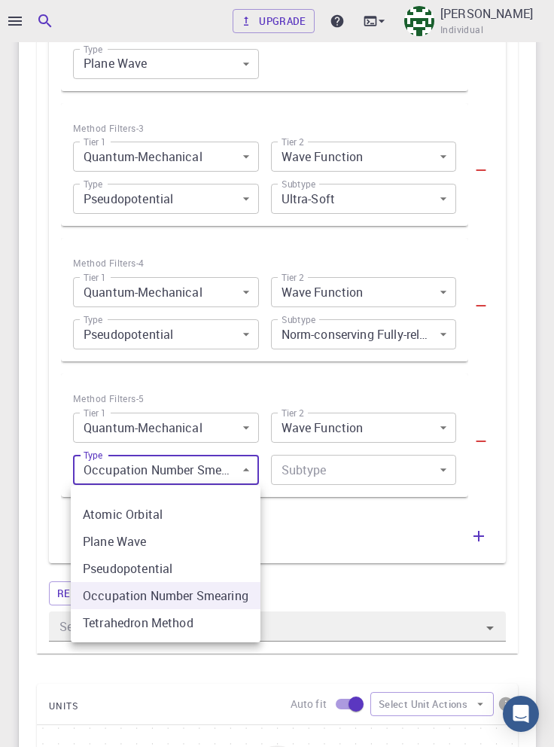
click at [211, 623] on li "Tetrahedron Method" at bounding box center [166, 622] width 190 height 27
type input "4"
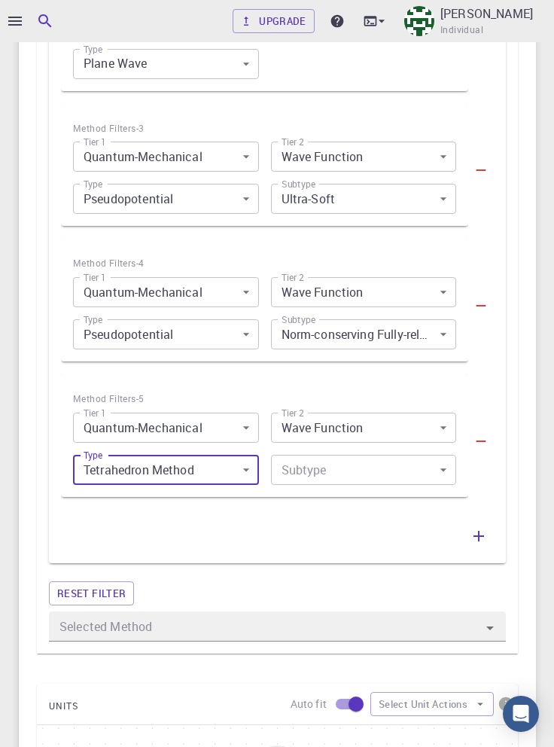
click at [404, 473] on body "Upgrade Taha Yusuf Individual Home Taha Yusuf Workflows - Variable-cell Relaxat…" at bounding box center [277, 75] width 554 height 2770
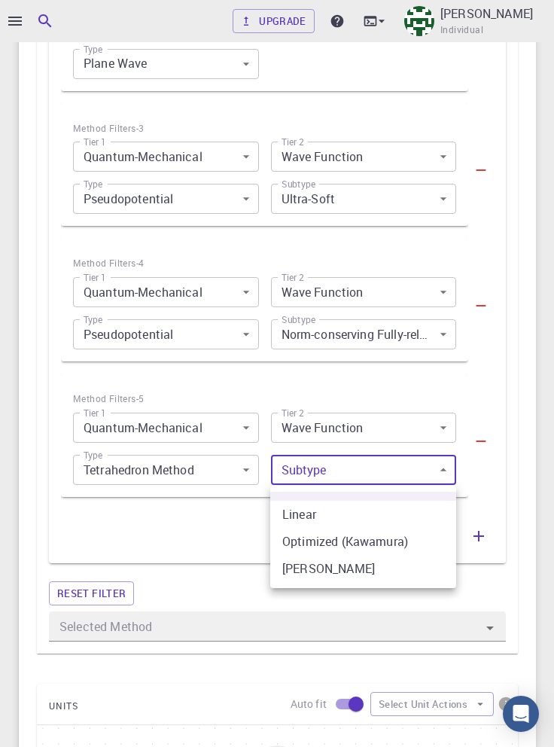
click at [227, 469] on div at bounding box center [277, 373] width 554 height 747
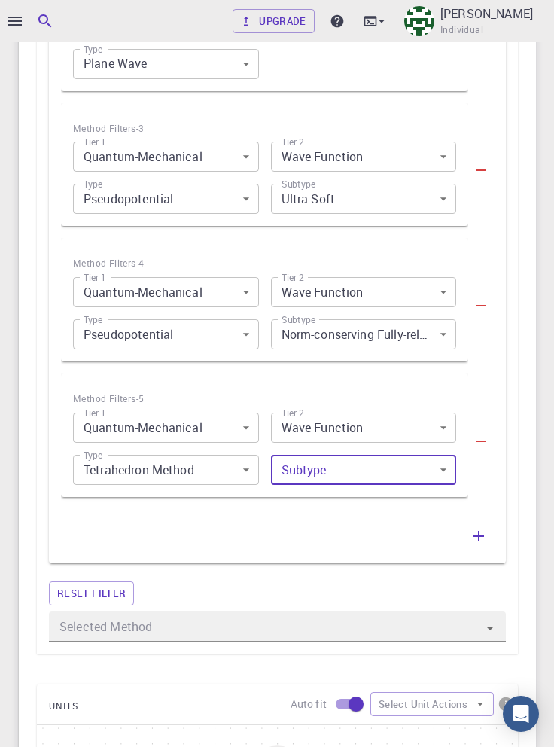
click at [236, 473] on body "Upgrade Taha Yusuf Individual Home Taha Yusuf Workflows - Variable-cell Relaxat…" at bounding box center [277, 75] width 554 height 2770
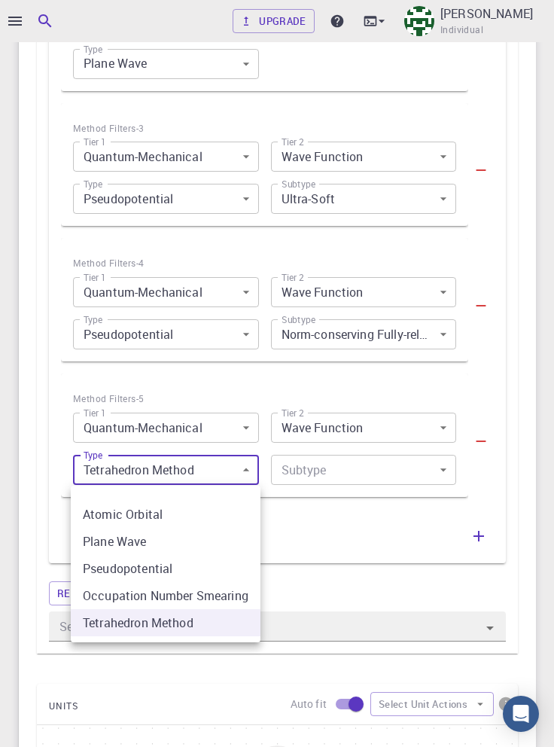
click at [525, 469] on div at bounding box center [277, 373] width 554 height 747
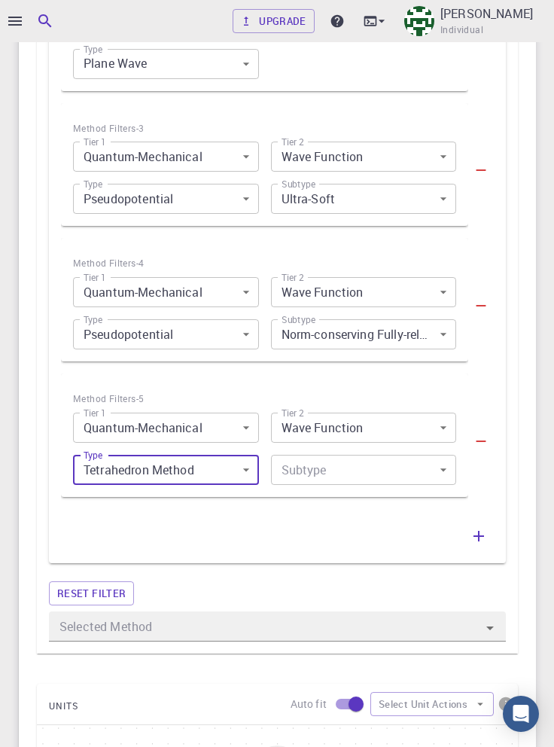
click at [480, 441] on icon "button" at bounding box center [482, 441] width 10 height 2
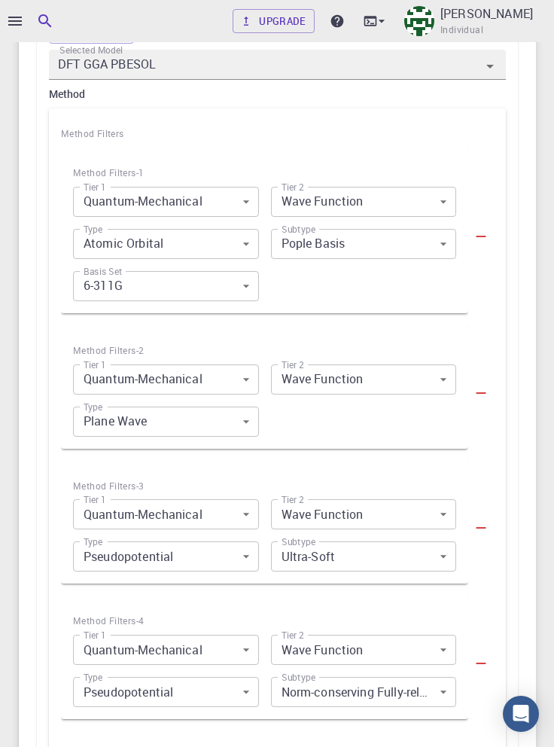
scroll to position [946, 0]
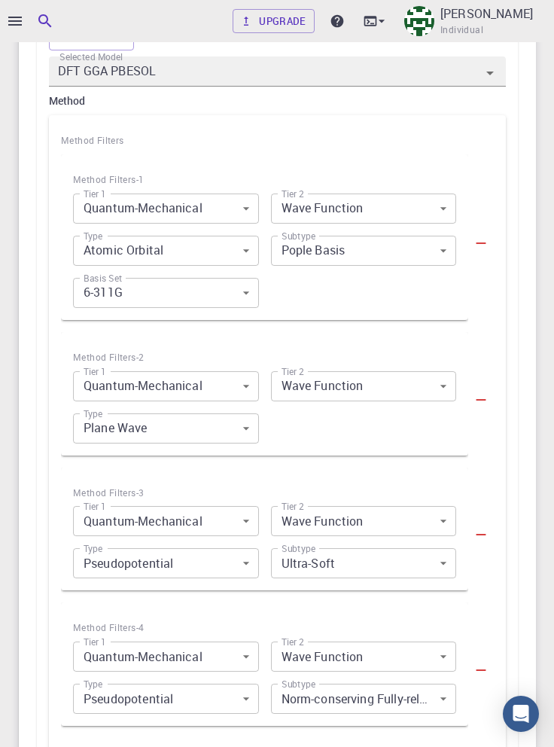
click at [482, 242] on icon "button" at bounding box center [482, 243] width 10 height 2
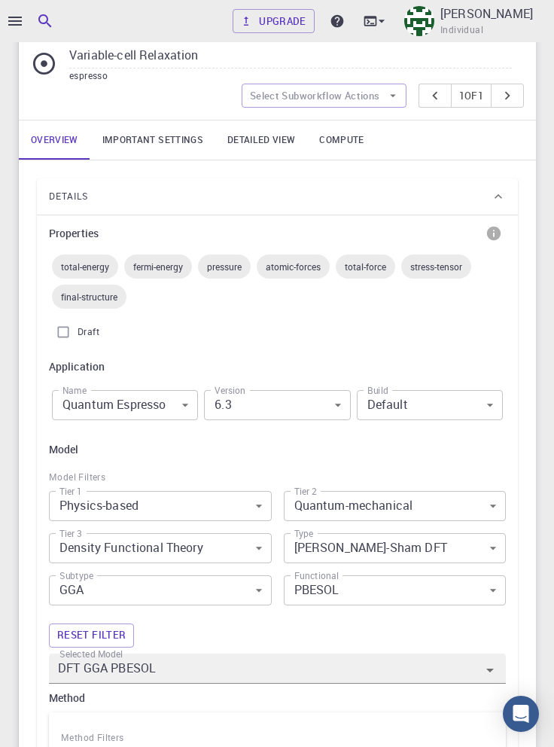
scroll to position [349, 0]
click at [168, 136] on link "Important settings" at bounding box center [152, 139] width 125 height 39
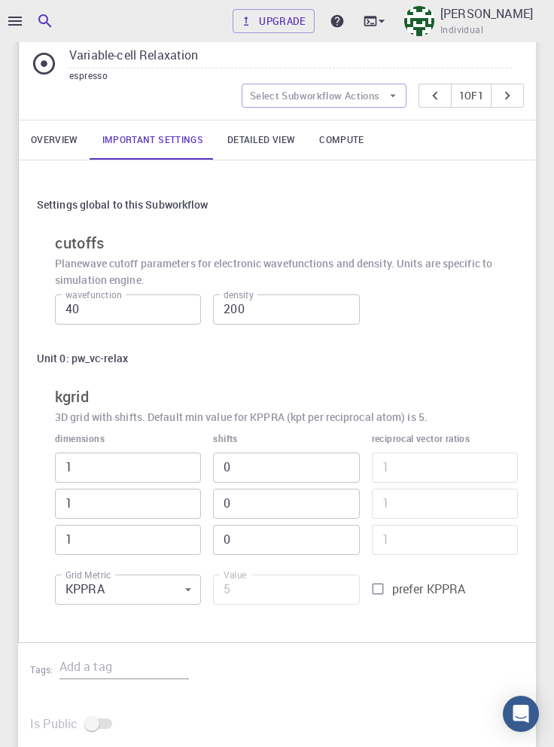
click at [119, 461] on input "1" at bounding box center [128, 467] width 146 height 30
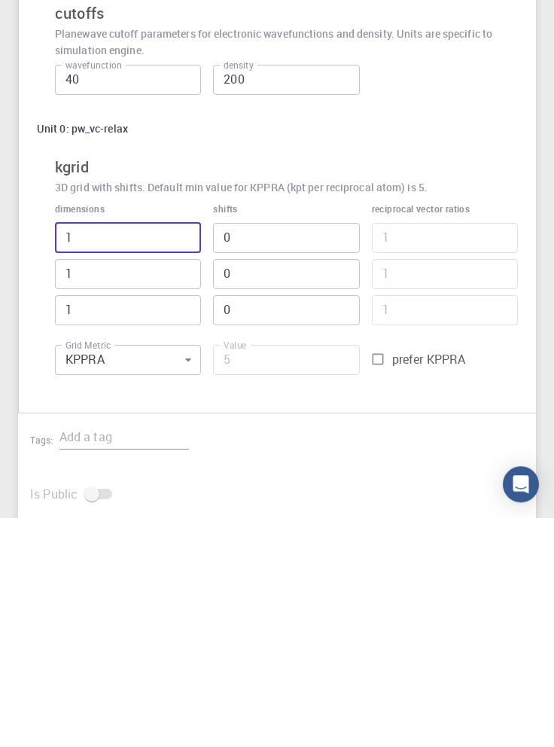
type input "15"
type input "75"
type input "15"
click at [120, 504] on input "1" at bounding box center [128, 504] width 146 height 30
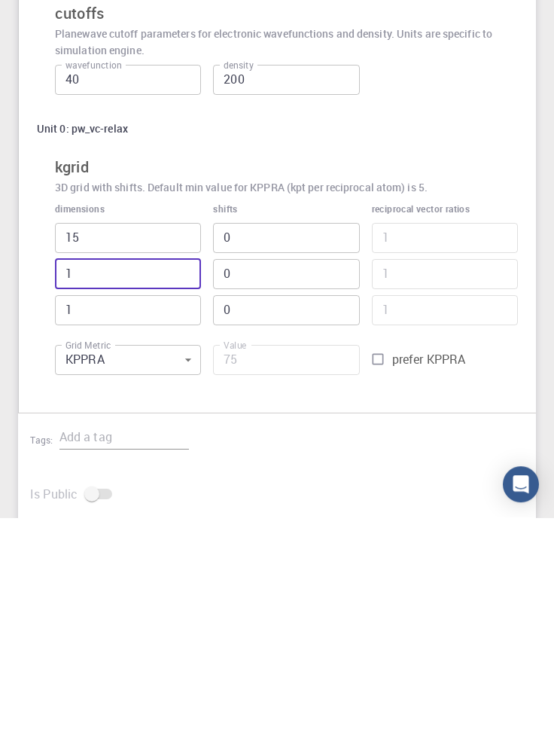
type input "15"
type input "1125"
type input "15"
click at [131, 536] on input "1" at bounding box center [128, 540] width 146 height 30
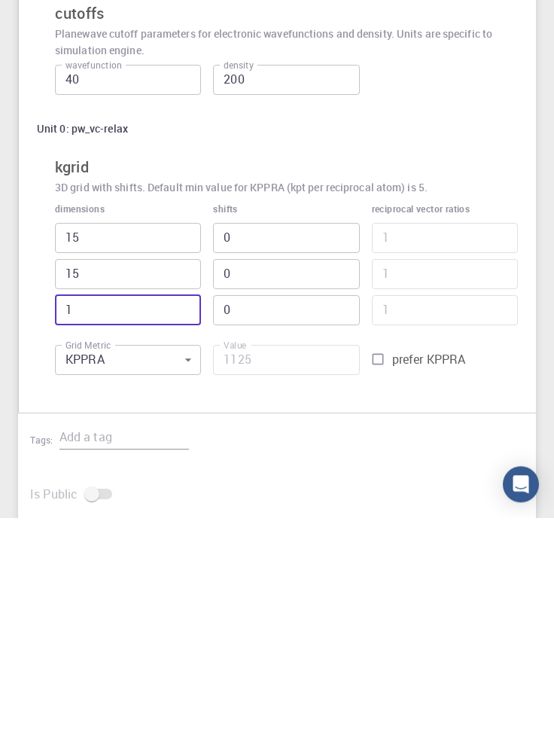
type input "15"
type input "16875"
type input "15"
click at [69, 467] on input "15" at bounding box center [128, 467] width 146 height 30
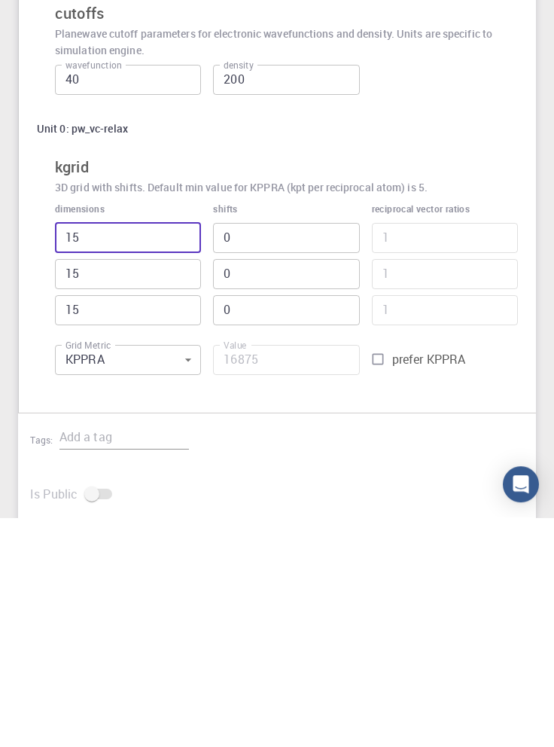
type input "5"
type input "5625"
type input "5"
click at [72, 502] on input "15" at bounding box center [128, 504] width 146 height 30
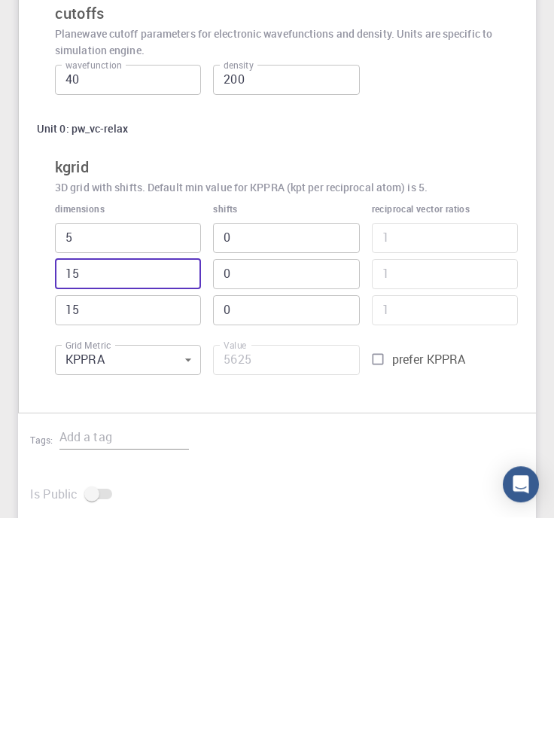
type input "5"
type input "1875"
type input "5"
click at [72, 534] on input "15" at bounding box center [128, 540] width 146 height 30
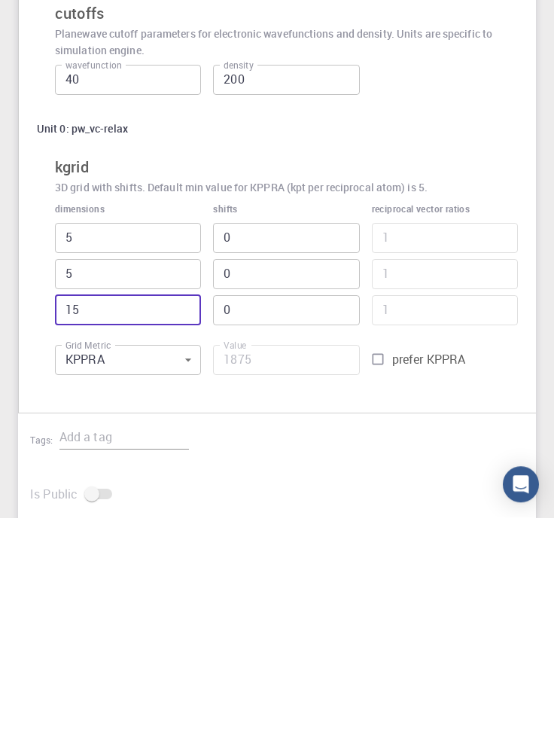
type input "5"
type input "625"
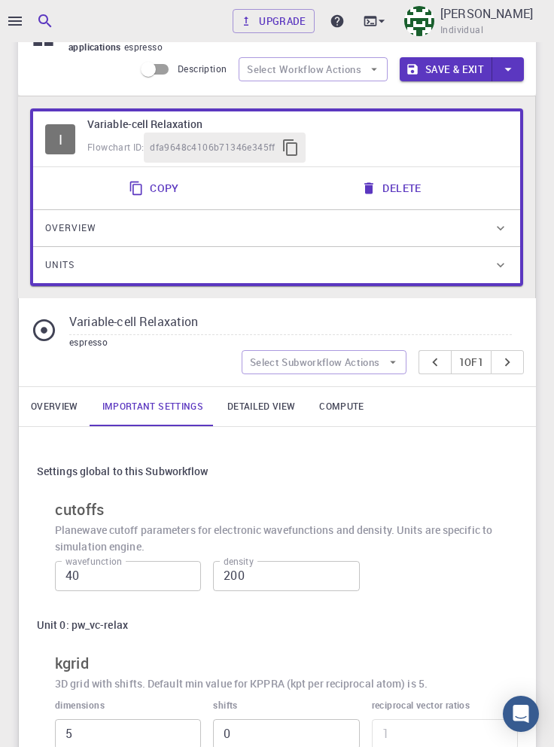
scroll to position [0, 0]
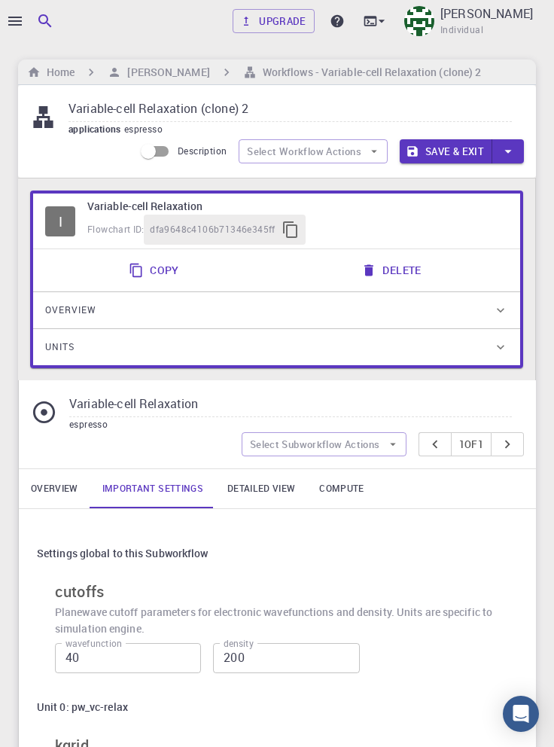
type input "5"
click at [455, 151] on button "Save & Exit" at bounding box center [446, 151] width 93 height 24
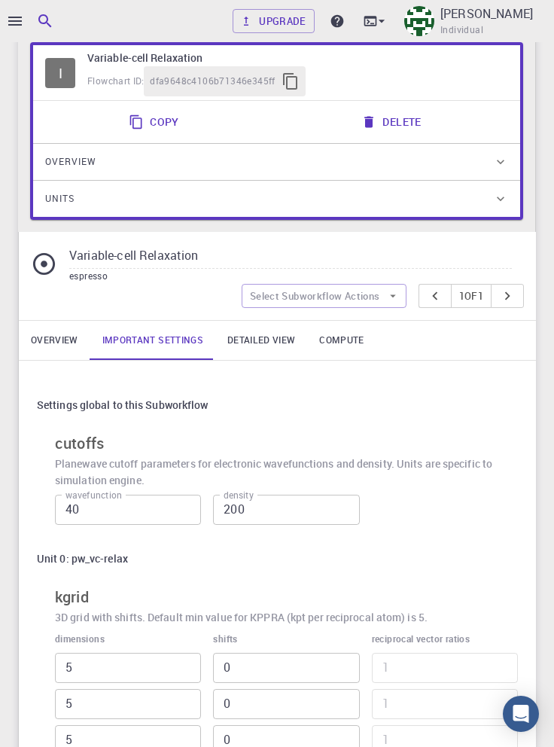
scroll to position [130, 0]
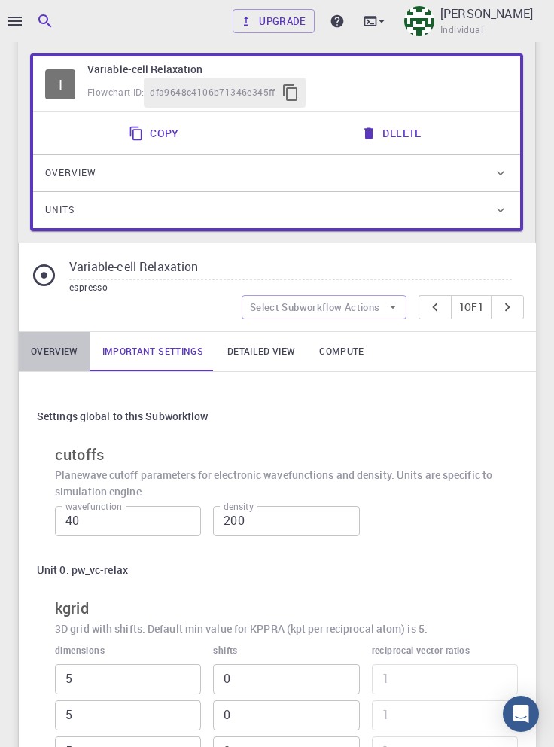
click at [65, 353] on link "Overview" at bounding box center [55, 351] width 72 height 39
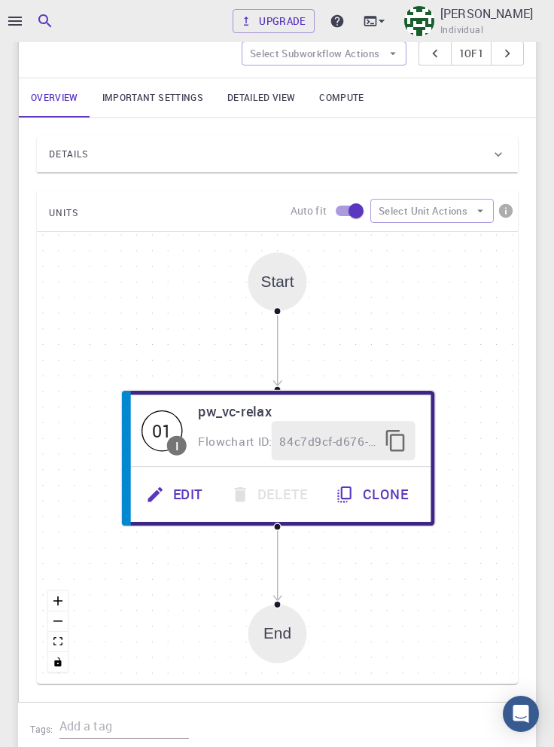
scroll to position [416, 0]
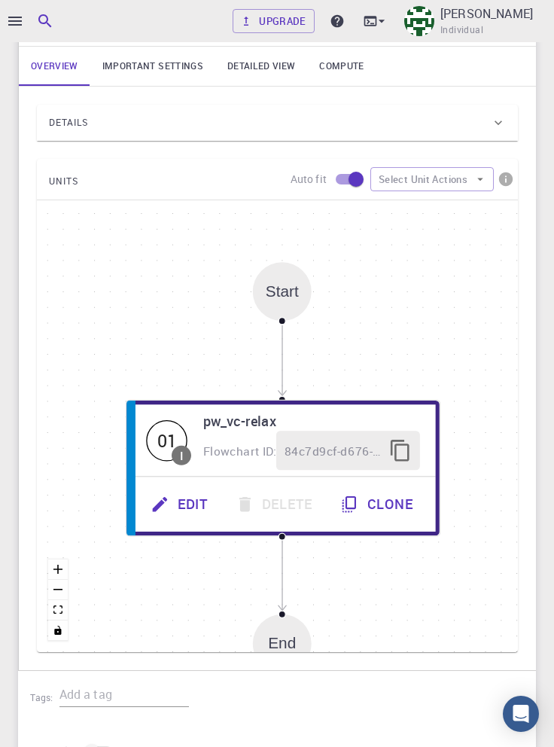
click at [497, 126] on icon at bounding box center [498, 122] width 15 height 15
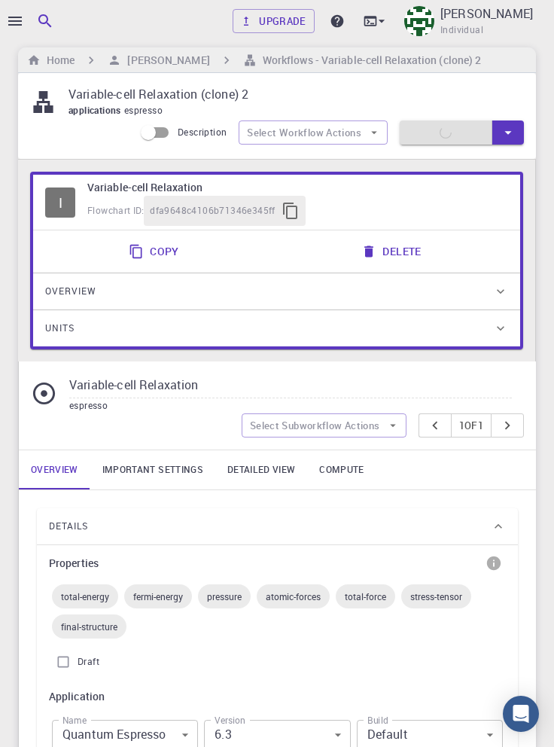
scroll to position [0, 0]
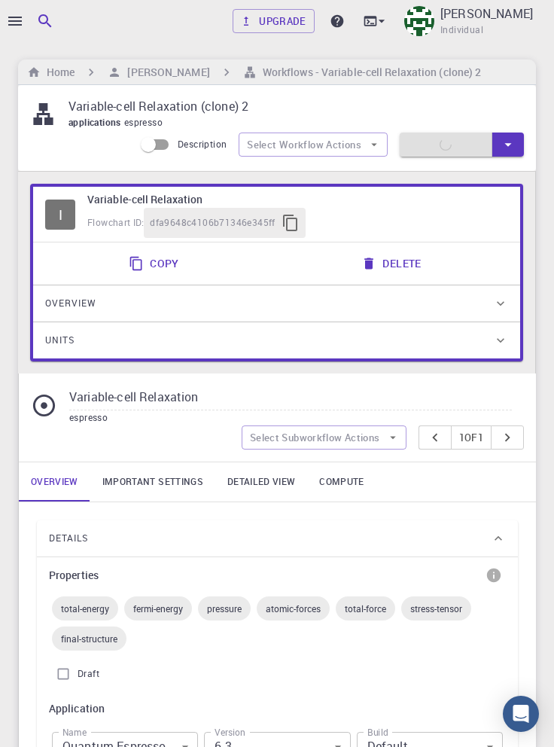
click at [152, 72] on h6 "[PERSON_NAME]" at bounding box center [165, 72] width 88 height 17
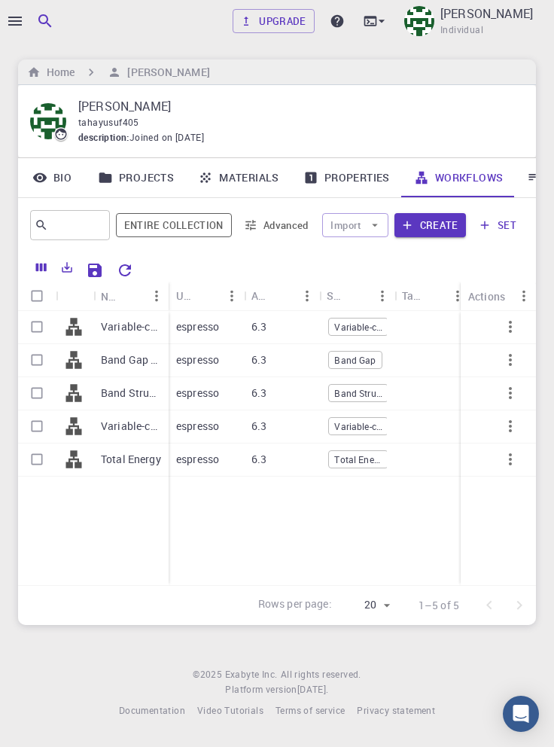
click at [2, 316] on div at bounding box center [277, 373] width 554 height 747
click at [126, 333] on p "Variable-cell Relaxation (clone) 2" at bounding box center [131, 326] width 60 height 15
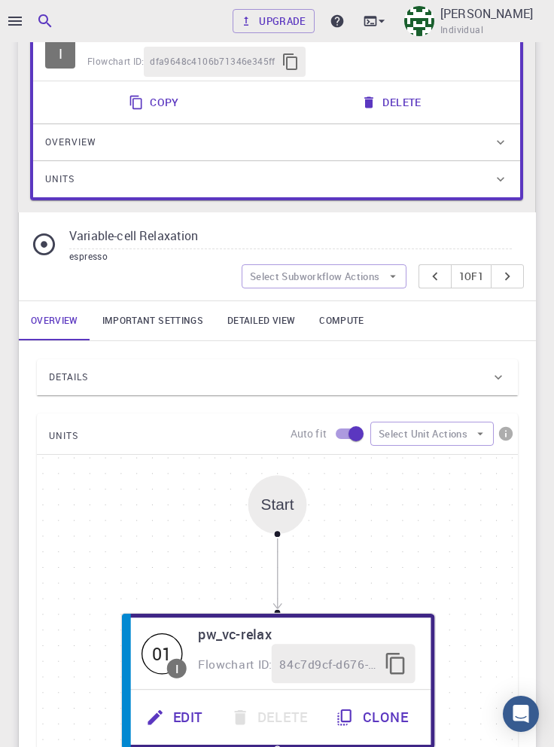
click at [256, 387] on div "Details" at bounding box center [270, 377] width 442 height 24
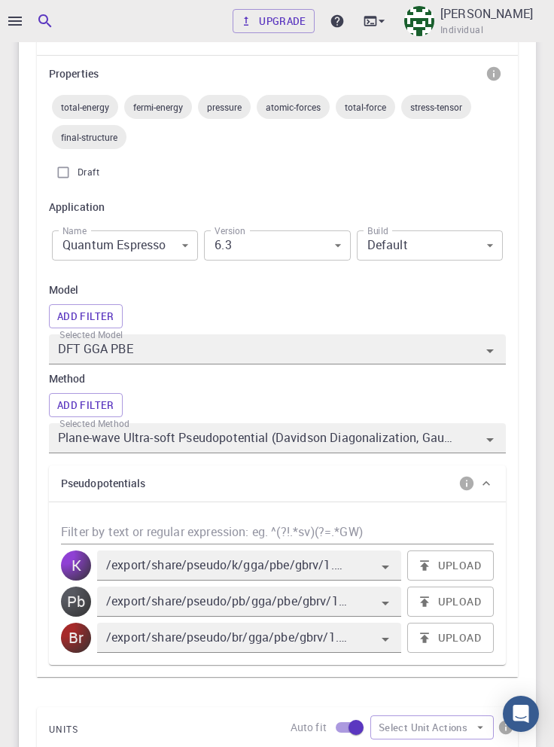
scroll to position [511, 0]
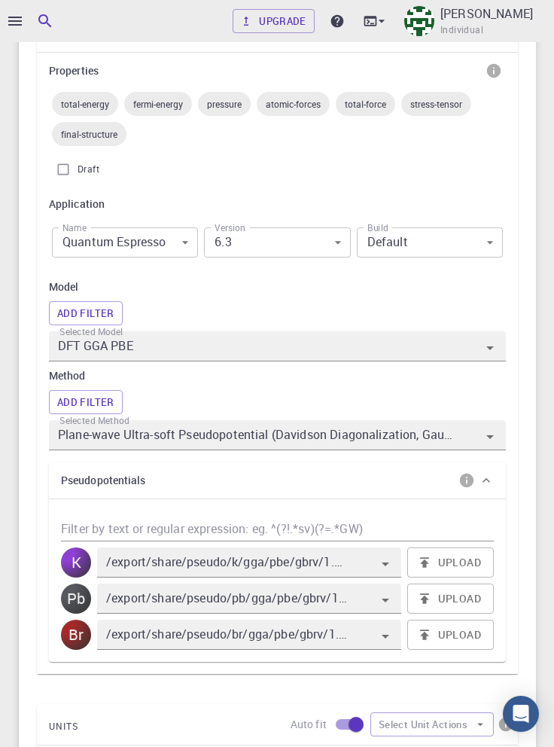
click at [486, 443] on icon "Open" at bounding box center [490, 437] width 18 height 18
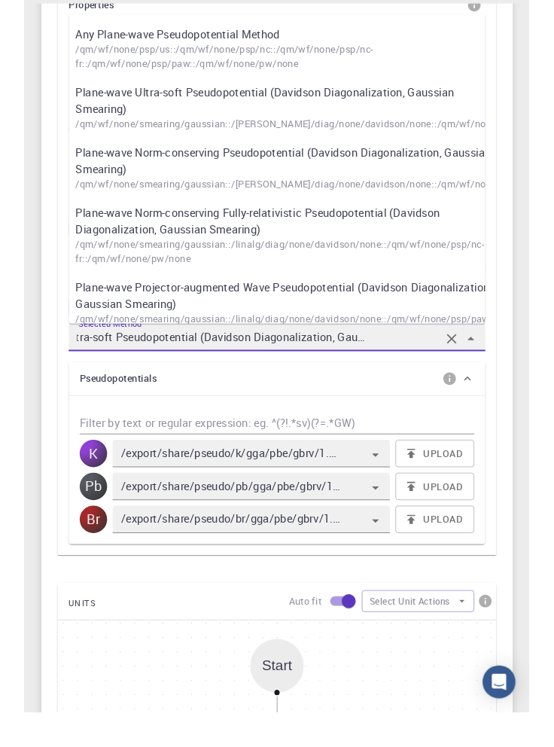
scroll to position [538, 0]
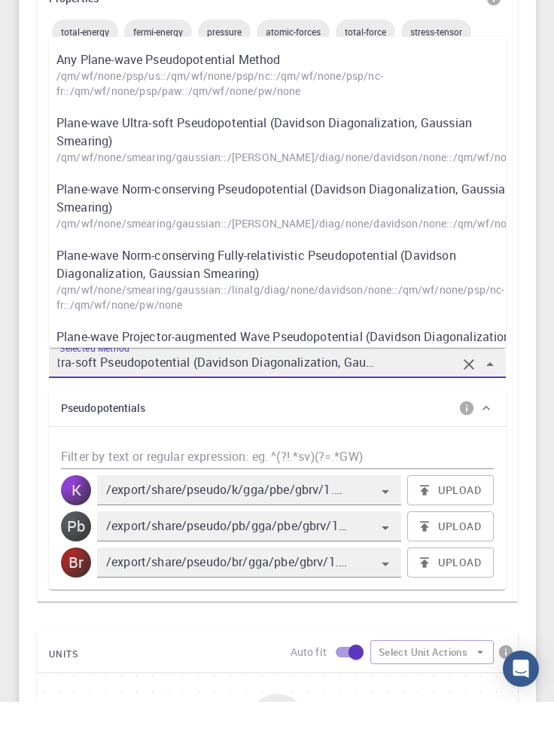
click at [548, 316] on div "Upgrade [PERSON_NAME] Individual Home [PERSON_NAME] Workflows - Variable-cell R…" at bounding box center [277, 458] width 554 height 1992
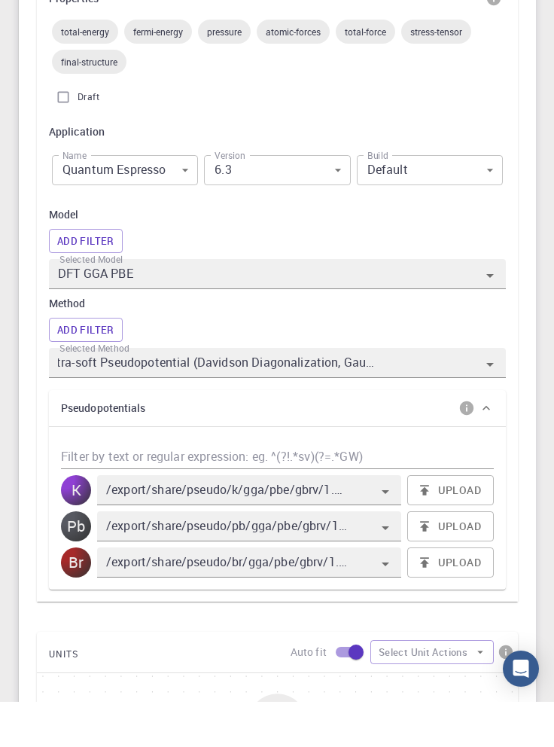
scroll to position [0, 0]
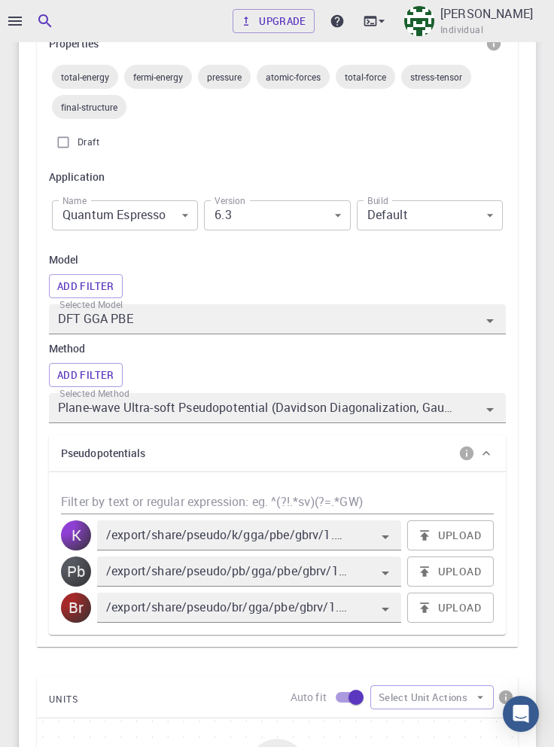
click at [90, 373] on button "Add Filter" at bounding box center [86, 375] width 74 height 24
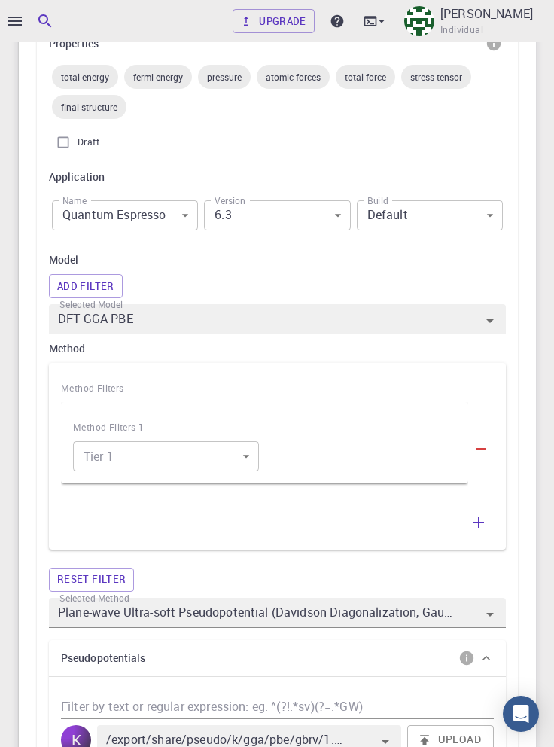
scroll to position [744, 0]
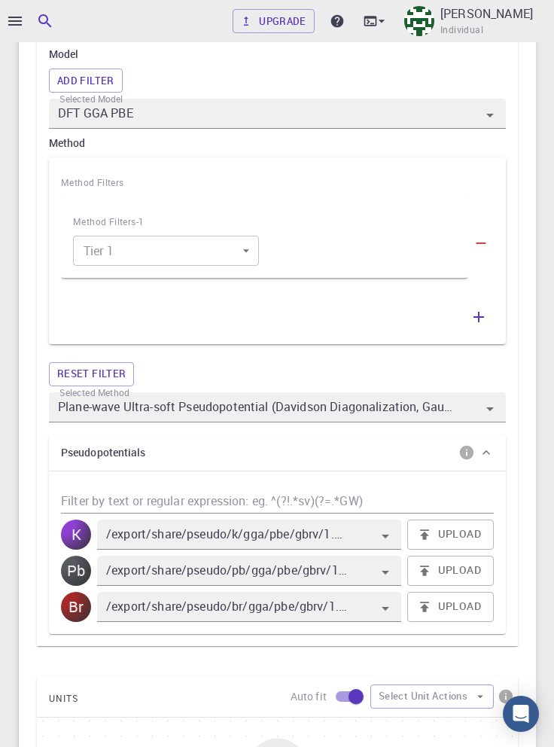
click at [238, 256] on body "Upgrade [PERSON_NAME] Individual Home [PERSON_NAME] Workflows - Variable-cell R…" at bounding box center [277, 354] width 554 height 2196
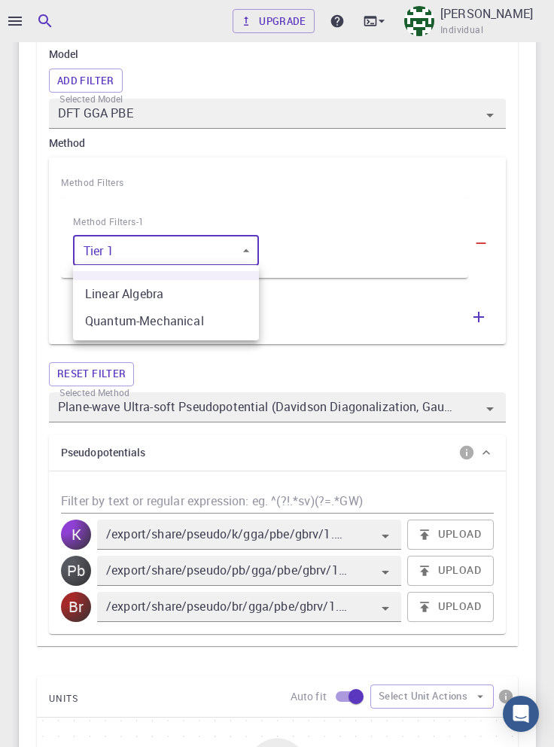
click at [212, 318] on li "Quantum-Mechanical" at bounding box center [166, 320] width 186 height 27
type input "1"
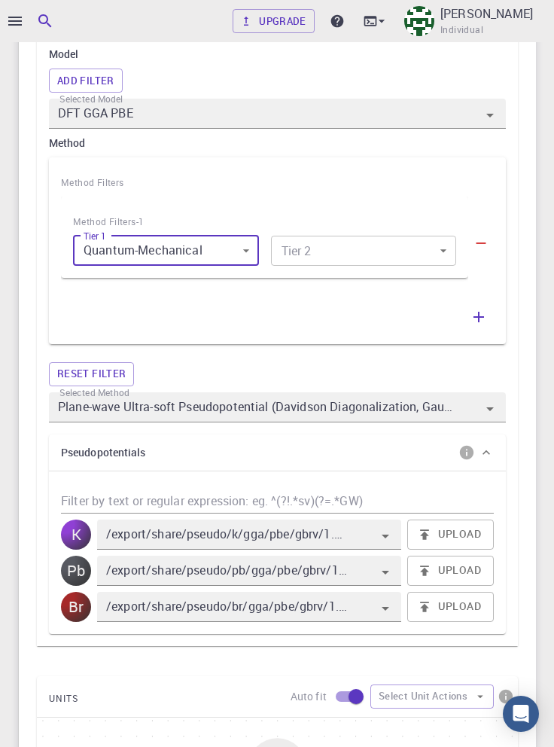
click at [414, 251] on body "Upgrade [PERSON_NAME] Individual Home [PERSON_NAME] Workflows - Variable-cell R…" at bounding box center [277, 354] width 554 height 2196
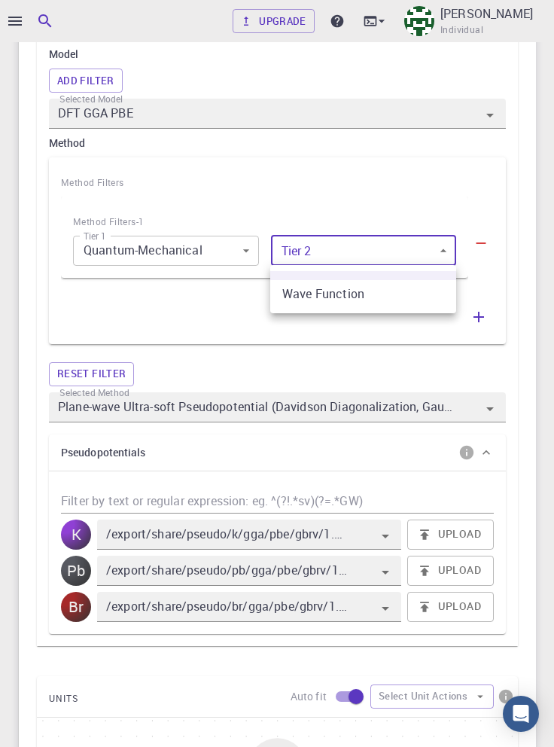
click at [401, 292] on li "Wave Function" at bounding box center [363, 293] width 186 height 27
type input "0"
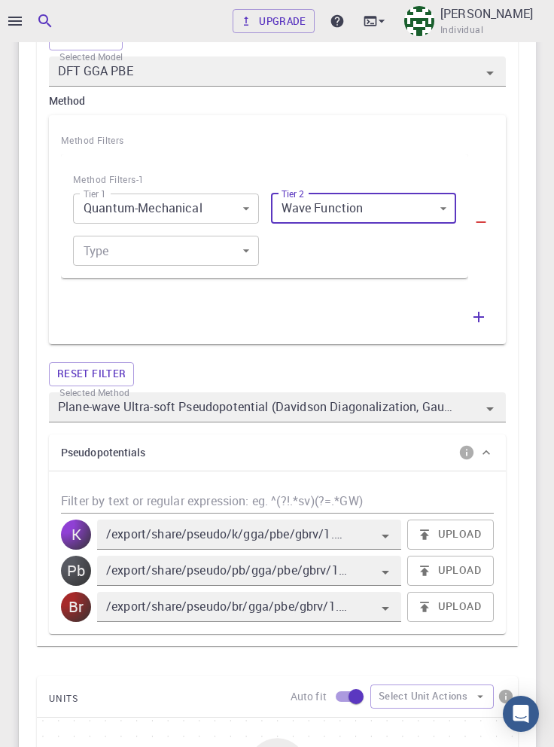
click at [219, 245] on body "Upgrade [PERSON_NAME] Individual Home [PERSON_NAME] Workflows - Variable-cell R…" at bounding box center [277, 333] width 554 height 2238
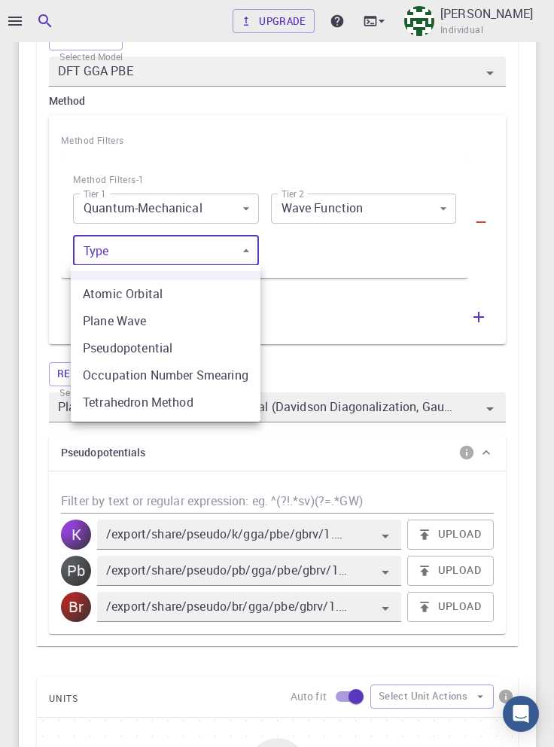
click at [223, 350] on li "Pseudopotential" at bounding box center [166, 347] width 190 height 27
type input "2"
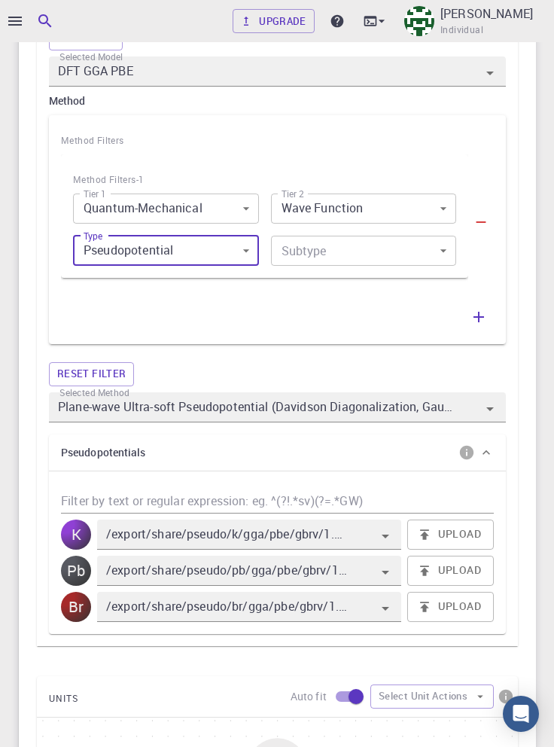
click at [398, 256] on body "Upgrade [PERSON_NAME] Individual Home [PERSON_NAME] Workflows - Variable-cell R…" at bounding box center [277, 333] width 554 height 2238
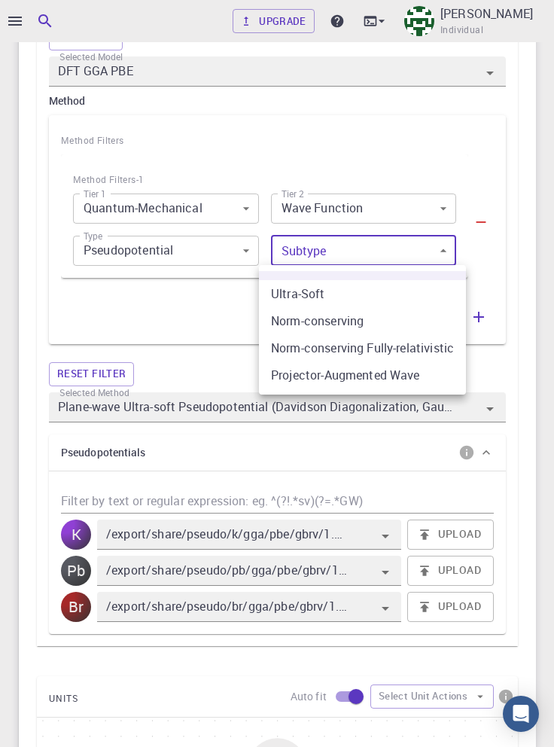
click at [394, 297] on li "Ultra-Soft" at bounding box center [362, 293] width 207 height 27
type input "0"
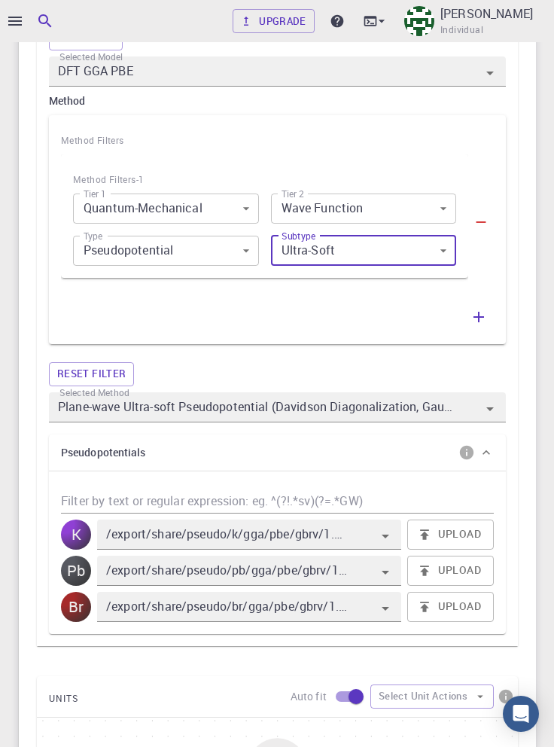
click at [479, 318] on icon "button" at bounding box center [479, 317] width 11 height 11
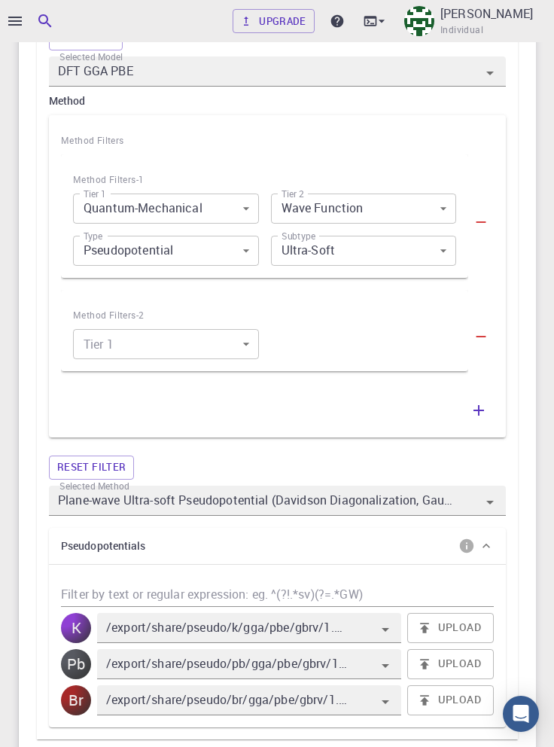
scroll to position [879, 0]
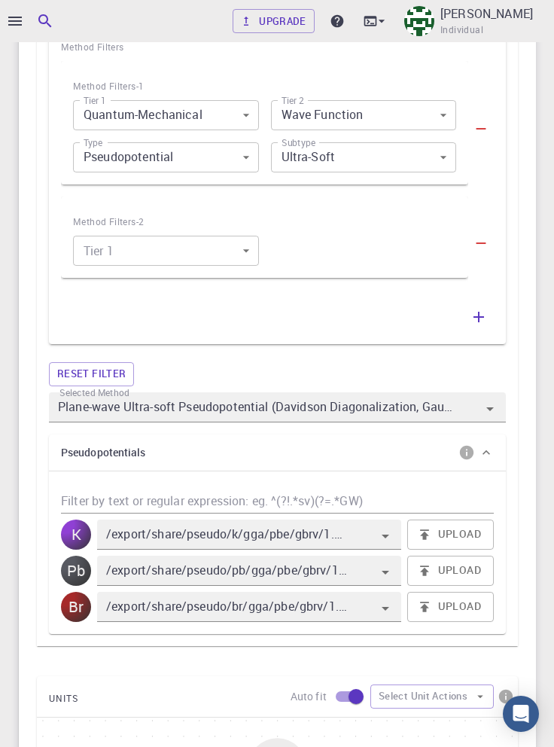
click at [201, 243] on body "Upgrade Taha Yusuf Individual Home Taha Yusuf Workflows - Variable-cell Relaxat…" at bounding box center [277, 287] width 554 height 2332
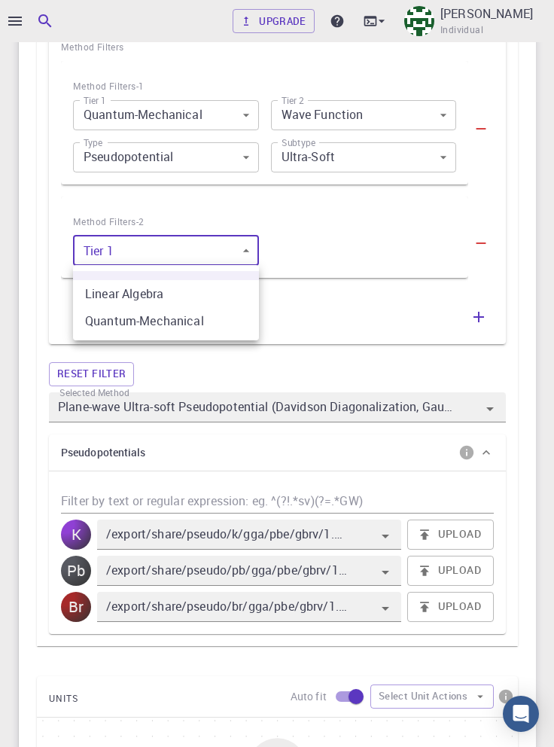
click at [223, 327] on li "Quantum-Mechanical" at bounding box center [166, 320] width 186 height 27
type input "1"
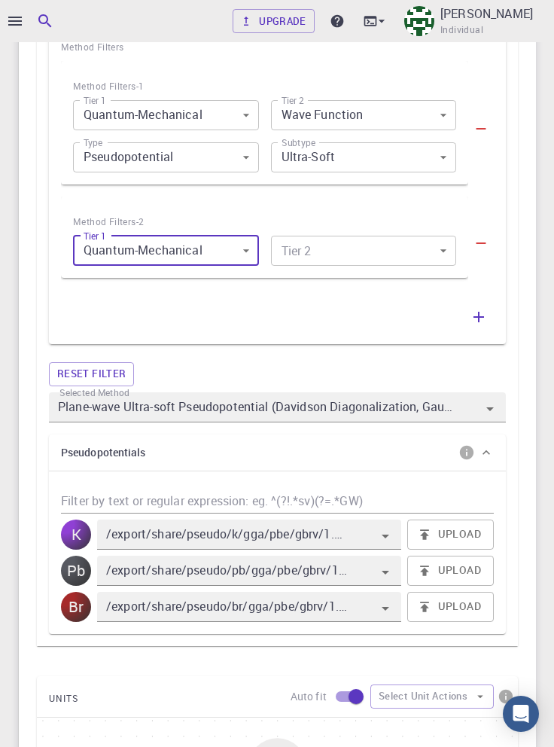
click at [375, 254] on body "Upgrade Taha Yusuf Individual Home Taha Yusuf Workflows - Variable-cell Relaxat…" at bounding box center [277, 287] width 554 height 2332
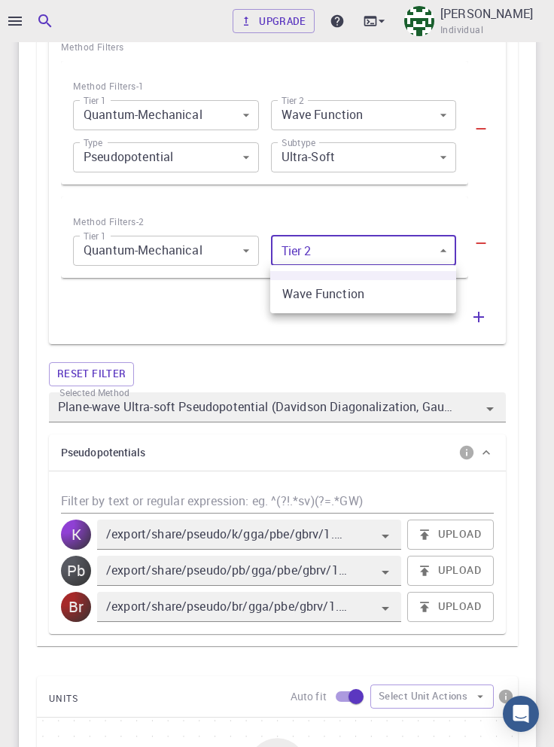
click at [384, 294] on li "Wave Function" at bounding box center [363, 293] width 186 height 27
type input "0"
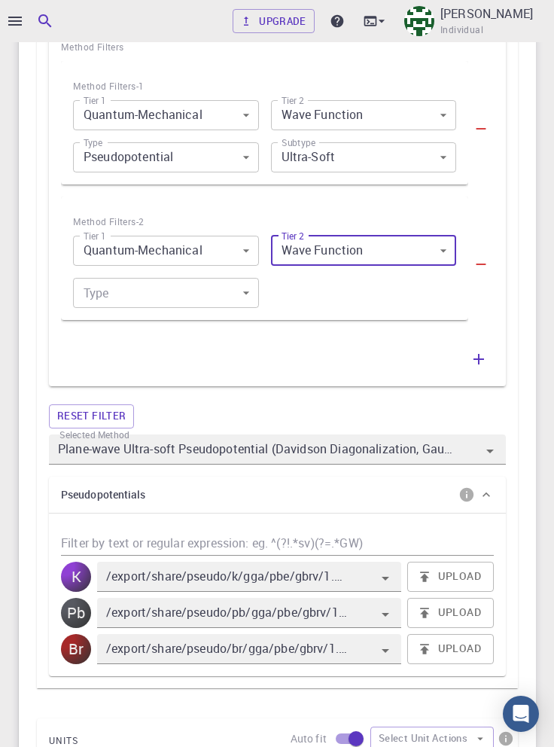
scroll to position [921, 0]
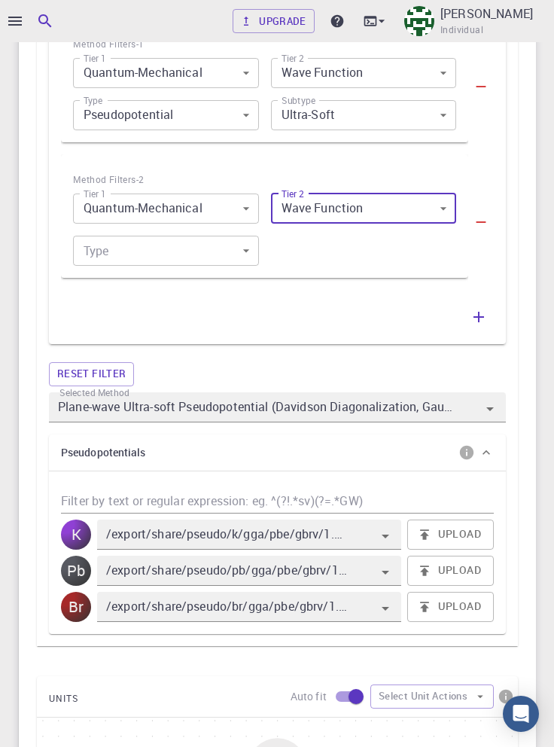
click at [212, 249] on body "Upgrade Taha Yusuf Individual Home Taha Yusuf Workflows - Variable-cell Relaxat…" at bounding box center [277, 266] width 554 height 2374
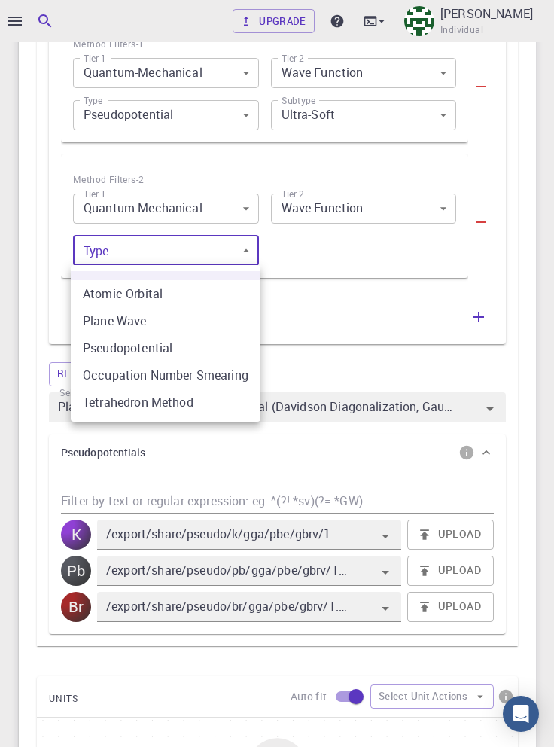
click at [223, 346] on li "Pseudopotential" at bounding box center [166, 347] width 190 height 27
type input "2"
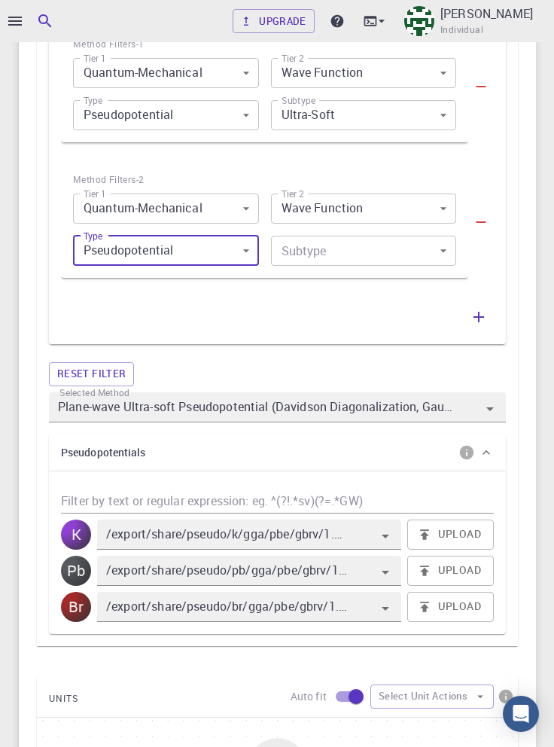
click at [373, 252] on body "Upgrade Taha Yusuf Individual Home Taha Yusuf Workflows - Variable-cell Relaxat…" at bounding box center [277, 266] width 554 height 2374
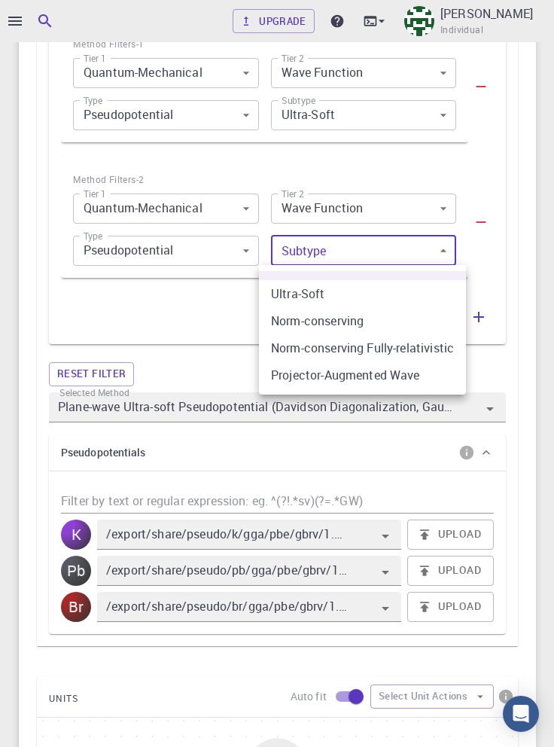
click at [426, 349] on li "Norm-conserving Fully-relativistic" at bounding box center [362, 347] width 207 height 27
type input "Any Plane-wave Pseudopotential Method"
type input "2"
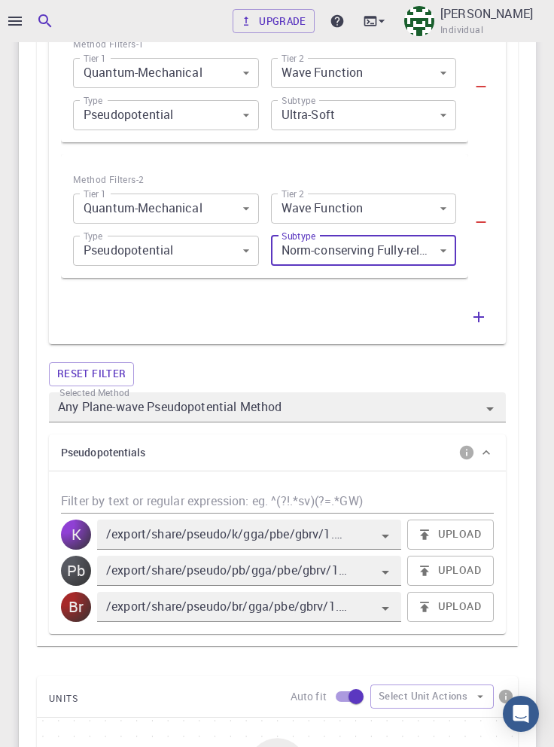
click at [480, 318] on icon "button" at bounding box center [479, 317] width 18 height 18
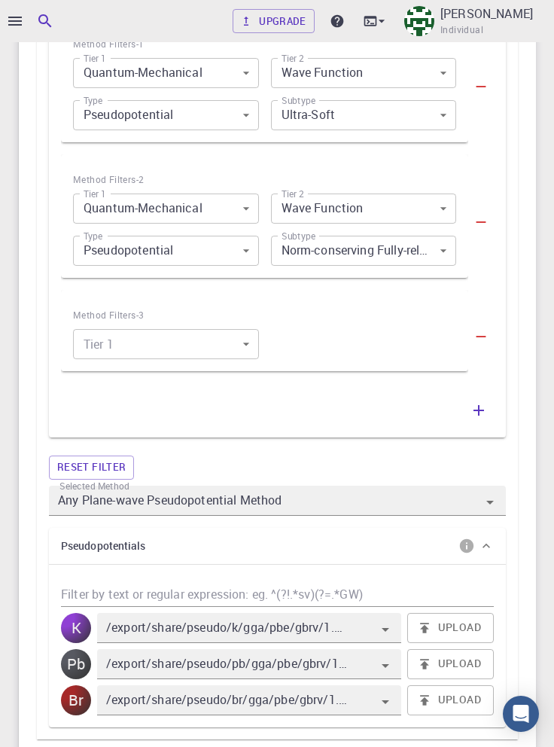
scroll to position [1016, 0]
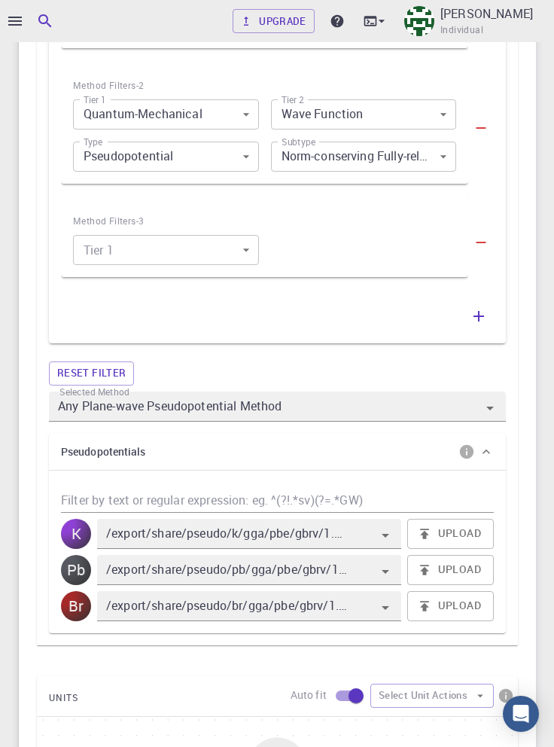
click at [229, 250] on body "Upgrade Taha Yusuf Individual Home Taha Yusuf Workflows - Variable-cell Relaxat…" at bounding box center [277, 217] width 554 height 2467
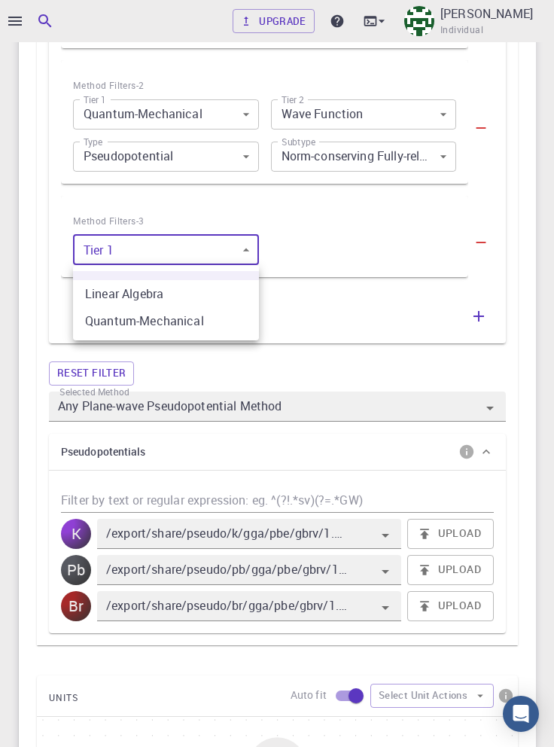
click at [214, 327] on li "Quantum-Mechanical" at bounding box center [166, 320] width 186 height 27
type input "1"
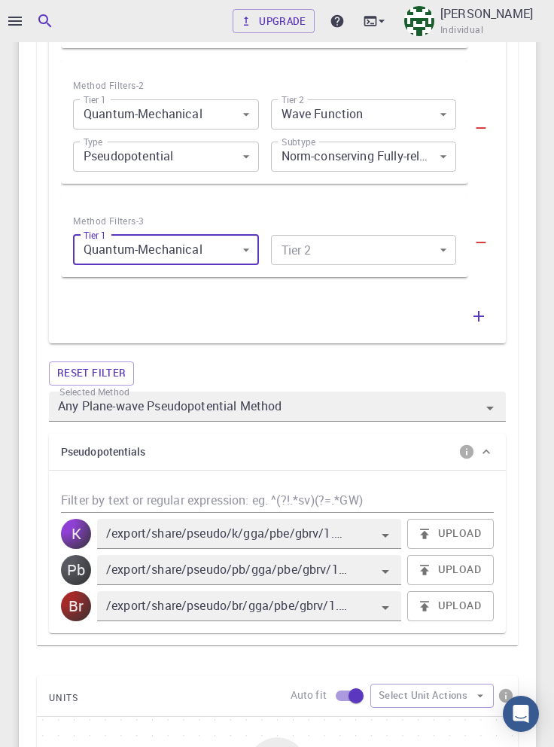
click at [354, 248] on body "Upgrade Taha Yusuf Individual Home Taha Yusuf Workflows - Variable-cell Relaxat…" at bounding box center [277, 217] width 554 height 2467
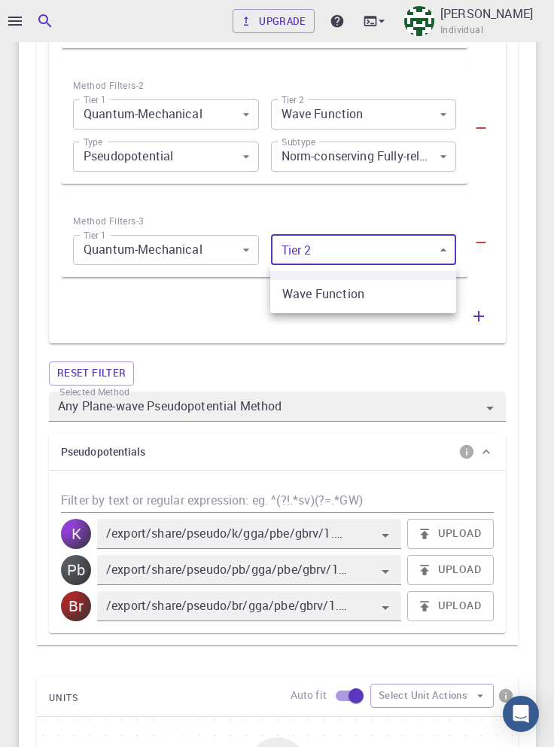
click at [394, 291] on li "Wave Function" at bounding box center [363, 293] width 186 height 27
type input "0"
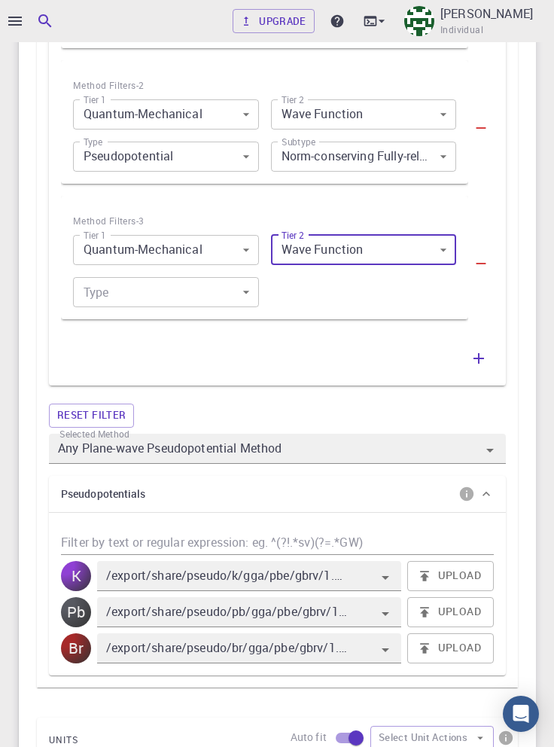
scroll to position [1058, 0]
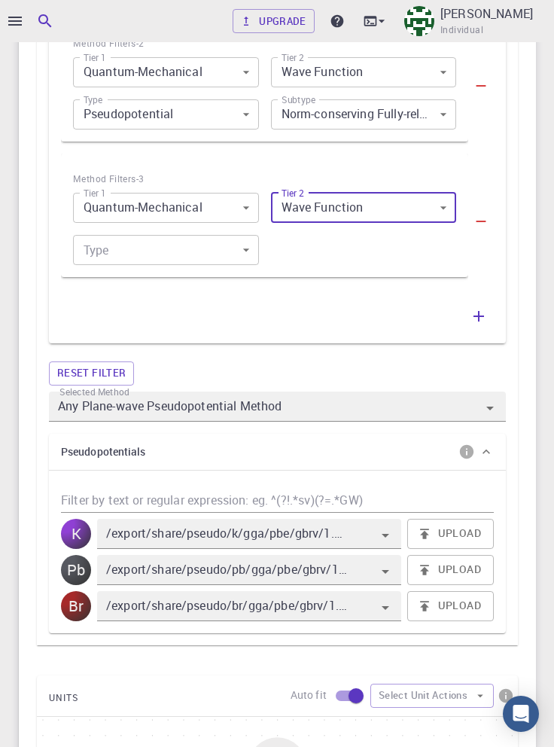
click at [221, 251] on body "Upgrade Taha Yusuf Individual Home Taha Yusuf Workflows - Variable-cell Relaxat…" at bounding box center [277, 196] width 554 height 2509
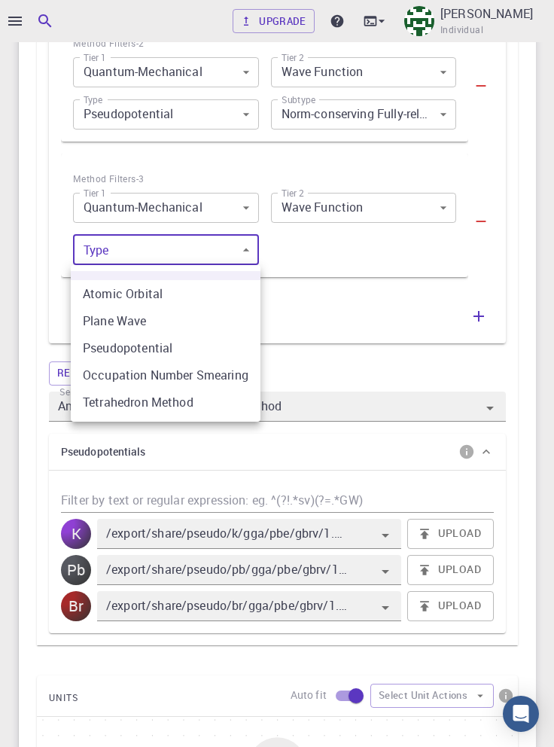
click at [206, 316] on li "Plane Wave" at bounding box center [166, 320] width 190 height 27
type input "1"
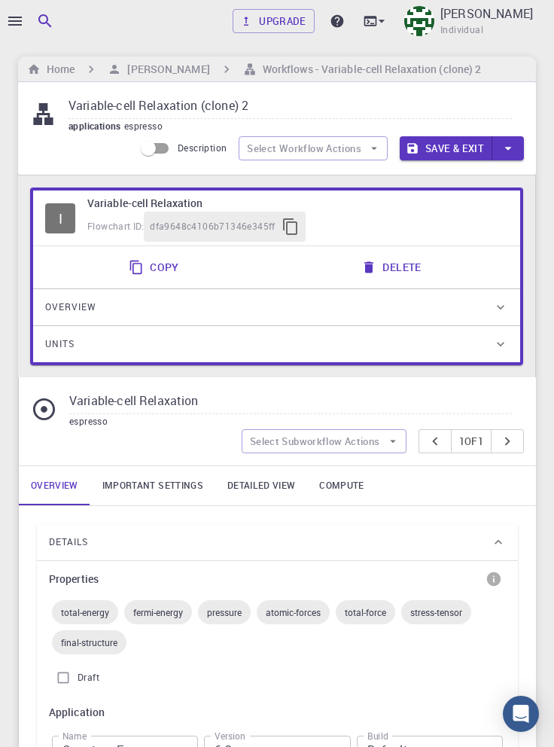
scroll to position [3, 0]
click at [452, 146] on button "Save & Exit" at bounding box center [446, 148] width 93 height 24
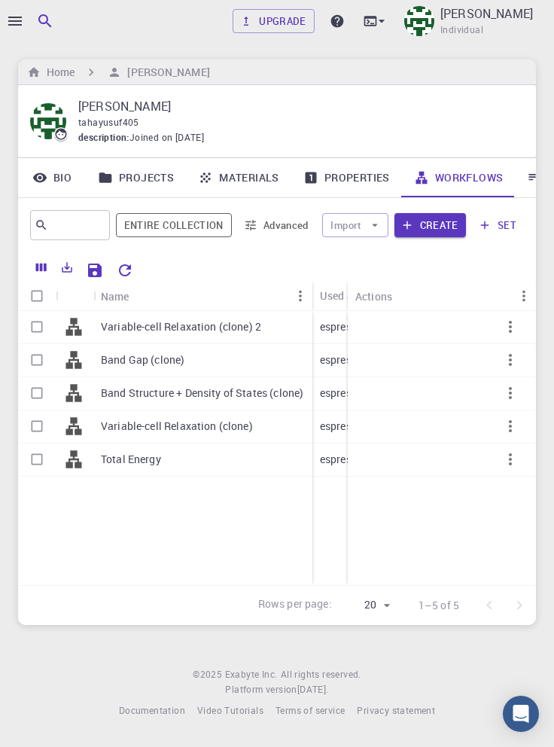
click at [138, 326] on p "Variable-cell Relaxation (clone) 2" at bounding box center [181, 326] width 160 height 15
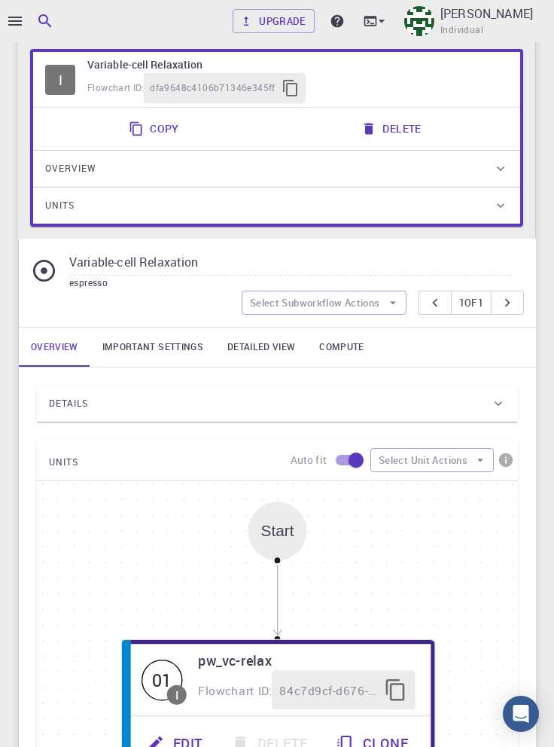
click at [407, 404] on div "Details" at bounding box center [270, 403] width 442 height 24
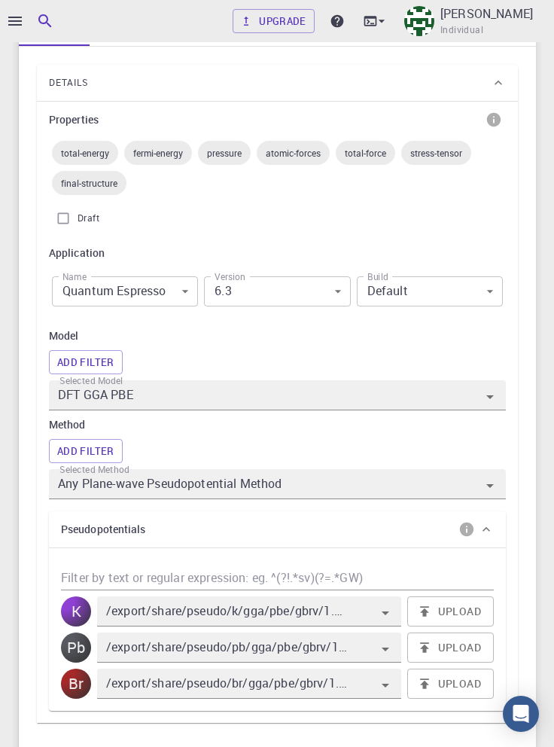
scroll to position [473, 0]
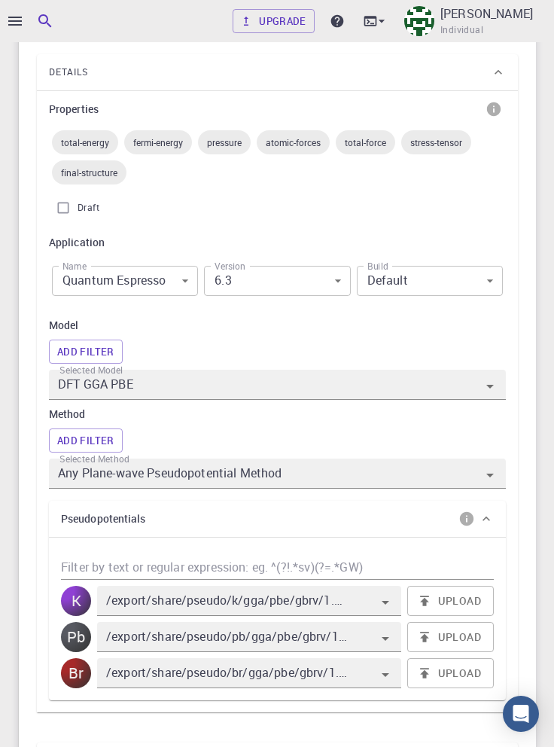
click at [486, 517] on icon at bounding box center [486, 518] width 15 height 15
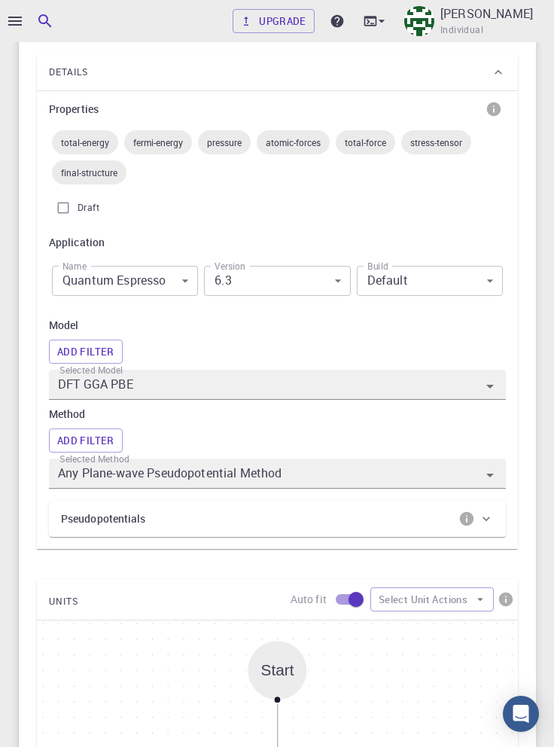
click at [486, 519] on icon at bounding box center [487, 518] width 8 height 5
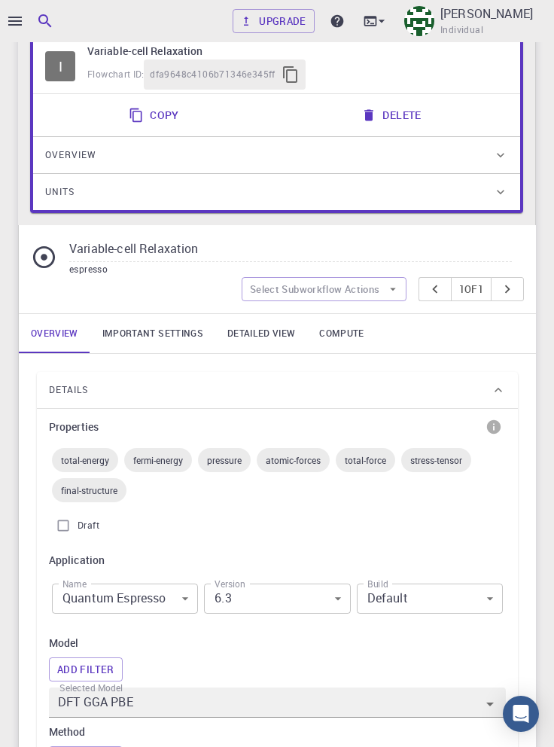
scroll to position [155, 0]
click at [244, 330] on link "Detailed view" at bounding box center [261, 333] width 92 height 39
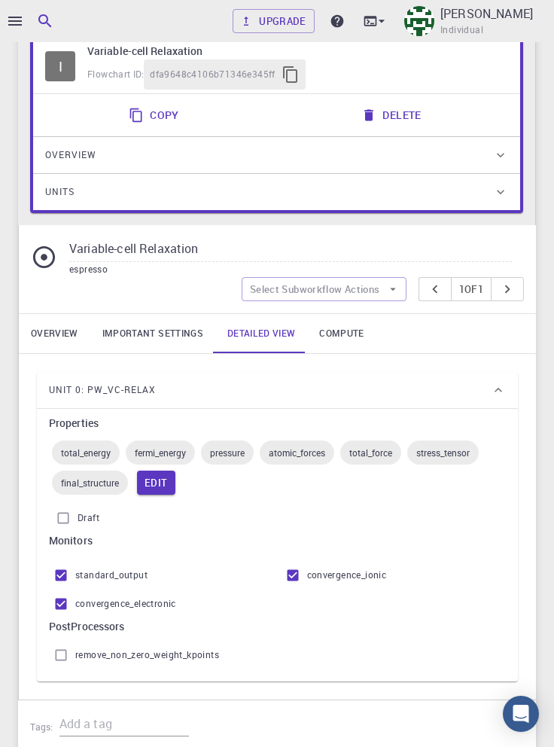
click at [152, 480] on button "Edit" at bounding box center [156, 483] width 38 height 24
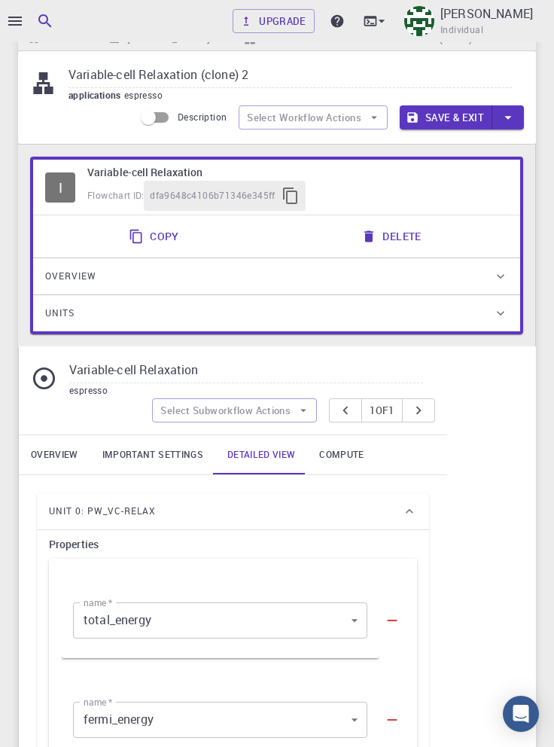
scroll to position [0, 0]
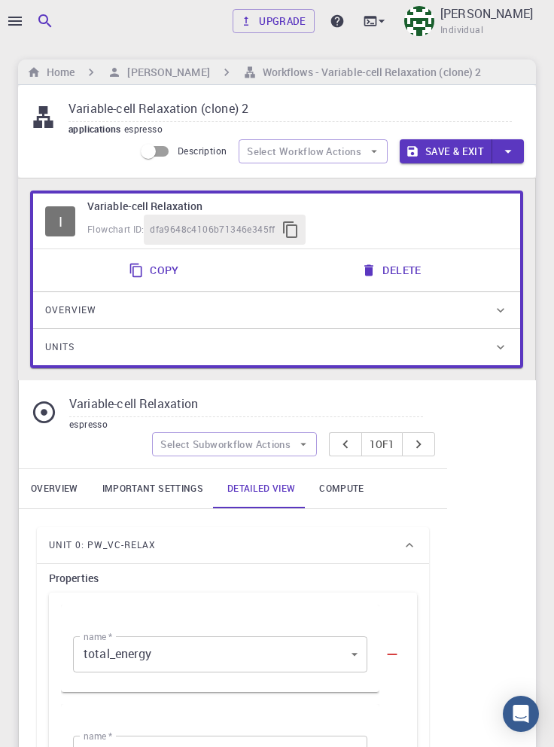
click at [163, 495] on link "Important settings" at bounding box center [152, 488] width 125 height 39
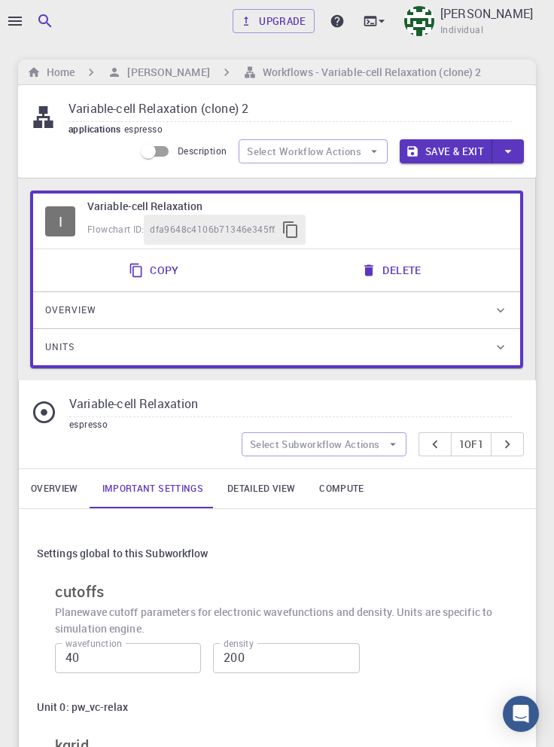
click at [57, 490] on link "Overview" at bounding box center [55, 488] width 72 height 39
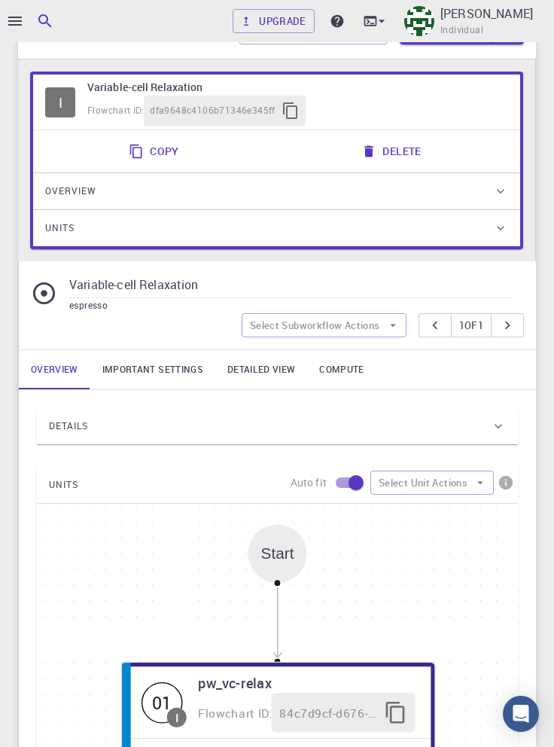
scroll to position [122, 0]
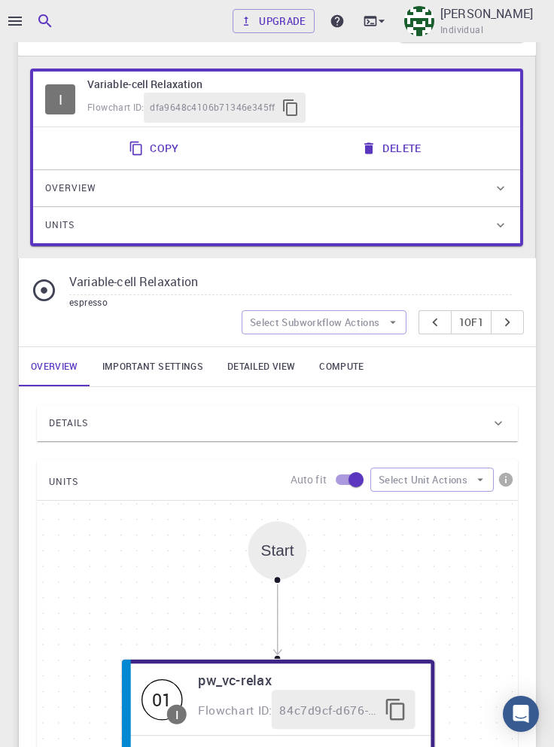
click at [486, 426] on div "Details" at bounding box center [270, 423] width 442 height 24
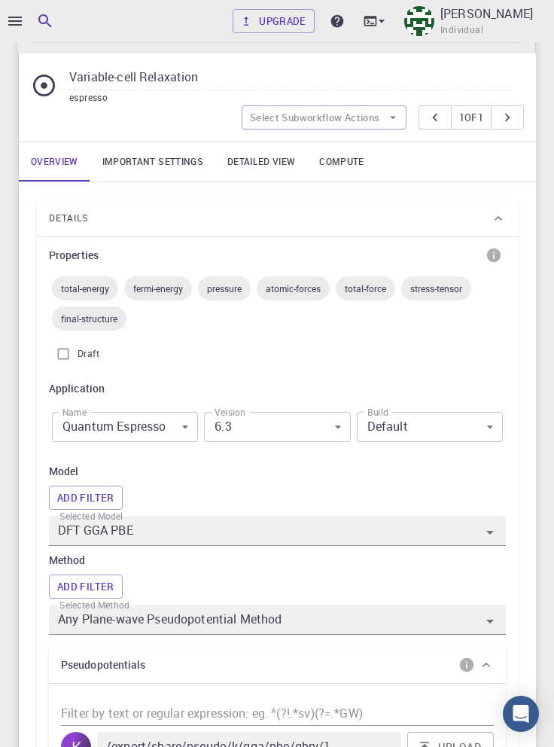
scroll to position [327, 0]
click at [90, 588] on button "Add Filter" at bounding box center [86, 586] width 74 height 24
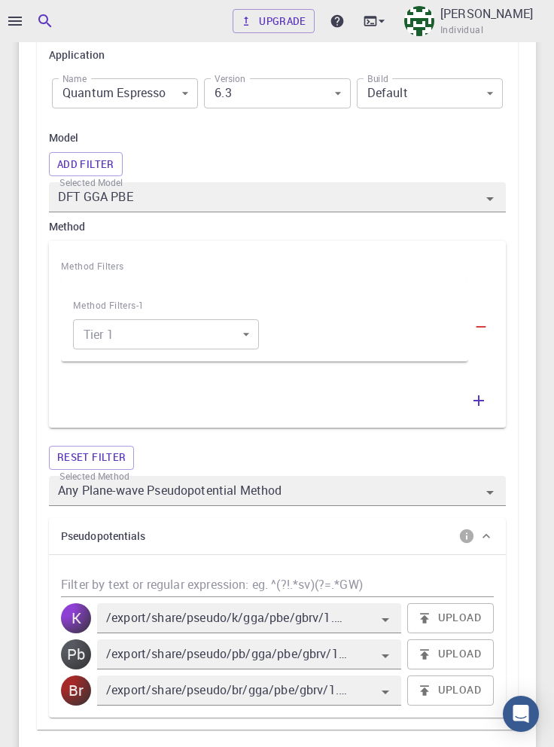
scroll to position [653, 0]
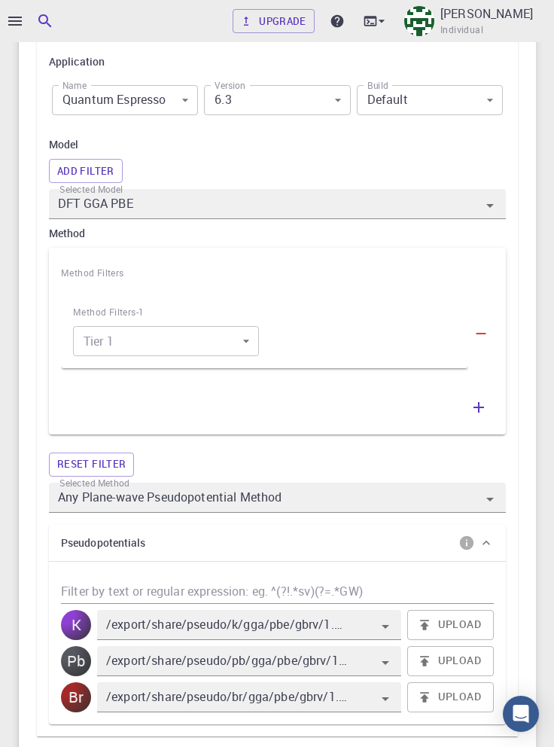
click at [136, 337] on body "Upgrade Taha Yusuf Individual Home Taha Yusuf Workflows - Variable-cell Relaxat…" at bounding box center [277, 445] width 554 height 2196
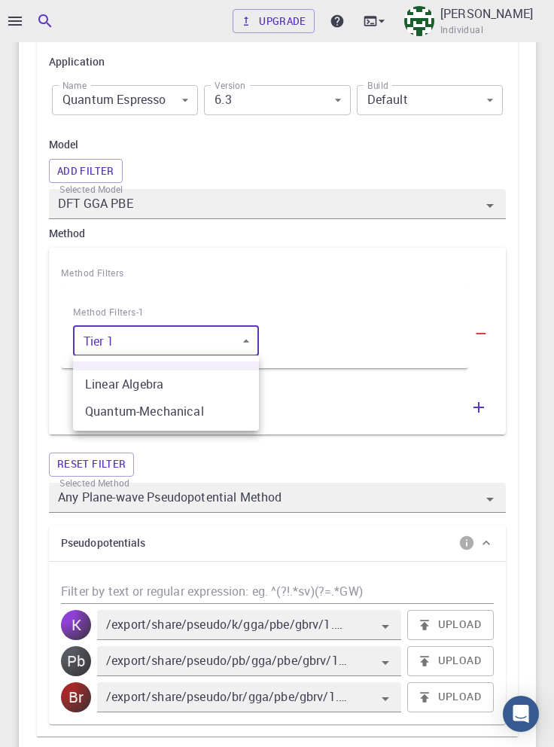
click at [207, 407] on li "Quantum-Mechanical" at bounding box center [166, 410] width 186 height 27
type input "1"
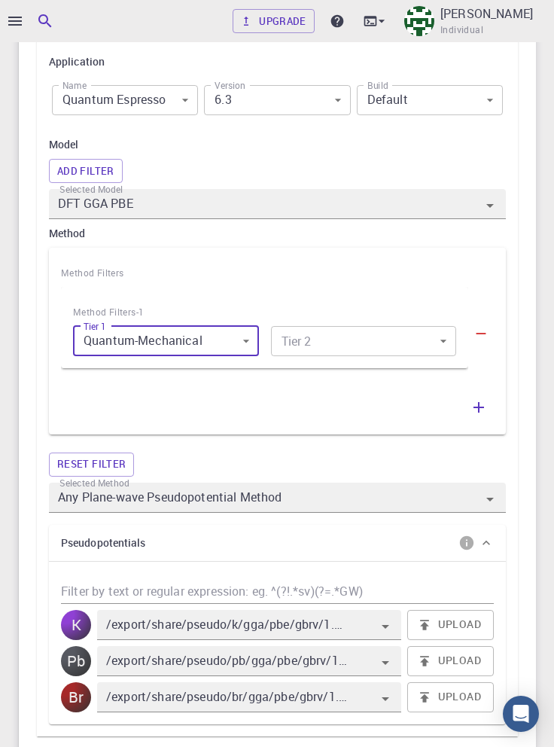
click at [384, 347] on body "Upgrade Taha Yusuf Individual Home Taha Yusuf Workflows - Variable-cell Relaxat…" at bounding box center [277, 445] width 554 height 2196
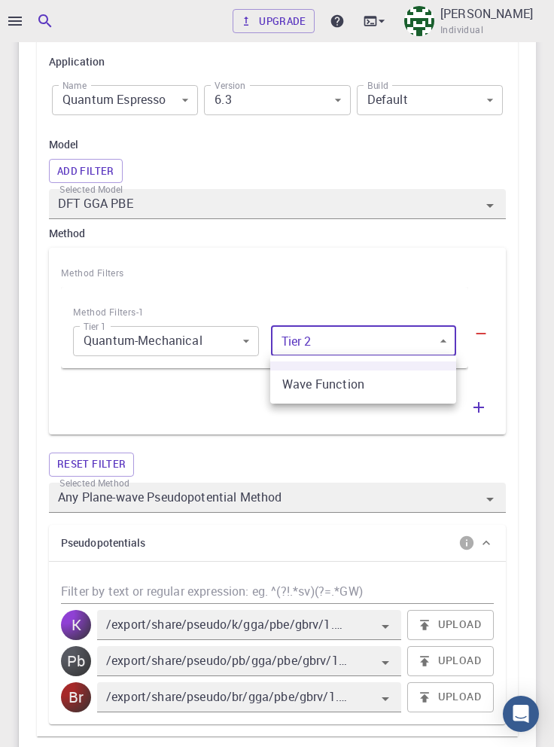
click at [399, 379] on li "Wave Function" at bounding box center [363, 383] width 186 height 27
type input "0"
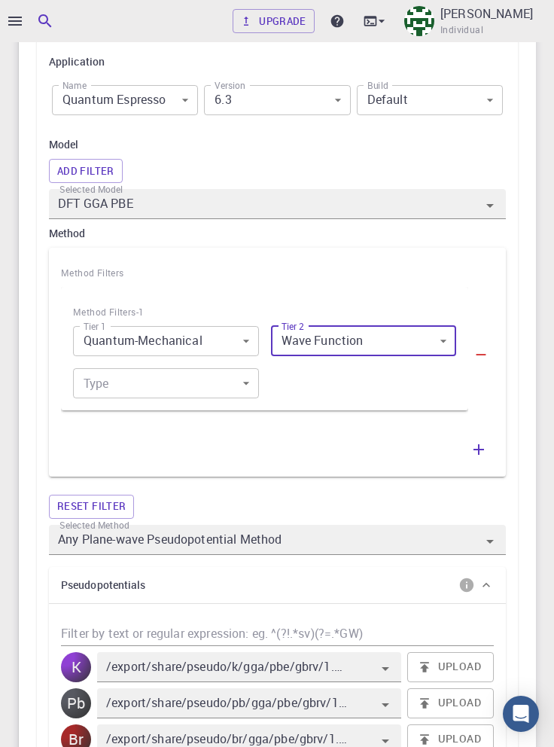
click at [221, 385] on body "Upgrade Taha Yusuf Individual Home Taha Yusuf Workflows - Variable-cell Relaxat…" at bounding box center [277, 466] width 554 height 2238
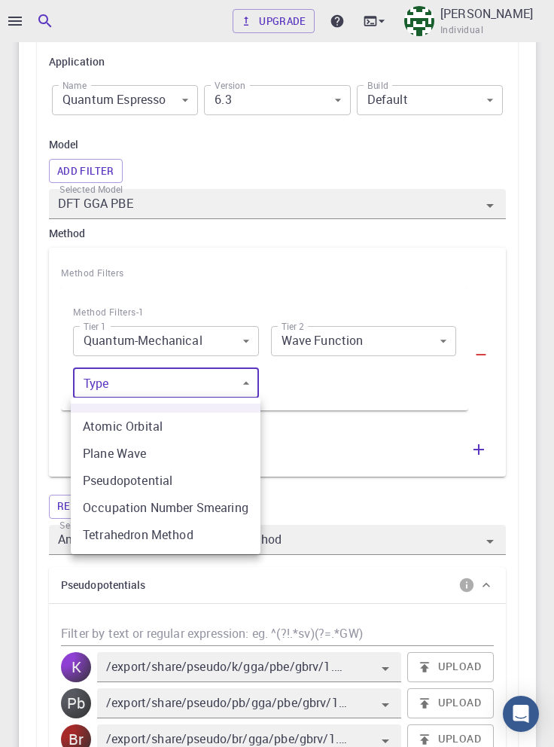
click at [221, 479] on li "Pseudopotential" at bounding box center [166, 480] width 190 height 27
type input "2"
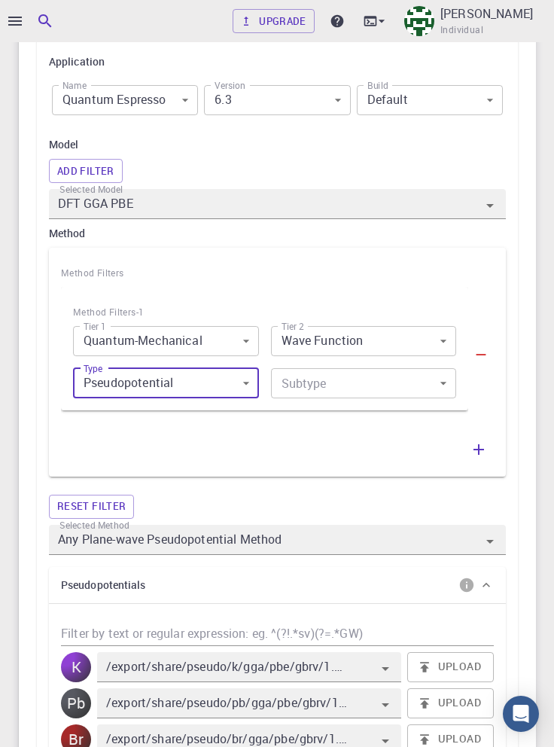
click at [370, 384] on body "Upgrade Taha Yusuf Individual Home Taha Yusuf Workflows - Variable-cell Relaxat…" at bounding box center [277, 466] width 554 height 2238
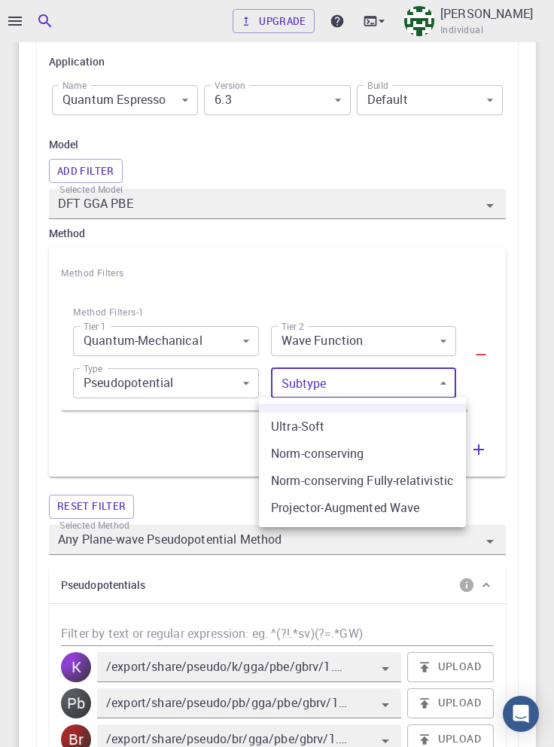
click at [411, 482] on li "Norm-conserving Fully-relativistic" at bounding box center [362, 480] width 207 height 27
type input "2"
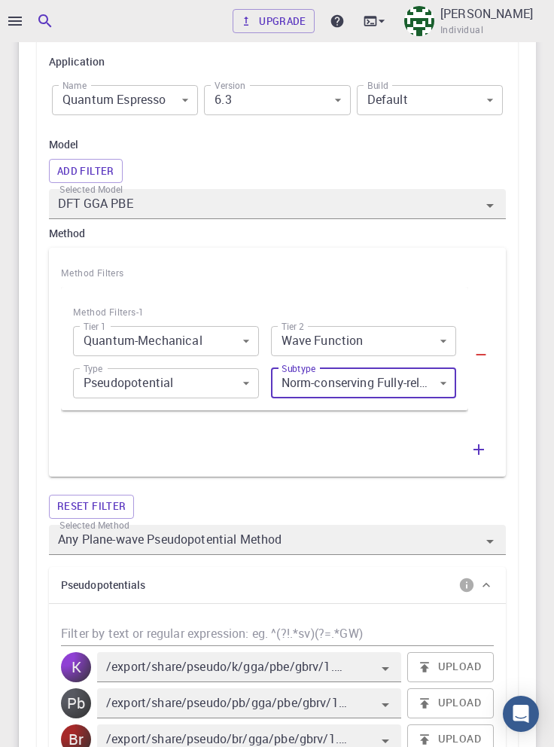
click at [445, 544] on input "Any Plane-wave Pseudopotential Method" at bounding box center [256, 539] width 402 height 21
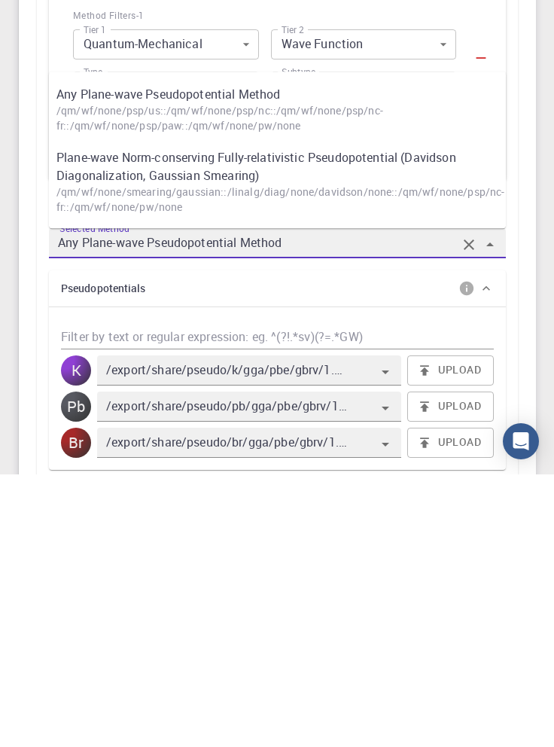
scroll to position [683, 0]
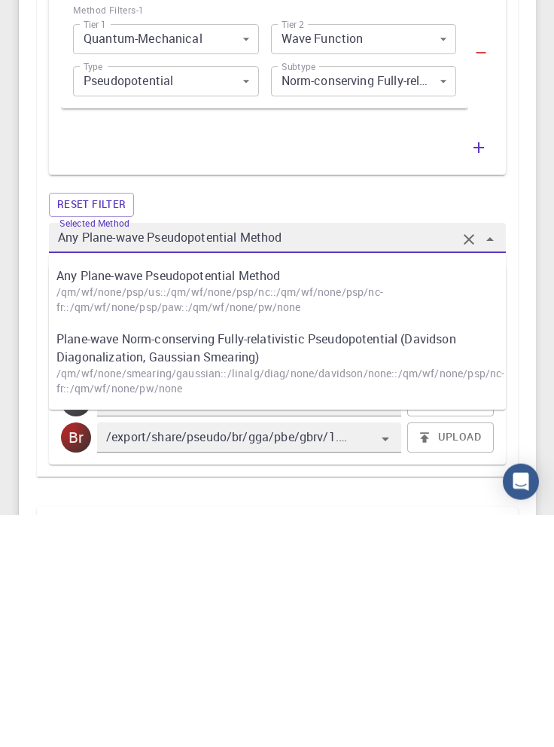
click at [545, 454] on div "Upgrade Taha Yusuf Individual Home Taha Yusuf Workflows - Variable-cell Relaxat…" at bounding box center [277, 396] width 554 height 2238
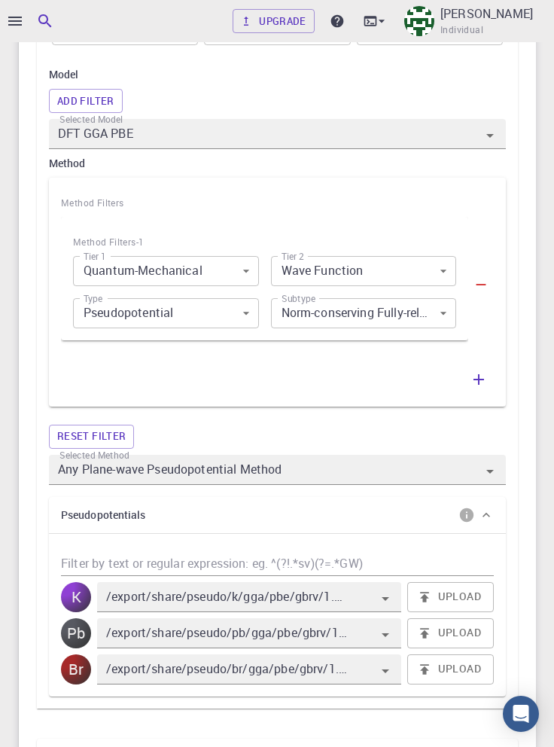
click at [477, 382] on icon "button" at bounding box center [479, 379] width 18 height 18
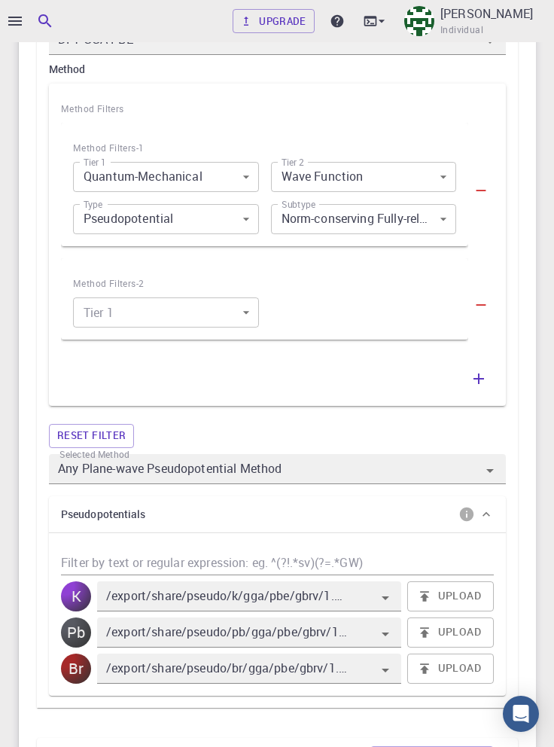
click at [212, 307] on body "Upgrade Taha Yusuf Individual Home Taha Yusuf Workflows - Variable-cell Relaxat…" at bounding box center [277, 348] width 554 height 2332
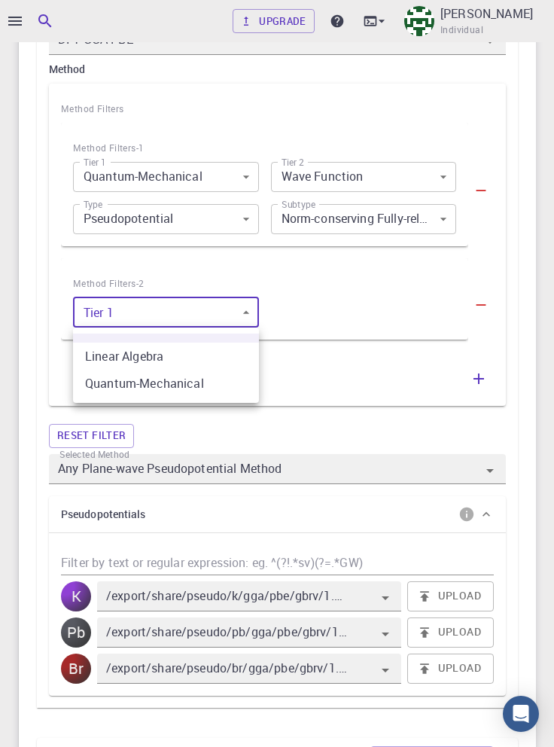
click at [221, 385] on li "Quantum-Mechanical" at bounding box center [166, 383] width 186 height 27
type input "1"
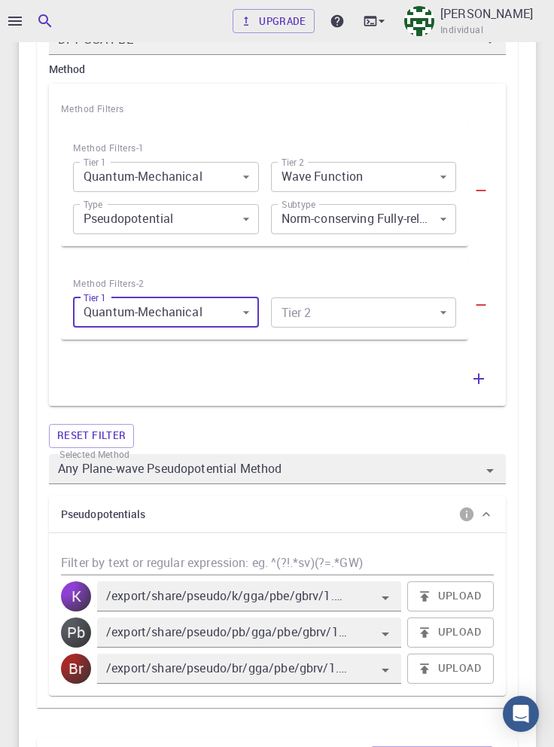
click at [355, 315] on body "Upgrade Taha Yusuf Individual Home Taha Yusuf Workflows - Variable-cell Relaxat…" at bounding box center [277, 348] width 554 height 2332
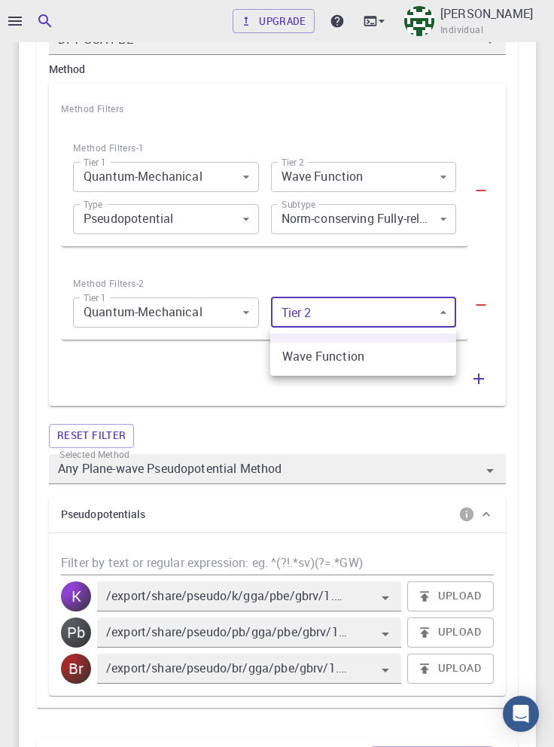
click at [382, 352] on li "Wave Function" at bounding box center [363, 356] width 186 height 27
type input "0"
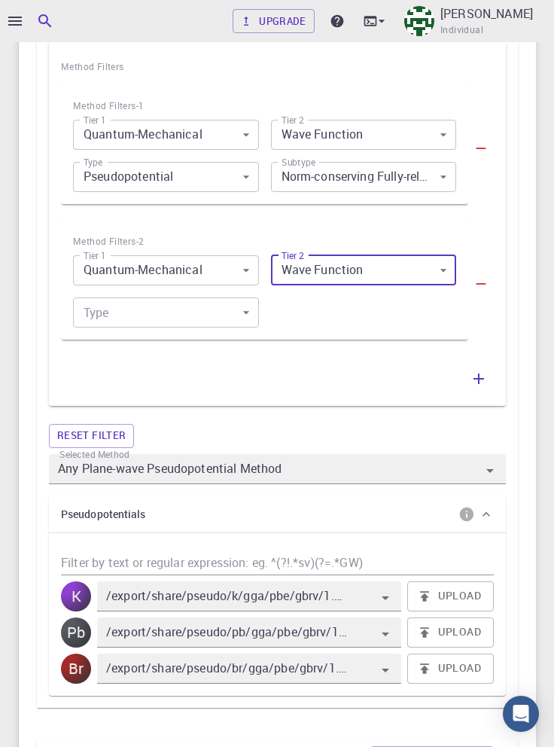
click at [226, 310] on body "Upgrade Taha Yusuf Individual Home Taha Yusuf Workflows - Variable-cell Relaxat…" at bounding box center [277, 327] width 554 height 2374
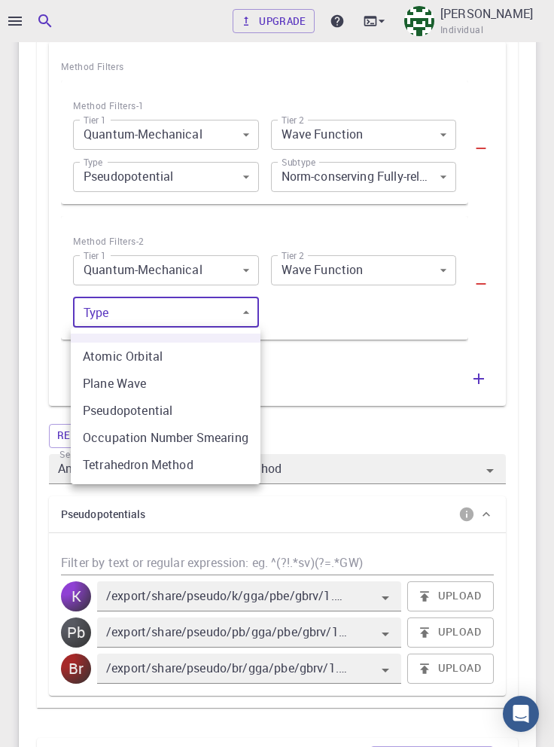
click at [220, 416] on li "Pseudopotential" at bounding box center [166, 410] width 190 height 27
type input "2"
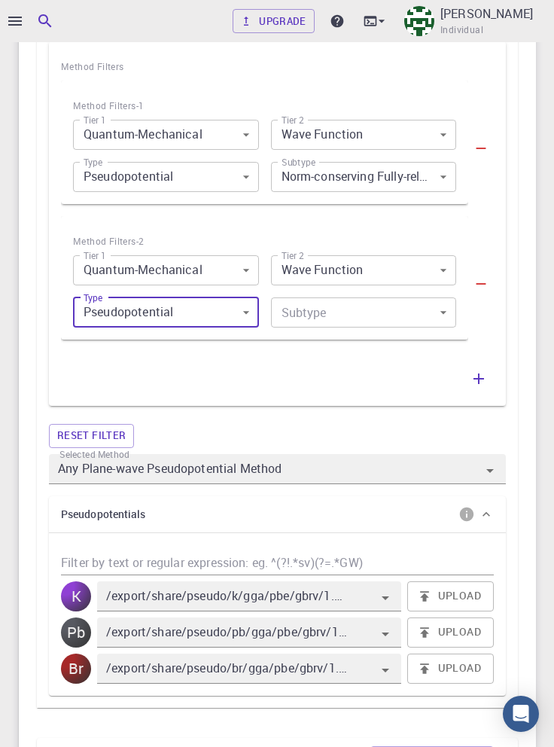
click at [383, 313] on body "Upgrade Taha Yusuf Individual Home Taha Yusuf Workflows - Variable-cell Relaxat…" at bounding box center [277, 327] width 554 height 2374
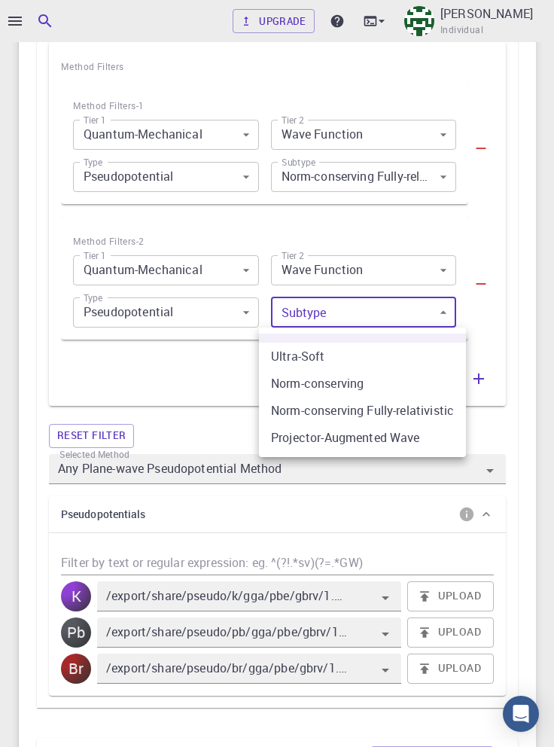
click at [375, 357] on li "Ultra-Soft" at bounding box center [362, 356] width 207 height 27
type input "0"
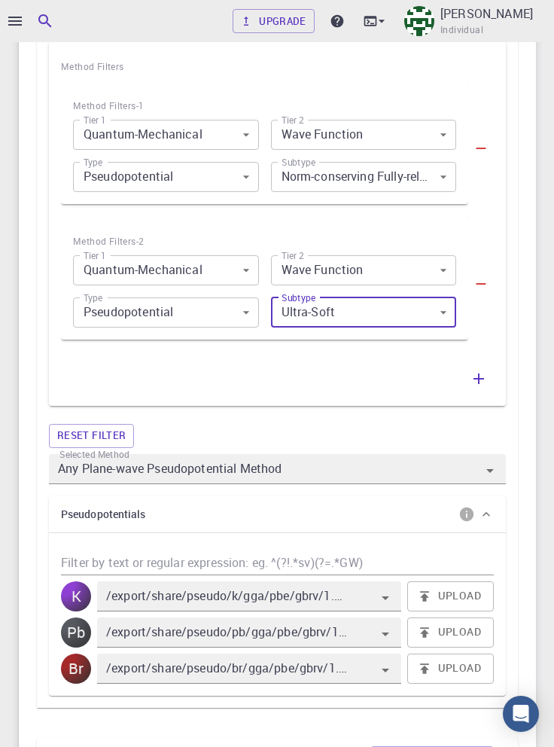
click at [489, 471] on icon "Open" at bounding box center [490, 471] width 8 height 4
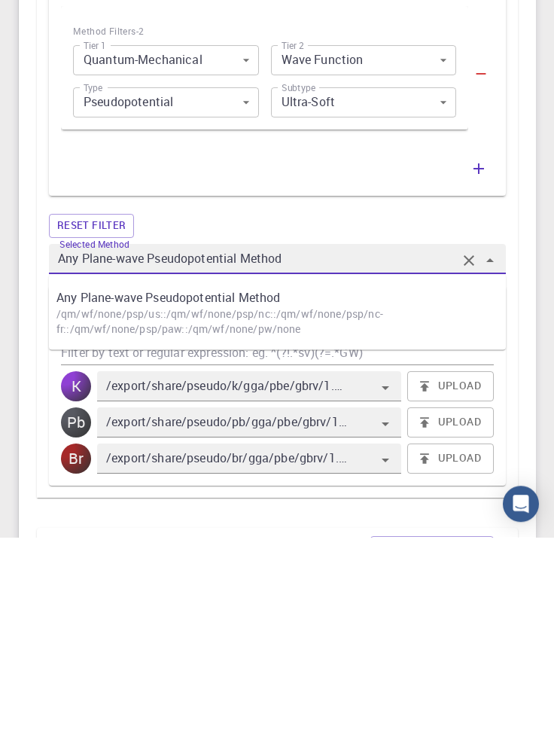
click at [96, 434] on button "Reset filter" at bounding box center [91, 436] width 85 height 24
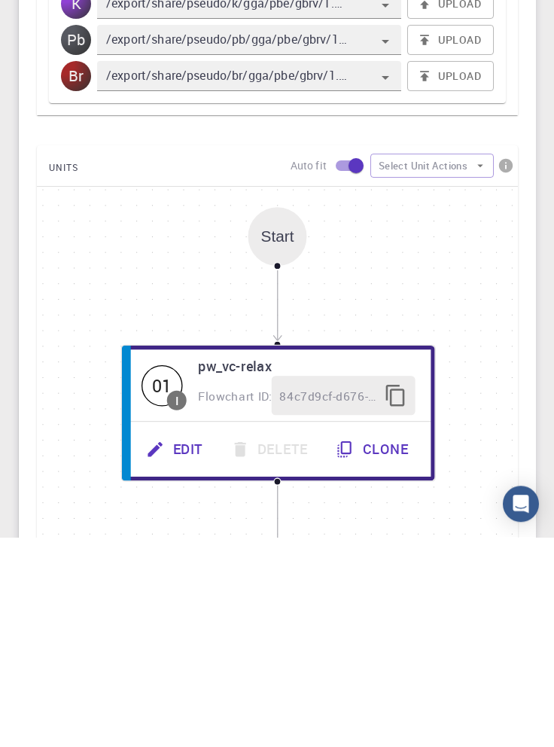
scroll to position [476, 0]
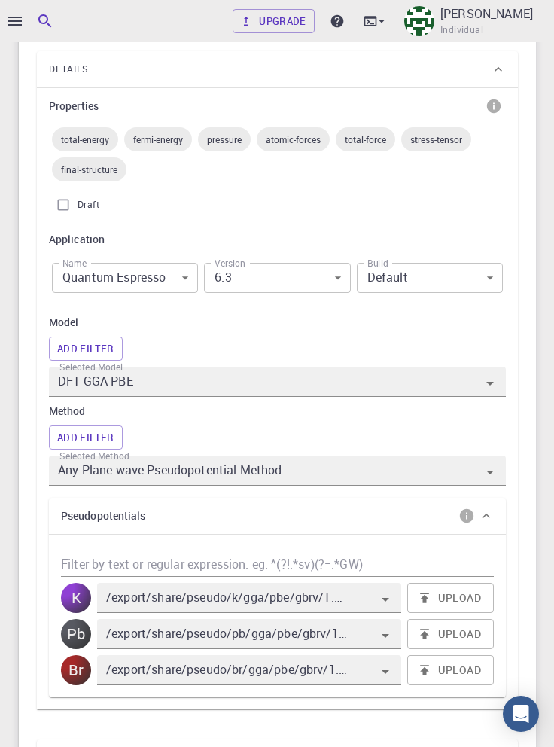
click at [438, 474] on input "Any Plane-wave Pseudopotential Method" at bounding box center [256, 470] width 402 height 21
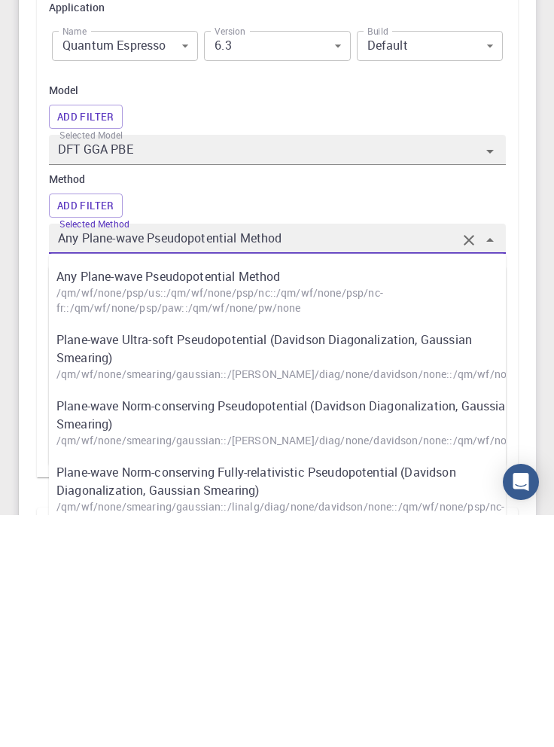
click at [545, 548] on div "Upgrade Taha Yusuf Individual Home Taha Yusuf Workflows - Variable-cell Relaxat…" at bounding box center [277, 520] width 554 height 1992
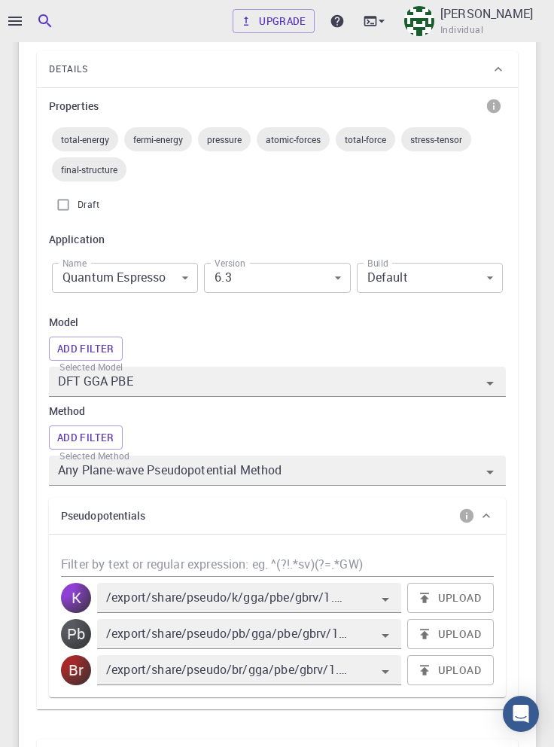
click at [470, 385] on div at bounding box center [478, 383] width 42 height 24
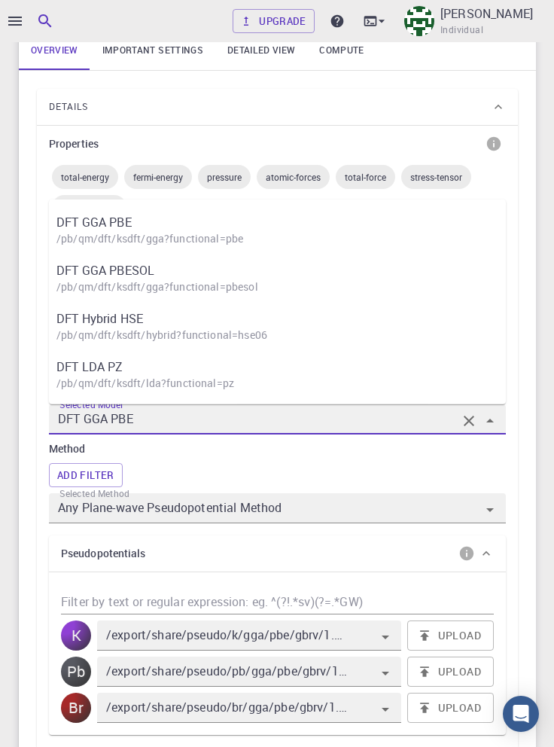
scroll to position [437, 0]
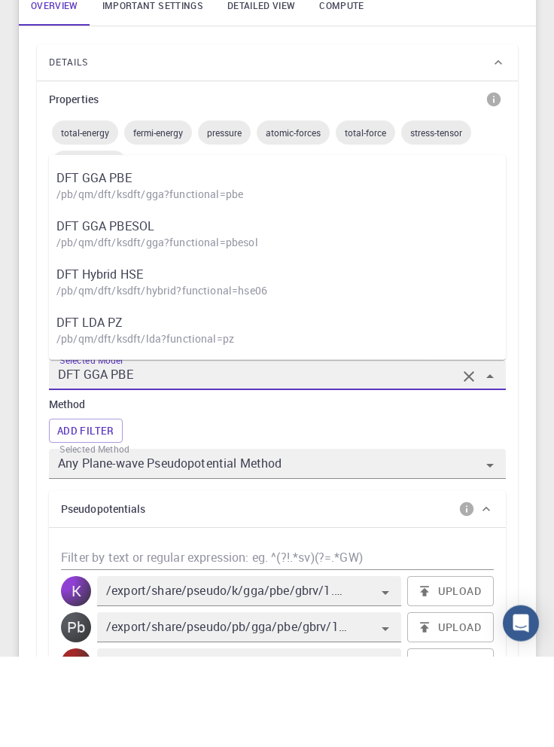
click at [551, 268] on div "Upgrade Taha Yusuf Individual Home Taha Yusuf Workflows - Variable-cell Relaxat…" at bounding box center [277, 604] width 554 height 1992
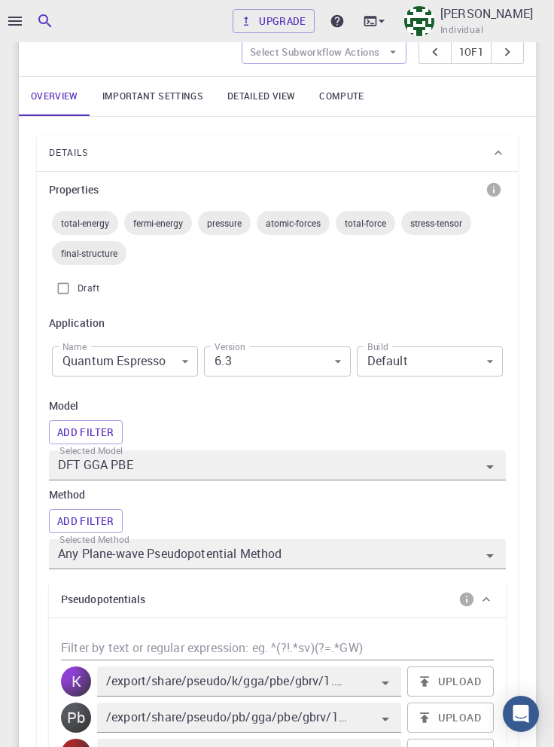
click at [318, 471] on input "DFT GGA PBE" at bounding box center [256, 465] width 402 height 21
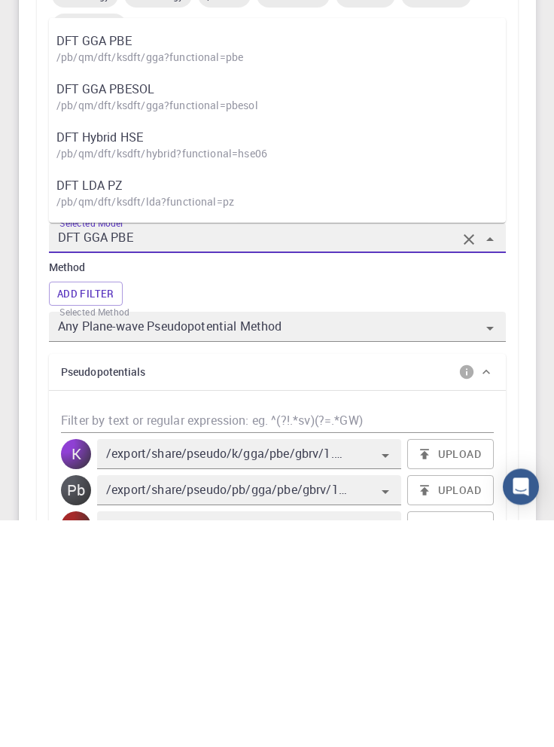
click at [211, 312] on p "DFT GGA PBESOL" at bounding box center [284, 316] width 457 height 18
type input "DFT GGA PBESOL"
type input "Plane-wave Ultra-soft Pseudopotential (Davidson Diagonalization, Gaussian Smear…"
type input "/export/share/pseudo/k/gga/pbesol/gbrv/1.4/us/k_pbesol_gbrv_1.4.upf"
type input "/export/share/pseudo/pb/gga/pbesol/gbrv/1.0/us/pb_pbesol_gbrv_1.0.upf"
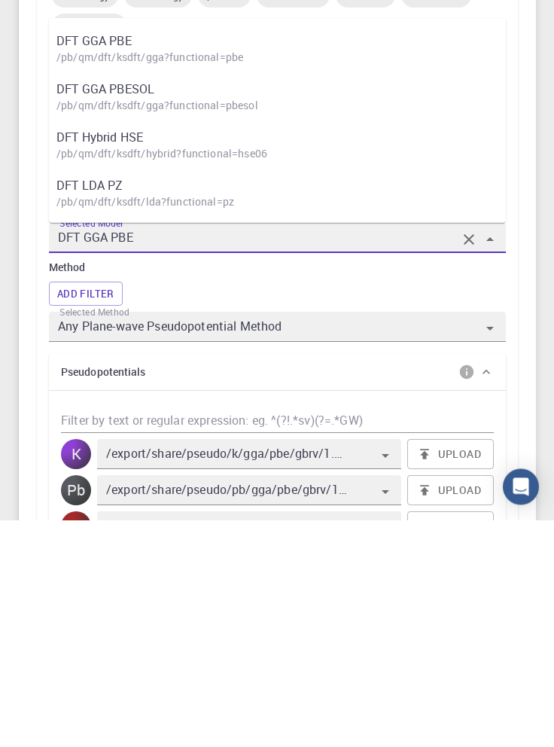
type input "/export/share/pseudo/br/gga/pbesol/gbrv/1.4/us/br_pbesol_gbrv_1.4.upf"
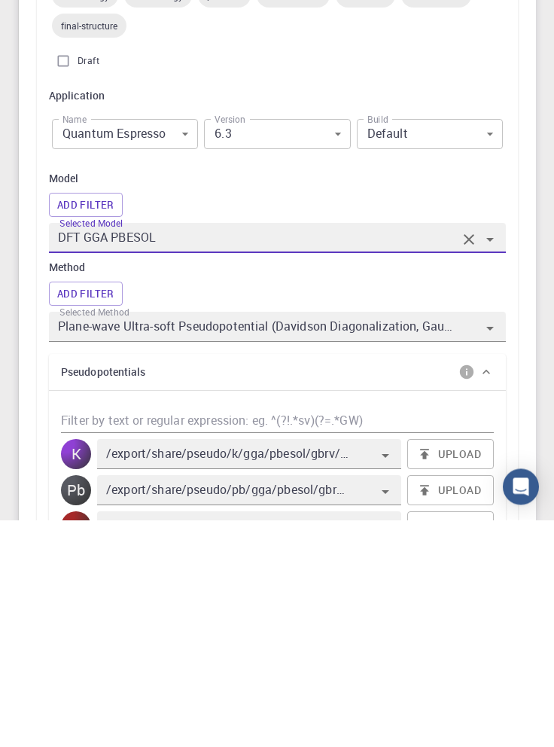
click at [535, 495] on div "Details Properties total-energy fermi-energy pressure atomic-forces total-force…" at bounding box center [277, 725] width 517 height 1217
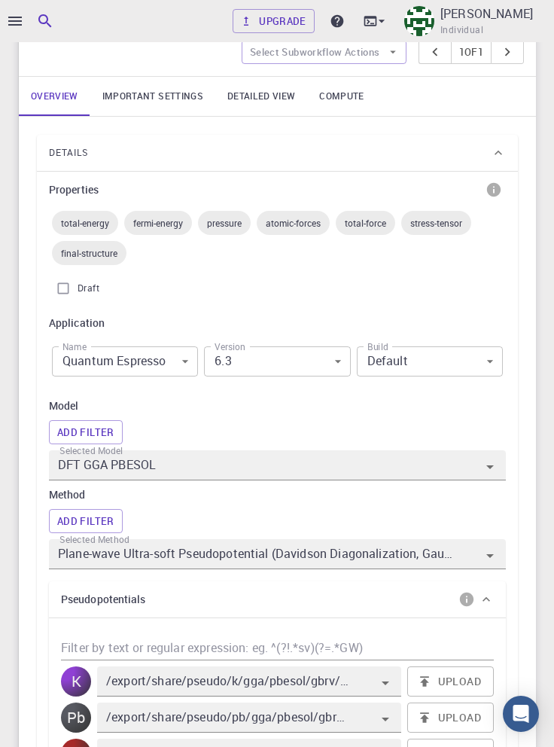
click at [372, 458] on input "DFT GGA PBESOL" at bounding box center [256, 465] width 402 height 21
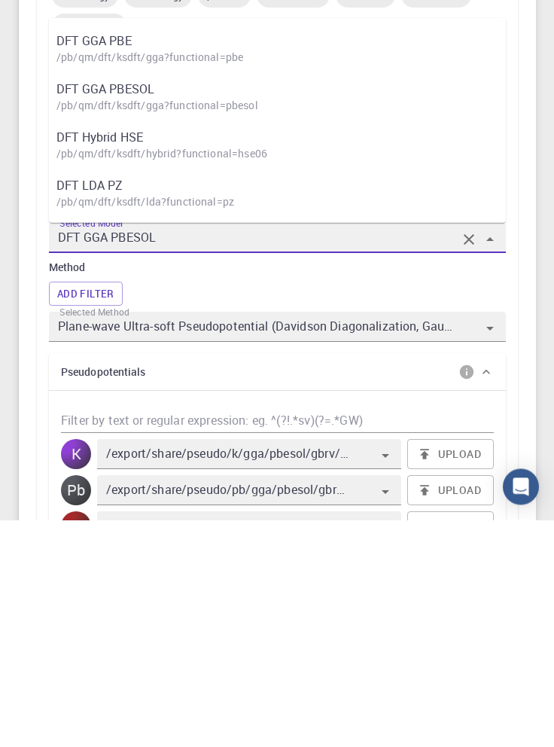
click at [224, 422] on p "/pb/qm/dft/ksdft/lda?functional=pz" at bounding box center [284, 429] width 457 height 15
type input "DFT LDA PZ"
type input "/export/share/pseudo/k/lda/pz/gbrv/1.4/us/k_pz_gbrv_1.4.upf"
type input "/export/share/pseudo/pb/lda/pz/gbrv/1.0/us/pb_pz_gbrv_1.0.upf"
type input "/export/share/pseudo/br/lda/pz/gbrv/1.4/us/br_pz_gbrv_1.4.upf"
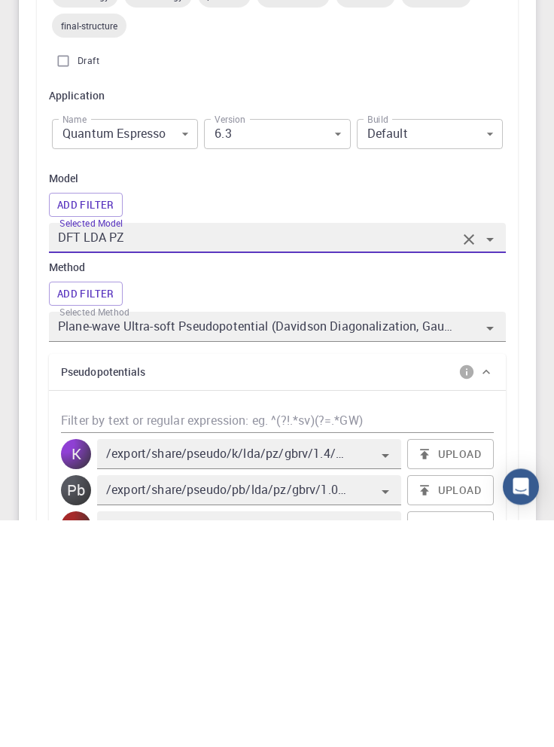
click at [533, 548] on div "Details Properties total-energy fermi-energy pressure atomic-forces total-force…" at bounding box center [277, 725] width 517 height 1217
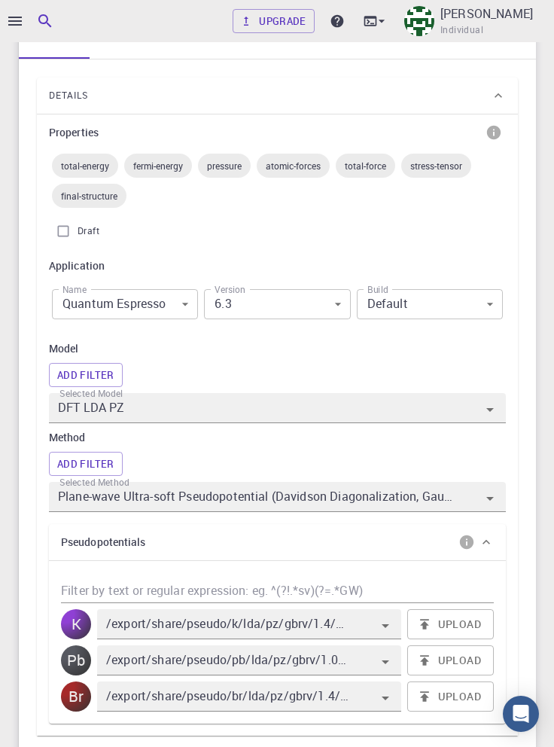
scroll to position [449, 0]
click at [486, 497] on icon "Open" at bounding box center [490, 498] width 18 height 18
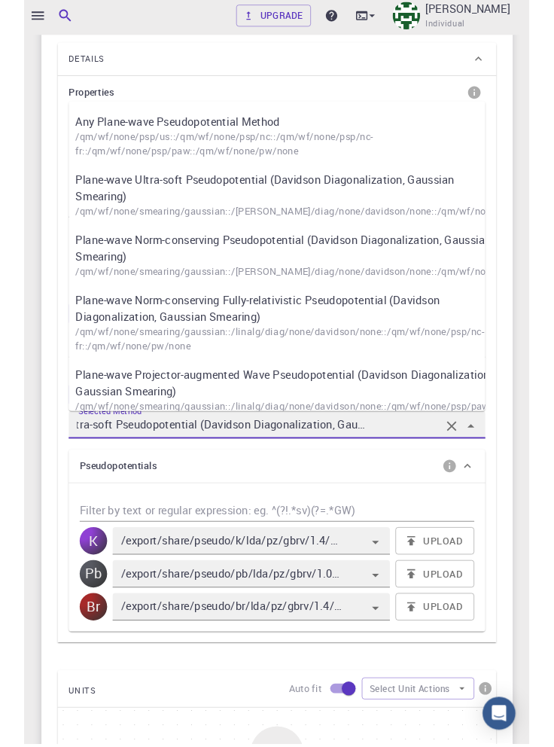
scroll to position [477, 0]
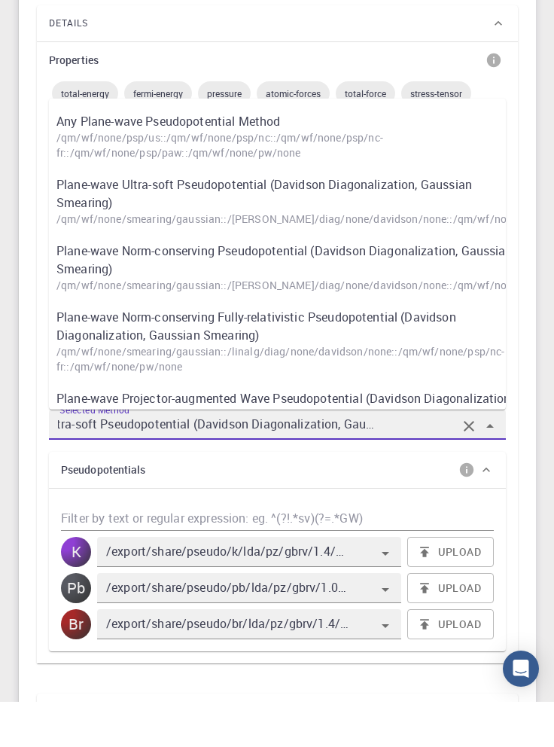
click at [428, 175] on p "/qm/wf/none/psp/us::/qm/wf/none/psp/nc::/qm/wf/none/psp/nc-fr::/qm/wf/none/psp/…" at bounding box center [284, 190] width 457 height 30
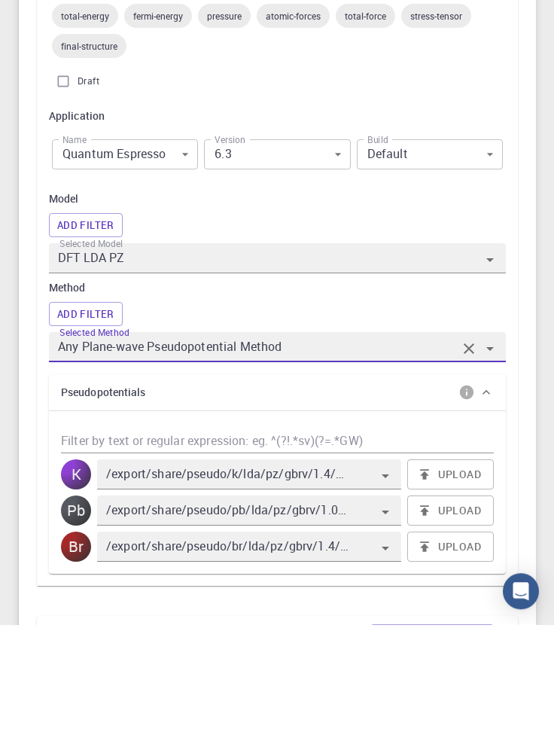
click at [486, 476] on icon "Open" at bounding box center [490, 471] width 18 height 18
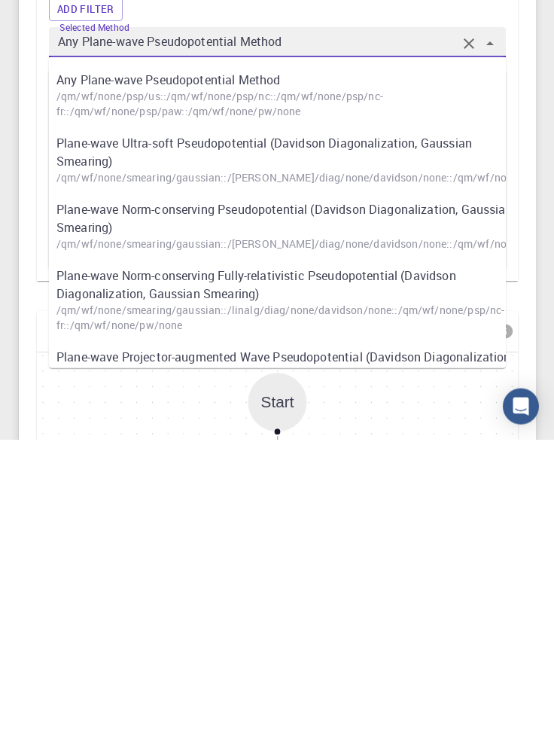
scroll to position [597, 0]
click at [447, 604] on p "Plane-wave Norm-conserving Fully-relativistic Pseudopotential (Davidson Diagona…" at bounding box center [284, 592] width 457 height 36
type input "Plane-wave Norm-conserving Fully-relativistic Pseudopotential (Davidson Diagona…"
type input "NO PSEUDOPOTENTIAL FOUND"
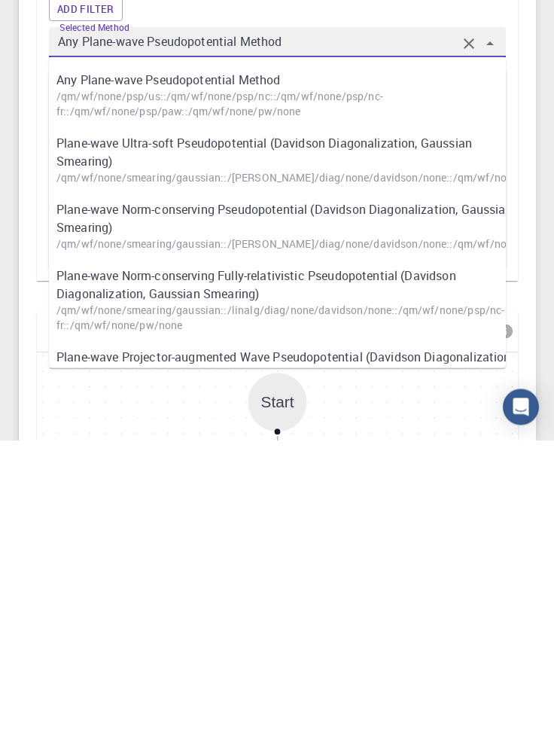
type input "NO PSEUDOPOTENTIAL FOUND"
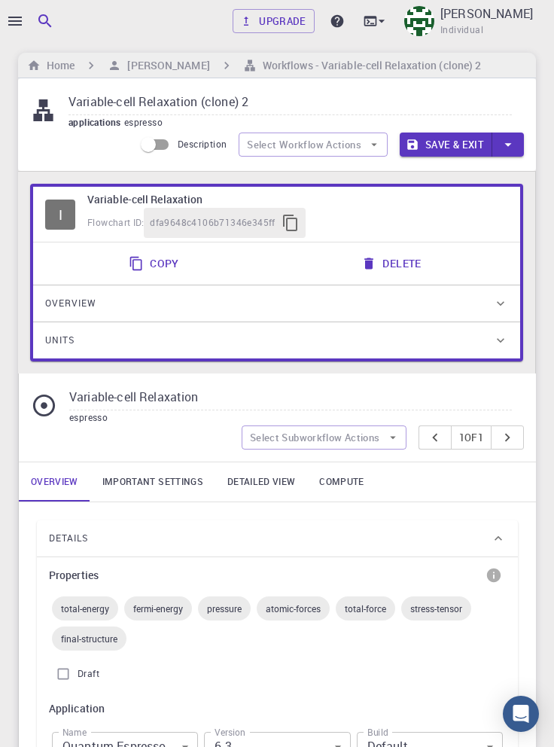
scroll to position [0, 0]
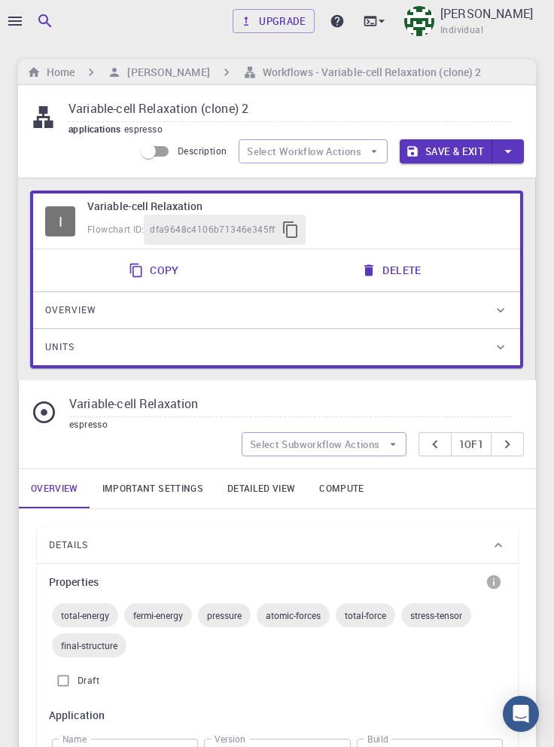
click at [504, 136] on div "applications espresso" at bounding box center [290, 129] width 443 height 15
click at [162, 71] on h6 "Taha Yusuf" at bounding box center [165, 72] width 88 height 17
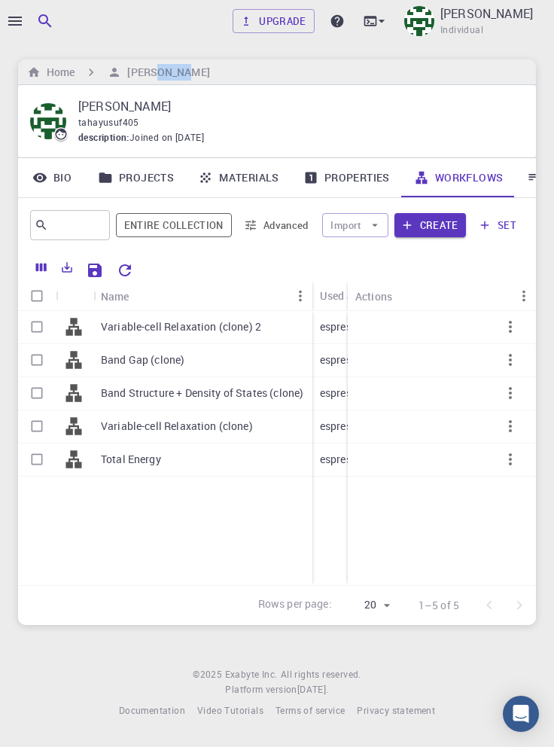
click at [37, 323] on input "Select row" at bounding box center [37, 326] width 29 height 29
checkbox input "true"
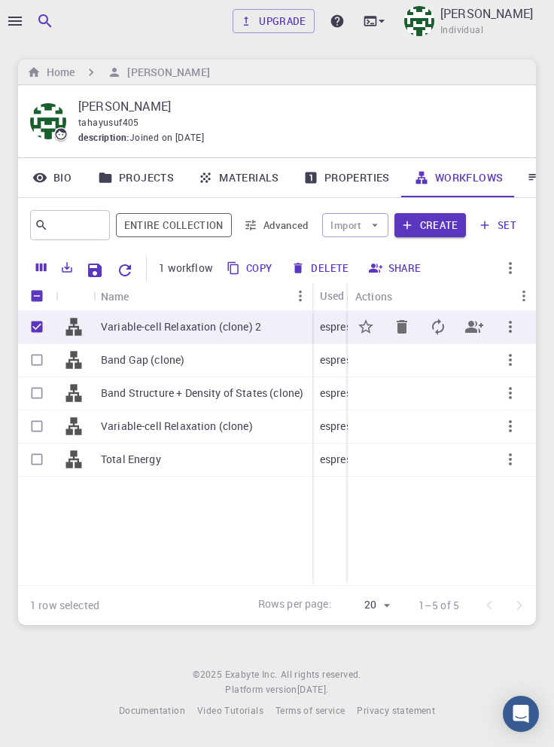
click at [327, 265] on button "Delete" at bounding box center [321, 268] width 68 height 24
checkbox input "false"
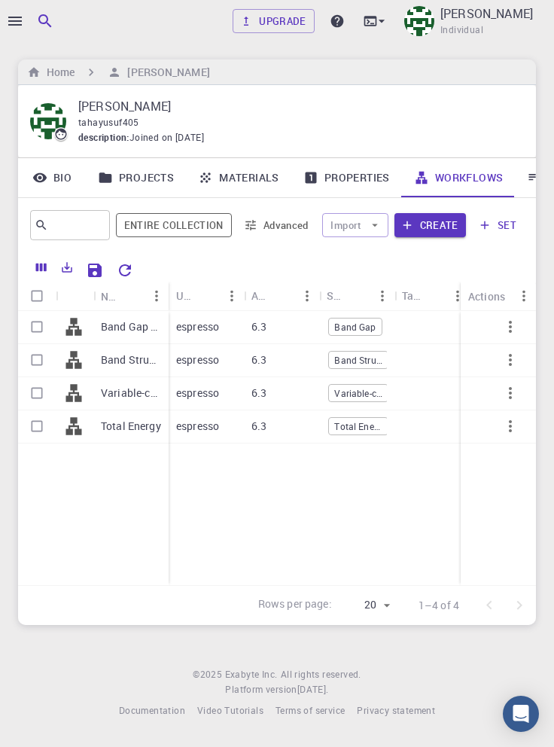
click at [14, 23] on div at bounding box center [277, 373] width 554 height 747
click at [17, 21] on icon "button" at bounding box center [15, 21] width 14 height 9
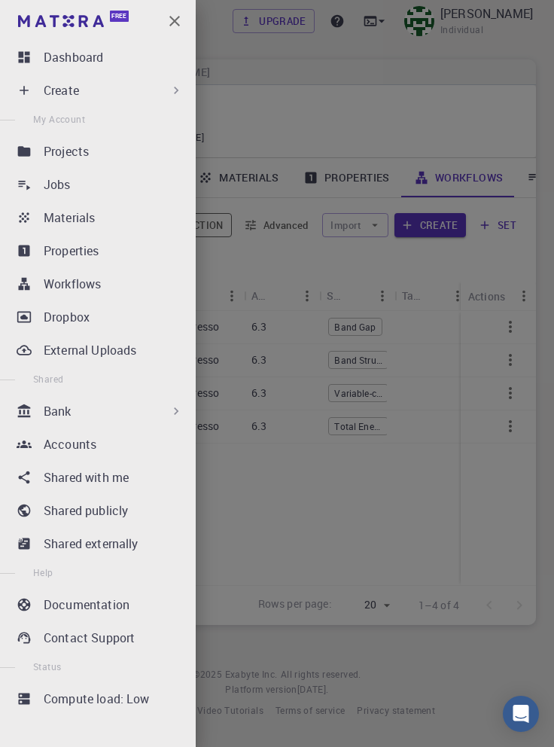
click at [140, 186] on div "Jobs" at bounding box center [117, 184] width 146 height 18
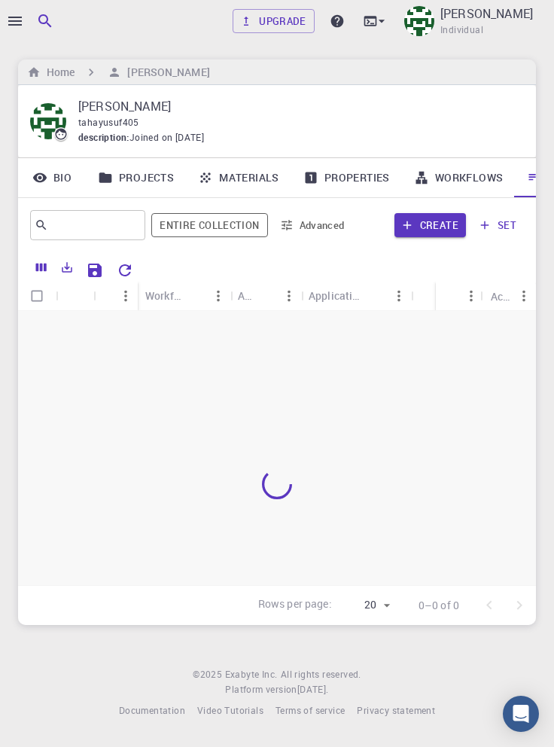
scroll to position [0, 51]
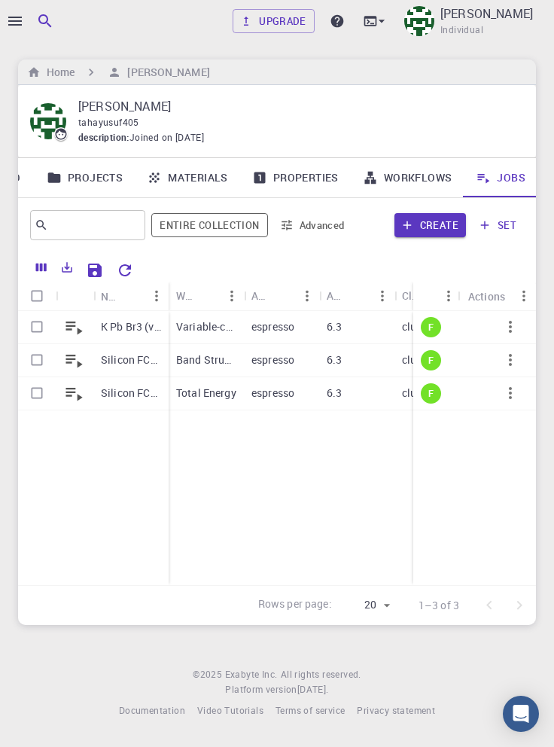
click at [126, 326] on p "K Pb Br3 (vcr)" at bounding box center [131, 326] width 60 height 15
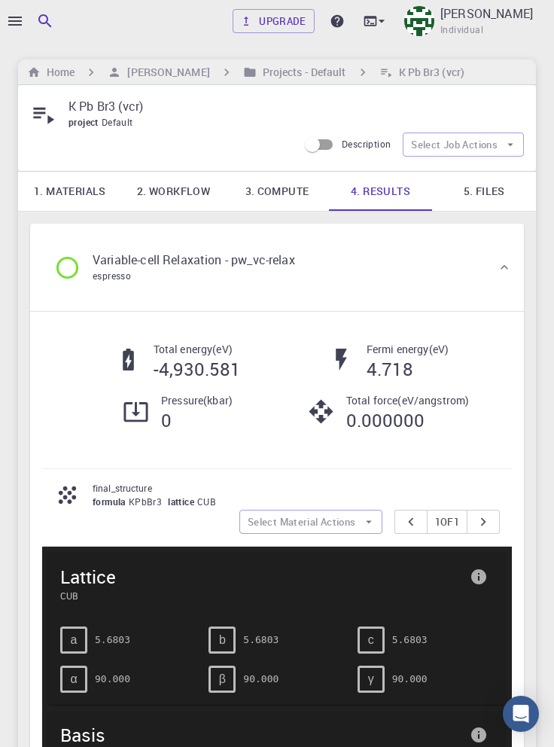
click at [178, 195] on link "2. Workflow" at bounding box center [174, 191] width 104 height 39
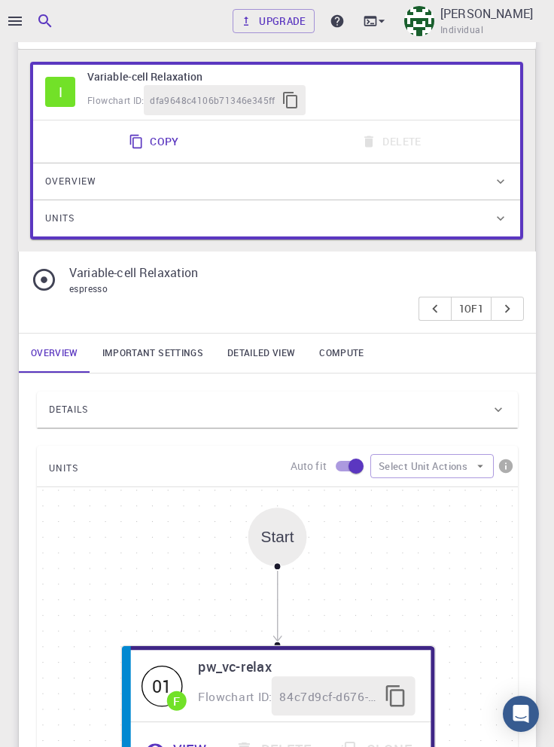
scroll to position [256, 0]
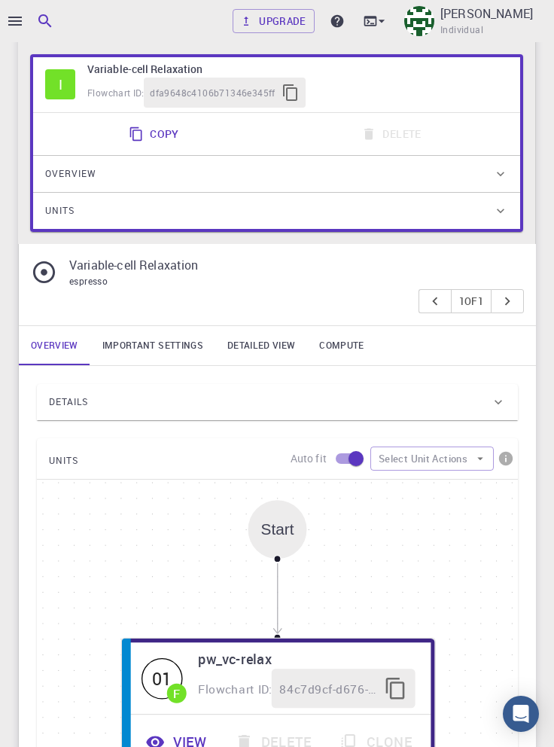
click at [299, 407] on div "Details" at bounding box center [270, 402] width 442 height 24
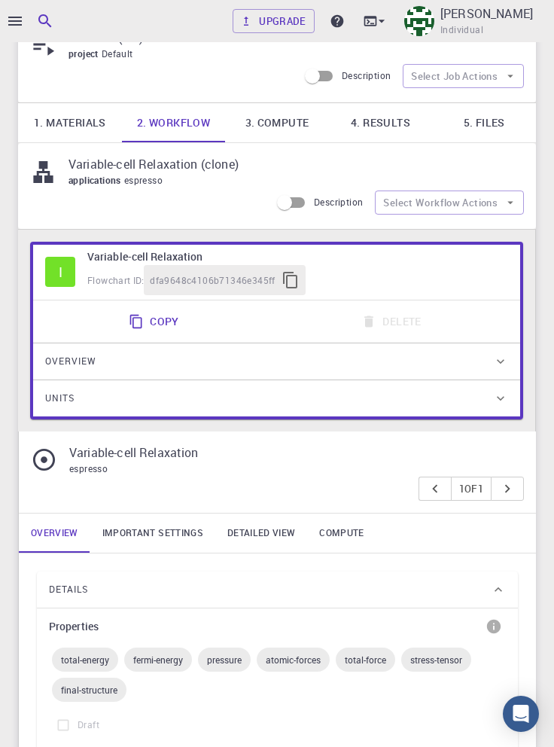
scroll to position [0, 0]
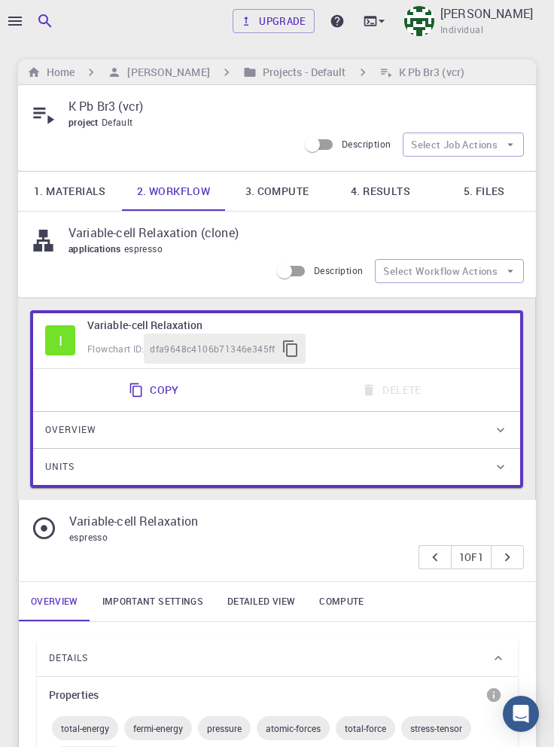
click at [17, 22] on icon "button" at bounding box center [15, 21] width 18 height 18
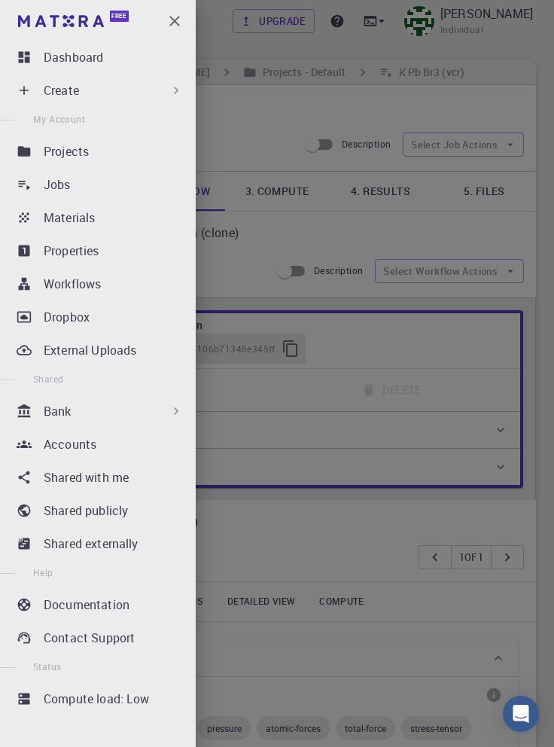
click at [138, 95] on div "Create" at bounding box center [114, 90] width 140 height 18
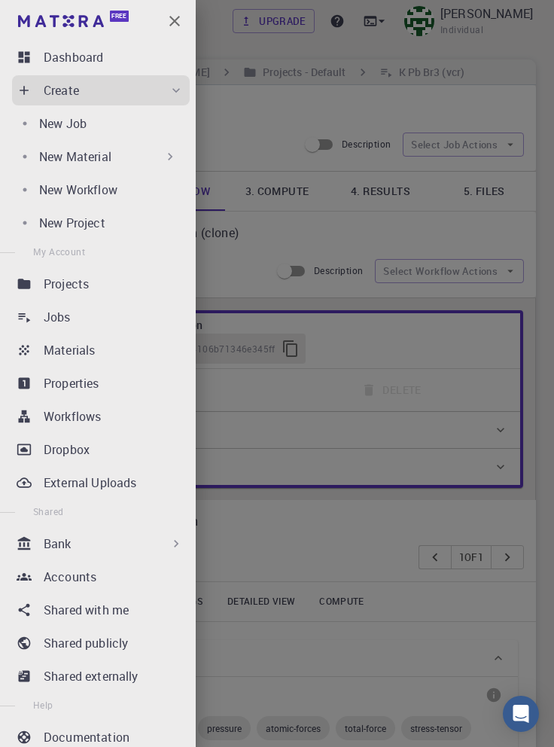
click at [138, 193] on div "New Workflow" at bounding box center [111, 190] width 145 height 18
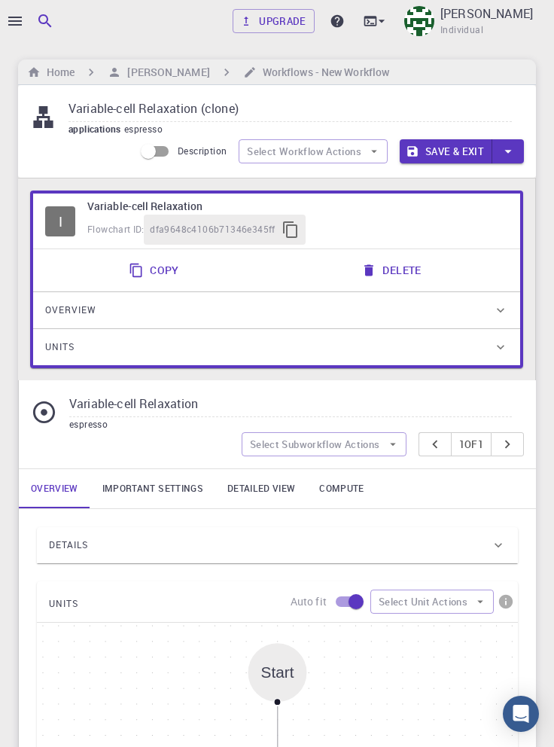
click at [263, 111] on input "Variable-cell Relaxation (clone)" at bounding box center [290, 109] width 443 height 25
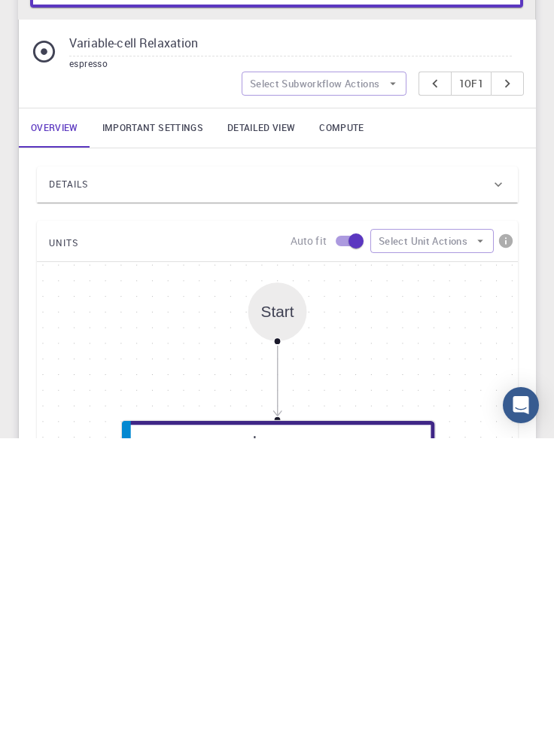
click at [312, 492] on div "Details" at bounding box center [270, 493] width 442 height 24
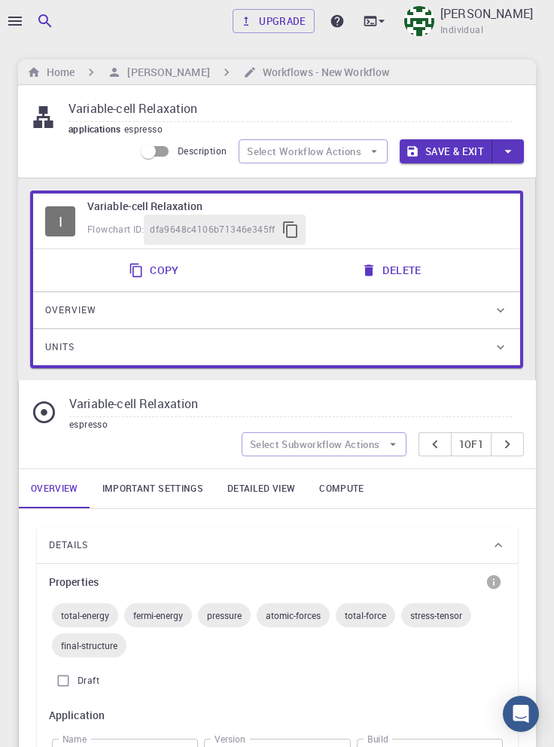
click at [230, 111] on input "Variable-cell Relaxation" at bounding box center [290, 109] width 443 height 25
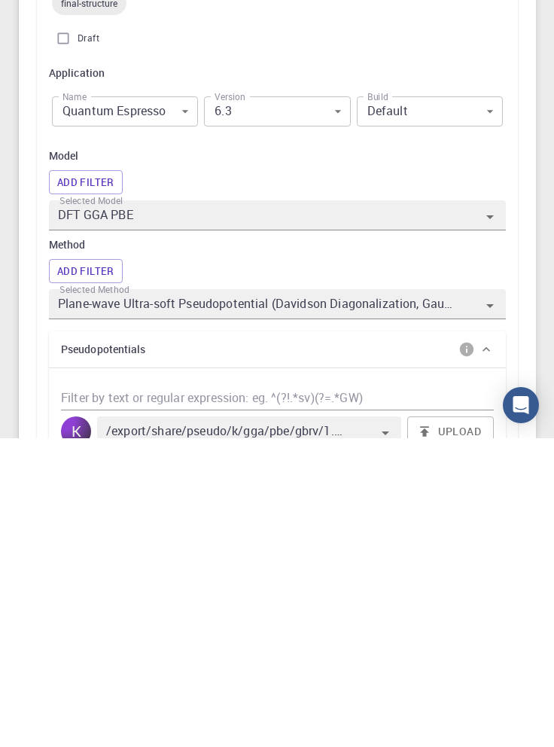
type input "Variable-cell Relaxation (PBE"
click at [419, 617] on div "Selected Method Plane-wave Ultra-soft Pseudopotential (Davidson Diagonalization…" at bounding box center [277, 613] width 457 height 30
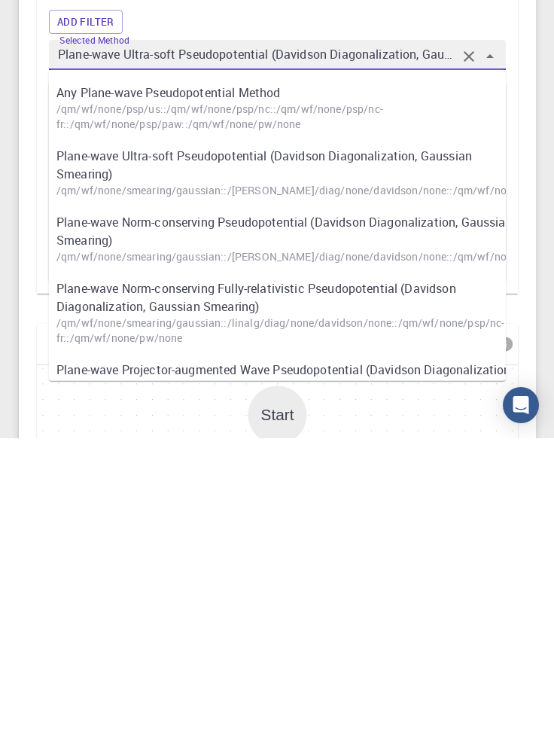
scroll to position [583, 0]
click at [402, 616] on p "Plane-wave Norm-conserving Fully-relativistic Pseudopotential (Davidson Diagona…" at bounding box center [284, 606] width 457 height 36
type input "Plane-wave Norm-conserving Fully-relativistic Pseudopotential (Davidson Diagona…"
type input "/export/share/pseudo/k/gga/pbe/dojo-oncv/0.4/nc-fr/k_pbe_dojo-oncv_0.4.upf"
type input "/export/share/pseudo/pb/gga/pbe/dojo-oncv/0.4/nc-fr/pb_pbe_dojo-oncv_0.4.upf"
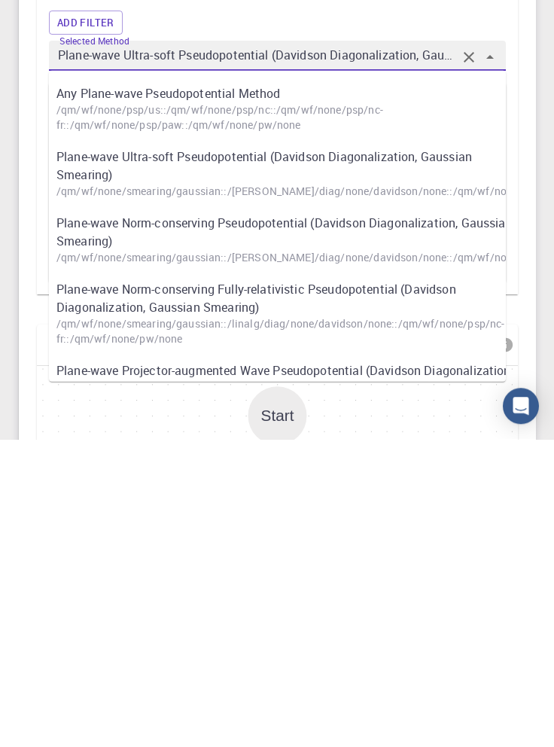
type input "/export/share/pseudo/br/gga/pbe/dojo-oncv/0.4/nc-fr/br_pbe_dojo-oncv_0.4.upf"
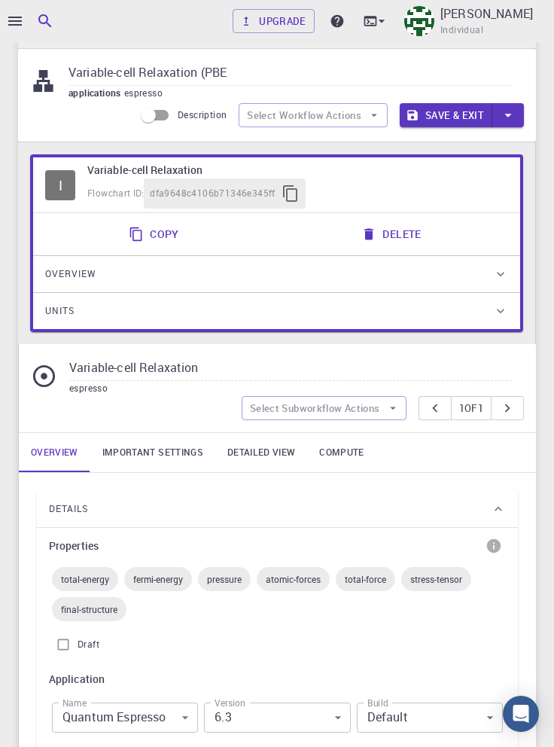
scroll to position [0, 0]
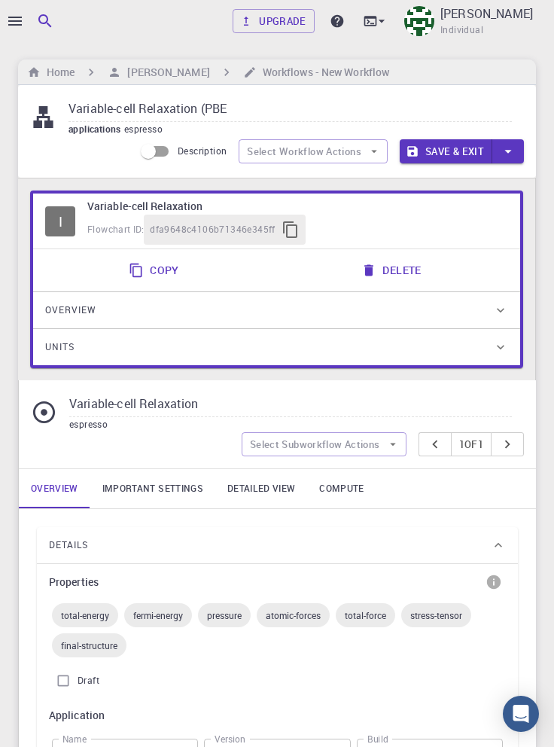
click at [257, 113] on input "Variable-cell Relaxation (PBE" at bounding box center [290, 109] width 443 height 25
type input "Variable-cell Relaxation (PBE NC FR)"
click at [445, 154] on button "Save & Exit" at bounding box center [446, 151] width 93 height 24
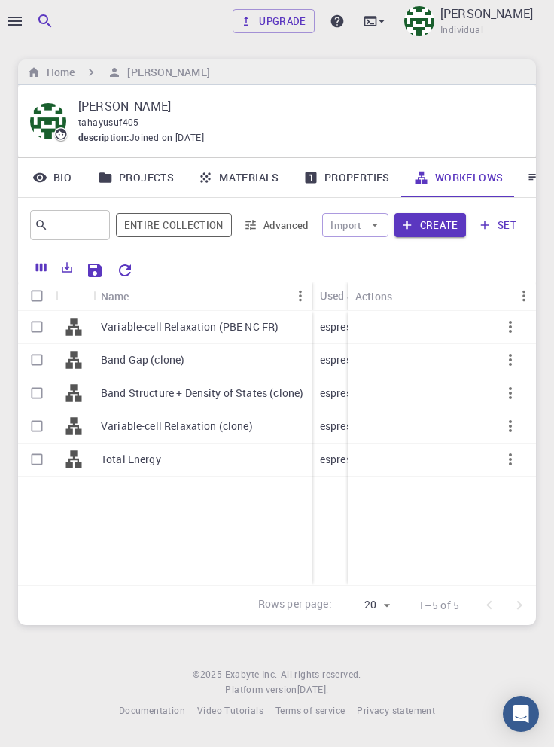
click at [509, 333] on icon "button" at bounding box center [510, 327] width 18 height 18
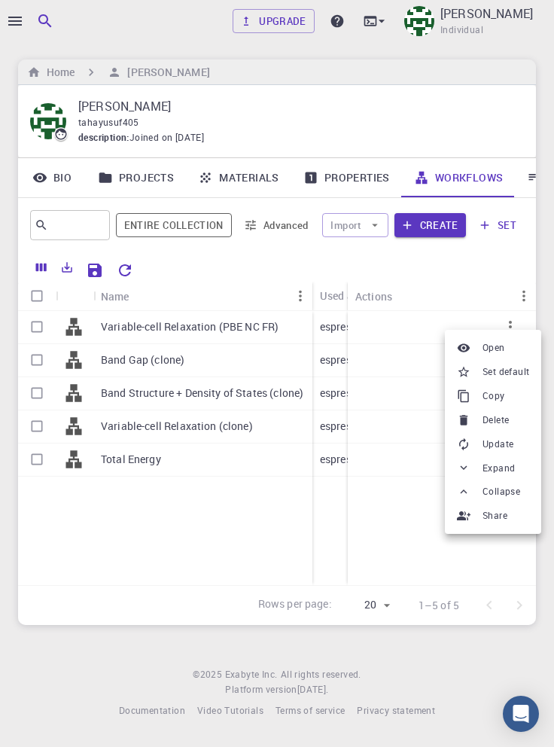
click at [522, 372] on span "Set default" at bounding box center [506, 371] width 47 height 15
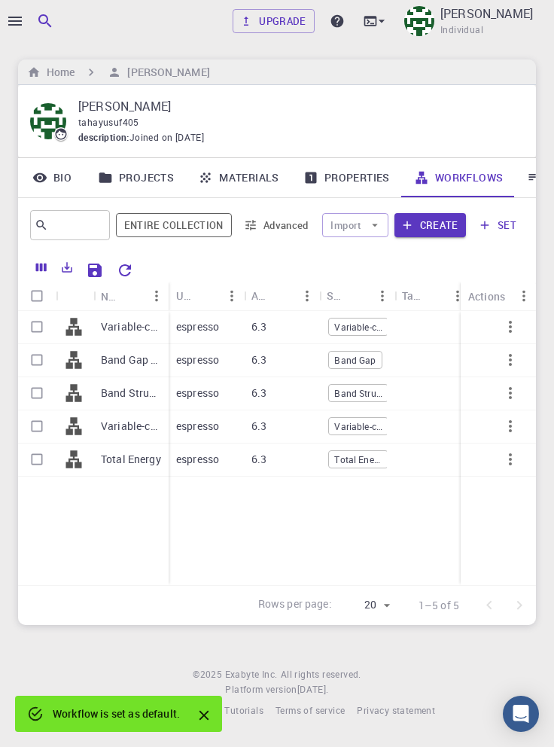
click at [15, 20] on icon "button" at bounding box center [15, 21] width 18 height 18
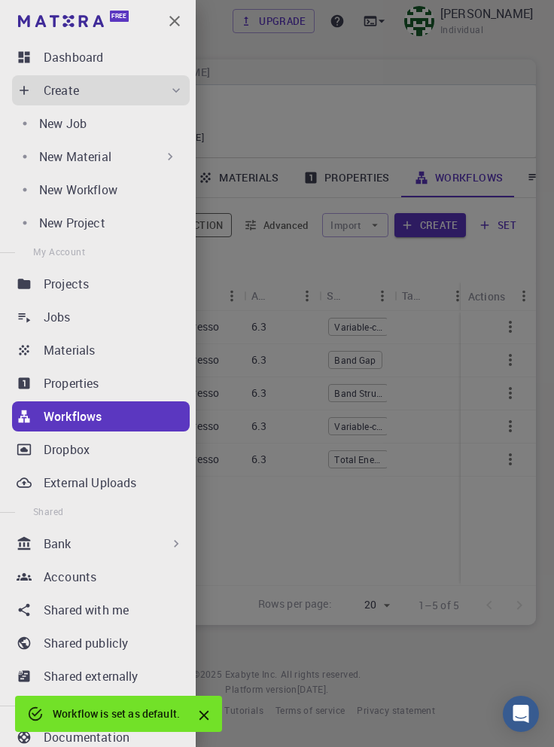
click at [130, 126] on div "New Job" at bounding box center [111, 123] width 145 height 18
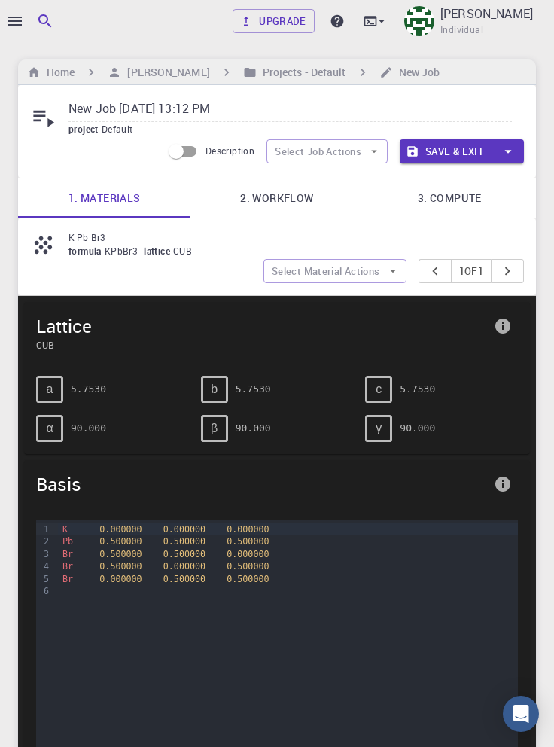
click at [249, 102] on input "New Job Sep 4, 2025, 13:12 PM" at bounding box center [290, 109] width 443 height 25
type input "New"
paste input "K Pb Br3"
click at [284, 196] on link "2. Workflow" at bounding box center [276, 197] width 172 height 39
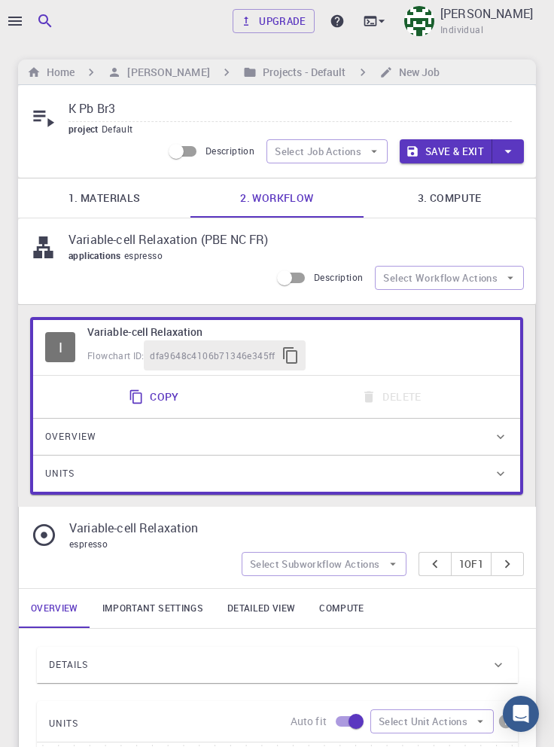
click at [172, 104] on input "K Pb Br3" at bounding box center [290, 109] width 443 height 25
click at [172, 110] on input "K Pb Br3" at bounding box center [290, 109] width 443 height 25
copy p "(PBE NC FR)"
click at [197, 111] on input "K Pb Br3 (vcr)" at bounding box center [290, 109] width 443 height 25
paste input "(PBE NC FR)"
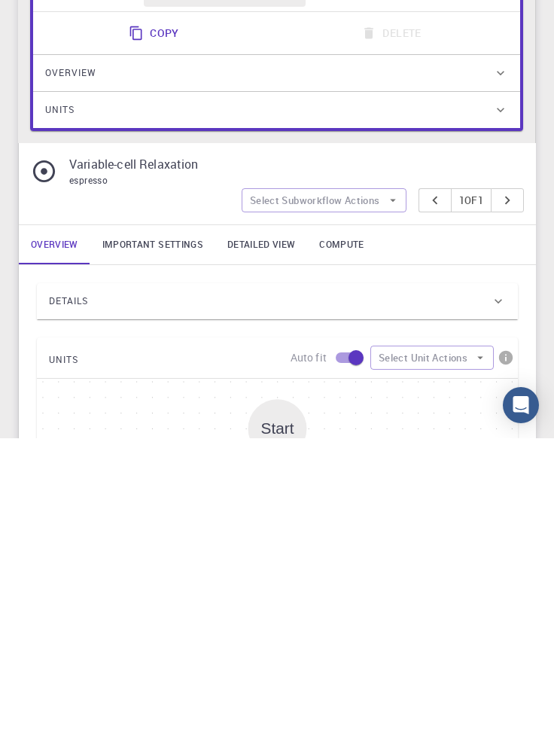
type input "K Pb Br3 (vcr) (PBE NC FR)"
click at [156, 558] on link "Important settings" at bounding box center [152, 553] width 125 height 39
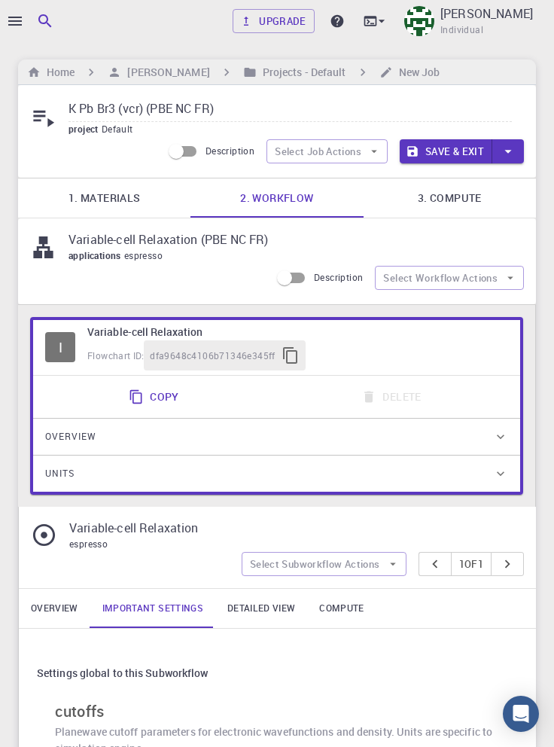
click at [462, 188] on link "3. Compute" at bounding box center [450, 197] width 172 height 39
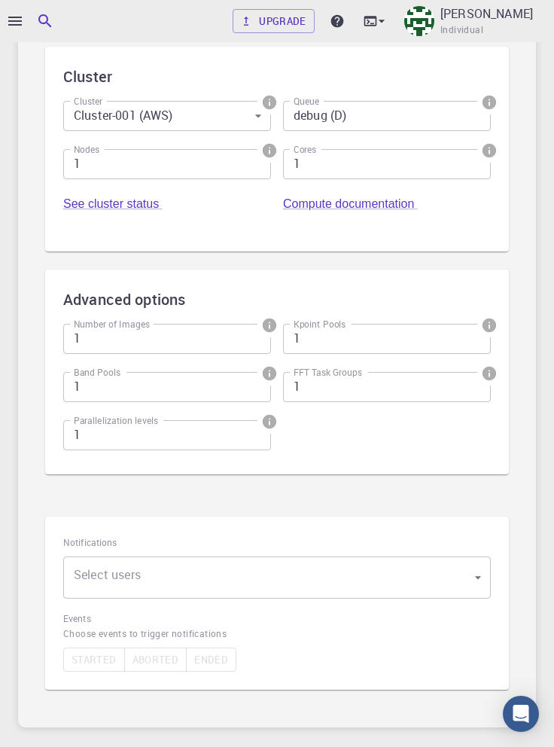
scroll to position [404, 0]
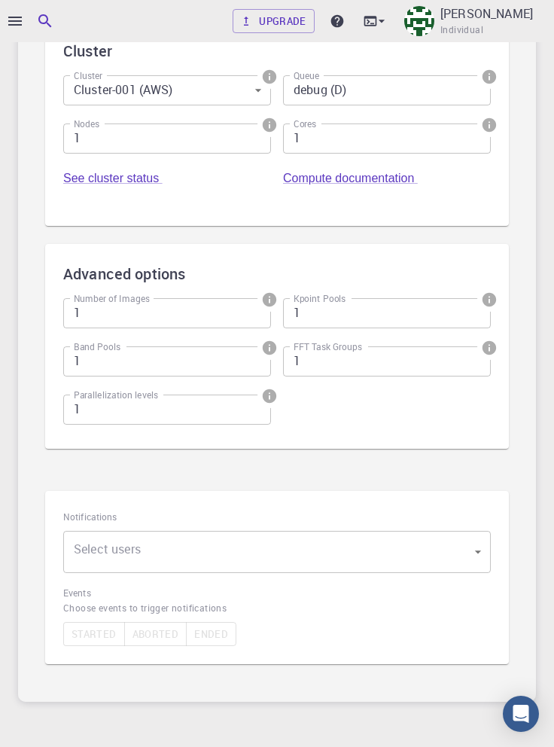
click at [340, 547] on body "Upgrade Taha Yusuf Individual Home Taha Yusuf Projects - Default New Job K Pb B…" at bounding box center [277, 207] width 554 height 1223
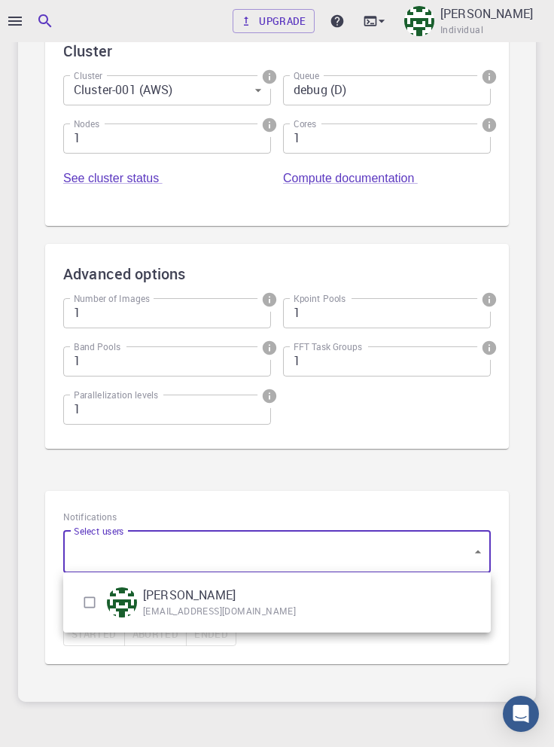
click at [86, 605] on input "checkbox" at bounding box center [89, 602] width 29 height 29
checkbox input "true"
type input "[object Object]"
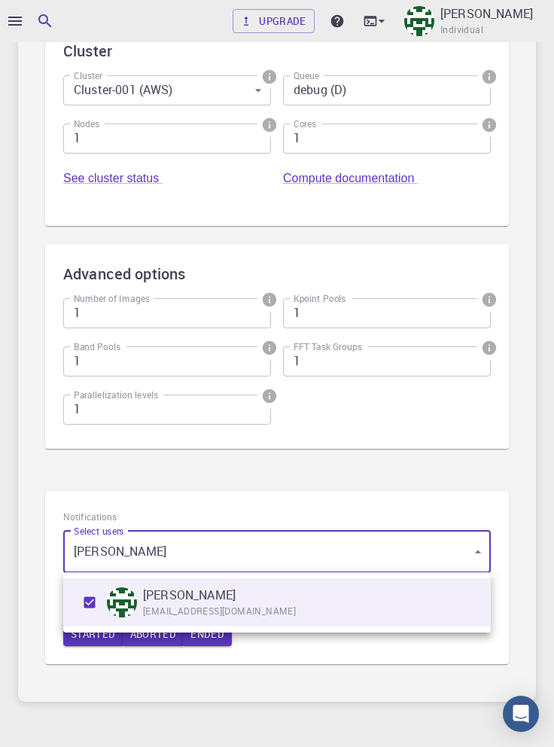
click at [317, 660] on div at bounding box center [277, 373] width 554 height 747
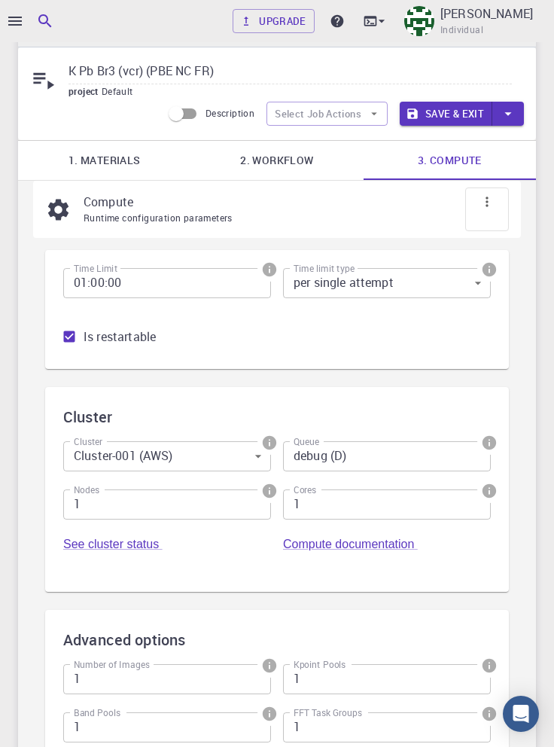
scroll to position [0, 0]
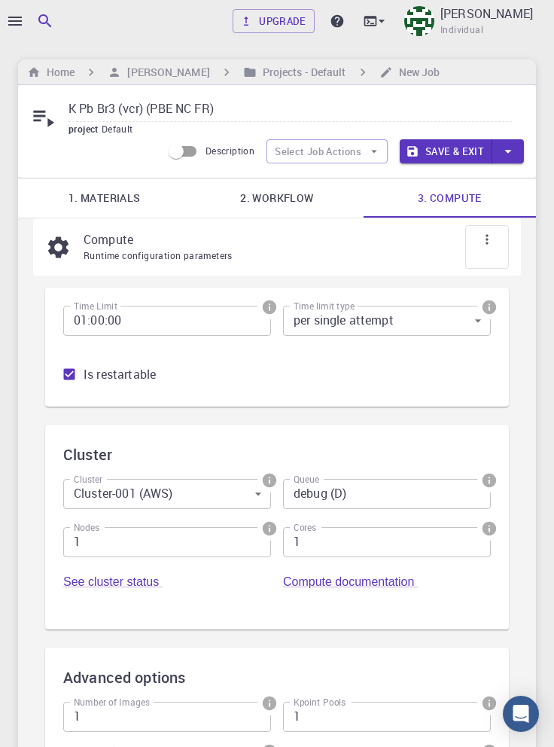
click at [452, 152] on button "Save & Exit" at bounding box center [446, 151] width 93 height 24
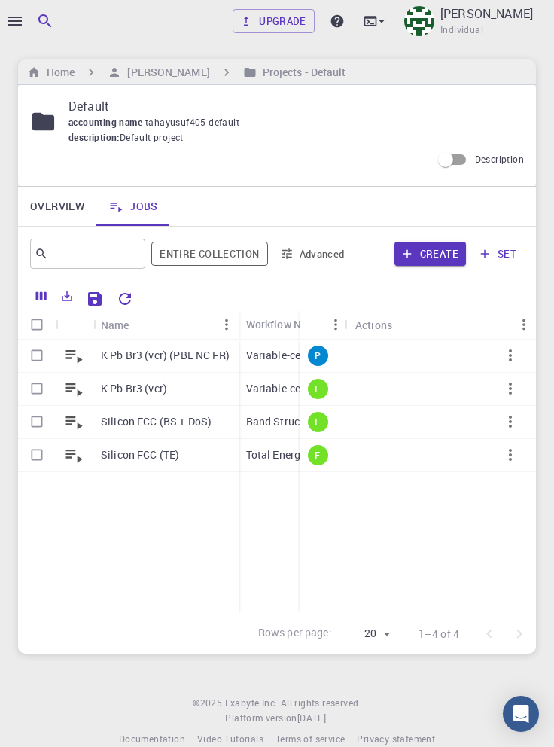
click at [511, 361] on icon "button" at bounding box center [510, 355] width 18 height 18
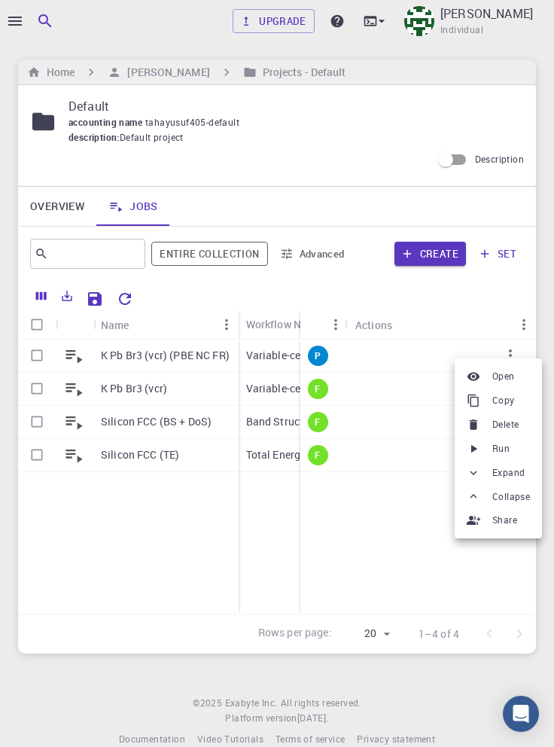
click at [516, 450] on li "Run" at bounding box center [498, 449] width 87 height 24
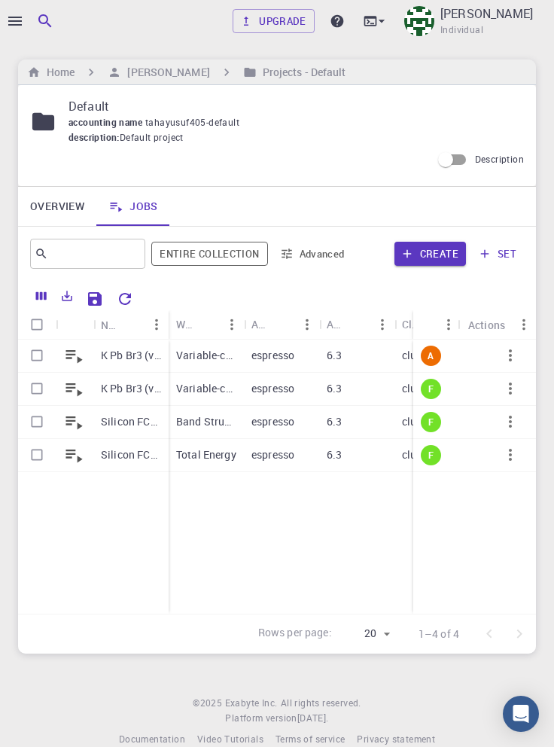
click at [136, 360] on p "K Pb Br3 (vcr) (PBE NC FR)" at bounding box center [131, 355] width 60 height 15
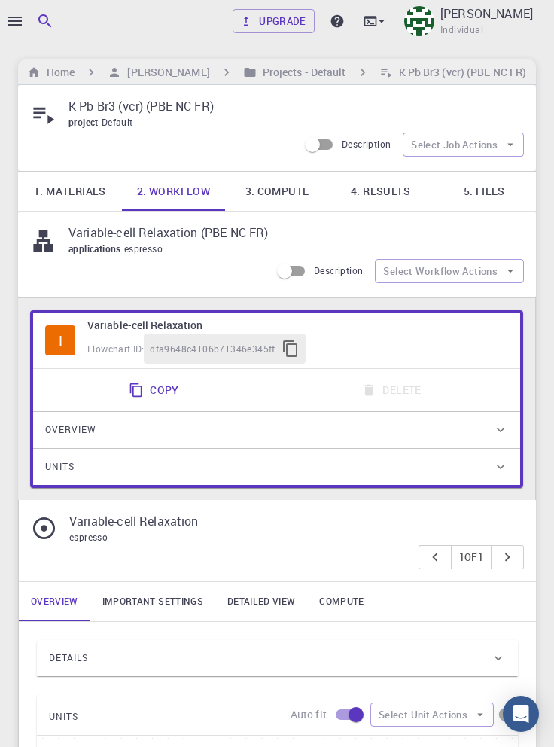
click at [485, 192] on link "5. Files" at bounding box center [484, 191] width 104 height 39
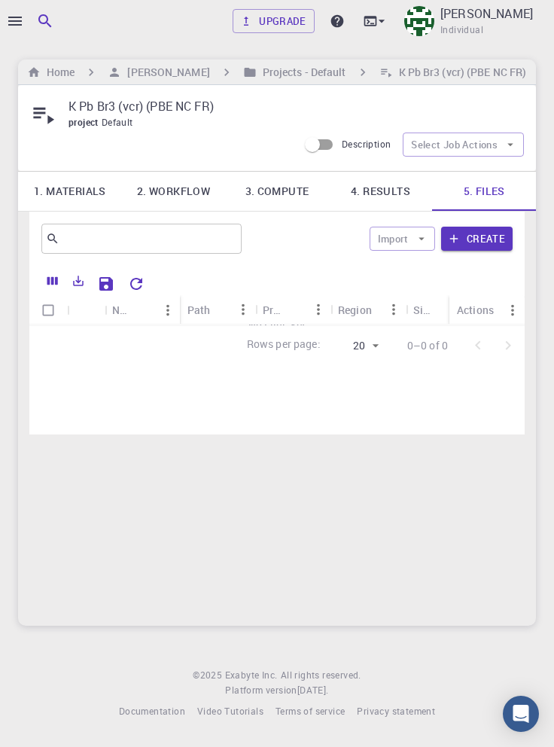
click at [379, 187] on link "4. Results" at bounding box center [381, 191] width 104 height 39
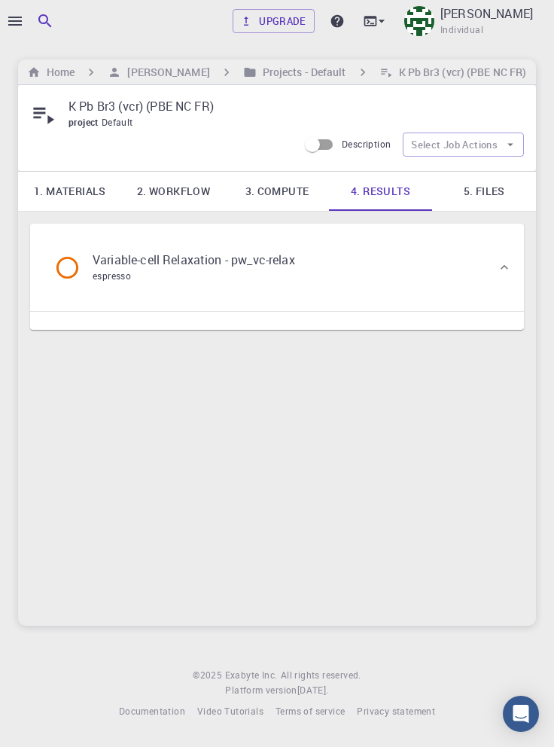
click at [340, 267] on div "Variable-cell Relaxation - pw_vc-relax espresso" at bounding box center [269, 267] width 455 height 57
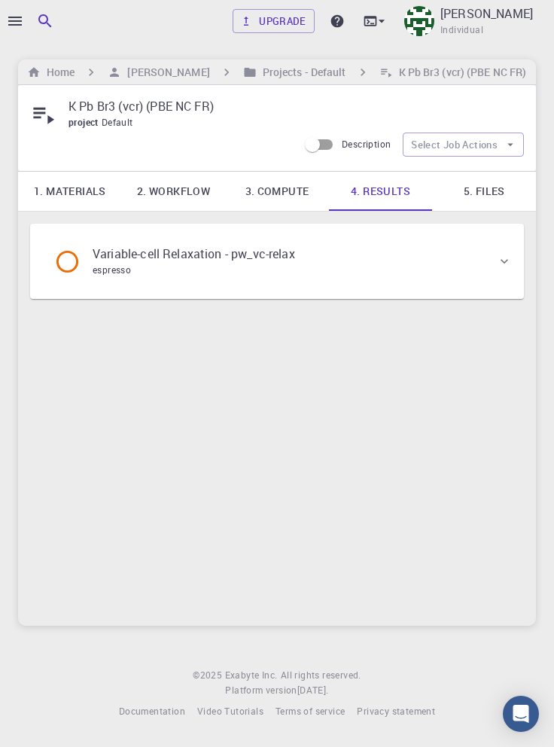
click at [383, 265] on div "Variable-cell Relaxation - pw_vc-relax espresso" at bounding box center [269, 261] width 455 height 57
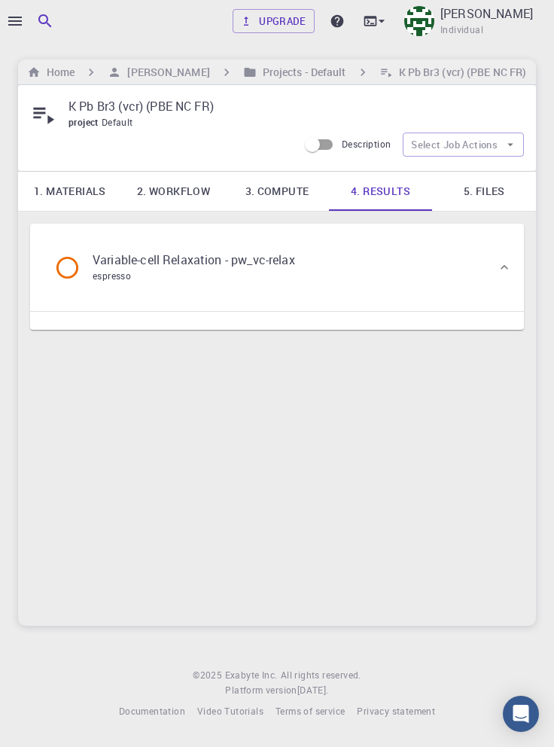
click at [487, 190] on link "5. Files" at bounding box center [484, 191] width 104 height 39
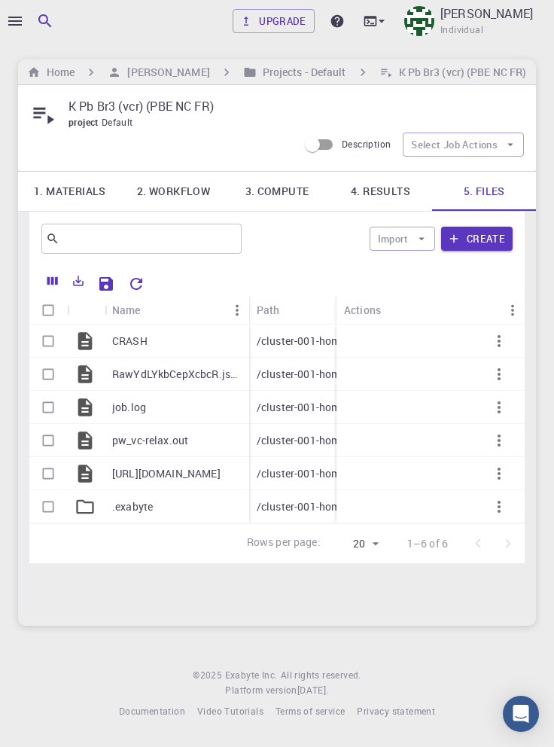
click at [286, 194] on link "3. Compute" at bounding box center [277, 191] width 104 height 39
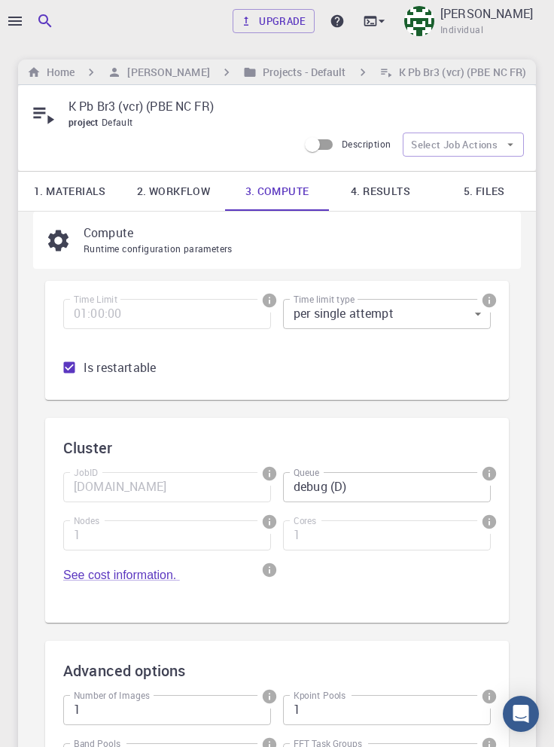
click at [157, 193] on link "2. Workflow" at bounding box center [174, 191] width 104 height 39
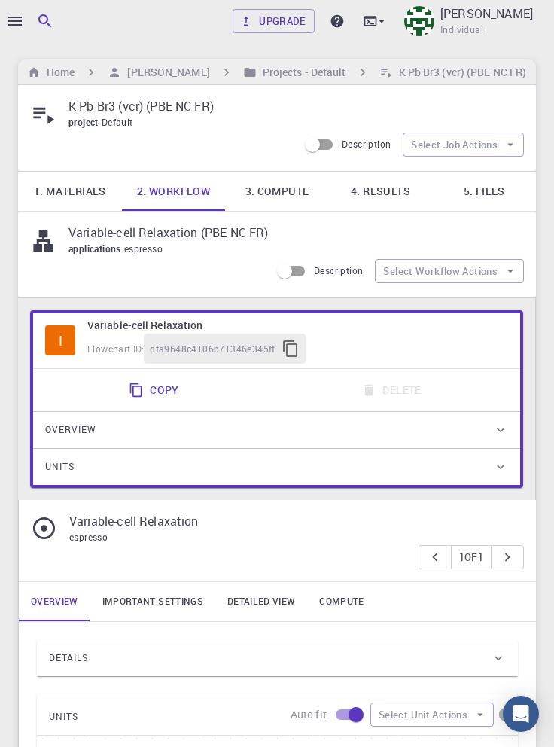
click at [75, 193] on link "1. Materials" at bounding box center [70, 191] width 104 height 39
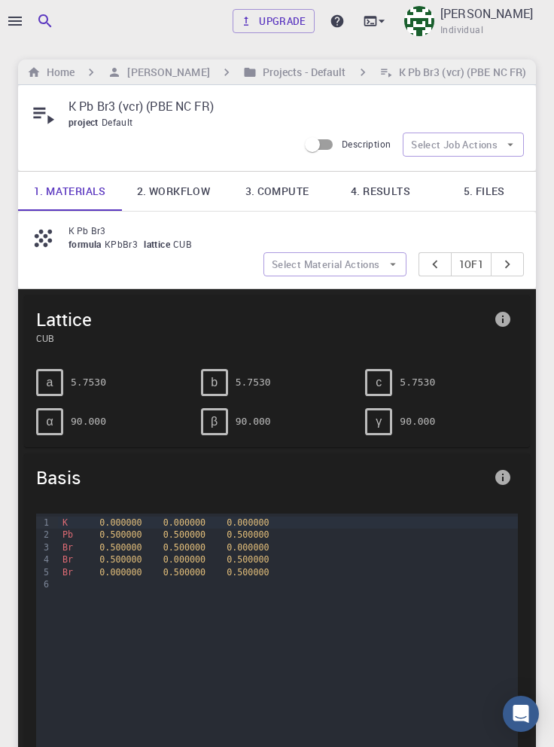
click at [390, 187] on link "4. Results" at bounding box center [381, 191] width 104 height 39
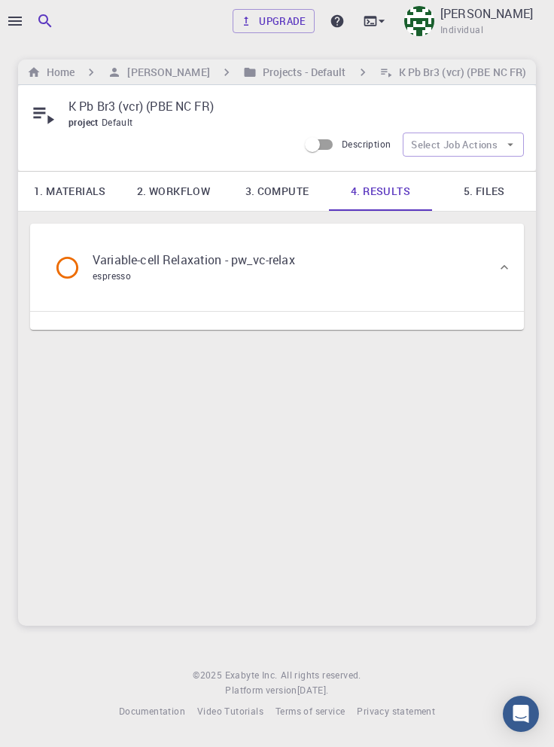
click at [491, 197] on link "5. Files" at bounding box center [484, 191] width 104 height 39
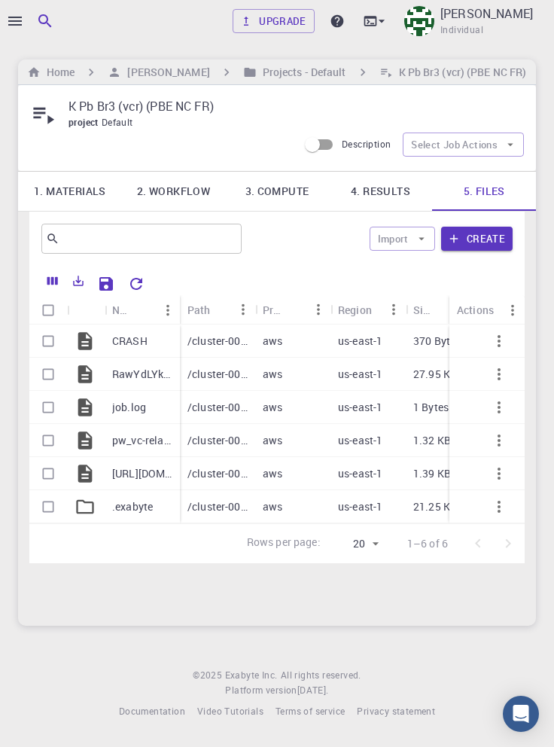
click at [172, 197] on link "2. Workflow" at bounding box center [174, 191] width 104 height 39
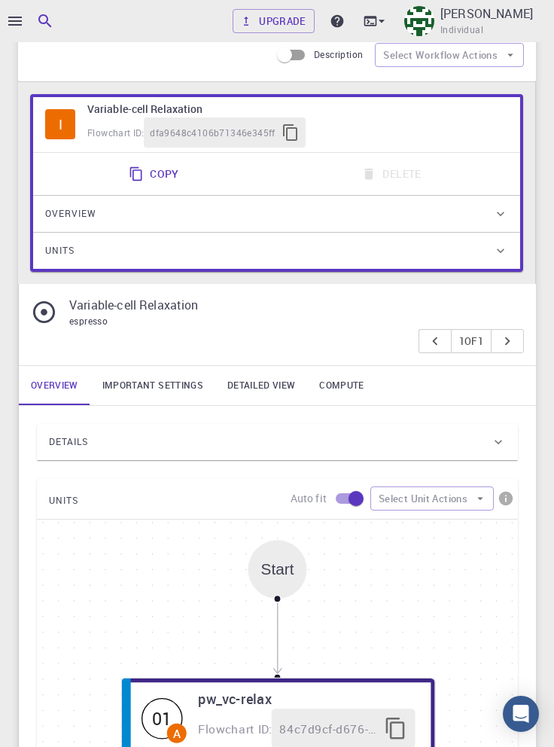
click at [301, 439] on div "Details" at bounding box center [270, 442] width 442 height 24
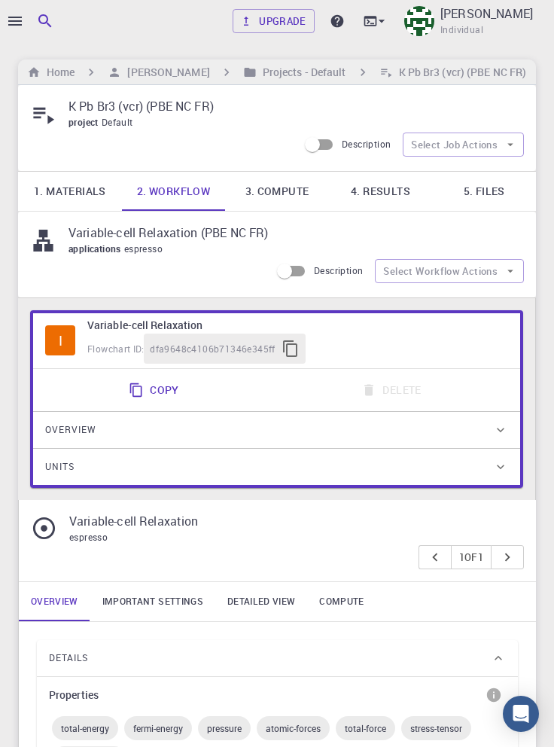
click at [17, 23] on icon "button" at bounding box center [15, 21] width 18 height 18
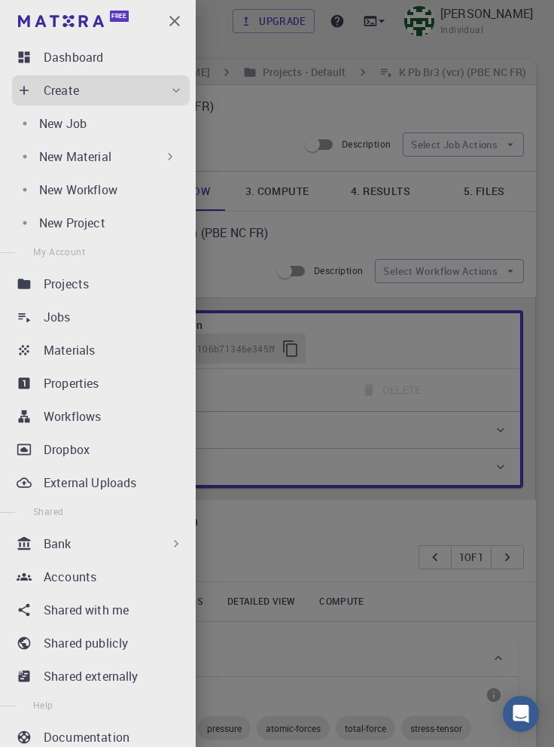
click at [135, 417] on div "Workflows" at bounding box center [117, 416] width 146 height 18
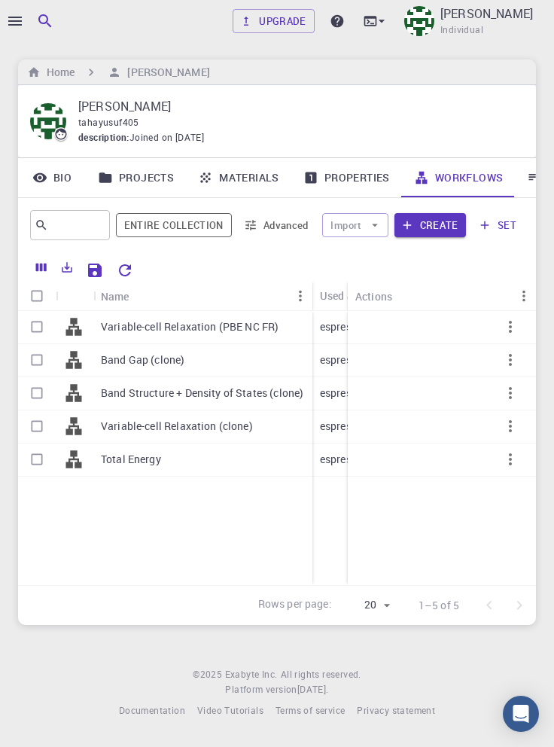
click at [546, 718] on footer "© 2025 Exabyte Inc. All rights reserved. Platform version 2025.7.24 . Documenta…" at bounding box center [277, 692] width 554 height 51
click at [139, 322] on p "Variable-cell Relaxation (PBE NC FR)" at bounding box center [190, 326] width 178 height 15
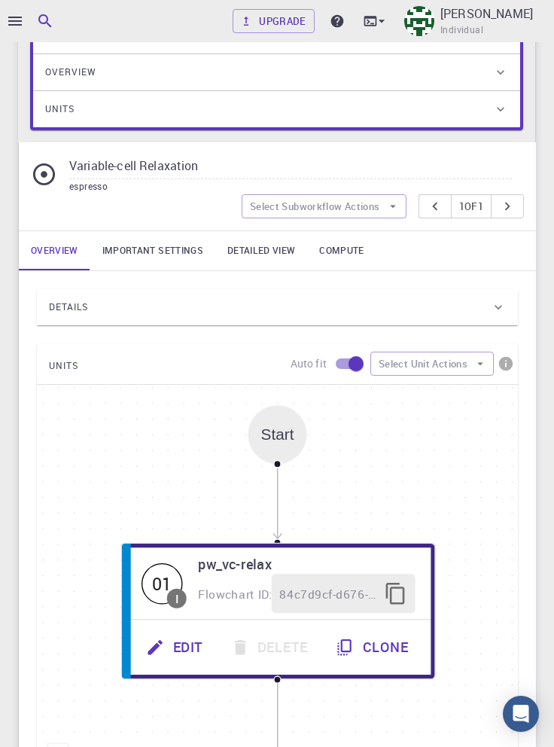
click at [263, 309] on div "Details" at bounding box center [270, 307] width 442 height 24
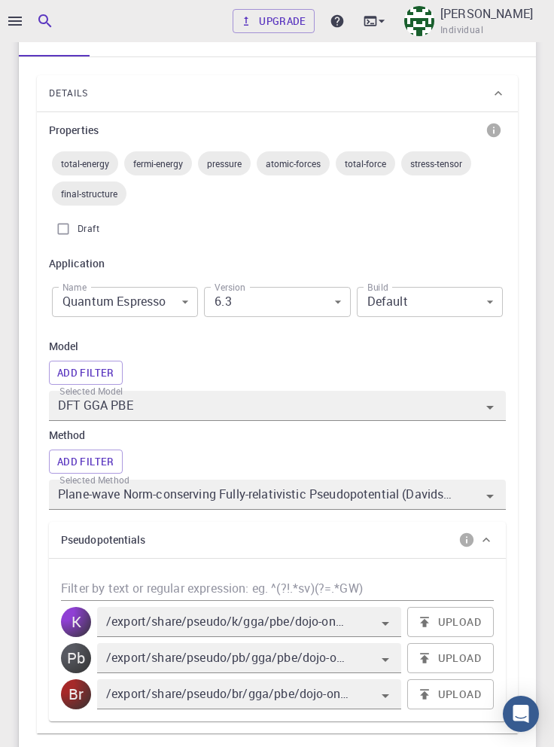
click at [358, 501] on input "Plane-wave Norm-conserving Fully-relativistic Pseudopotential (Davidson Diagona…" at bounding box center [256, 494] width 402 height 21
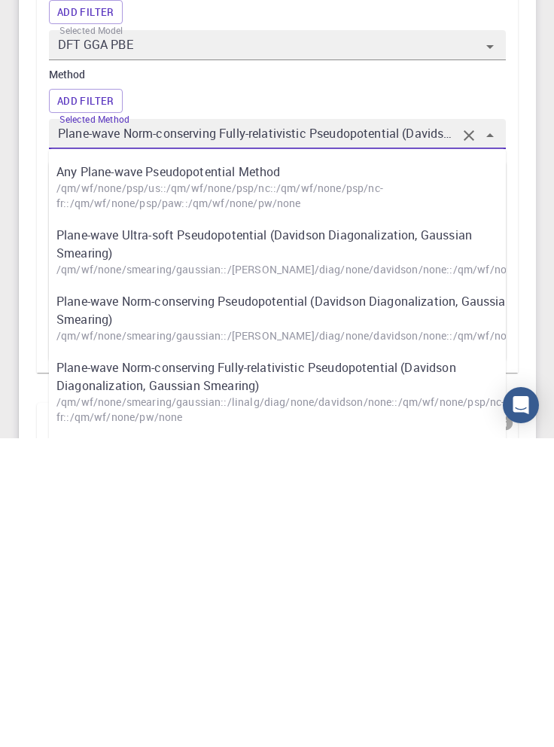
scroll to position [510, 0]
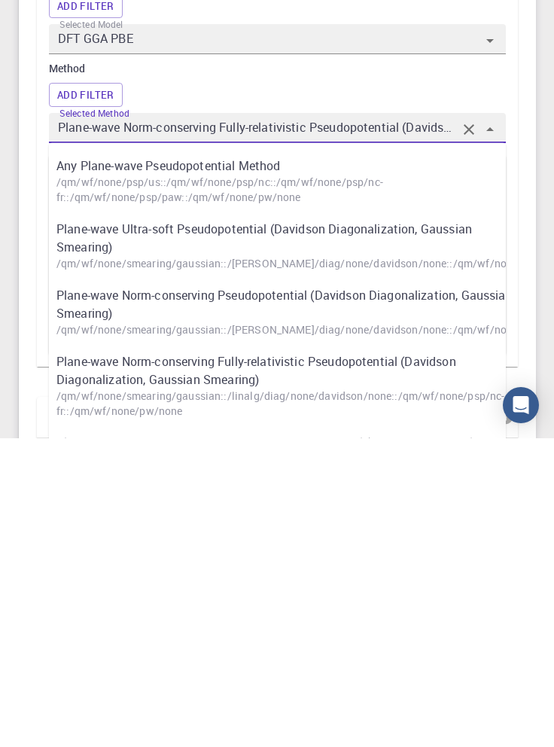
click at [434, 570] on p "/qm/wf/none/smearing/gaussian::/linalg/diag/none/davidson/none::/qm/wf/none/psp…" at bounding box center [284, 572] width 457 height 15
type input "Plane-wave Ultra-soft Pseudopotential (Davidson Diagonalization, Gaussian Smear…"
type input "/export/share/pseudo/k/gga/pbe/gbrv/1.4/us/k_pbe_gbrv_1.4.upf"
type input "/export/share/pseudo/pb/gga/pbe/gbrv/1.0/us/pb_pbe_gbrv_1.0.upf"
type input "/export/share/pseudo/br/gga/pbe/gbrv/1.4/us/br_pbe_gbrv_1.4.upf"
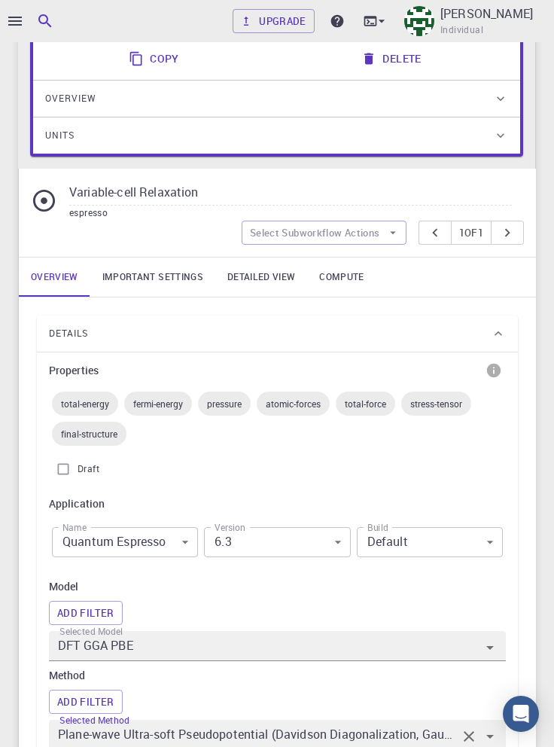
scroll to position [210, 0]
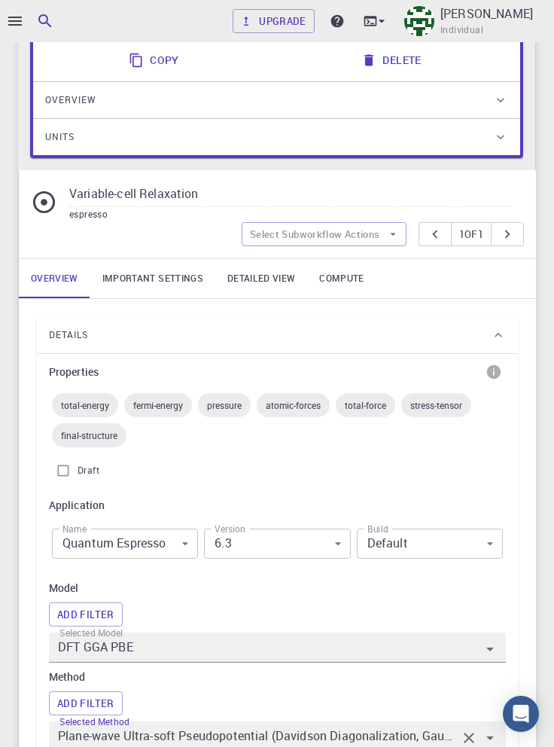
click at [175, 275] on link "Important settings" at bounding box center [152, 278] width 125 height 39
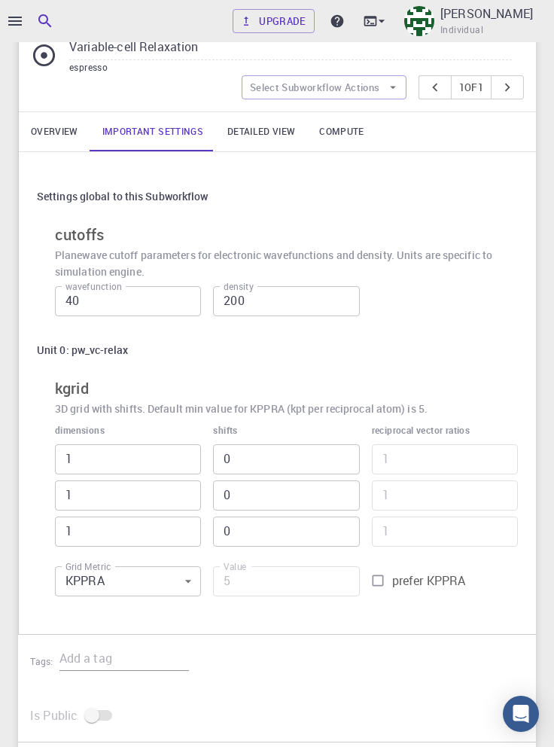
click at [119, 463] on input "1" at bounding box center [128, 459] width 146 height 30
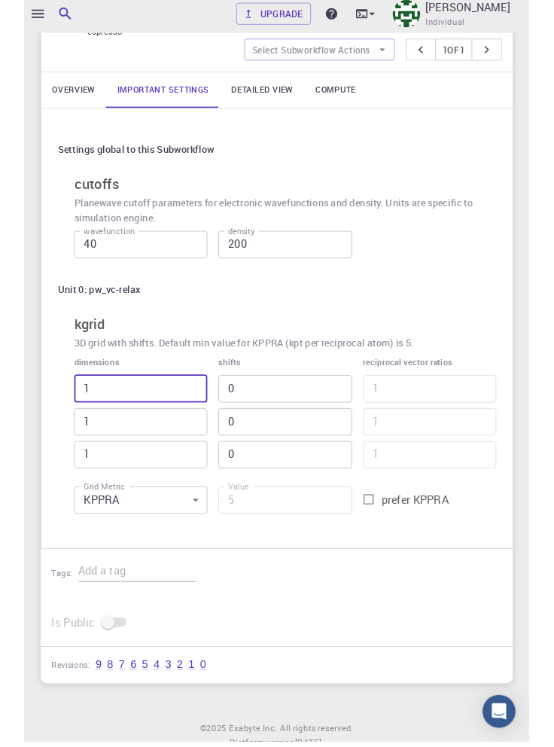
scroll to position [384, 0]
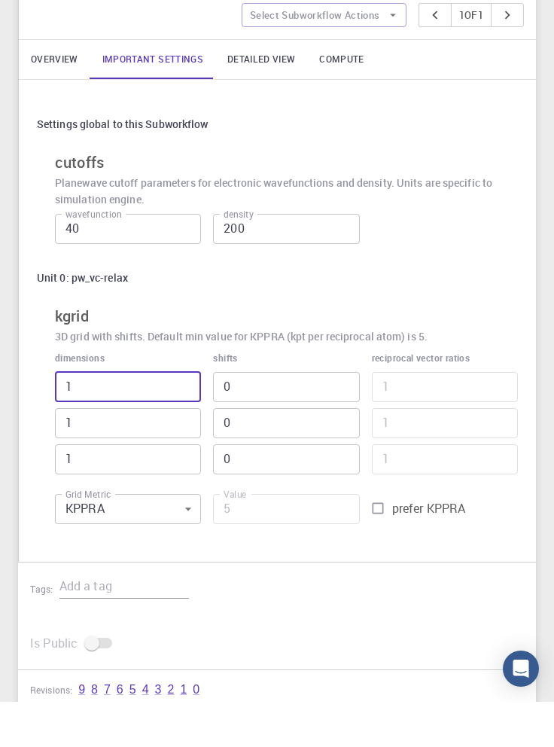
type input "51"
type input "255"
click at [127, 436] on input "51" at bounding box center [128, 432] width 146 height 30
type input "5"
type input "25"
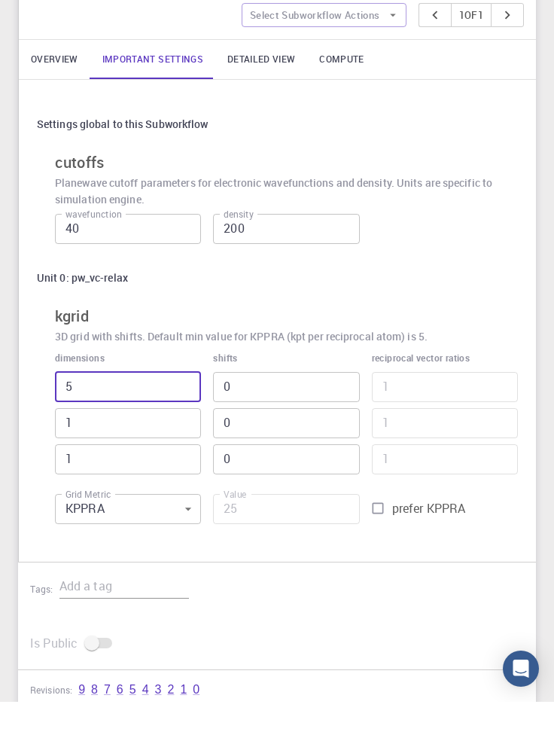
type input "5"
click at [123, 468] on input "1" at bounding box center [128, 468] width 146 height 30
type input "51"
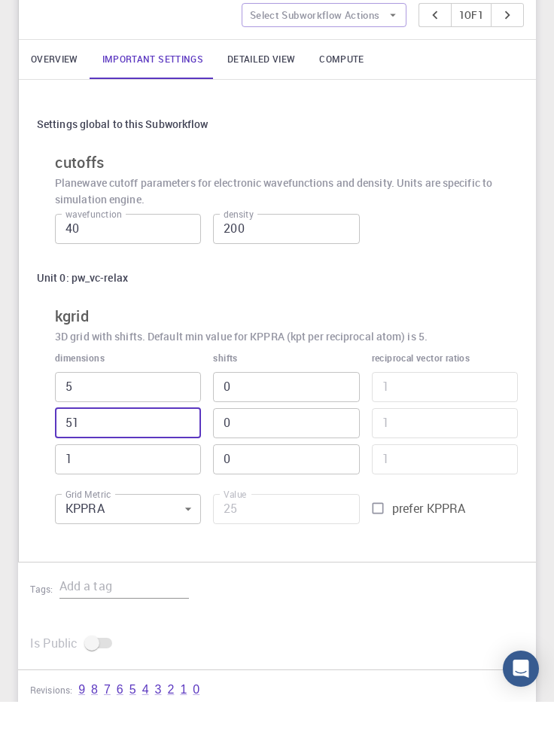
type input "1275"
click at [120, 473] on input "51" at bounding box center [128, 468] width 146 height 30
type input "5"
type input "125"
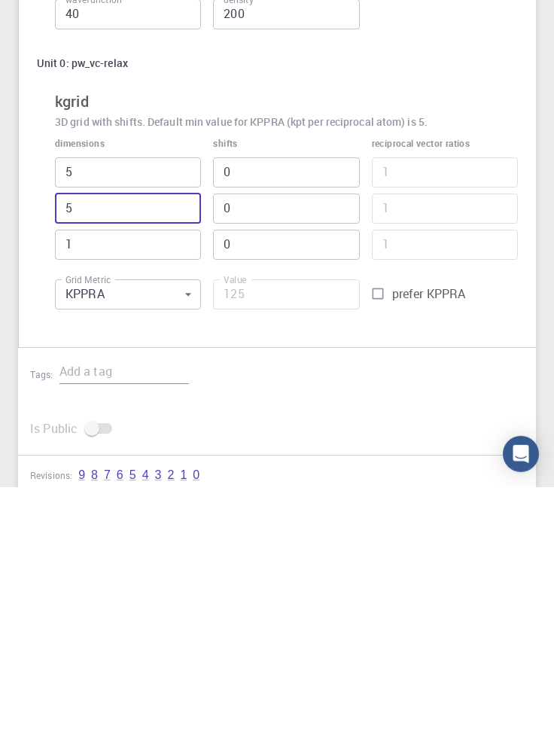
type input "5"
click at [138, 505] on input "1" at bounding box center [128, 504] width 146 height 30
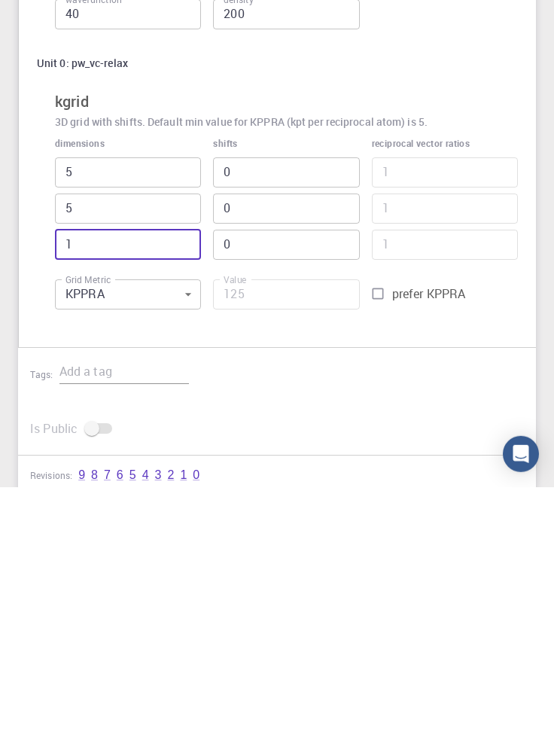
type input "51"
type input "6375"
click at [136, 506] on input "51" at bounding box center [128, 504] width 146 height 30
type input "5"
type input "625"
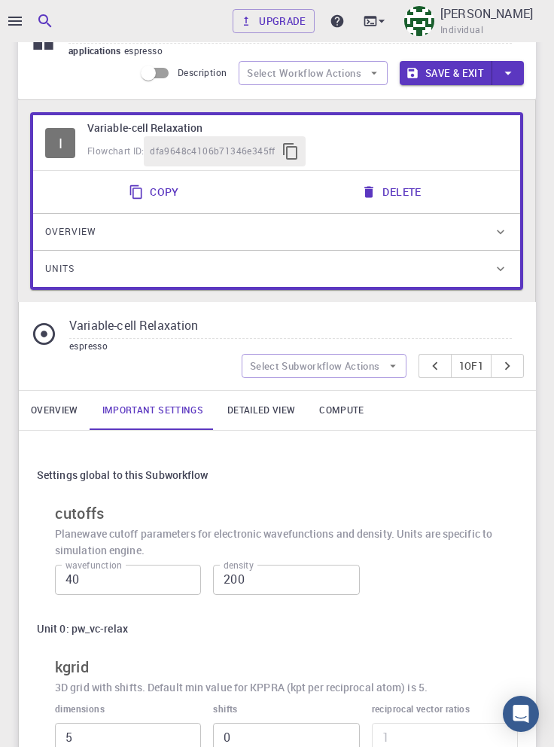
scroll to position [0, 0]
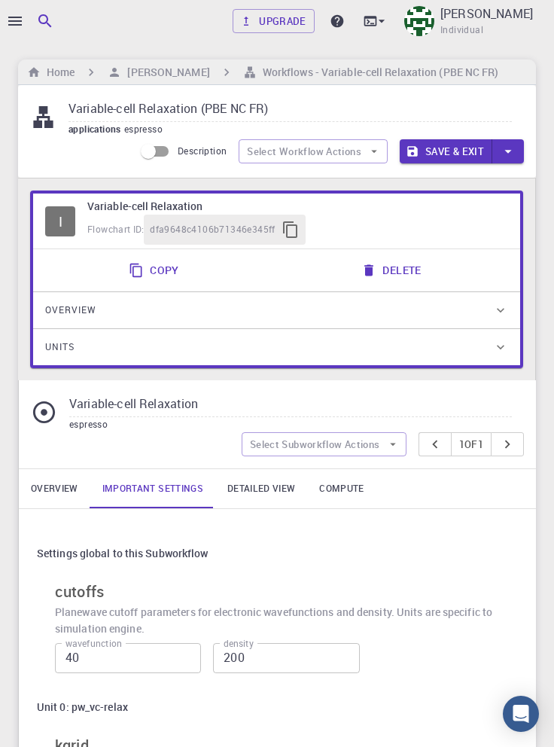
type input "5"
click at [263, 111] on input "Variable-cell Relaxation (PBE NC FR)" at bounding box center [290, 109] width 443 height 25
type input "Variable-cell Relaxation (trial)"
click at [461, 153] on button "Save & Exit" at bounding box center [446, 151] width 93 height 24
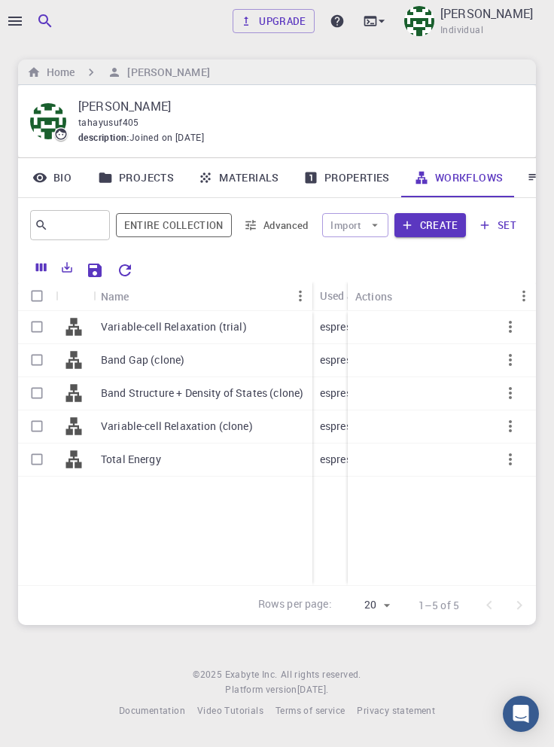
click at [13, 27] on div at bounding box center [277, 373] width 554 height 747
click at [15, 22] on icon "button" at bounding box center [15, 21] width 18 height 18
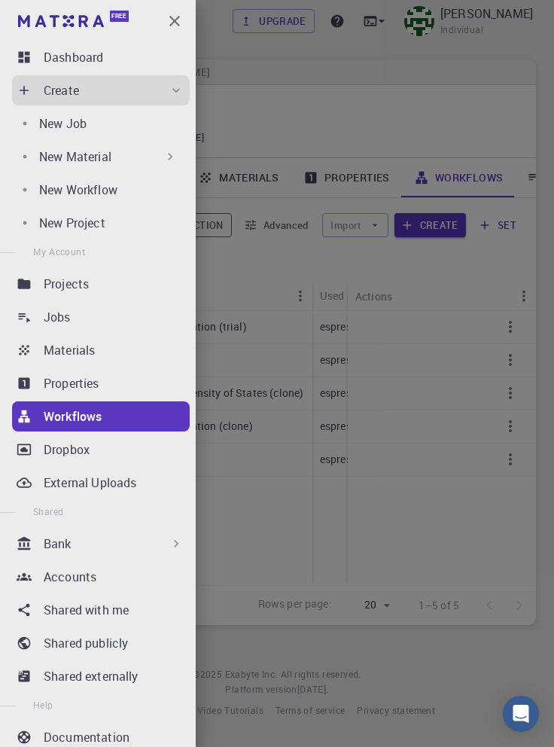
click at [128, 121] on div "New Job" at bounding box center [111, 123] width 145 height 18
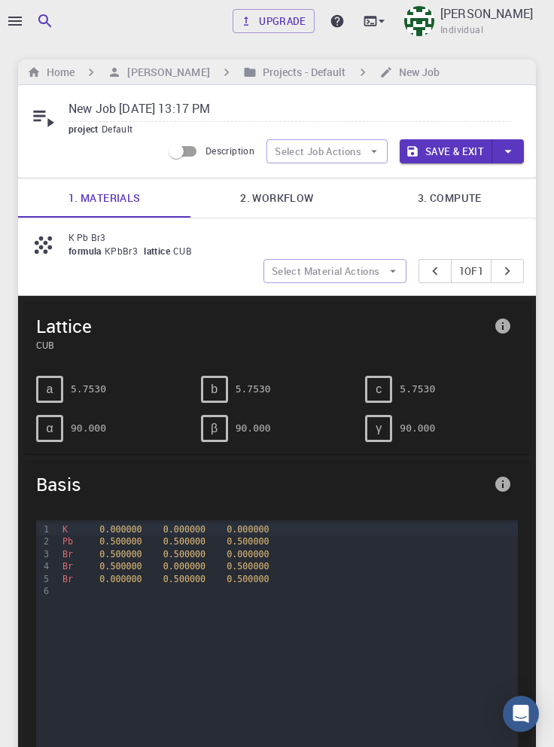
click at [257, 108] on input "New Job Sep 4, 2025, 13:17 PM" at bounding box center [290, 109] width 443 height 25
copy p "K Pb Br3"
click at [242, 113] on input "New Job Sep 4, 2025, 13:17 PM" at bounding box center [290, 109] width 443 height 25
type input "New"
paste input "K Pb Br3"
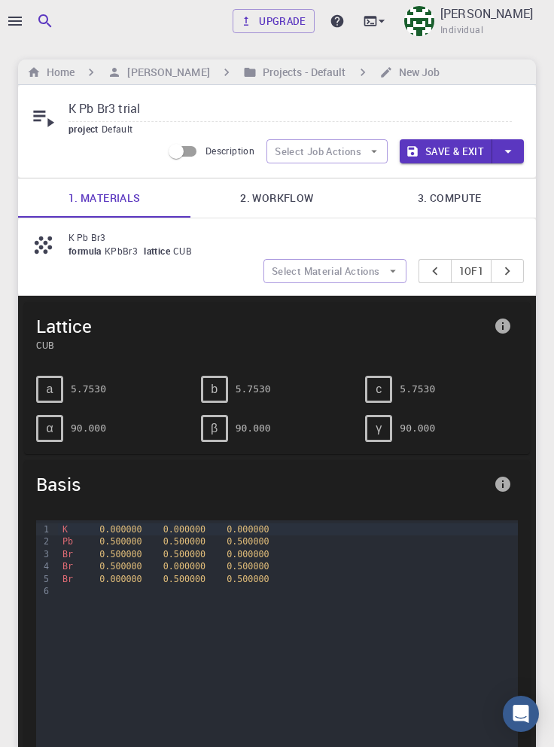
click at [290, 194] on link "2. Workflow" at bounding box center [276, 197] width 172 height 39
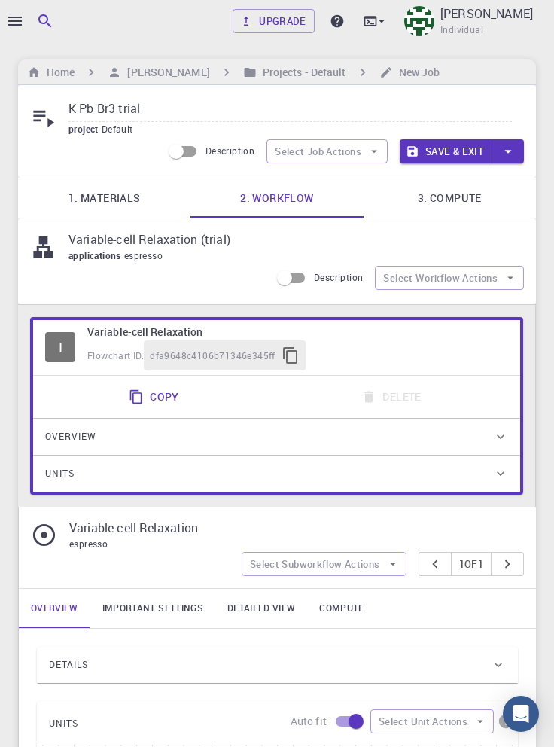
click at [463, 200] on link "3. Compute" at bounding box center [450, 197] width 172 height 39
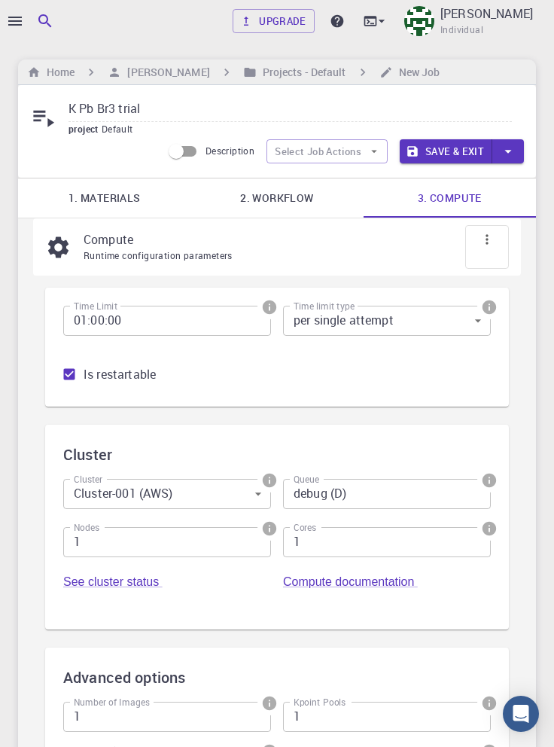
click at [115, 104] on input "K Pb Br3 trial" at bounding box center [290, 109] width 443 height 25
click at [117, 109] on input "K Pb Br3 vcr) trial" at bounding box center [290, 109] width 443 height 25
click at [117, 110] on input "K Pb Br3 vcr) trial" at bounding box center [290, 109] width 443 height 25
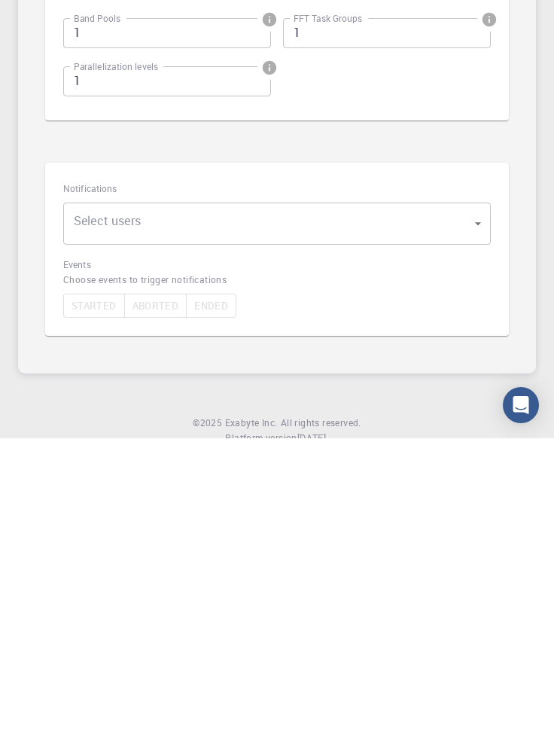
scroll to position [425, 0]
type input "K Pb Br3 (vcr) trial"
click at [321, 533] on body "Upgrade Taha Yusuf Individual Home Taha Yusuf Projects - Default New Job K Pb B…" at bounding box center [277, 186] width 554 height 1223
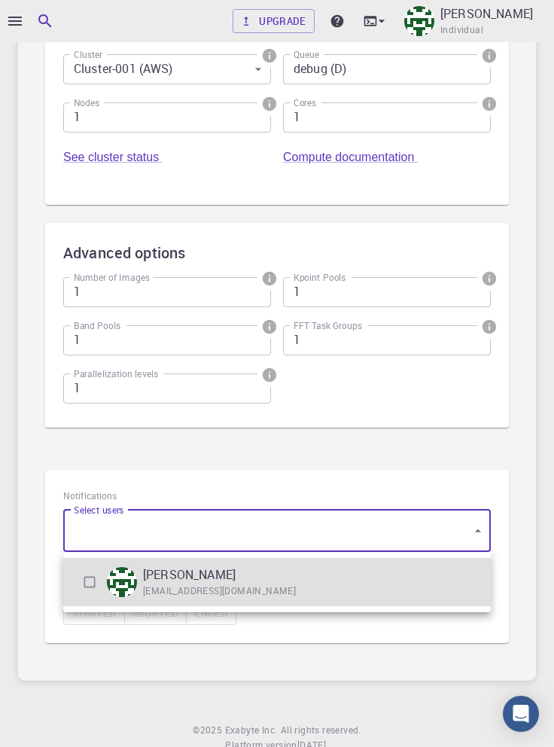
click at [82, 583] on input "checkbox" at bounding box center [89, 582] width 29 height 29
checkbox input "true"
type input "[object Object]"
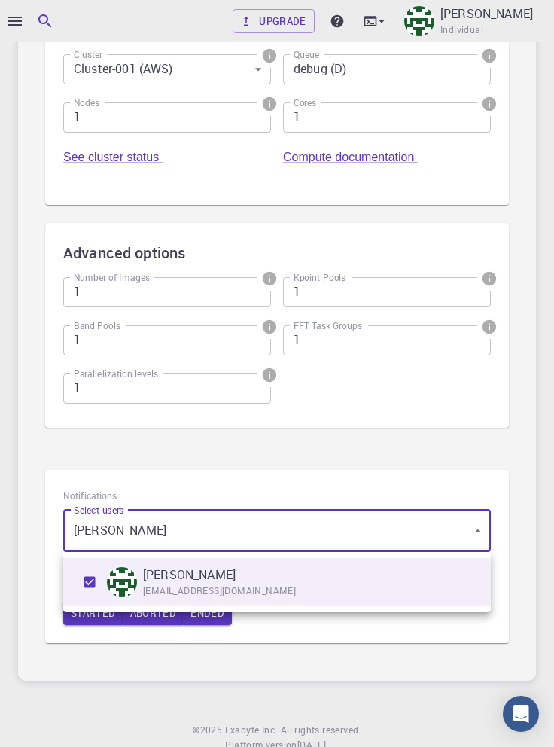
click at [340, 637] on div at bounding box center [277, 373] width 554 height 747
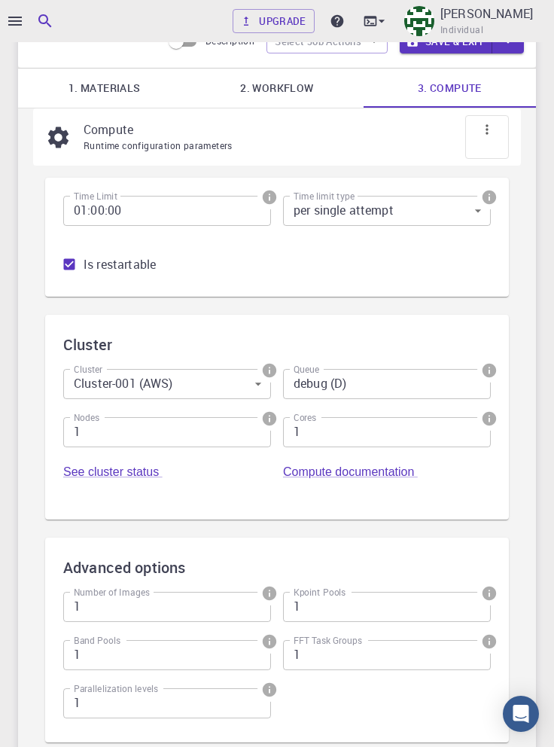
scroll to position [0, 0]
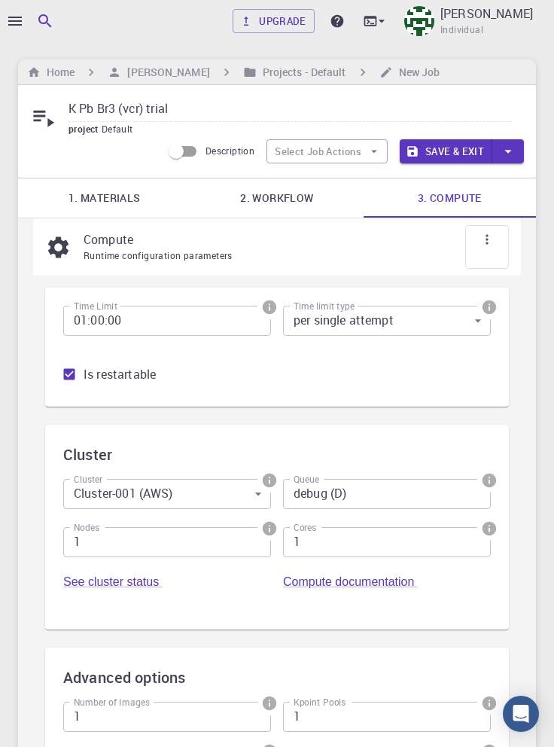
click at [455, 154] on button "Save & Exit" at bounding box center [446, 151] width 93 height 24
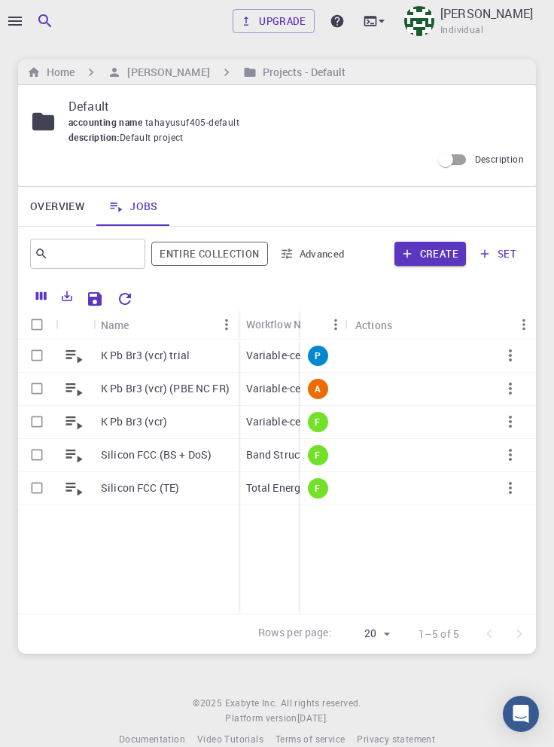
click at [511, 361] on icon "button" at bounding box center [510, 355] width 3 height 12
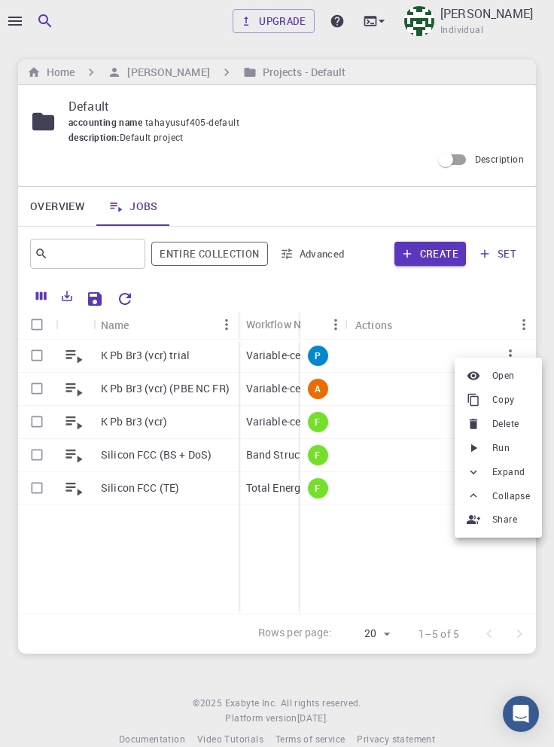
click at [519, 447] on li "Run" at bounding box center [498, 448] width 87 height 24
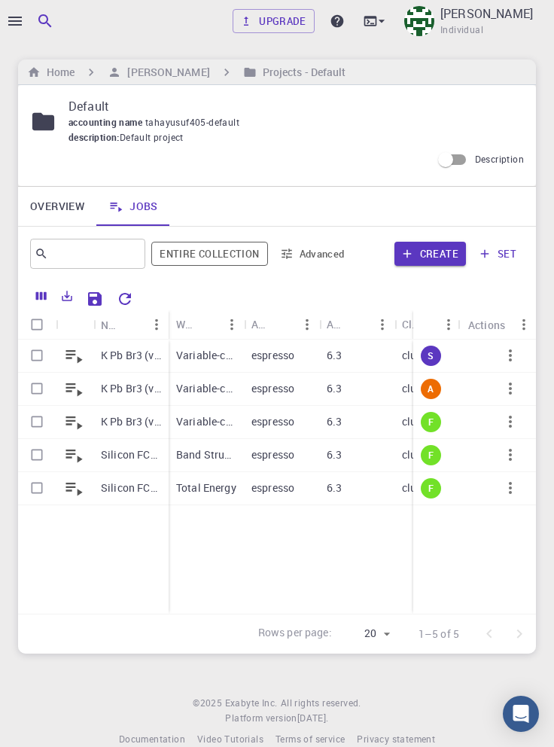
click at [114, 390] on p "K Pb Br3 (vcr) (PBE NC FR)" at bounding box center [131, 388] width 60 height 15
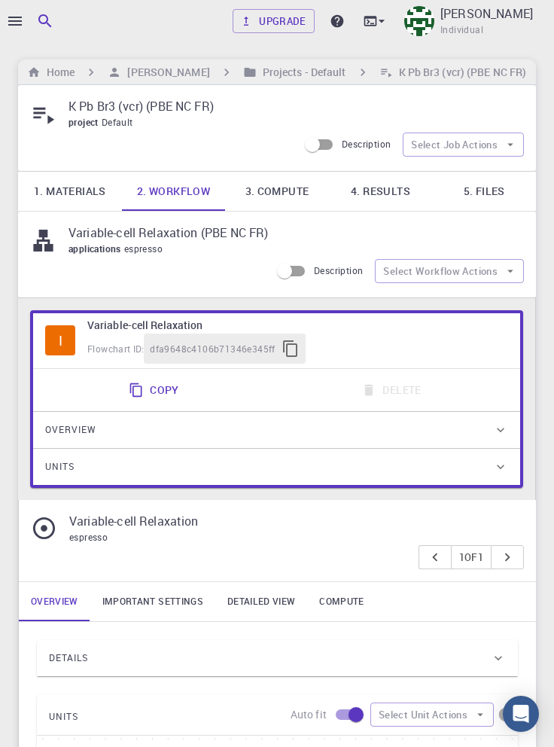
click at [489, 194] on link "5. Files" at bounding box center [484, 191] width 104 height 39
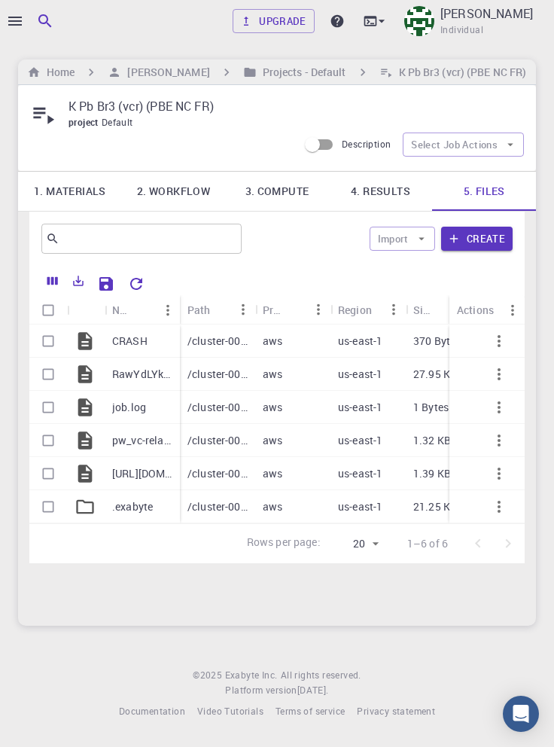
click at [279, 66] on h6 "Projects - Default" at bounding box center [302, 72] width 90 height 17
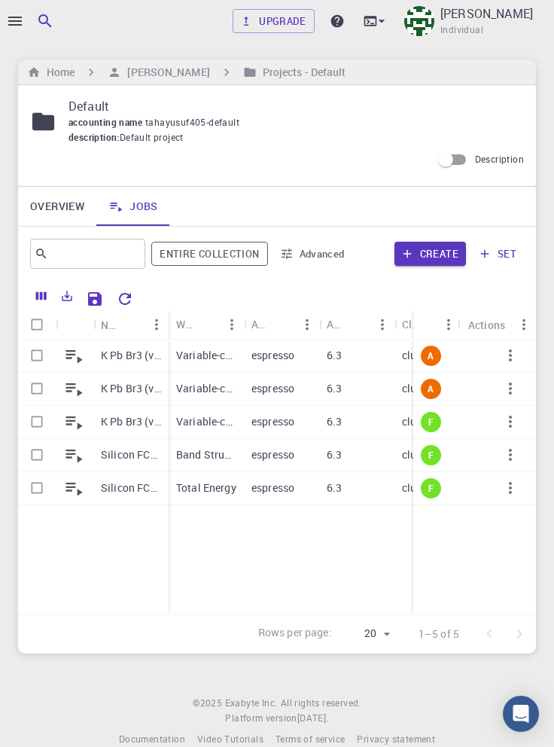
click at [123, 349] on p "K Pb Br3 (vcr) trial" at bounding box center [131, 355] width 60 height 15
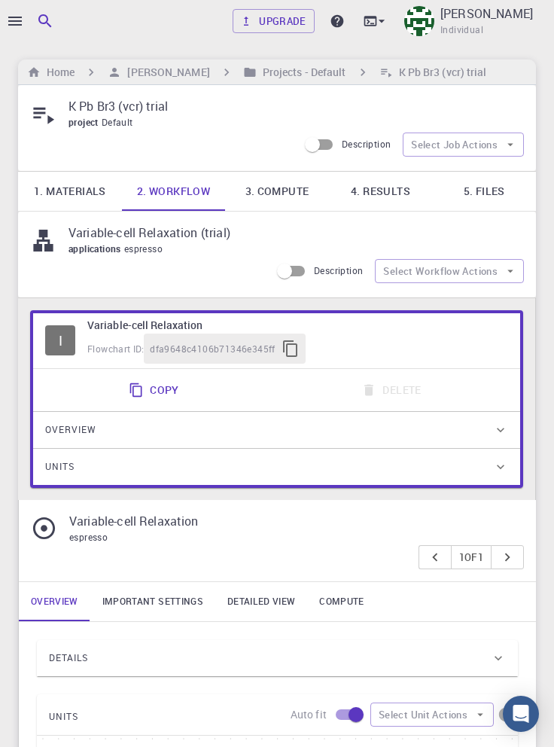
click at [492, 190] on link "5. Files" at bounding box center [484, 191] width 104 height 39
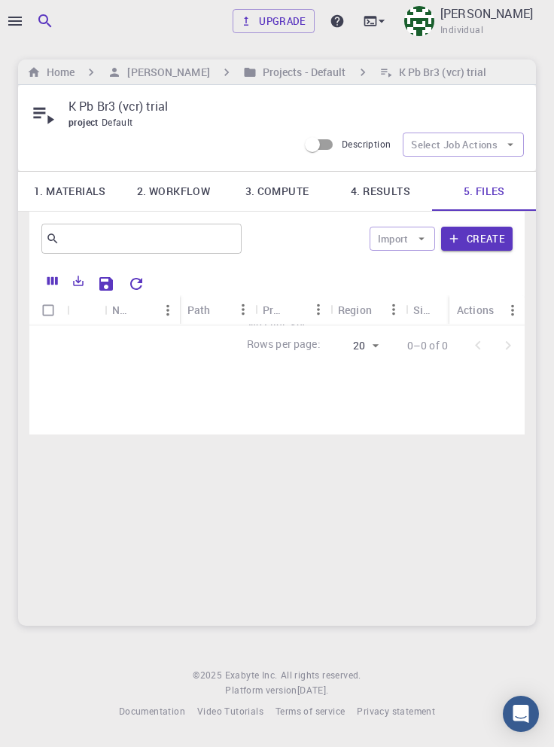
click at [384, 193] on link "4. Results" at bounding box center [381, 191] width 104 height 39
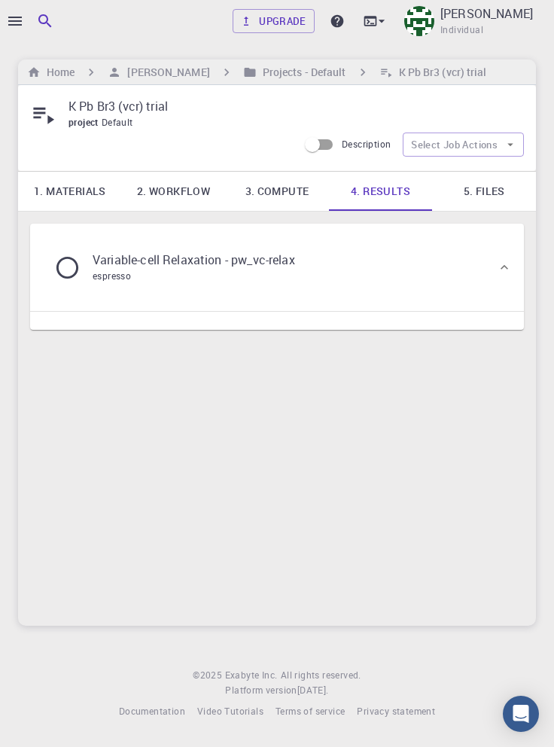
click at [388, 265] on div "Variable-cell Relaxation - pw_vc-relax espresso" at bounding box center [269, 267] width 455 height 57
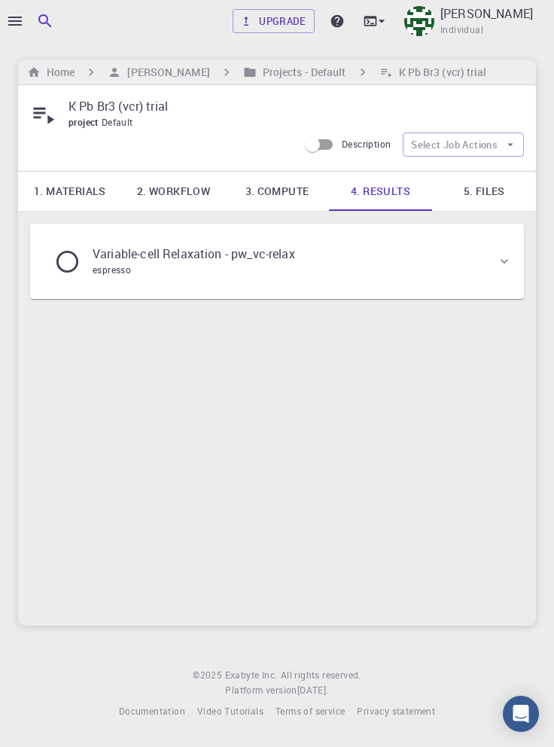
click at [406, 258] on div "Variable-cell Relaxation - pw_vc-relax espresso" at bounding box center [269, 261] width 455 height 57
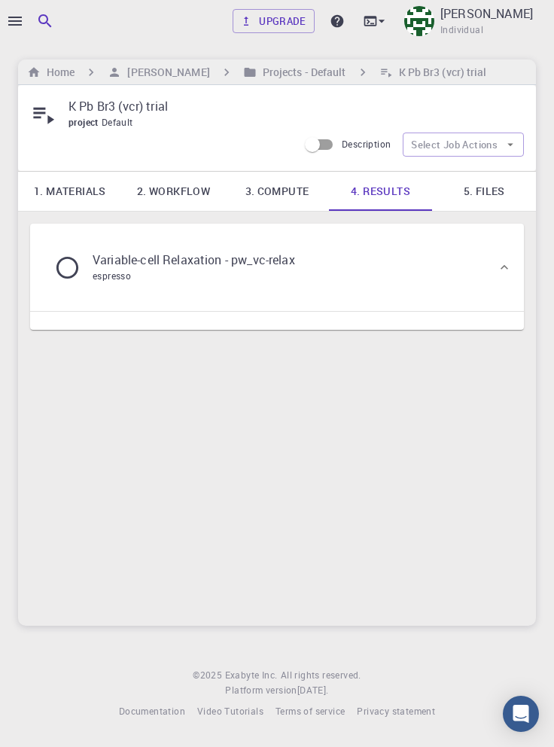
click at [491, 193] on link "5. Files" at bounding box center [484, 191] width 104 height 39
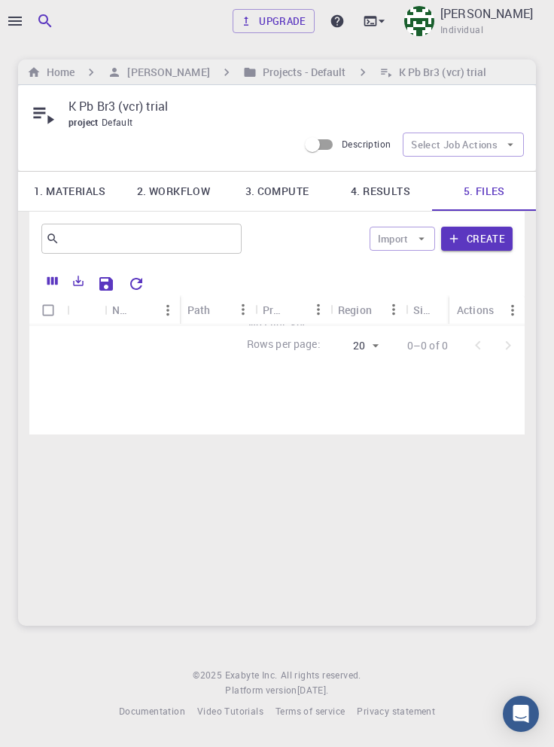
click at [72, 193] on link "1. Materials" at bounding box center [70, 191] width 104 height 39
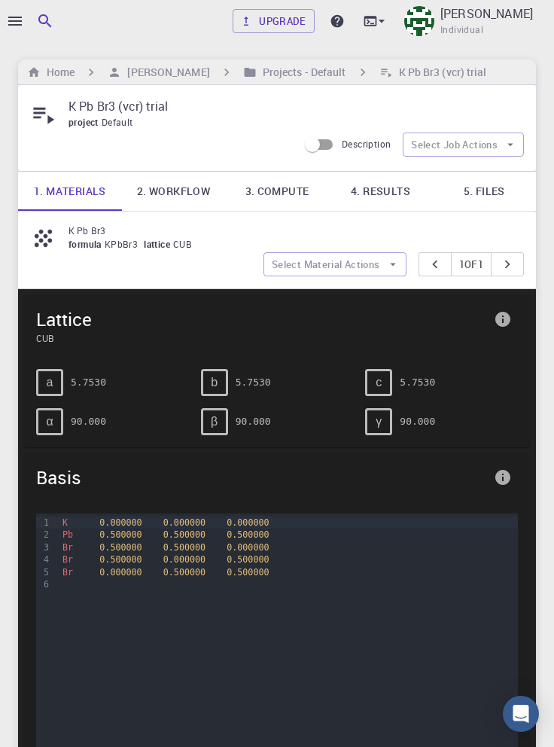
click at [169, 192] on link "2. Workflow" at bounding box center [174, 191] width 104 height 39
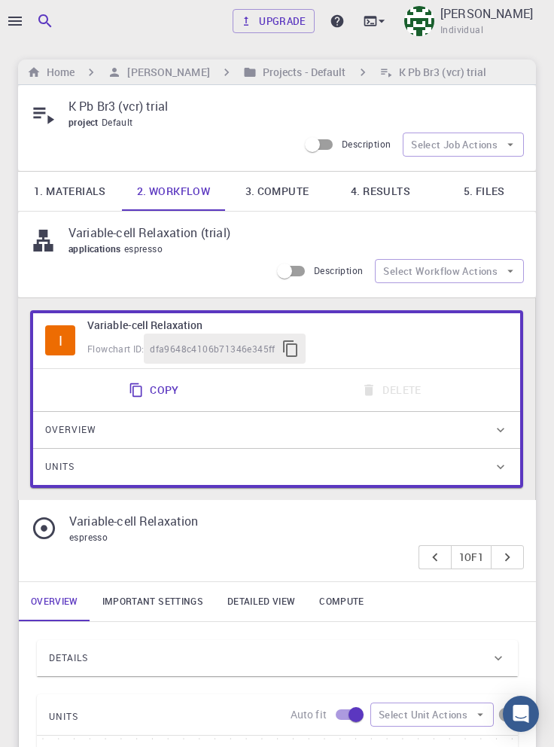
click at [284, 190] on link "3. Compute" at bounding box center [277, 191] width 104 height 39
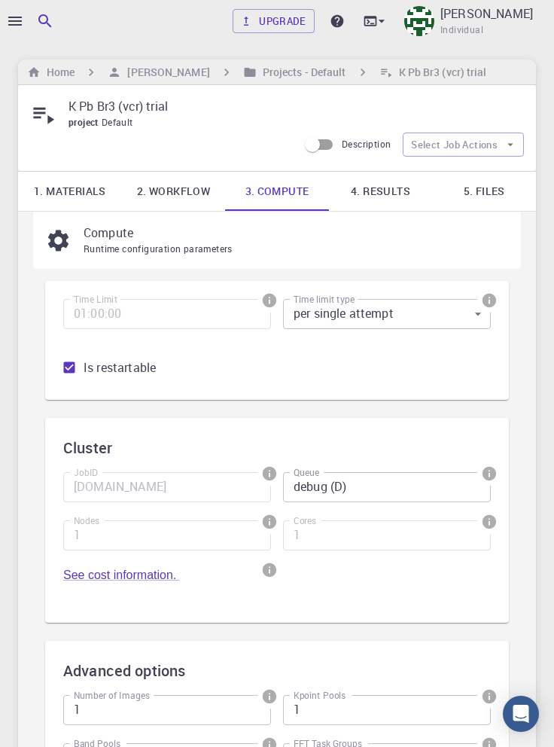
click at [381, 189] on link "4. Results" at bounding box center [381, 191] width 104 height 39
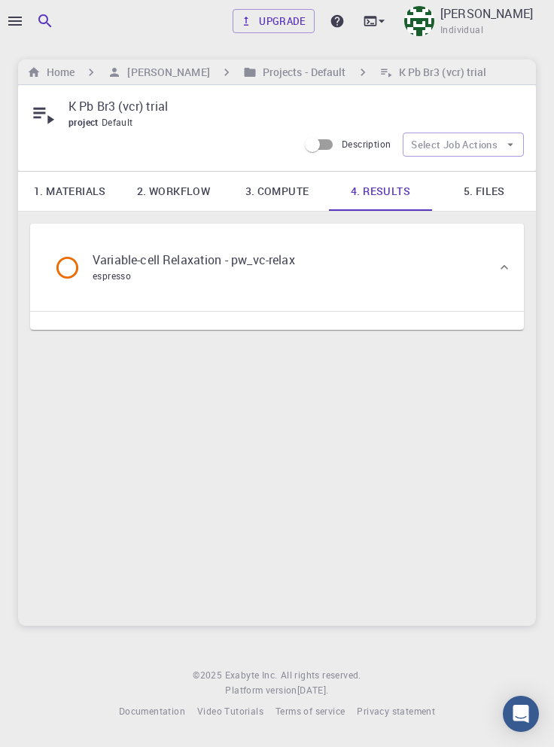
click at [471, 270] on div "Variable-cell Relaxation - pw_vc-relax espresso" at bounding box center [269, 267] width 455 height 57
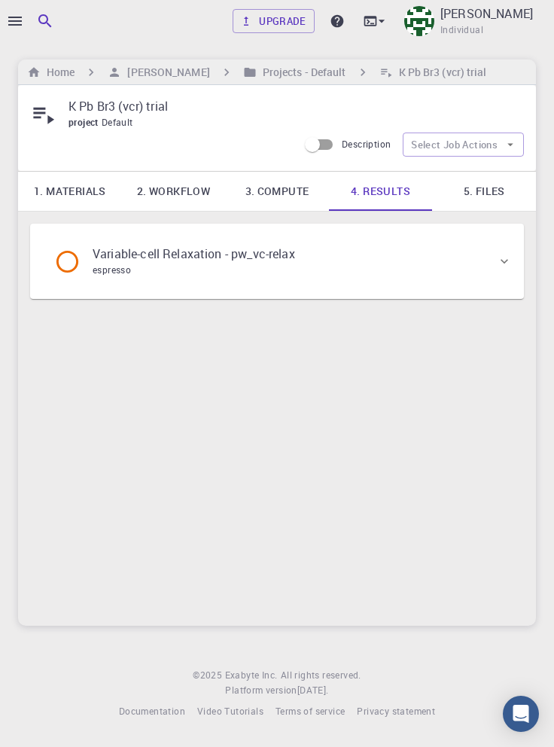
click at [473, 260] on div "Variable-cell Relaxation - pw_vc-relax espresso" at bounding box center [269, 261] width 455 height 57
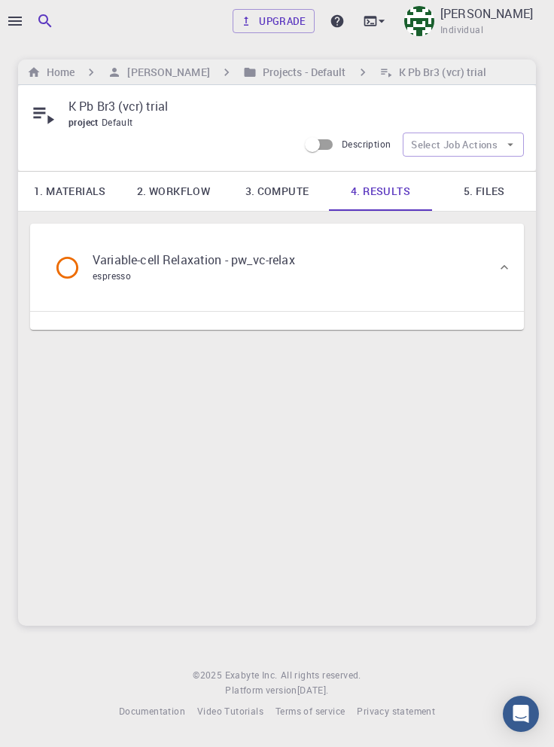
click at [491, 193] on link "5. Files" at bounding box center [484, 191] width 104 height 39
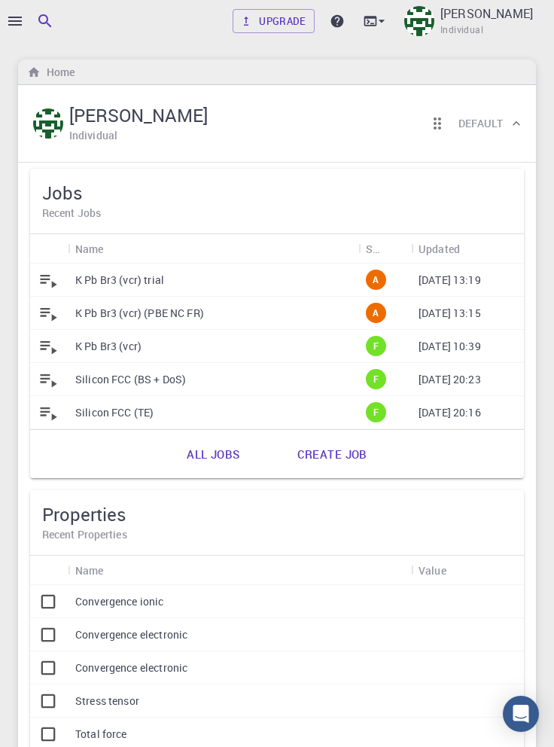
click at [460, 283] on p "09-04-2025 13:19" at bounding box center [450, 280] width 62 height 15
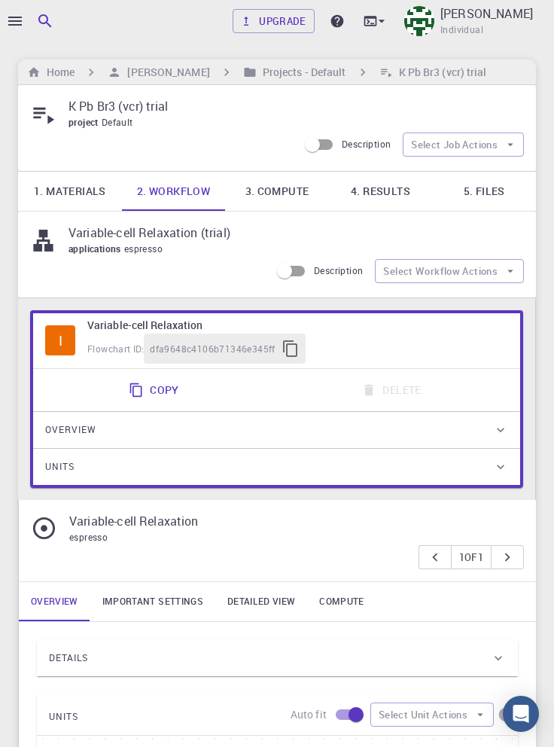
type input "/export/share/pseudo/k/gga/pbe/gbrv/1.4/us/k_pbe_gbrv_1.4.upf"
type input "/export/share/pseudo/pb/gga/pbe/gbrv/1.0/us/pb_pbe_gbrv_1.0.upf"
type input "/export/share/pseudo/br/gga/pbe/gbrv/1.4/us/br_pbe_gbrv_1.4.upf"
click at [489, 194] on link "5. Files" at bounding box center [484, 191] width 104 height 39
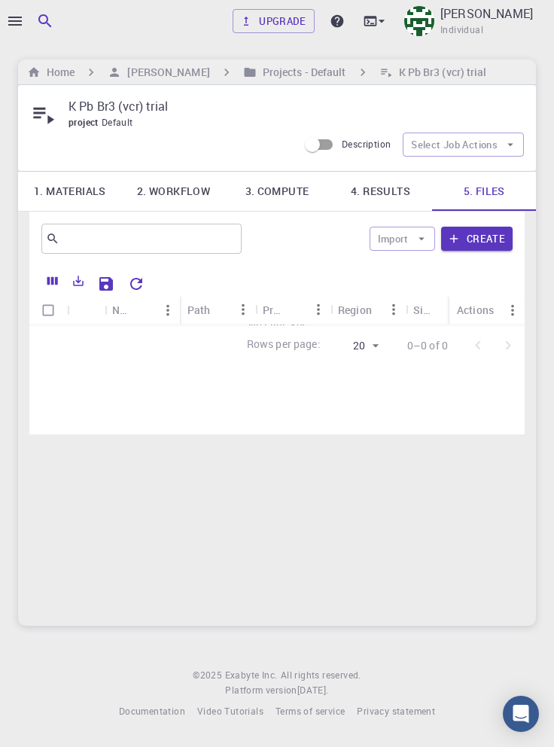
click at [374, 192] on link "4. Results" at bounding box center [381, 191] width 104 height 39
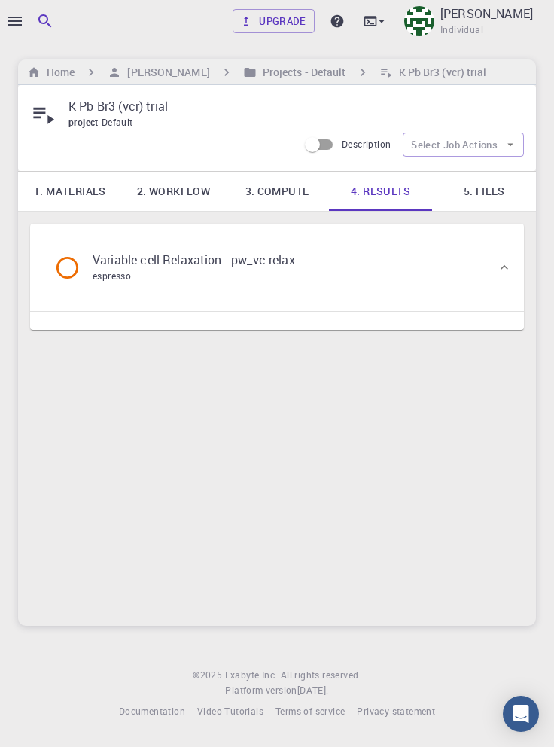
click at [370, 272] on div "Variable-cell Relaxation - pw_vc-relax espresso" at bounding box center [269, 267] width 455 height 57
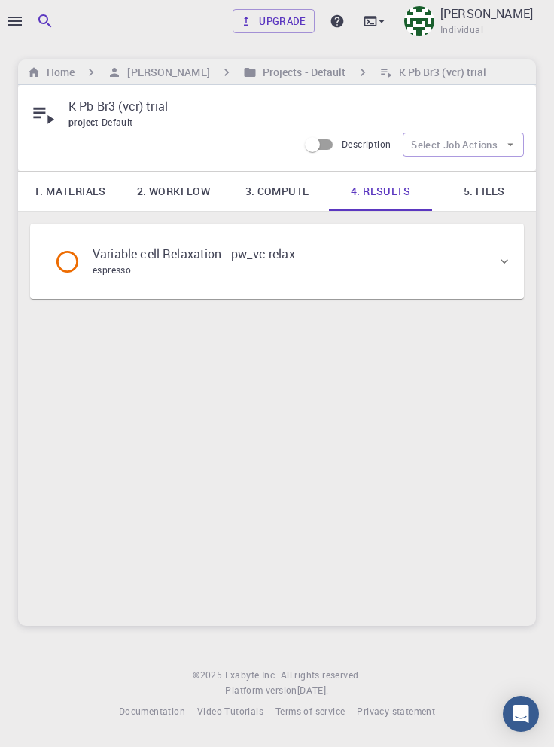
click at [397, 264] on div "Variable-cell Relaxation - pw_vc-relax espresso" at bounding box center [269, 261] width 455 height 57
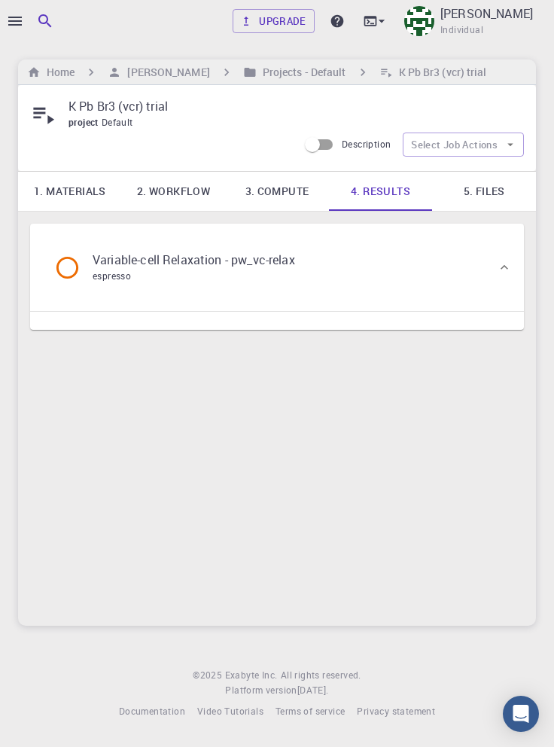
click at [488, 186] on link "5. Files" at bounding box center [484, 191] width 104 height 39
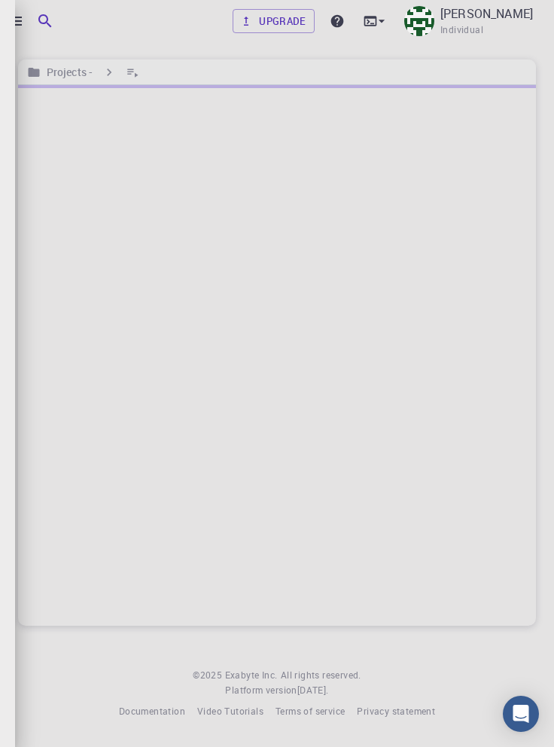
click at [14, 28] on div at bounding box center [277, 373] width 554 height 747
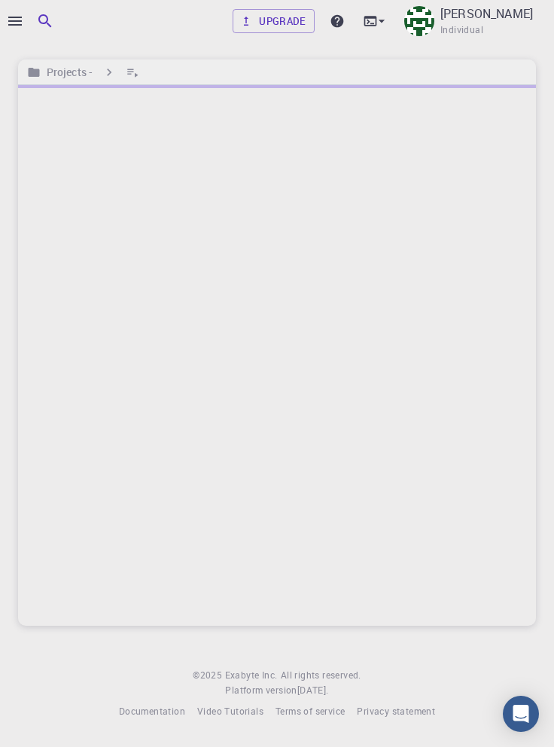
click at [17, 21] on icon "button" at bounding box center [15, 21] width 14 height 9
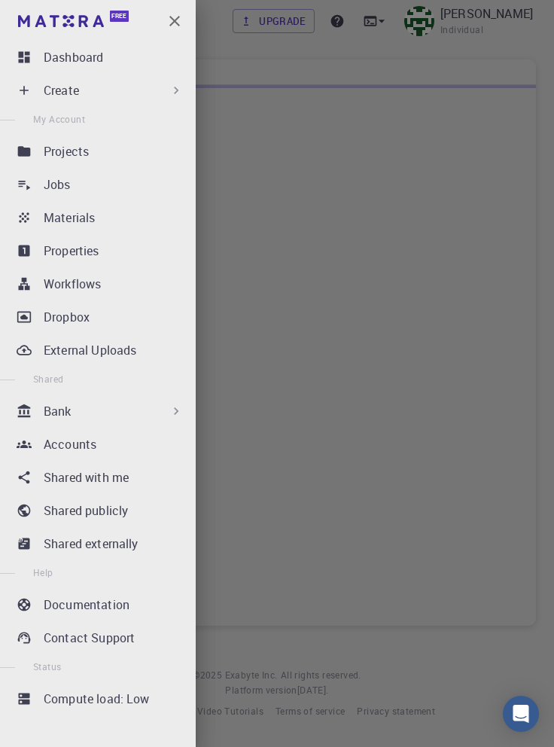
click at [61, 187] on p "Jobs" at bounding box center [57, 184] width 27 height 18
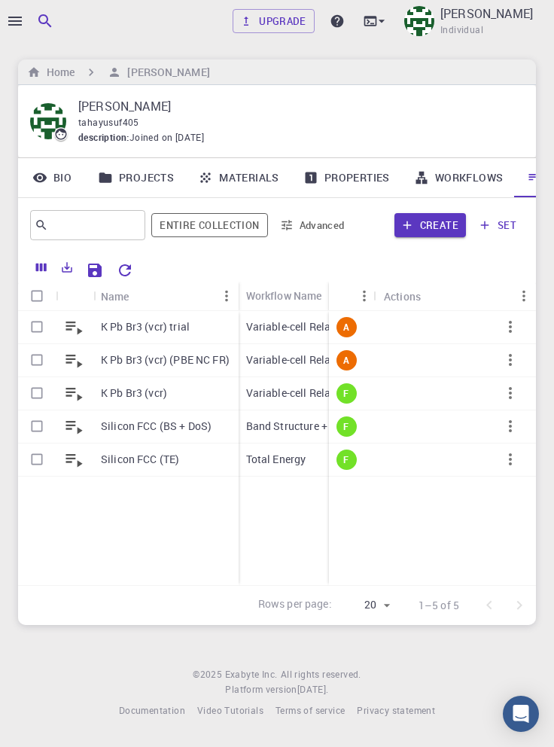
scroll to position [0, 51]
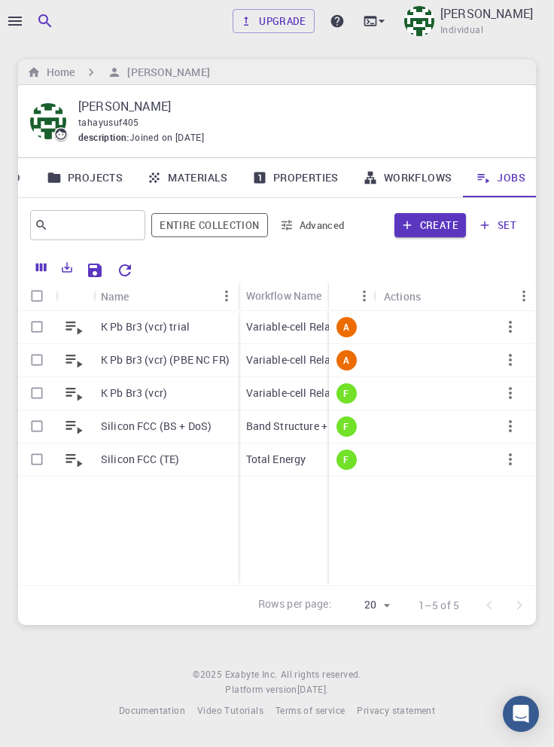
click at [171, 333] on p "K Pb Br3 (vcr) trial" at bounding box center [145, 326] width 89 height 15
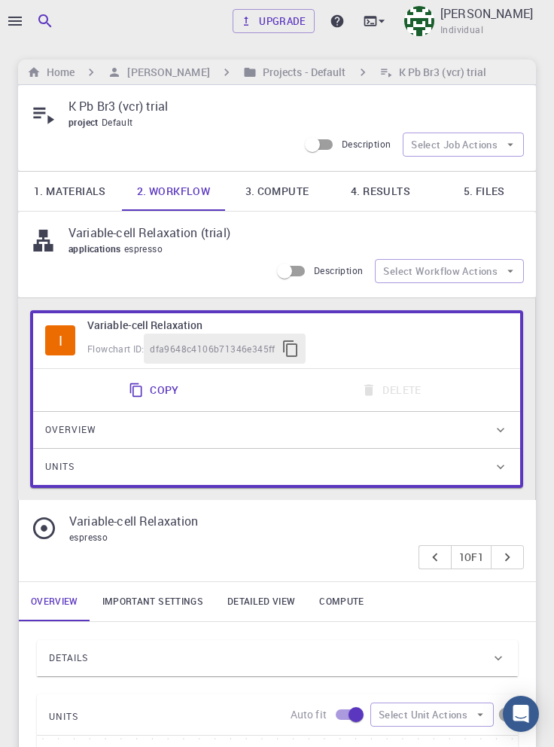
type input "/export/share/pseudo/k/gga/pbe/gbrv/1.4/us/k_pbe_gbrv_1.4.upf"
type input "/export/share/pseudo/pb/gga/pbe/gbrv/1.0/us/pb_pbe_gbrv_1.0.upf"
type input "/export/share/pseudo/br/gga/pbe/gbrv/1.4/us/br_pbe_gbrv_1.4.upf"
click at [486, 193] on link "5. Files" at bounding box center [484, 191] width 104 height 39
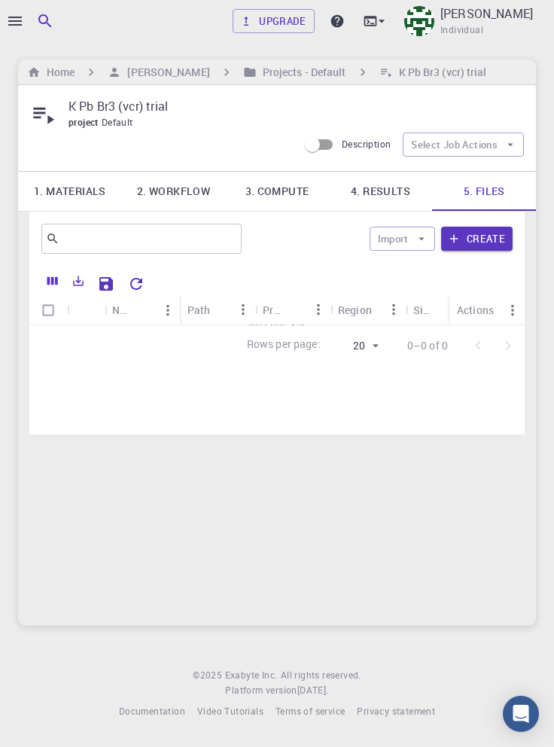
click at [139, 286] on icon "Reset Explorer Settings" at bounding box center [136, 284] width 18 height 18
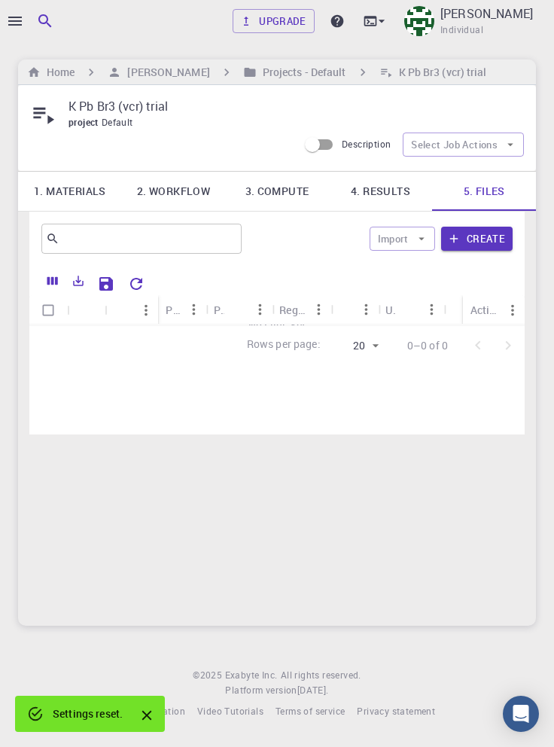
click at [380, 191] on link "4. Results" at bounding box center [381, 191] width 104 height 39
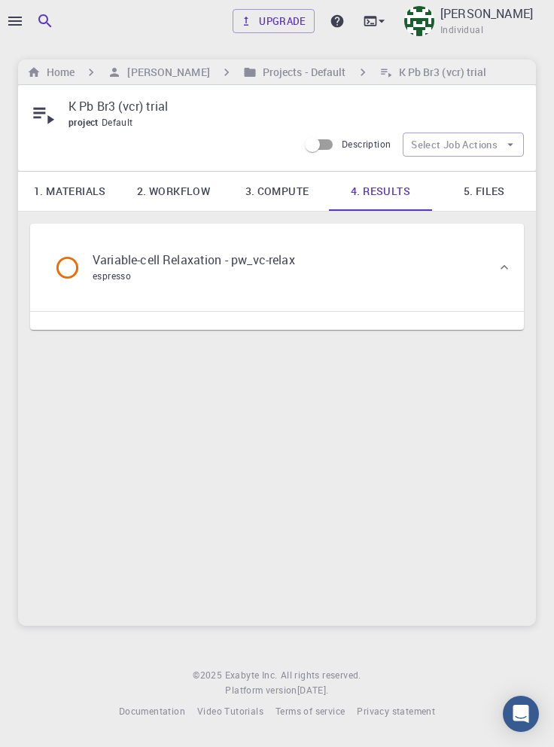
click at [394, 270] on div "Variable-cell Relaxation - pw_vc-relax espresso" at bounding box center [269, 267] width 455 height 57
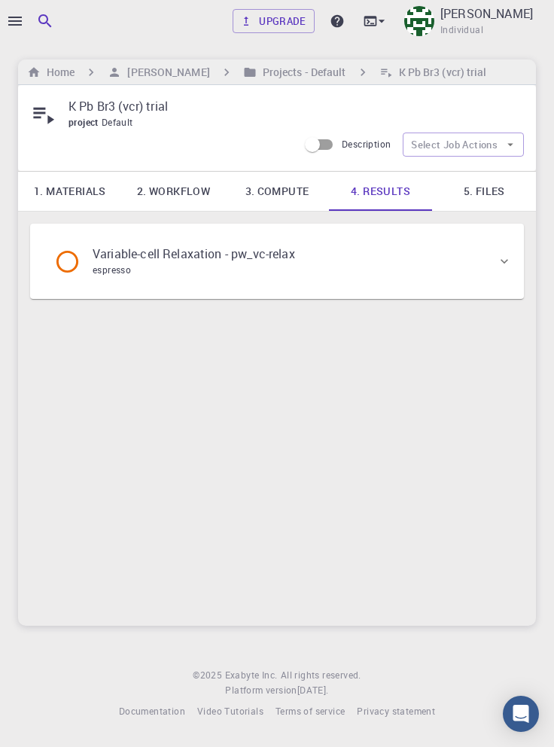
click at [404, 264] on div "Variable-cell Relaxation - pw_vc-relax espresso" at bounding box center [269, 261] width 455 height 57
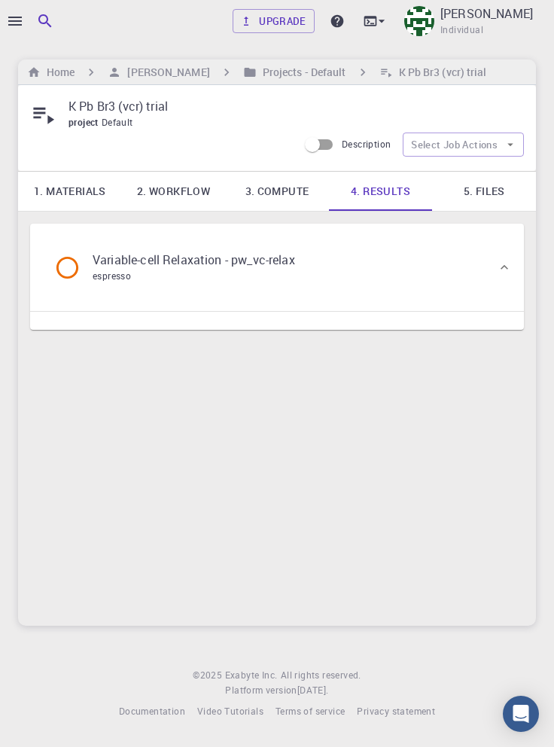
click at [284, 188] on link "3. Compute" at bounding box center [277, 191] width 104 height 39
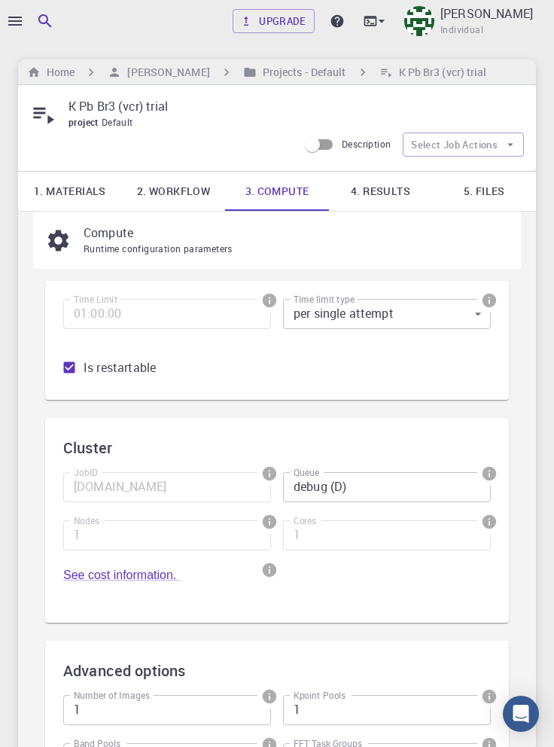
click at [158, 194] on link "2. Workflow" at bounding box center [174, 191] width 104 height 39
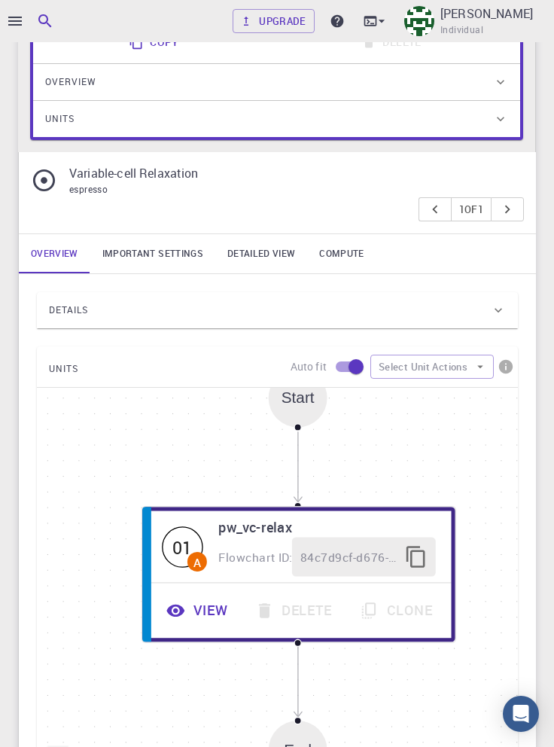
scroll to position [346, 0]
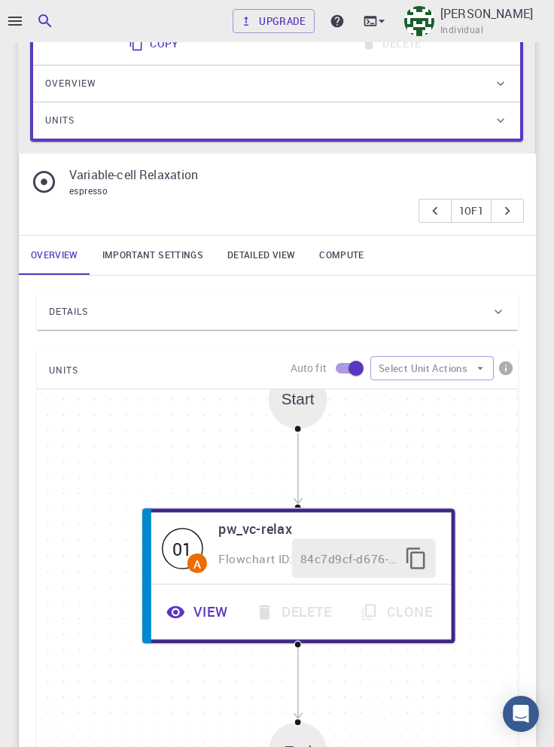
click at [152, 261] on link "Important settings" at bounding box center [152, 255] width 125 height 39
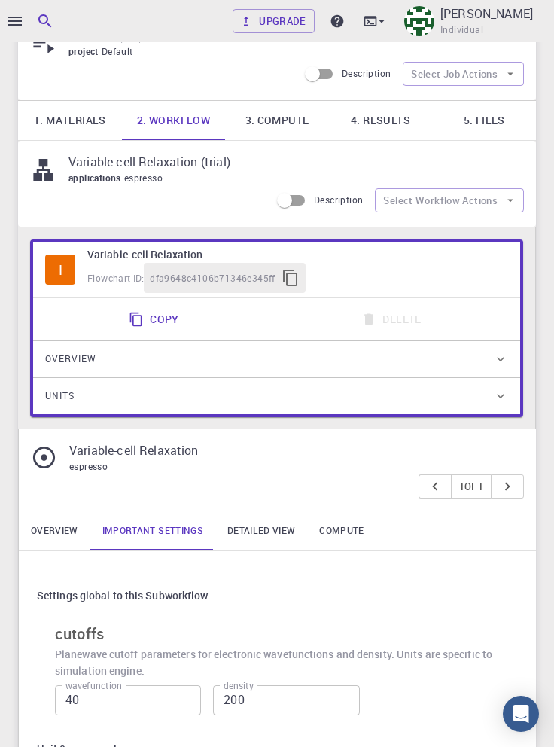
scroll to position [0, 0]
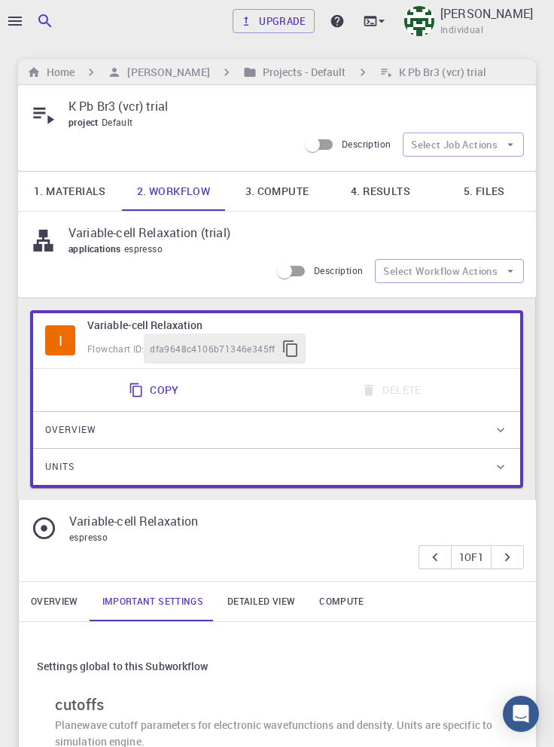
click at [82, 196] on link "1. Materials" at bounding box center [70, 191] width 104 height 39
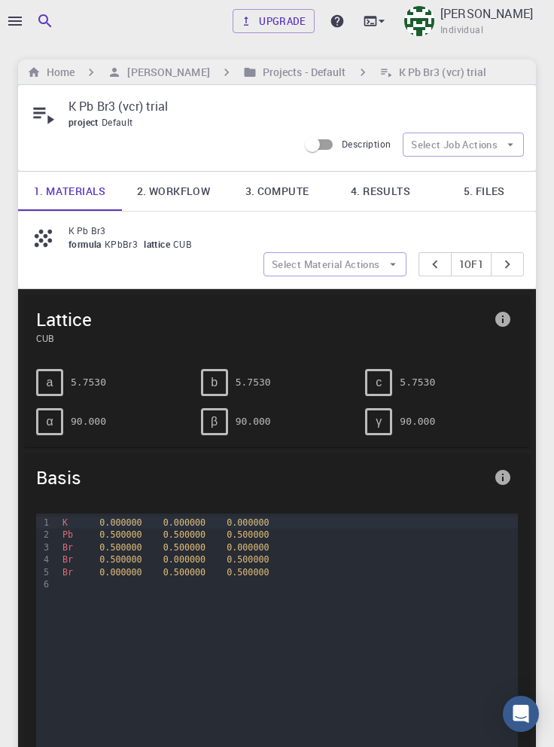
click at [392, 196] on link "4. Results" at bounding box center [381, 191] width 104 height 39
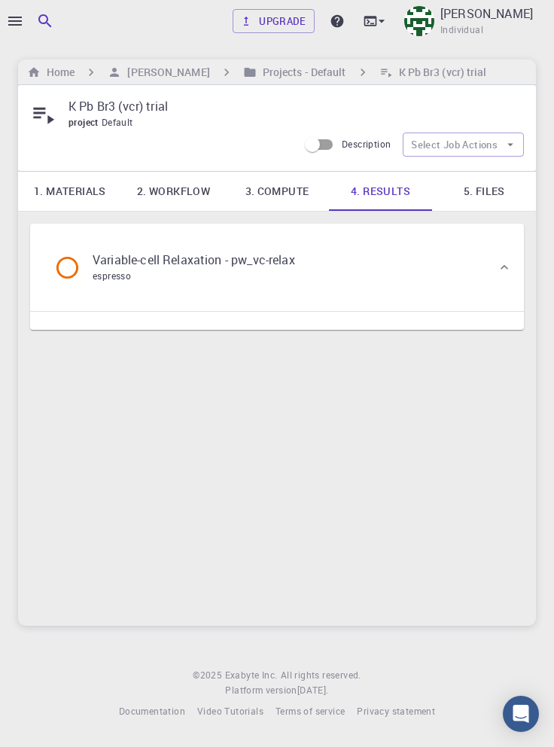
click at [488, 191] on link "5. Files" at bounding box center [484, 191] width 104 height 39
